Goal: Task Accomplishment & Management: Manage account settings

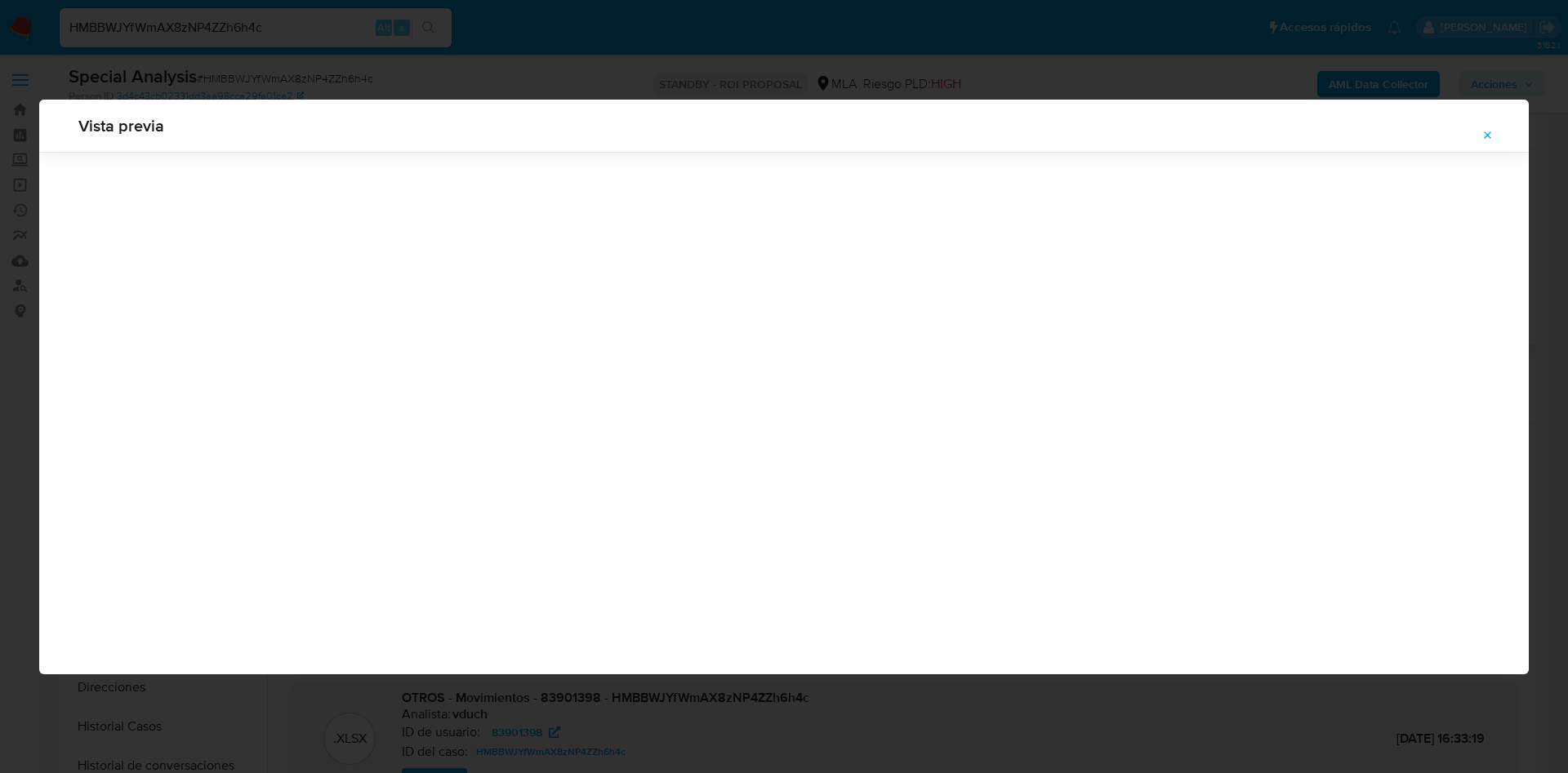
select select "10"
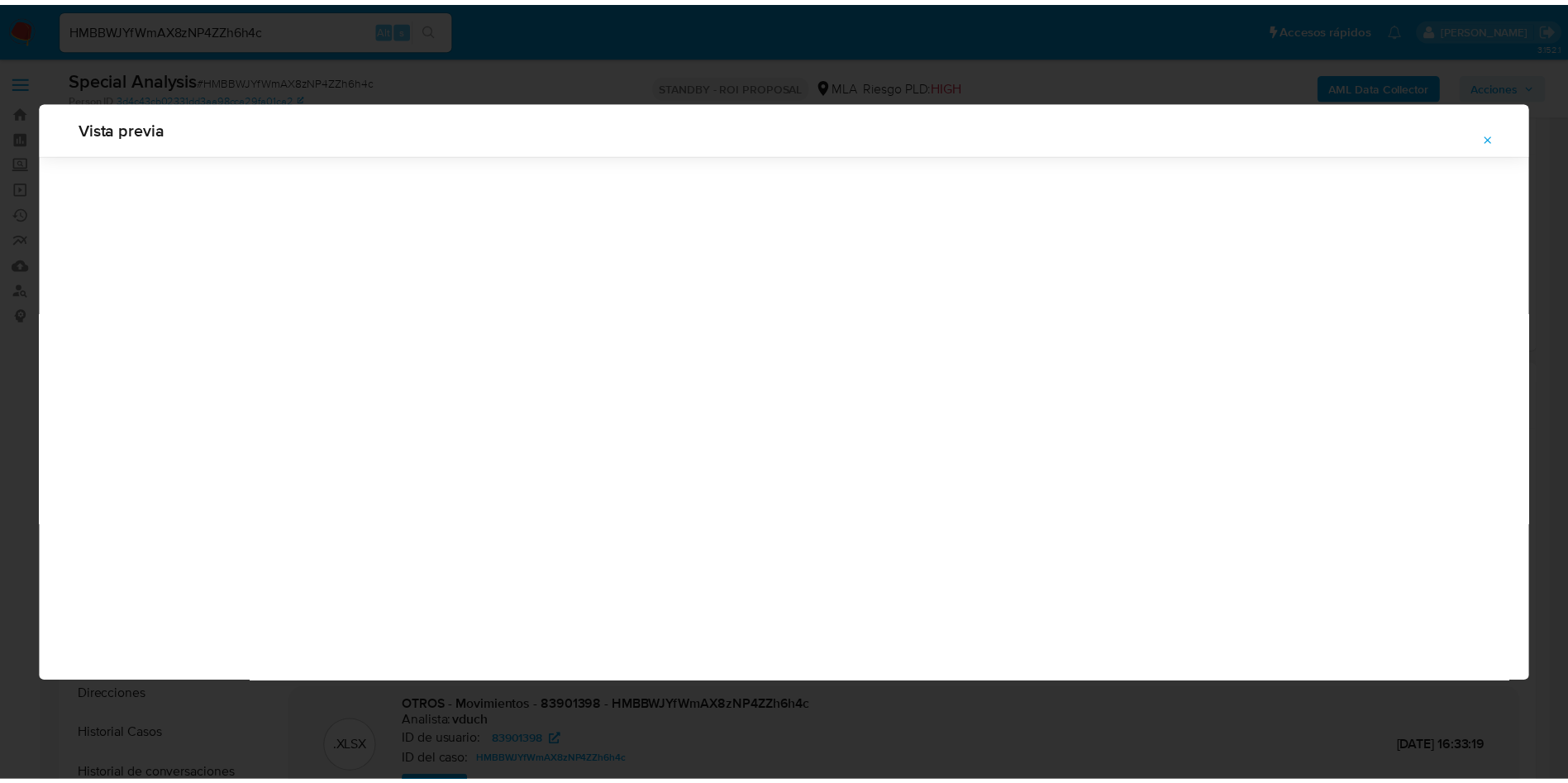
scroll to position [248, 0]
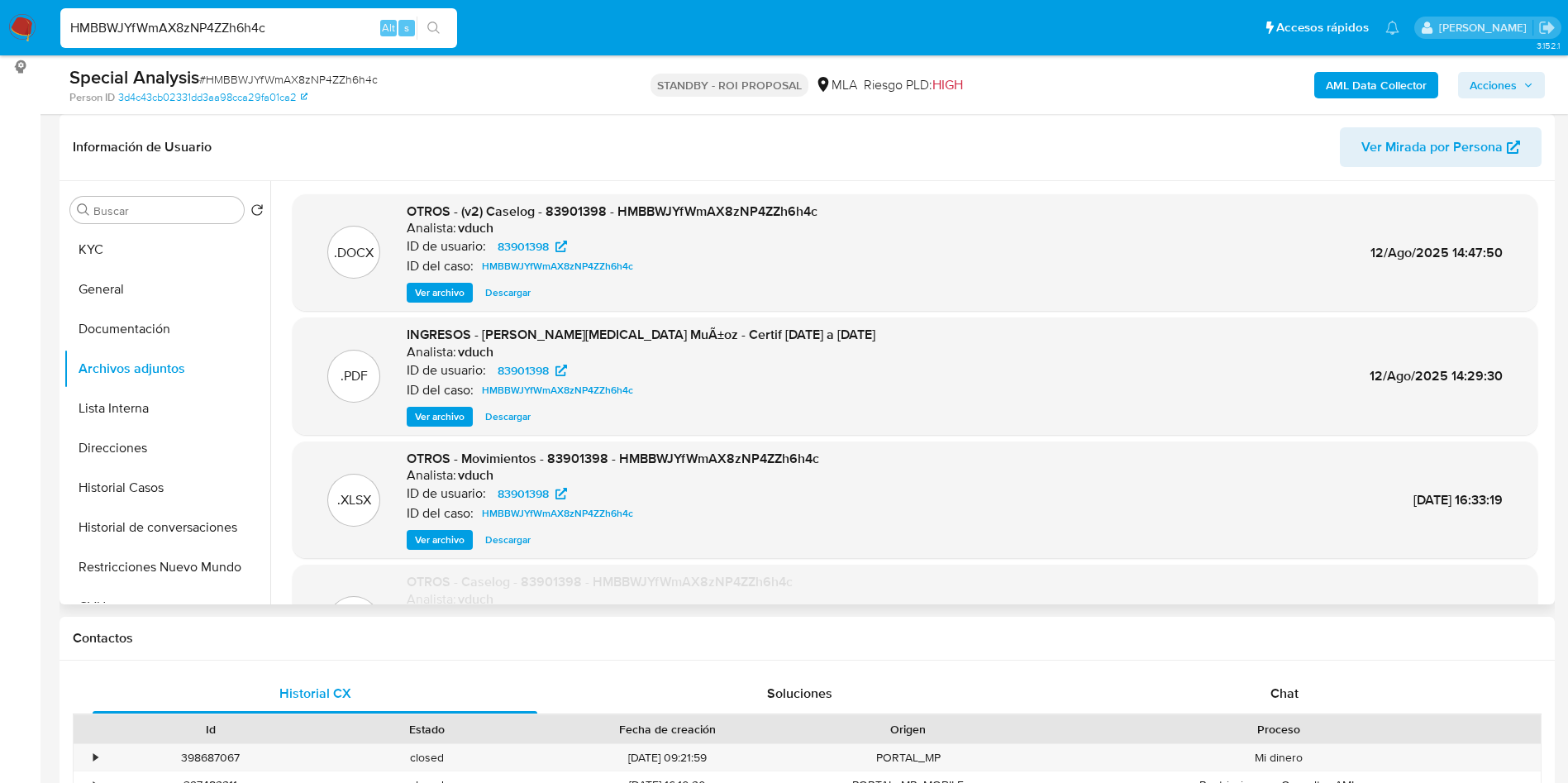
click at [320, 20] on input "HMBBWJYfWmAX8zNP4ZZh6h4c" at bounding box center [258, 28] width 397 height 22
paste input "YlDZg9YWwjm9AUZXuaSvSsgf"
click at [415, 31] on input "YlDZg9YWwjm9AUZXuaSvSsgf" at bounding box center [258, 28] width 397 height 22
type input "YlDZg9YWwjm9AUZXuaSvSsgf"
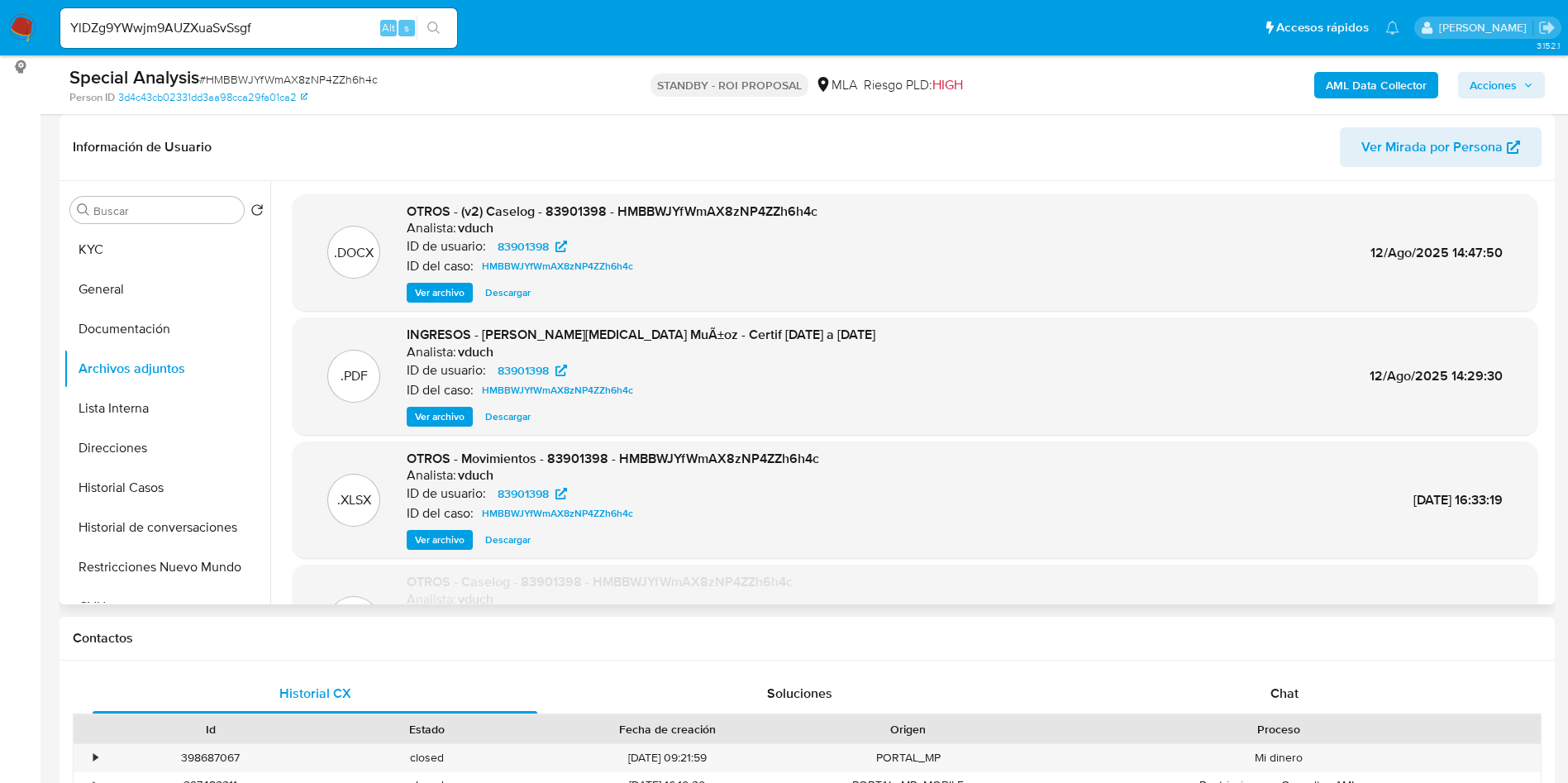
click at [447, 30] on button "search-icon" at bounding box center [433, 28] width 34 height 23
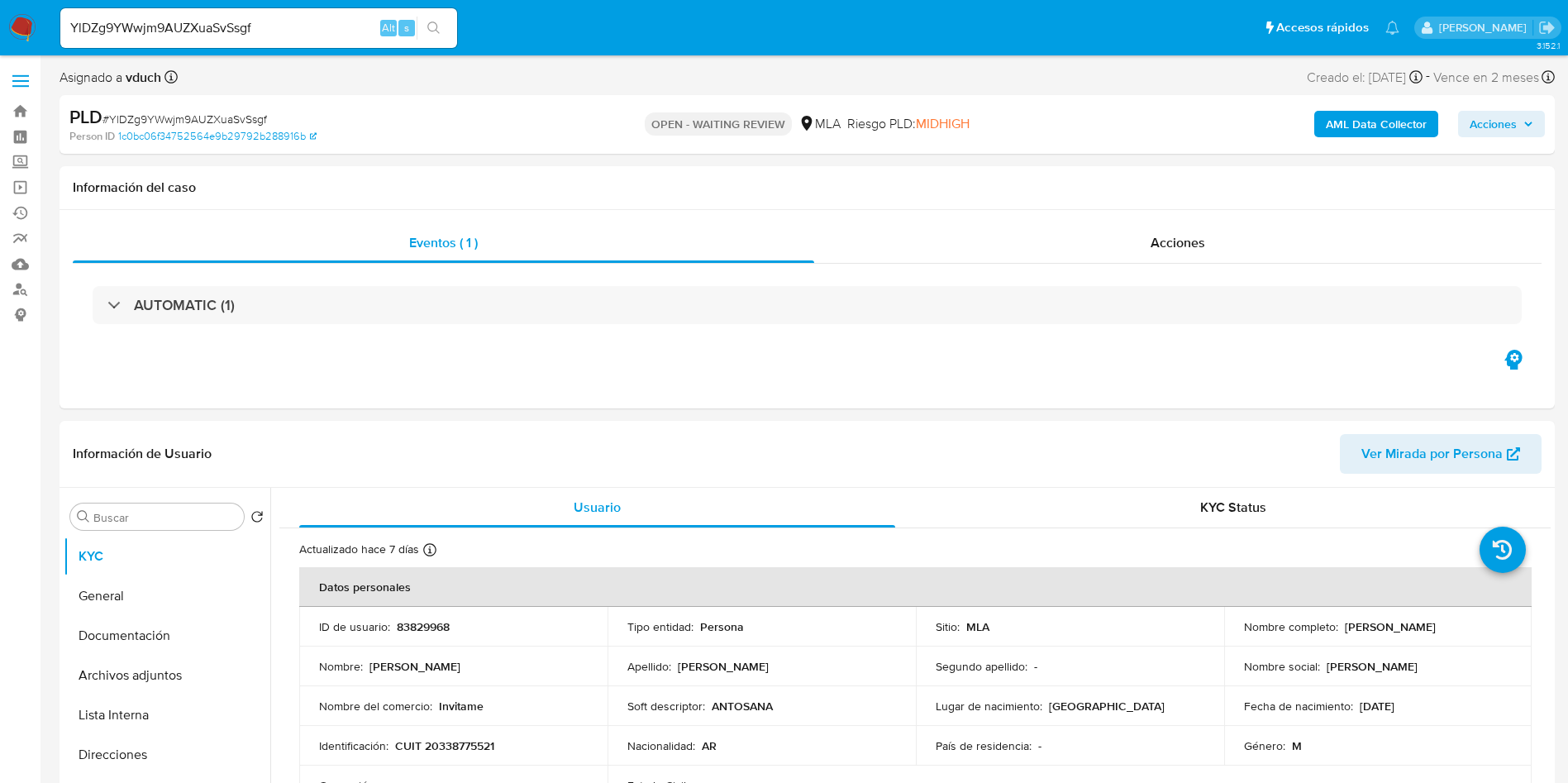
select select "10"
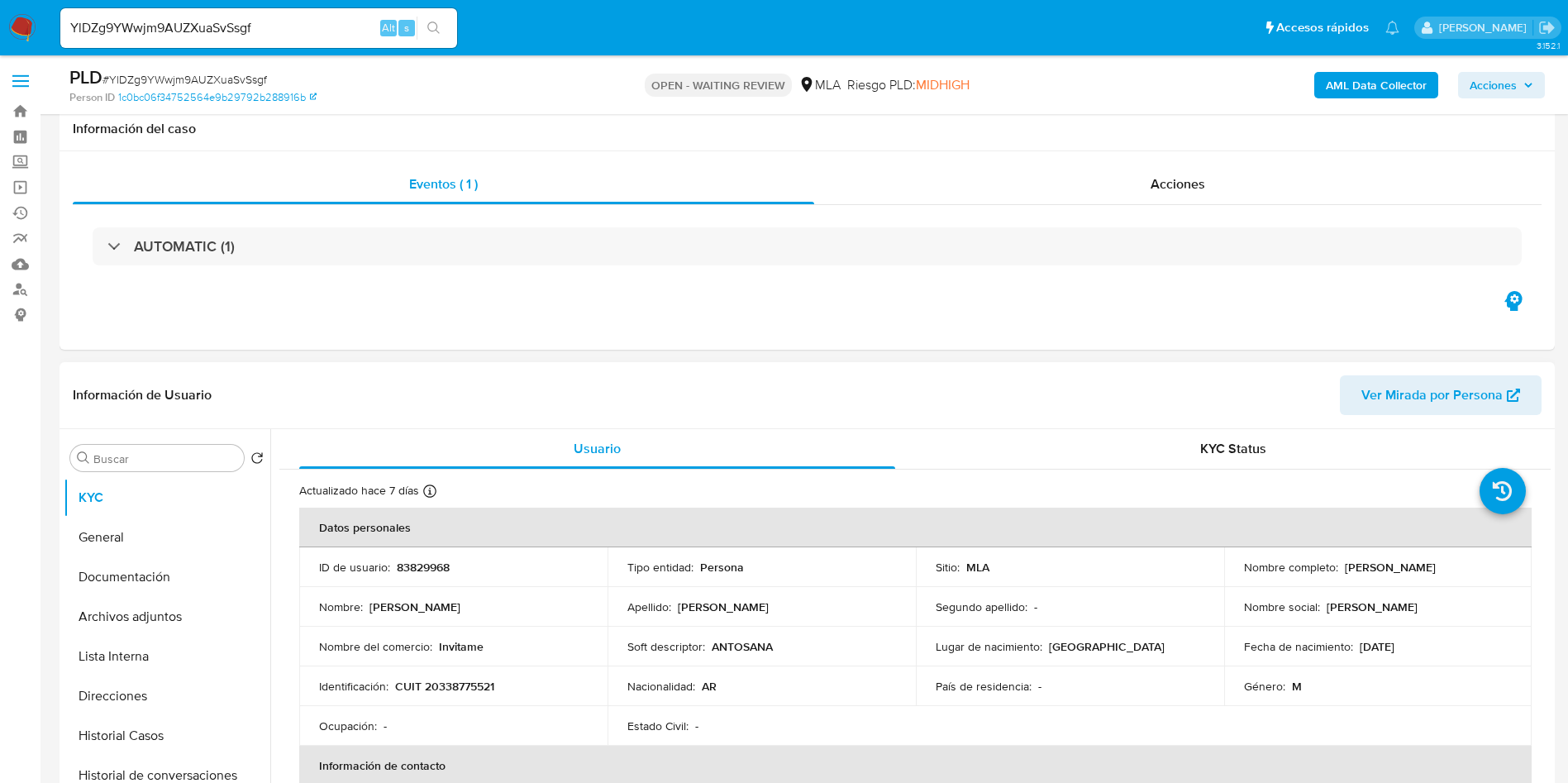
scroll to position [248, 0]
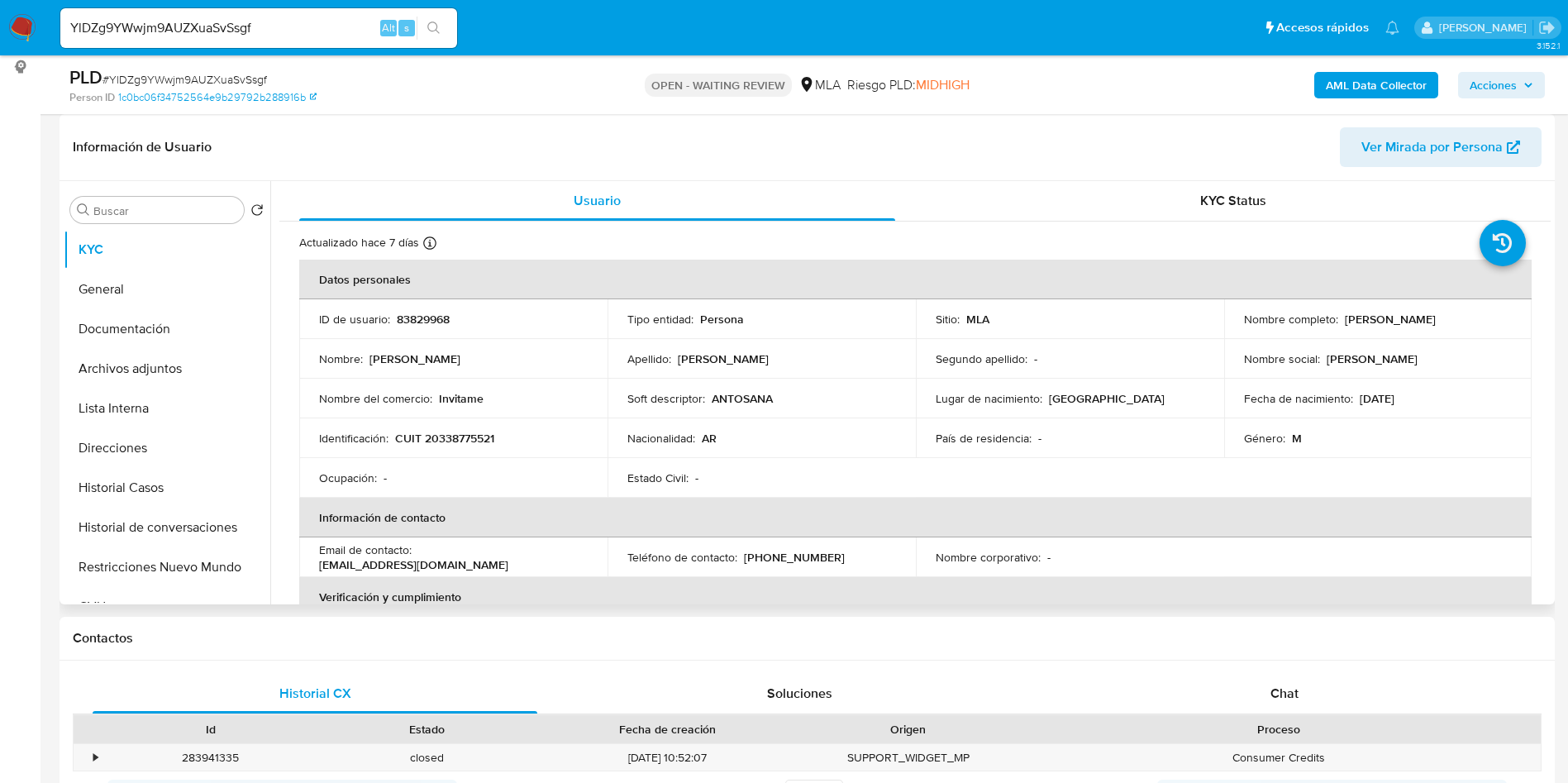
click at [416, 315] on p "83829968" at bounding box center [424, 319] width 53 height 15
copy p "83829968"
click at [152, 504] on button "Historial Casos" at bounding box center [160, 488] width 193 height 40
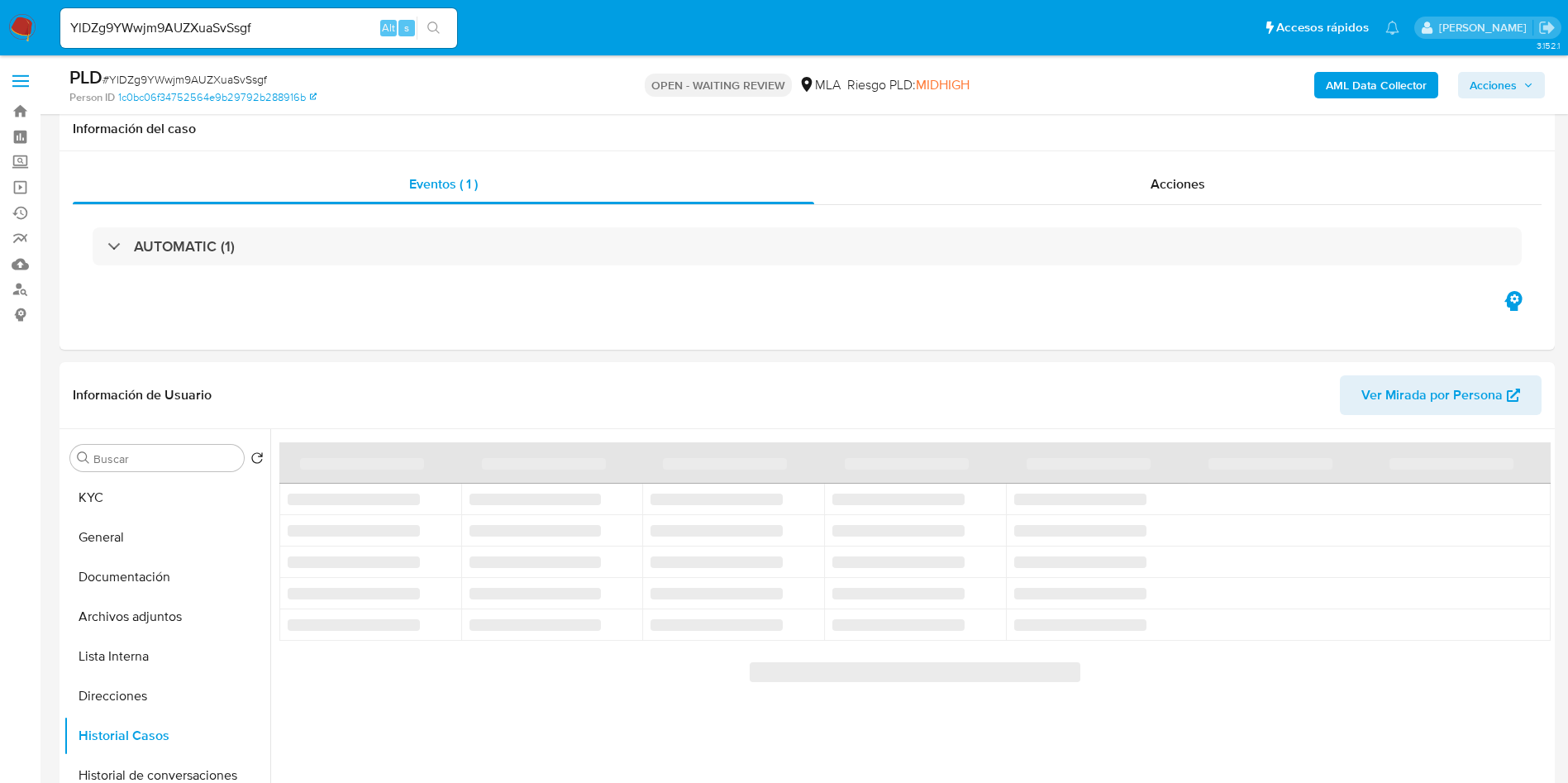
scroll to position [124, 0]
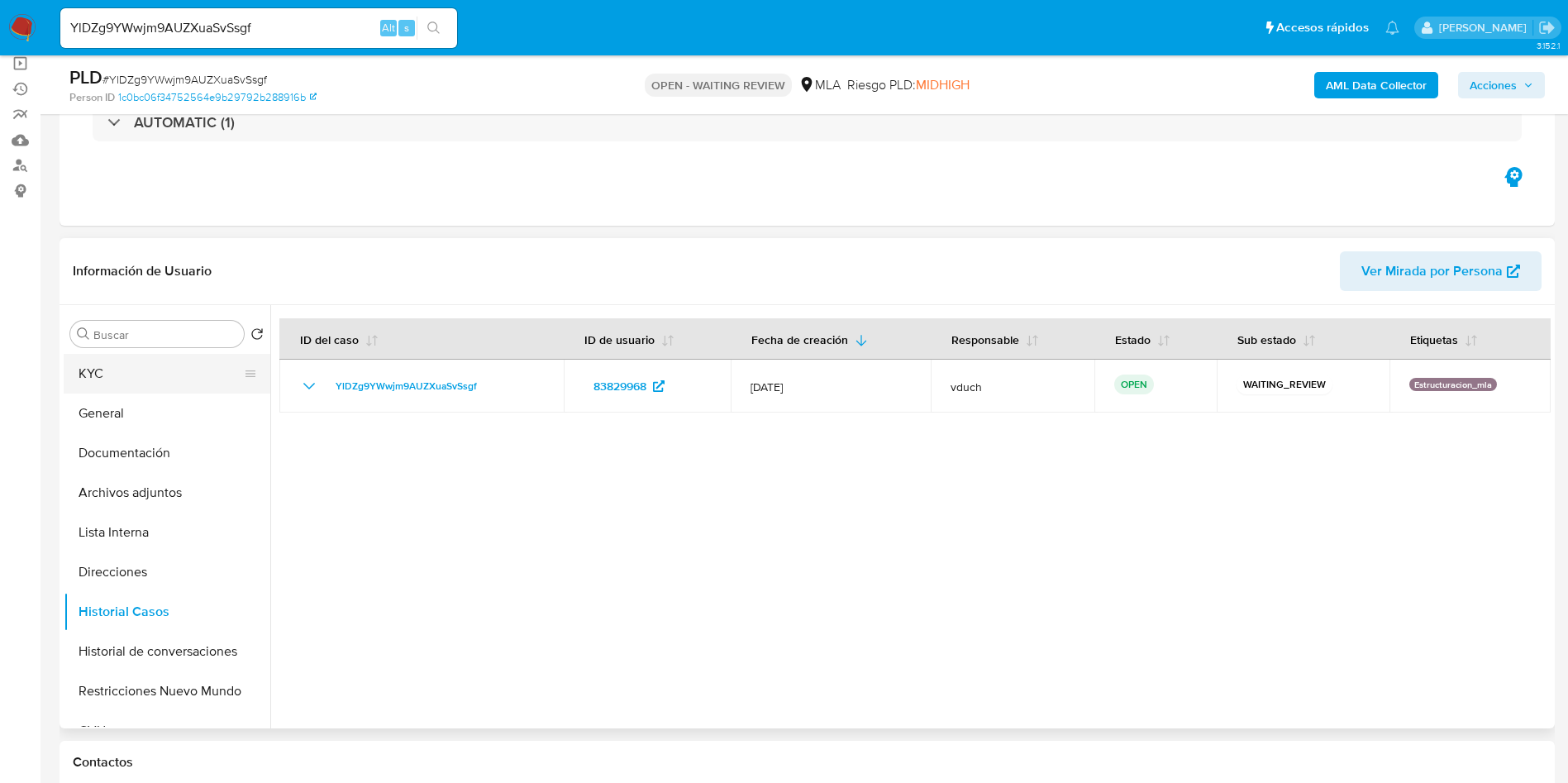
click at [130, 374] on button "KYC" at bounding box center [160, 374] width 193 height 40
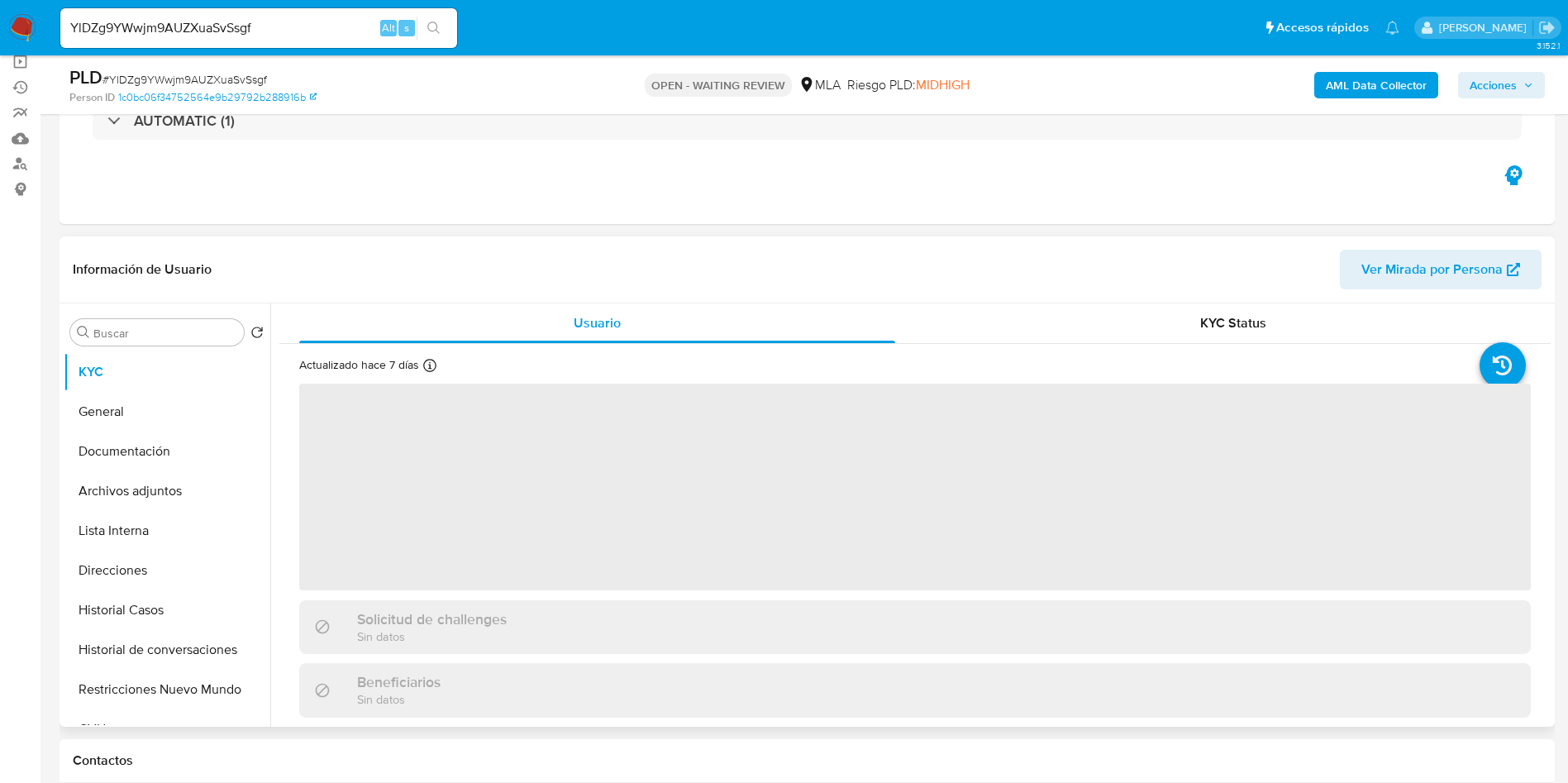
scroll to position [248, 0]
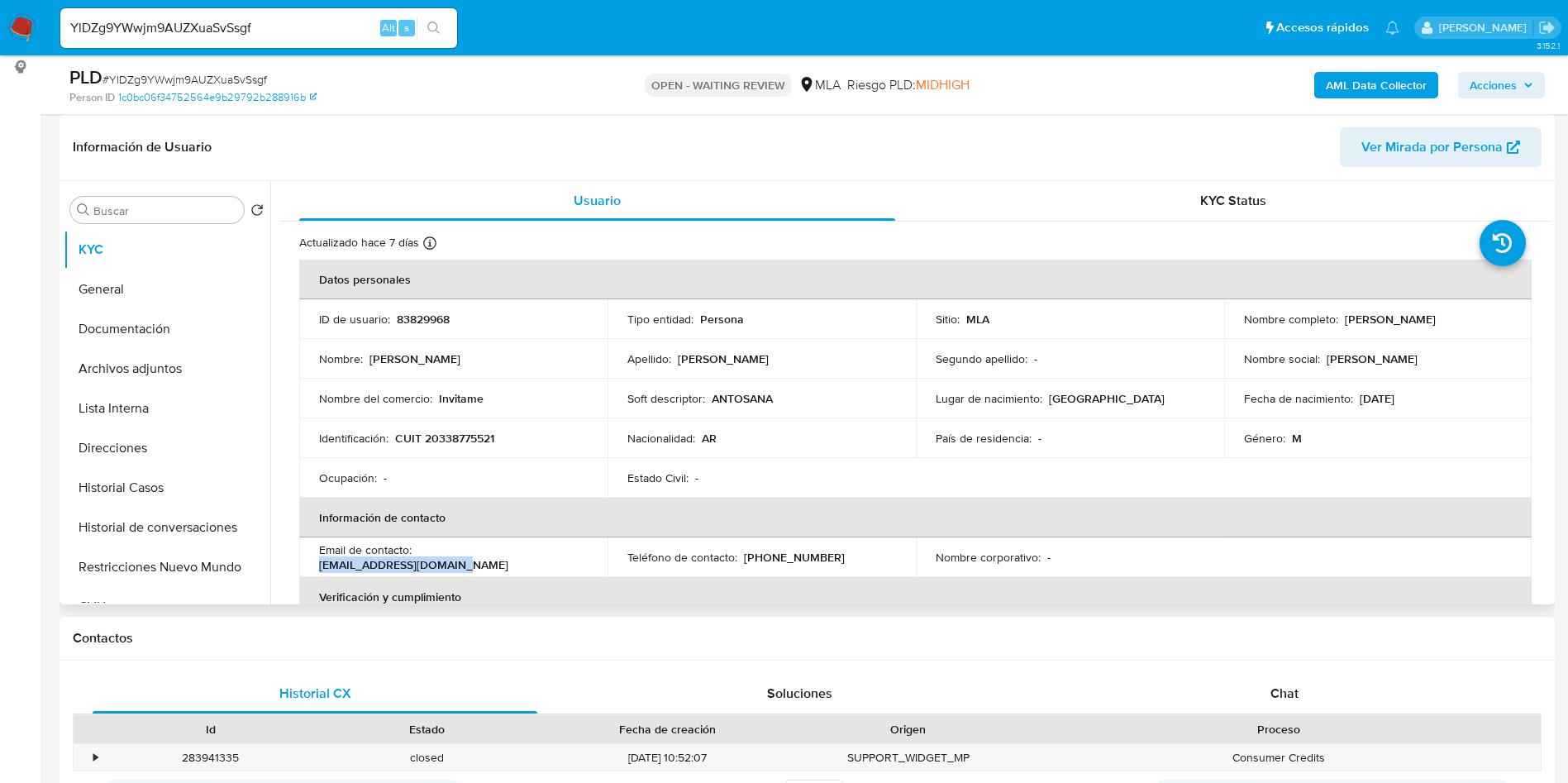
drag, startPoint x: 420, startPoint y: 555, endPoint x: 573, endPoint y: 561, distance: 153.1
click at [573, 561] on div "Email de contacto : neiteron_88@hotmail.com" at bounding box center [453, 556] width 268 height 30
drag, startPoint x: 532, startPoint y: 561, endPoint x: 616, endPoint y: 155, distance: 414.6
click at [616, 155] on header "Información de Usuario Ver Mirada por Persona" at bounding box center [806, 148] width 1468 height 40
drag, startPoint x: 419, startPoint y: 554, endPoint x: 551, endPoint y: 552, distance: 132.0
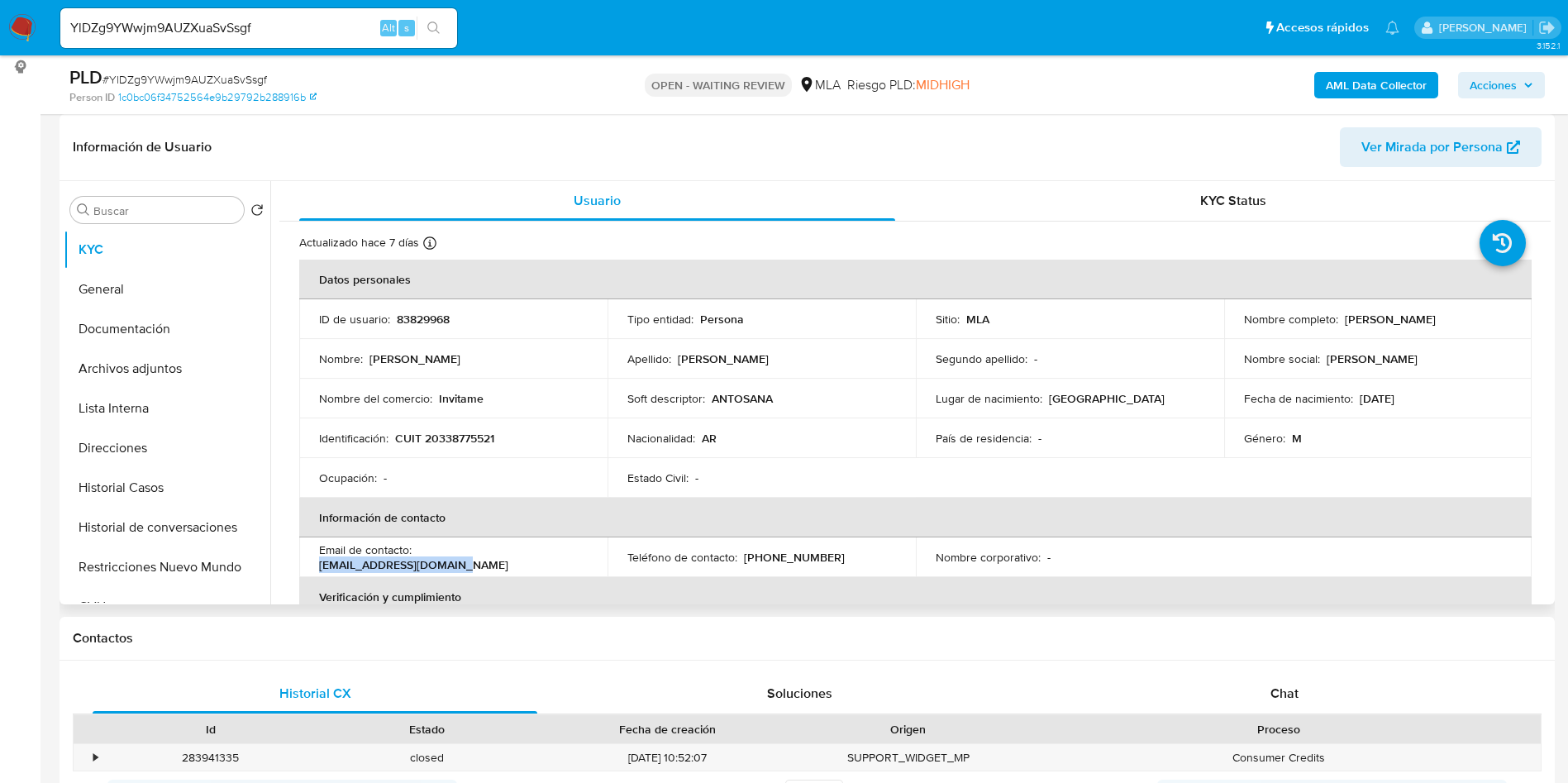
click at [508, 557] on p "neiteron_88@hotmail.com" at bounding box center [413, 565] width 189 height 15
copy p "neiteron_88@hotmail.com"
click at [173, 28] on input "YlDZg9YWwjm9AUZXuaSvSsgf" at bounding box center [258, 28] width 397 height 22
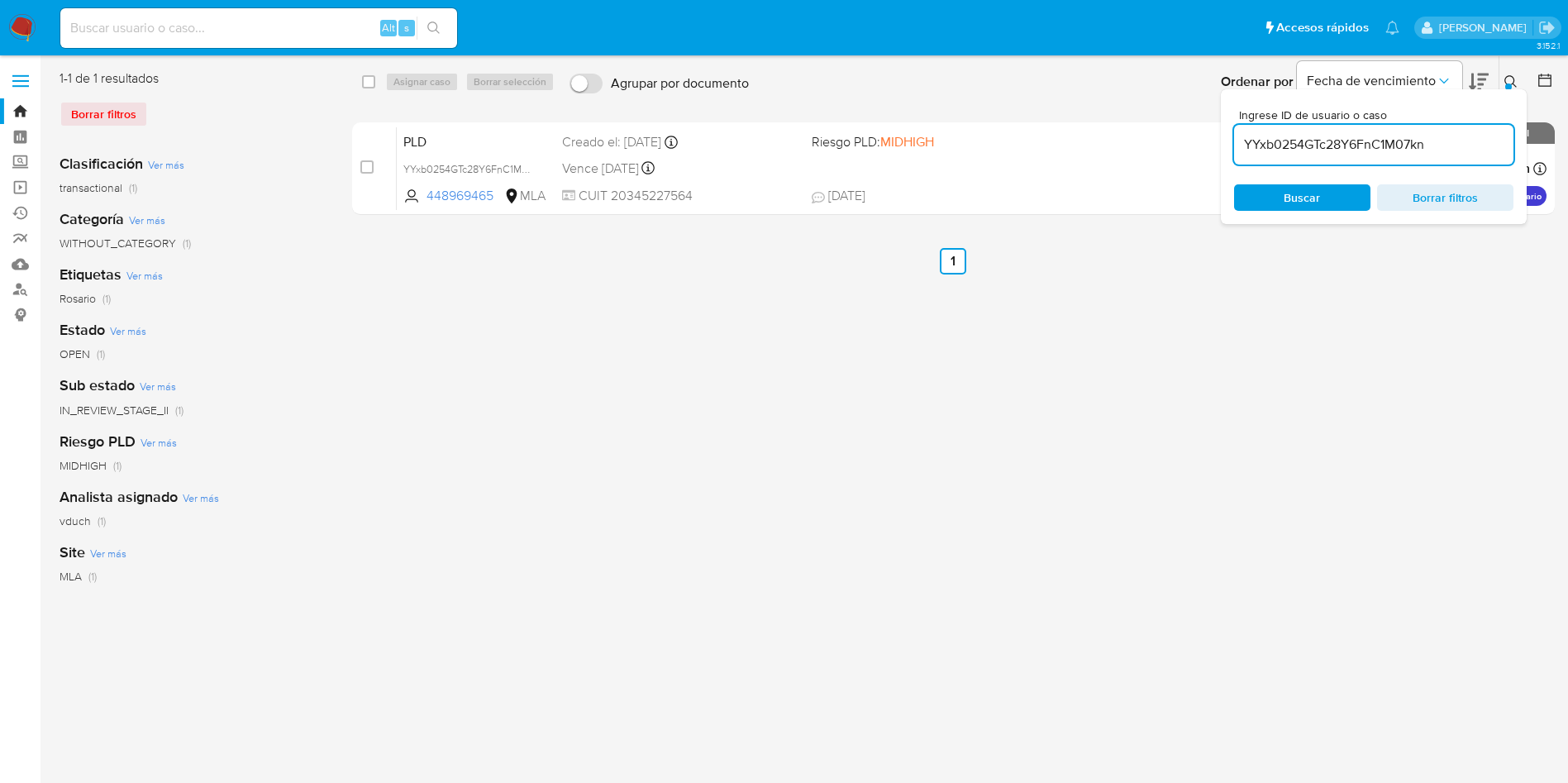
click at [1424, 151] on input "YYxb0254GTc28Y6FnC1M07kn" at bounding box center [1373, 145] width 279 height 22
paste input "lDZg9YWwjm9AUZXuaSvSsgf"
type input "YlDZg9YWwjm9AUZXuaSvSsgf"
click at [367, 81] on input "checkbox" at bounding box center [368, 82] width 13 height 13
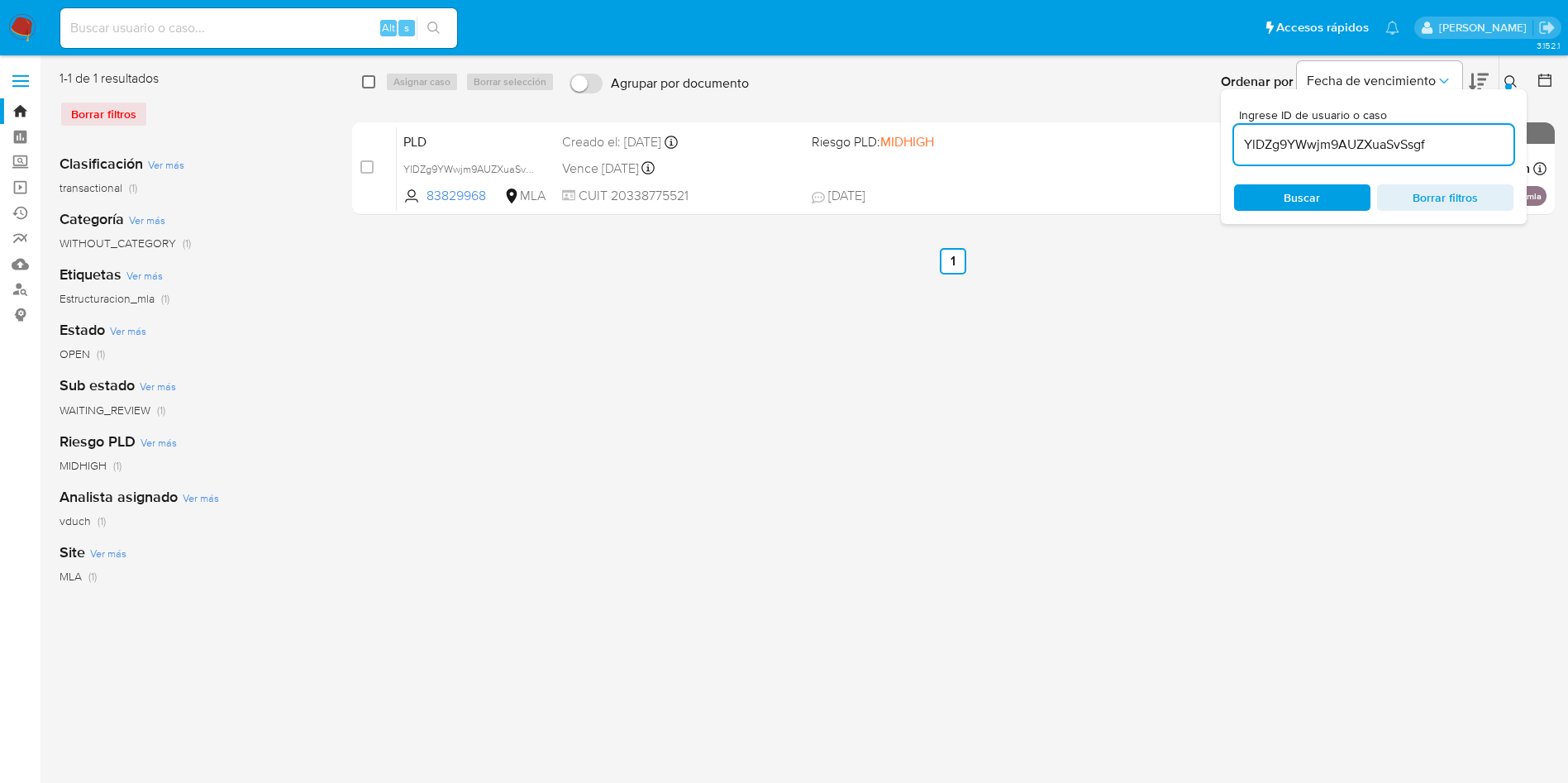
checkbox input "true"
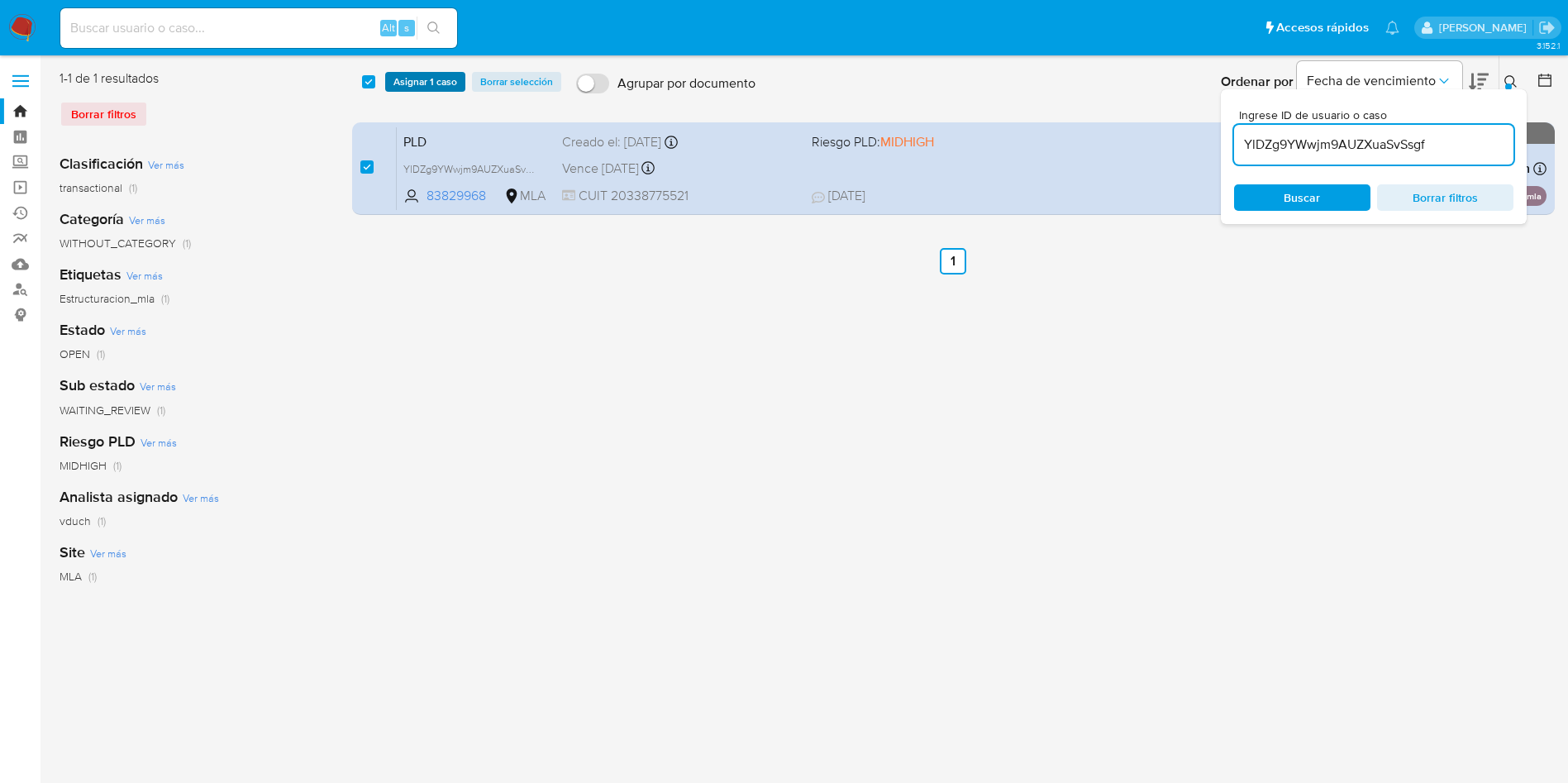
click at [423, 82] on span "Asignar 1 caso" at bounding box center [425, 81] width 64 height 16
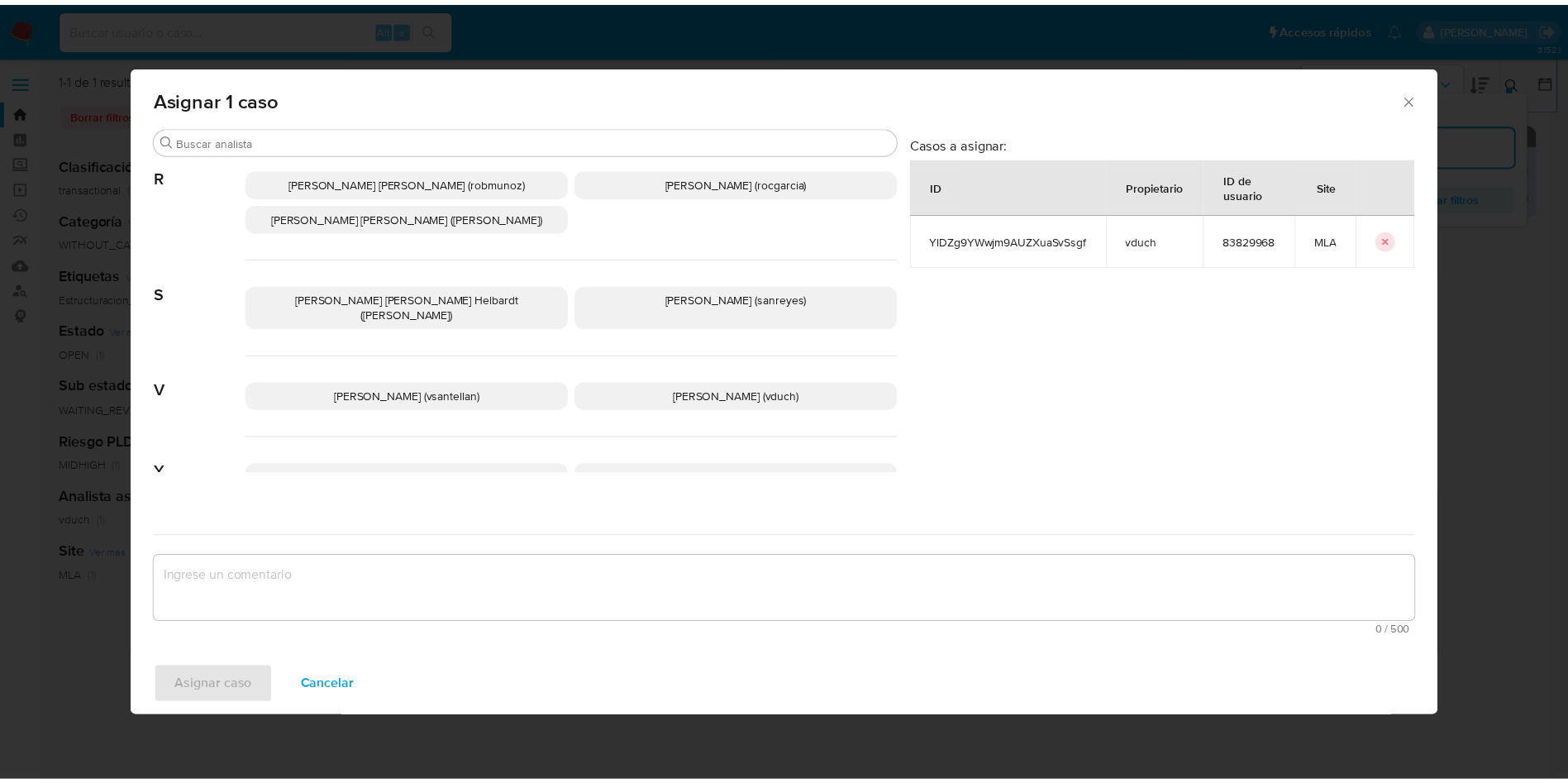
scroll to position [1477, 0]
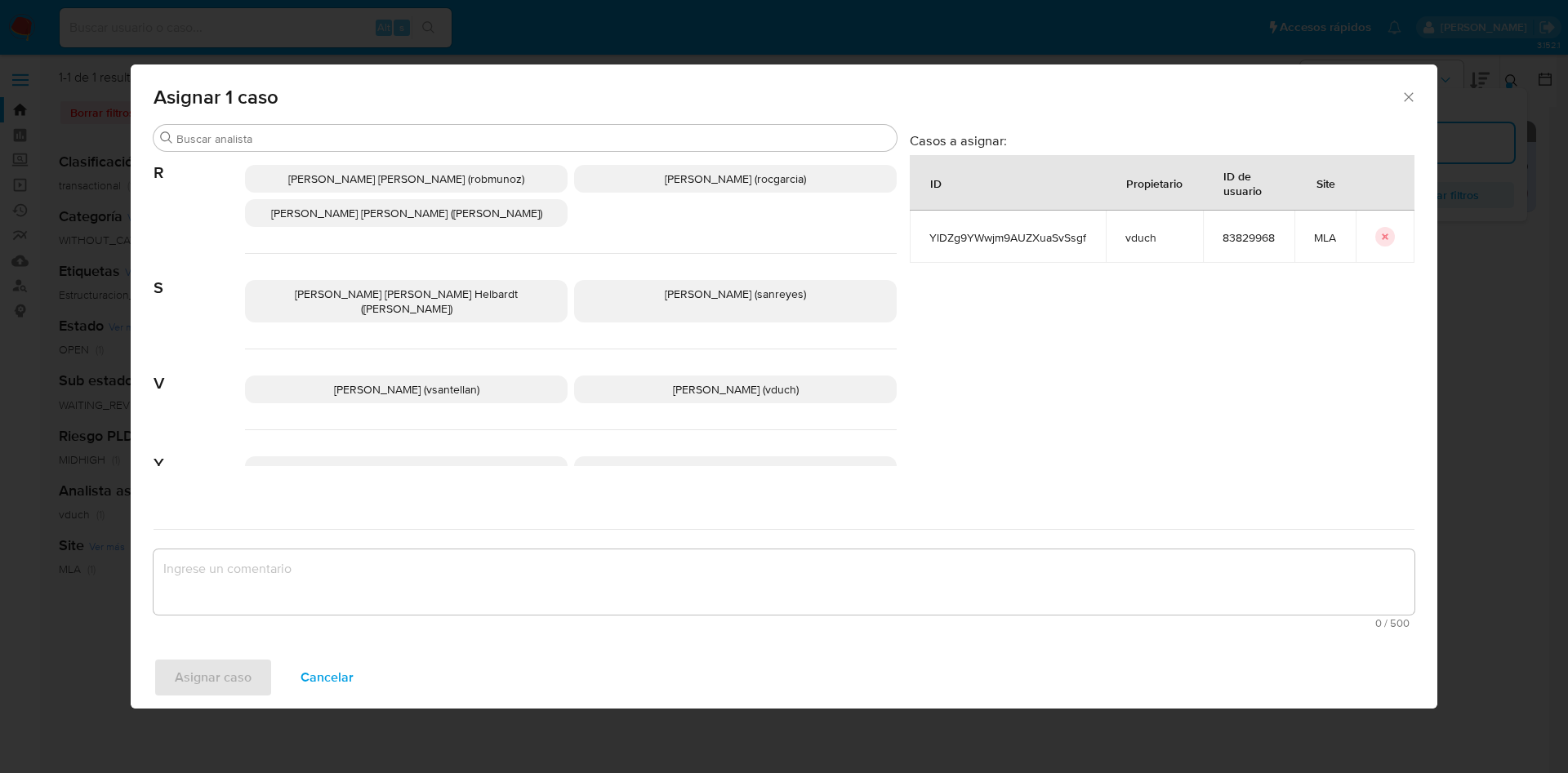
click at [824, 350] on div "Valentina Santellan Barbosa (vsantellan) Valeria Duch (vduch)" at bounding box center [570, 390] width 652 height 81
click at [816, 375] on p "Valeria Duch (vduch)" at bounding box center [735, 389] width 323 height 28
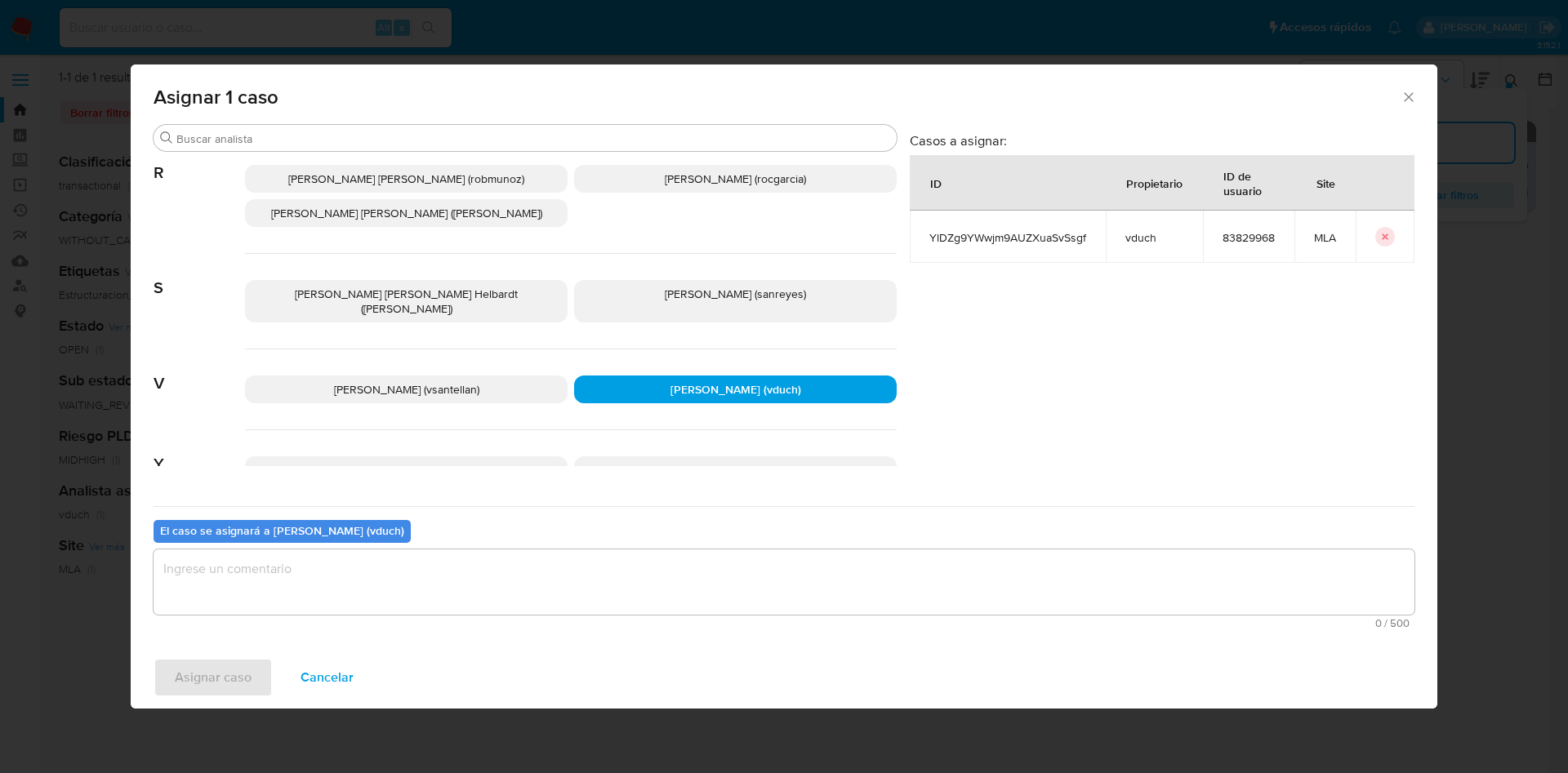
click at [828, 613] on textarea "assign-modal" at bounding box center [784, 581] width 1260 height 65
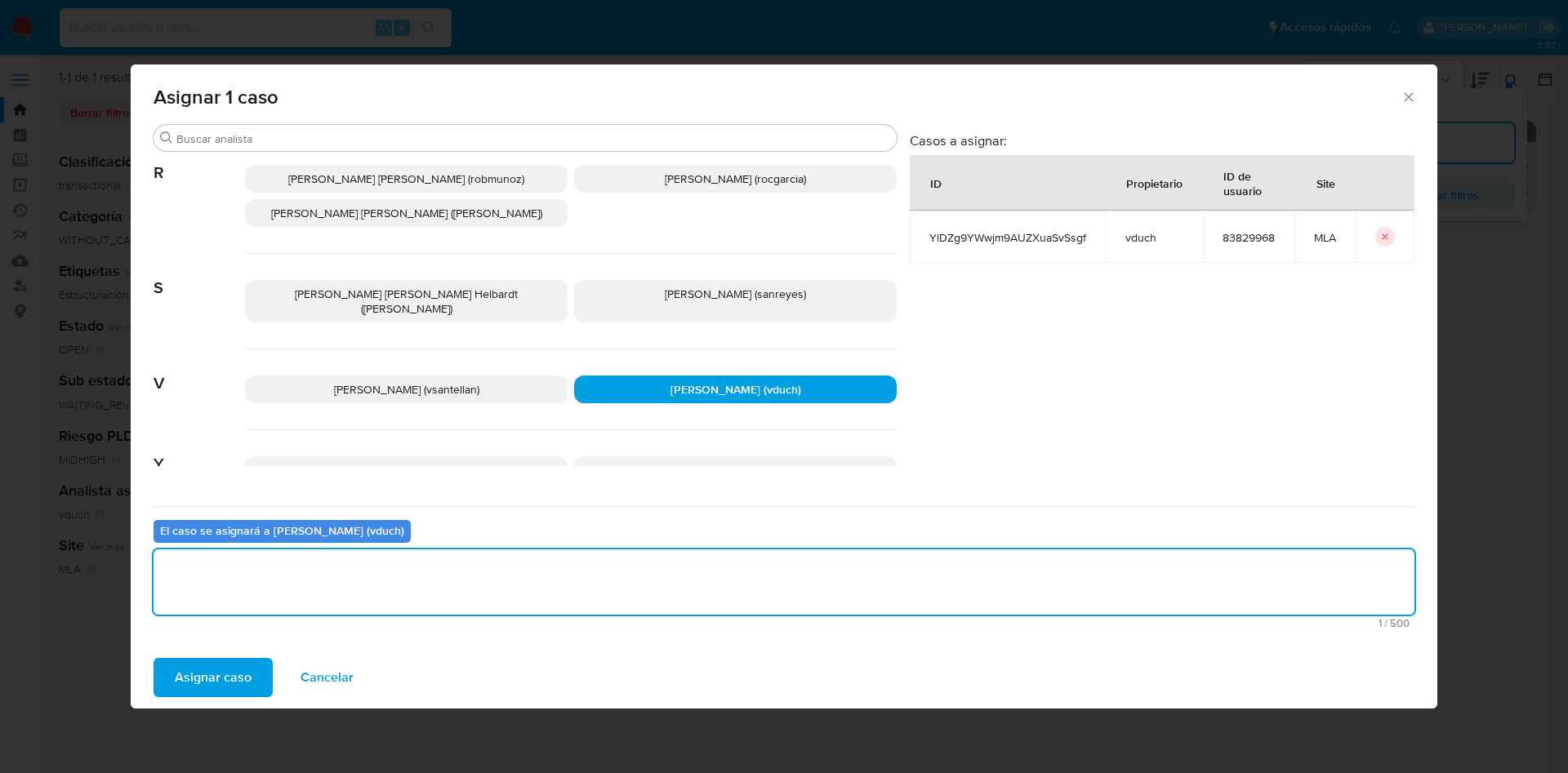
click at [210, 686] on span "Asignar caso" at bounding box center [214, 677] width 77 height 36
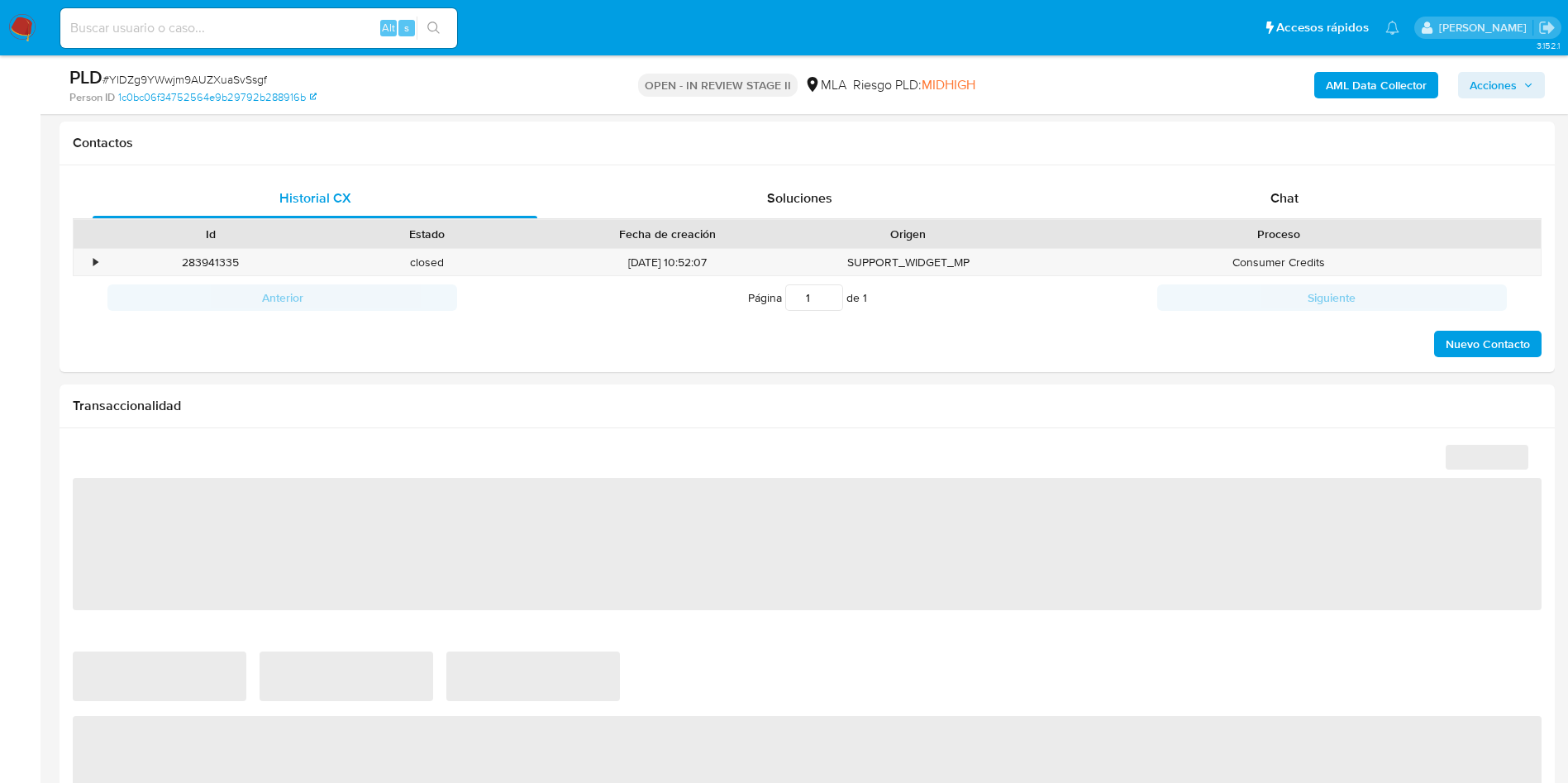
scroll to position [744, 0]
click at [1221, 204] on div "Chat" at bounding box center [1283, 198] width 445 height 40
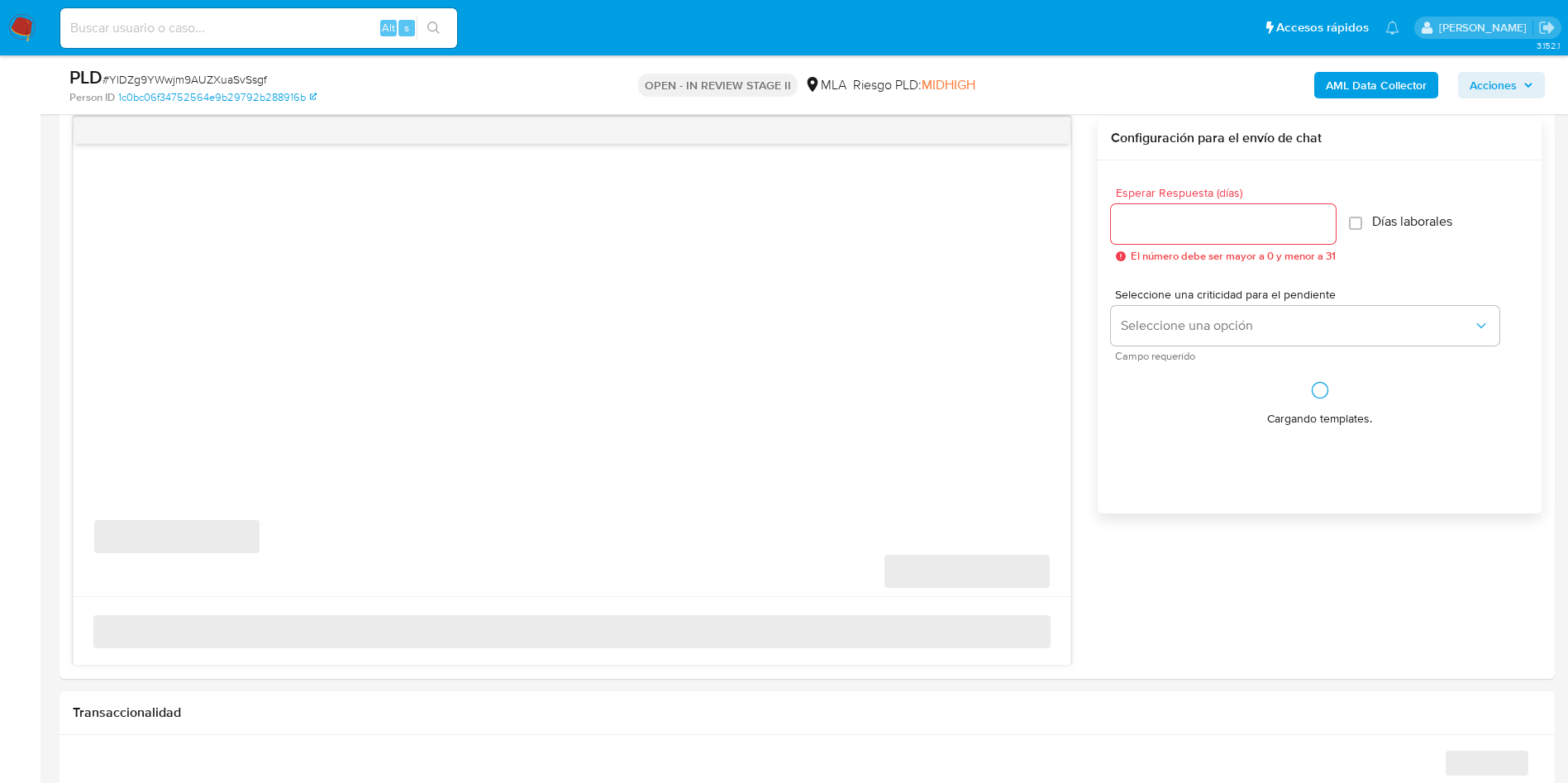
scroll to position [993, 0]
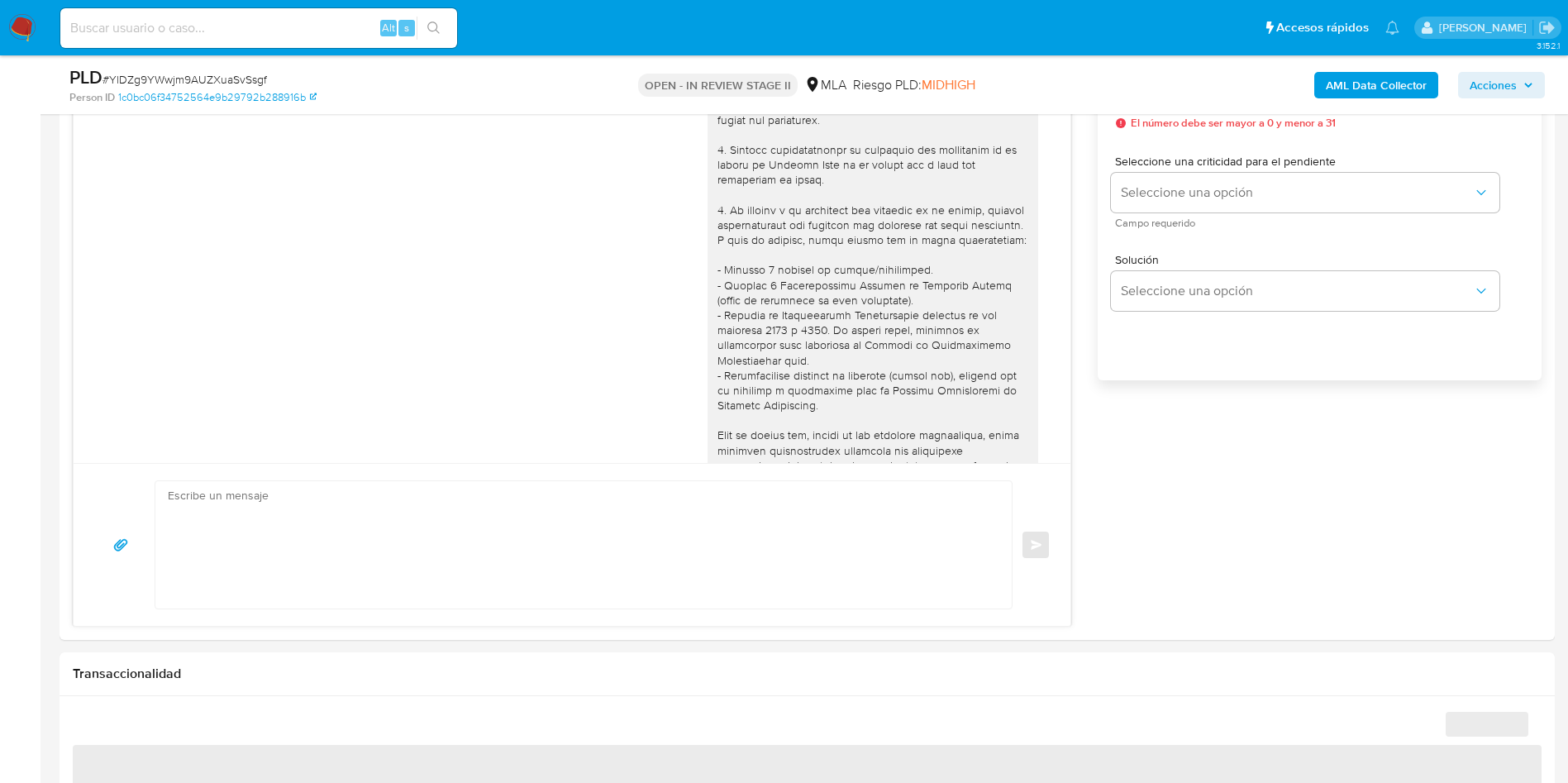
select select "10"
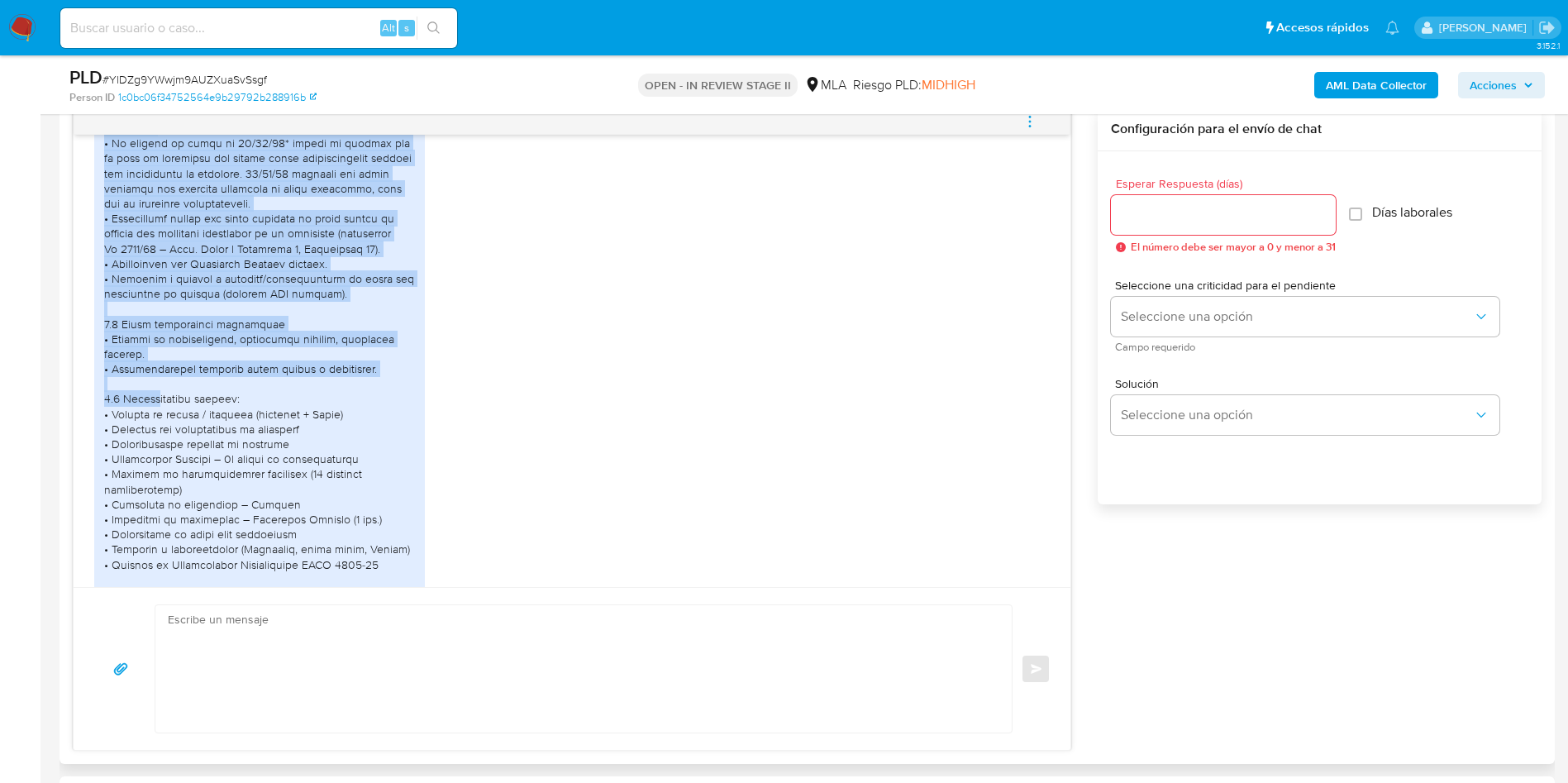
scroll to position [1509, 0]
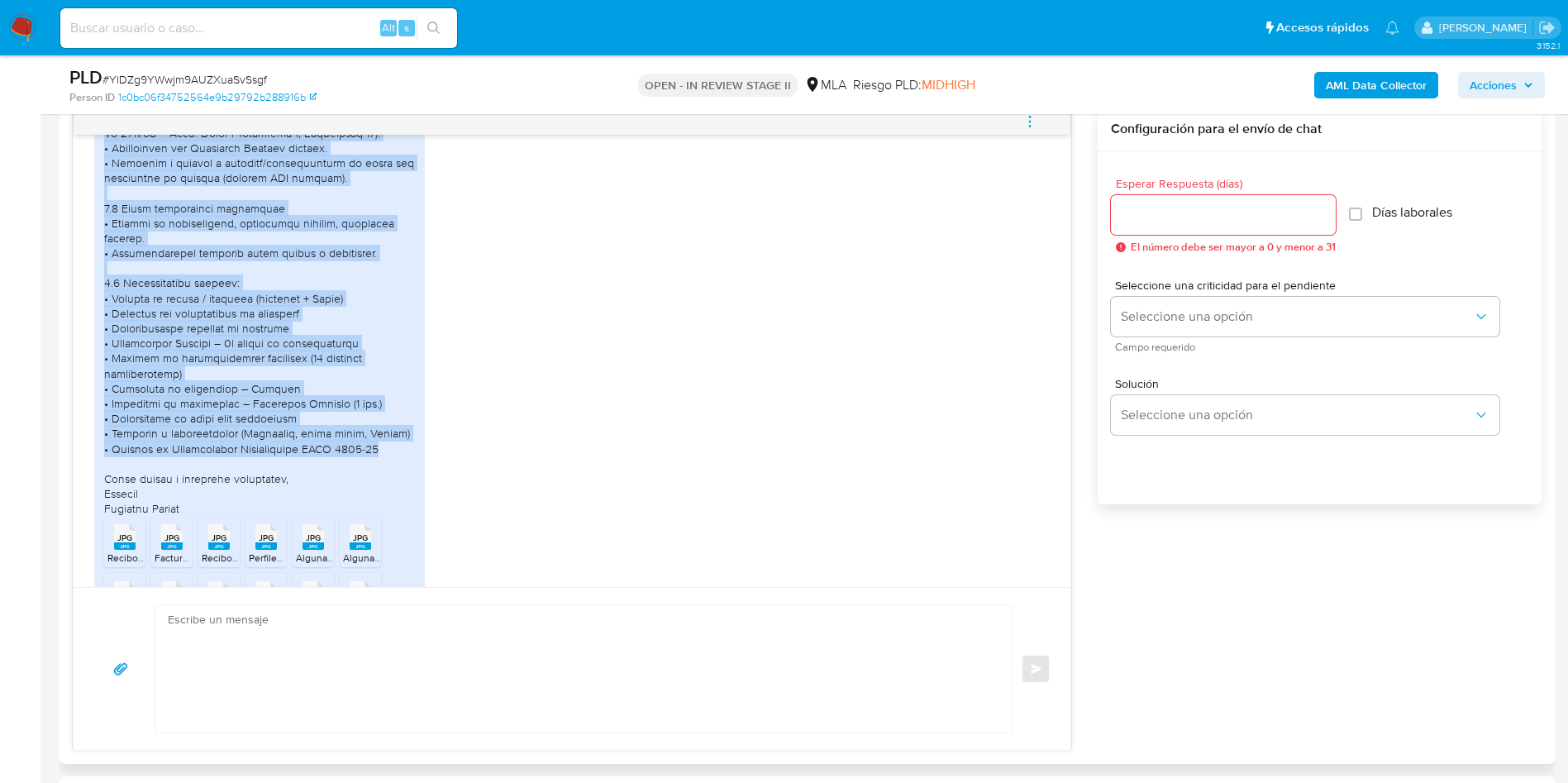
drag, startPoint x: 105, startPoint y: 273, endPoint x: 346, endPoint y: 448, distance: 297.8
click at [394, 466] on div at bounding box center [259, 34] width 310 height 962
copy div "Buenas noches, en respuesta al mensaje recibido, envío la documentación que acr…"
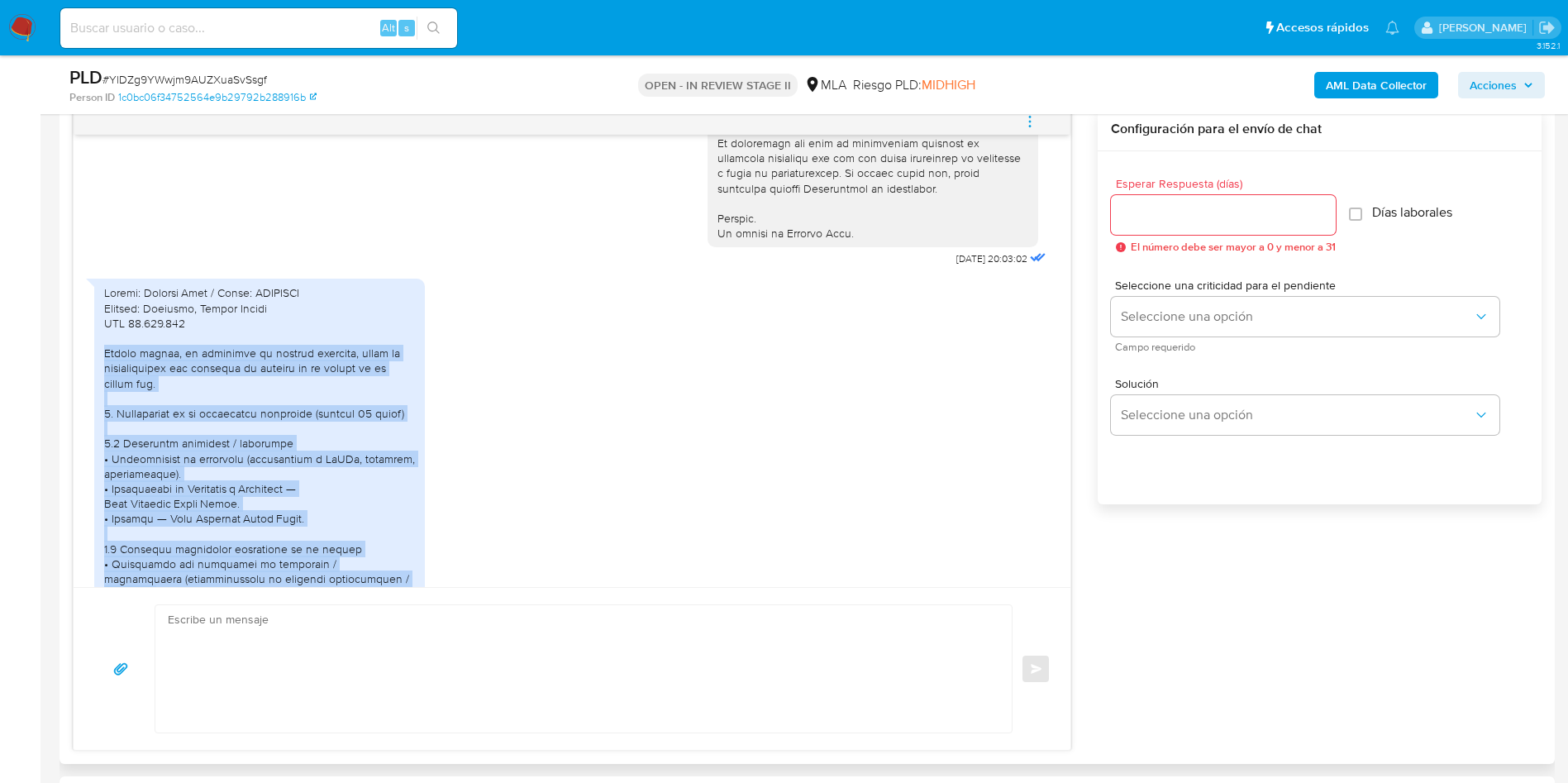
scroll to position [765, 0]
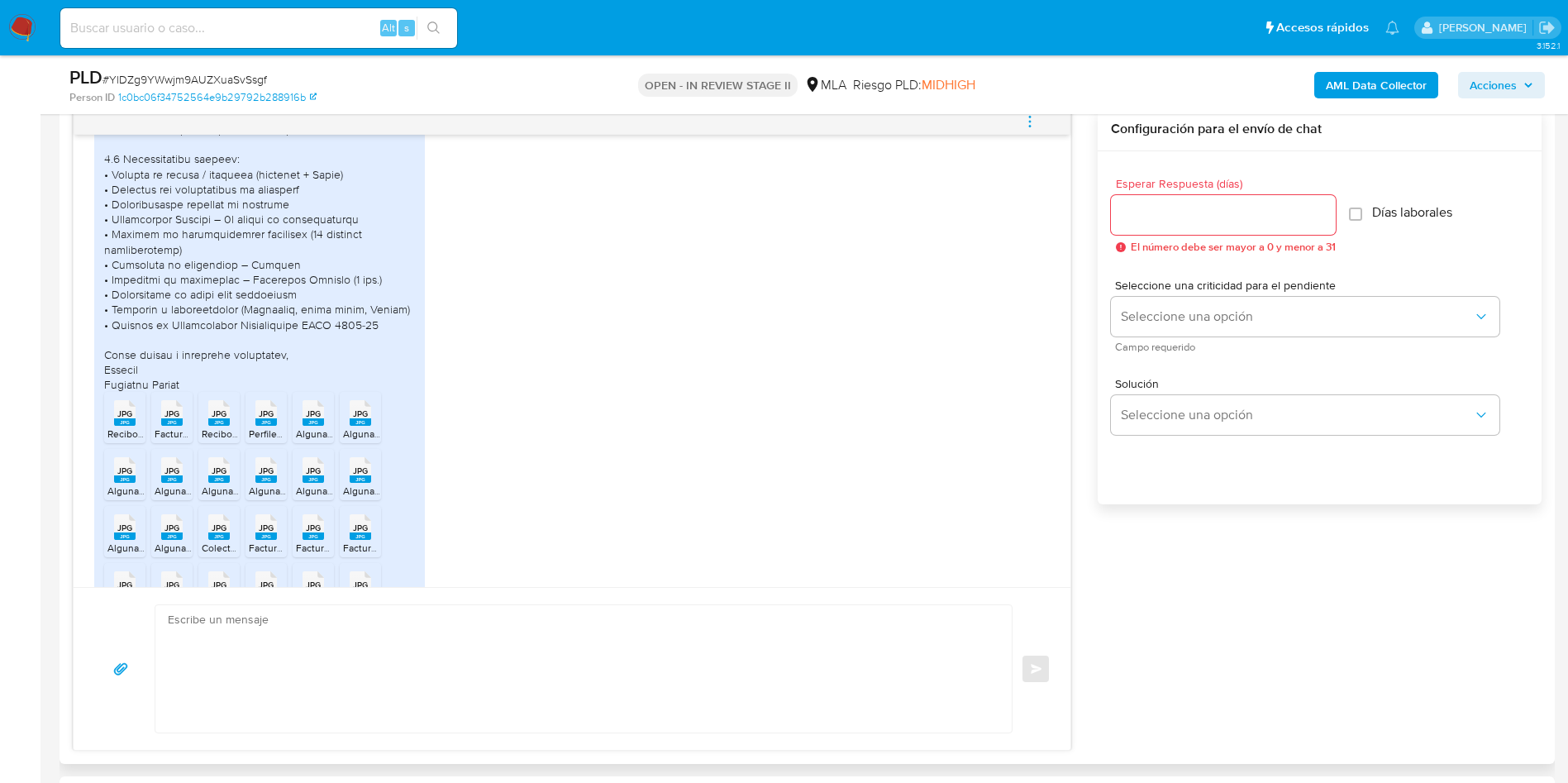
scroll to position [1757, 0]
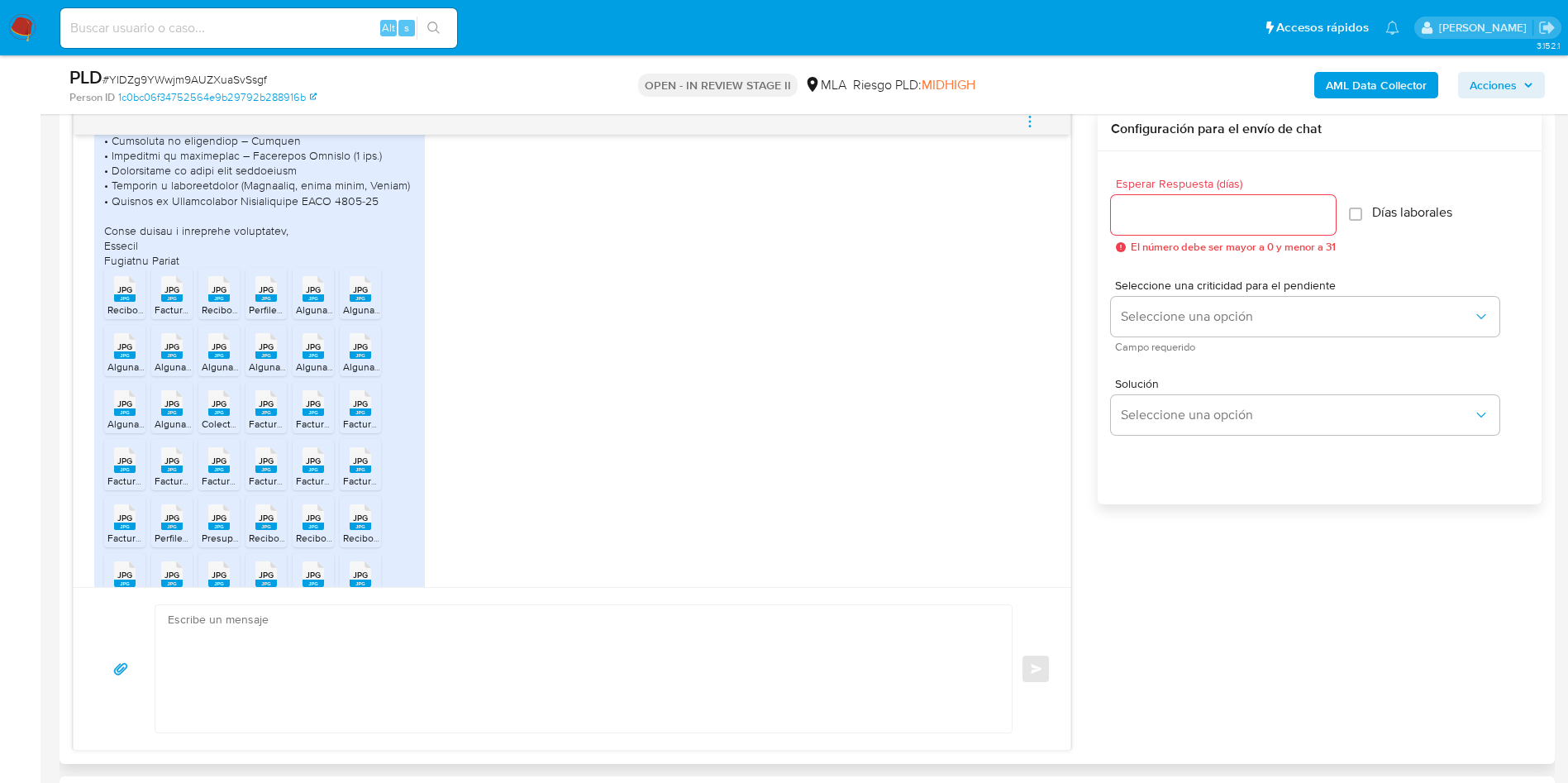
click at [129, 295] on span "JPG" at bounding box center [125, 290] width 15 height 10
click at [166, 302] on rect at bounding box center [171, 298] width 22 height 8
click at [219, 302] on rect at bounding box center [219, 298] width 22 height 8
click at [268, 302] on rect at bounding box center [266, 298] width 22 height 8
drag, startPoint x: 320, startPoint y: 315, endPoint x: 340, endPoint y: 316, distance: 20.0
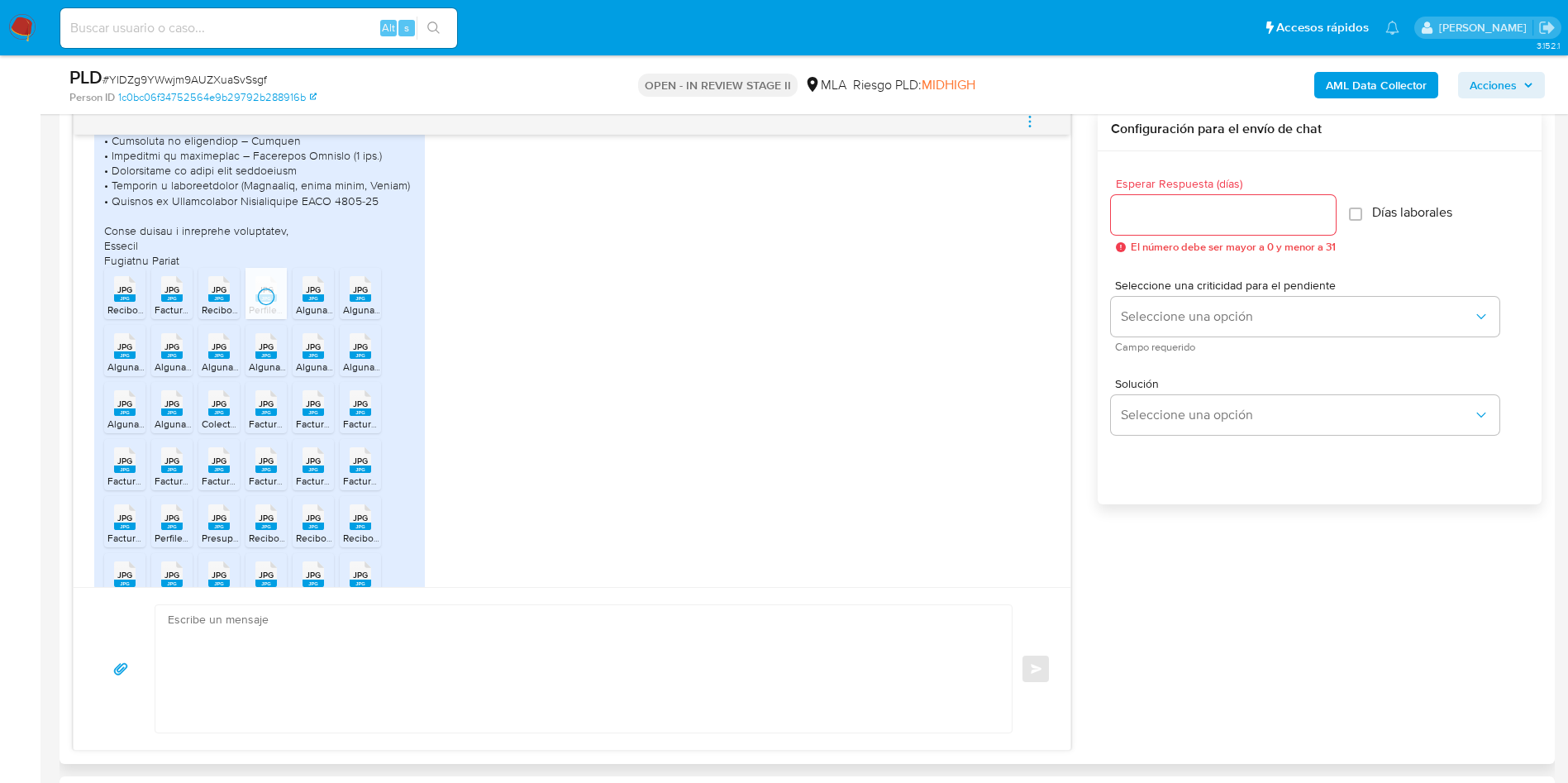
click at [321, 302] on rect at bounding box center [313, 298] width 22 height 8
click at [362, 302] on rect at bounding box center [360, 298] width 22 height 8
click at [120, 359] on rect at bounding box center [125, 355] width 22 height 8
click at [176, 359] on rect at bounding box center [171, 355] width 22 height 8
click at [222, 359] on rect at bounding box center [219, 355] width 22 height 8
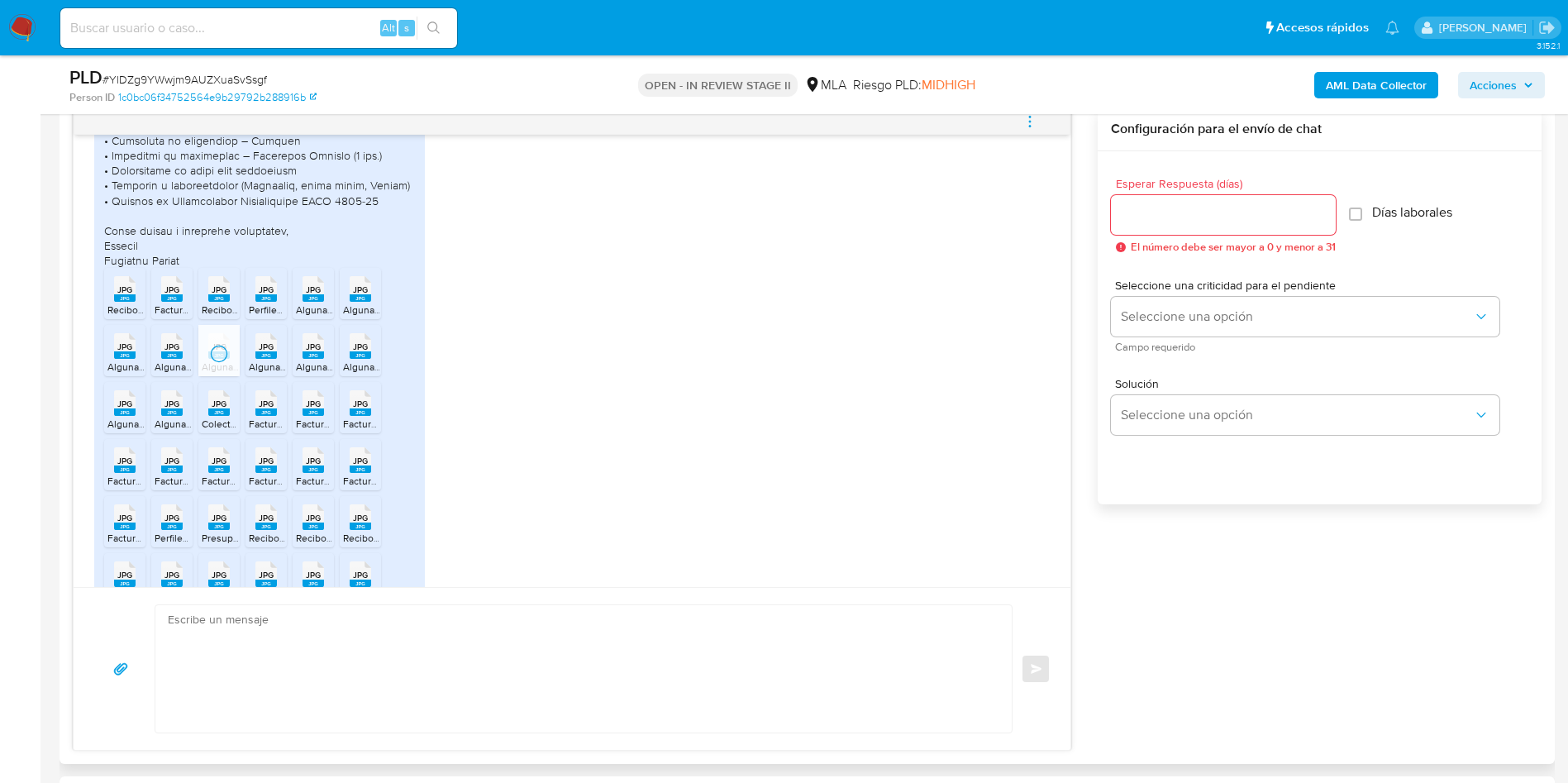
click at [260, 359] on rect at bounding box center [266, 355] width 22 height 8
click at [309, 359] on rect at bounding box center [313, 355] width 22 height 8
click at [354, 360] on icon "JPG" at bounding box center [360, 346] width 22 height 29
click at [119, 416] on rect at bounding box center [125, 412] width 22 height 8
click at [176, 410] on span "JPG" at bounding box center [172, 403] width 15 height 10
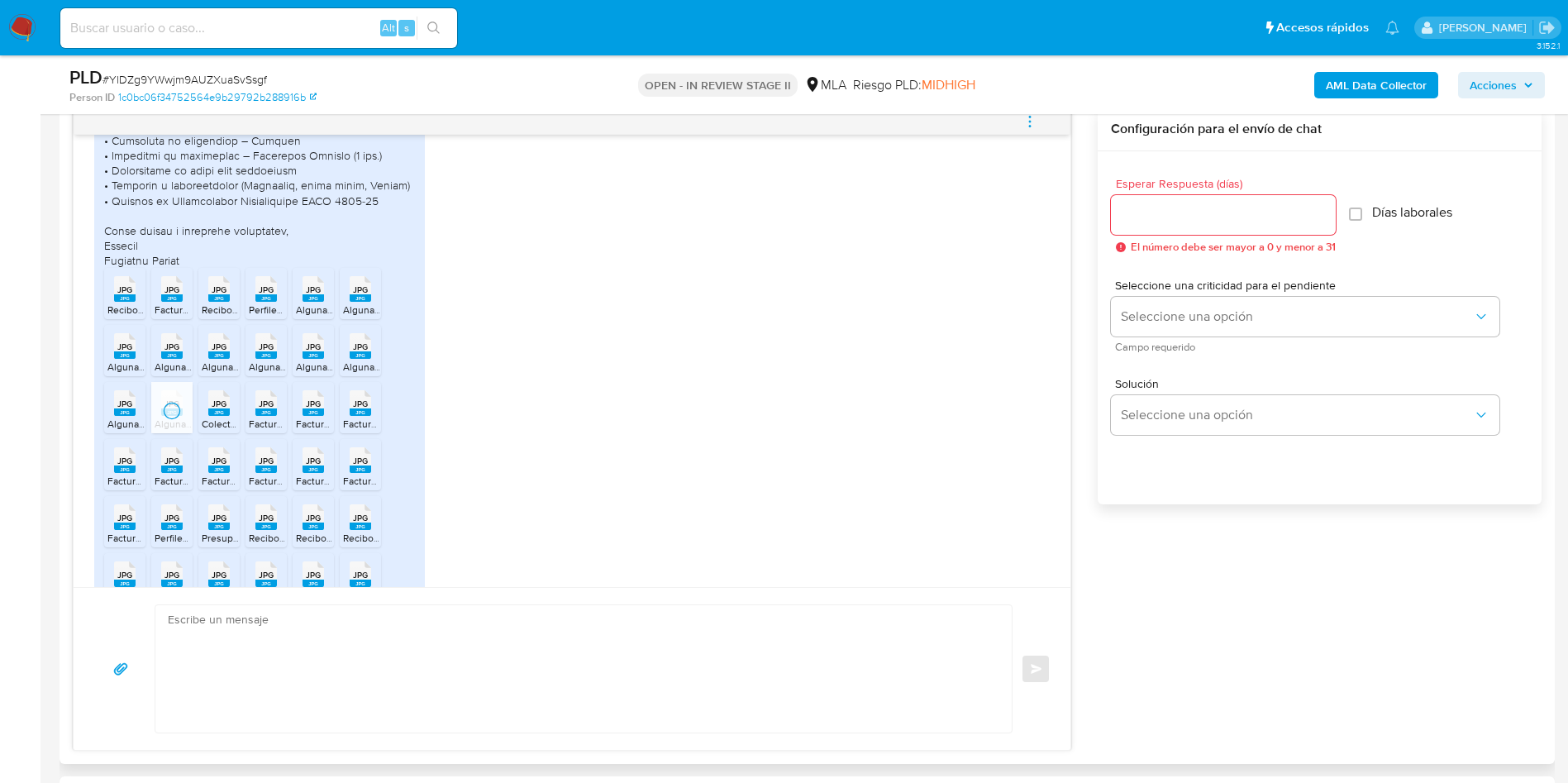
click at [216, 410] on span "JPG" at bounding box center [219, 403] width 15 height 10
click at [259, 416] on rect at bounding box center [266, 412] width 22 height 8
click at [295, 426] on li "JPG JPG Factura Servicios Profesionales 3-1_page-0001.jpg" at bounding box center [312, 408] width 41 height 51
click at [354, 416] on rect at bounding box center [360, 412] width 22 height 8
click at [130, 473] on rect at bounding box center [125, 470] width 22 height 8
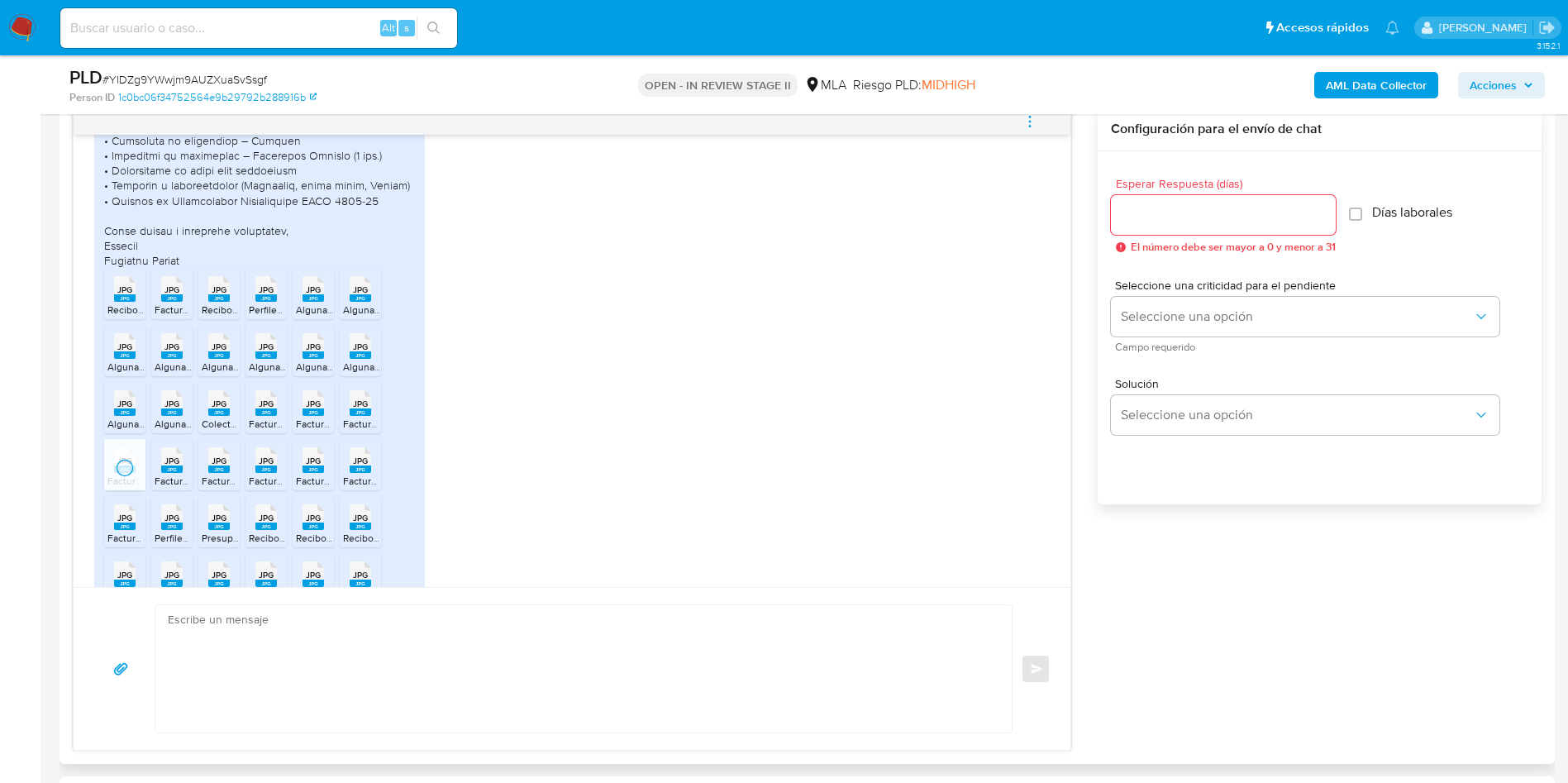
click at [160, 474] on div "JPG JPG" at bounding box center [171, 458] width 34 height 32
click at [210, 473] on rect at bounding box center [219, 470] width 22 height 8
click at [264, 467] on span "JPG" at bounding box center [267, 460] width 15 height 10
click at [307, 467] on span "JPG" at bounding box center [313, 460] width 15 height 10
click at [356, 467] on span "JPG" at bounding box center [361, 460] width 15 height 10
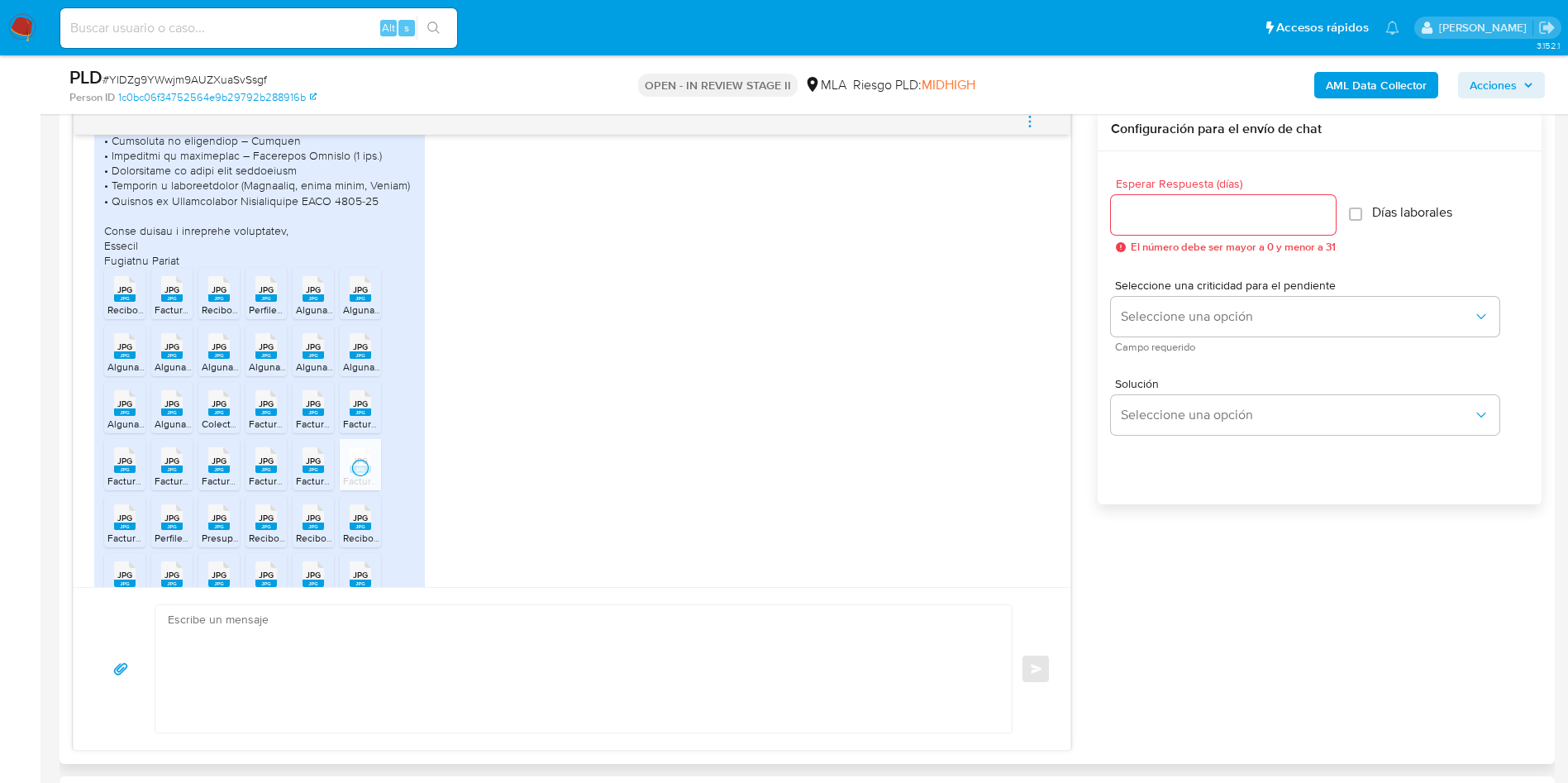
scroll to position [1881, 0]
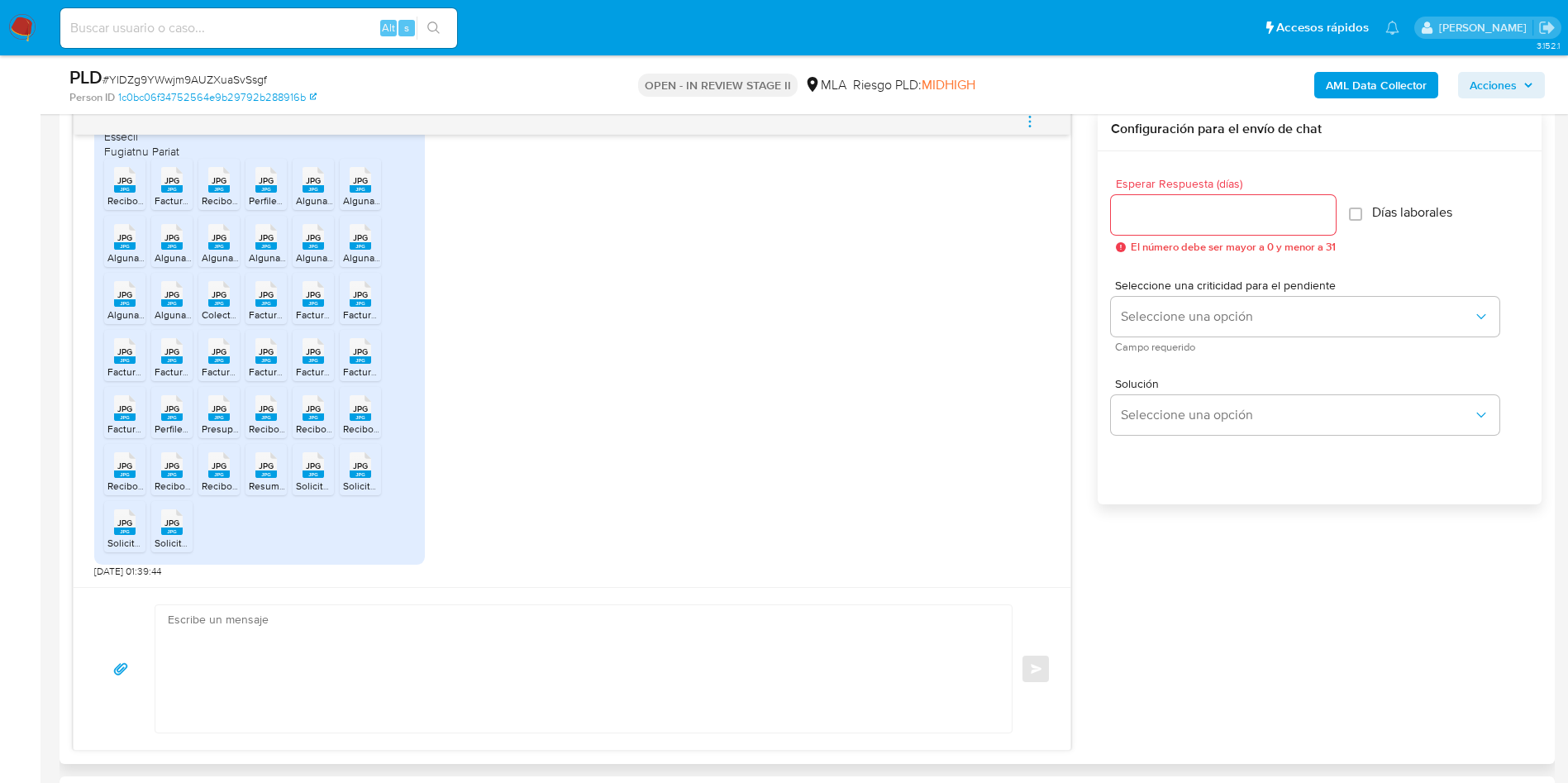
click at [125, 413] on span "JPG" at bounding box center [125, 409] width 15 height 10
click at [173, 415] on rect at bounding box center [171, 417] width 22 height 8
click at [222, 418] on rect at bounding box center [219, 417] width 22 height 8
click at [267, 425] on span "Recibos River Plate (1).jpg" at bounding box center [305, 429] width 112 height 14
click at [310, 427] on span "Recibos River Plate (2).jpg" at bounding box center [353, 429] width 115 height 14
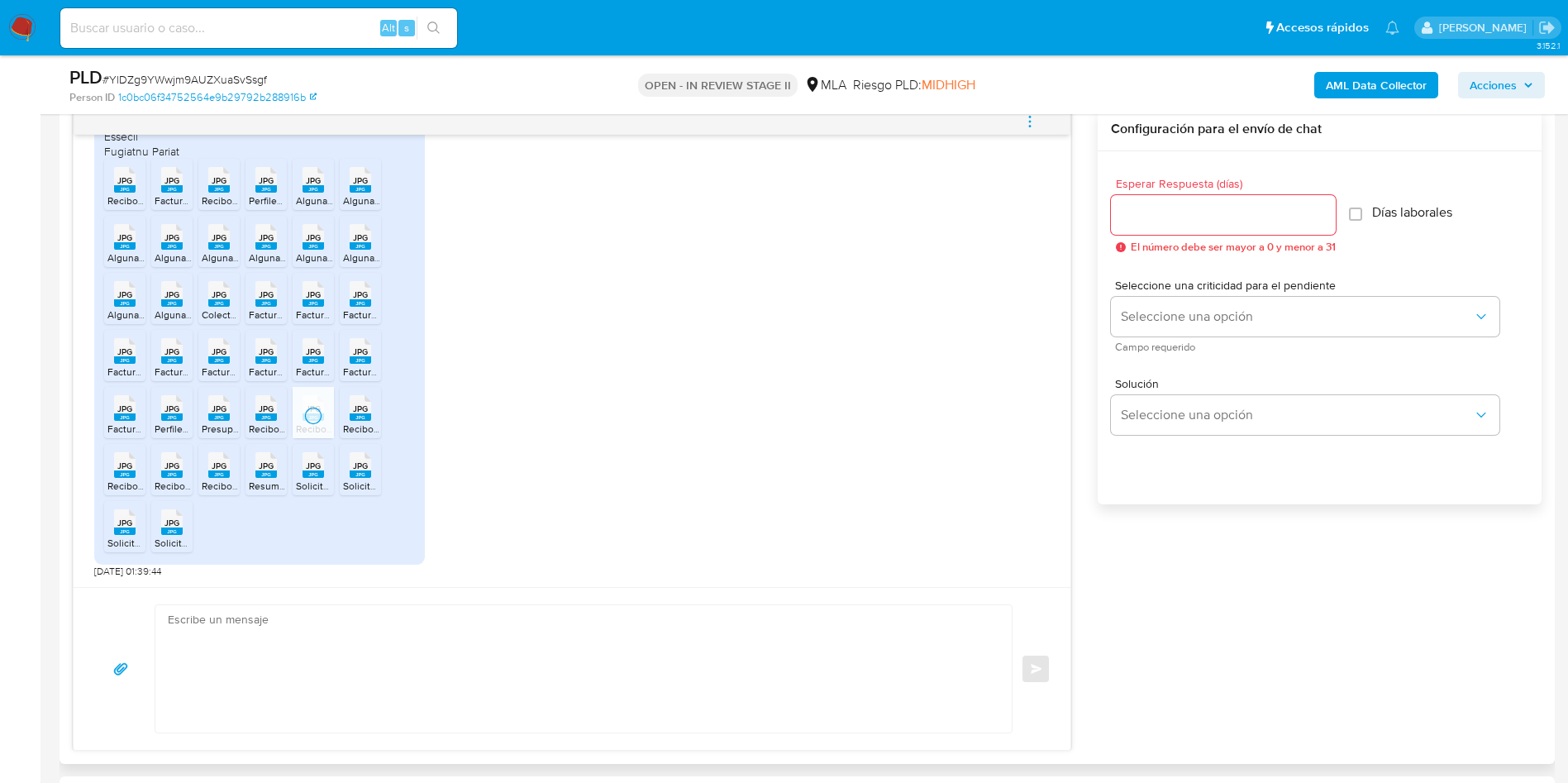
click at [357, 430] on span "Recibos River Plate (3).jpg" at bounding box center [400, 429] width 115 height 14
click at [119, 474] on rect at bounding box center [125, 474] width 22 height 8
click at [159, 473] on div "JPG JPG" at bounding box center [171, 464] width 34 height 32
click at [209, 472] on rect at bounding box center [219, 474] width 22 height 8
click at [270, 470] on span "JPG" at bounding box center [267, 465] width 15 height 10
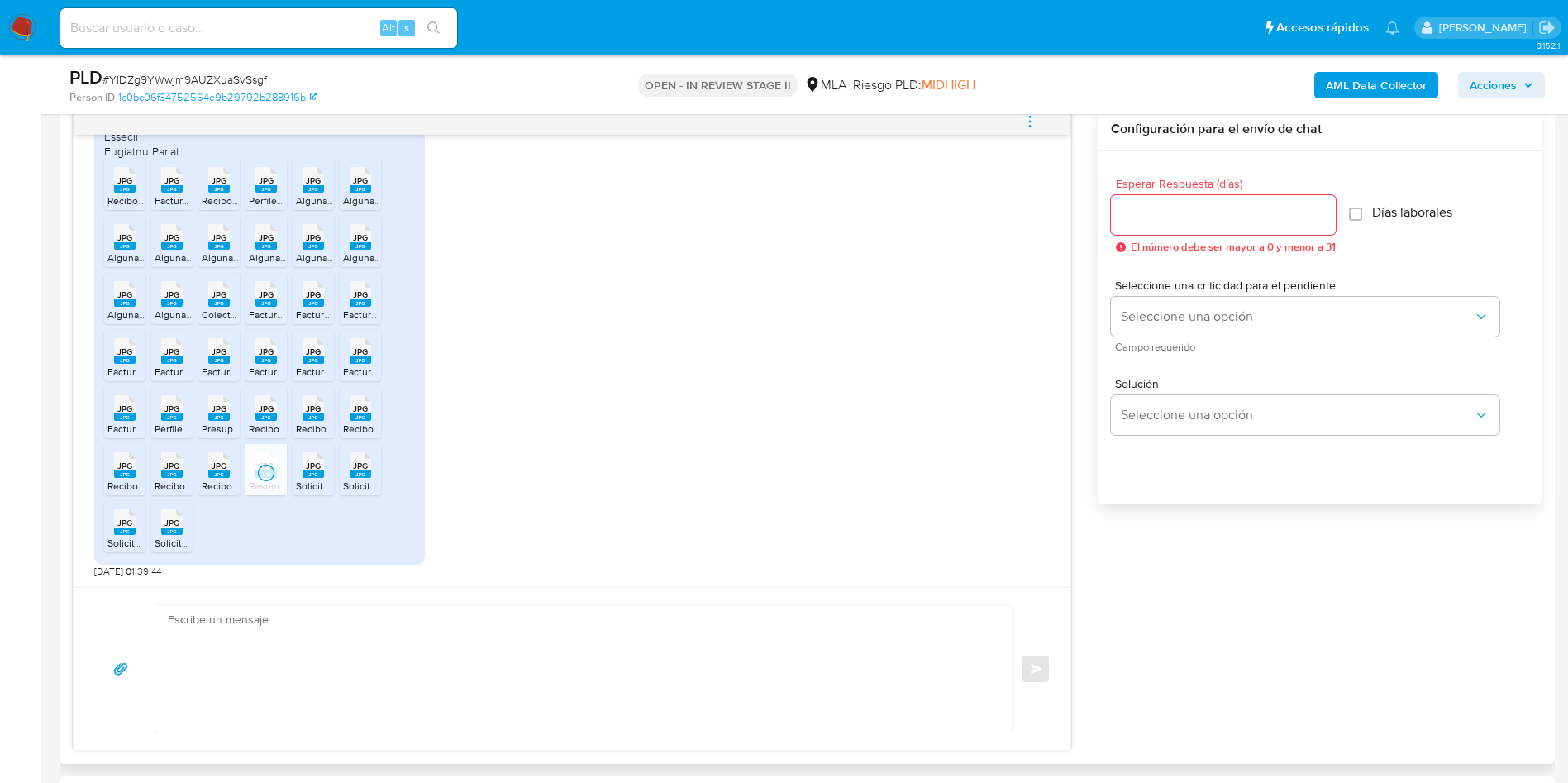
click at [299, 469] on div "JPG JPG" at bounding box center [313, 464] width 34 height 32
drag, startPoint x: 352, startPoint y: 469, endPoint x: 335, endPoint y: 474, distance: 17.7
click at [353, 469] on span "JPG" at bounding box center [361, 465] width 15 height 10
click at [134, 510] on icon "JPG" at bounding box center [125, 522] width 22 height 29
click at [135, 192] on icon at bounding box center [125, 179] width 22 height 26
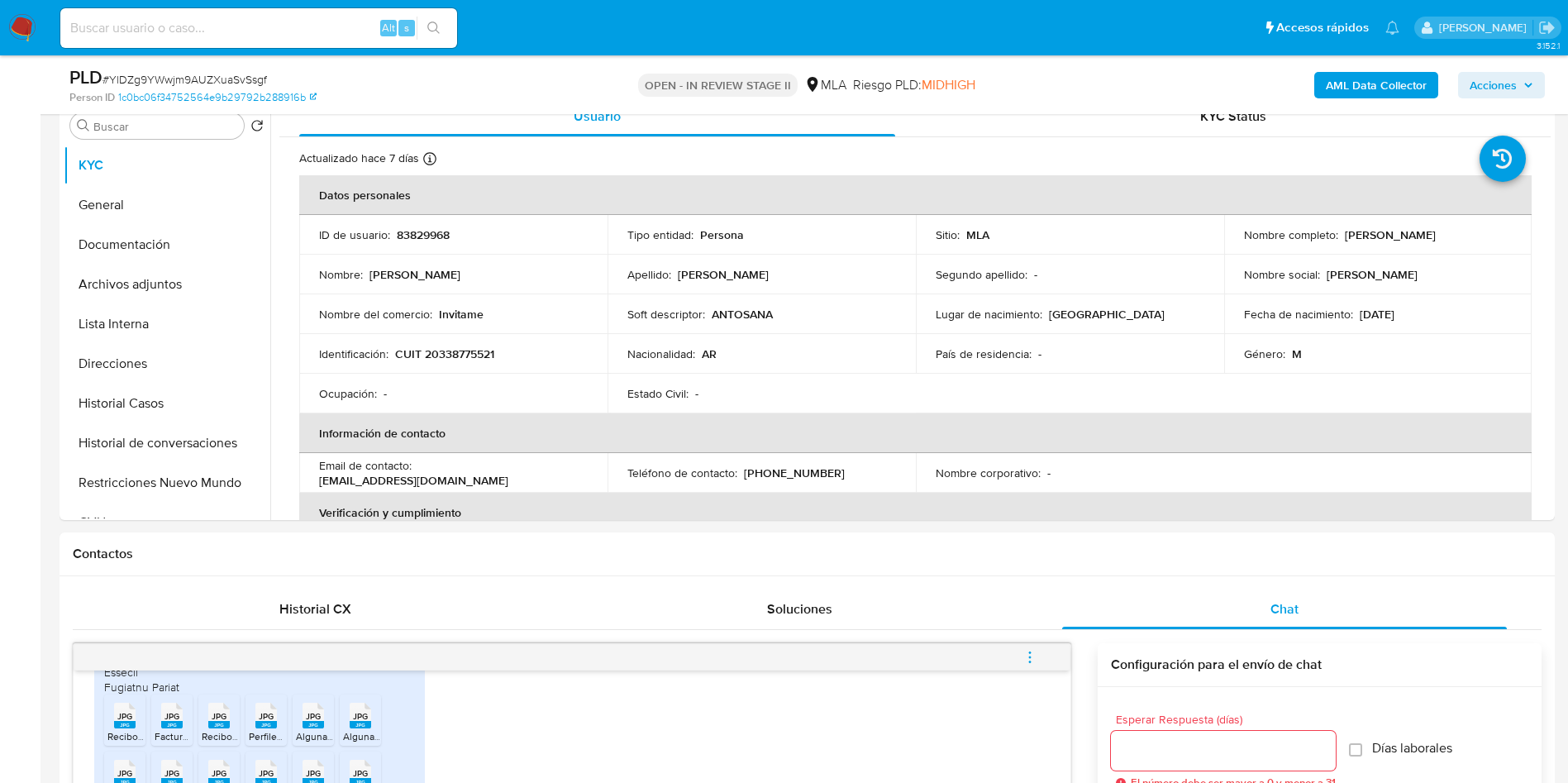
scroll to position [0, 0]
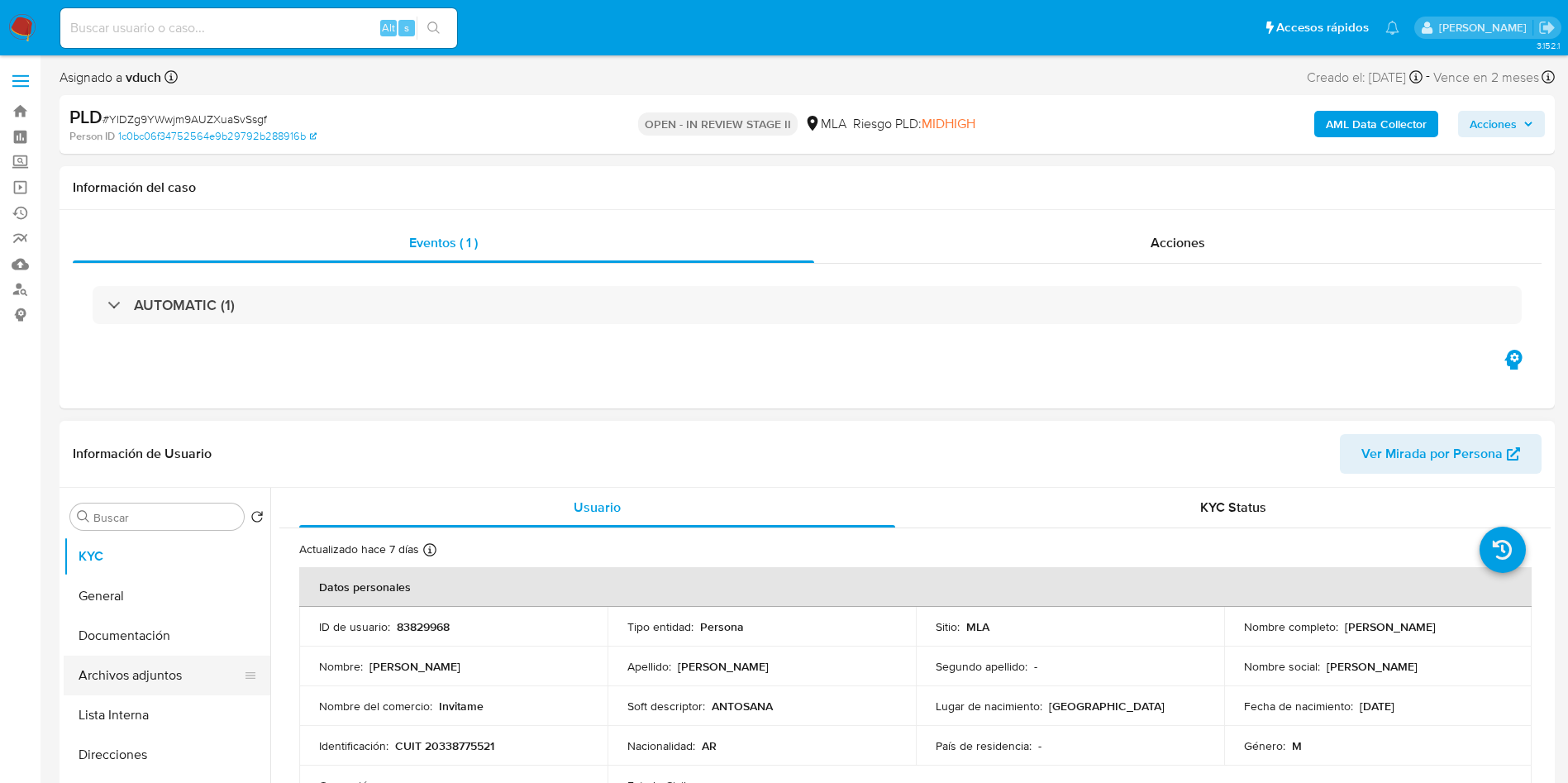
click at [164, 680] on button "Archivos adjuntos" at bounding box center [160, 675] width 193 height 40
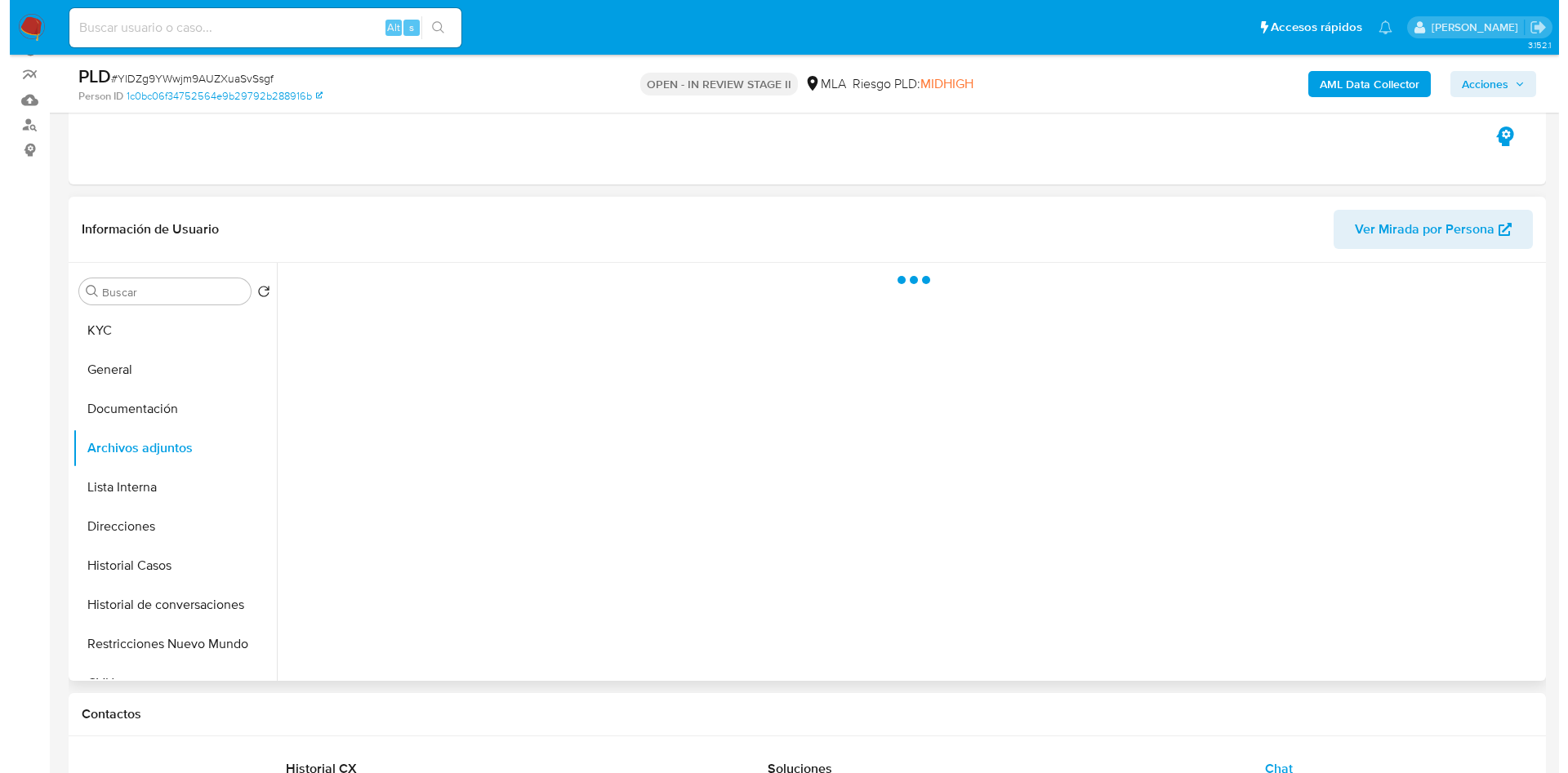
scroll to position [122, 0]
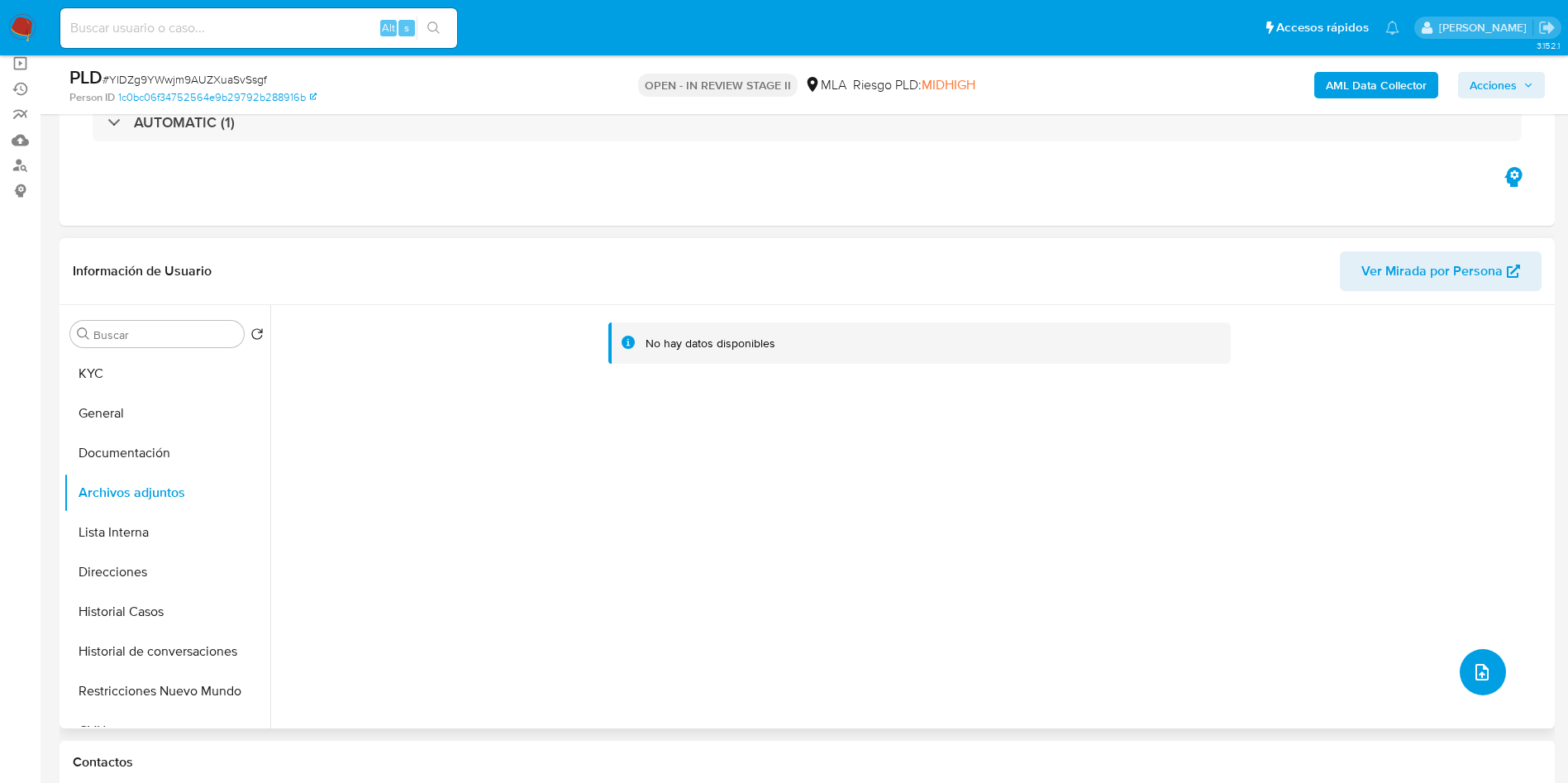
click at [1479, 654] on button "upload-file" at bounding box center [1482, 672] width 47 height 47
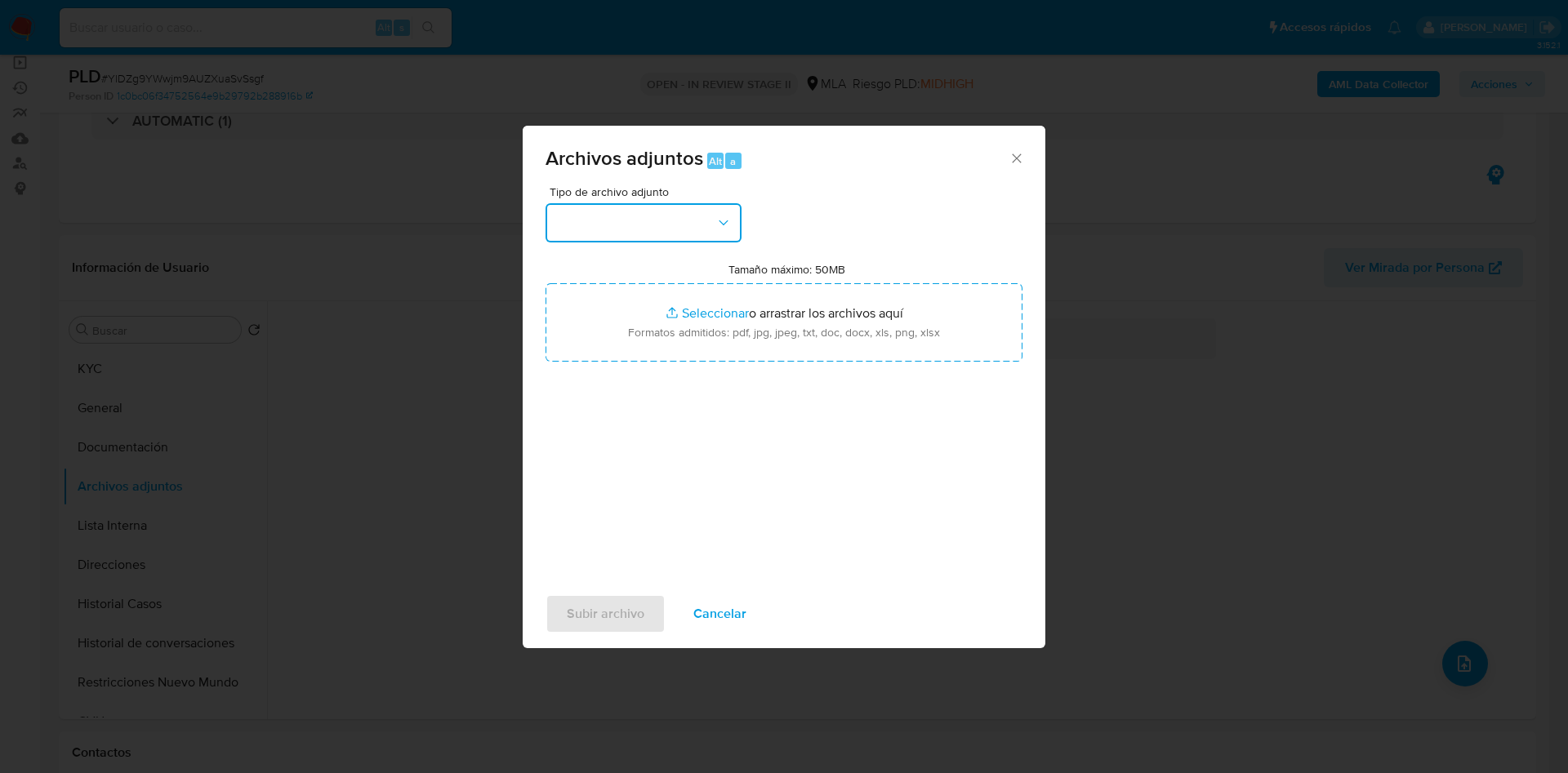
click at [630, 216] on button "button" at bounding box center [643, 223] width 196 height 39
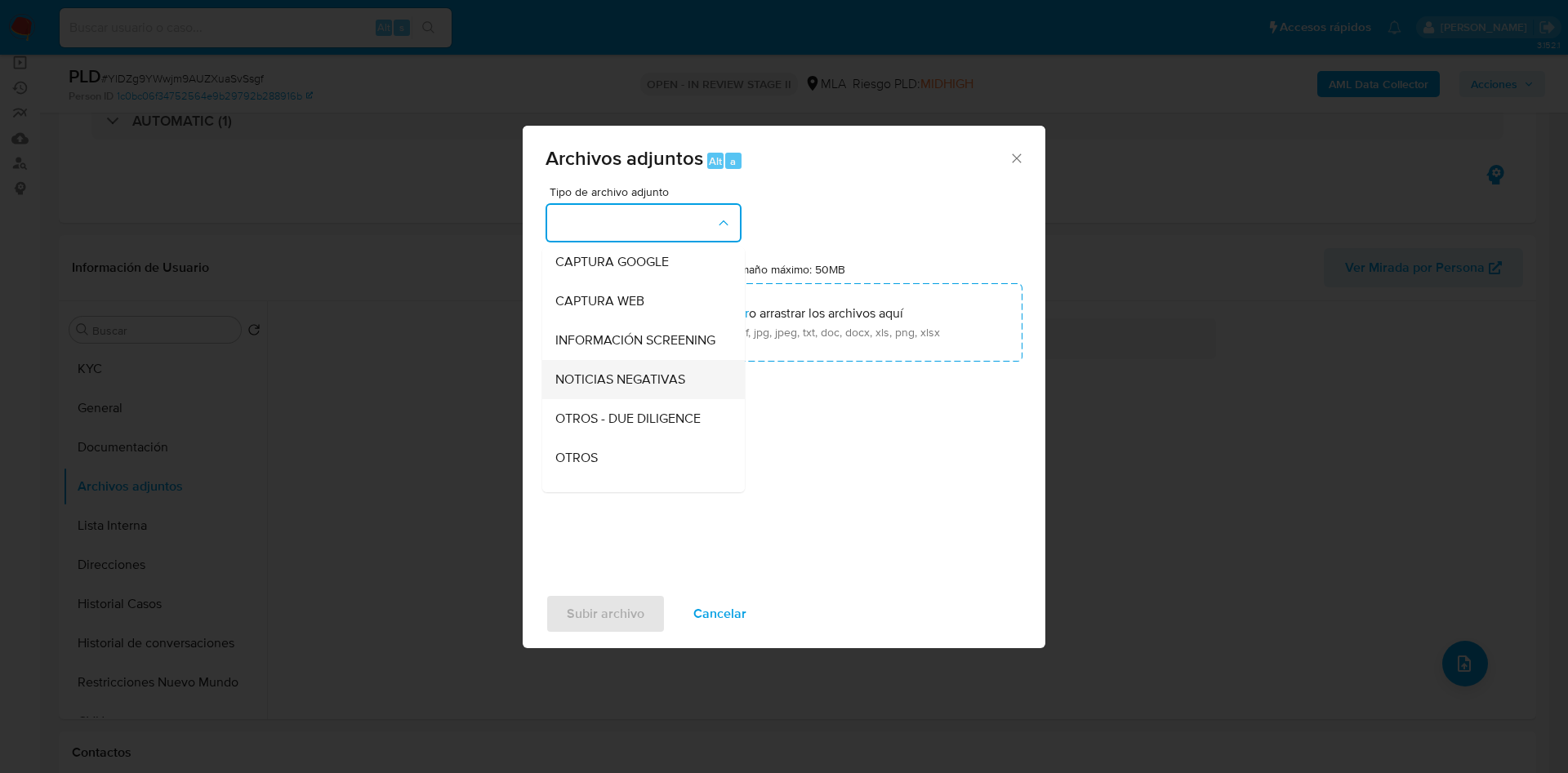
scroll to position [245, 0]
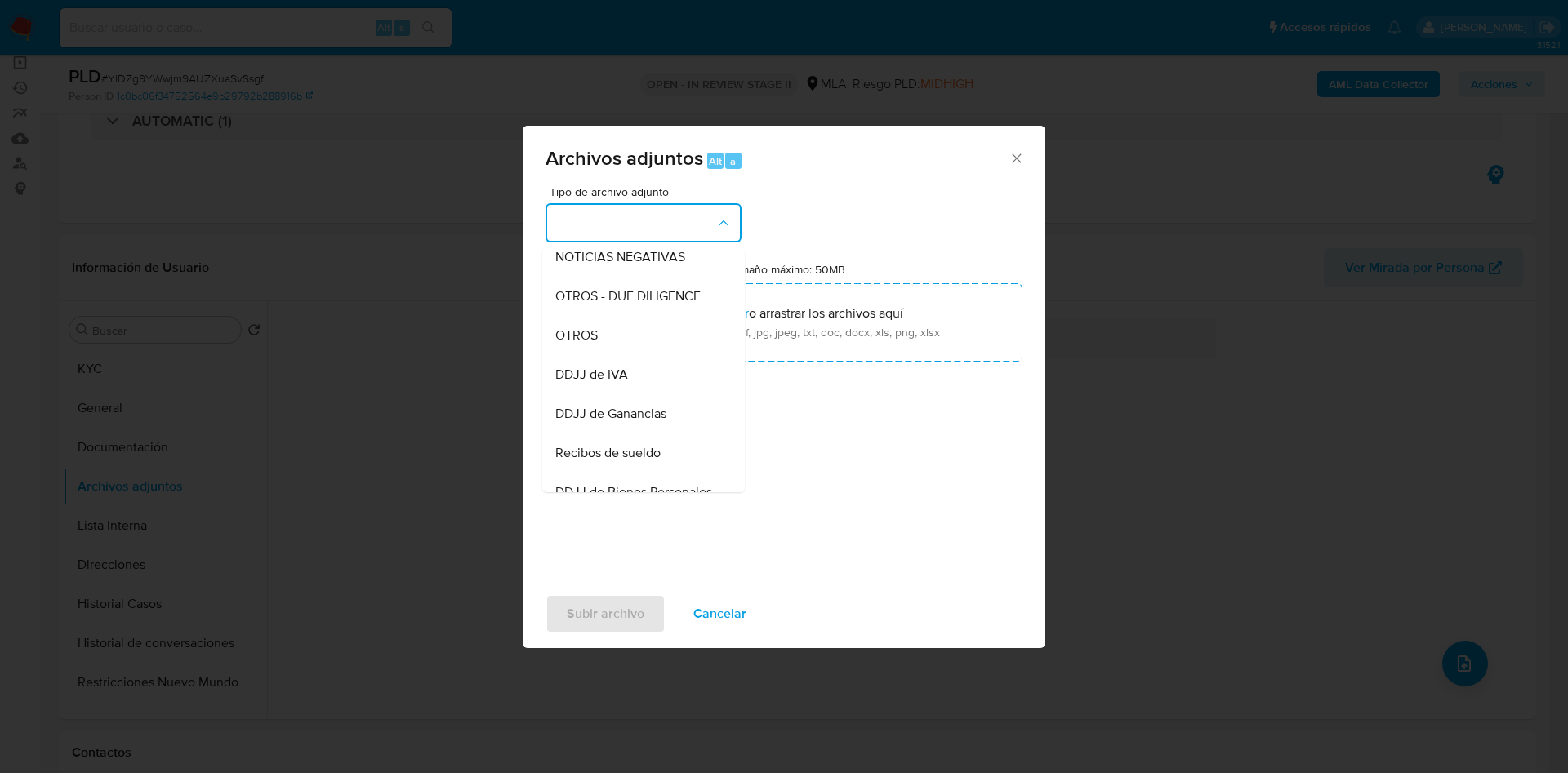
click at [743, 592] on div "Subir archivo Cancelar" at bounding box center [784, 614] width 523 height 62
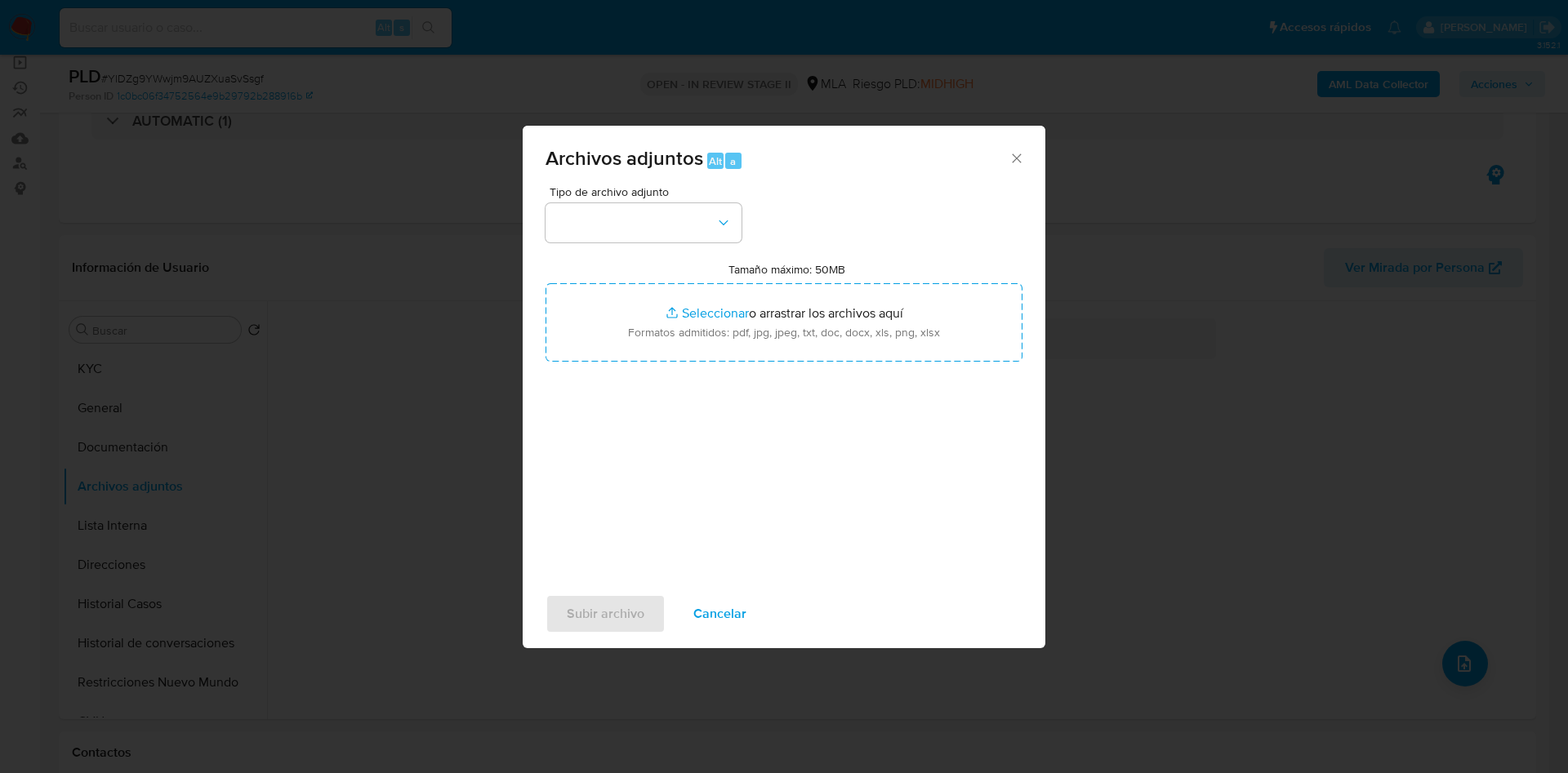
click at [746, 601] on button "Cancelar" at bounding box center [720, 614] width 96 height 39
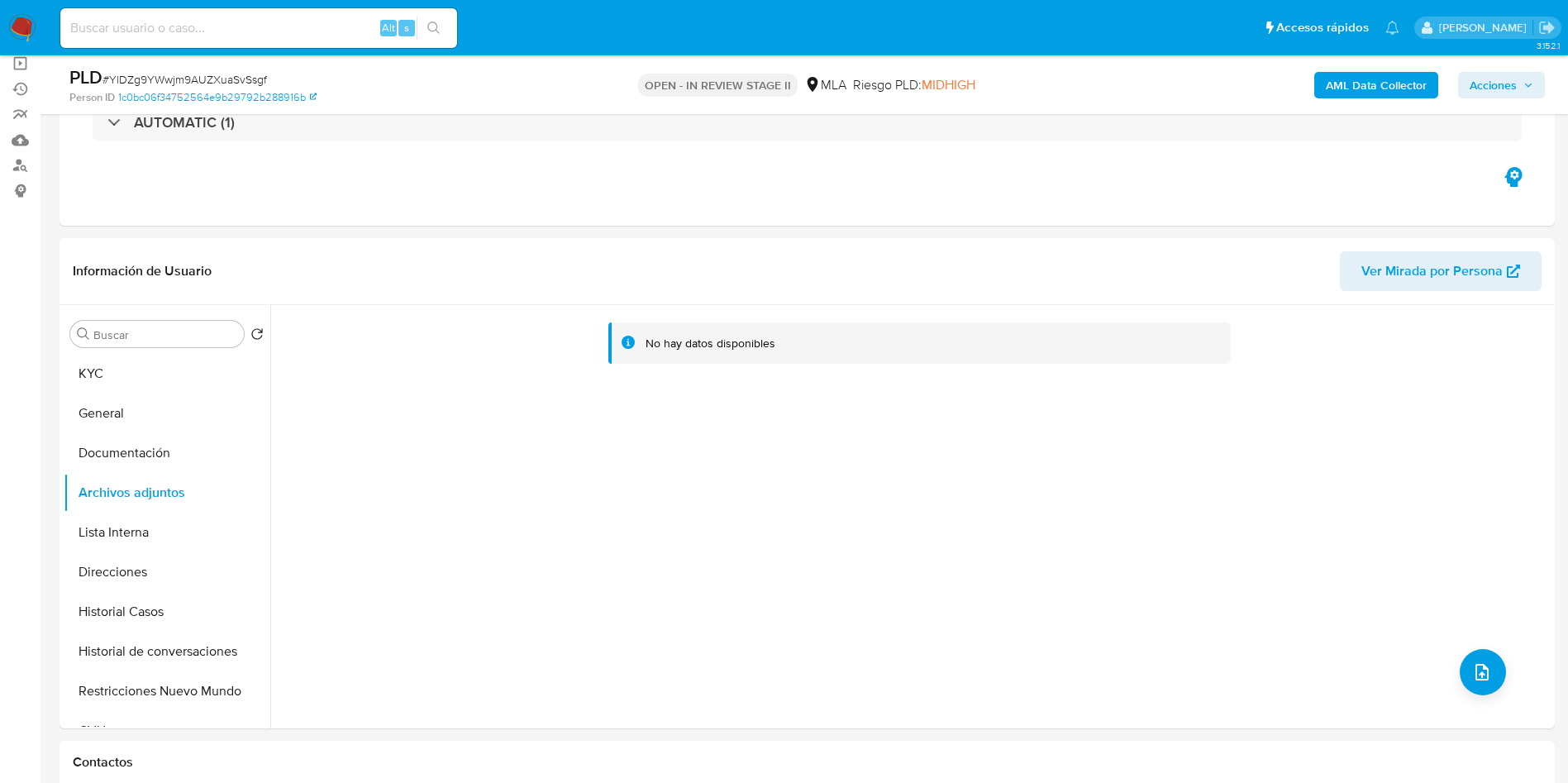
click at [1405, 90] on b "AML Data Collector" at bounding box center [1376, 86] width 101 height 27
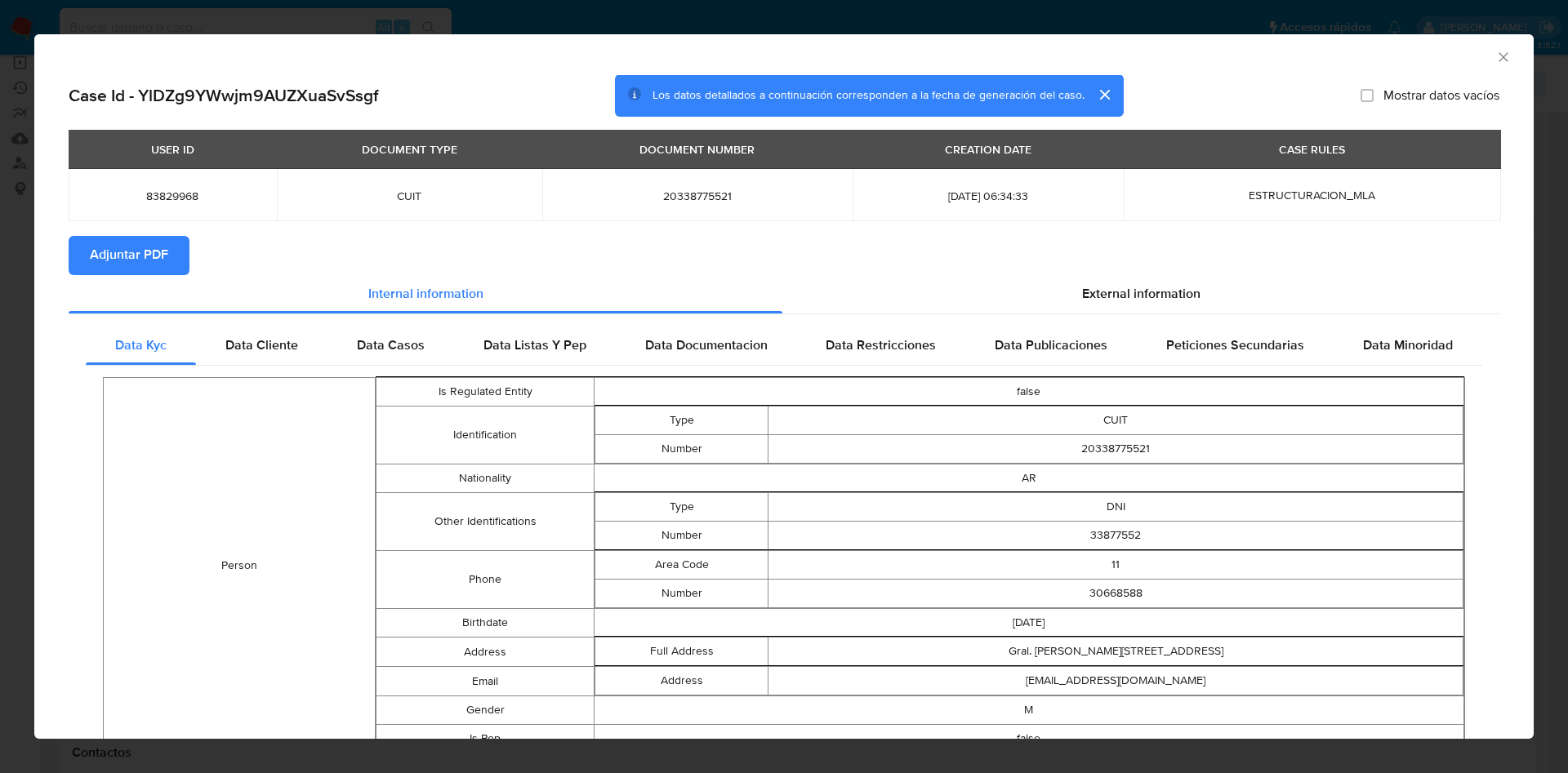
click at [135, 240] on span "Adjuntar PDF" at bounding box center [128, 256] width 78 height 36
click at [1470, 54] on div "AML Data Collector" at bounding box center [770, 55] width 1449 height 18
click at [1495, 55] on icon "Cerrar ventana" at bounding box center [1502, 56] width 16 height 16
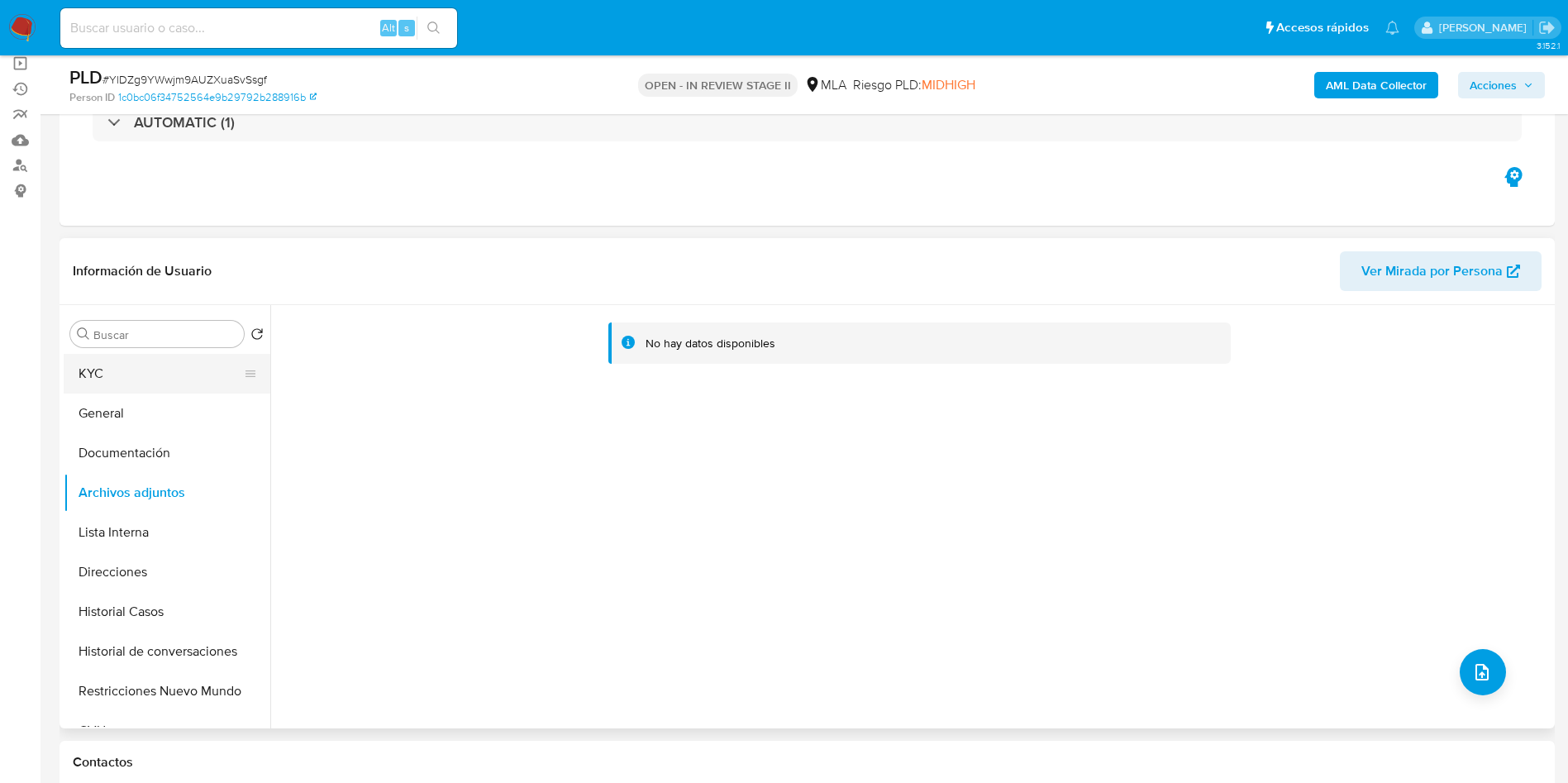
click at [194, 373] on button "KYC" at bounding box center [160, 374] width 193 height 40
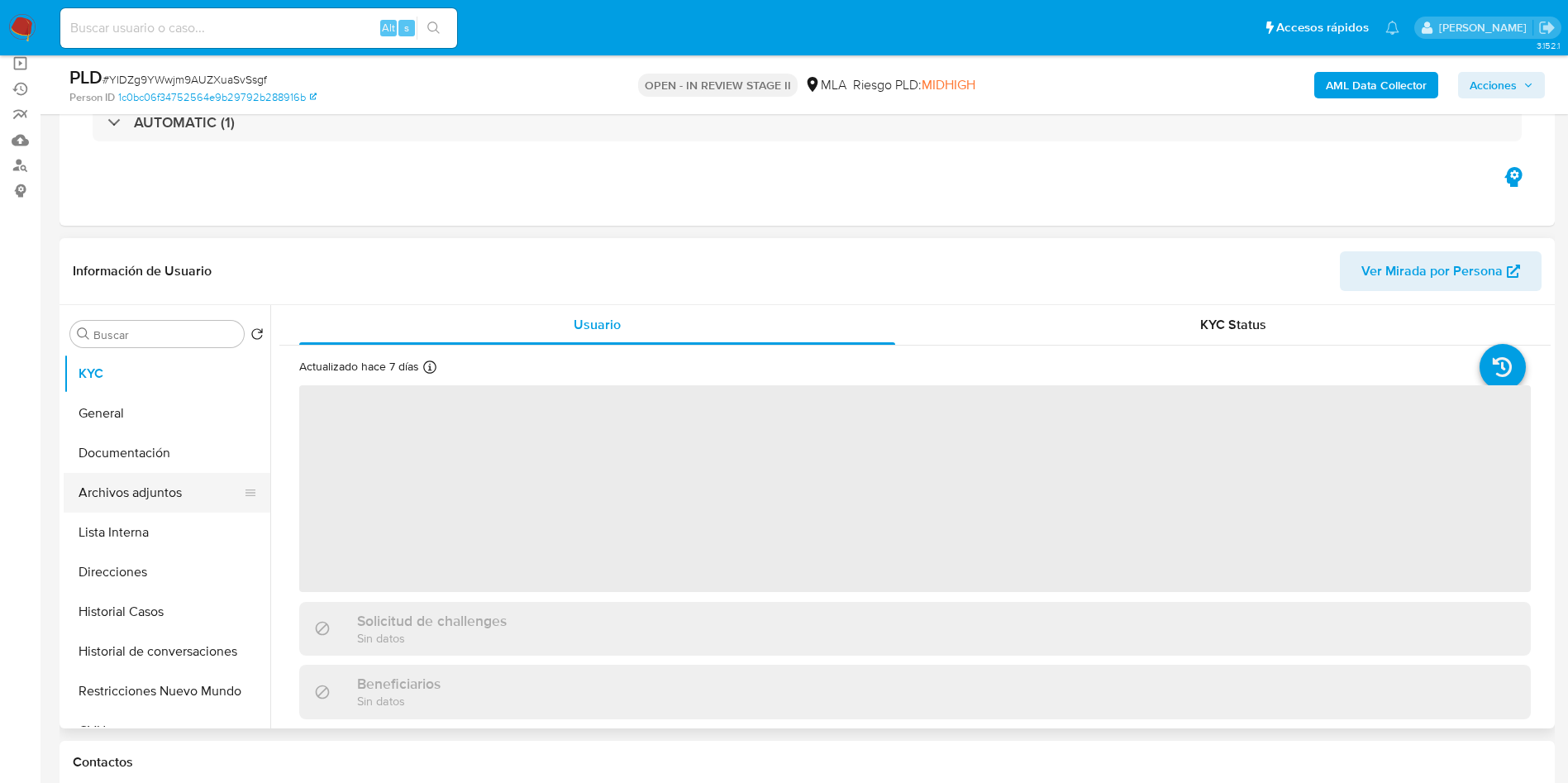
click at [162, 477] on button "Archivos adjuntos" at bounding box center [160, 493] width 193 height 40
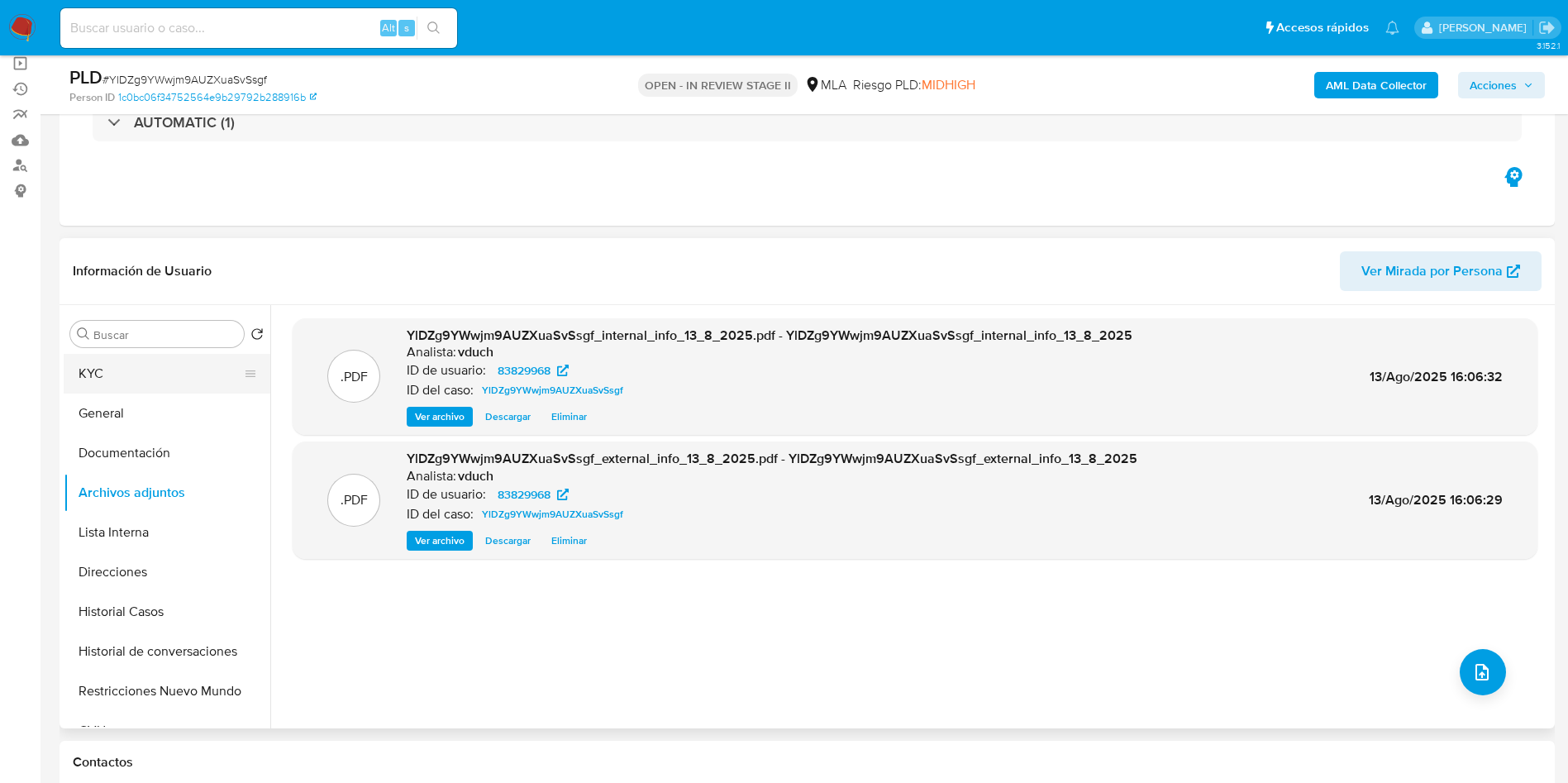
click at [158, 365] on button "KYC" at bounding box center [160, 374] width 193 height 40
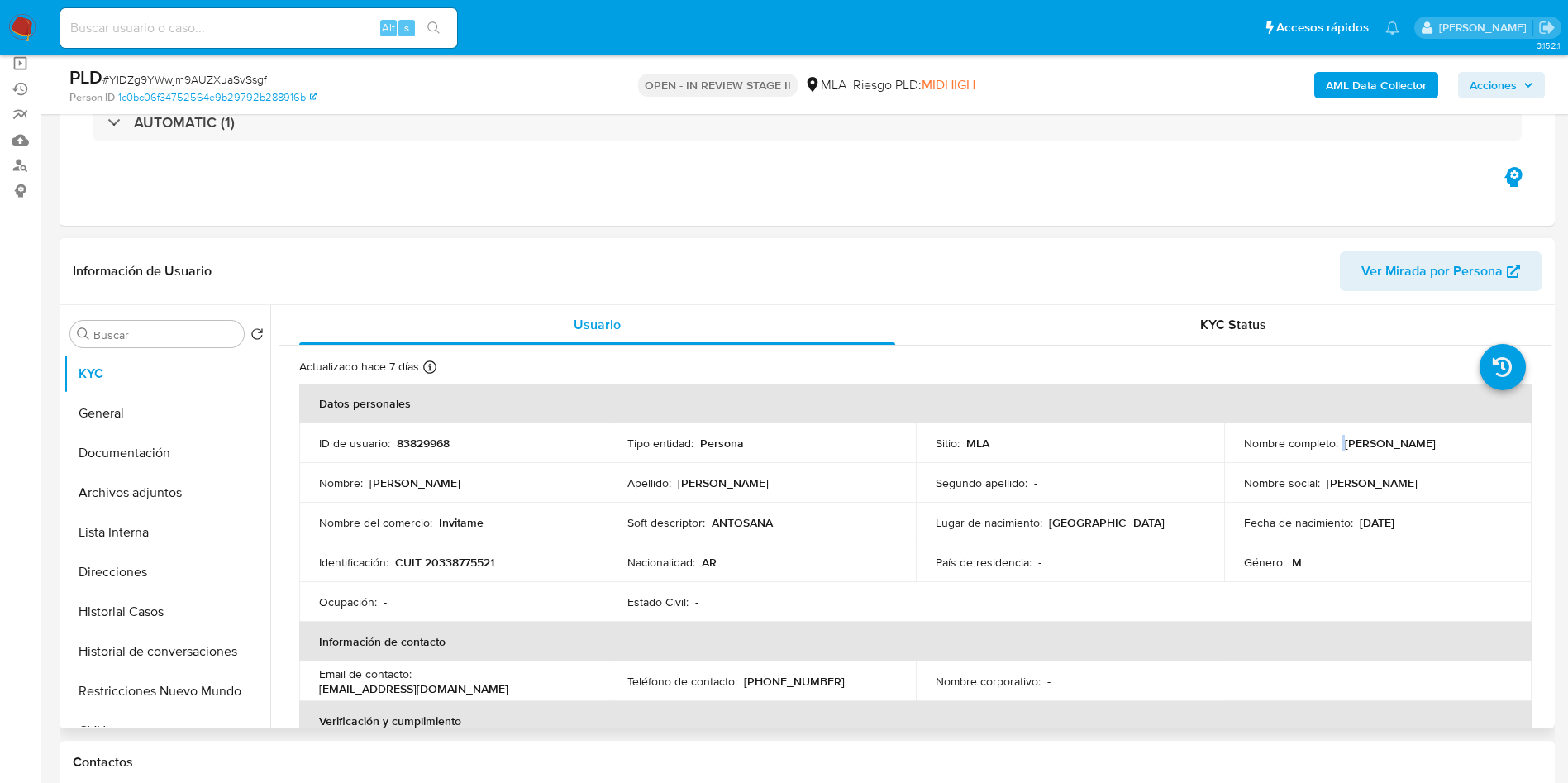
click at [1340, 444] on div "Nombre completo : Julian Nahuel Lettieri" at bounding box center [1378, 443] width 268 height 15
click at [1344, 444] on p "Julian Nahuel Lettieri" at bounding box center [1389, 443] width 90 height 15
click at [1344, 445] on p "Julian Nahuel Lettieri" at bounding box center [1389, 443] width 90 height 15
click at [1364, 445] on p "Julian Nahuel Lettieri" at bounding box center [1389, 443] width 90 height 15
drag, startPoint x: 1340, startPoint y: 440, endPoint x: 1387, endPoint y: 491, distance: 69.4
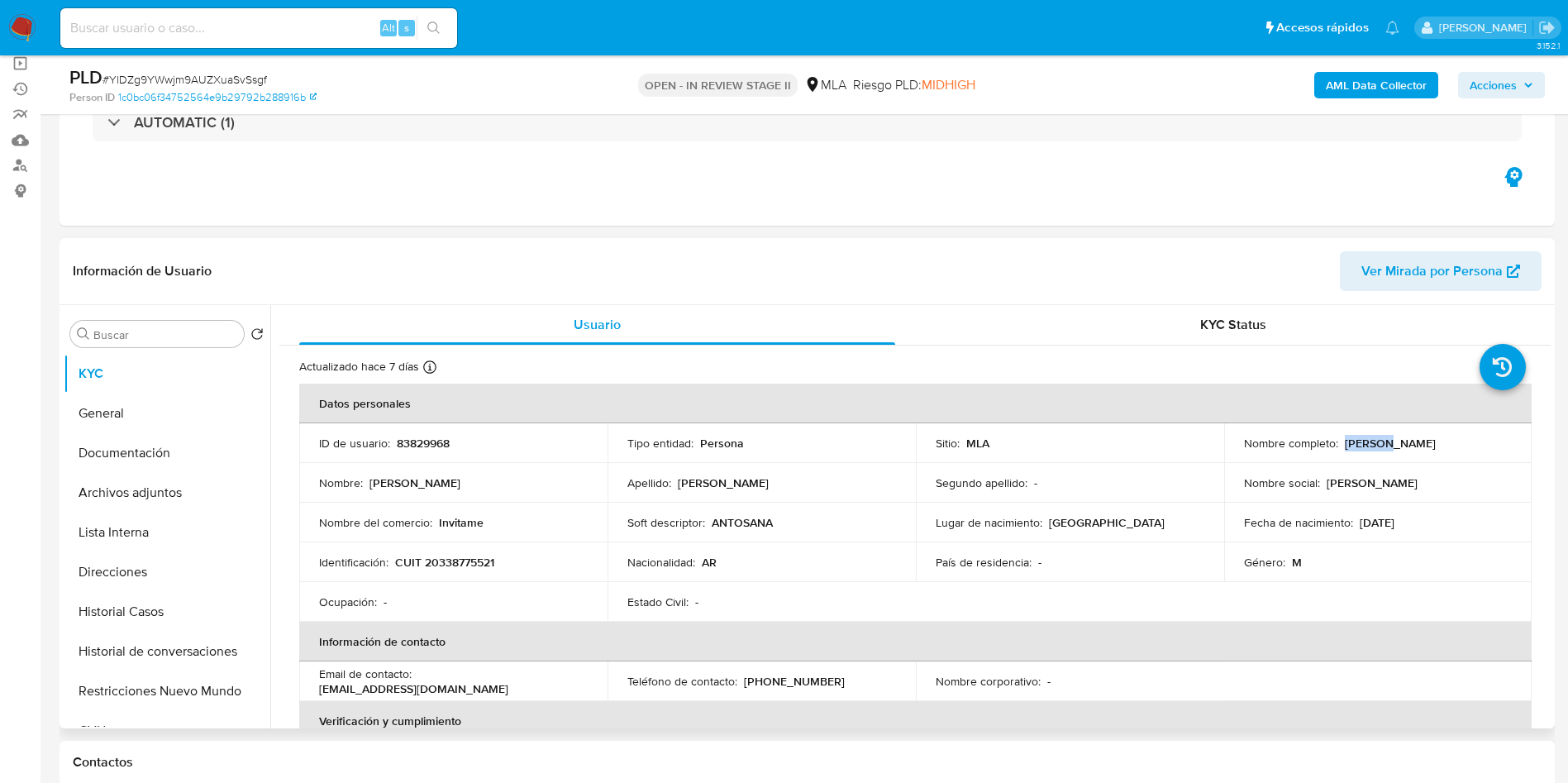
click at [1479, 452] on td "Nombre completo : Julian Nahuel Lettieri" at bounding box center [1379, 443] width 308 height 40
copy p "Julian Nahuel Lettieri"
click at [182, 511] on button "Archivos adjuntos" at bounding box center [160, 493] width 193 height 40
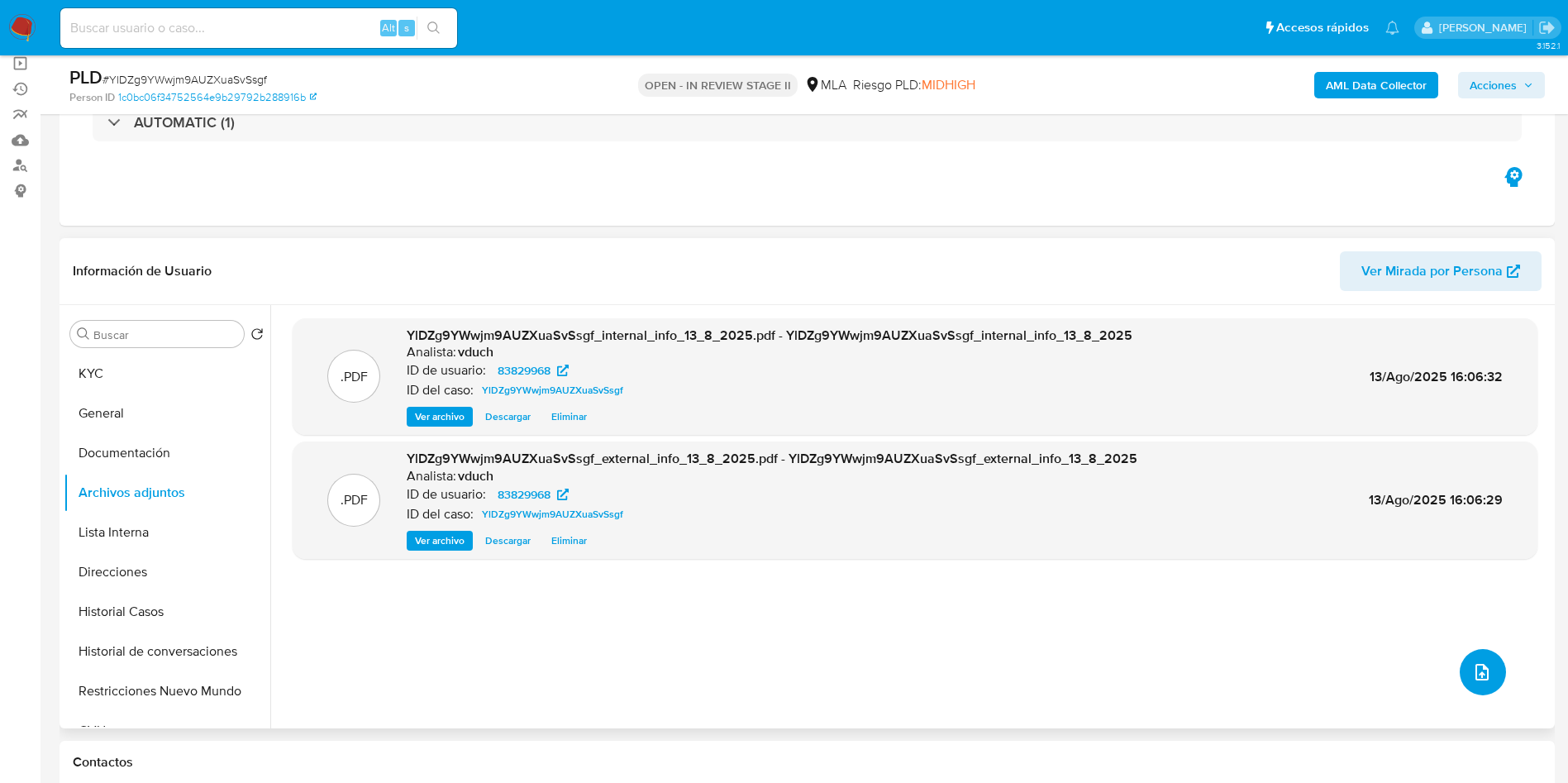
click at [1487, 660] on button "upload-file" at bounding box center [1482, 672] width 47 height 47
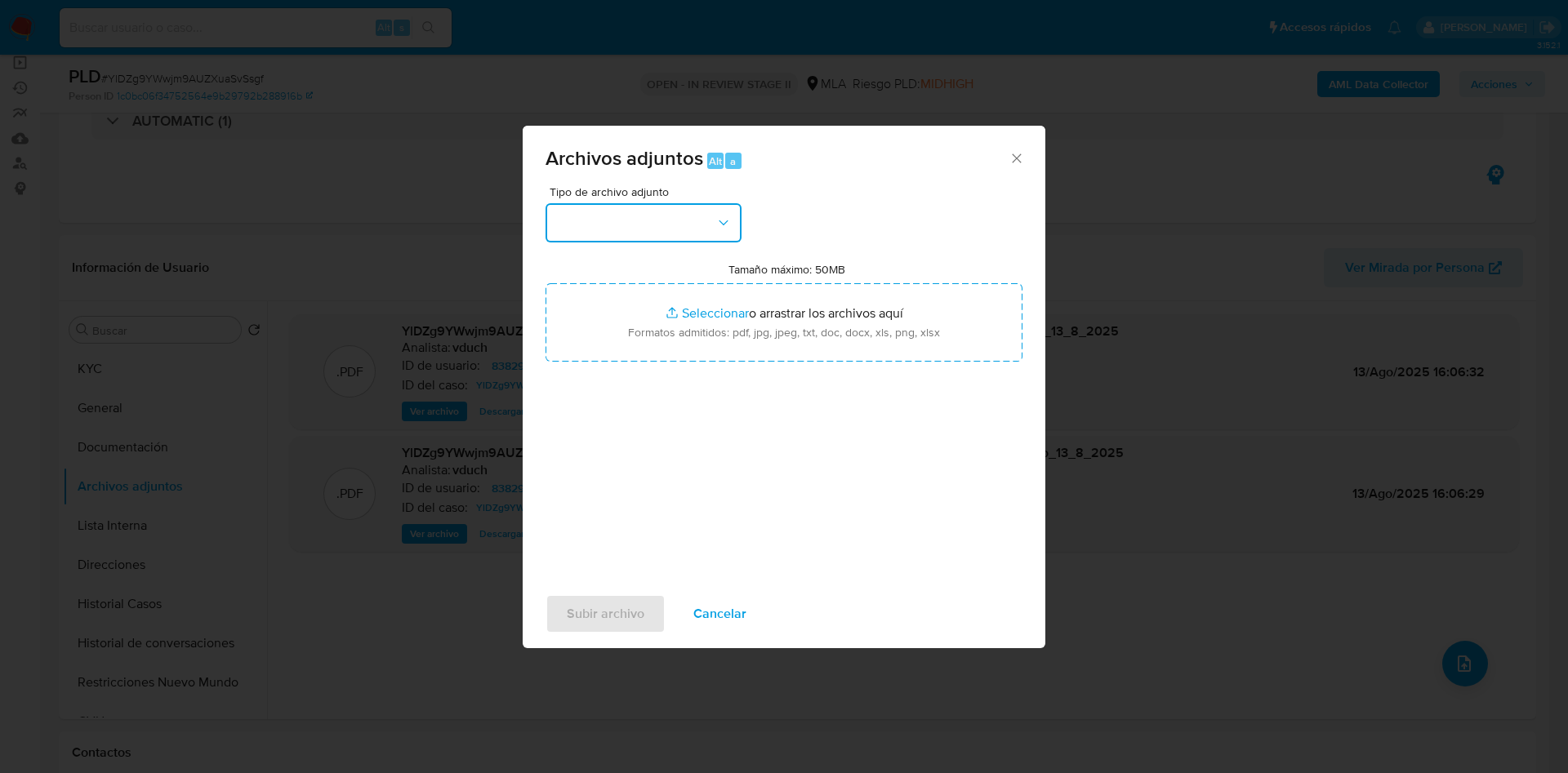
click at [681, 221] on button "button" at bounding box center [643, 223] width 196 height 39
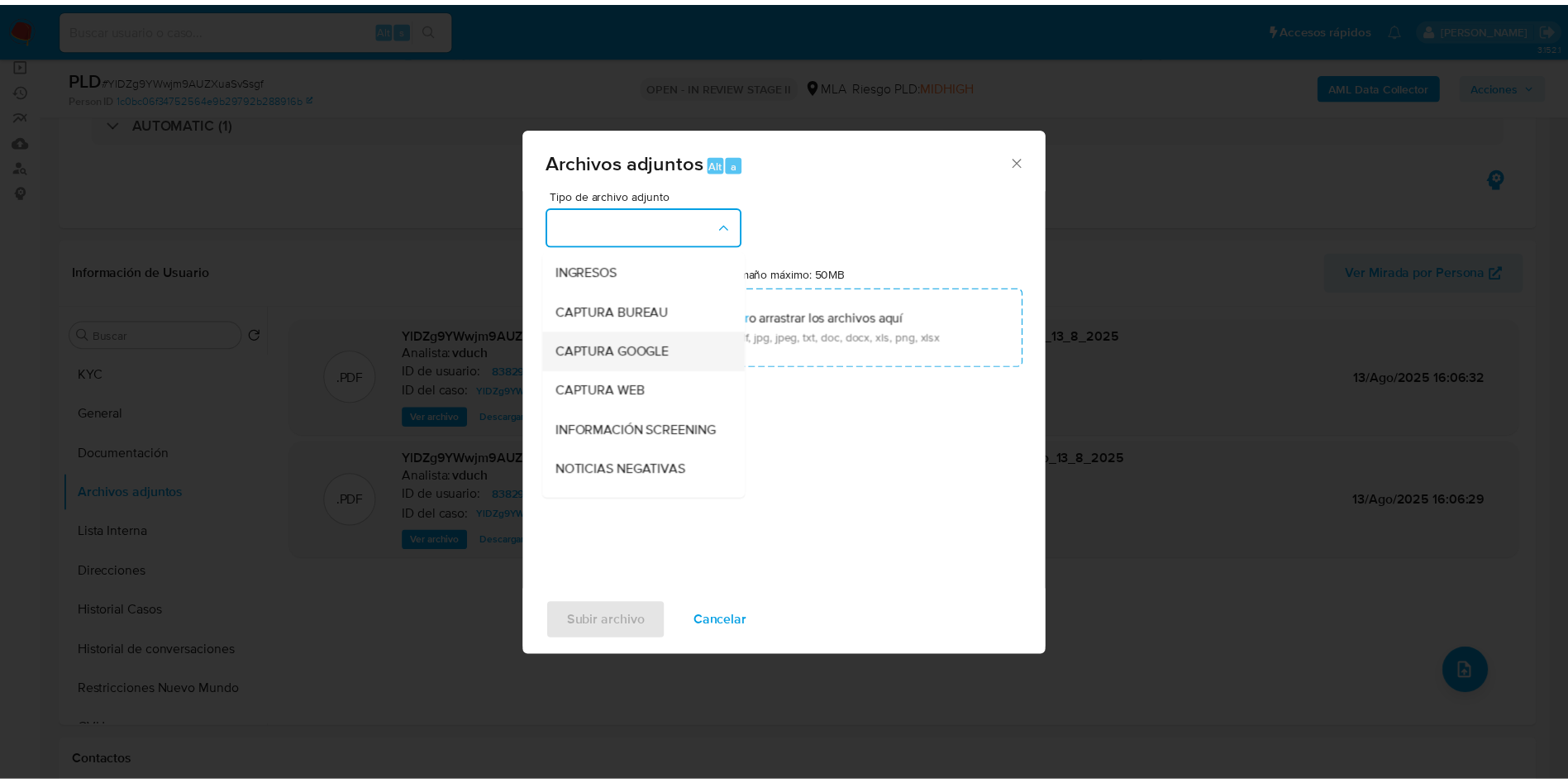
scroll to position [0, 0]
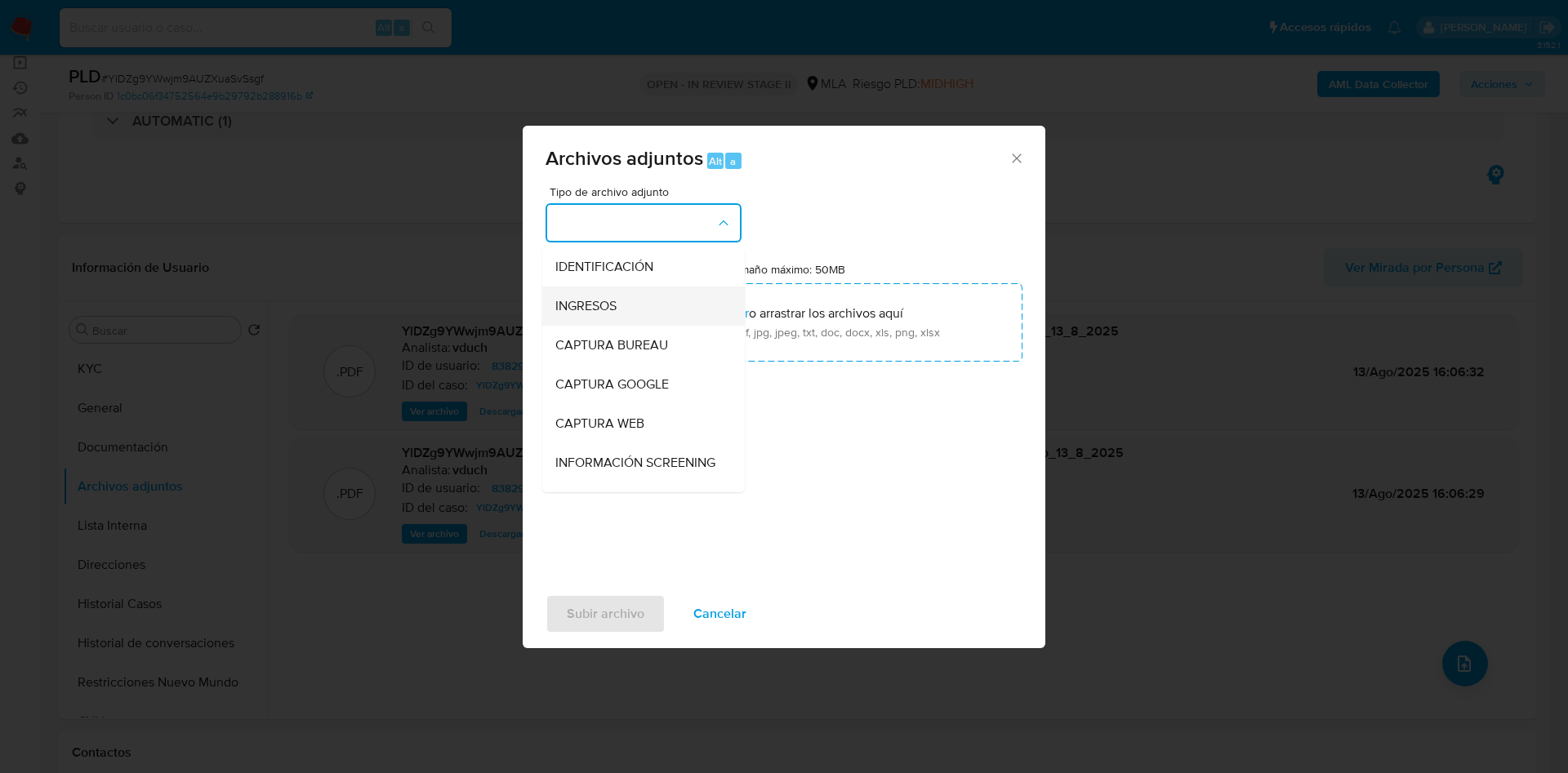
click at [611, 301] on span "INGRESOS" at bounding box center [585, 306] width 61 height 16
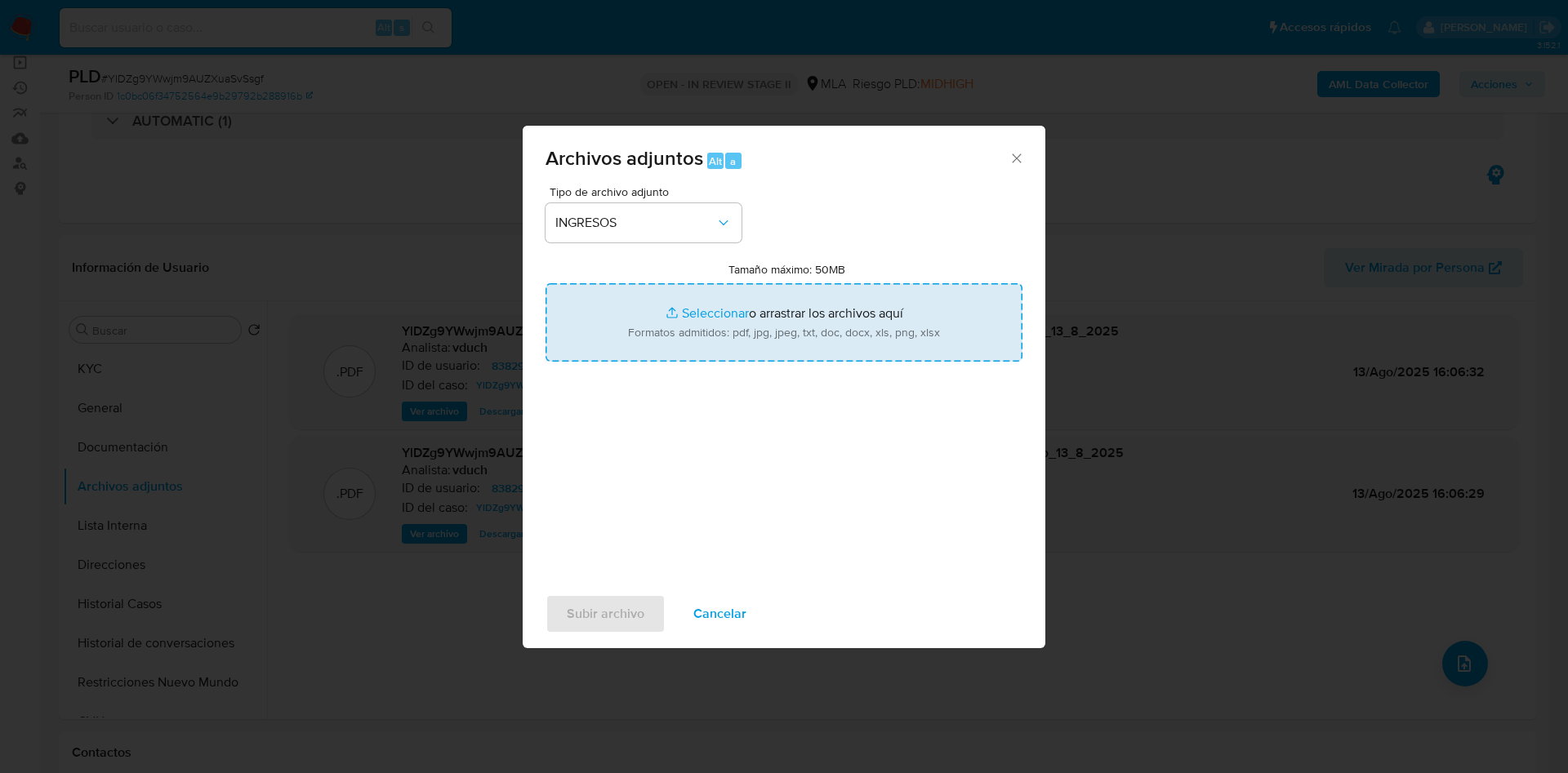
type input "C:\fakepath\Julian Nahuel Lettieri - Recibos y Facturación - Dic 24 a May 25.pdf"
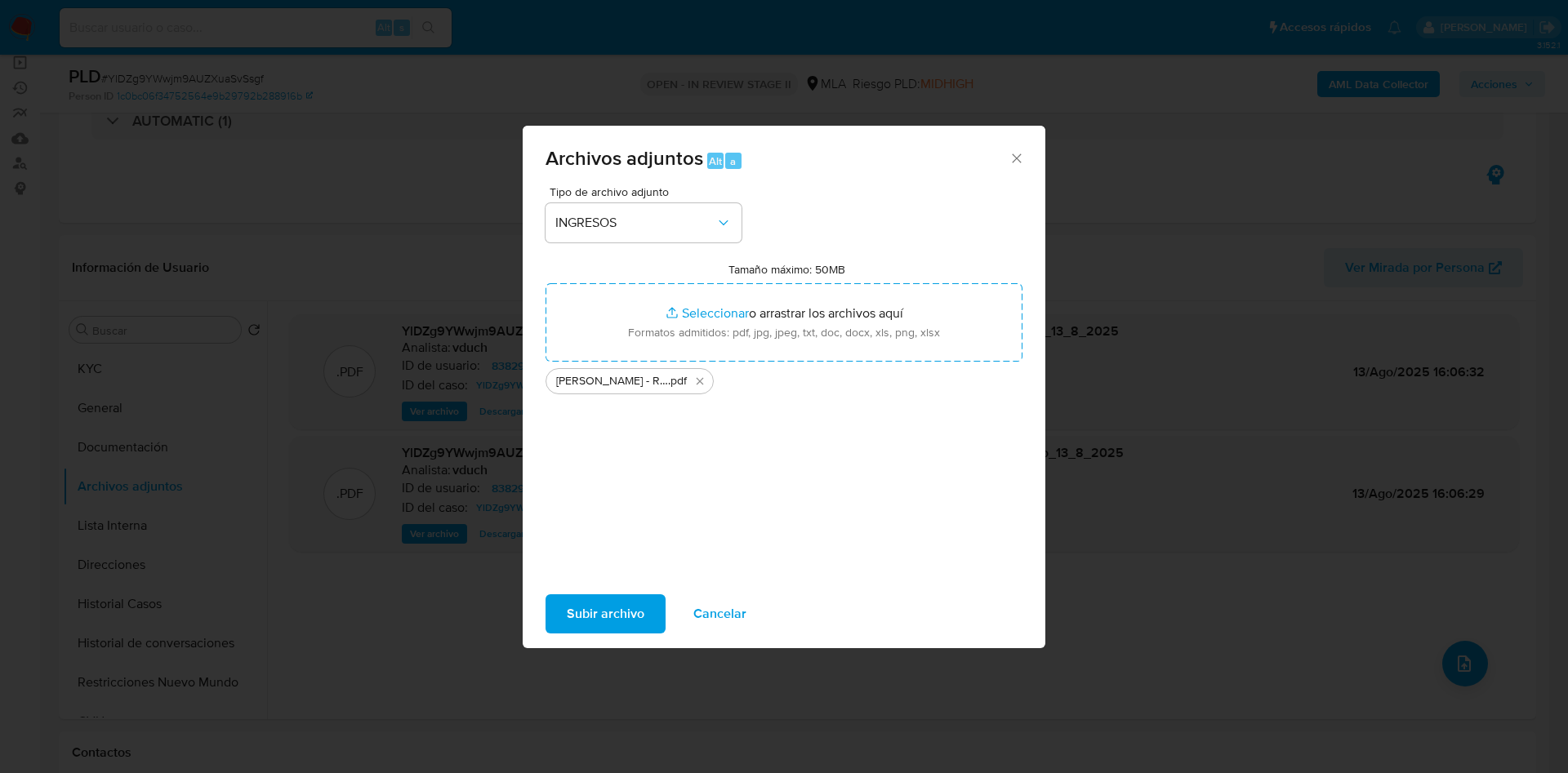
click at [611, 617] on span "Subir archivo" at bounding box center [605, 614] width 77 height 36
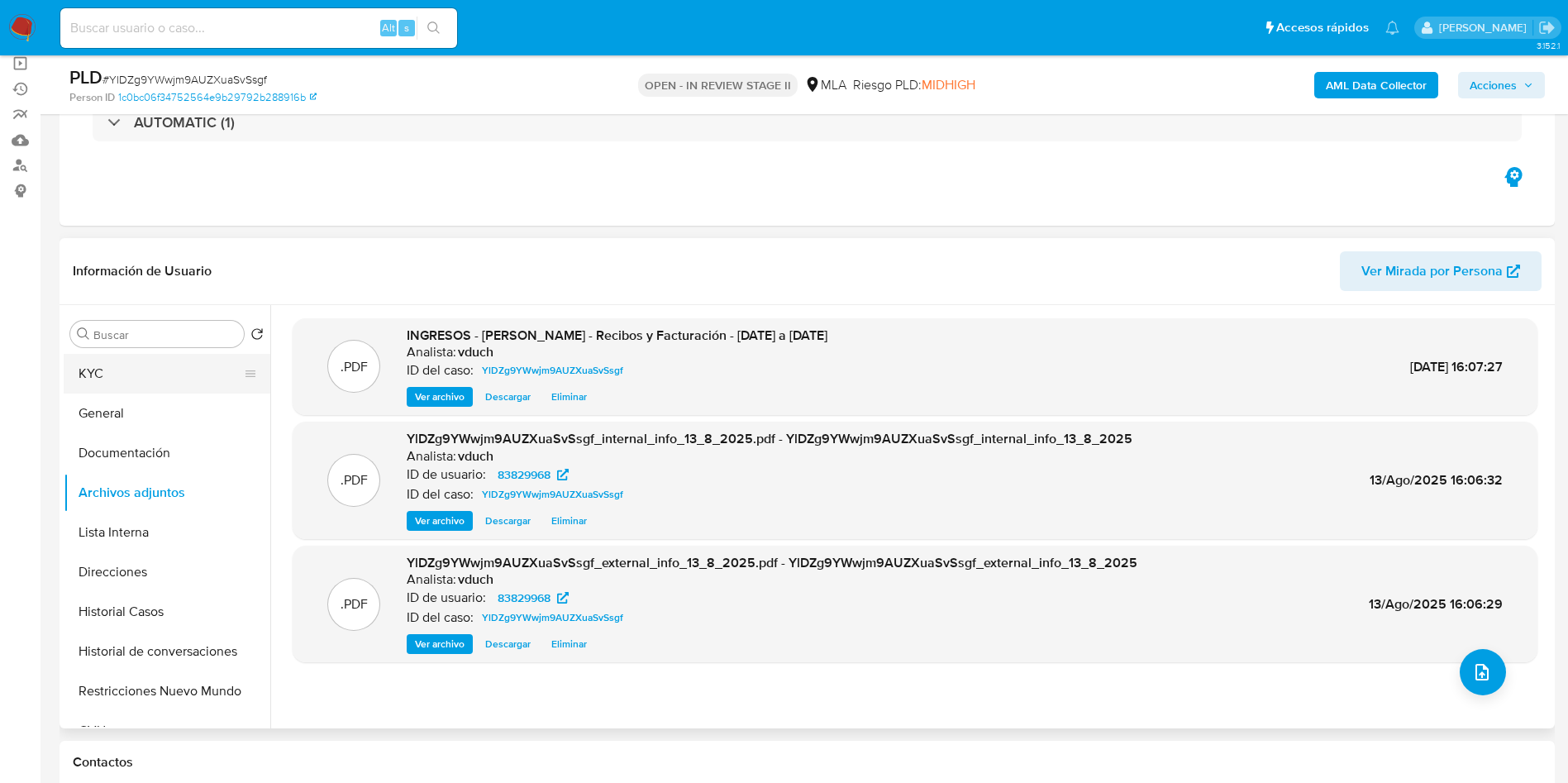
click at [196, 374] on button "KYC" at bounding box center [160, 374] width 193 height 40
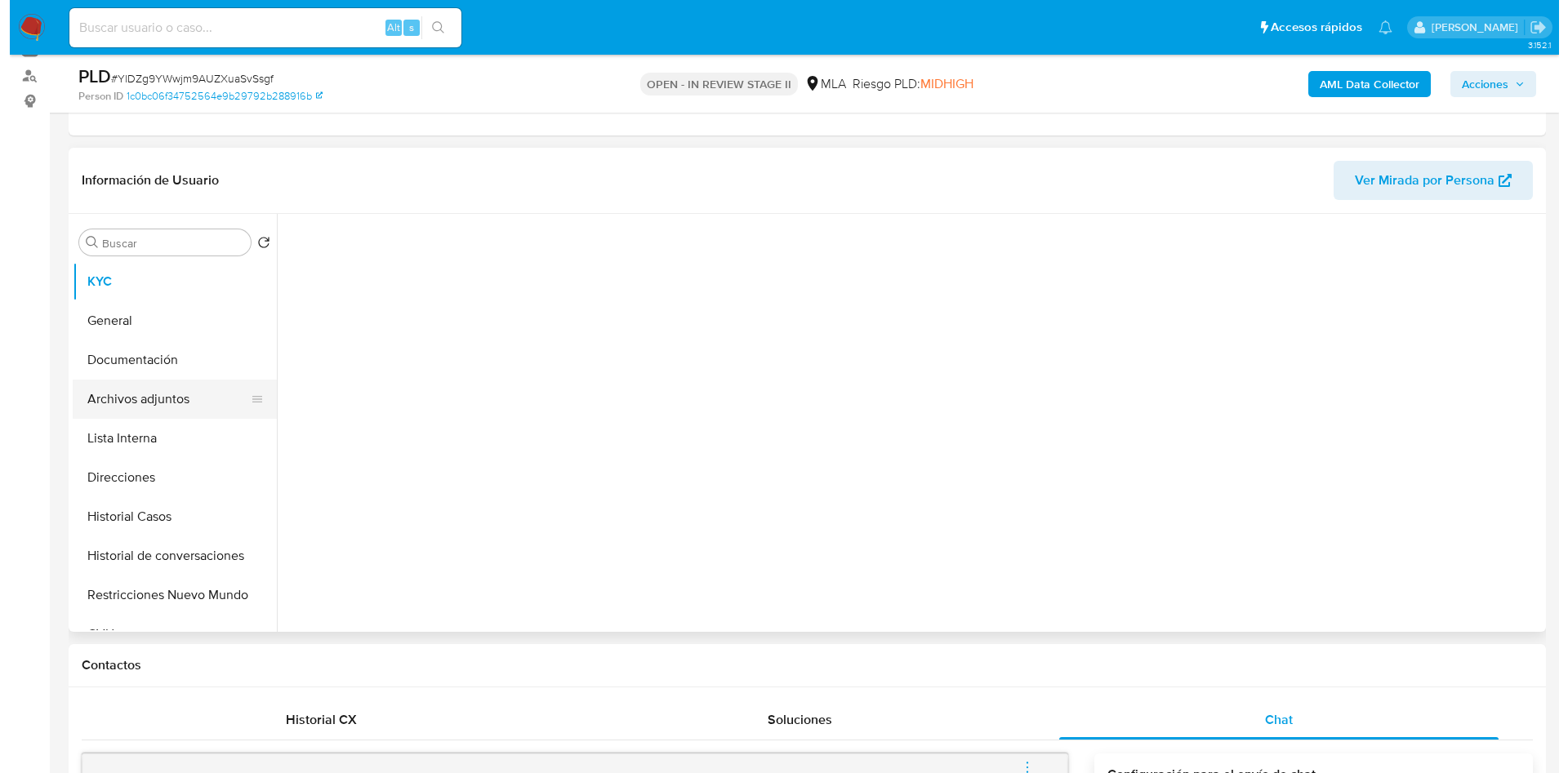
scroll to position [245, 0]
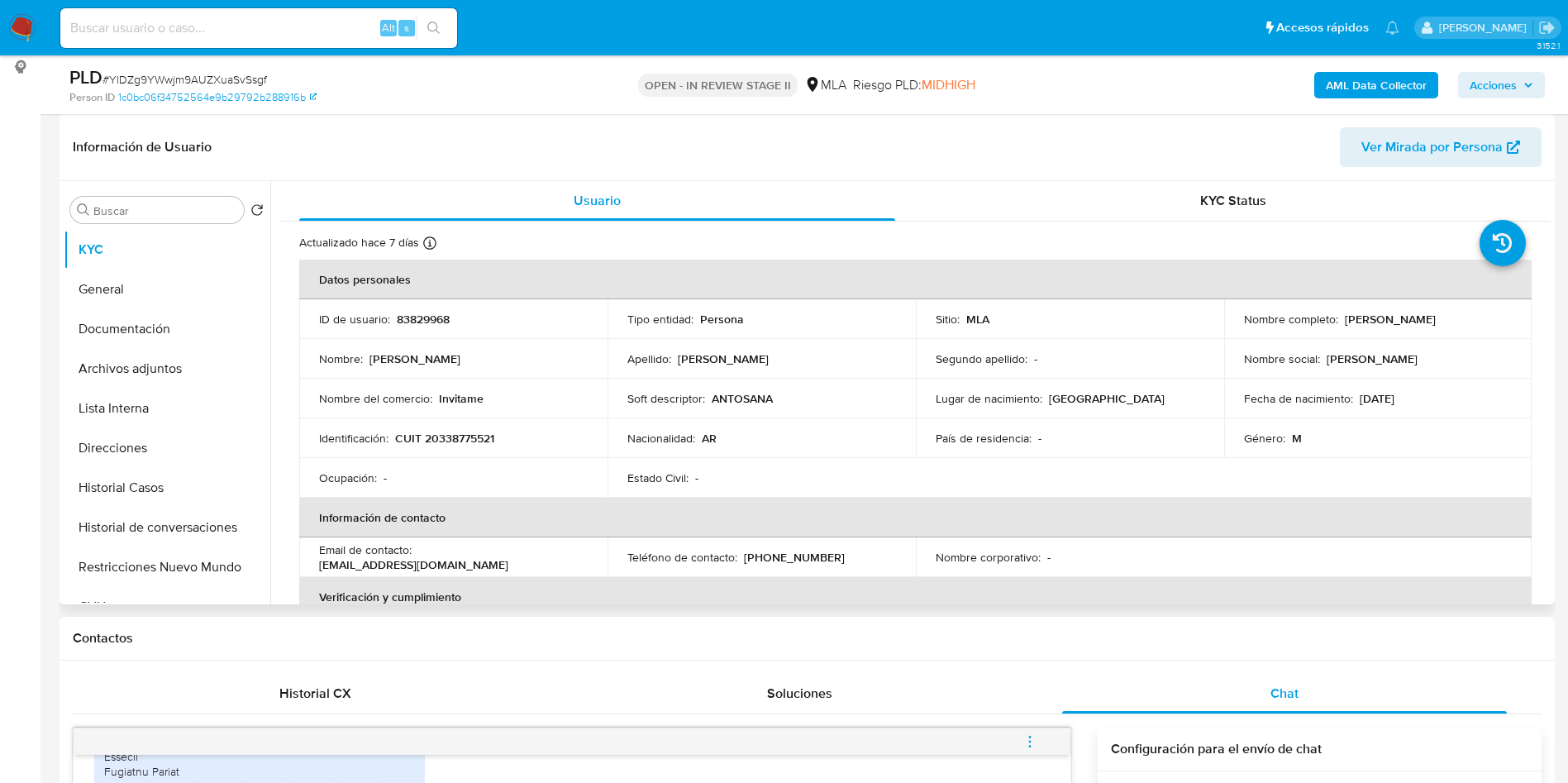
drag, startPoint x: 1339, startPoint y: 316, endPoint x: 1468, endPoint y: 313, distance: 129.0
click at [1468, 313] on div "Nombre completo : Julian Nahuel Lettieri" at bounding box center [1378, 319] width 268 height 15
copy p "Julian Nahuel Lettieri"
click at [173, 364] on button "Archivos adjuntos" at bounding box center [160, 369] width 193 height 40
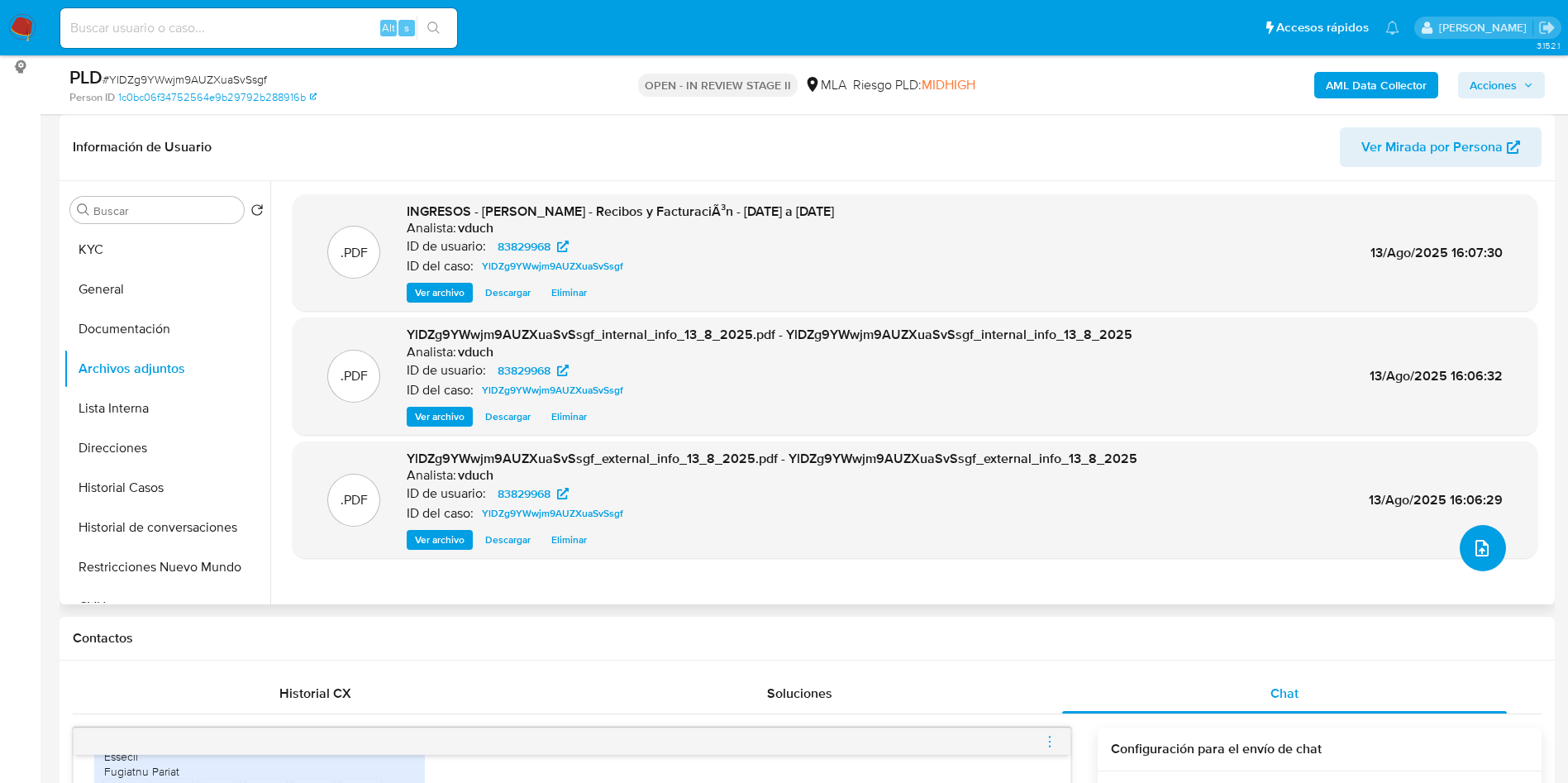
click at [1472, 551] on icon "upload-file" at bounding box center [1481, 548] width 20 height 20
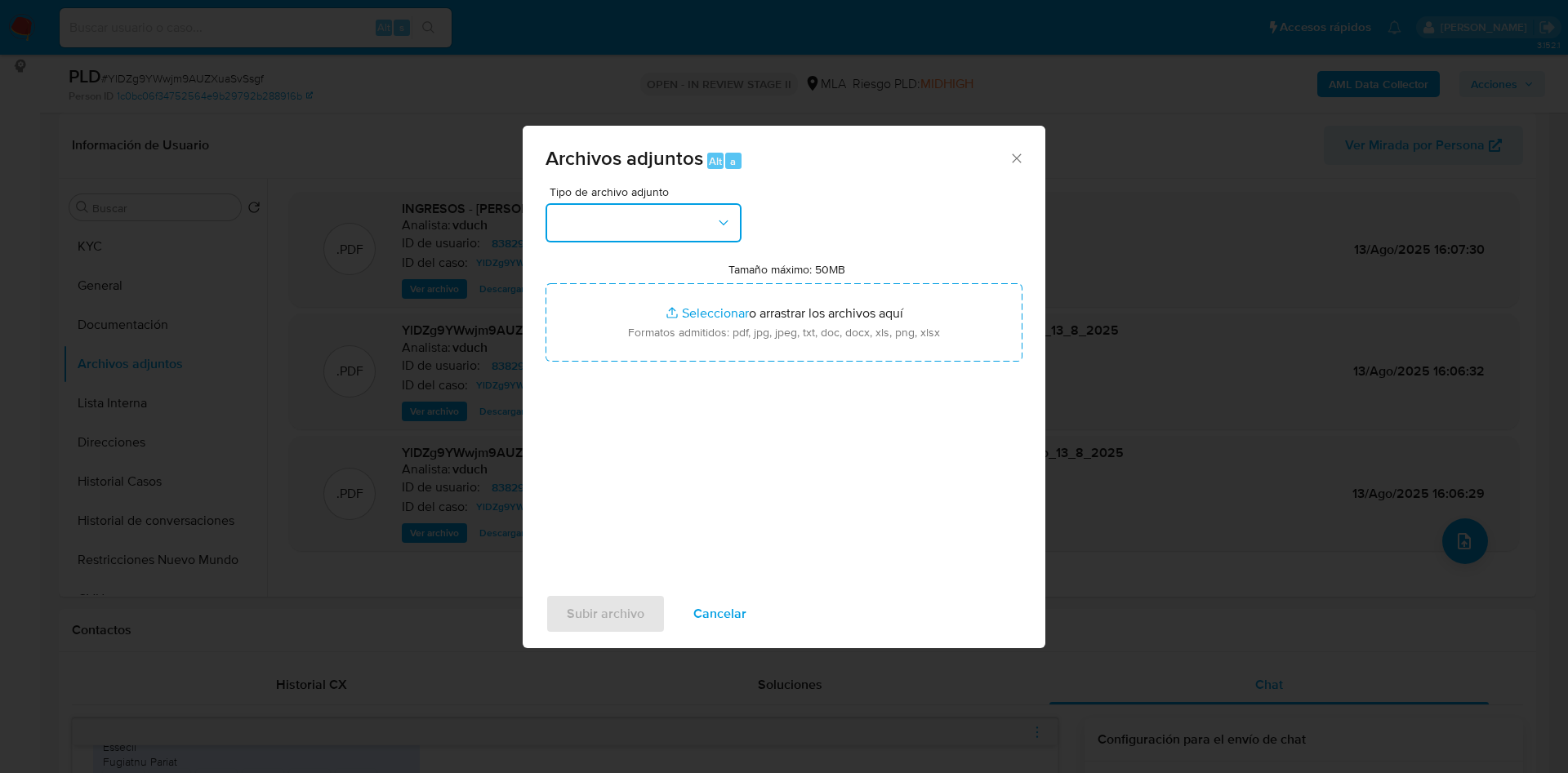
click at [688, 238] on button "button" at bounding box center [643, 223] width 196 height 39
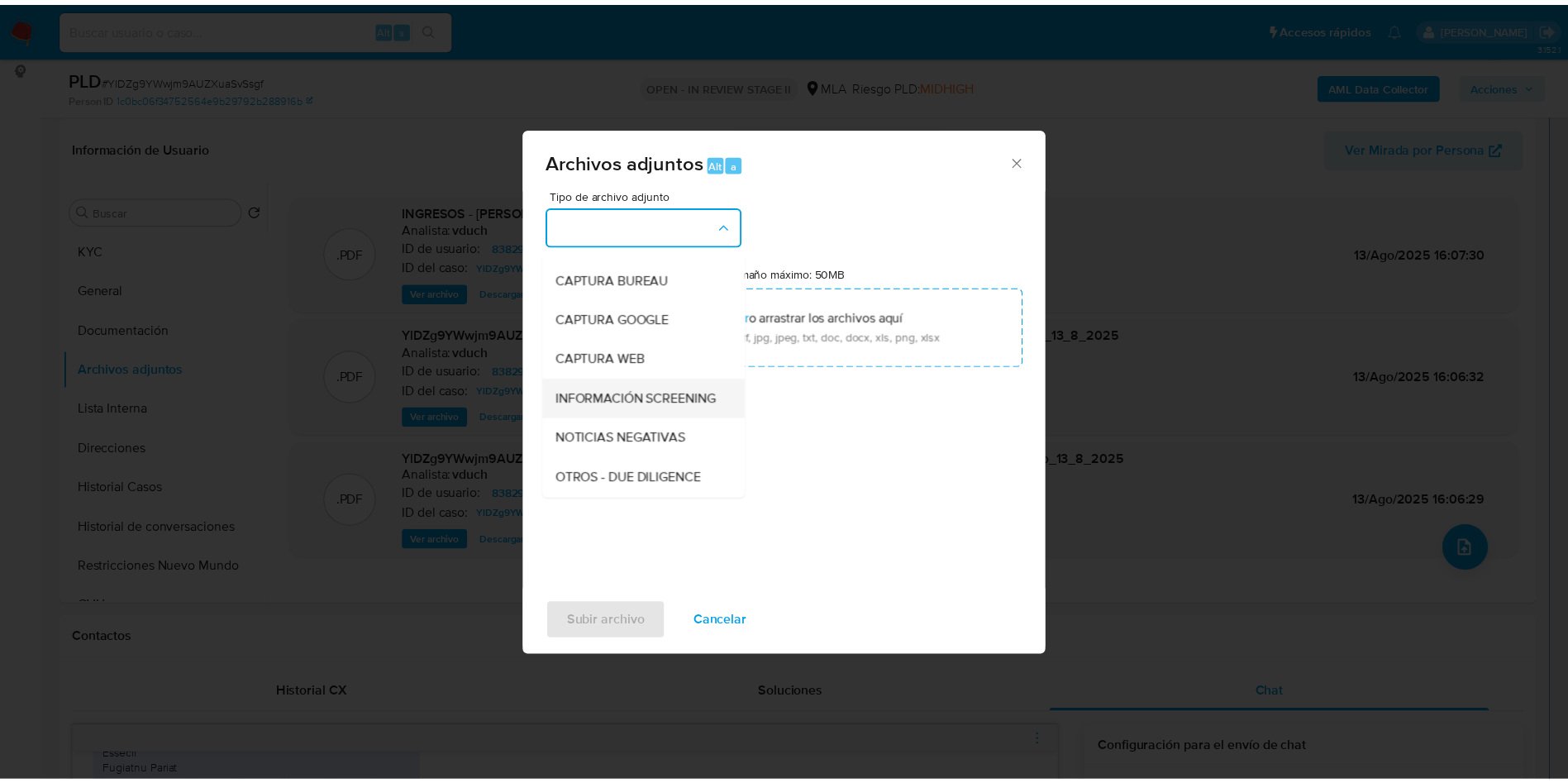
scroll to position [124, 0]
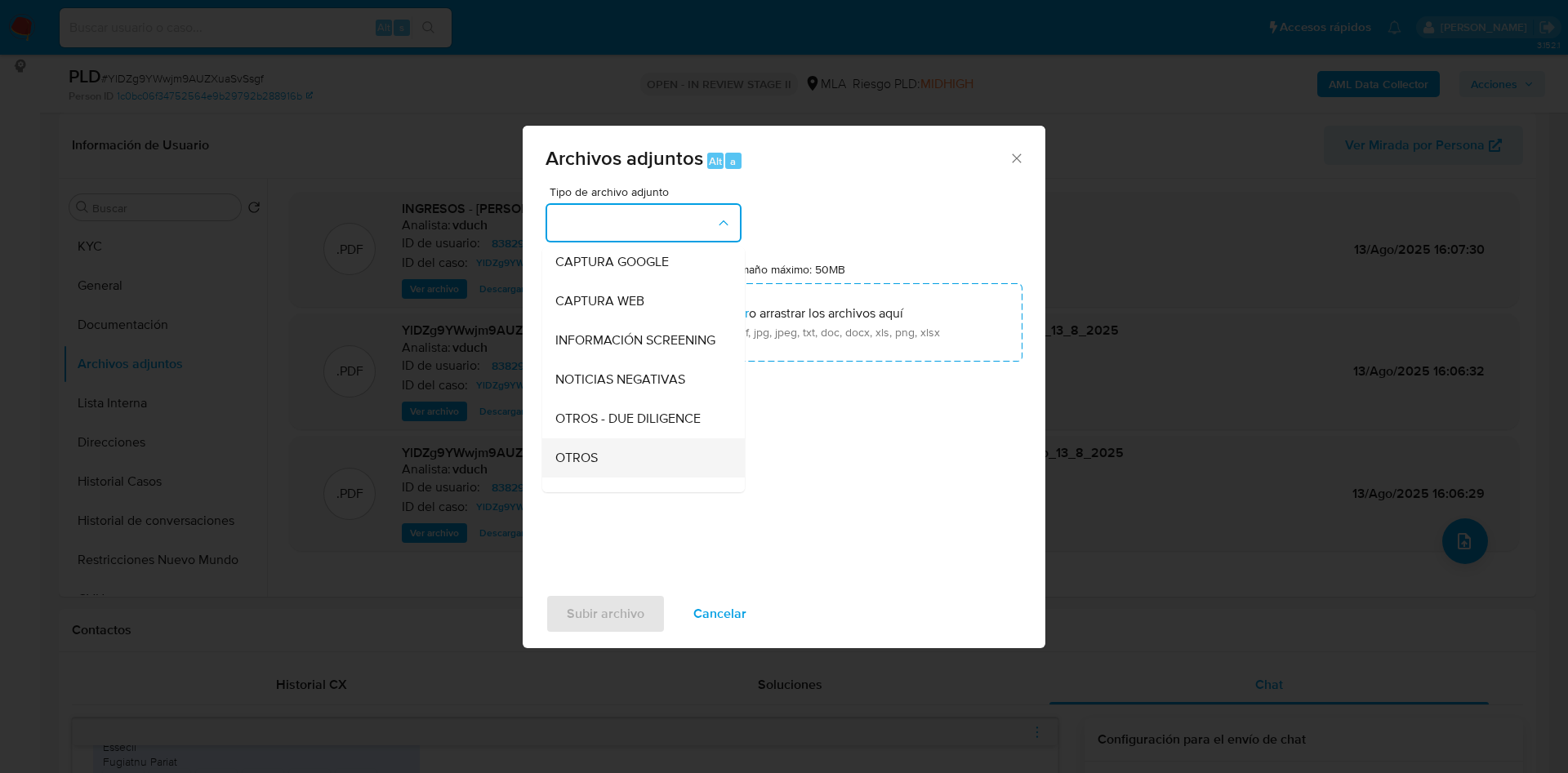
click at [603, 473] on div "OTROS" at bounding box center [638, 458] width 166 height 39
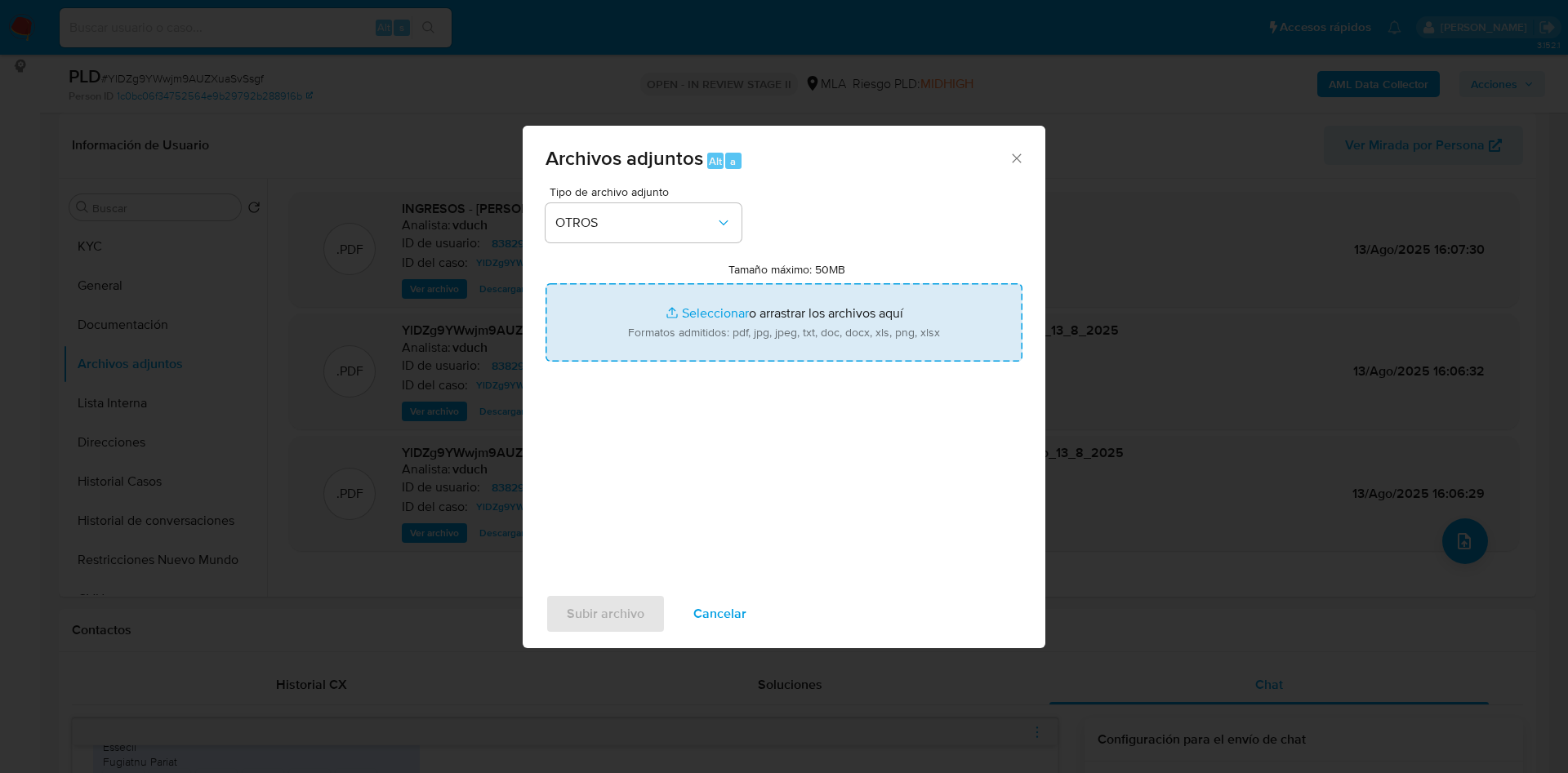
type input "C:\fakepath\Julian Nahuel Lettieri - Evidencia Campaña.pdf"
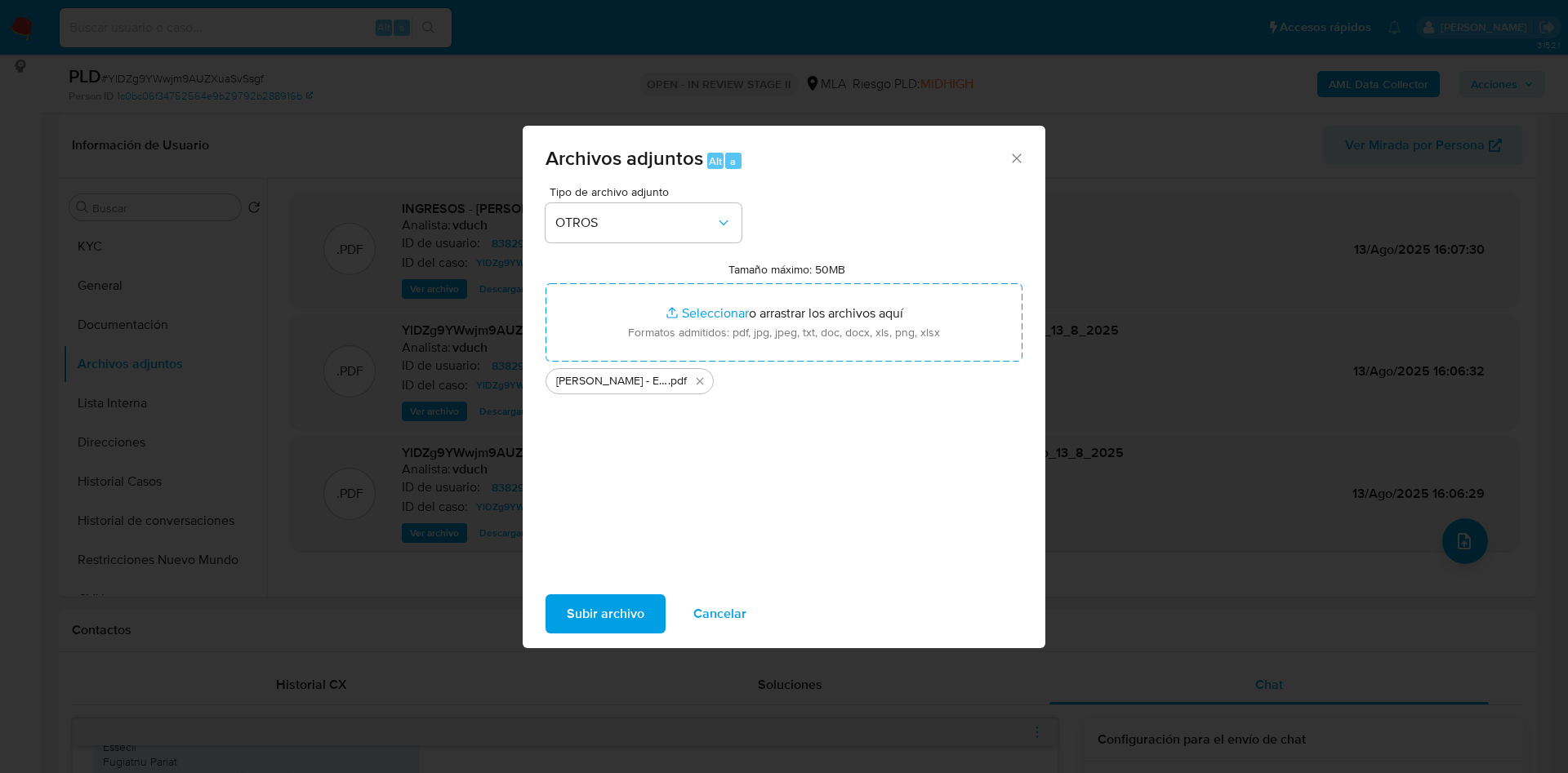
click at [598, 608] on span "Subir archivo" at bounding box center [605, 614] width 77 height 36
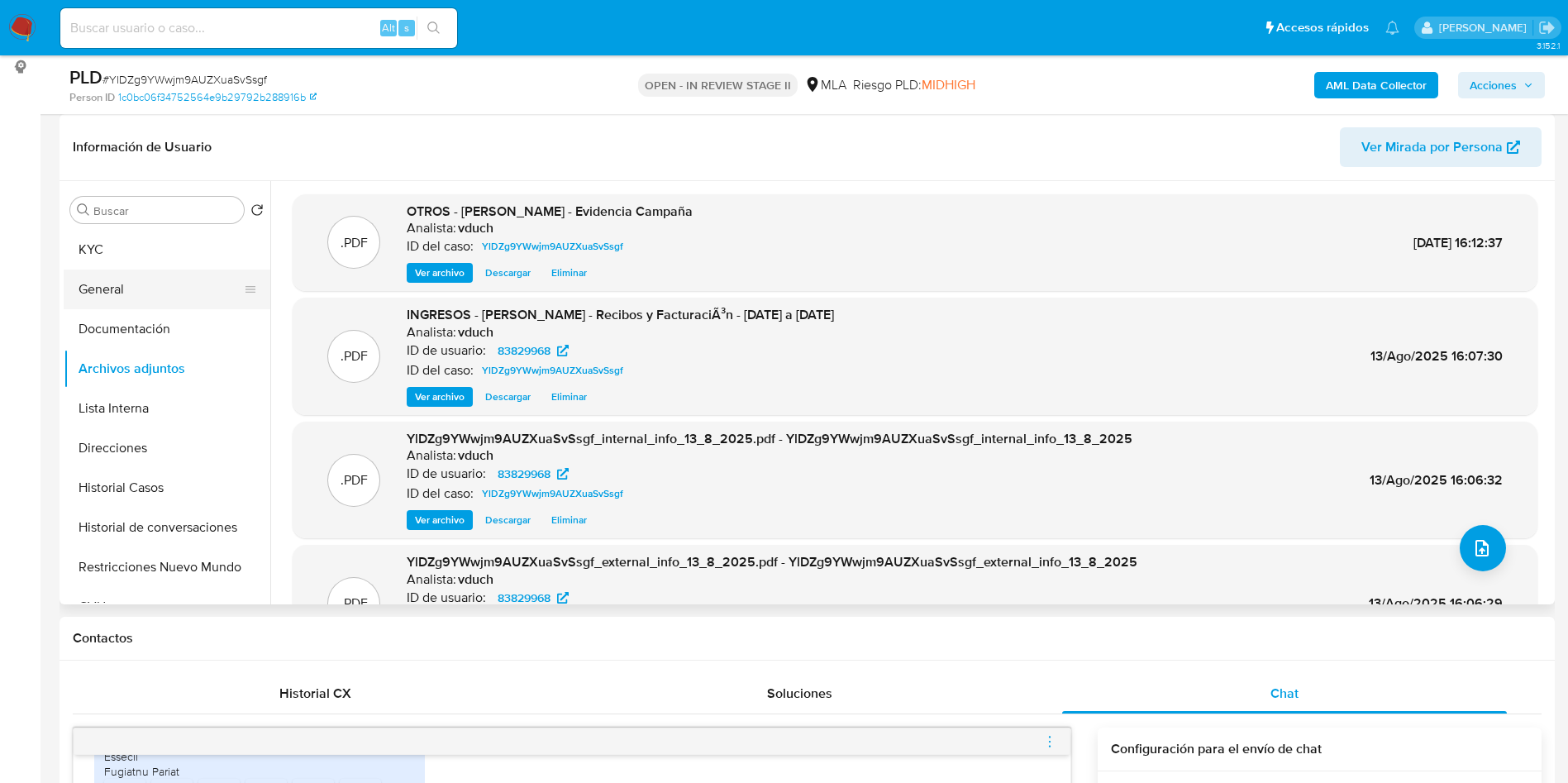
click at [90, 273] on button "General" at bounding box center [160, 290] width 193 height 40
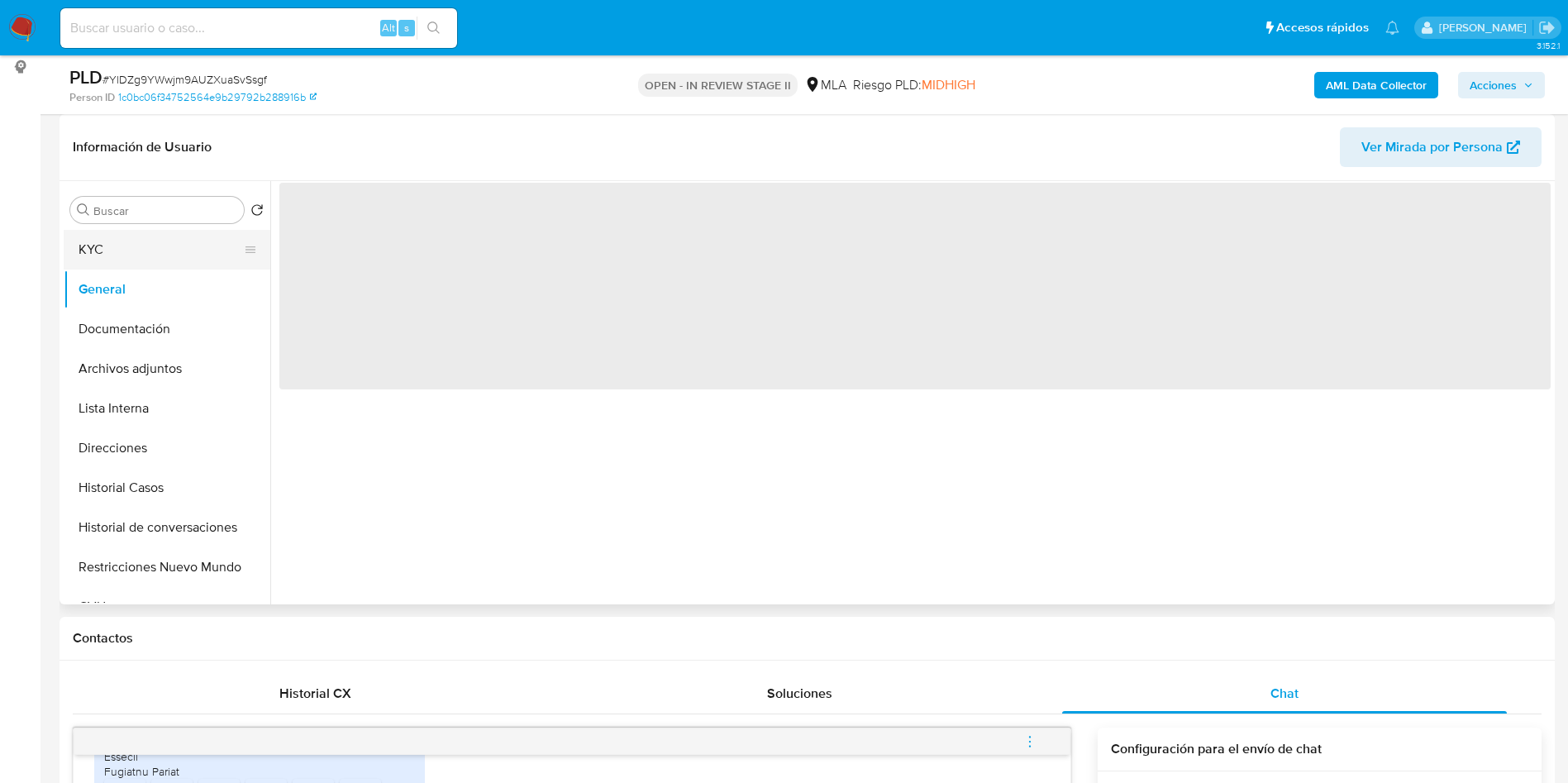
click at [113, 241] on button "KYC" at bounding box center [160, 250] width 193 height 40
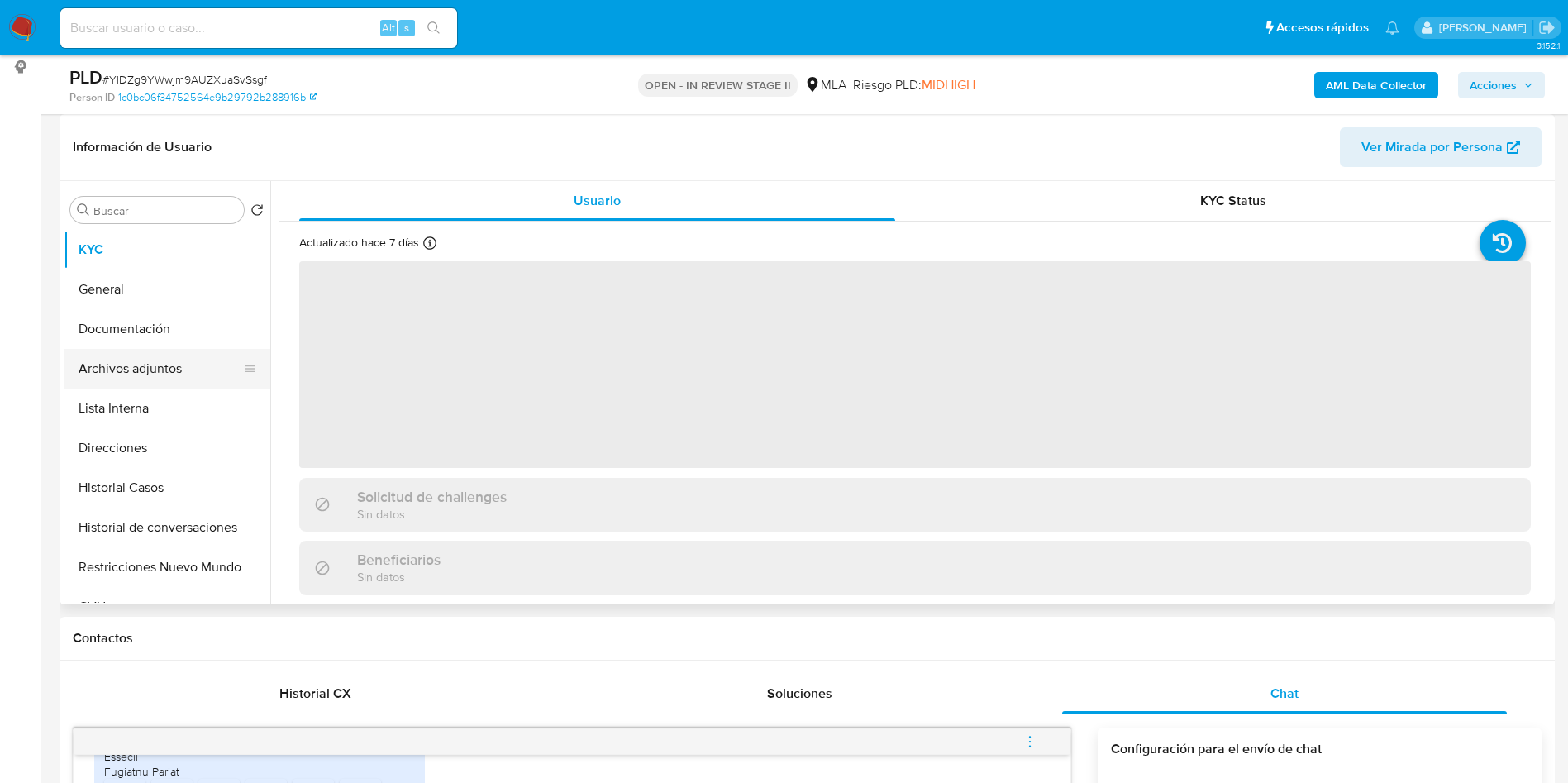
click at [171, 362] on button "Archivos adjuntos" at bounding box center [160, 369] width 193 height 40
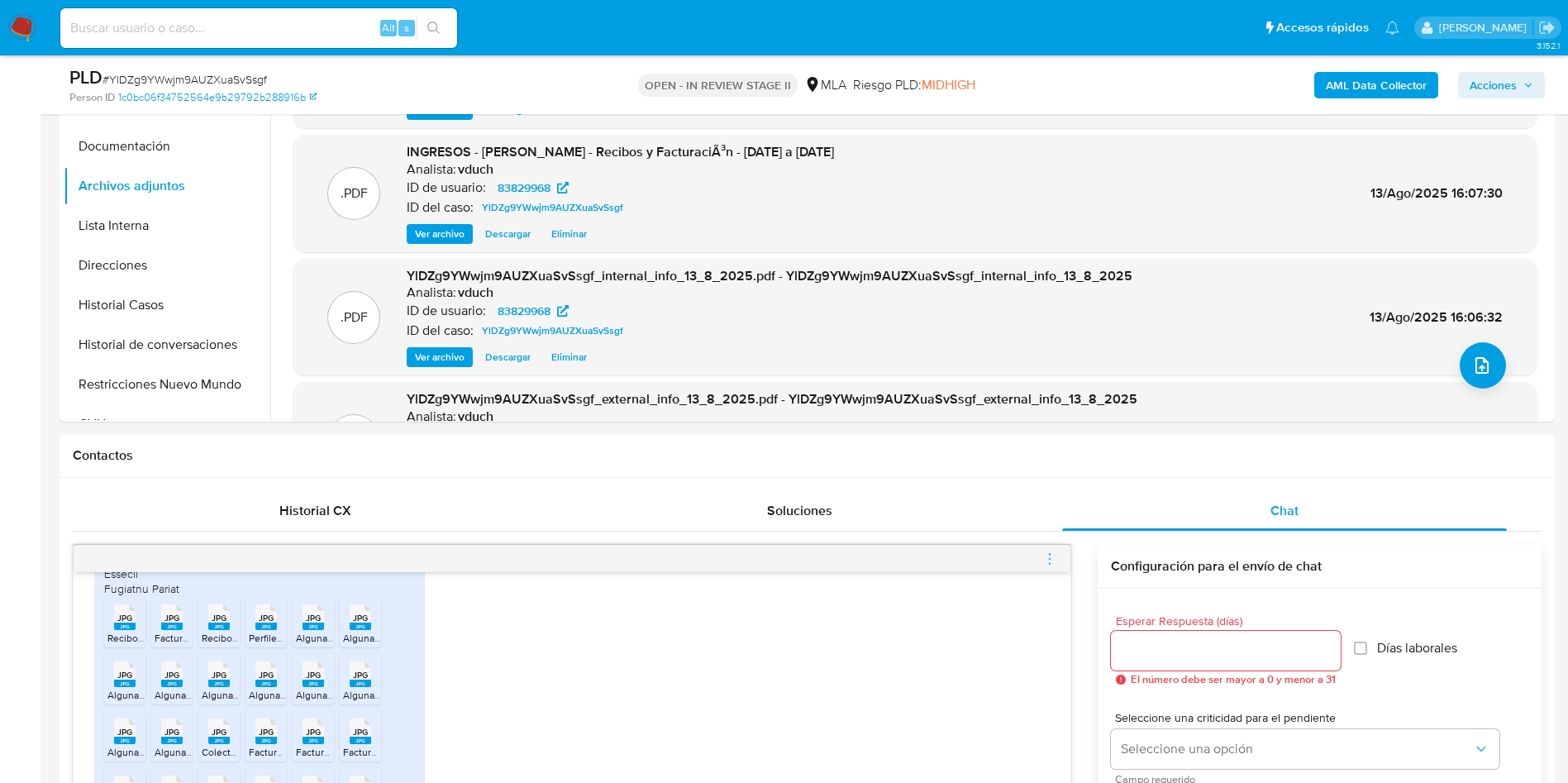
scroll to position [744, 0]
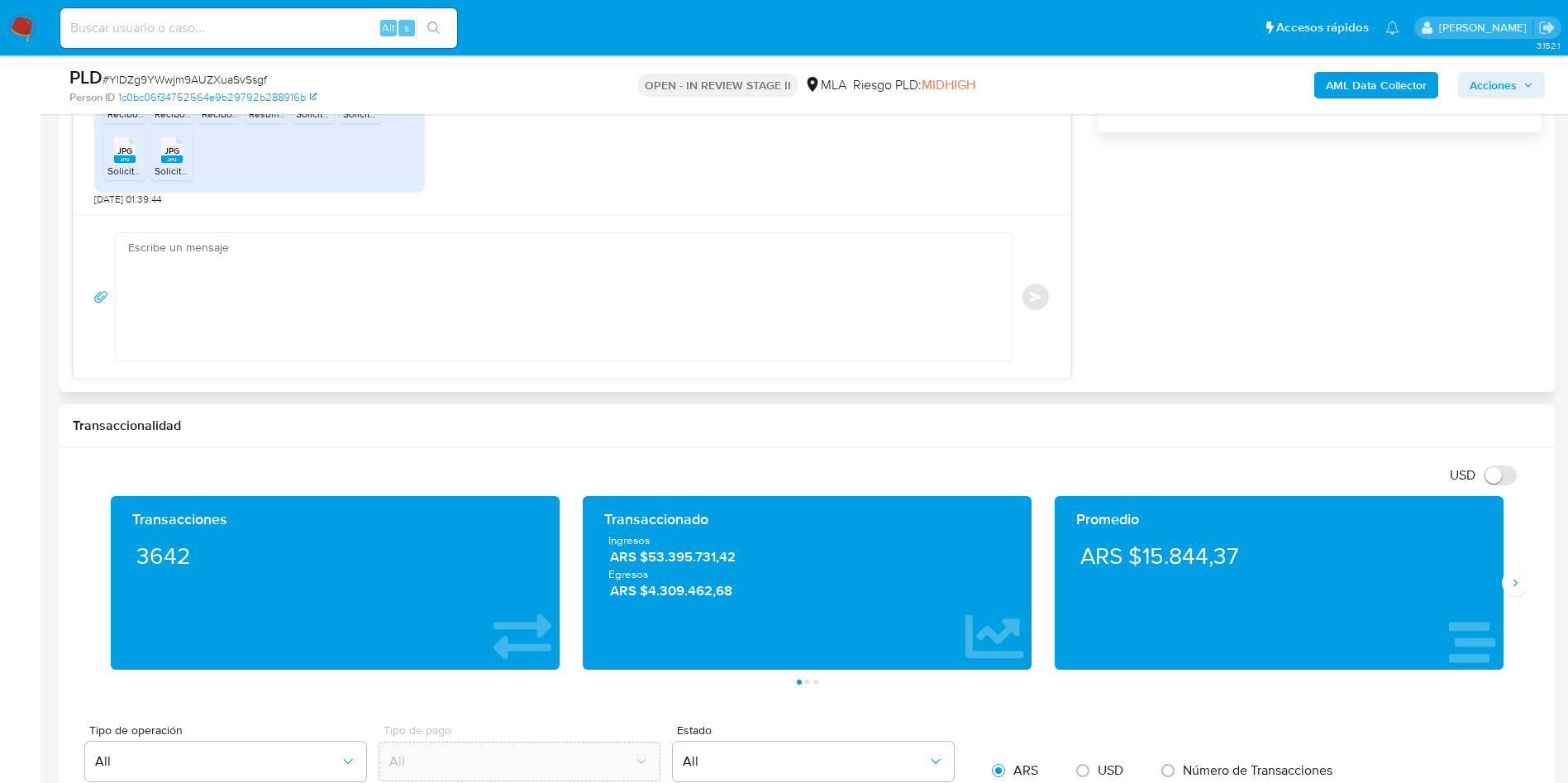
click at [303, 309] on textarea at bounding box center [560, 297] width 863 height 128
paste textarea "Hola, ¡Muchas gracias por tu respuesta! Confirmamos la recepción de la document…"
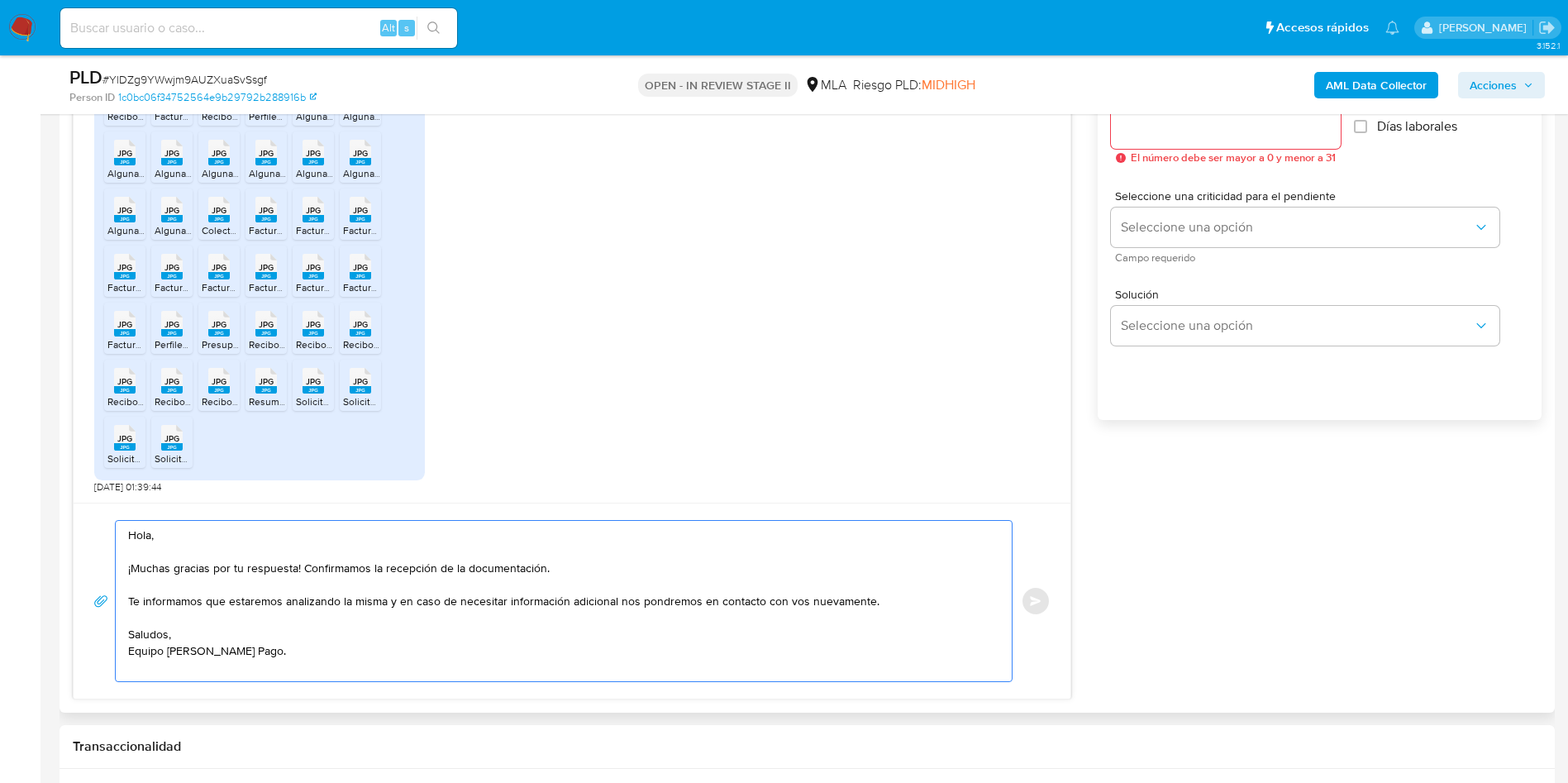
scroll to position [868, 0]
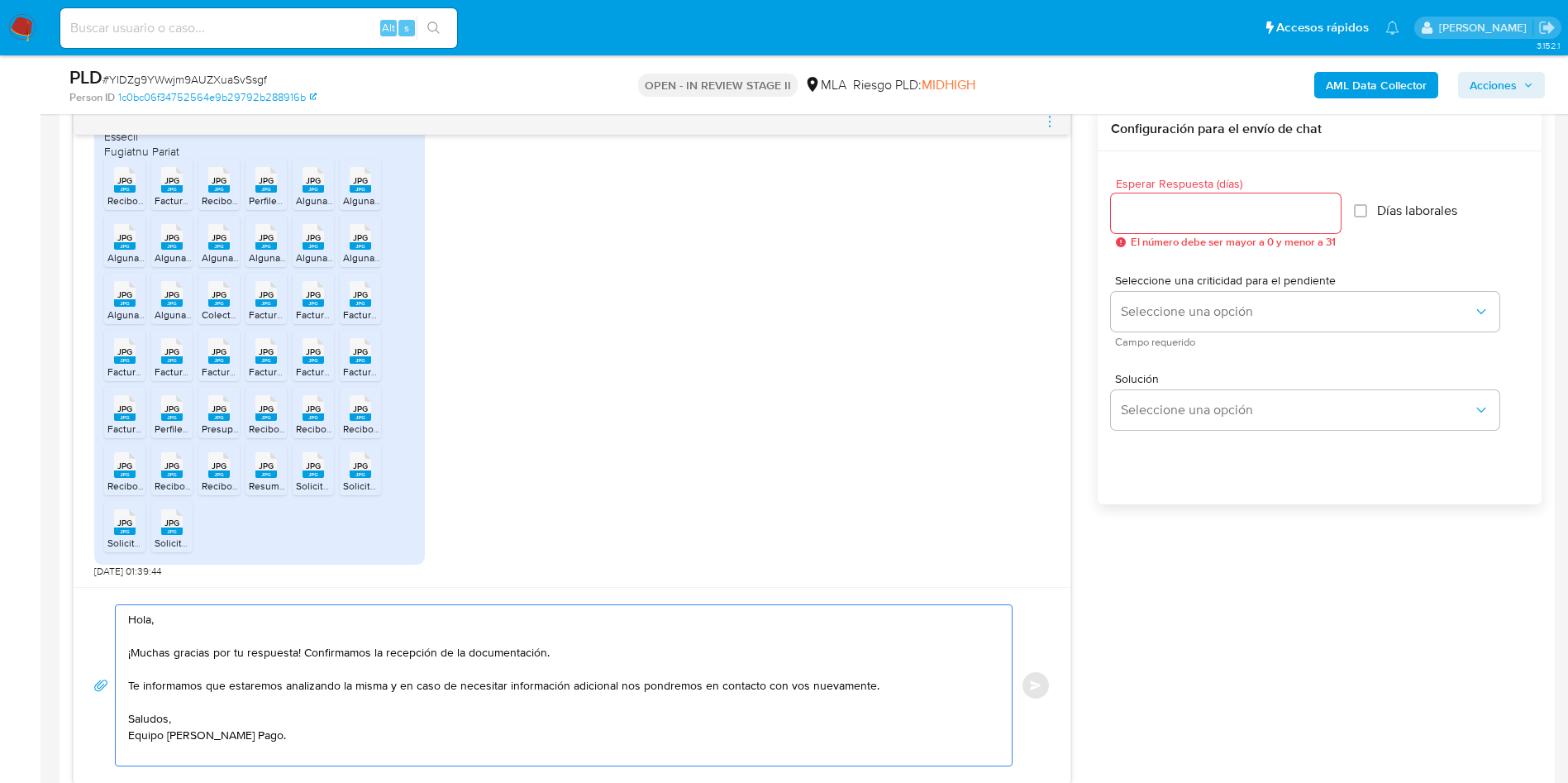
type textarea "Hola, ¡Muchas gracias por tu respuesta! Confirmamos la recepción de la document…"
click at [1166, 213] on input "Esperar Respuesta (días)" at bounding box center [1225, 213] width 229 height 22
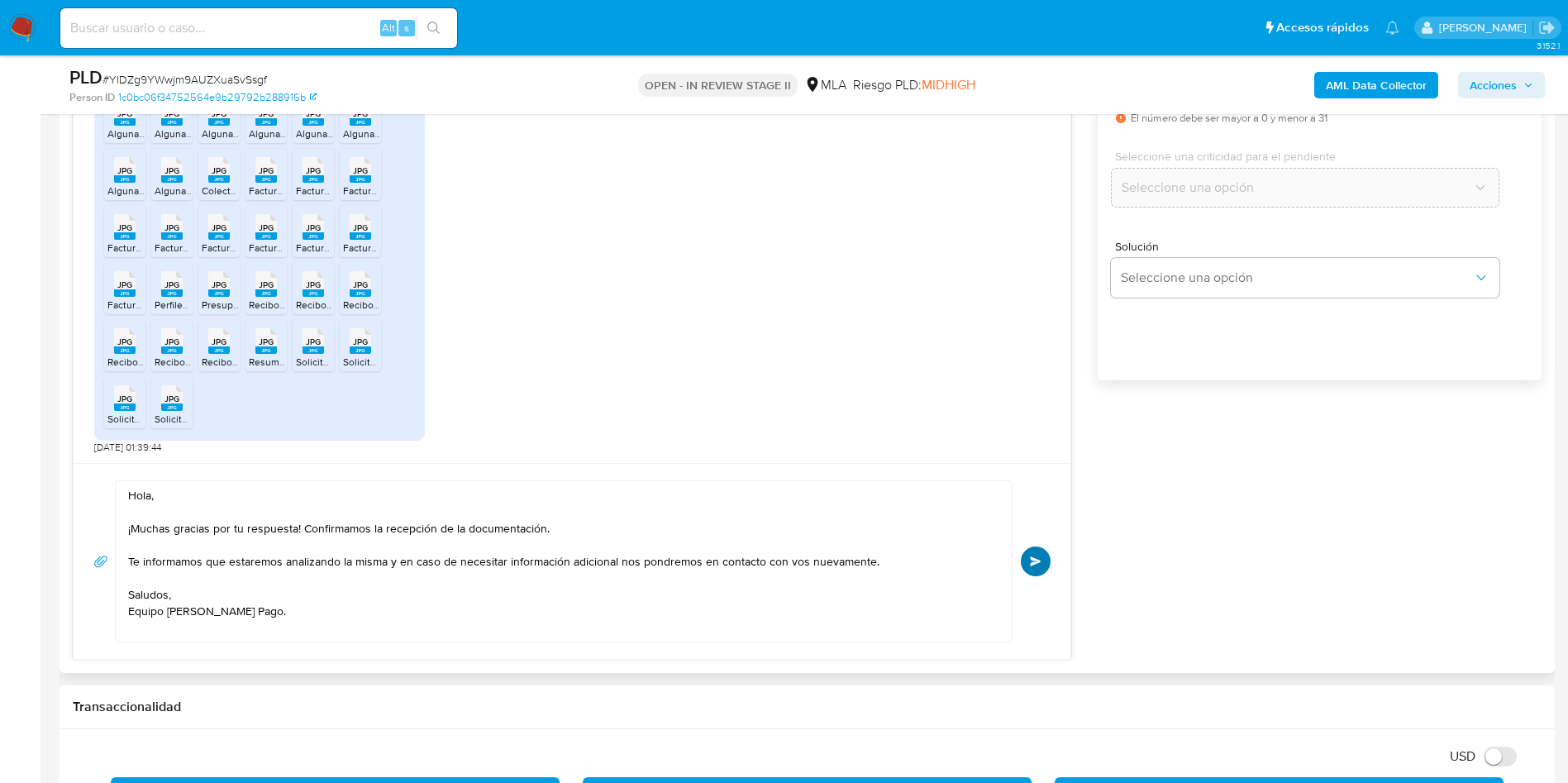
type input "0"
click at [1035, 560] on span "Enviar" at bounding box center [1036, 561] width 11 height 10
click at [223, 72] on span "# YlDZg9YWwjm9AUZXuaSvSsgf" at bounding box center [185, 79] width 165 height 16
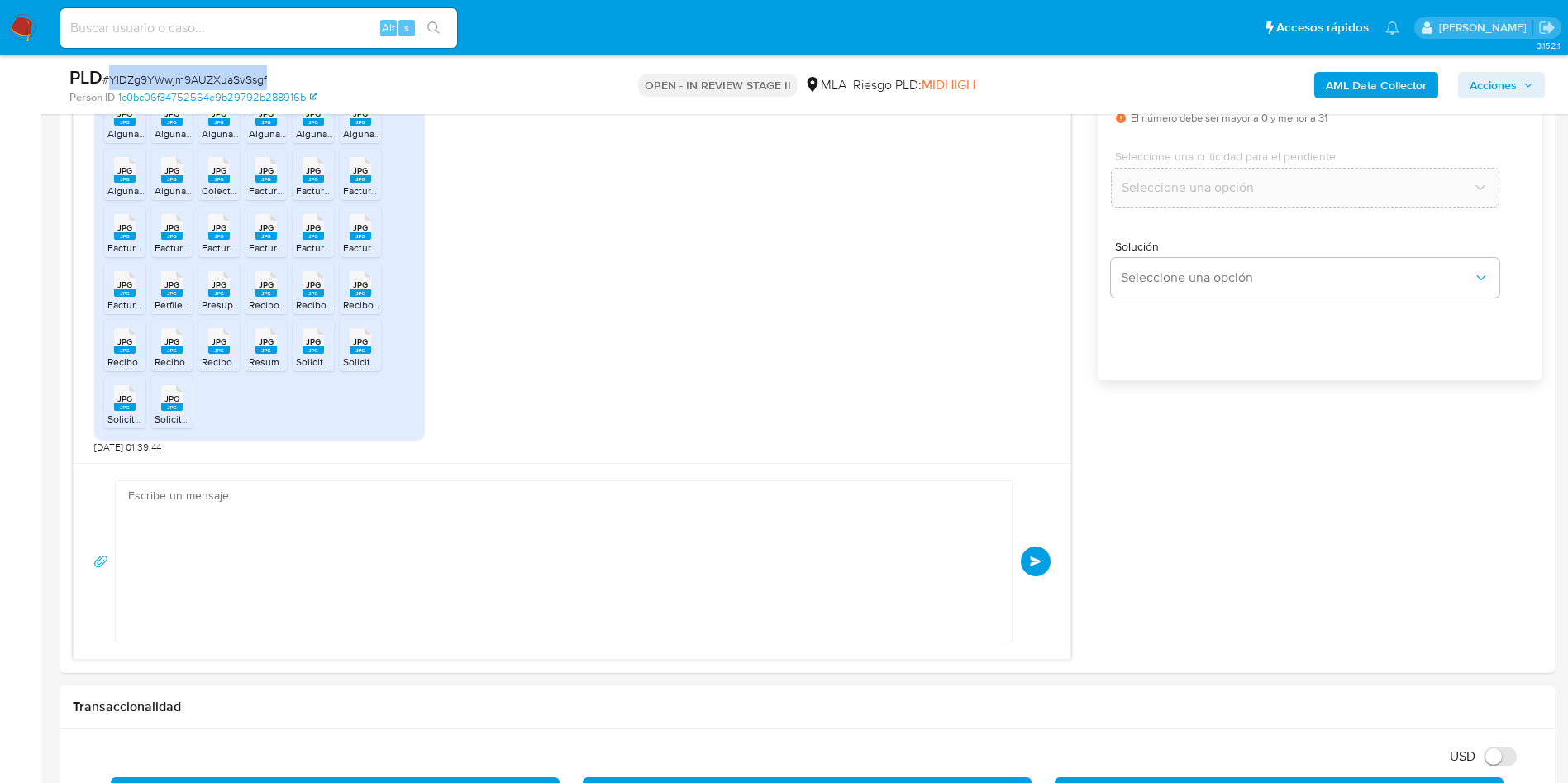
copy span "YlDZg9YWwjm9AUZXuaSvSsgf"
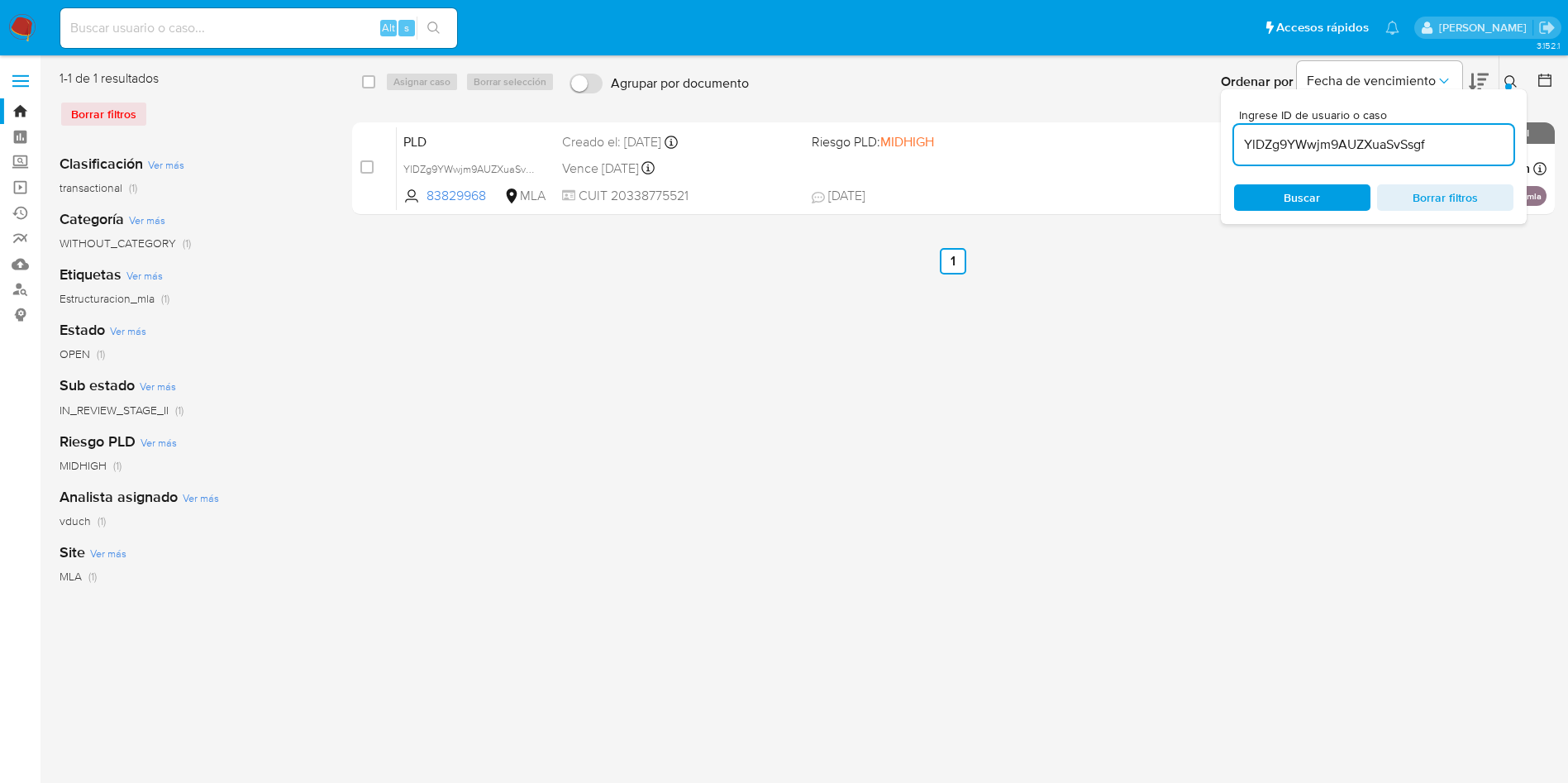
click at [1424, 148] on input "YlDZg9YWwjm9AUZXuaSvSsgf" at bounding box center [1373, 145] width 279 height 22
click at [359, 80] on div "select-all-cases-checkbox Asignar caso Borrar selección Agrupar por documento O…" at bounding box center [954, 82] width 1204 height 51
click at [376, 81] on div "select-all-cases-checkbox" at bounding box center [371, 82] width 20 height 20
click at [400, 80] on div "Asignar caso Borrar selección" at bounding box center [472, 82] width 176 height 20
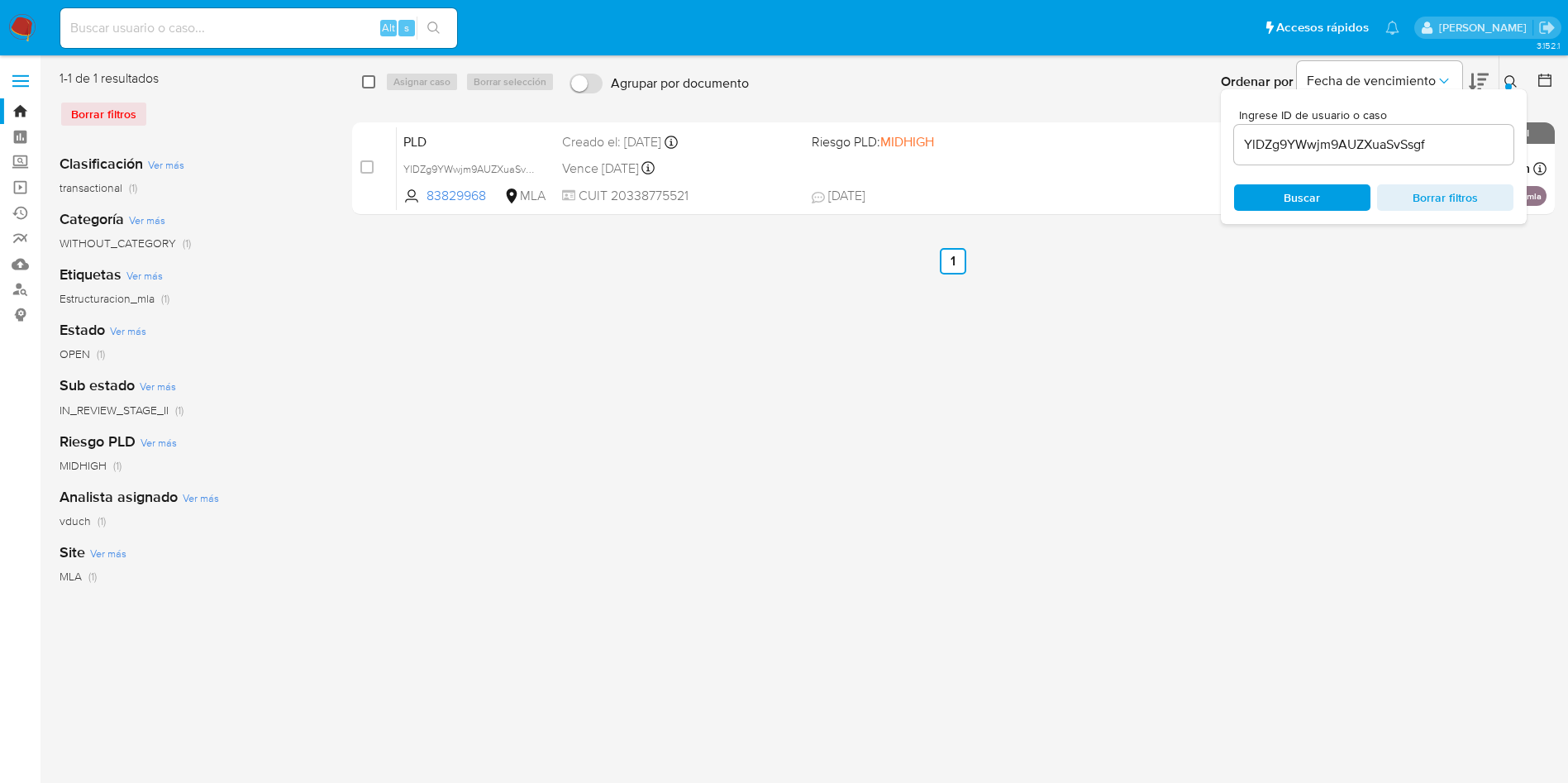
click at [372, 81] on input "checkbox" at bounding box center [368, 82] width 13 height 13
checkbox input "true"
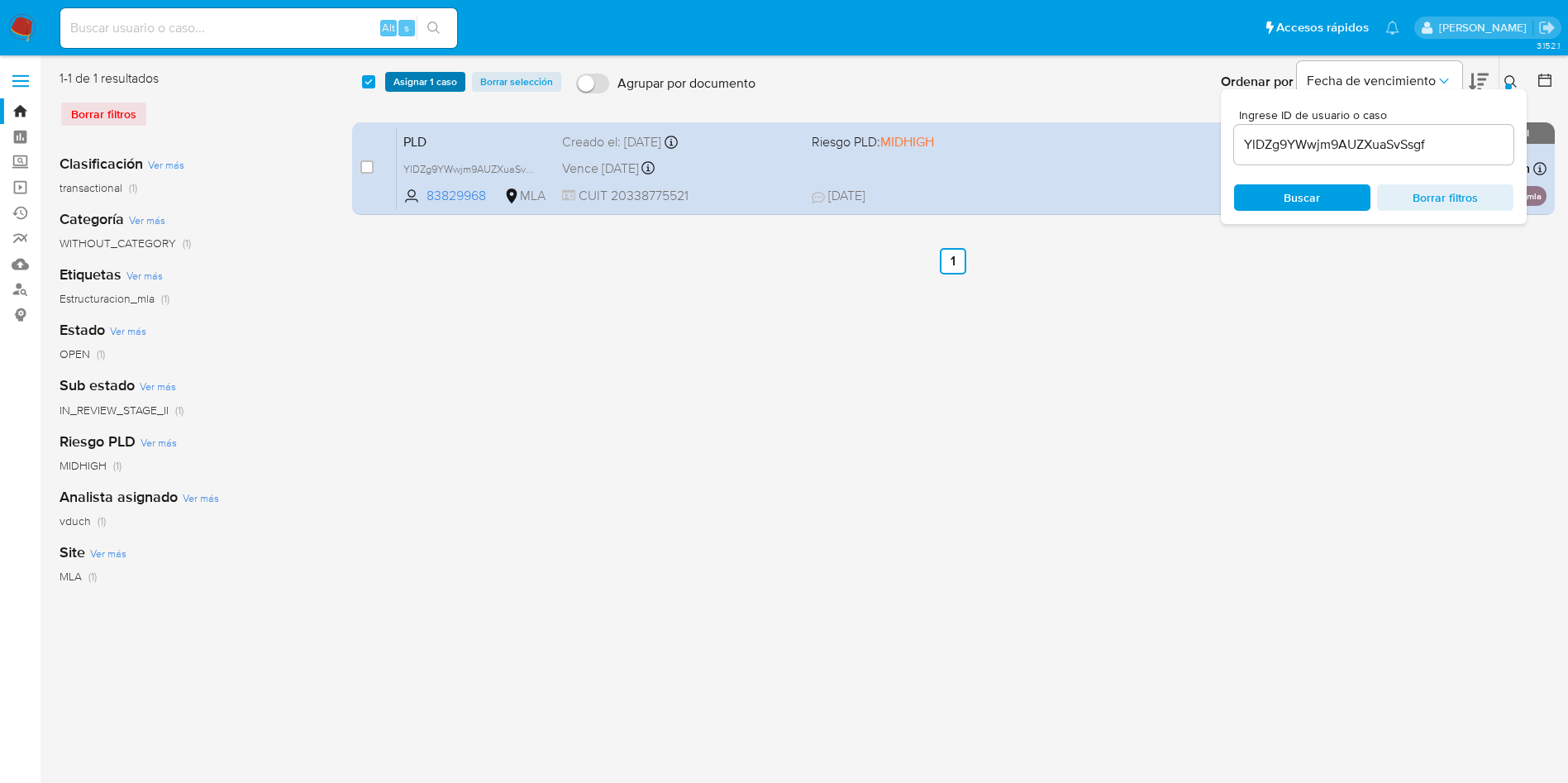
click at [404, 80] on span "Asignar 1 caso" at bounding box center [425, 81] width 64 height 16
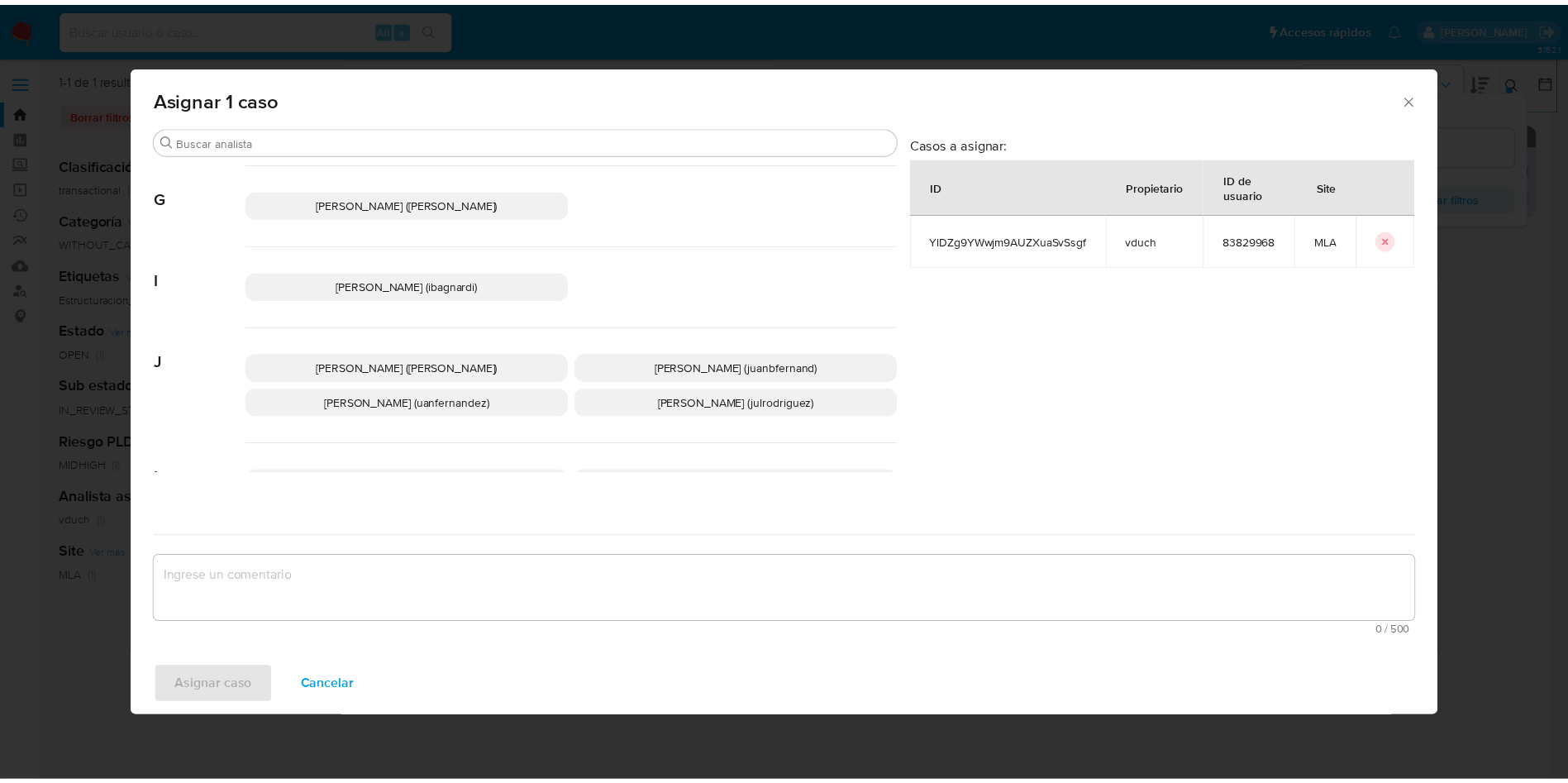
scroll to position [1477, 0]
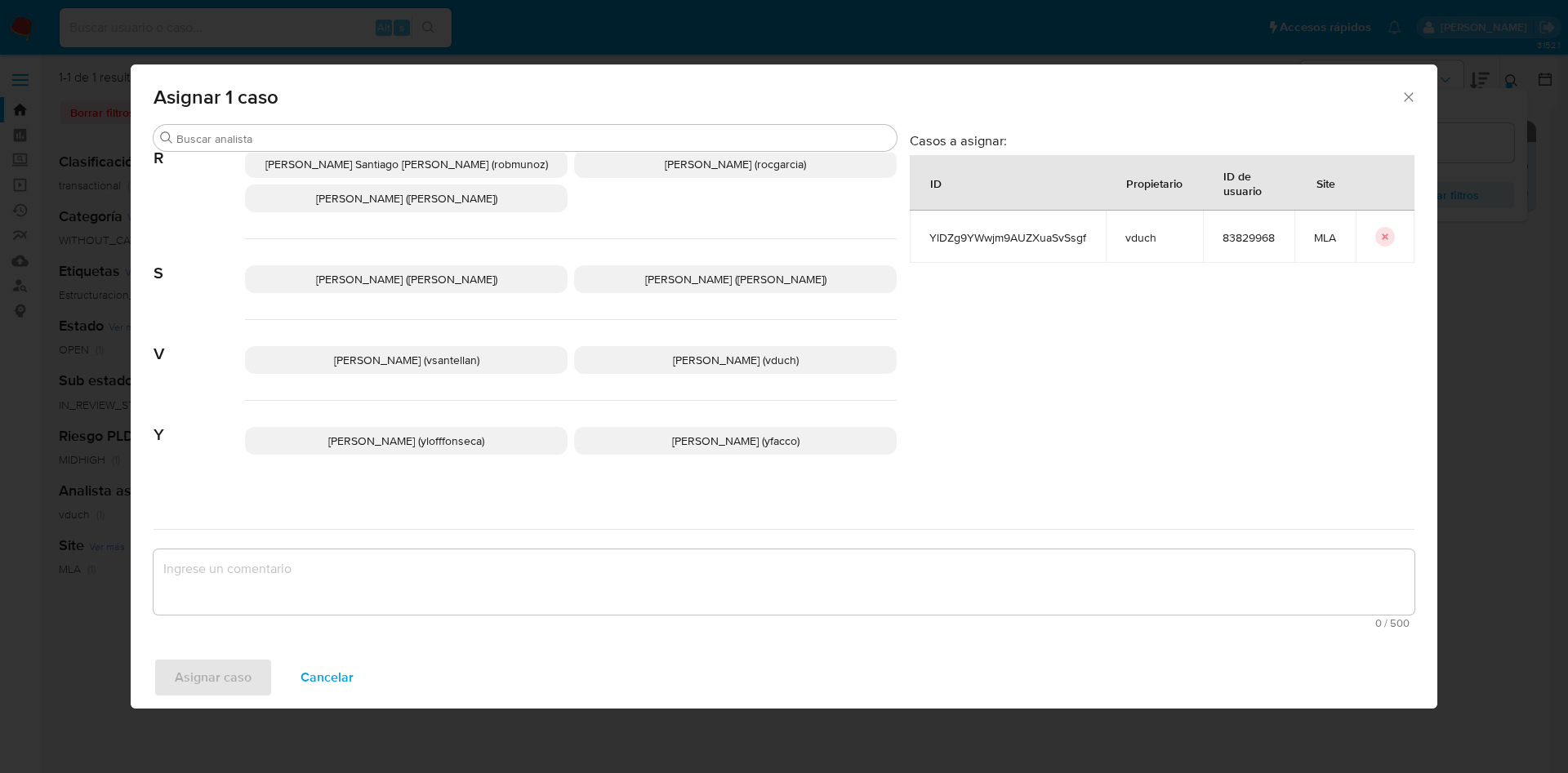
click at [677, 352] on span "Valeria Duch (vduch)" at bounding box center [736, 359] width 126 height 16
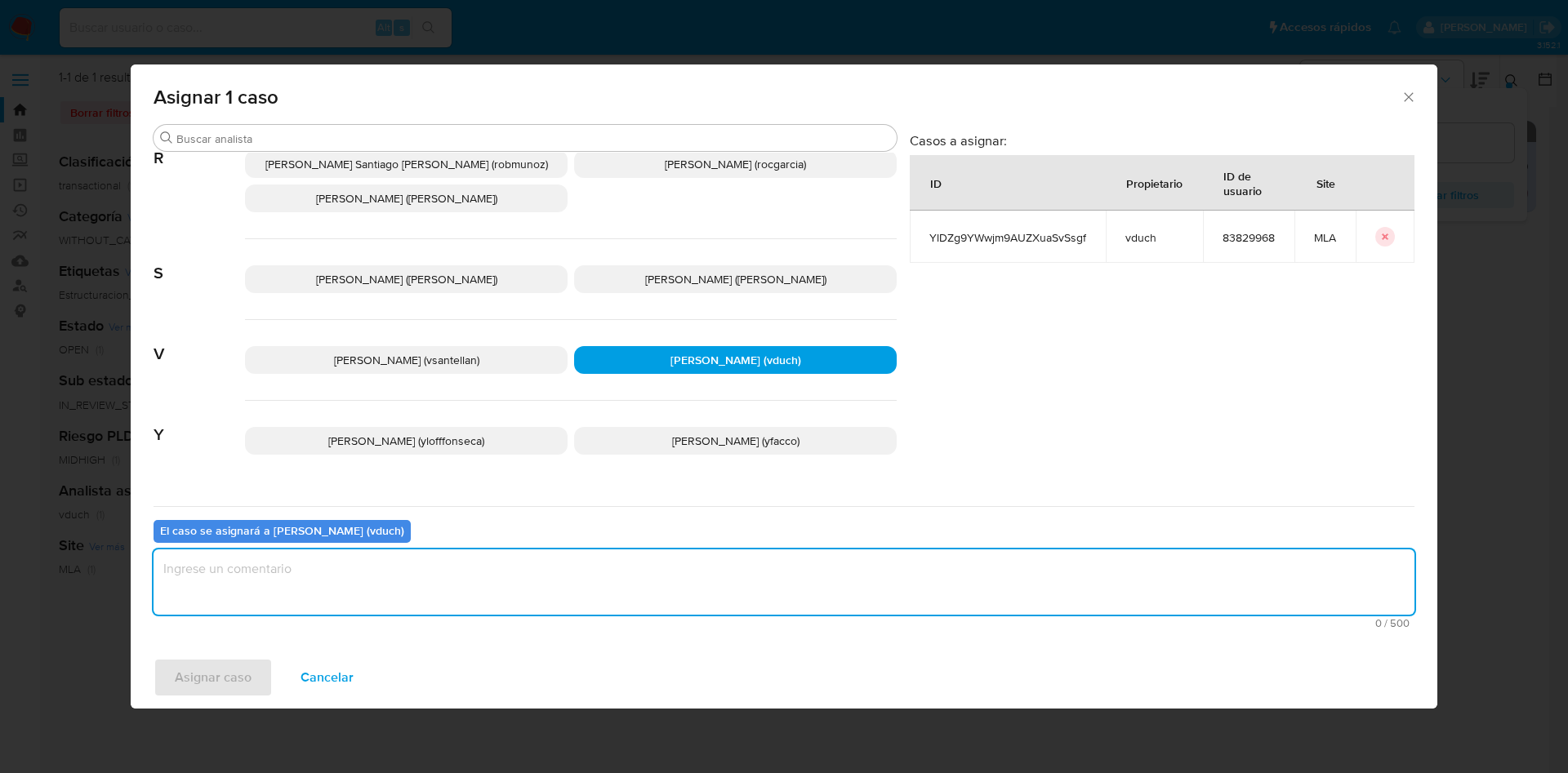
click at [677, 566] on textarea "assign-modal" at bounding box center [784, 581] width 1260 height 65
click at [196, 687] on span "Asignar caso" at bounding box center [214, 677] width 77 height 36
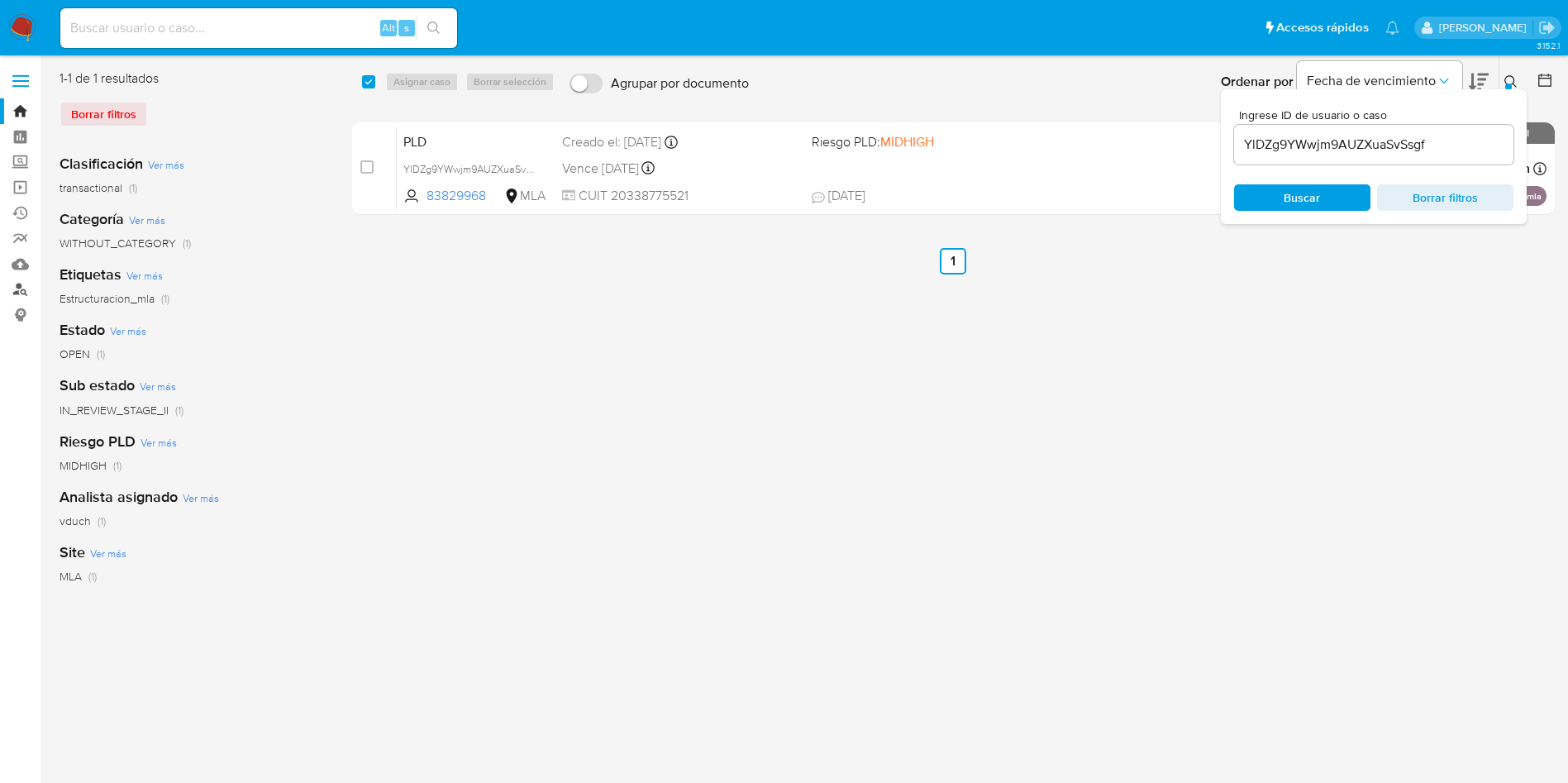
click at [22, 291] on link "Buscador de personas" at bounding box center [98, 290] width 197 height 26
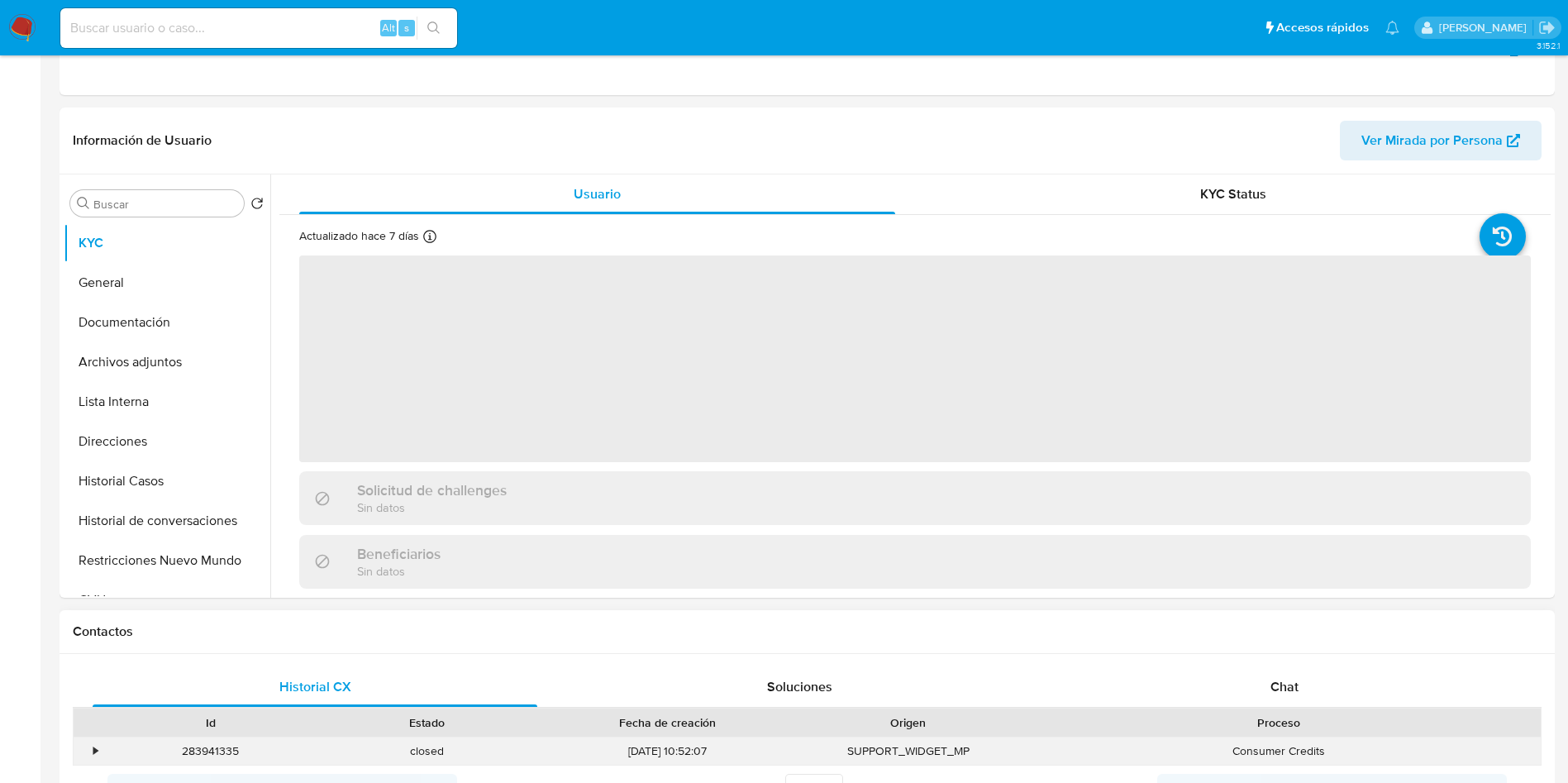
scroll to position [620, 0]
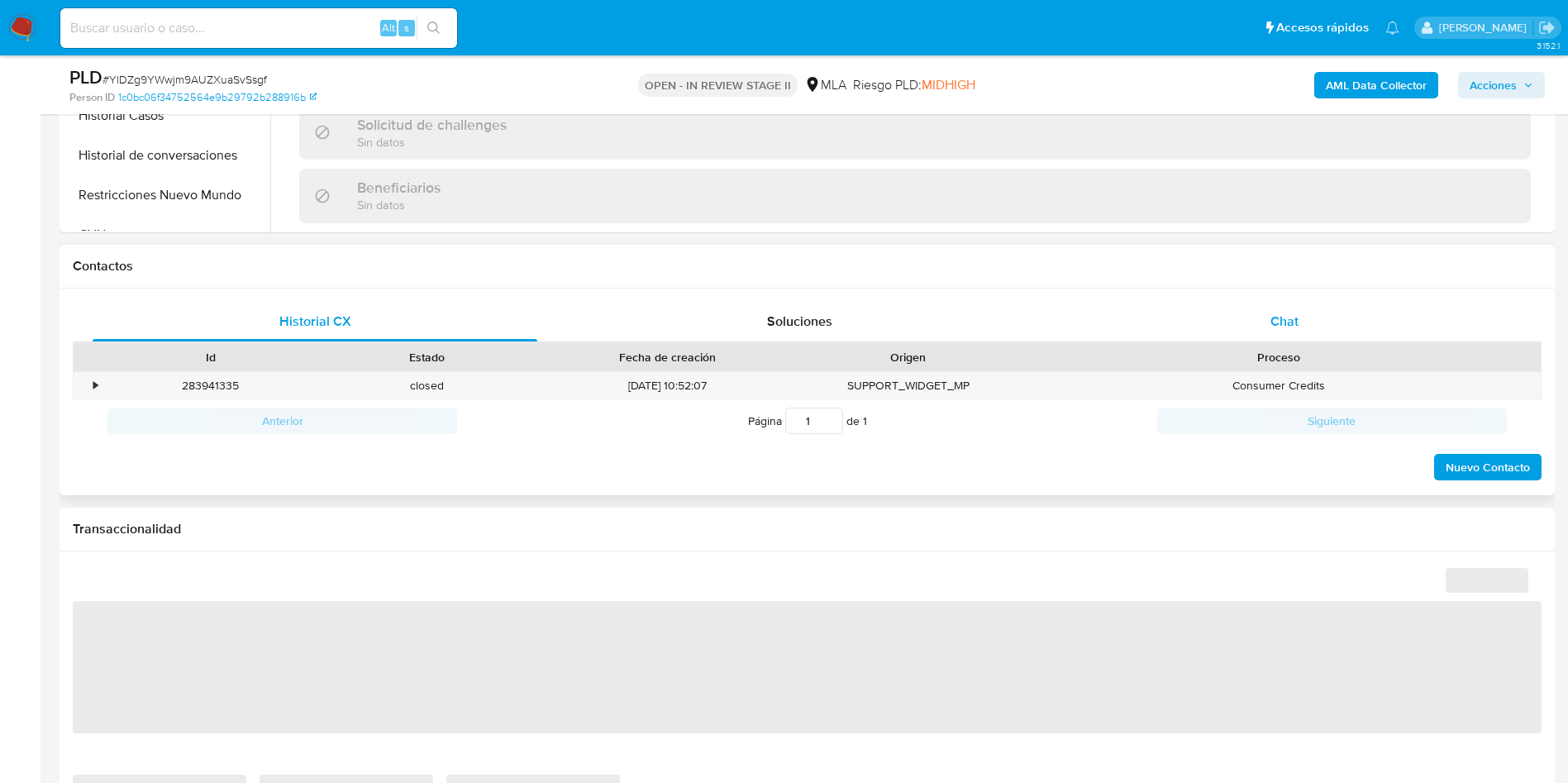
click at [1251, 329] on div "Chat" at bounding box center [1283, 322] width 445 height 40
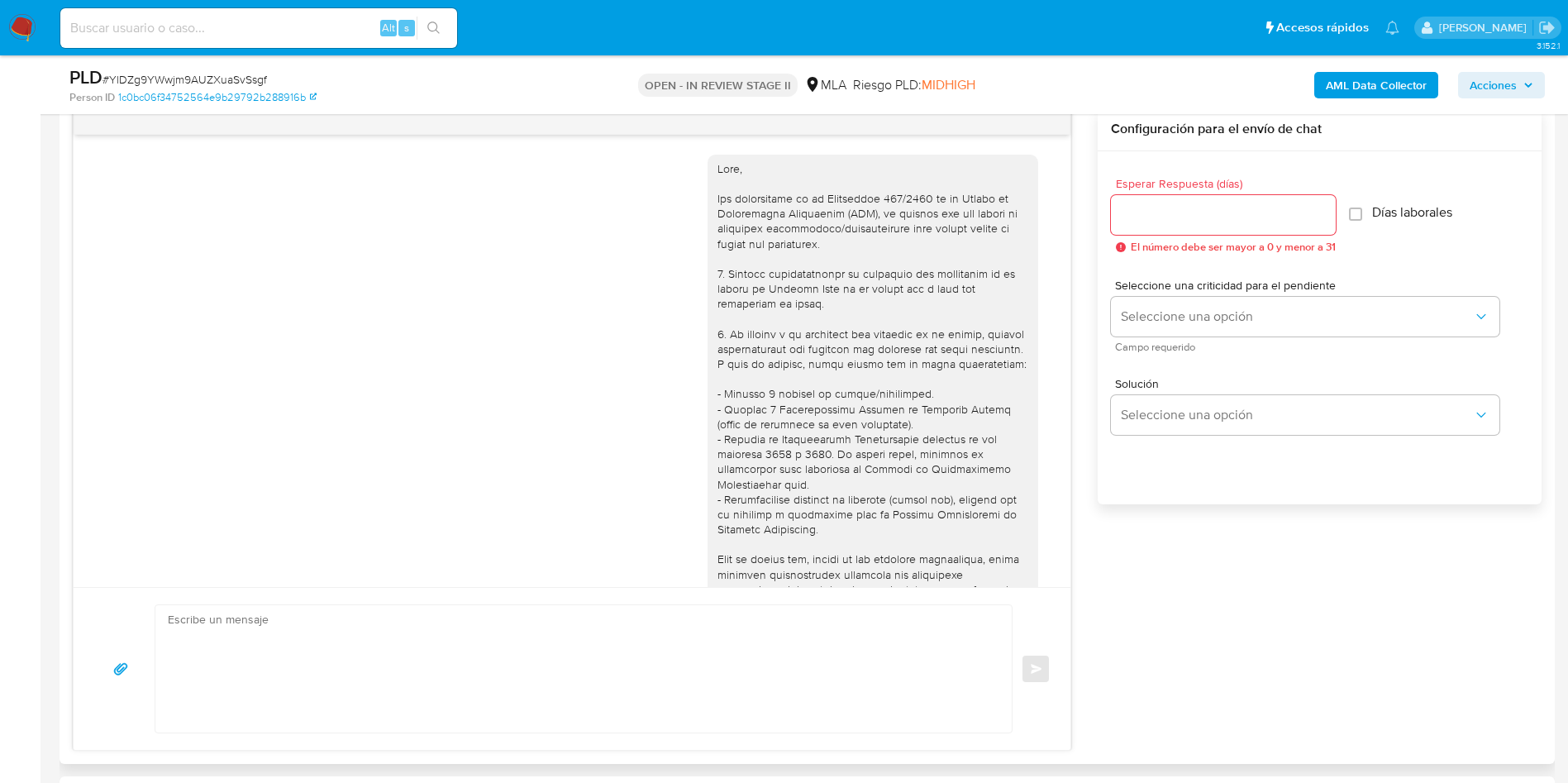
scroll to position [2096, 0]
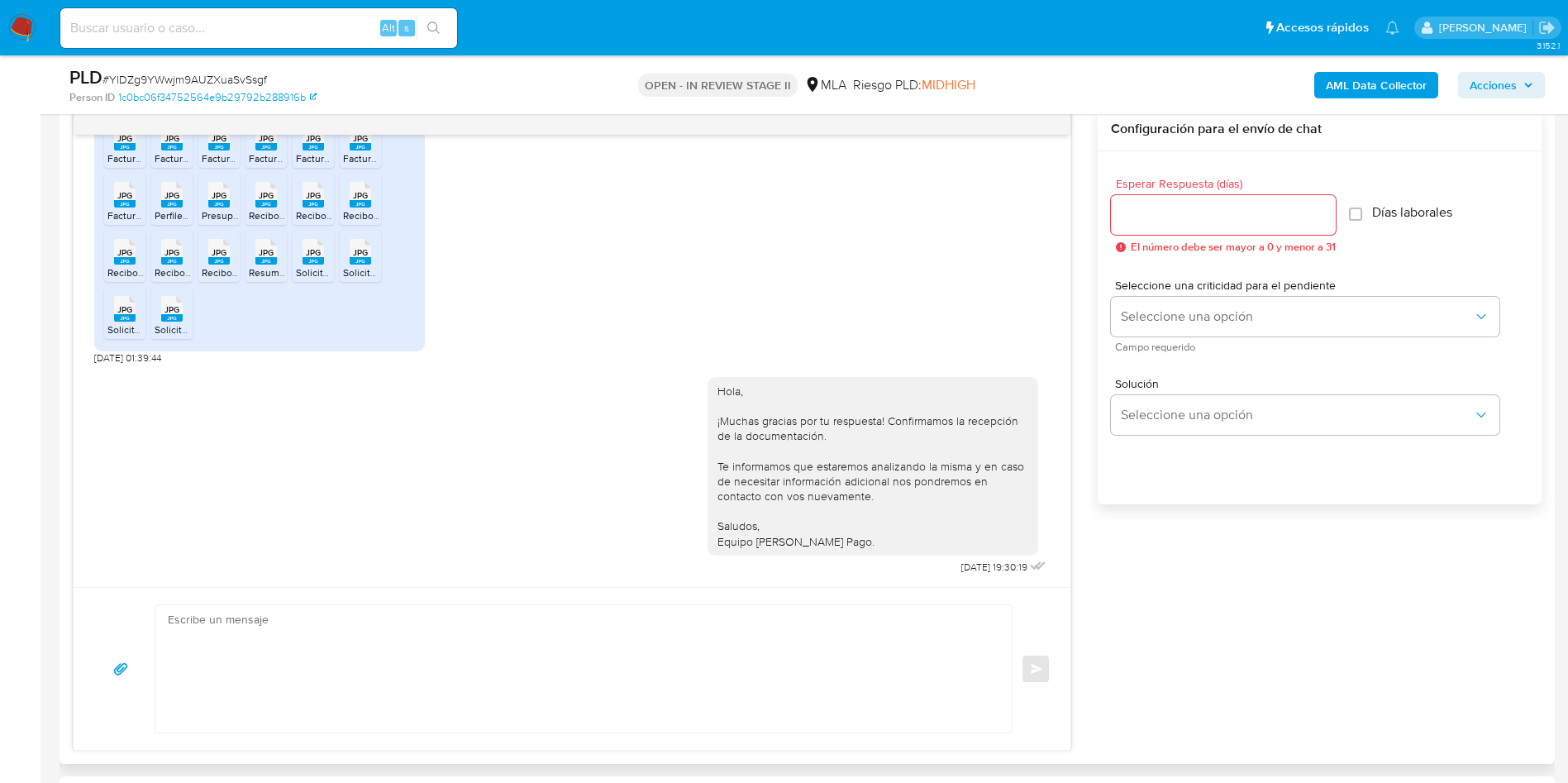
select select "10"
click at [1023, 122] on icon "menu-action" at bounding box center [1030, 122] width 15 height 15
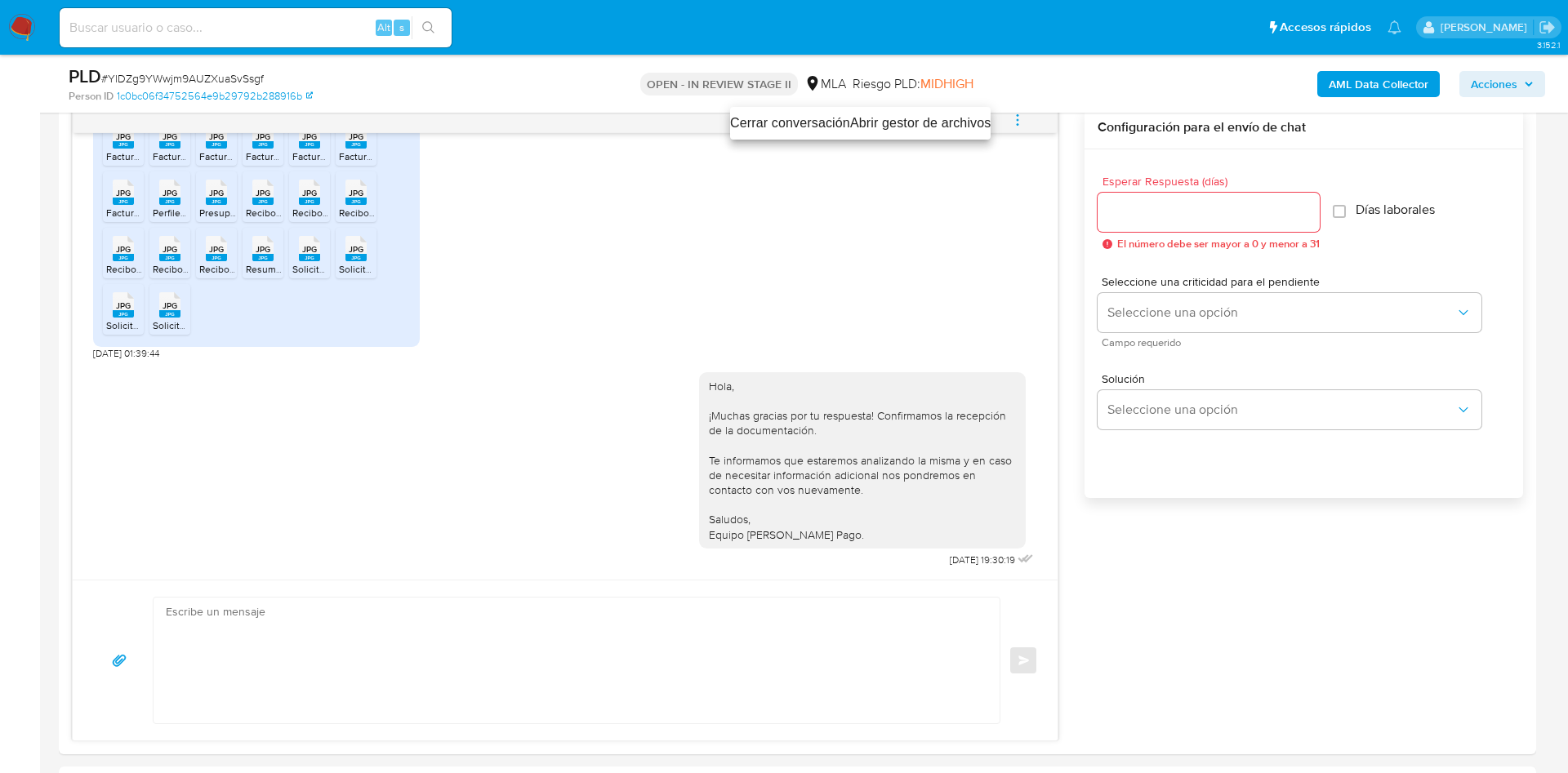
click at [953, 114] on li "Abrir gestor de archivos" at bounding box center [921, 123] width 141 height 20
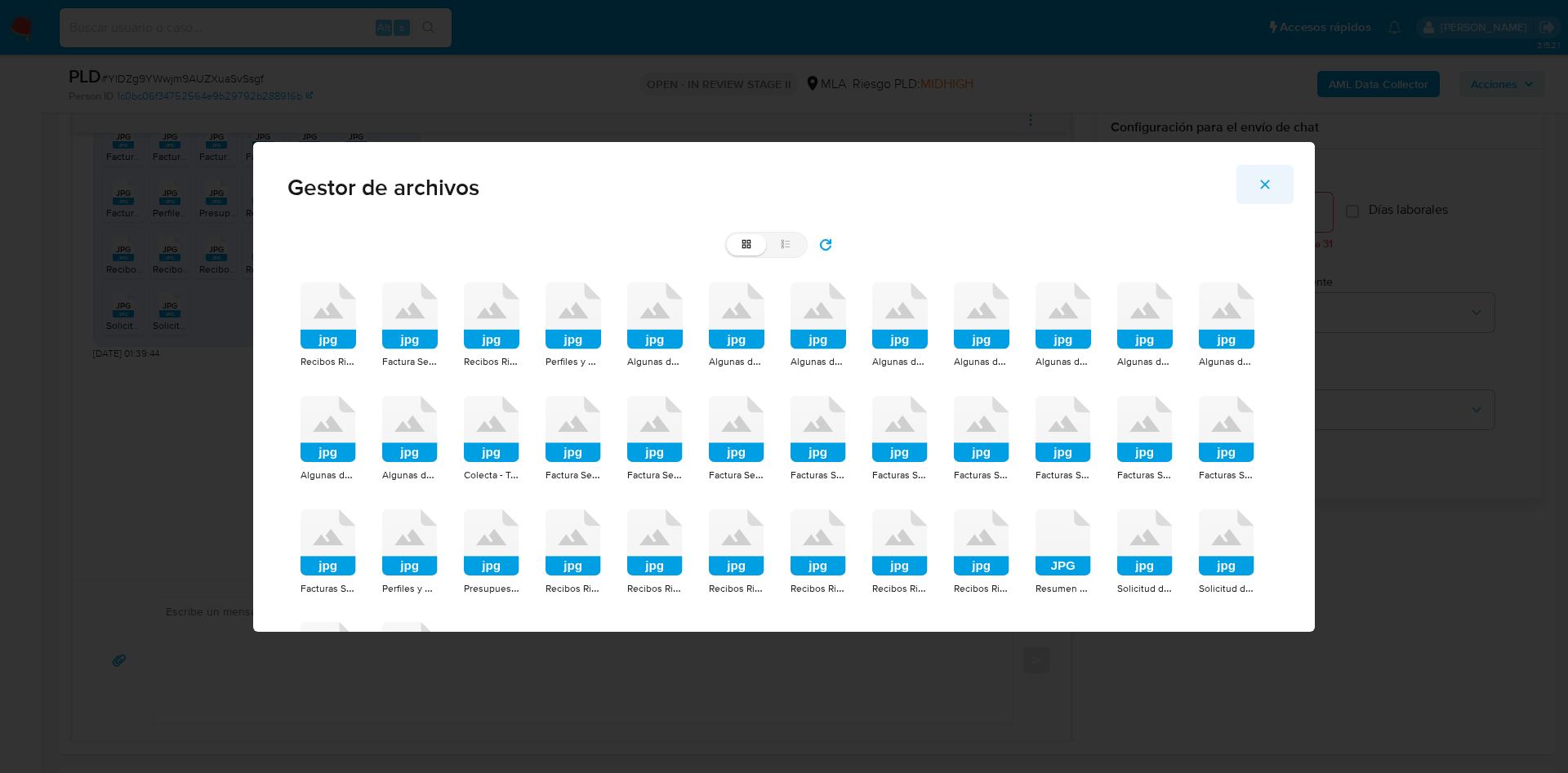
click at [1273, 182] on button "Cerrar" at bounding box center [1264, 184] width 57 height 39
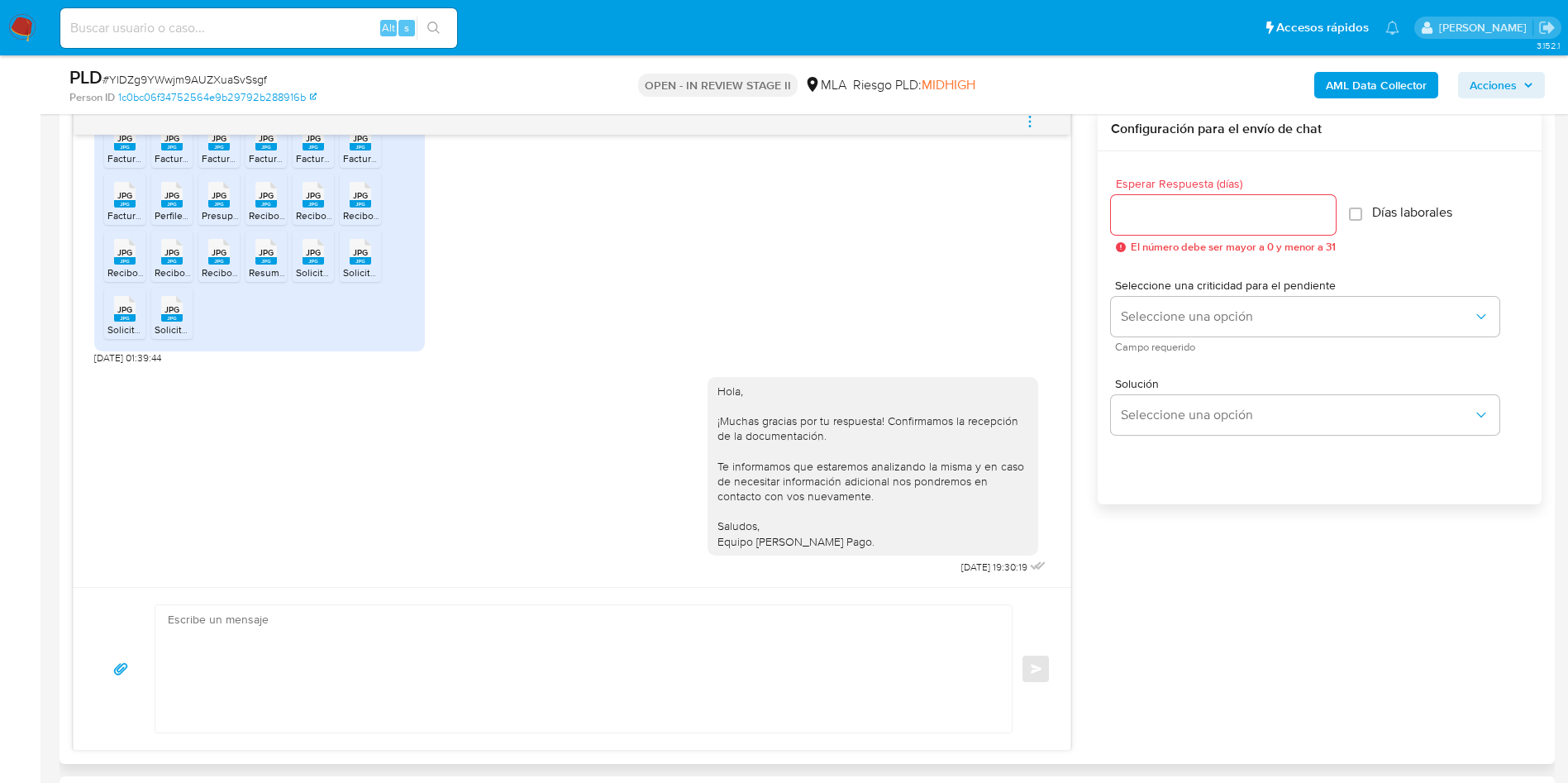
click at [1038, 117] on button "menu-action" at bounding box center [1029, 122] width 54 height 40
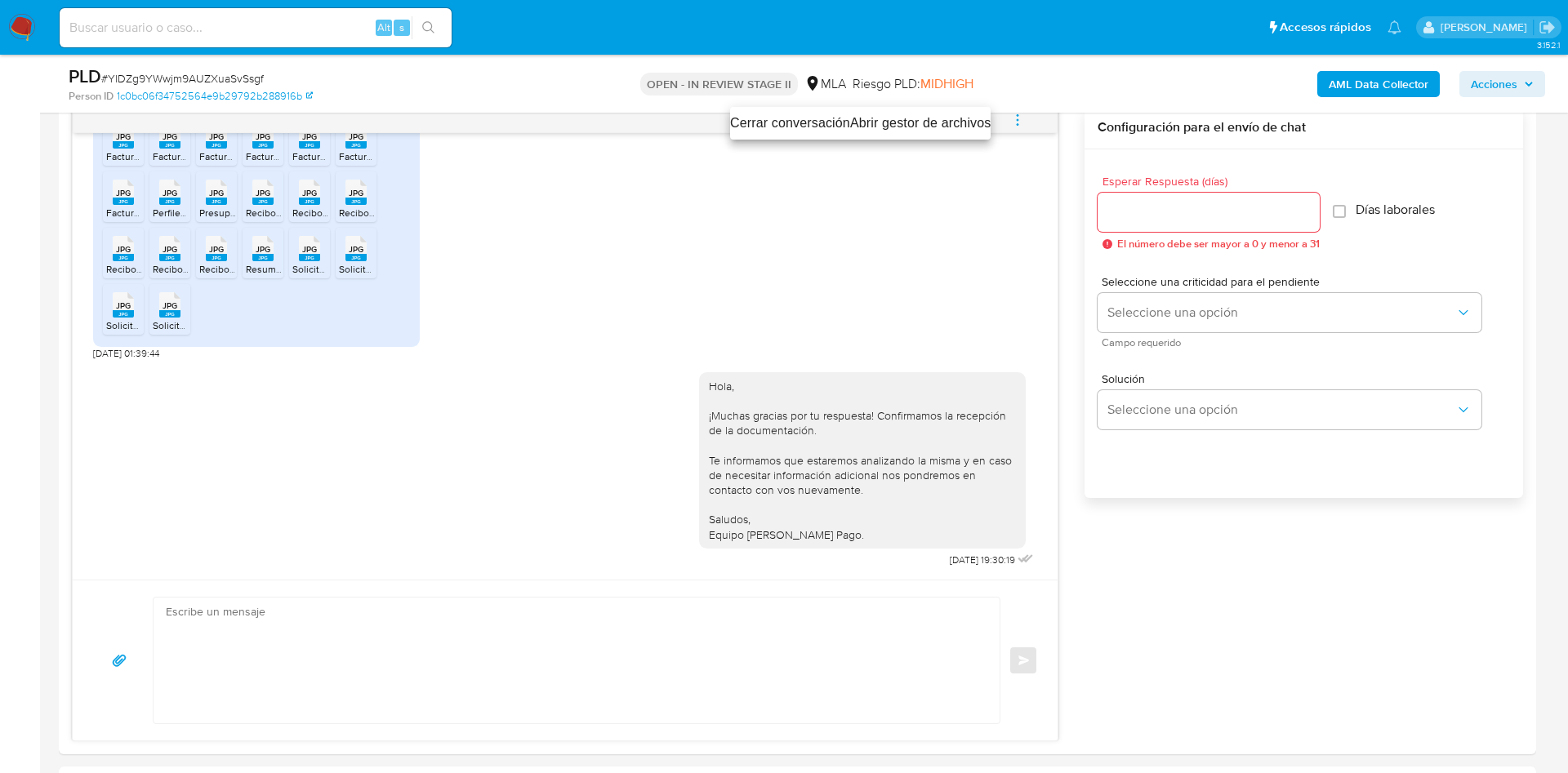
click at [816, 110] on ul "Cerrar conversación Abrir gestor de archivos" at bounding box center [860, 123] width 261 height 33
click at [791, 120] on li "Cerrar conversación" at bounding box center [790, 123] width 120 height 20
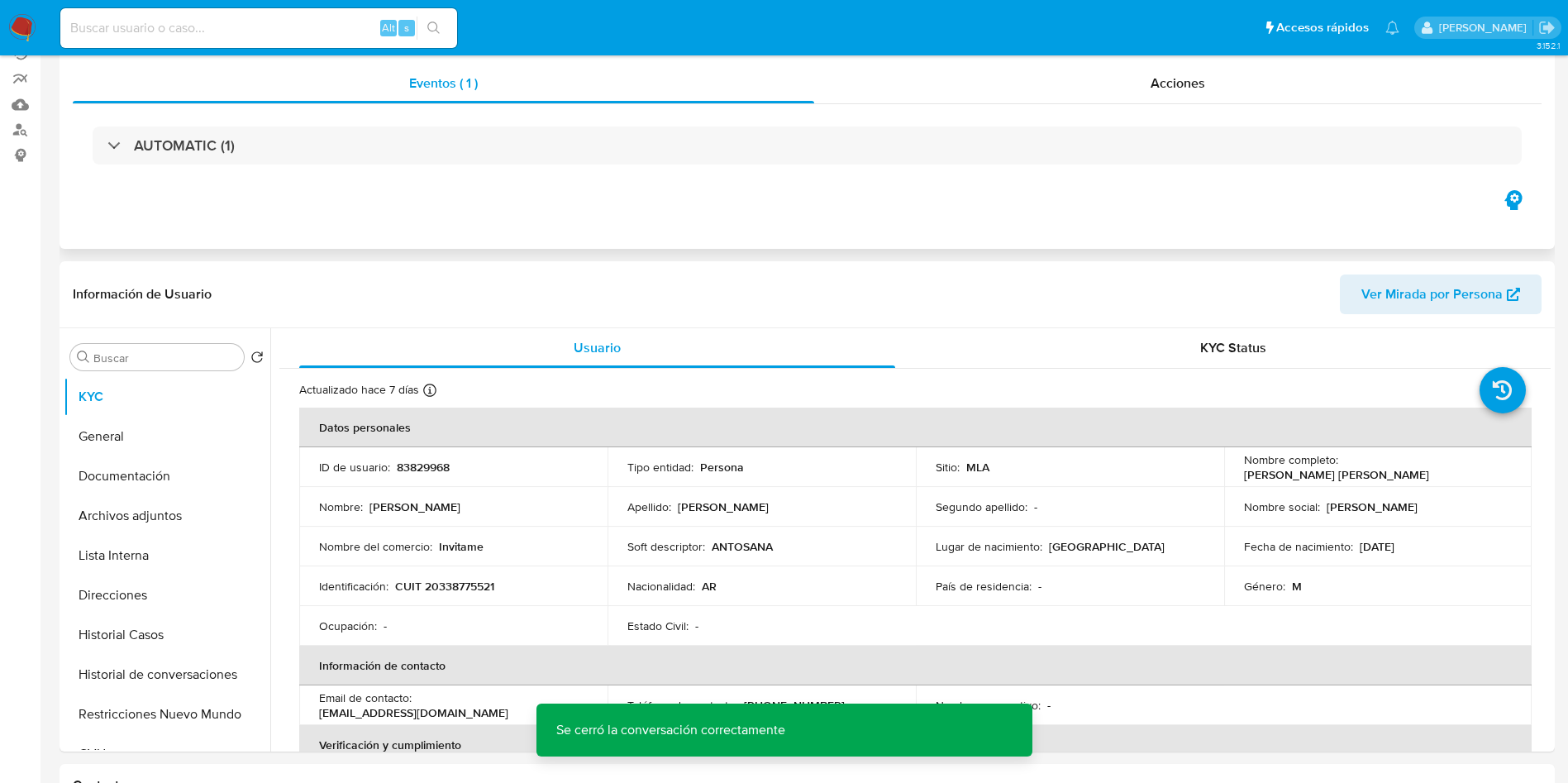
scroll to position [248, 0]
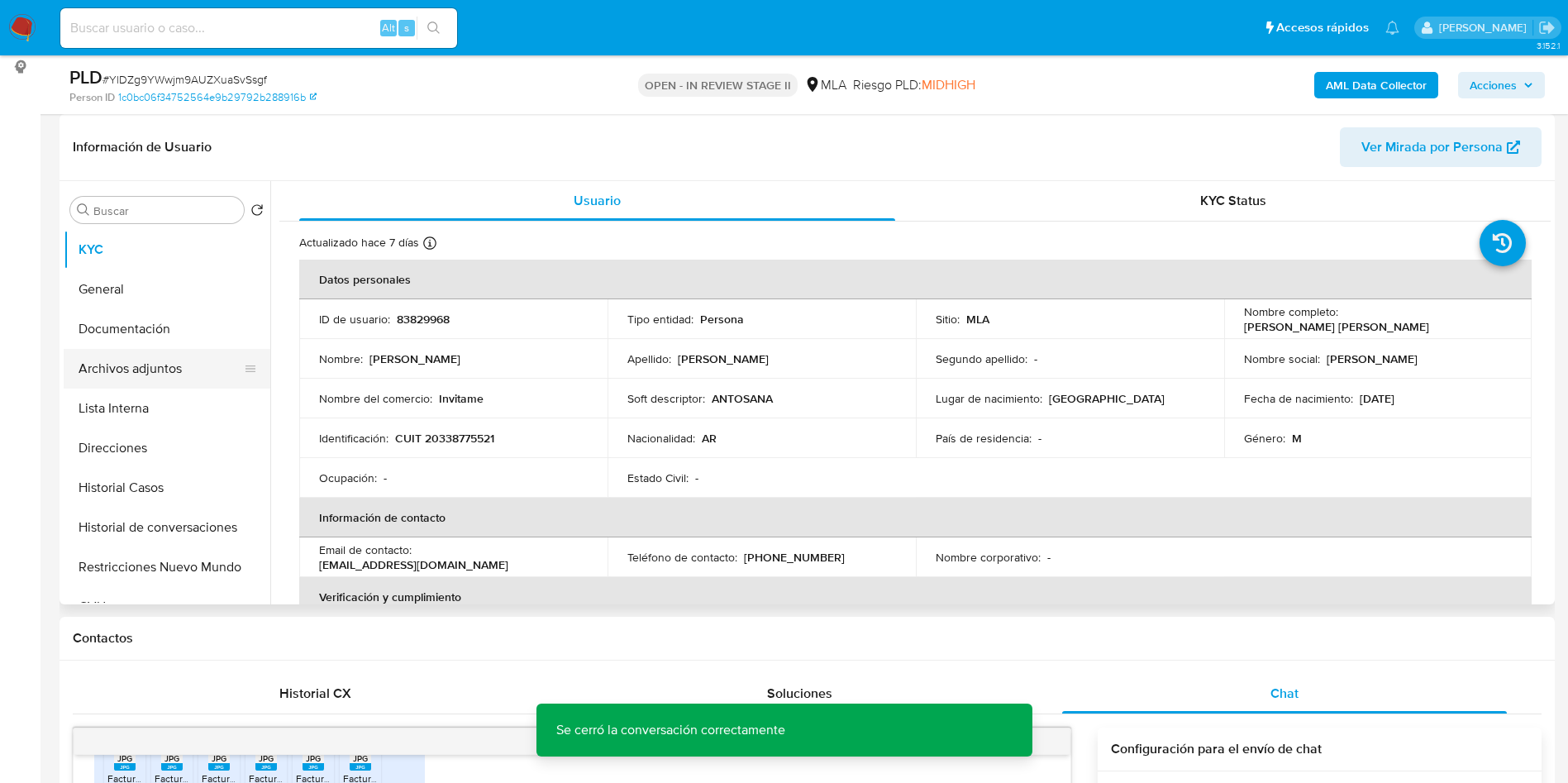
click at [151, 367] on button "Archivos adjuntos" at bounding box center [160, 369] width 193 height 40
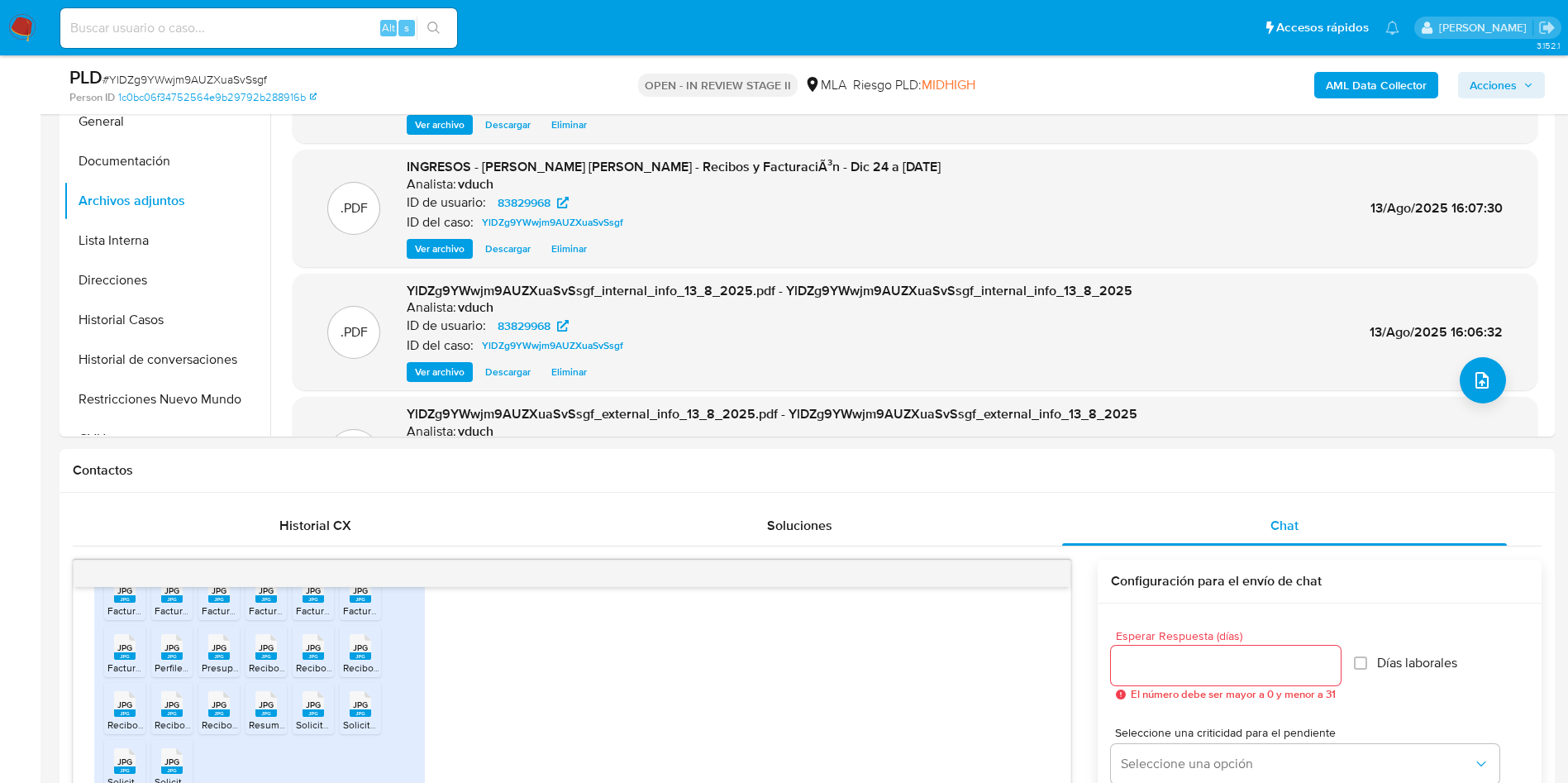
scroll to position [0, 0]
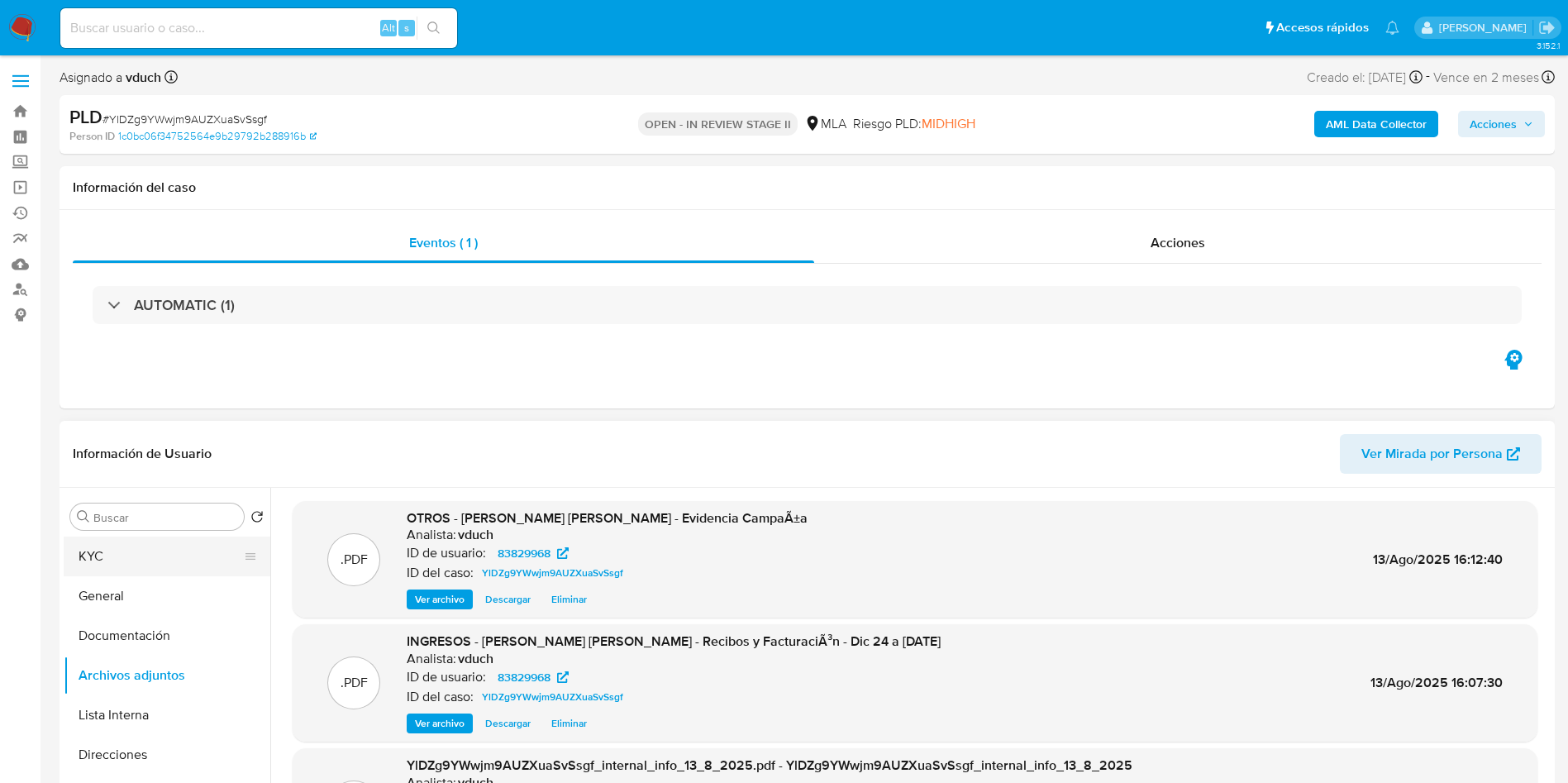
click at [200, 539] on button "KYC" at bounding box center [160, 556] width 193 height 40
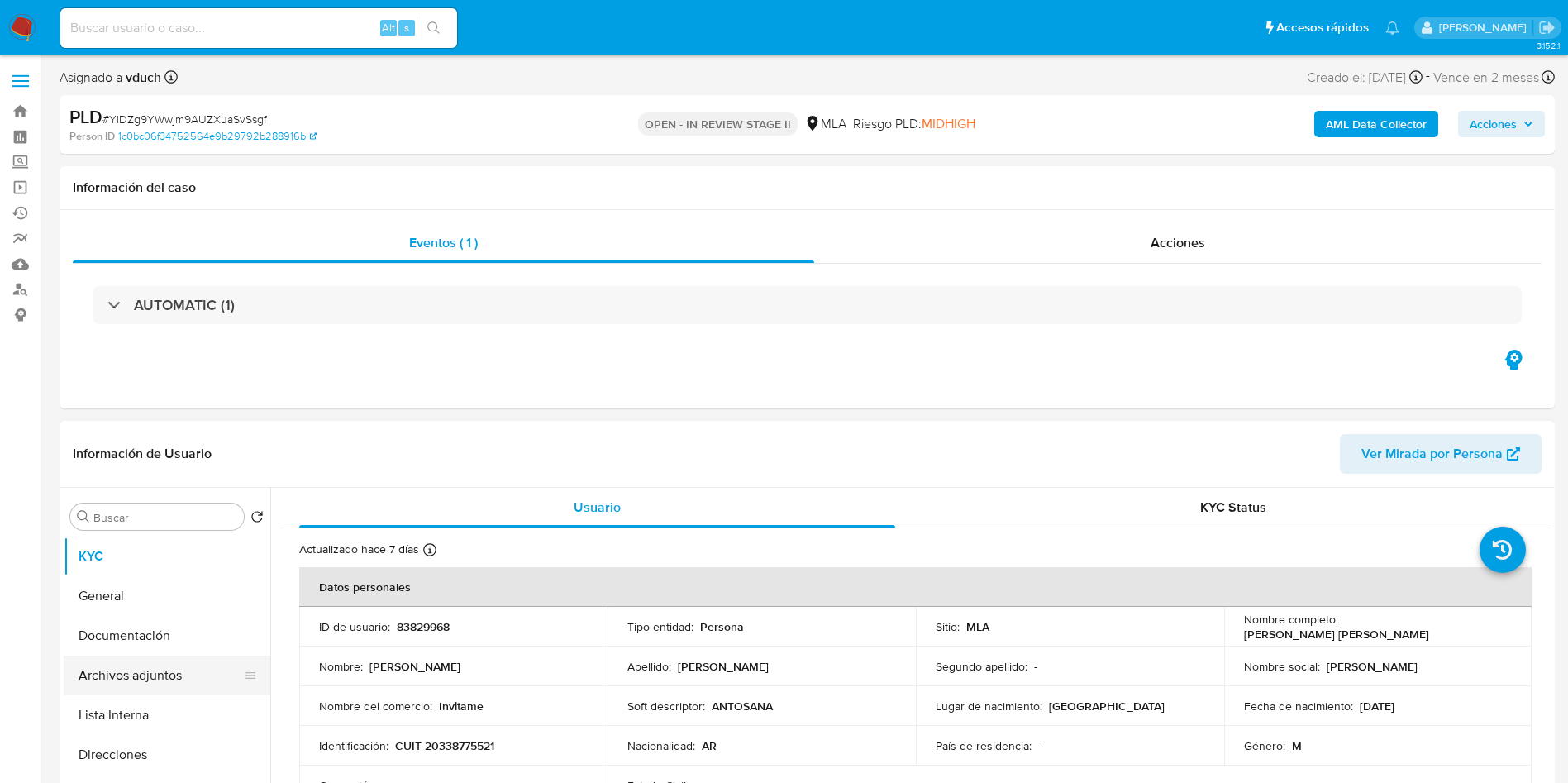
click at [141, 667] on button "Archivos adjuntos" at bounding box center [160, 675] width 193 height 40
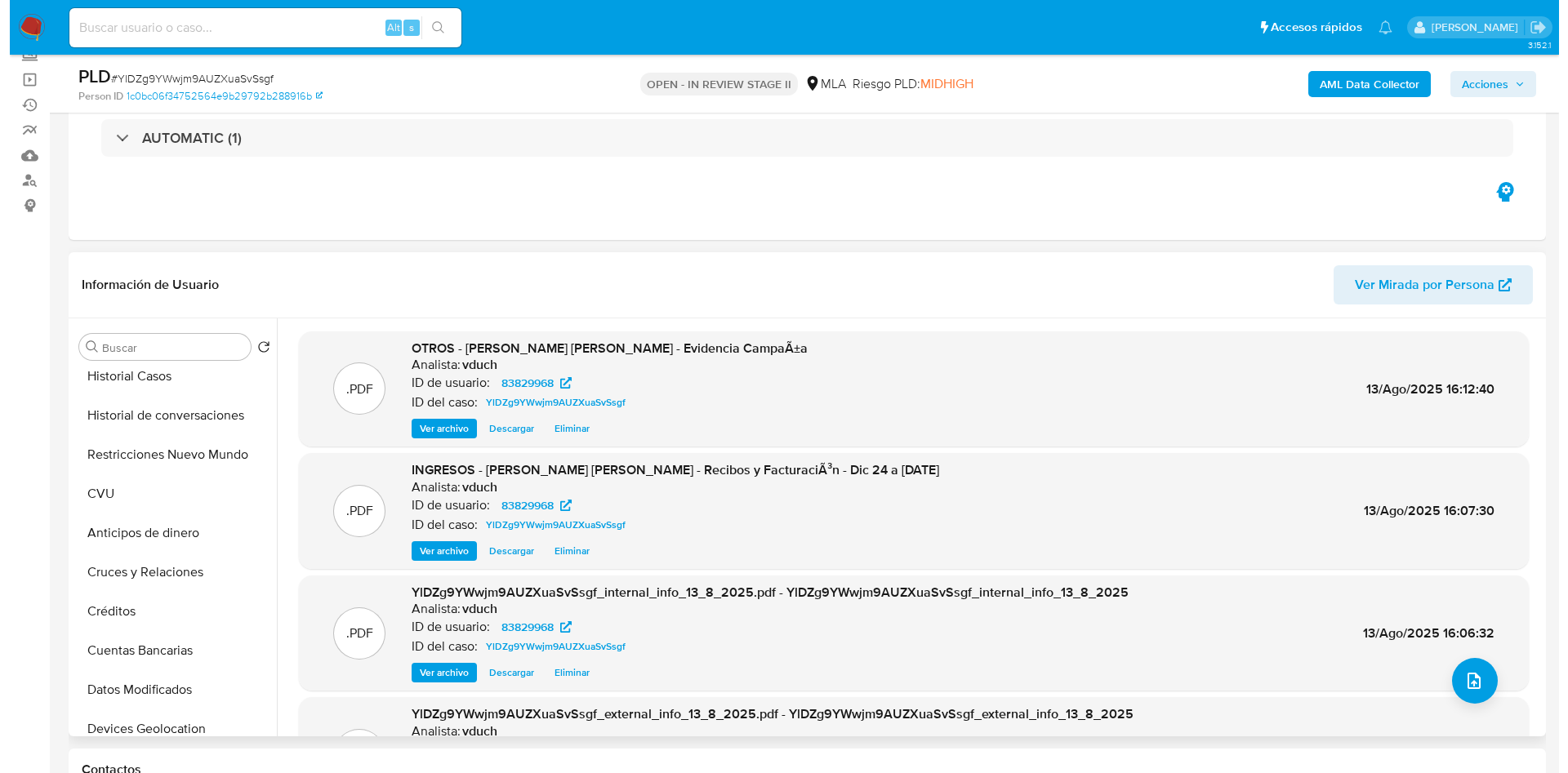
scroll to position [245, 0]
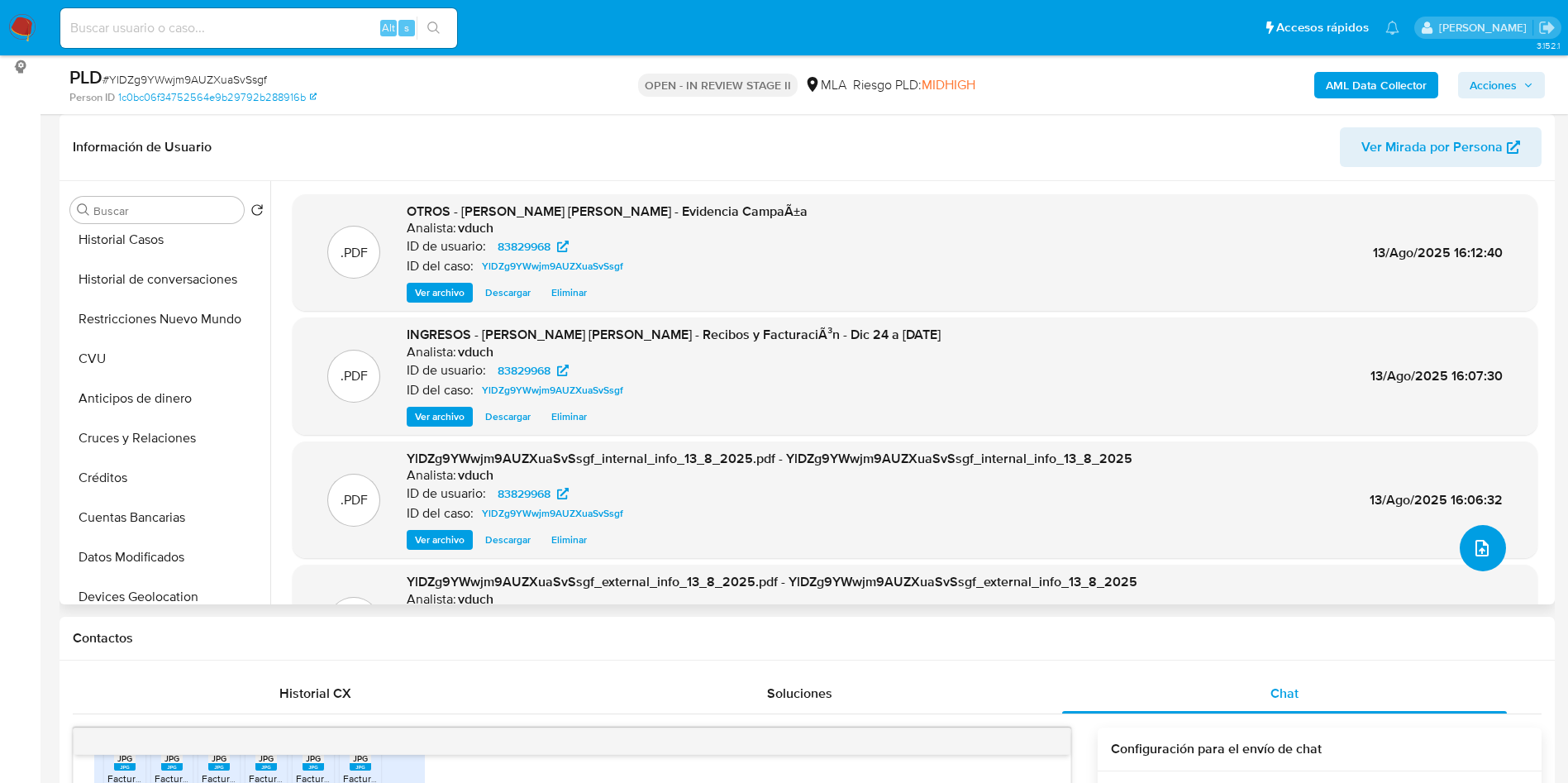
click at [1472, 542] on span "upload-file" at bounding box center [1481, 548] width 20 height 20
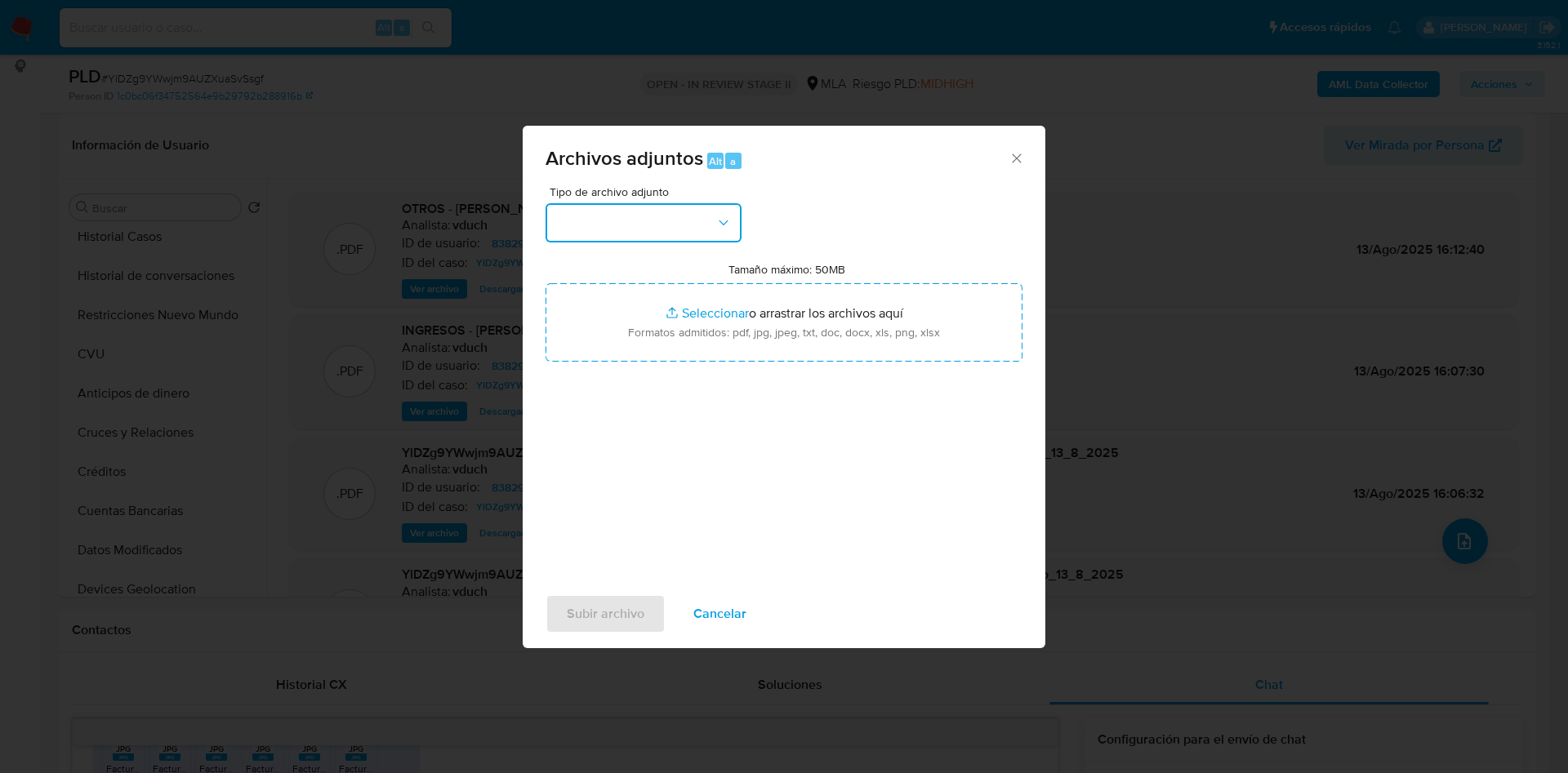
click at [612, 218] on button "button" at bounding box center [643, 223] width 196 height 39
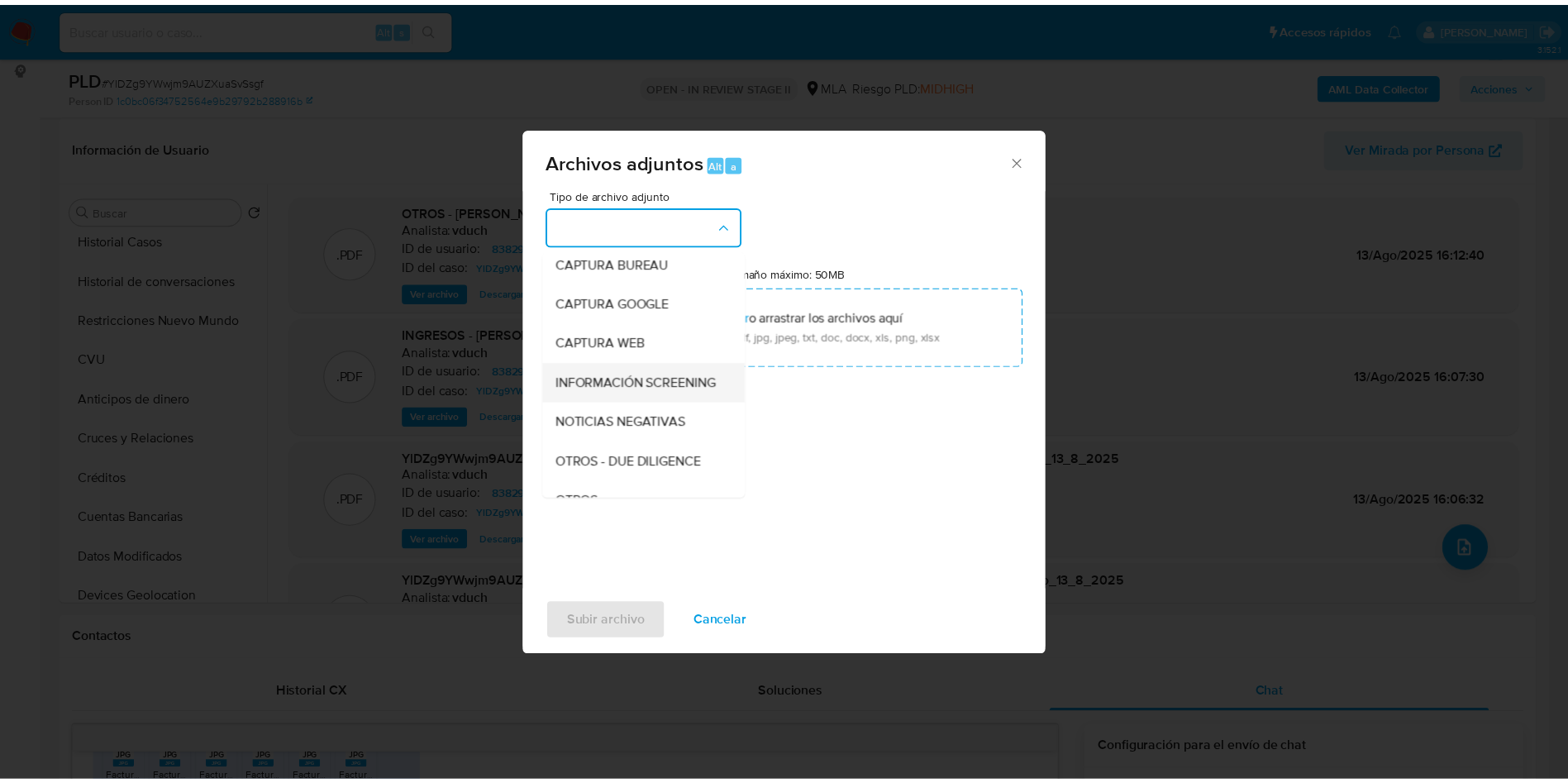
scroll to position [124, 0]
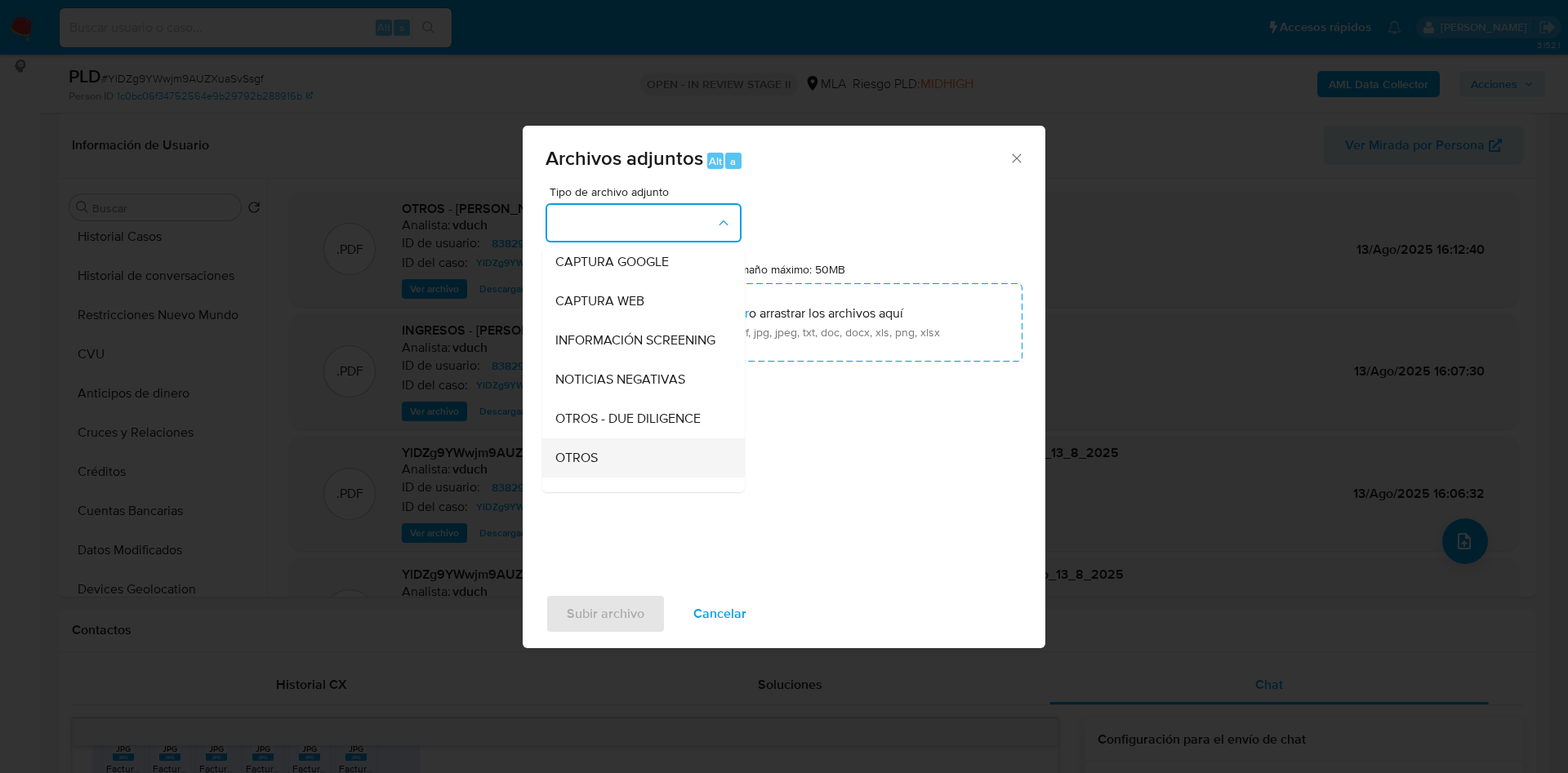
click at [603, 471] on div "OTROS" at bounding box center [638, 458] width 166 height 39
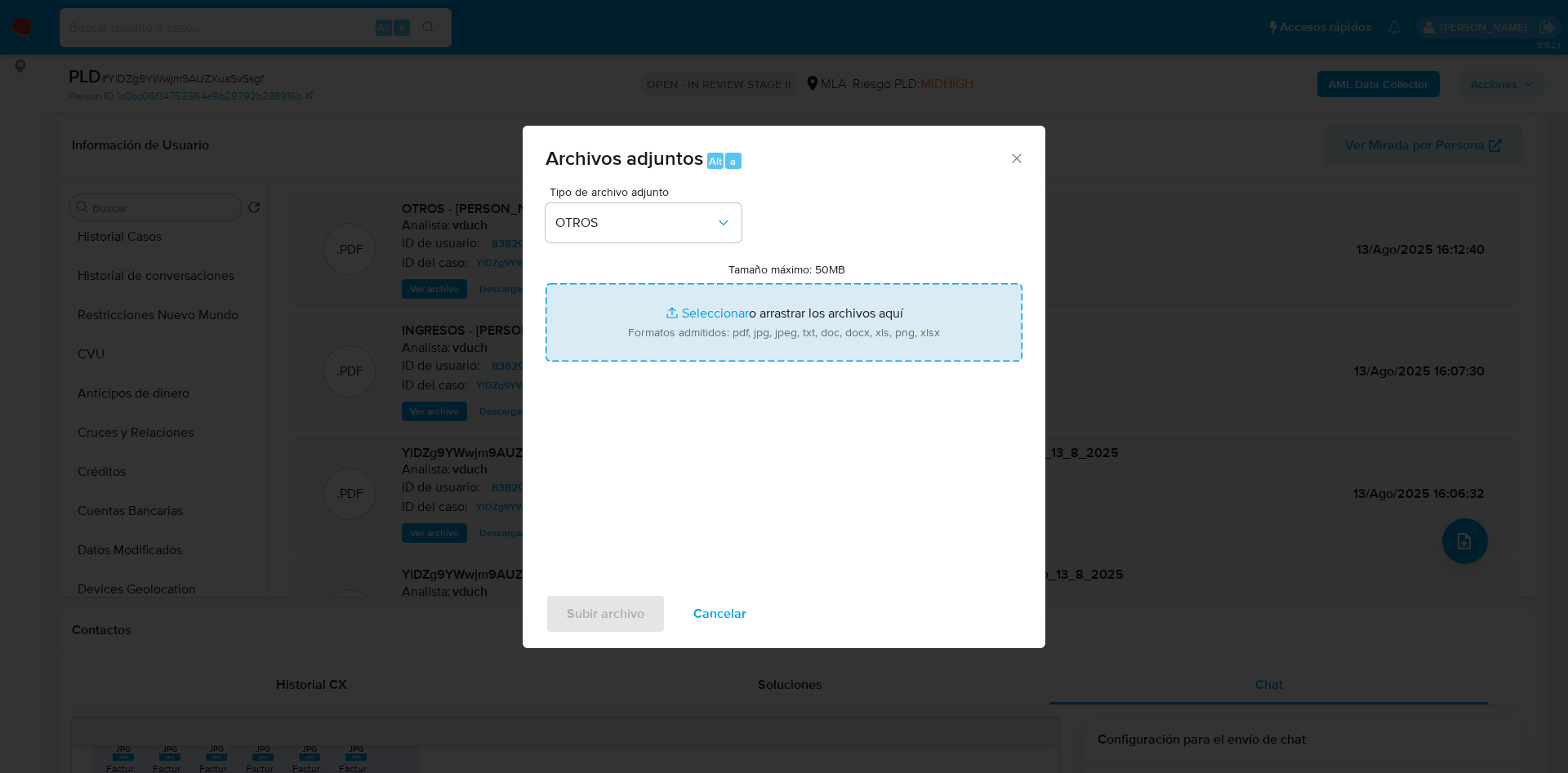
type input "C:\fakepath\DISEÑO GROUP SA - NOSIS_Manager_InformeIndividual_30710994842_65493…"
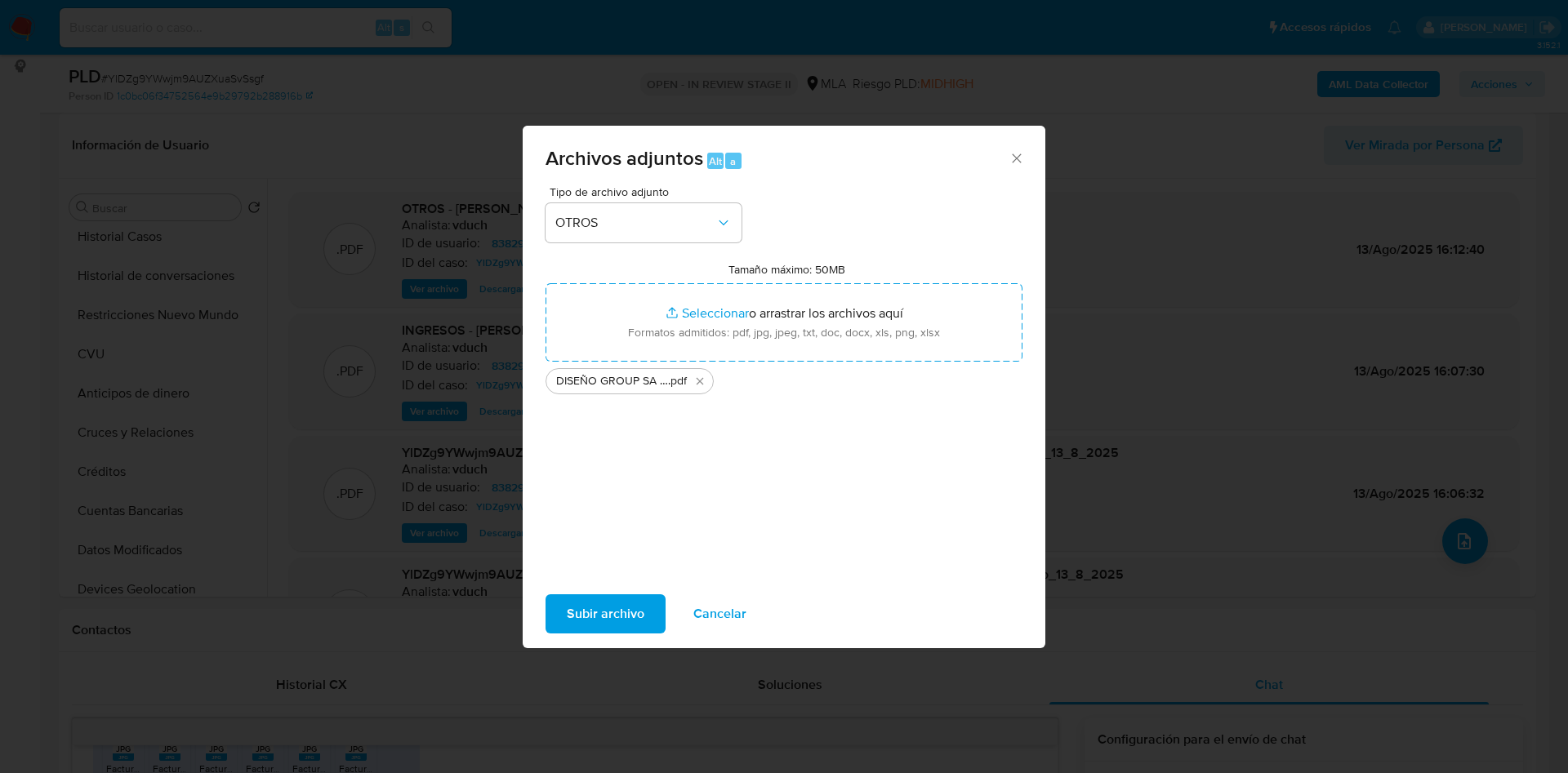
click at [574, 618] on span "Subir archivo" at bounding box center [605, 614] width 77 height 36
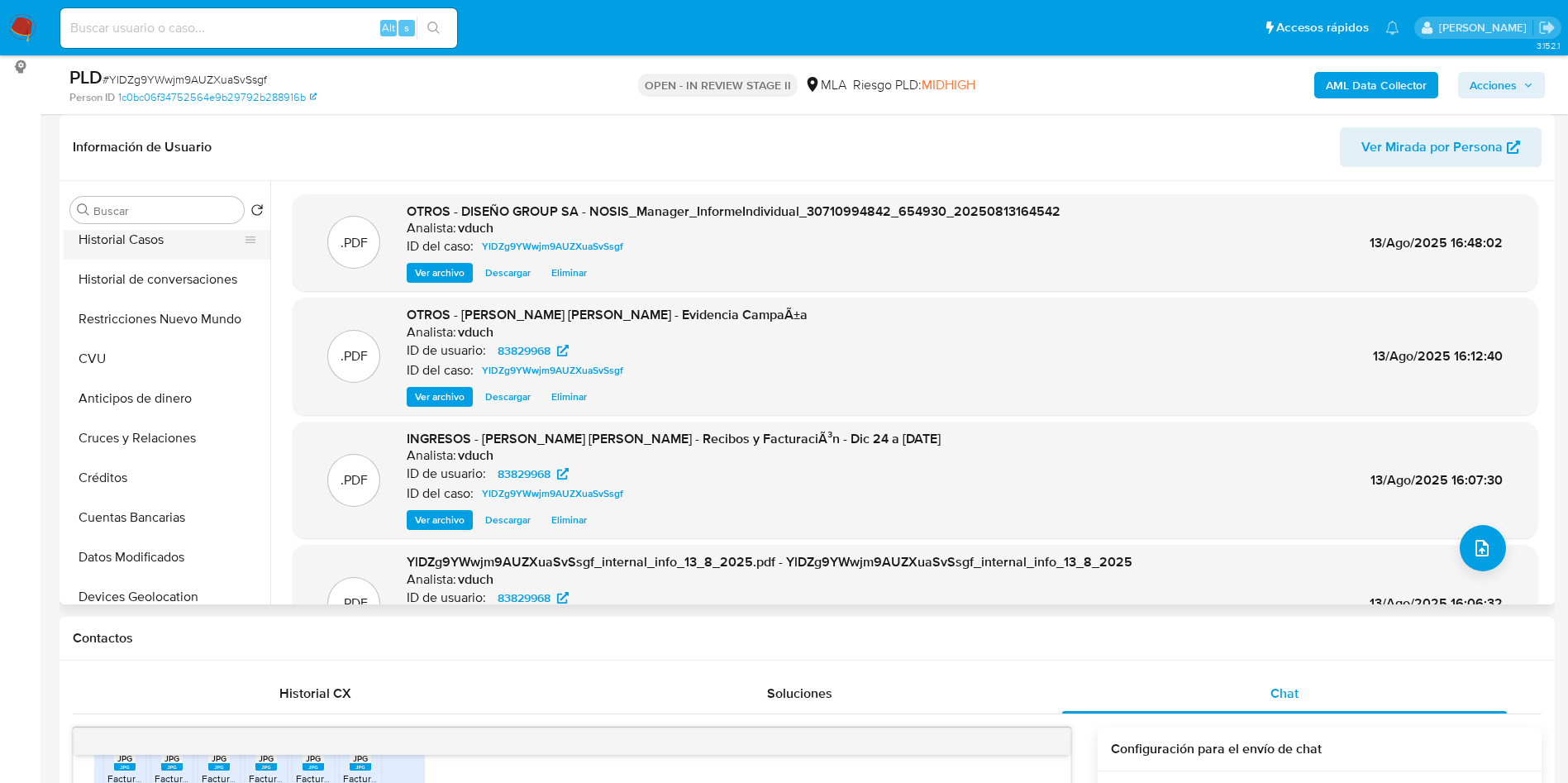
click at [165, 248] on button "Historial Casos" at bounding box center [160, 240] width 193 height 40
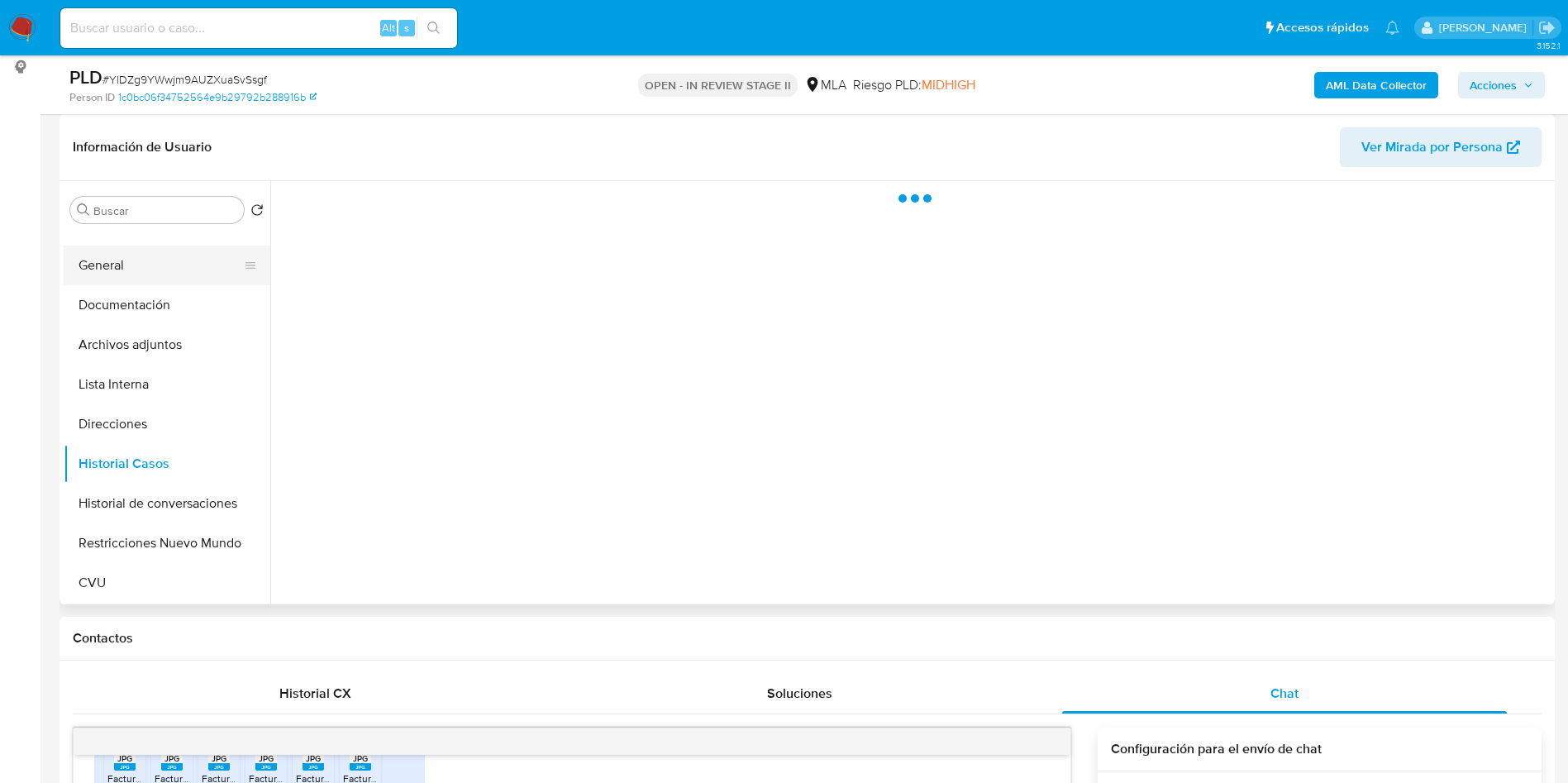
scroll to position [0, 0]
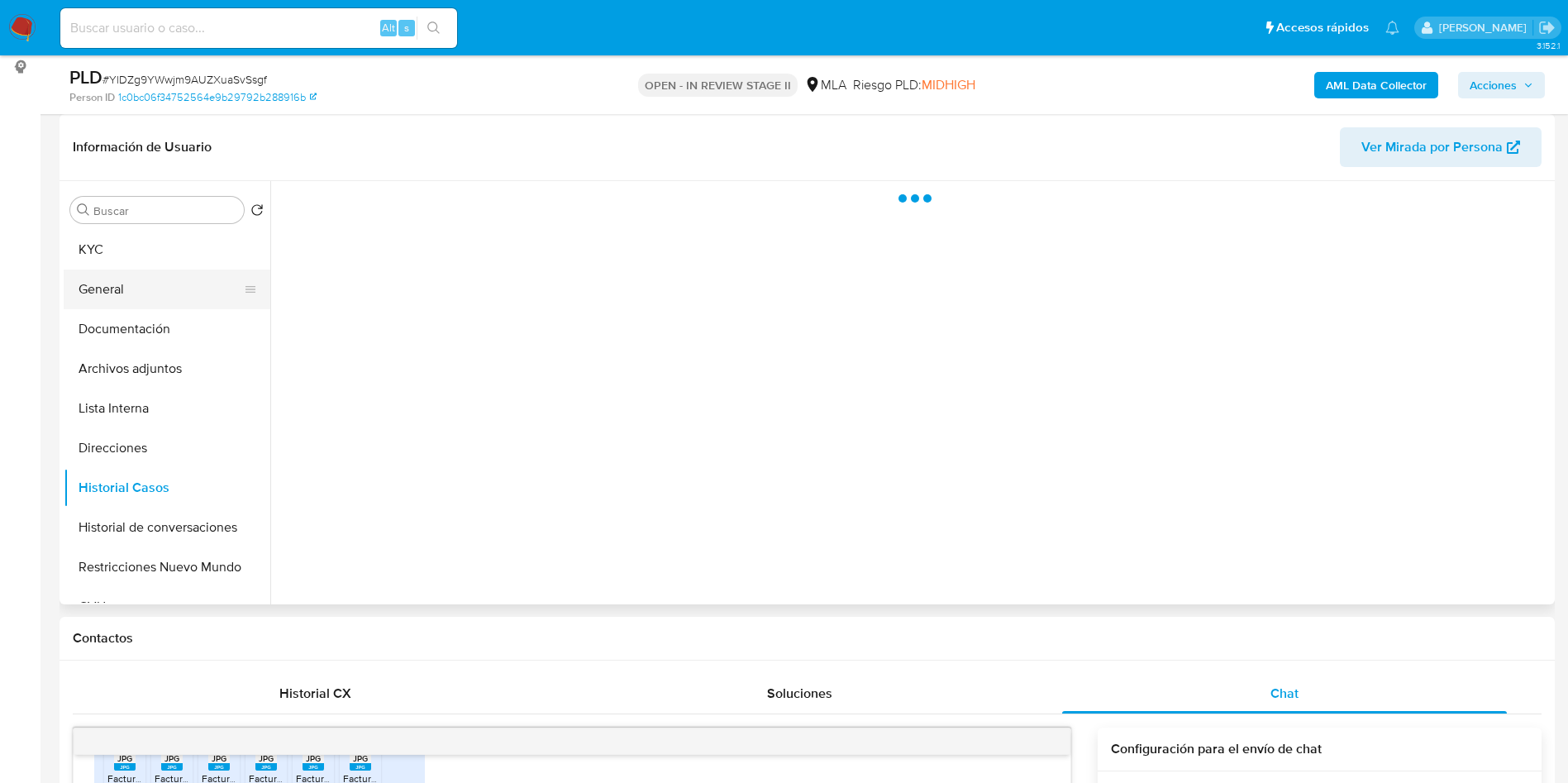
click at [162, 253] on button "KYC" at bounding box center [167, 250] width 207 height 40
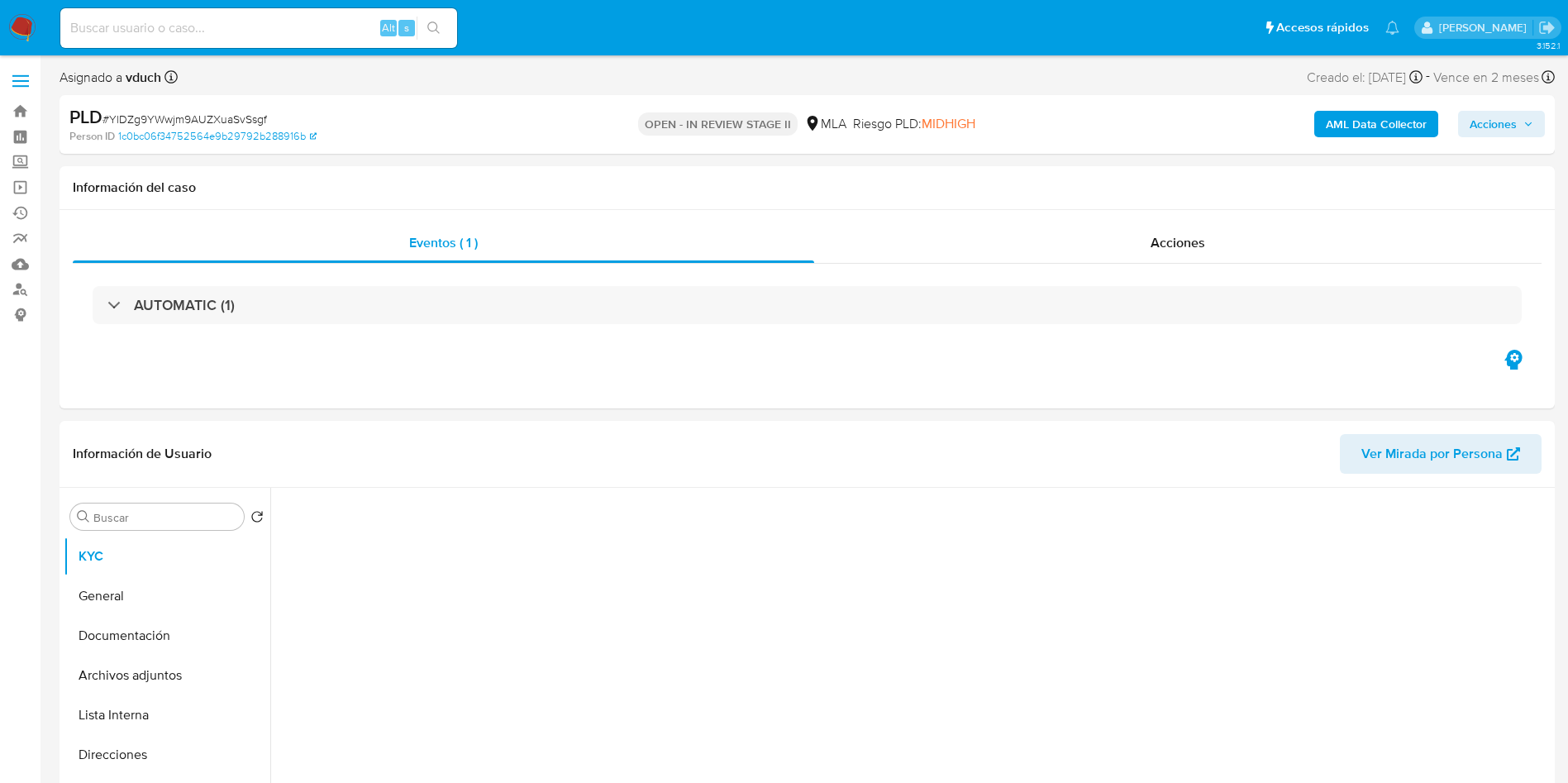
click at [748, 83] on div "Asignado a vduch Asignado el: 17/07/2025 16:36:03 Creado el: 12/07/2025 Creado …" at bounding box center [806, 80] width 1495 height 29
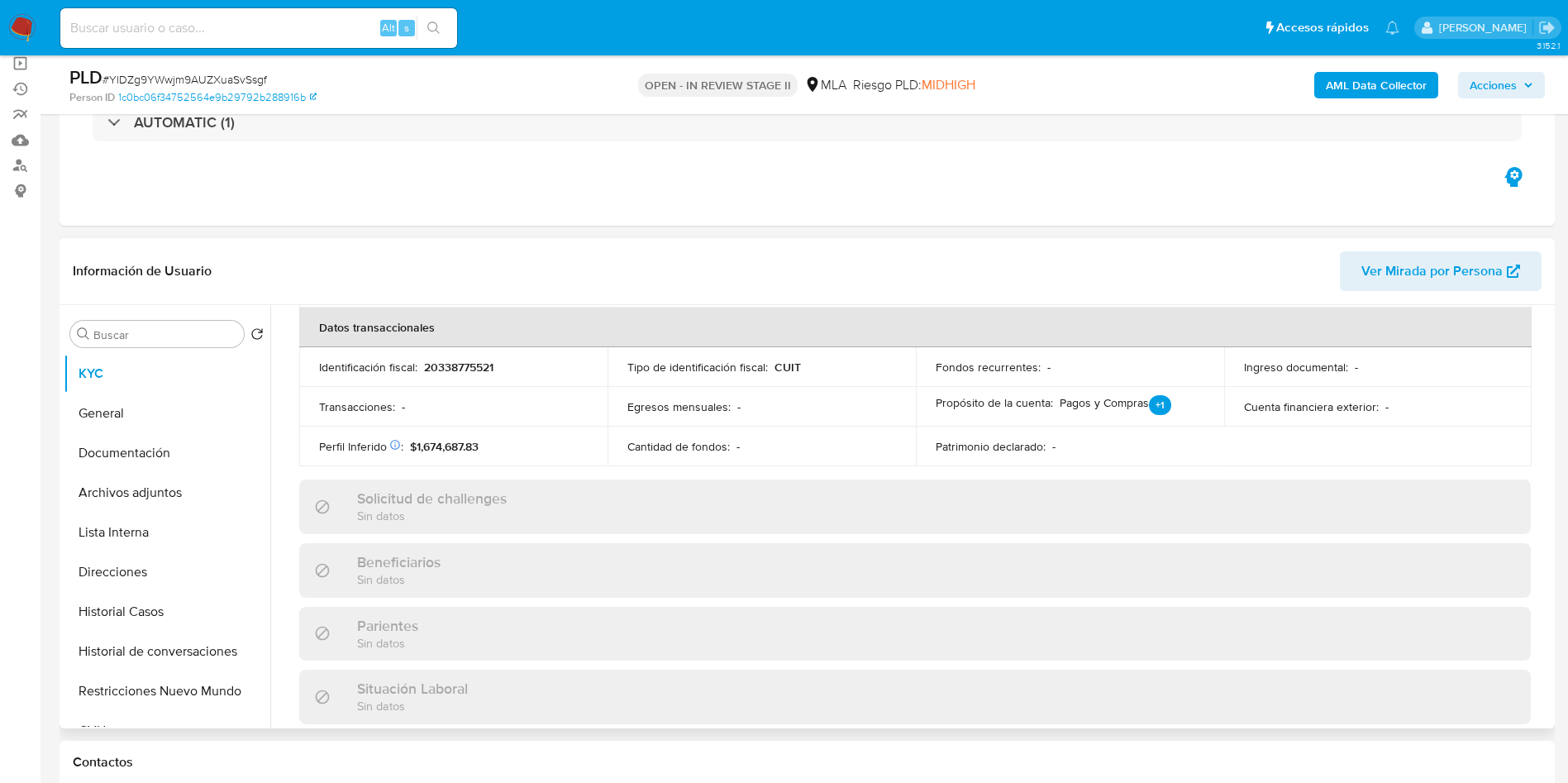
scroll to position [855, 0]
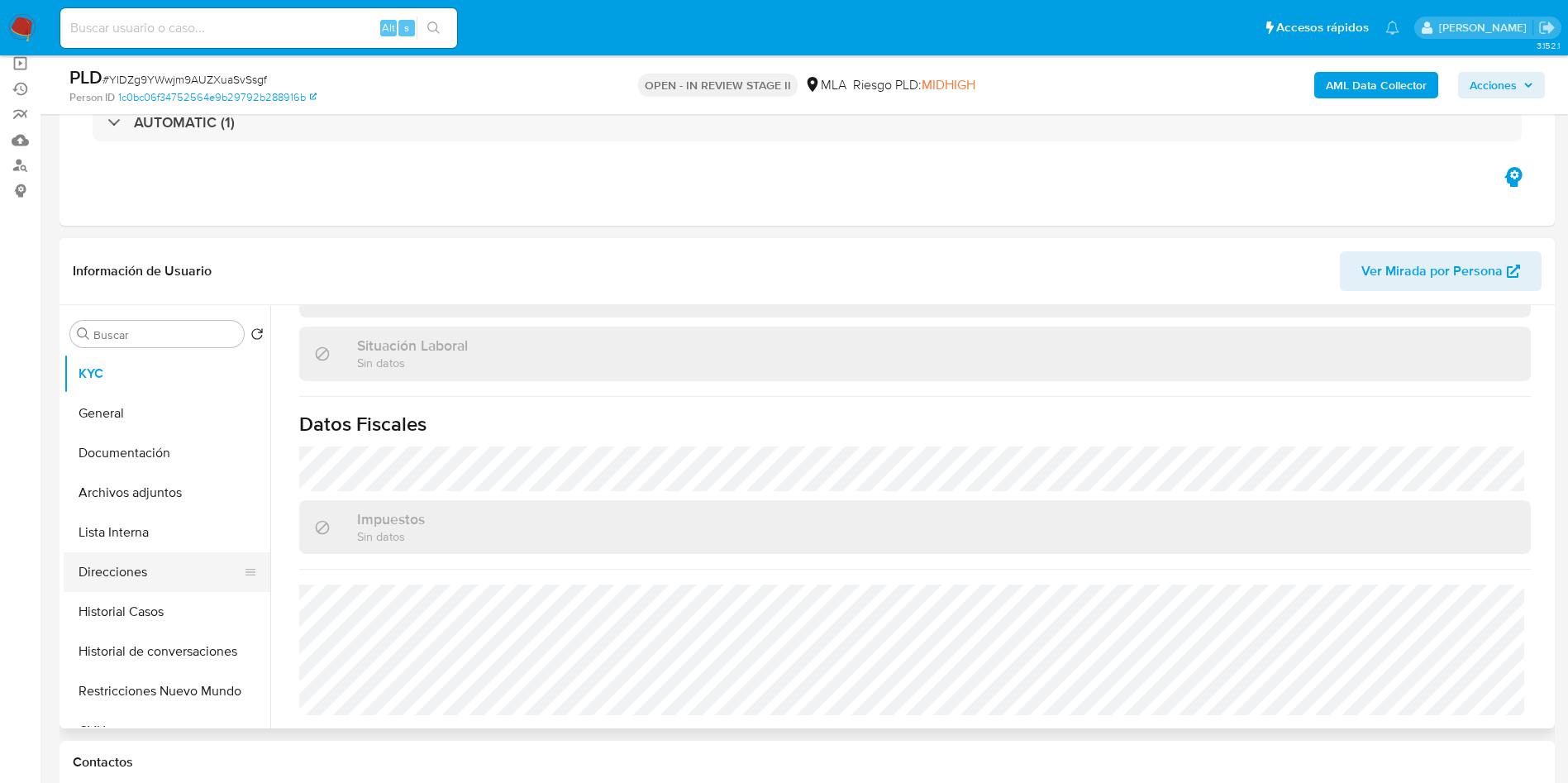
click at [149, 585] on button "Direcciones" at bounding box center [160, 572] width 193 height 40
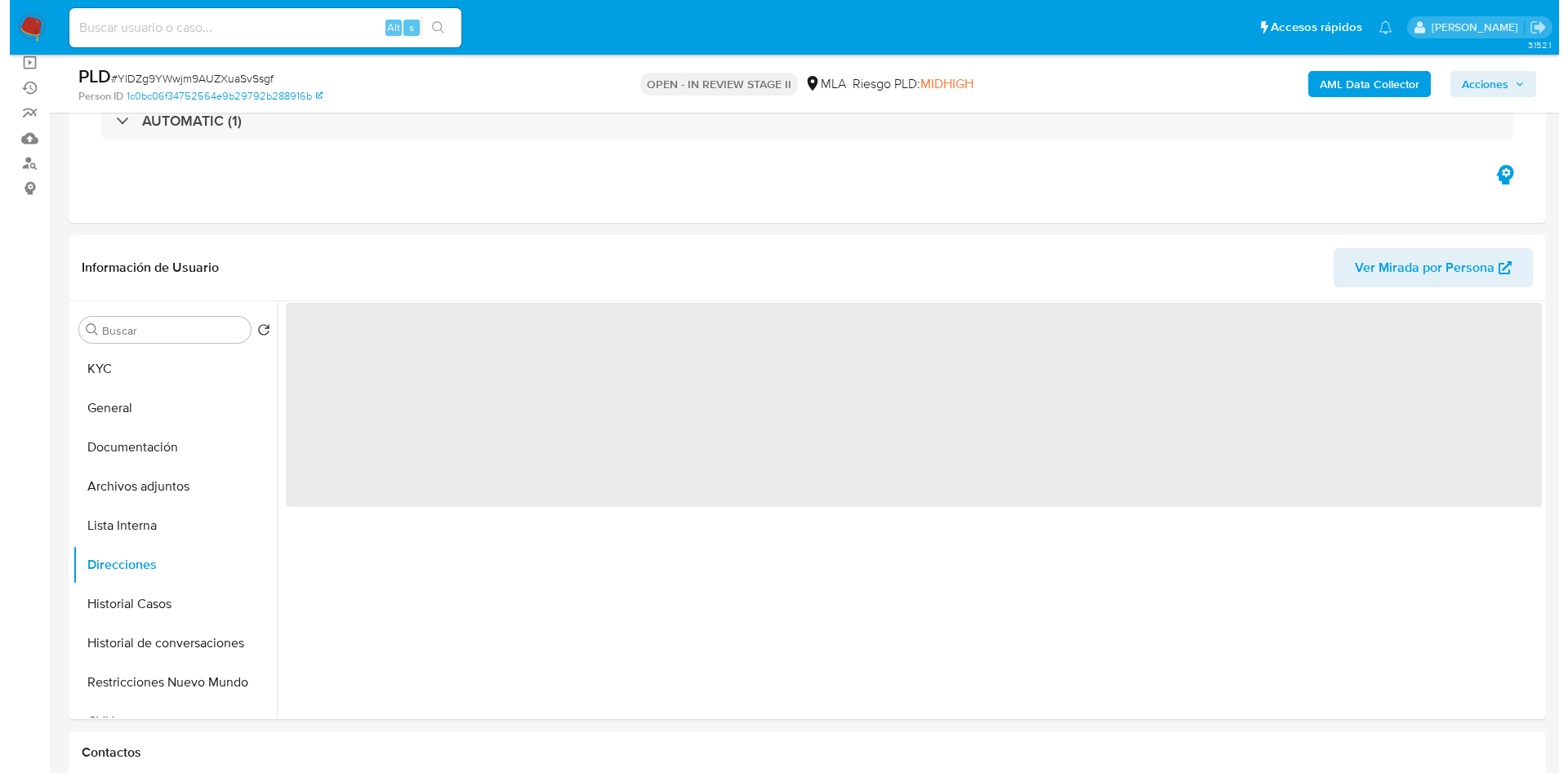
scroll to position [0, 0]
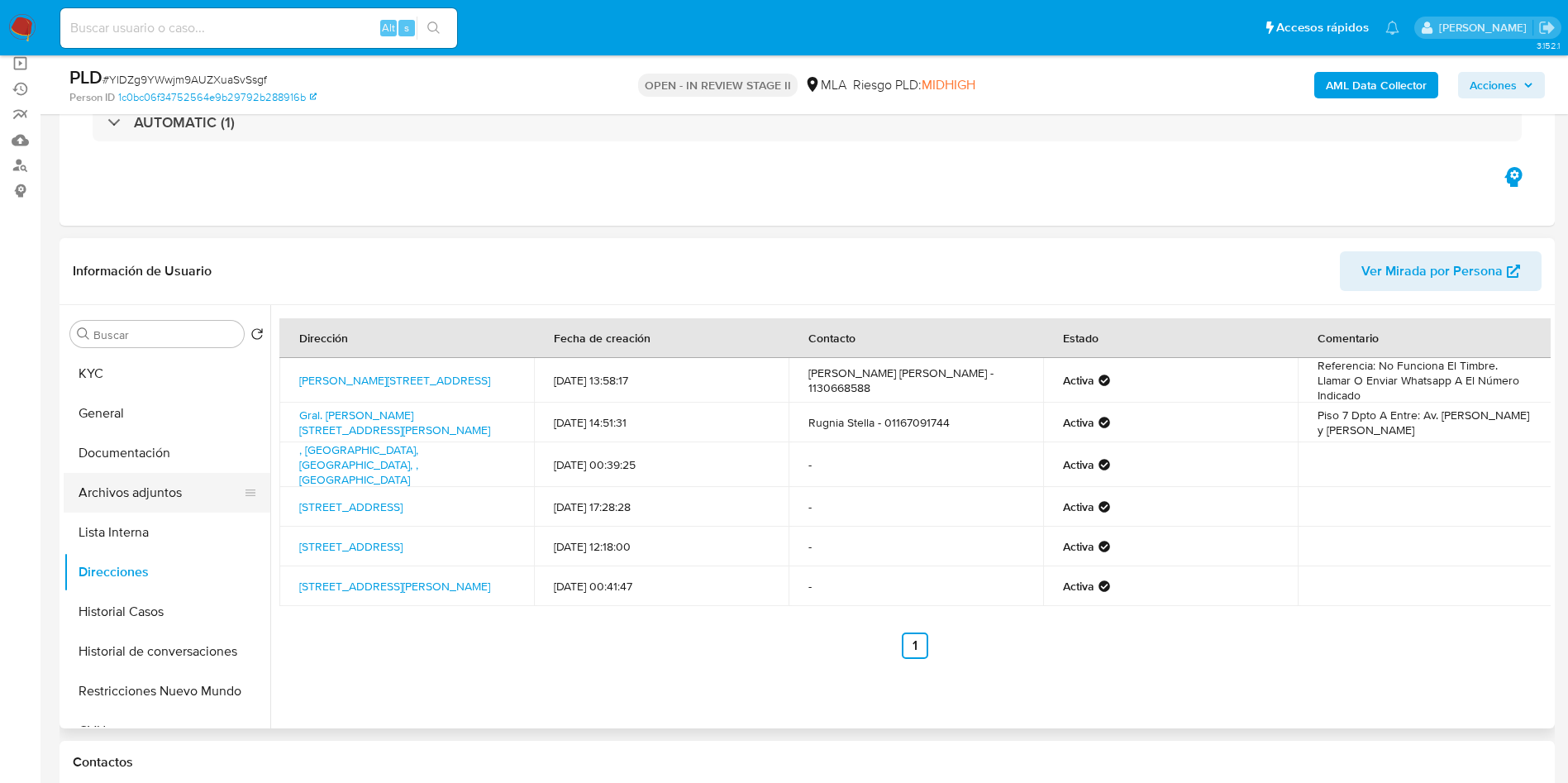
click at [143, 494] on button "Archivos adjuntos" at bounding box center [160, 493] width 193 height 40
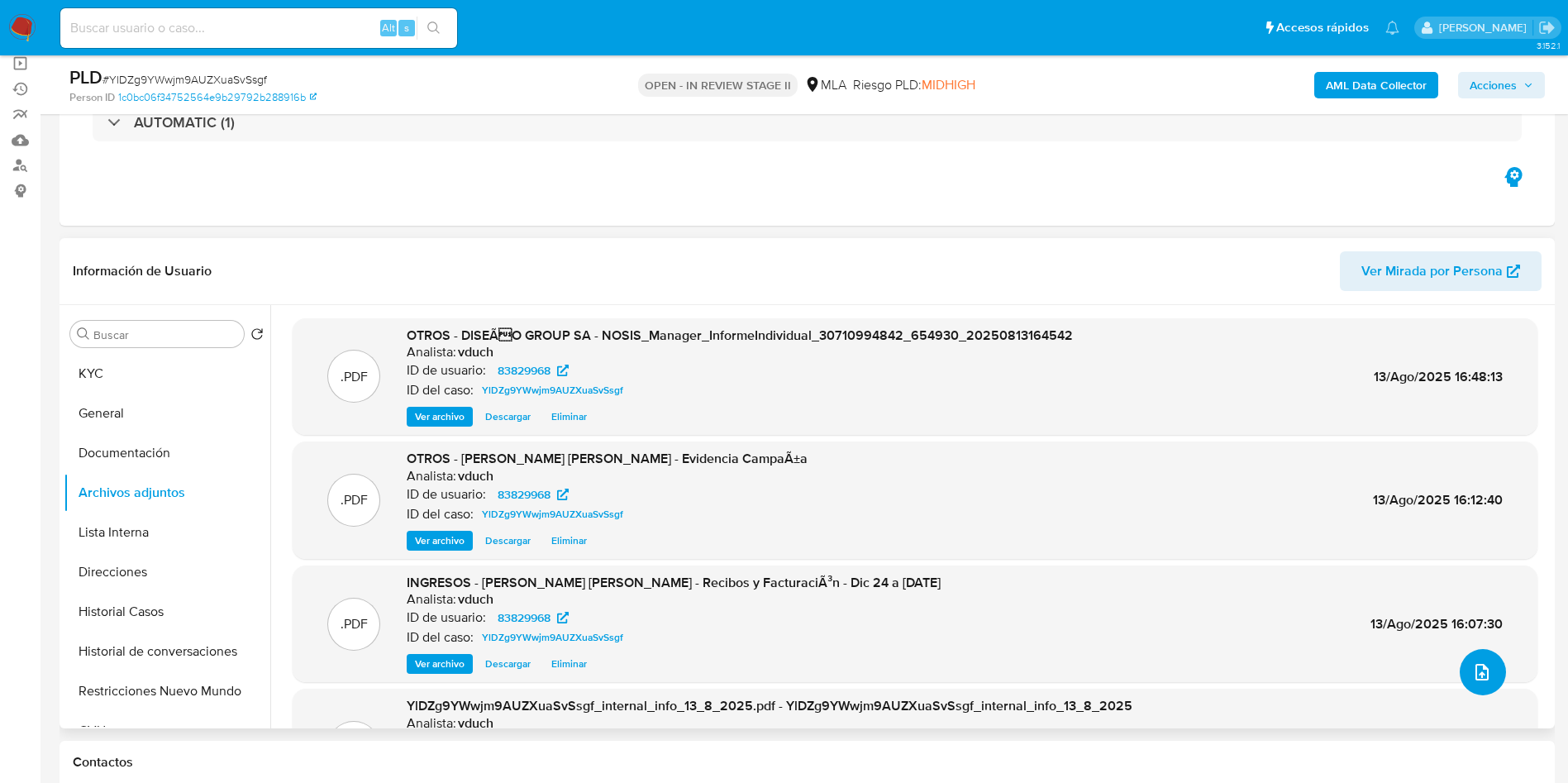
click at [1480, 672] on icon "upload-file" at bounding box center [1481, 672] width 13 height 16
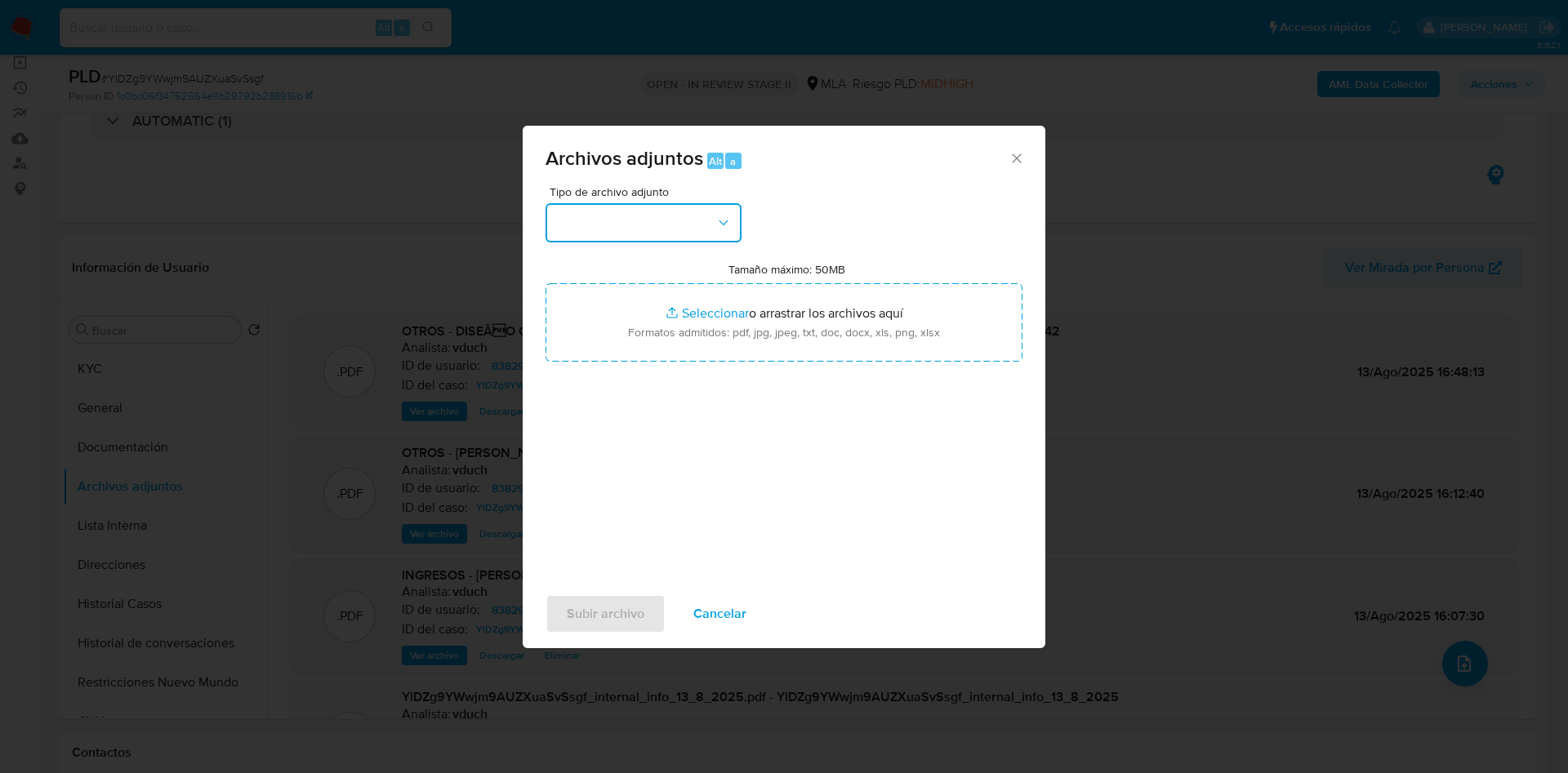
drag, startPoint x: 641, startPoint y: 216, endPoint x: 646, endPoint y: 230, distance: 14.9
click at [641, 217] on button "button" at bounding box center [643, 223] width 196 height 39
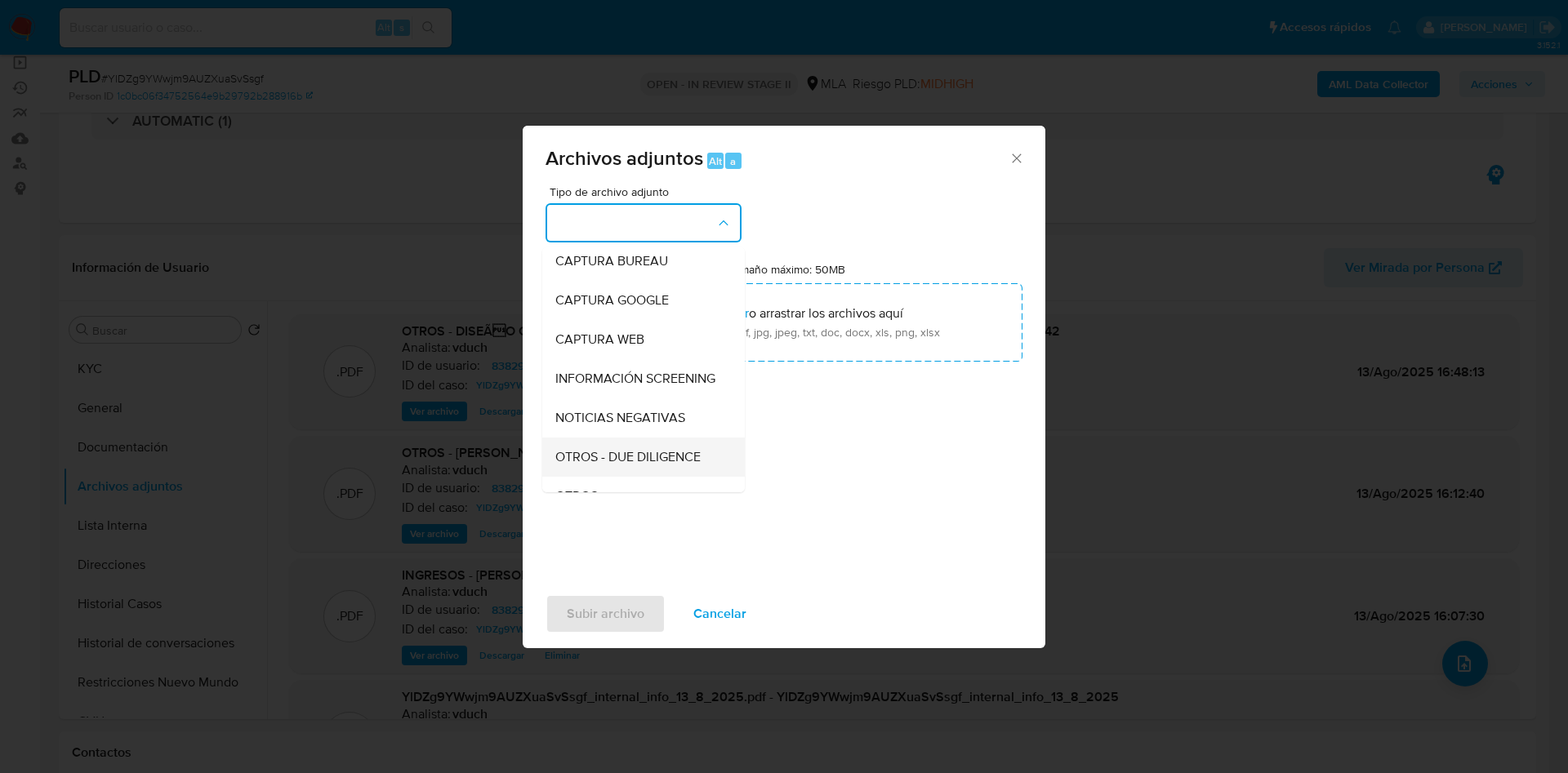
scroll to position [122, 0]
click at [611, 460] on div "OTROS" at bounding box center [638, 458] width 166 height 39
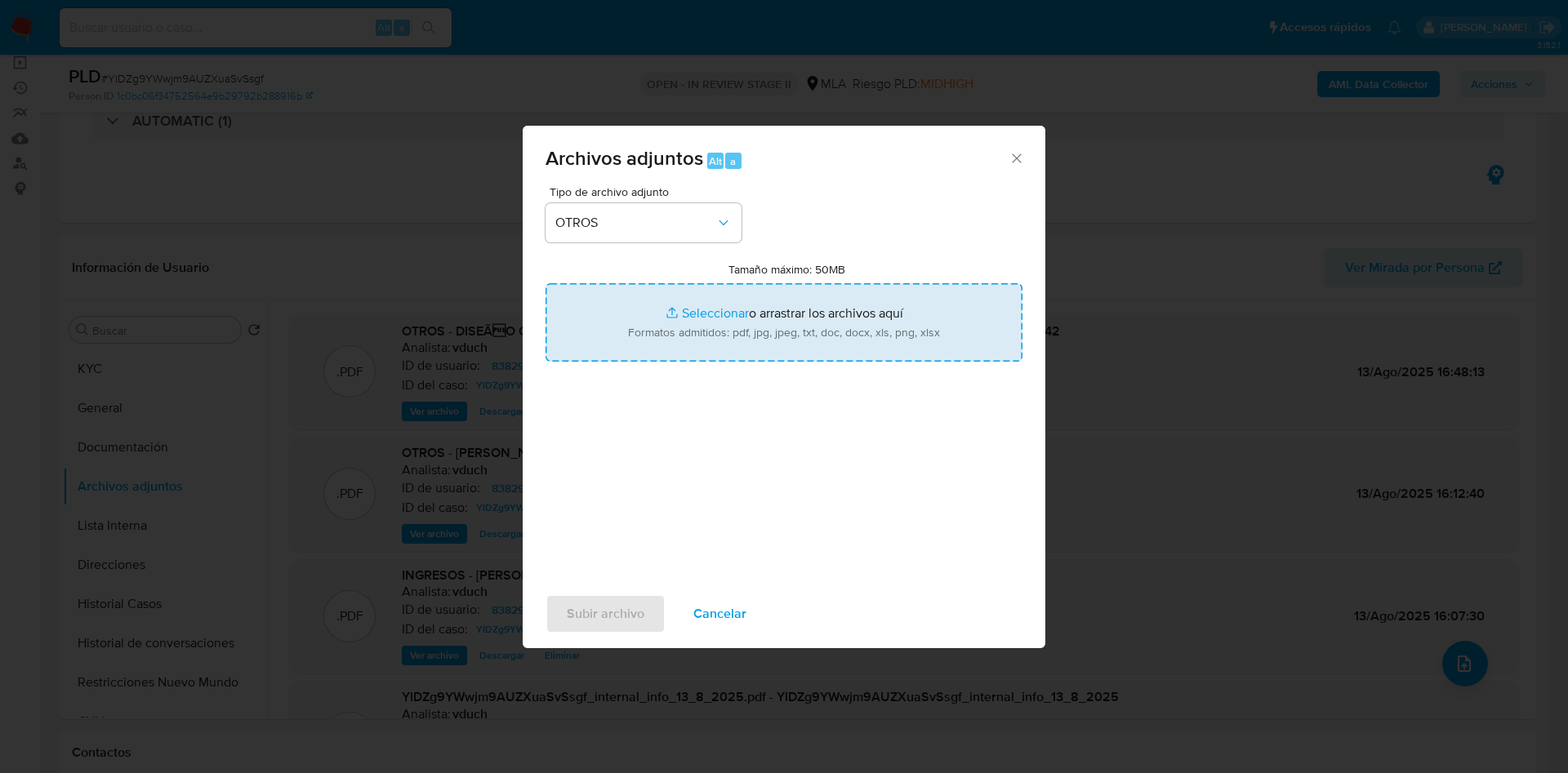
type input "C:\fakepath\Di Masi Agustina - NOSIS_Manager_InformeIndividual_27325536646_6549…"
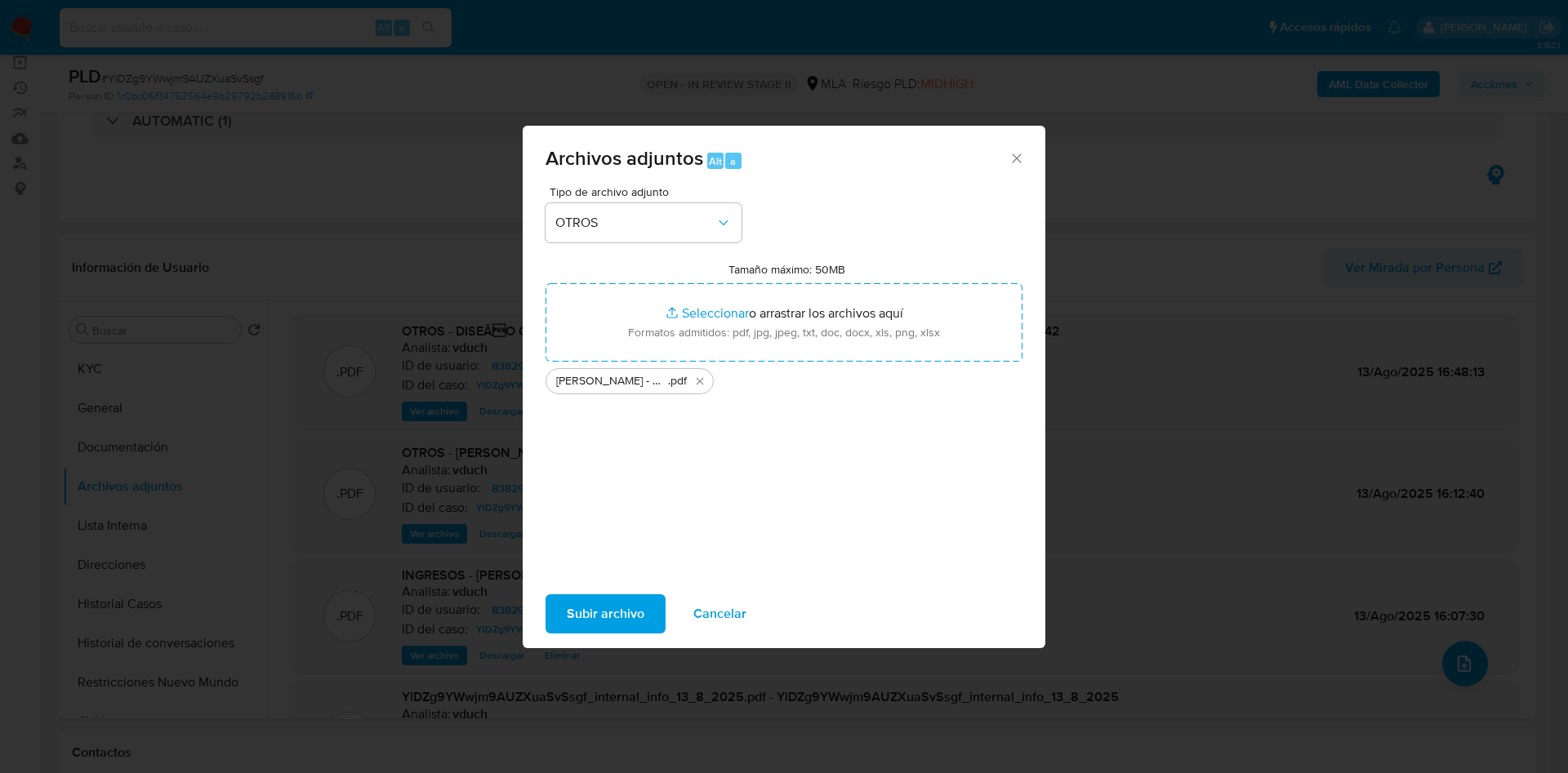
click at [605, 619] on span "Subir archivo" at bounding box center [605, 614] width 77 height 36
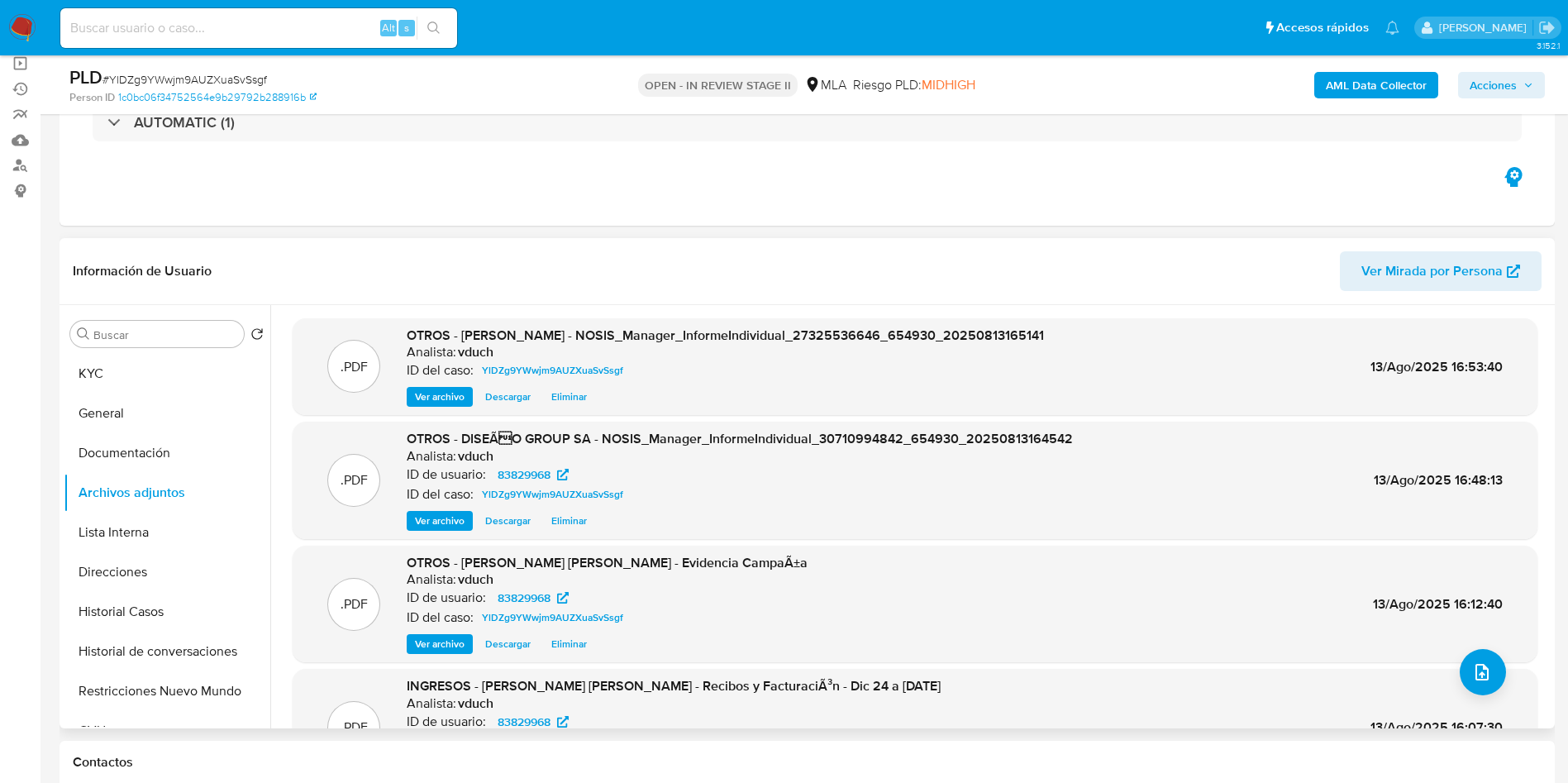
click at [1452, 652] on div ".PDF OTROS - Julian Nahuel Lettieri - Evidencia CampaÃ±a Analista: vduch ID de …" at bounding box center [915, 605] width 1228 height 101
click at [1471, 657] on button "upload-file" at bounding box center [1482, 672] width 47 height 47
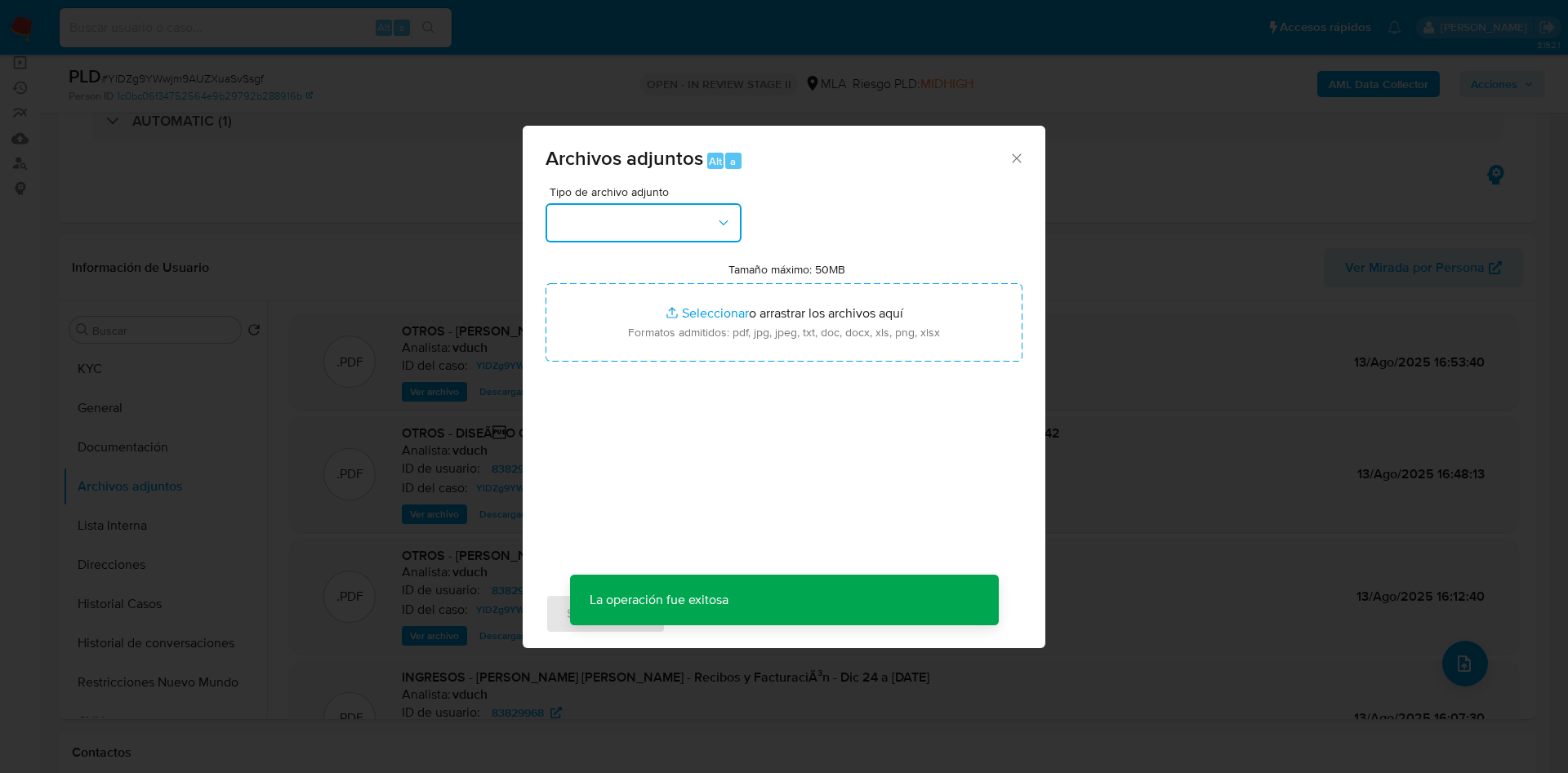
click at [682, 233] on button "button" at bounding box center [643, 223] width 196 height 39
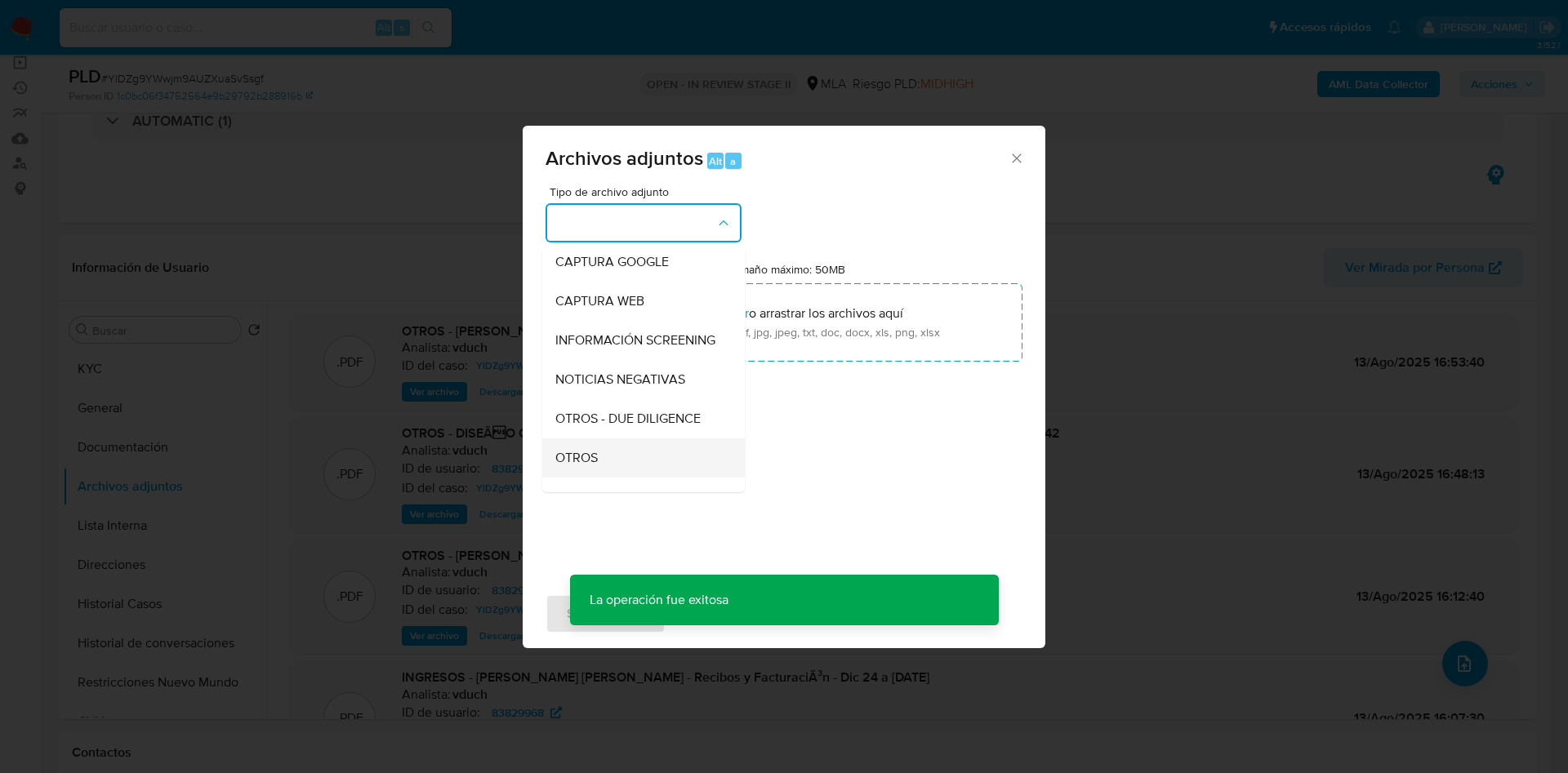
click at [608, 473] on div "OTROS" at bounding box center [638, 458] width 166 height 39
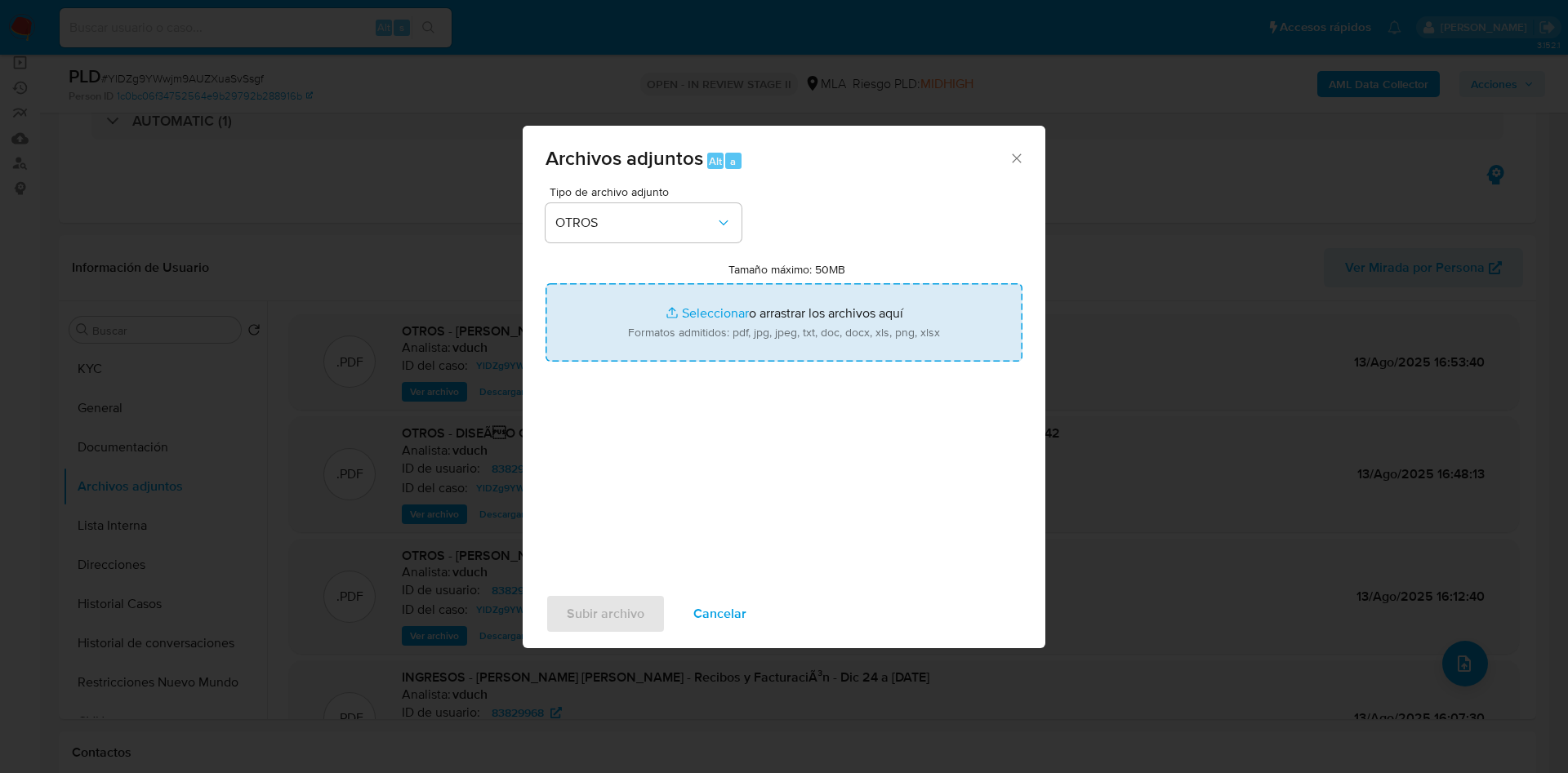
type input "C:\fakepath\Nahuel Stringaro - NOSIS_Manager_InformeIndividual_20331553191_6549…"
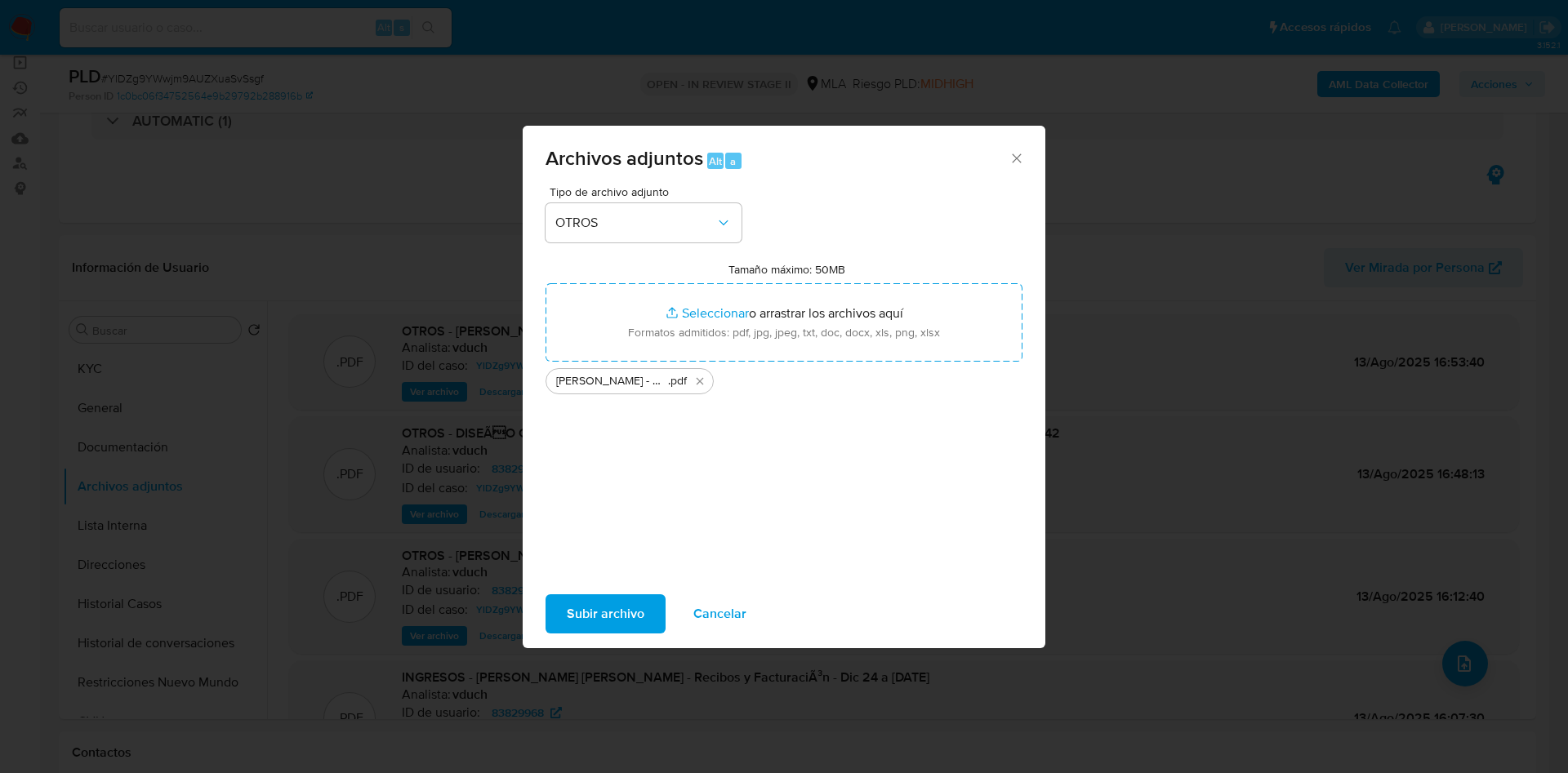
click at [656, 628] on button "Subir archivo" at bounding box center [606, 614] width 120 height 39
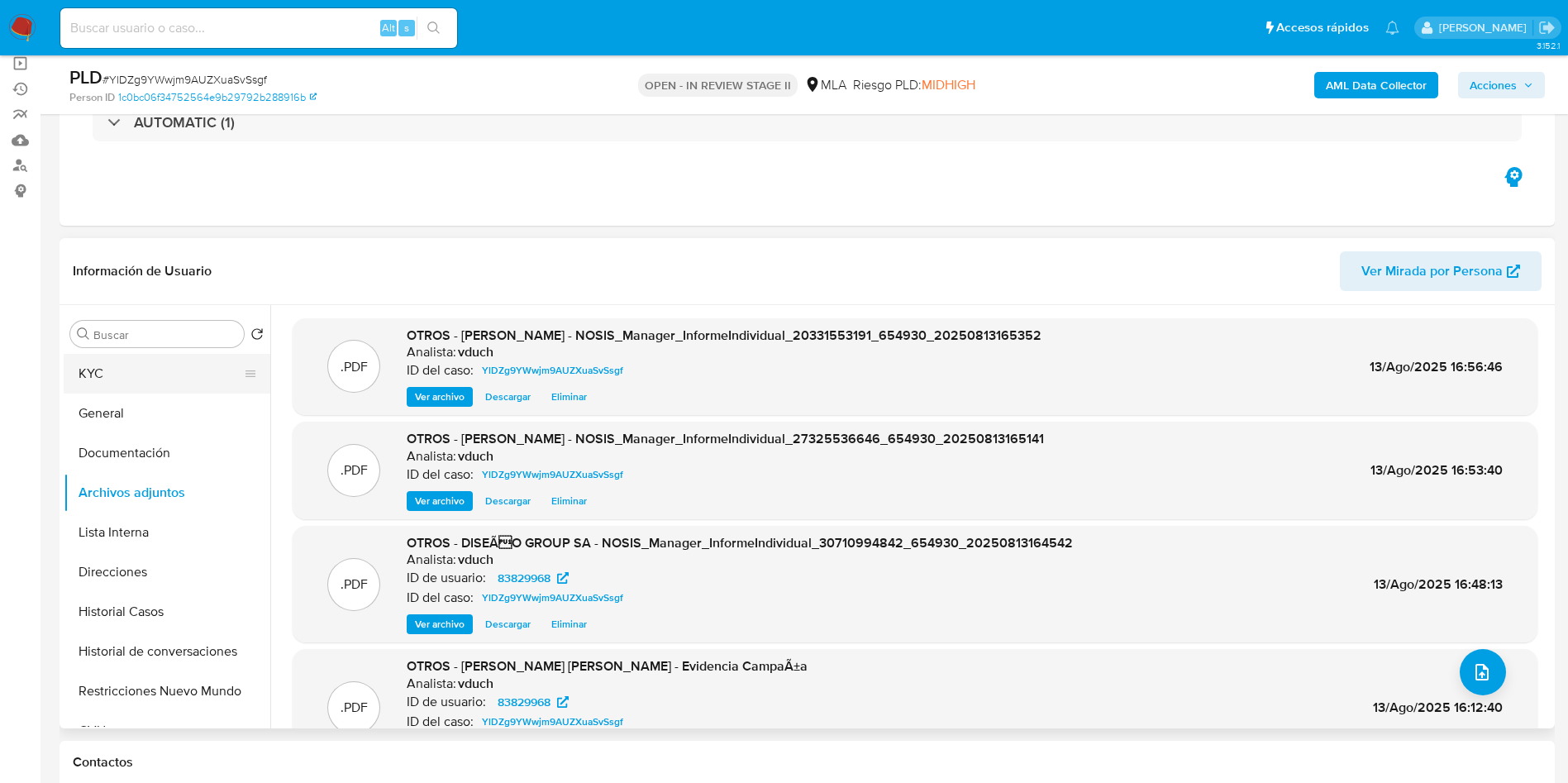
click at [122, 357] on button "KYC" at bounding box center [160, 374] width 193 height 40
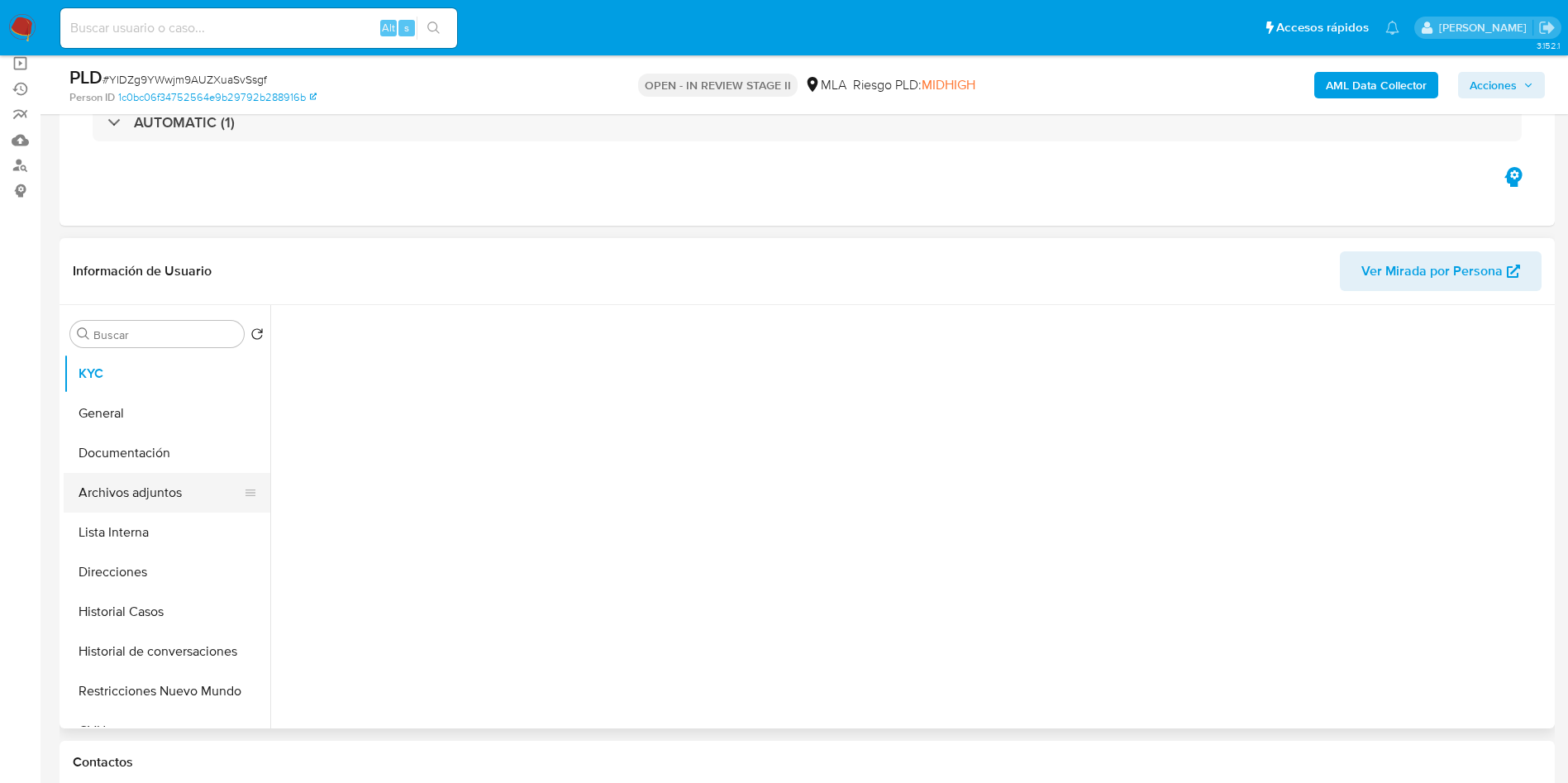
click at [158, 497] on button "Archivos adjuntos" at bounding box center [160, 493] width 193 height 40
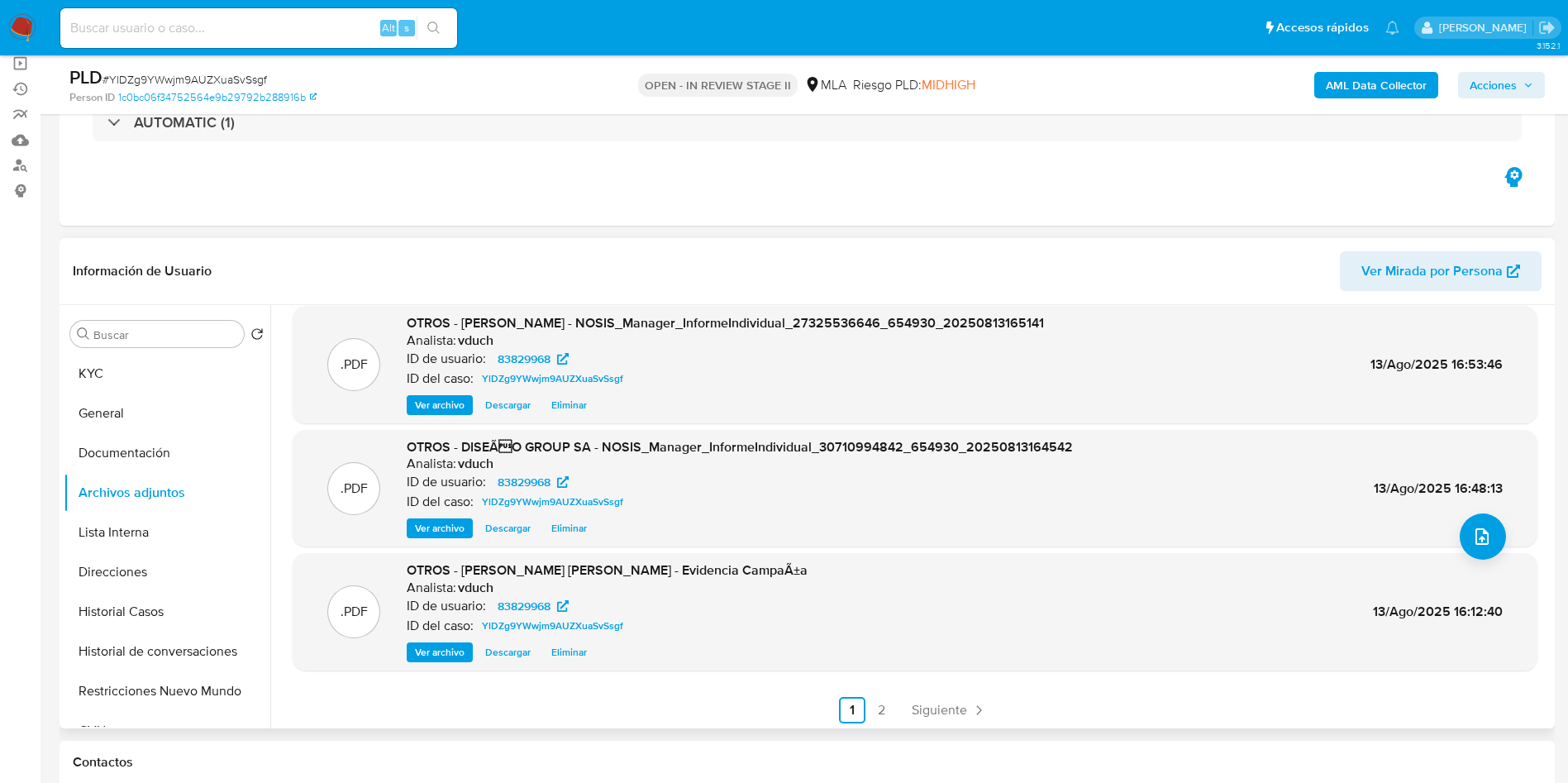
scroll to position [139, 0]
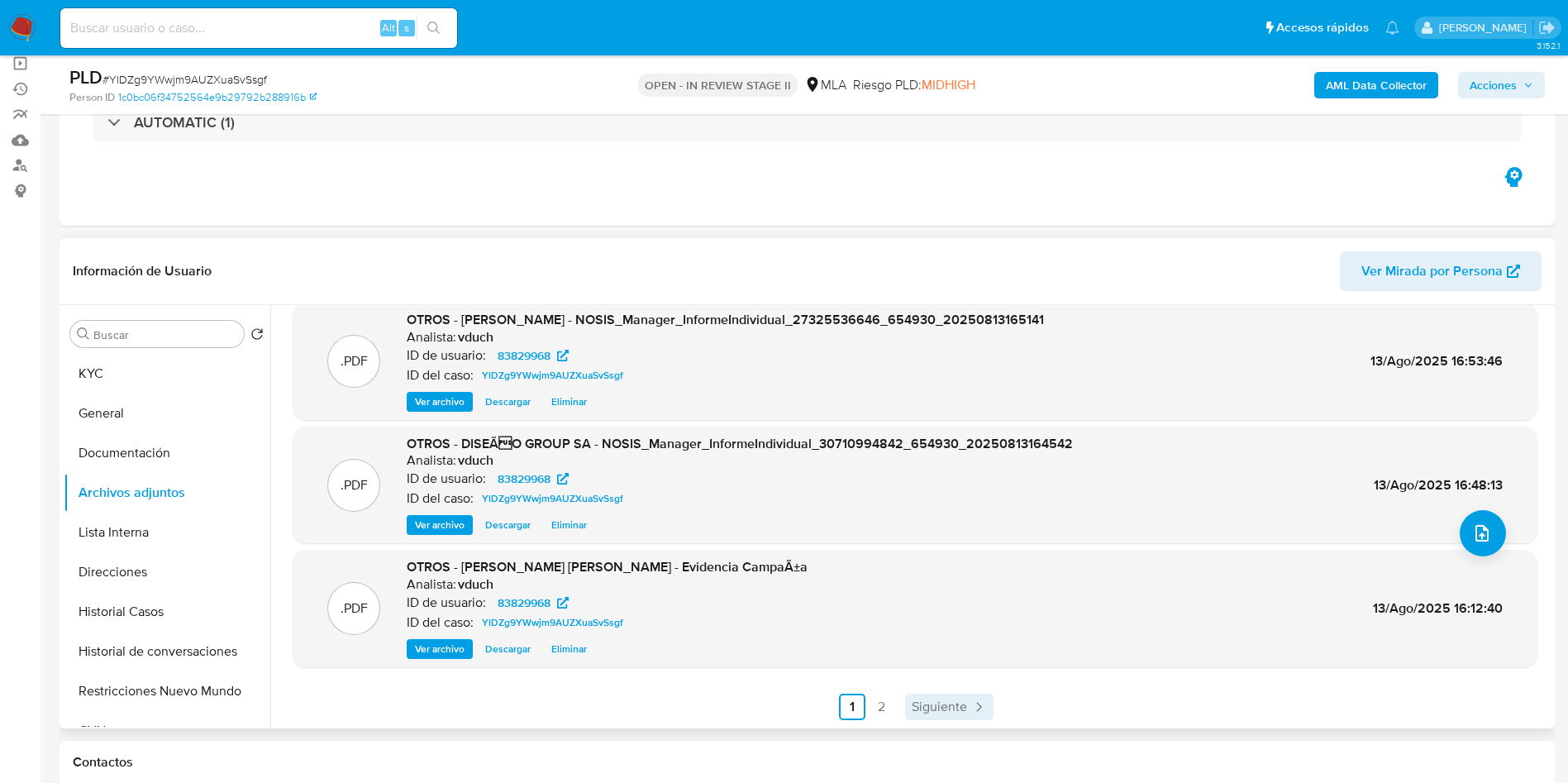
click at [961, 707] on span "Siguiente" at bounding box center [939, 707] width 55 height 13
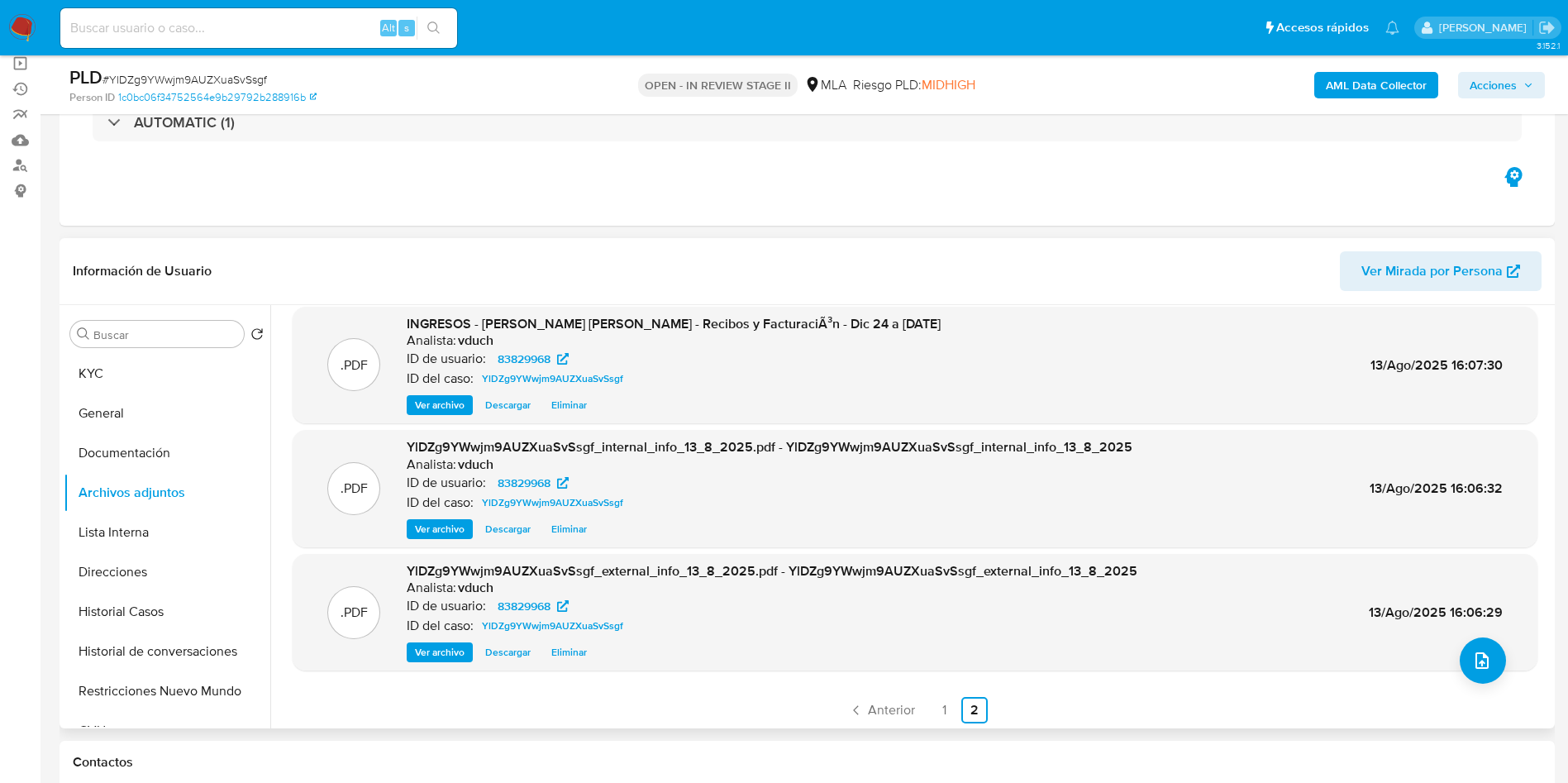
scroll to position [15, 0]
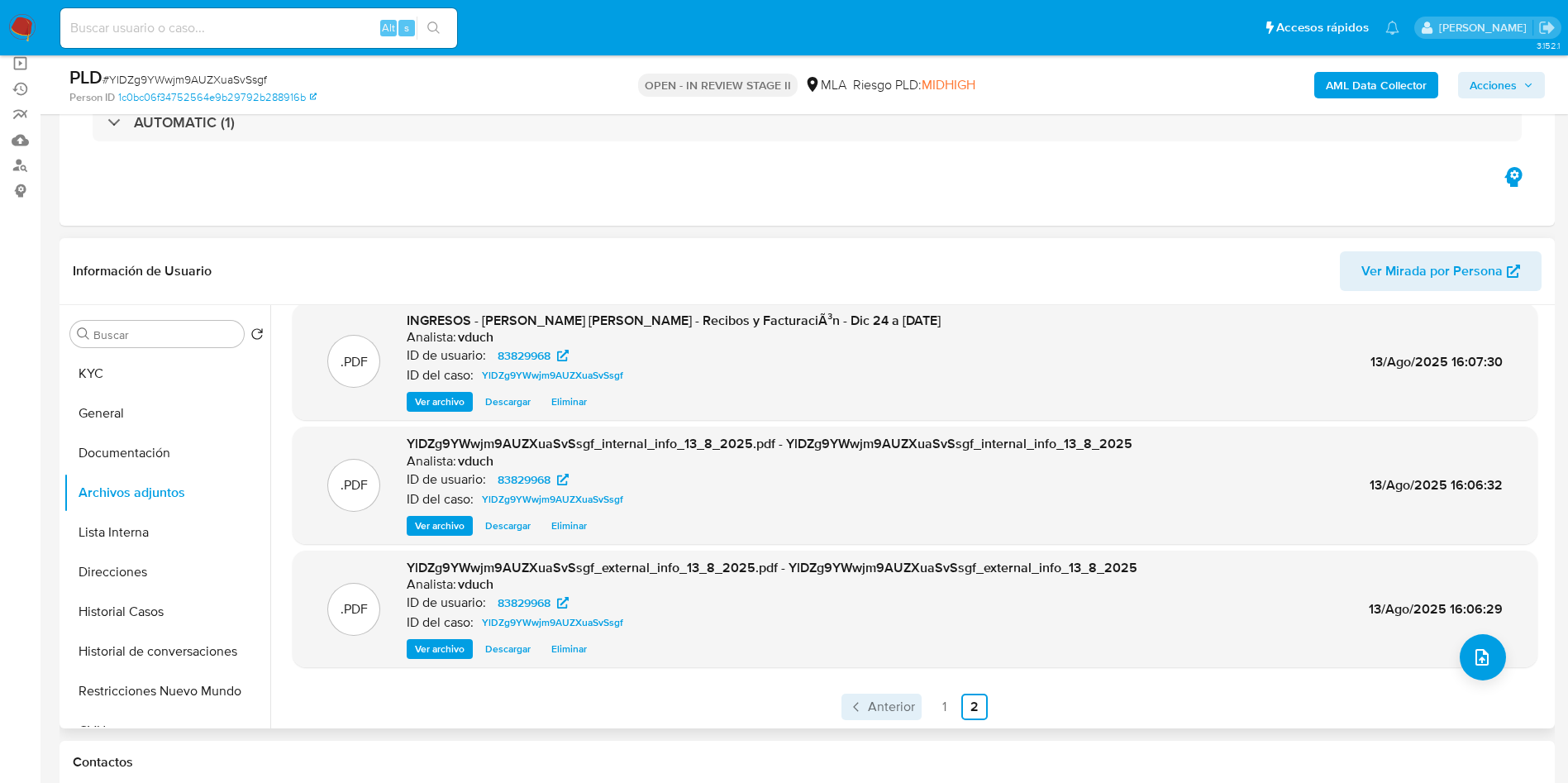
click at [888, 702] on span "Anterior" at bounding box center [890, 707] width 47 height 13
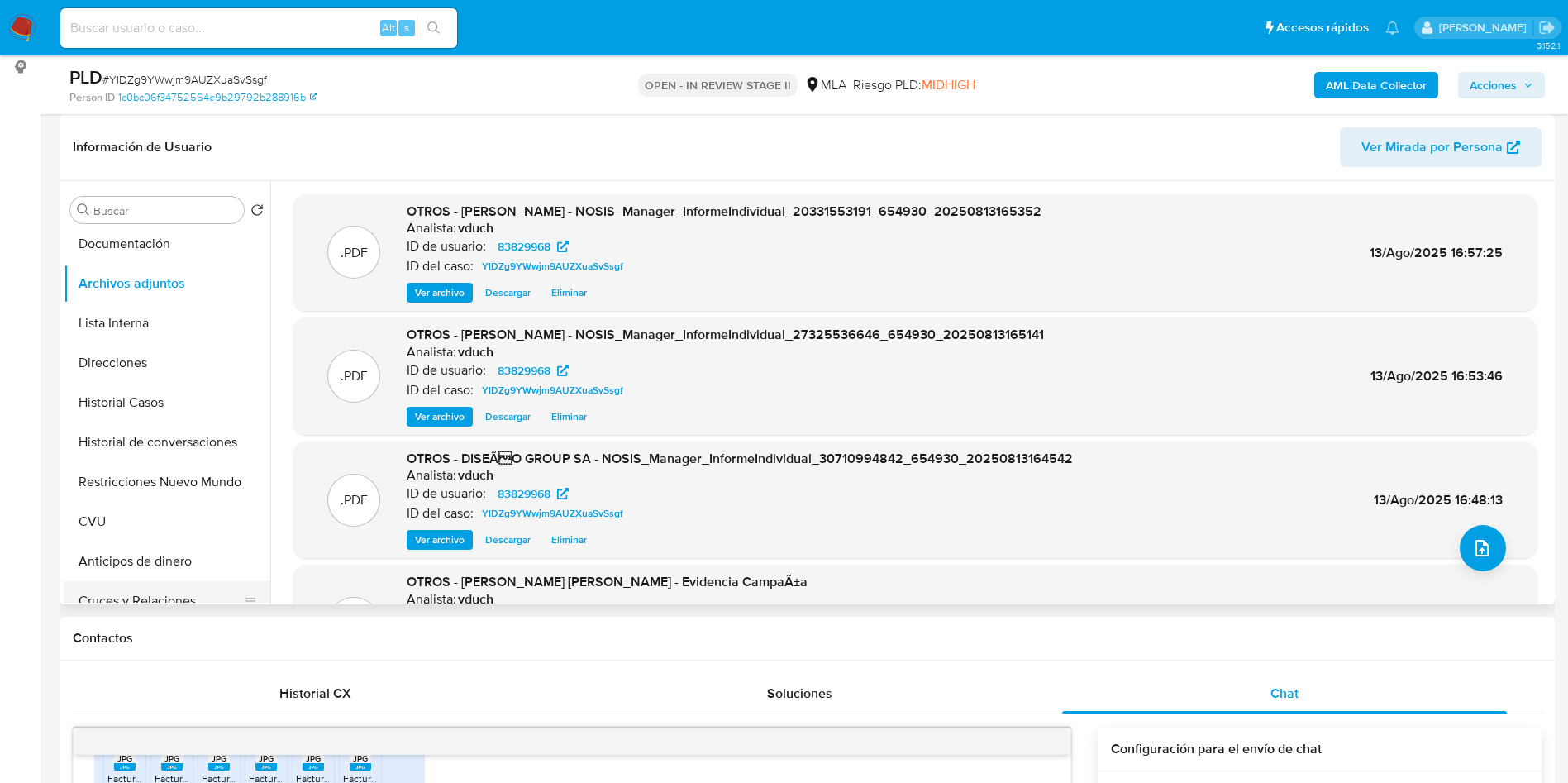
scroll to position [124, 0]
click at [153, 487] on button "CVU" at bounding box center [160, 483] width 193 height 40
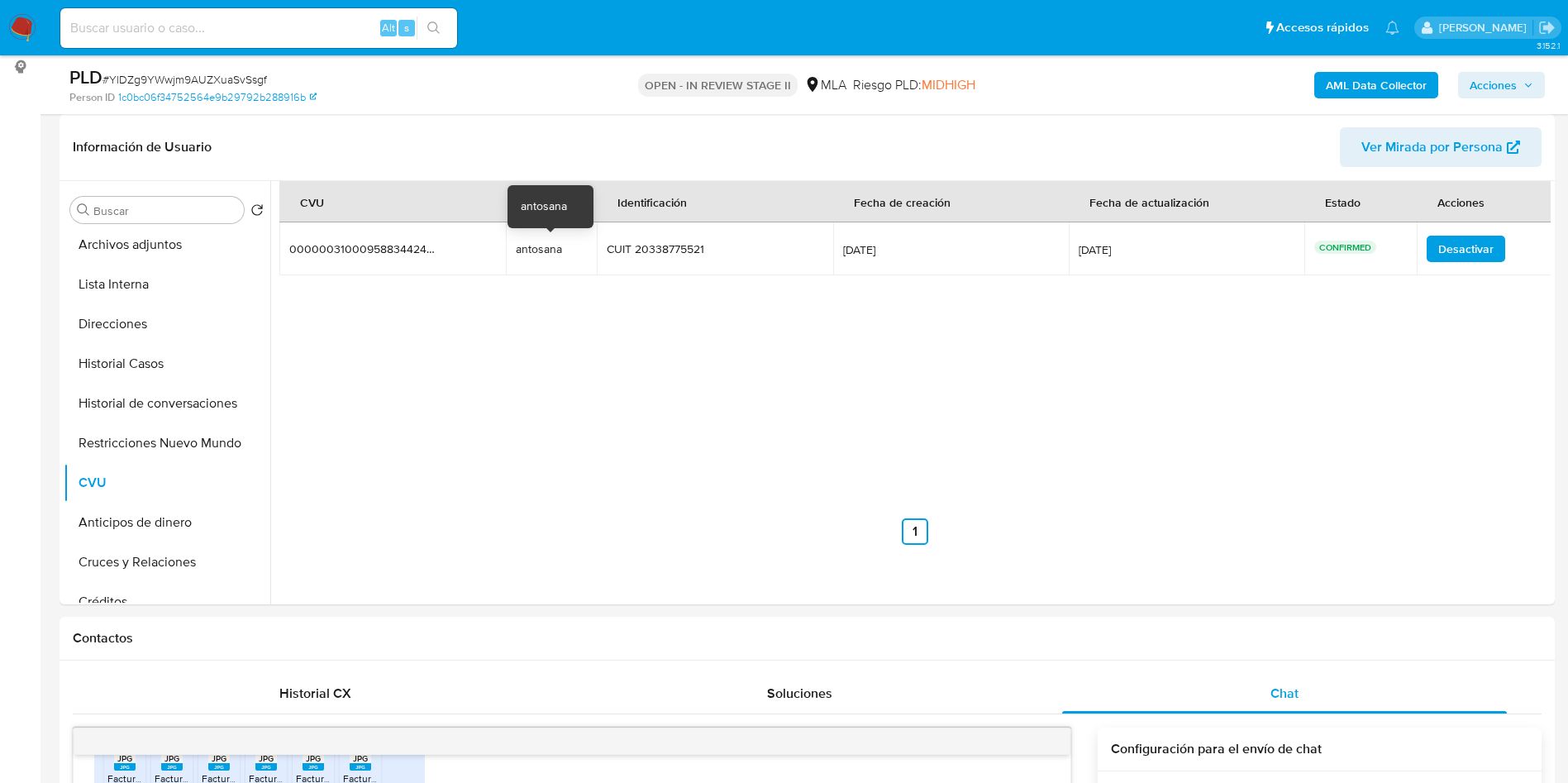
click at [535, 242] on div "antosana" at bounding box center [551, 249] width 71 height 15
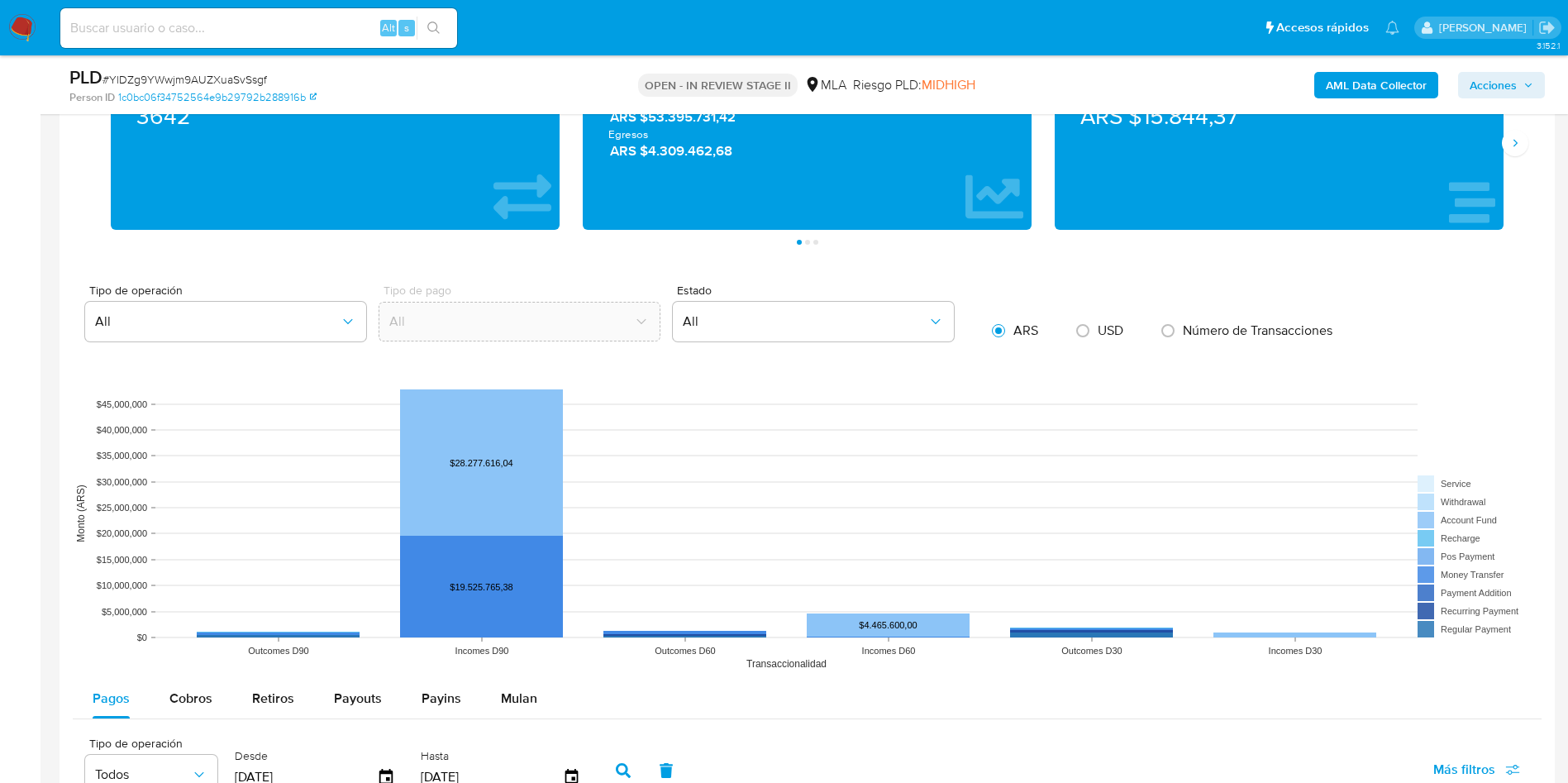
scroll to position [1613, 0]
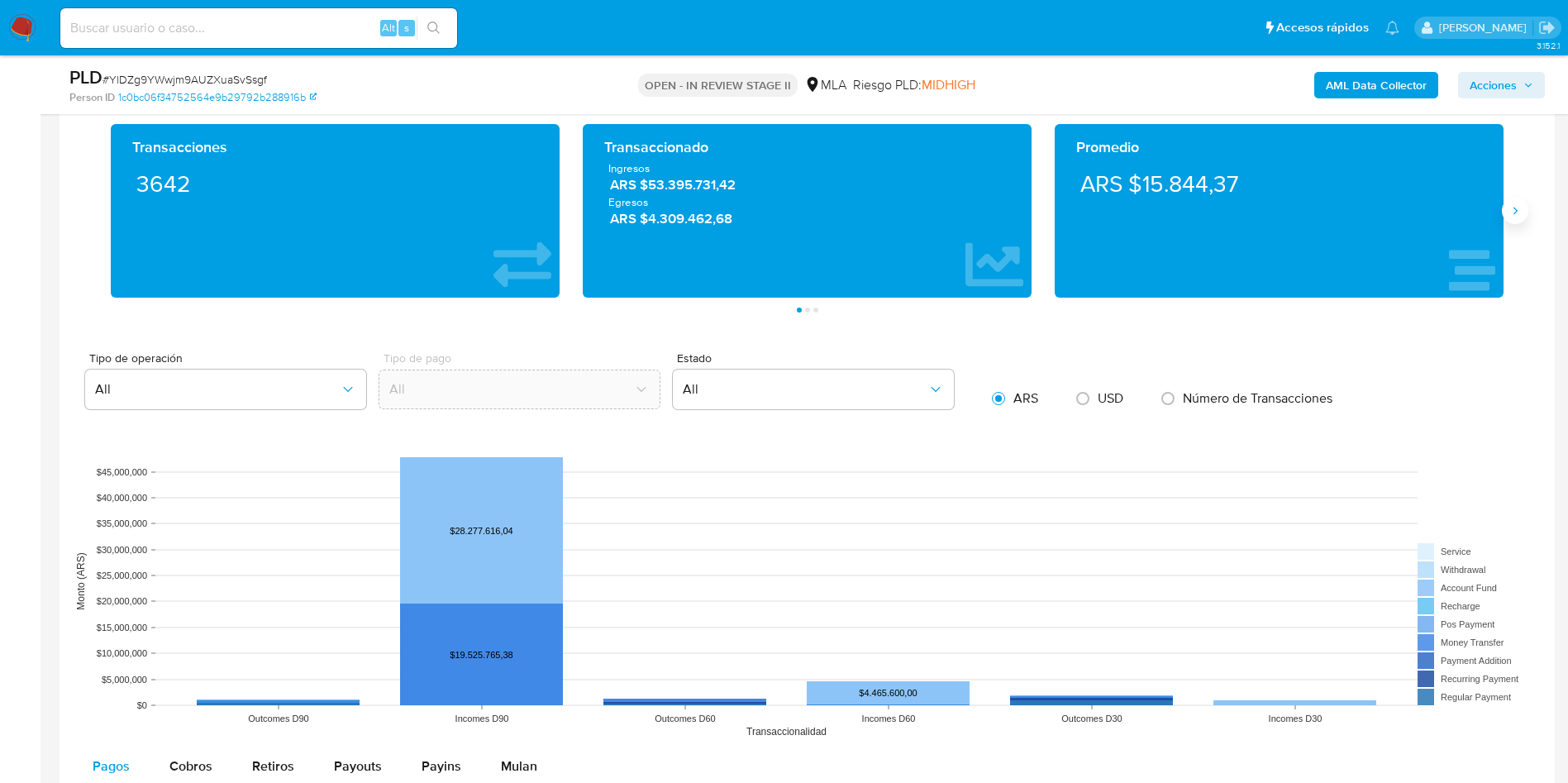
click at [1514, 216] on icon "Siguiente" at bounding box center [1515, 211] width 13 height 13
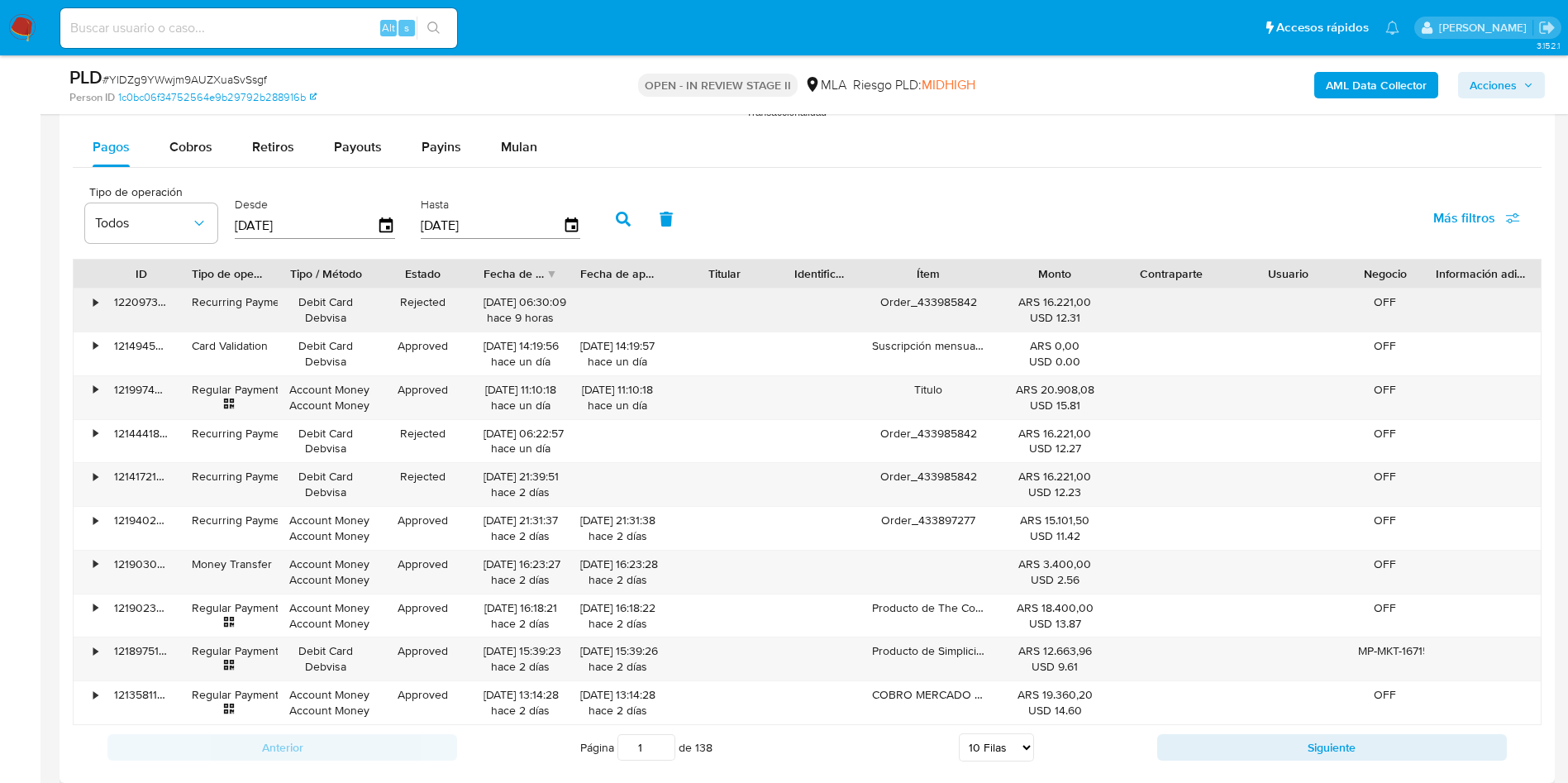
scroll to position [2233, 0]
click at [354, 145] on span "Payouts" at bounding box center [358, 146] width 48 height 19
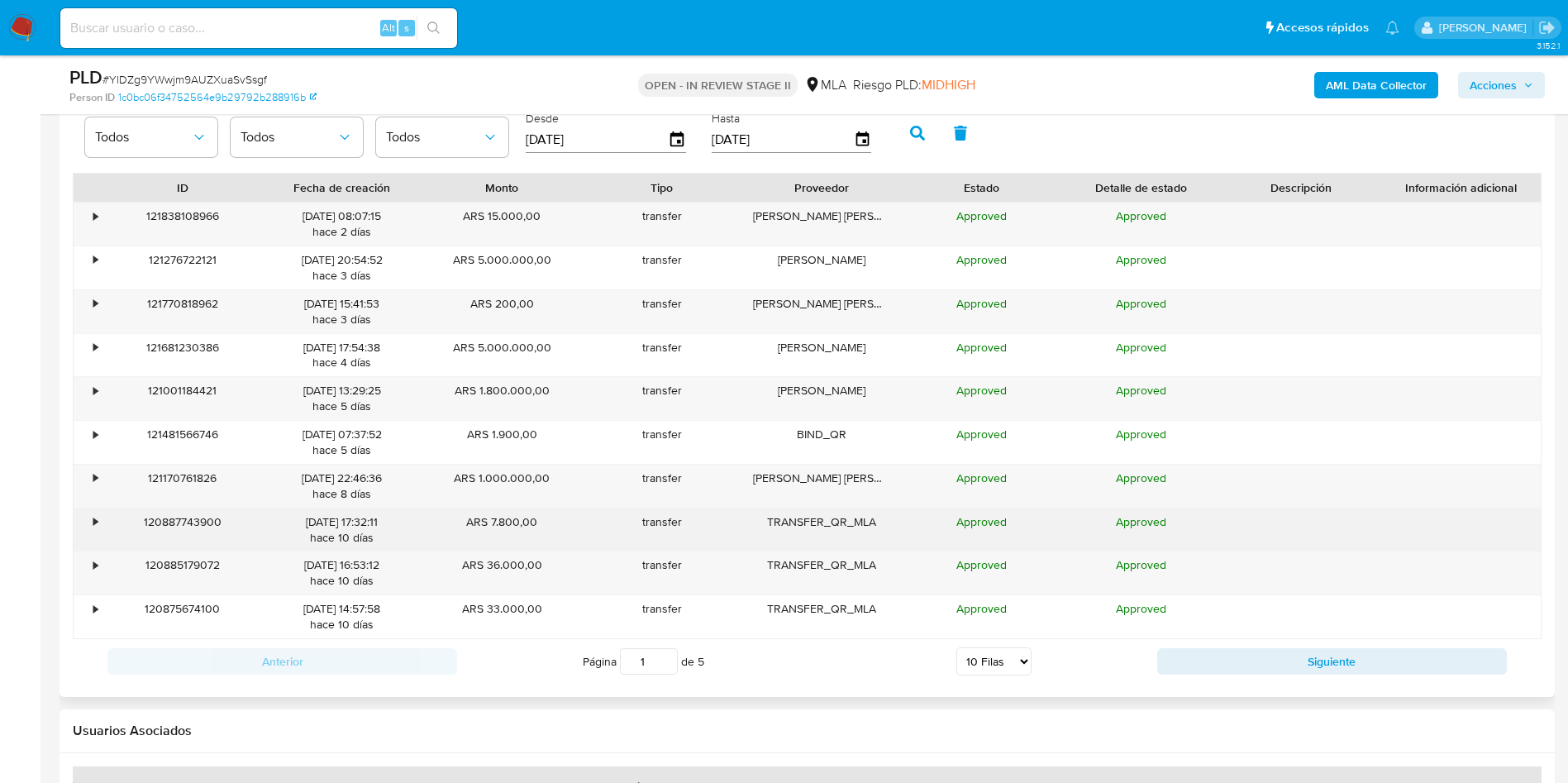
scroll to position [2357, 0]
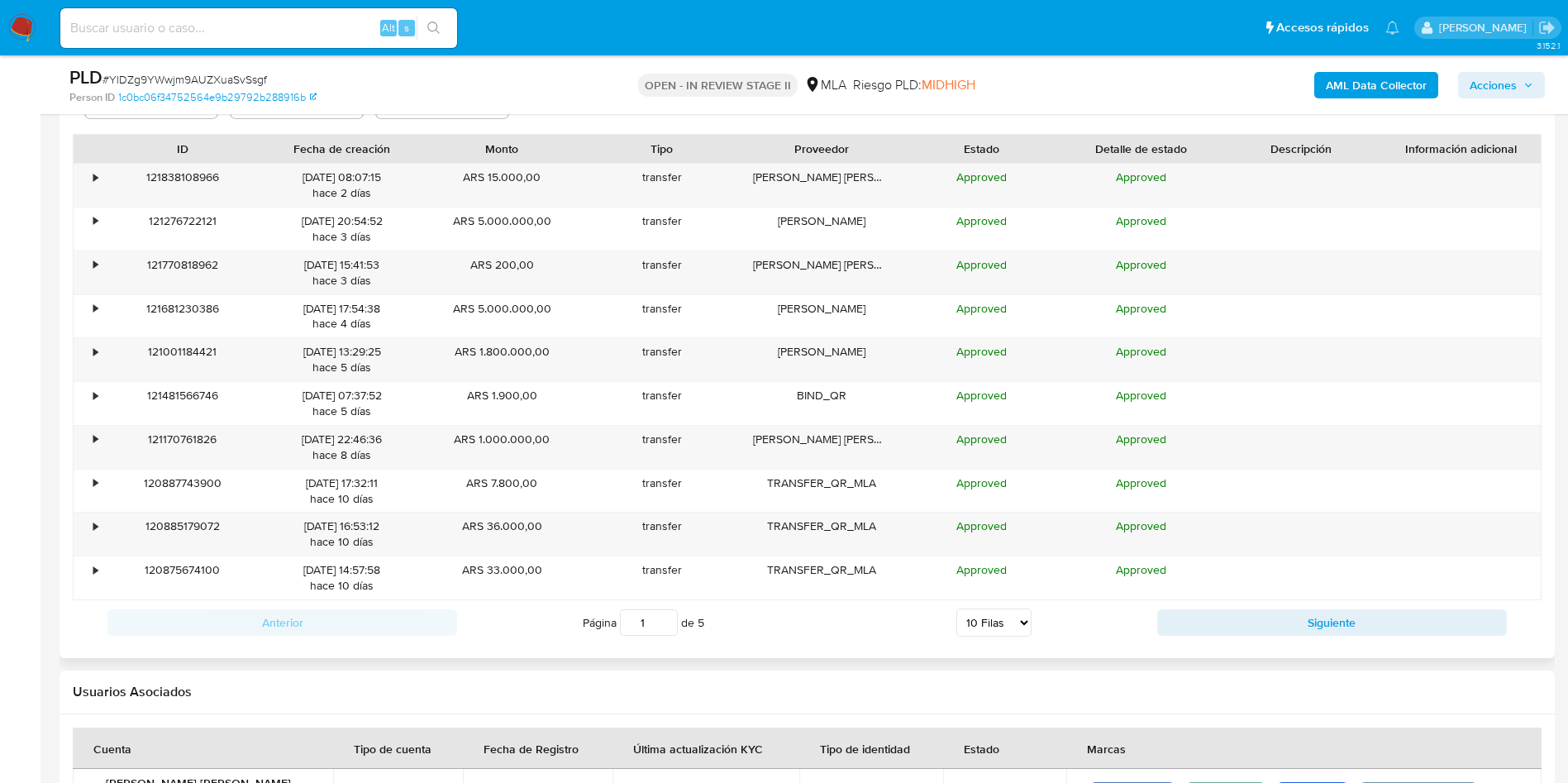
click at [886, 630] on div "Página 1 de 5 5 Filas 10 Filas 20 Filas 25 Filas 50 Filas 100 Filas" at bounding box center [806, 622] width 700 height 33
click at [943, 632] on div "Página 1 de 5 5 Filas 10 Filas 20 Filas 25 Filas 50 Filas 100 Filas" at bounding box center [806, 622] width 700 height 33
click at [969, 632] on select "5 Filas 10 Filas 20 Filas 25 Filas 50 Filas 100 Filas" at bounding box center [993, 623] width 75 height 29
select select "100"
click at [956, 609] on select "5 Filas 10 Filas 20 Filas 25 Filas 50 Filas 100 Filas" at bounding box center [993, 623] width 75 height 29
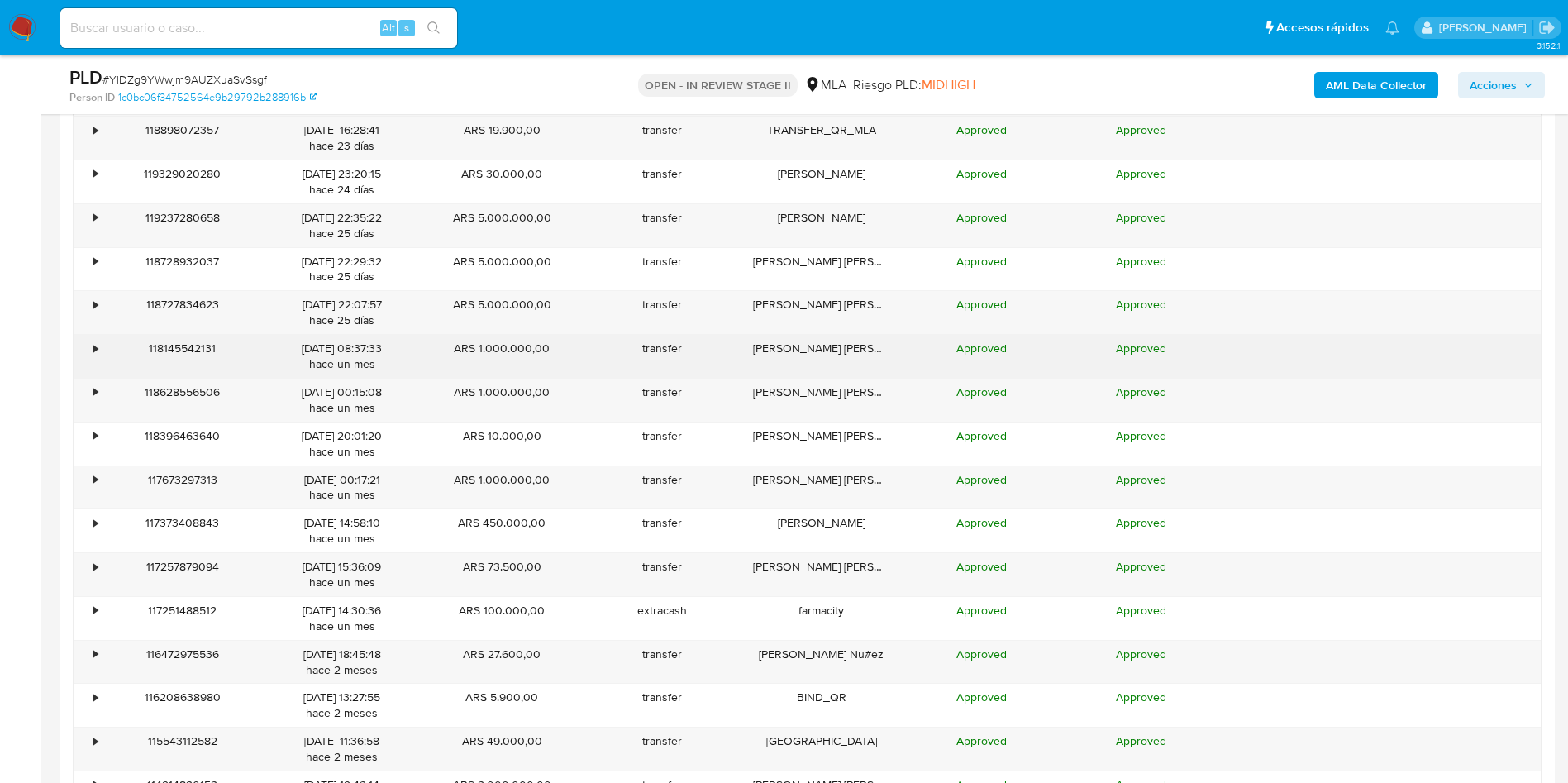
scroll to position [3101, 0]
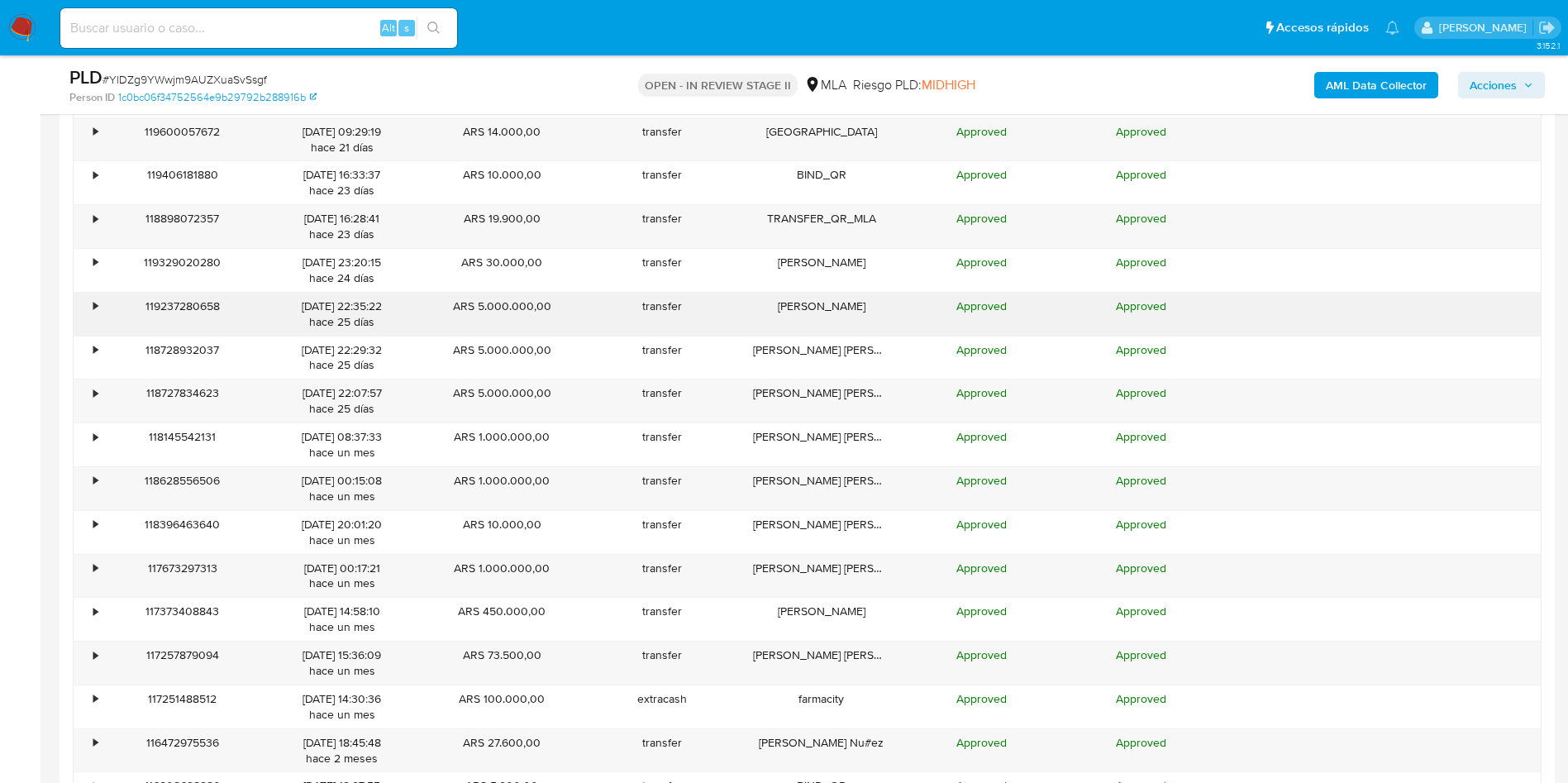
drag, startPoint x: 910, startPoint y: 579, endPoint x: 394, endPoint y: 307, distance: 583.3
click at [394, 307] on div "• 121838108966 11/08/2025 08:07:15 hace 2 días ARS 15.000,00 transfer Julian Na…" at bounding box center [806, 445] width 1468 height 2052
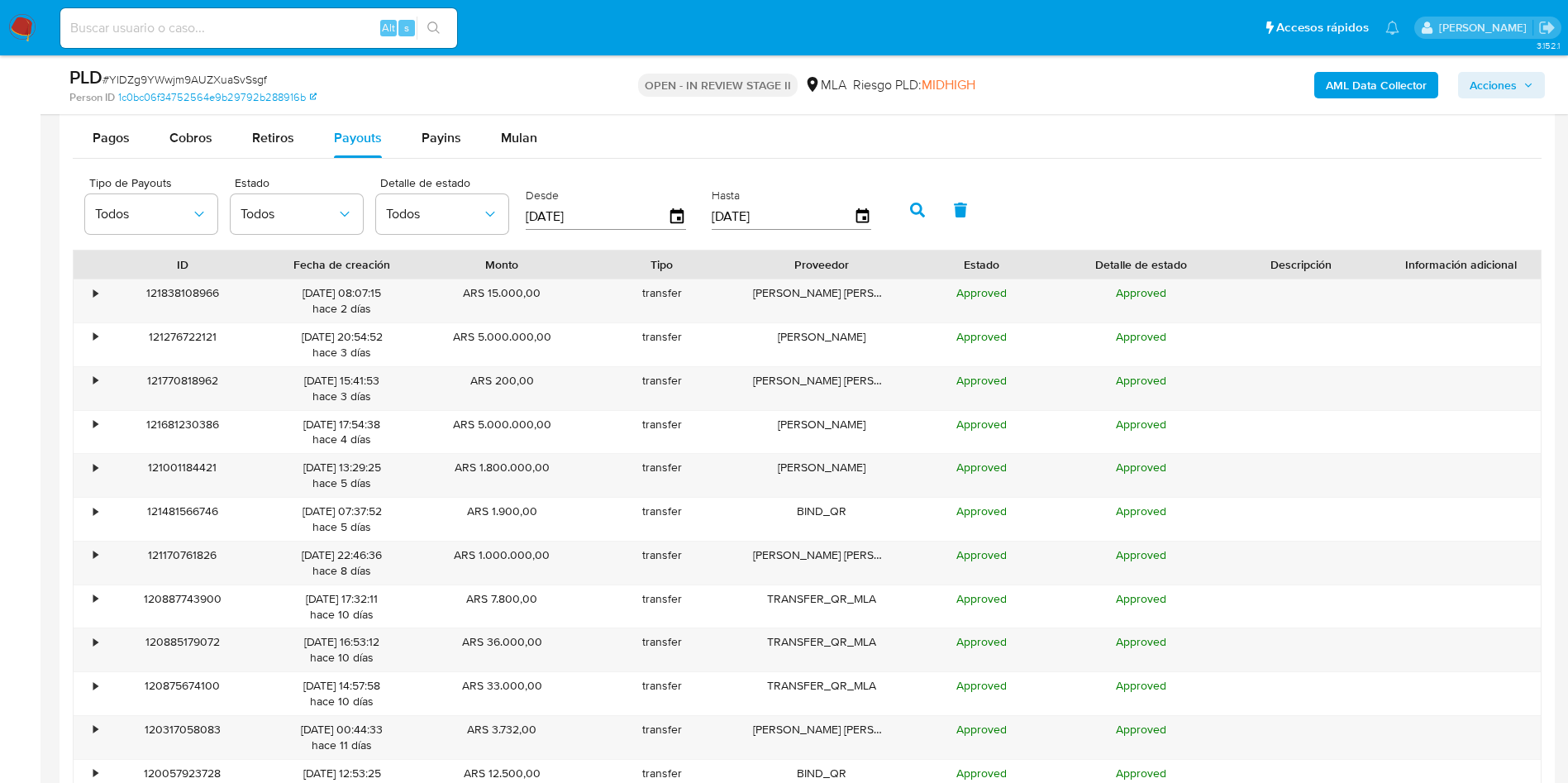
scroll to position [2108, 0]
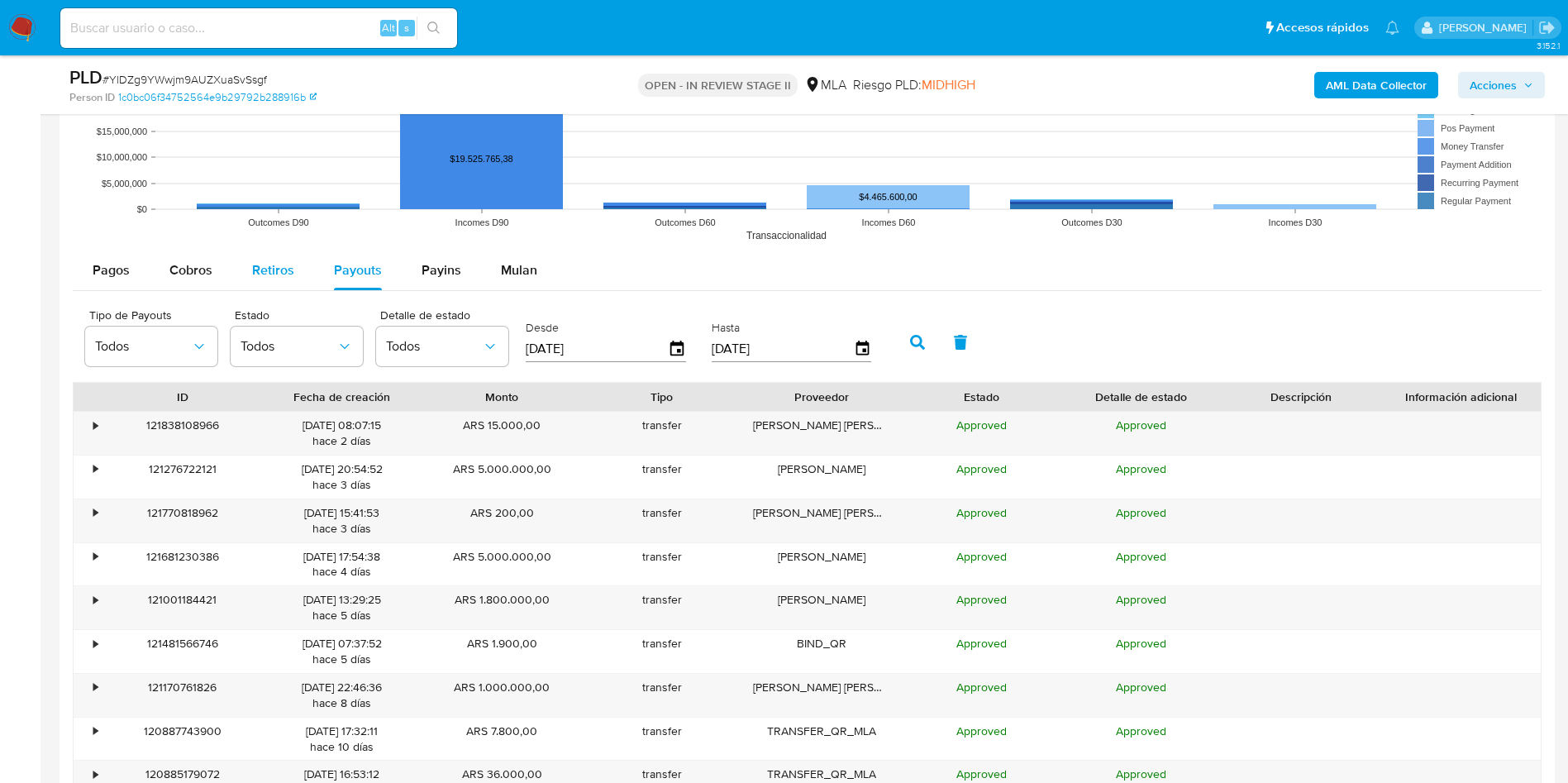
click at [270, 272] on span "Retiros" at bounding box center [273, 270] width 42 height 19
select select "10"
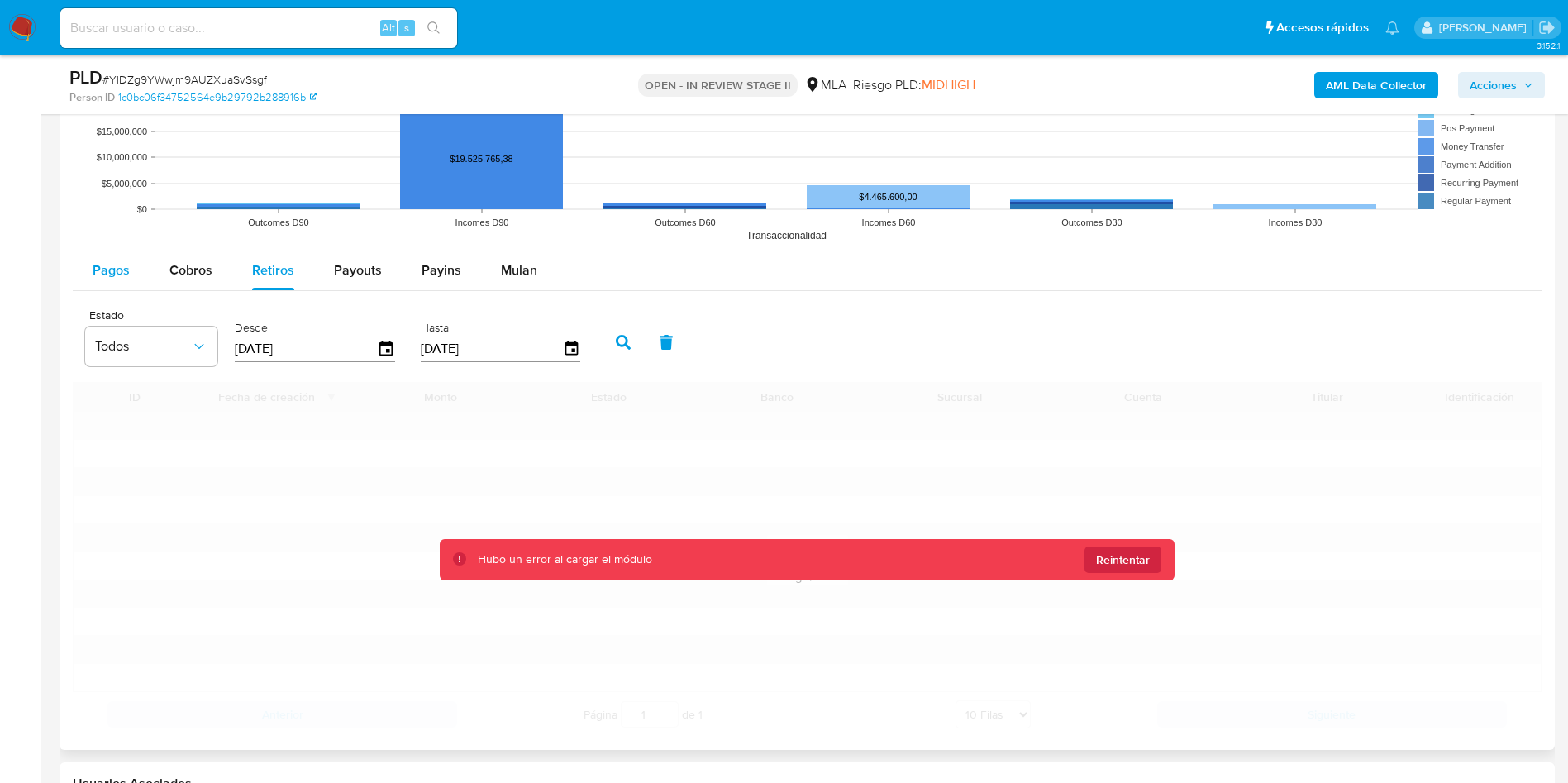
click at [128, 281] on div "Pagos" at bounding box center [110, 271] width 37 height 40
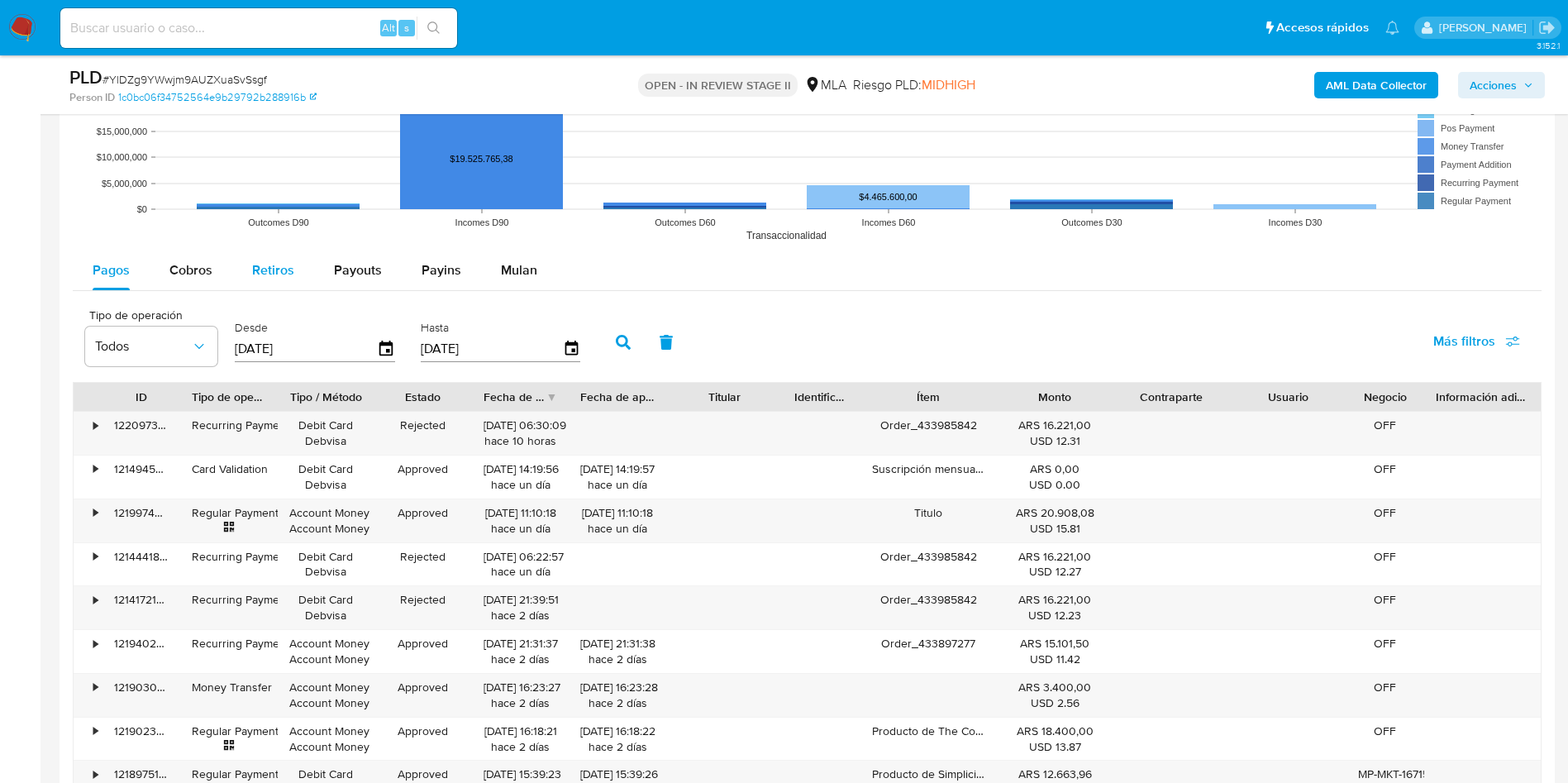
click at [268, 273] on span "Retiros" at bounding box center [273, 270] width 42 height 19
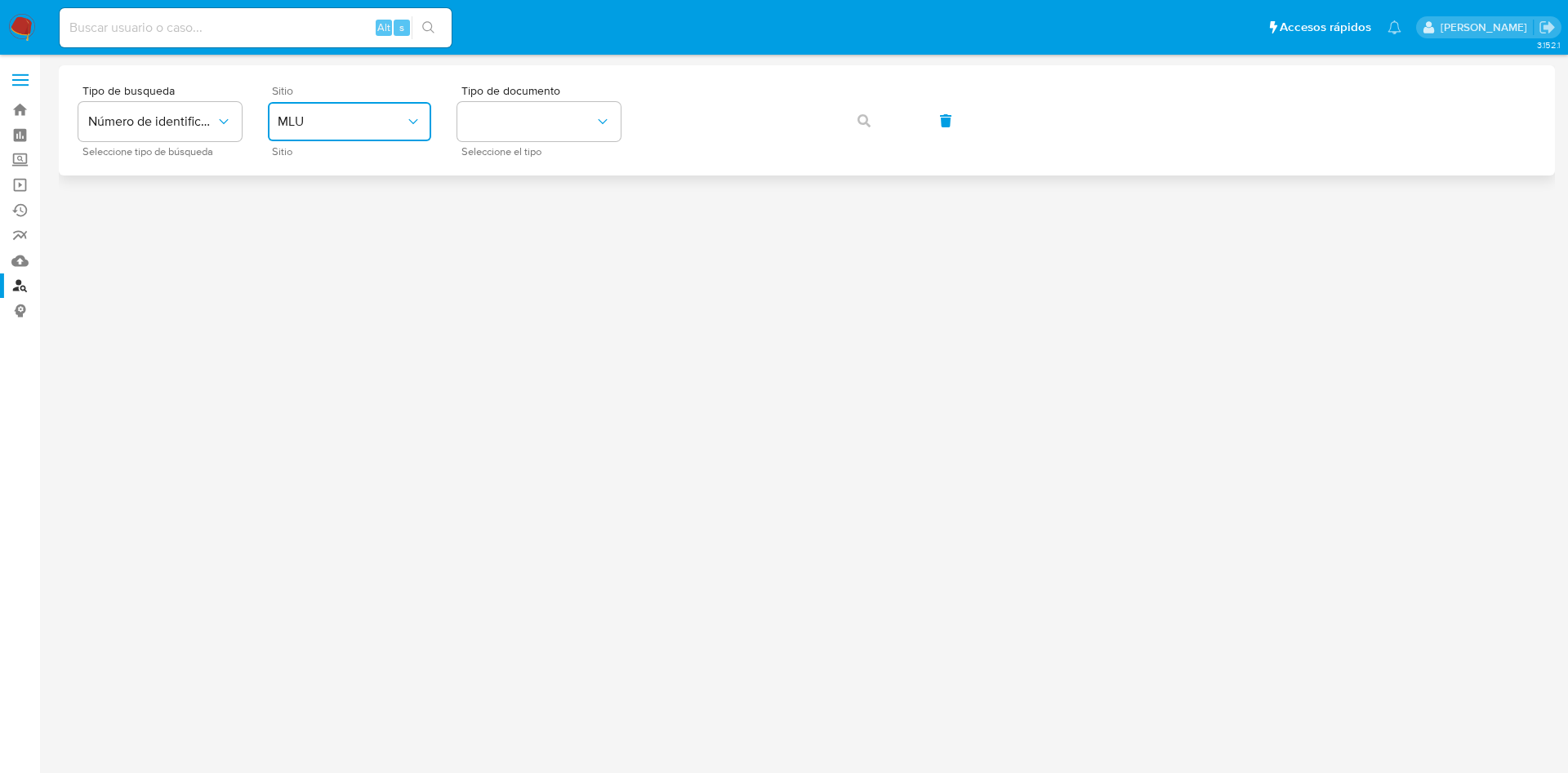
click at [319, 118] on span "MLU" at bounding box center [341, 121] width 127 height 16
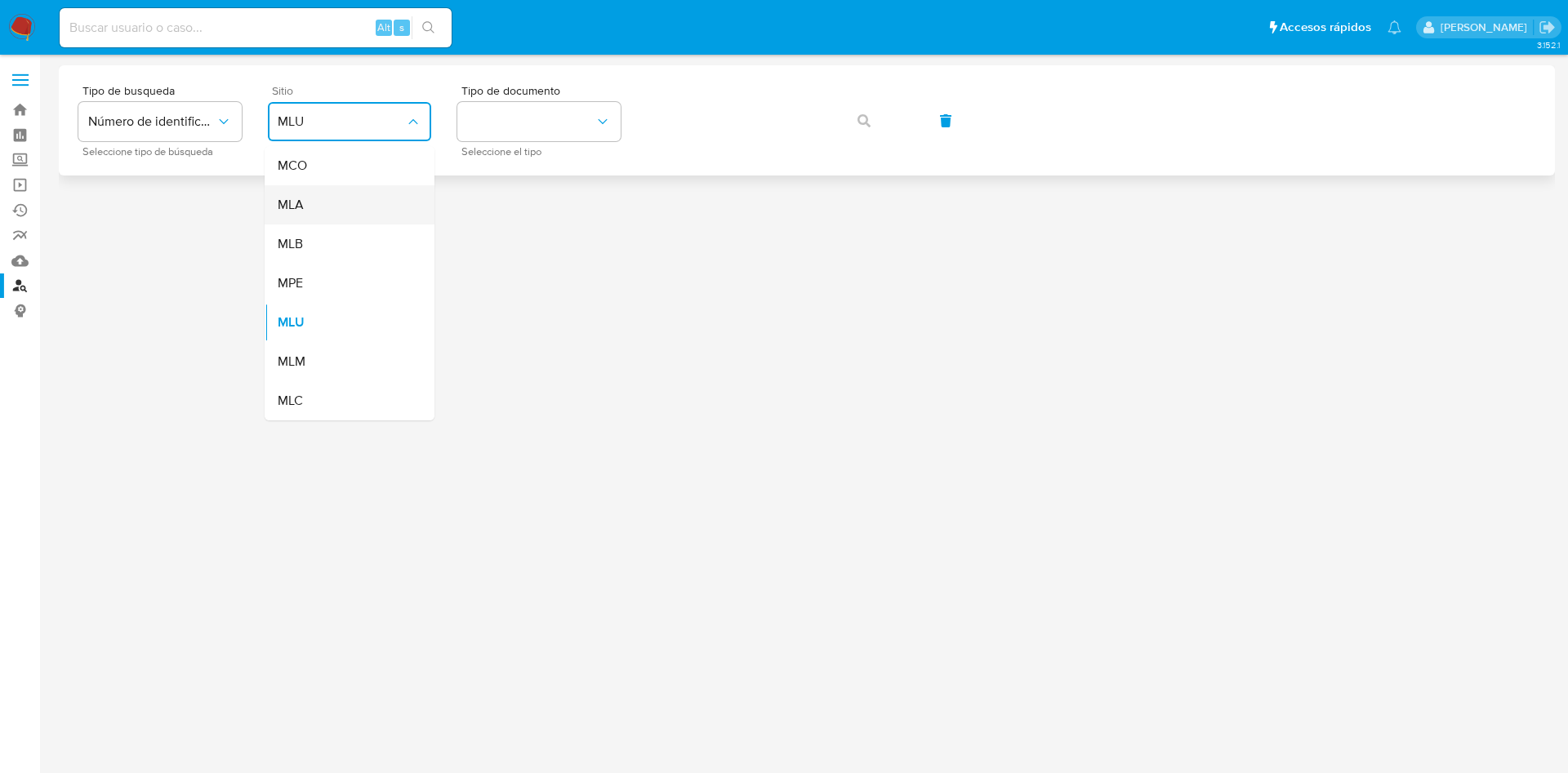
click at [321, 207] on div "MLA" at bounding box center [344, 205] width 134 height 39
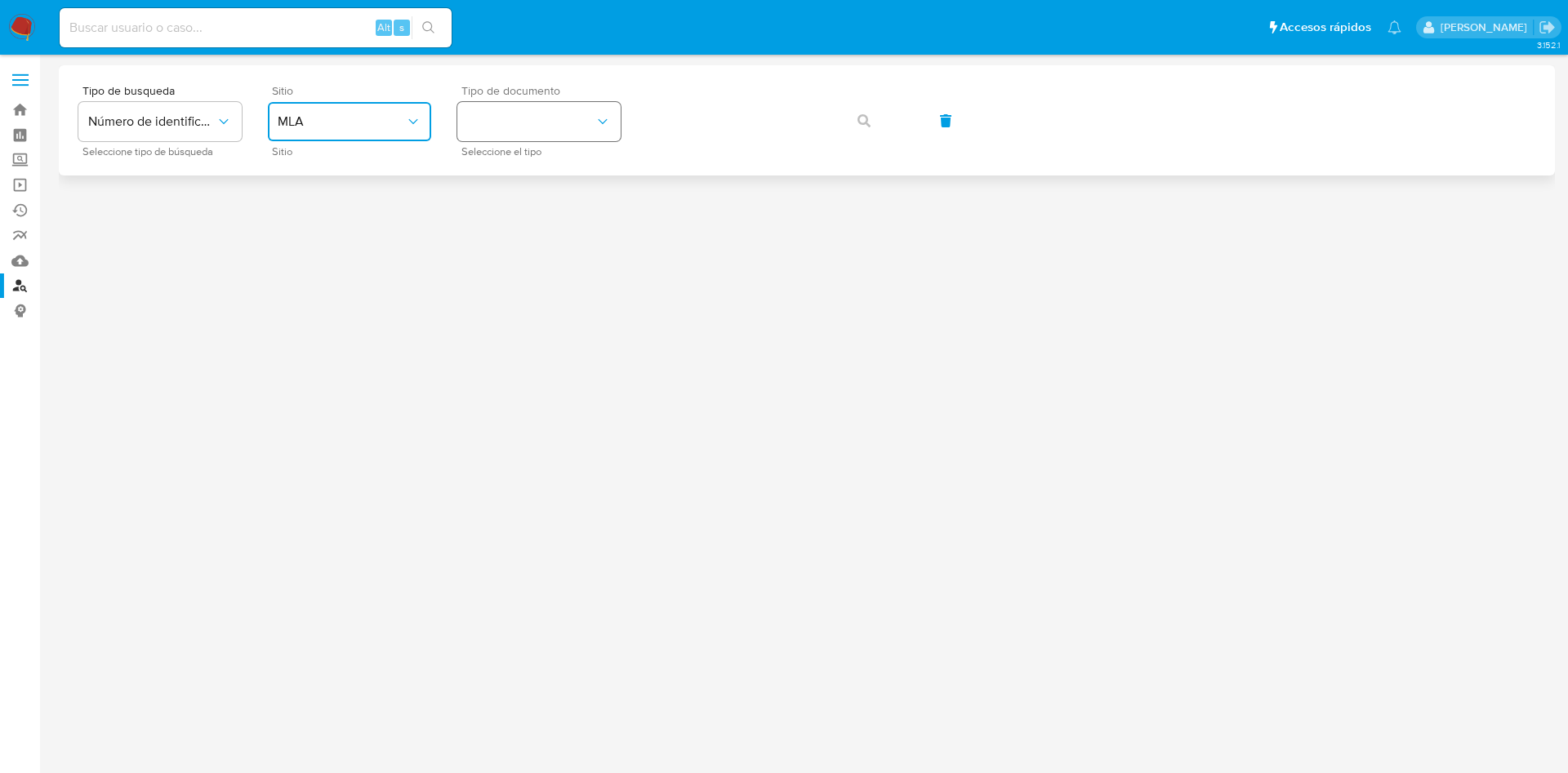
click at [501, 106] on button "identificationType" at bounding box center [539, 122] width 164 height 39
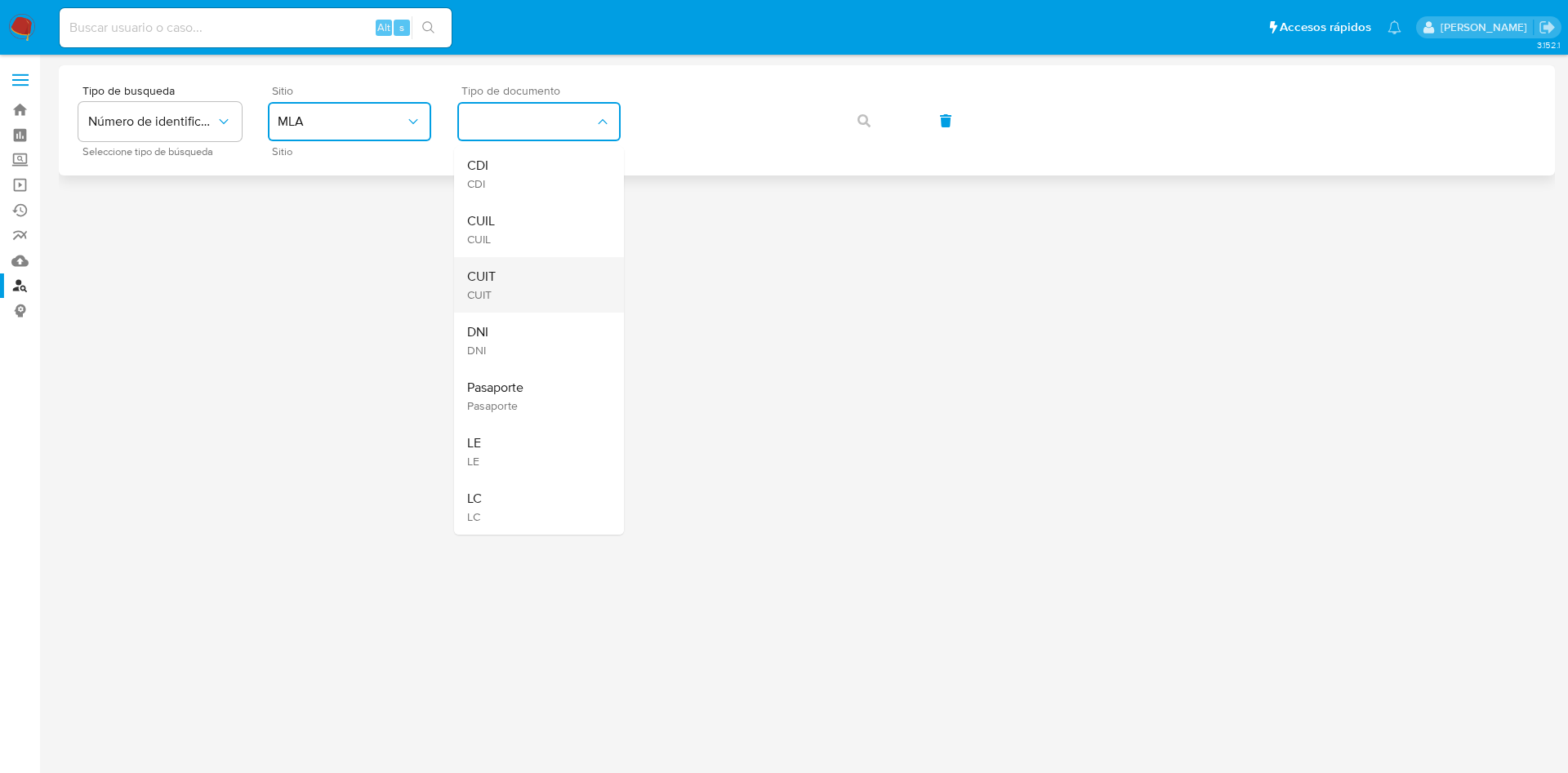
click at [516, 279] on div "CUIT CUIT" at bounding box center [534, 284] width 134 height 55
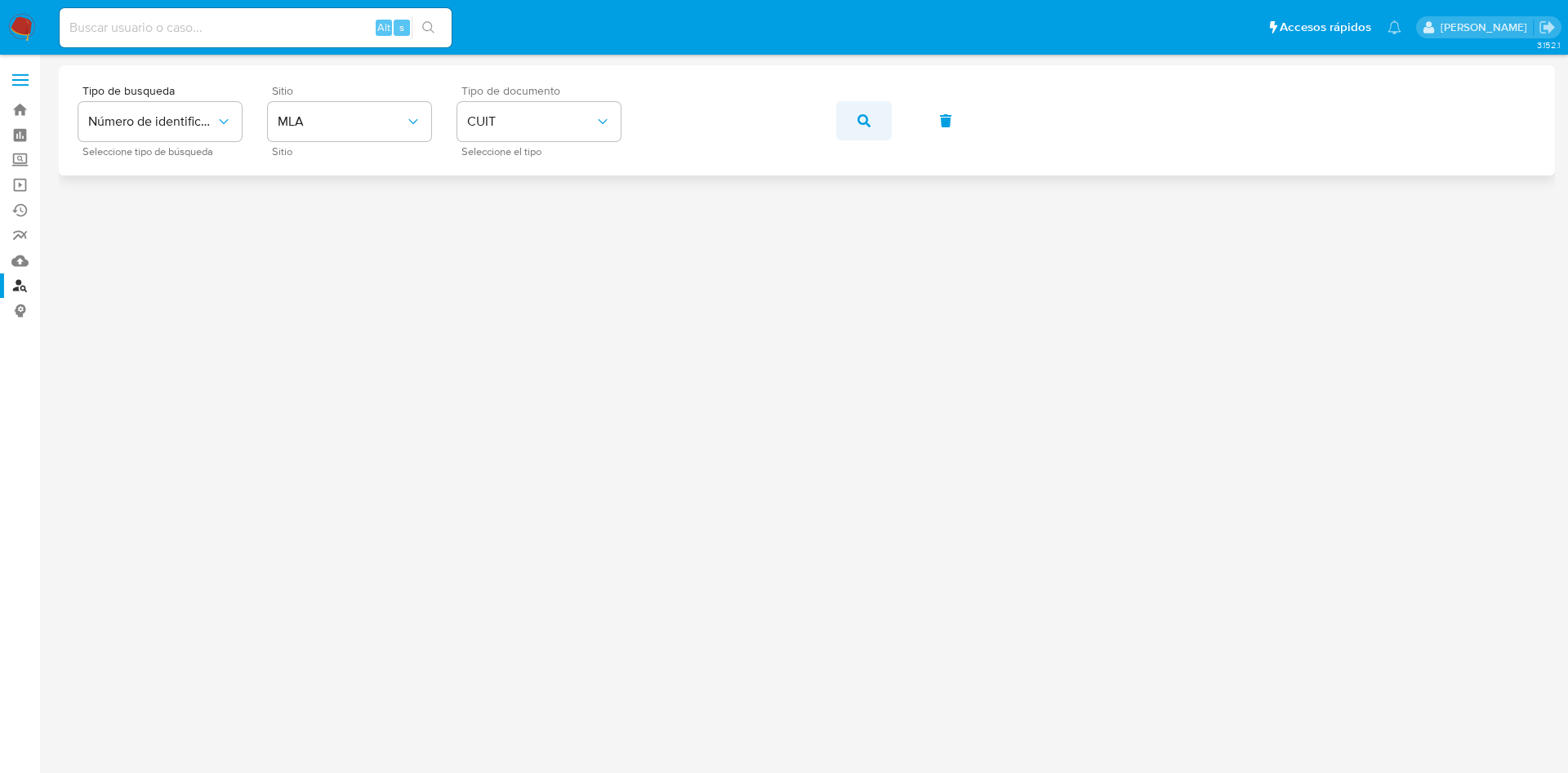
click at [870, 115] on button "button" at bounding box center [863, 121] width 55 height 39
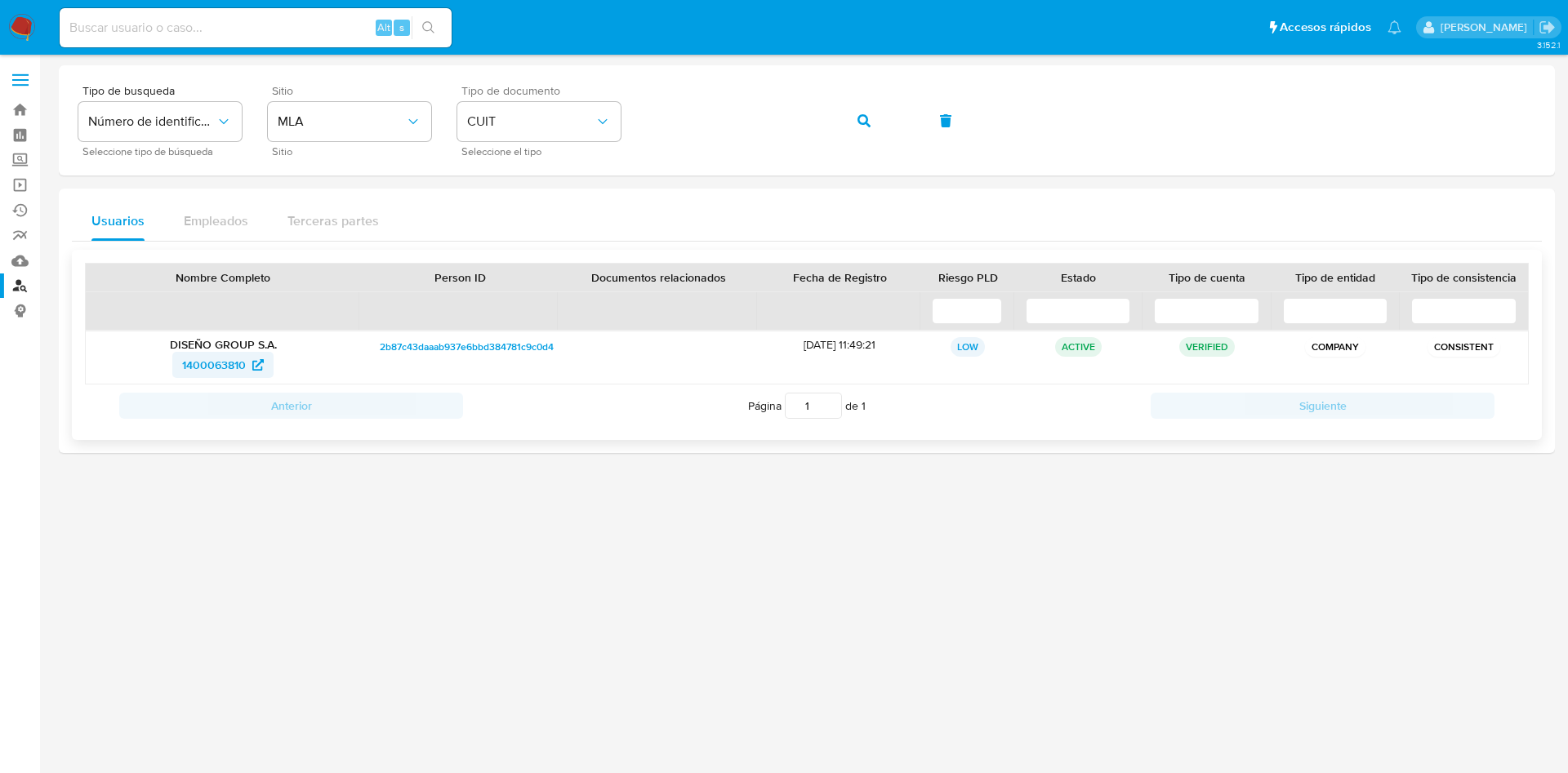
click at [195, 368] on span "1400063810" at bounding box center [214, 365] width 64 height 26
click at [835, 117] on div "Tipo de busqueda Número de identificación Seleccione tipo de búsqueda Sitio MLA…" at bounding box center [806, 120] width 1457 height 71
click at [861, 119] on icon "button" at bounding box center [863, 121] width 13 height 13
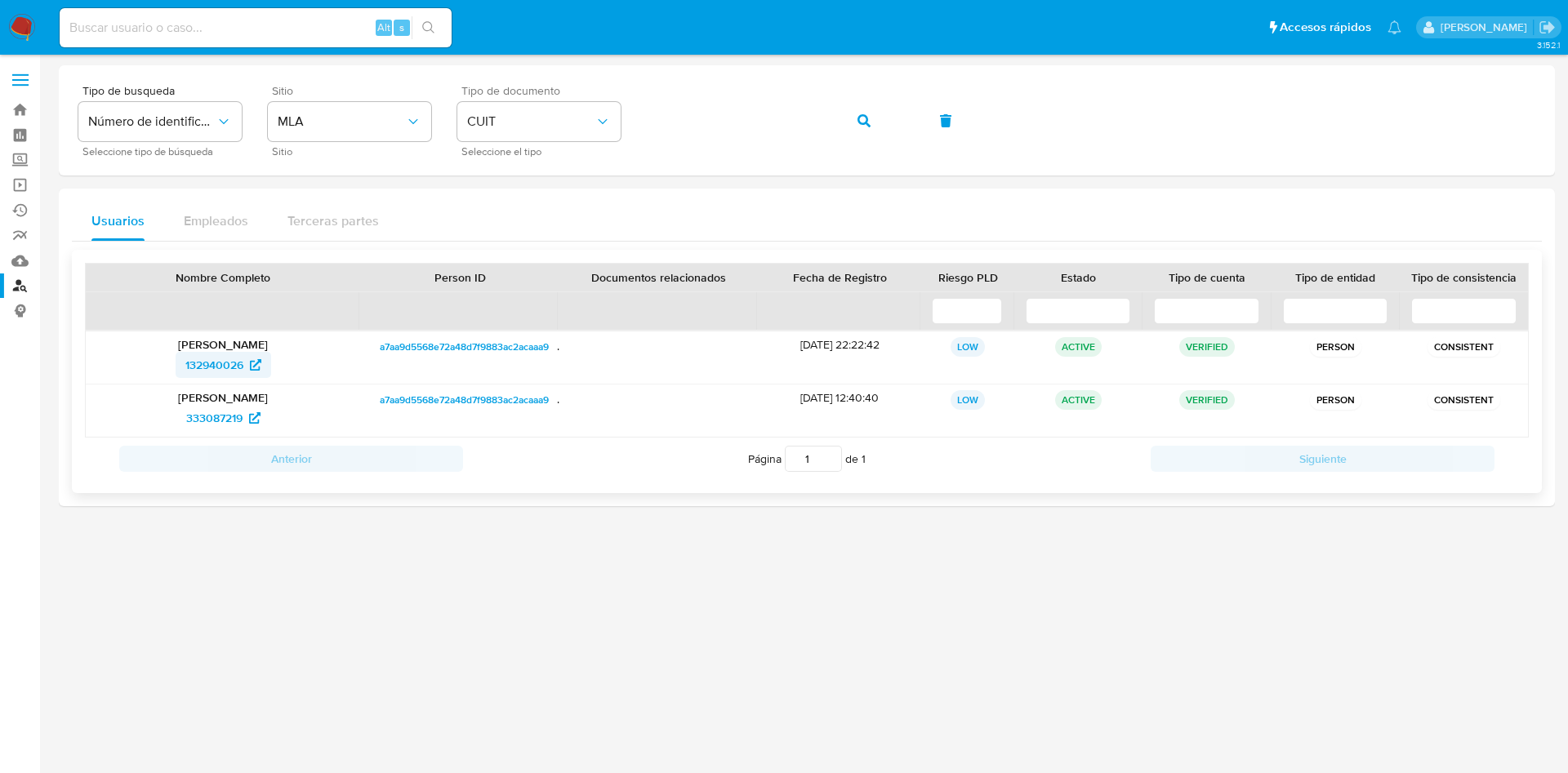
click at [205, 355] on span "132940026" at bounding box center [214, 365] width 58 height 26
click at [209, 362] on span "132940026" at bounding box center [214, 365] width 58 height 26
click at [214, 418] on span "333087219" at bounding box center [214, 418] width 56 height 26
click at [831, 121] on div "Tipo de busqueda Número de identificación Seleccione tipo de búsqueda Sitio MLA…" at bounding box center [806, 120] width 1457 height 71
click at [900, 121] on div "Tipo de busqueda Número de identificación Seleccione tipo de búsqueda Sitio MLA…" at bounding box center [806, 120] width 1457 height 71
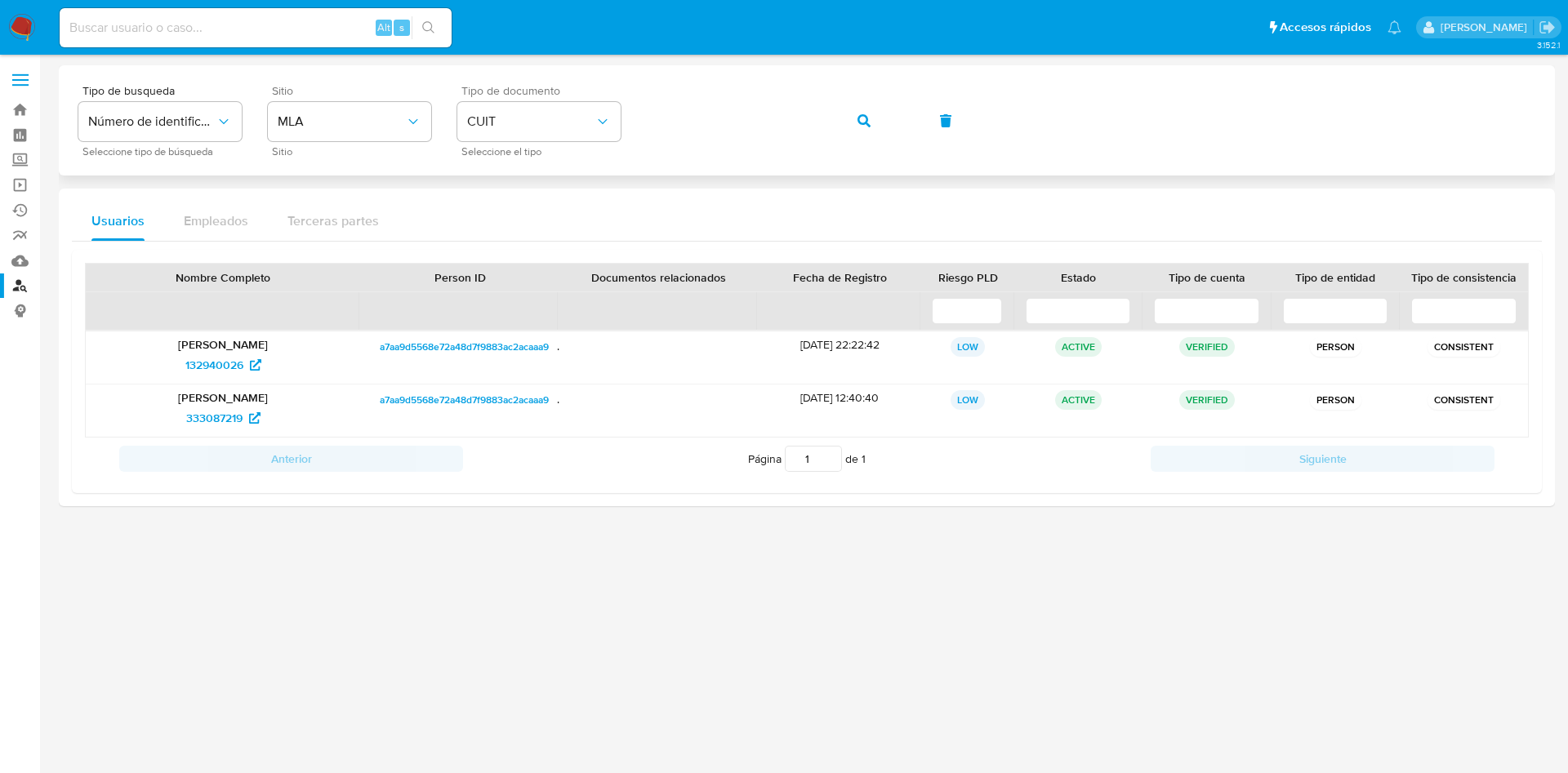
click at [863, 115] on icon "button" at bounding box center [863, 121] width 13 height 13
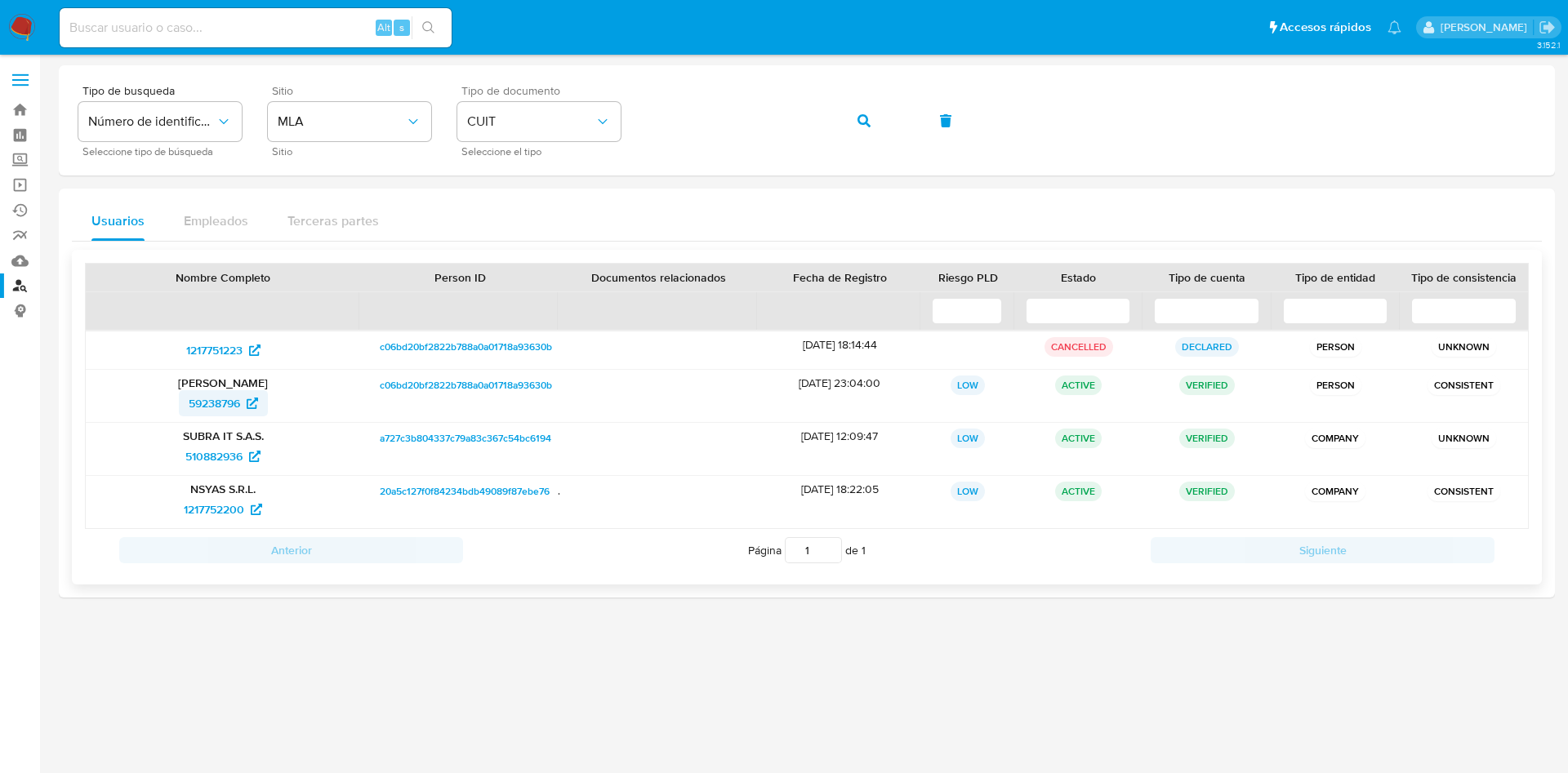
click at [224, 402] on span "59238796" at bounding box center [214, 403] width 52 height 26
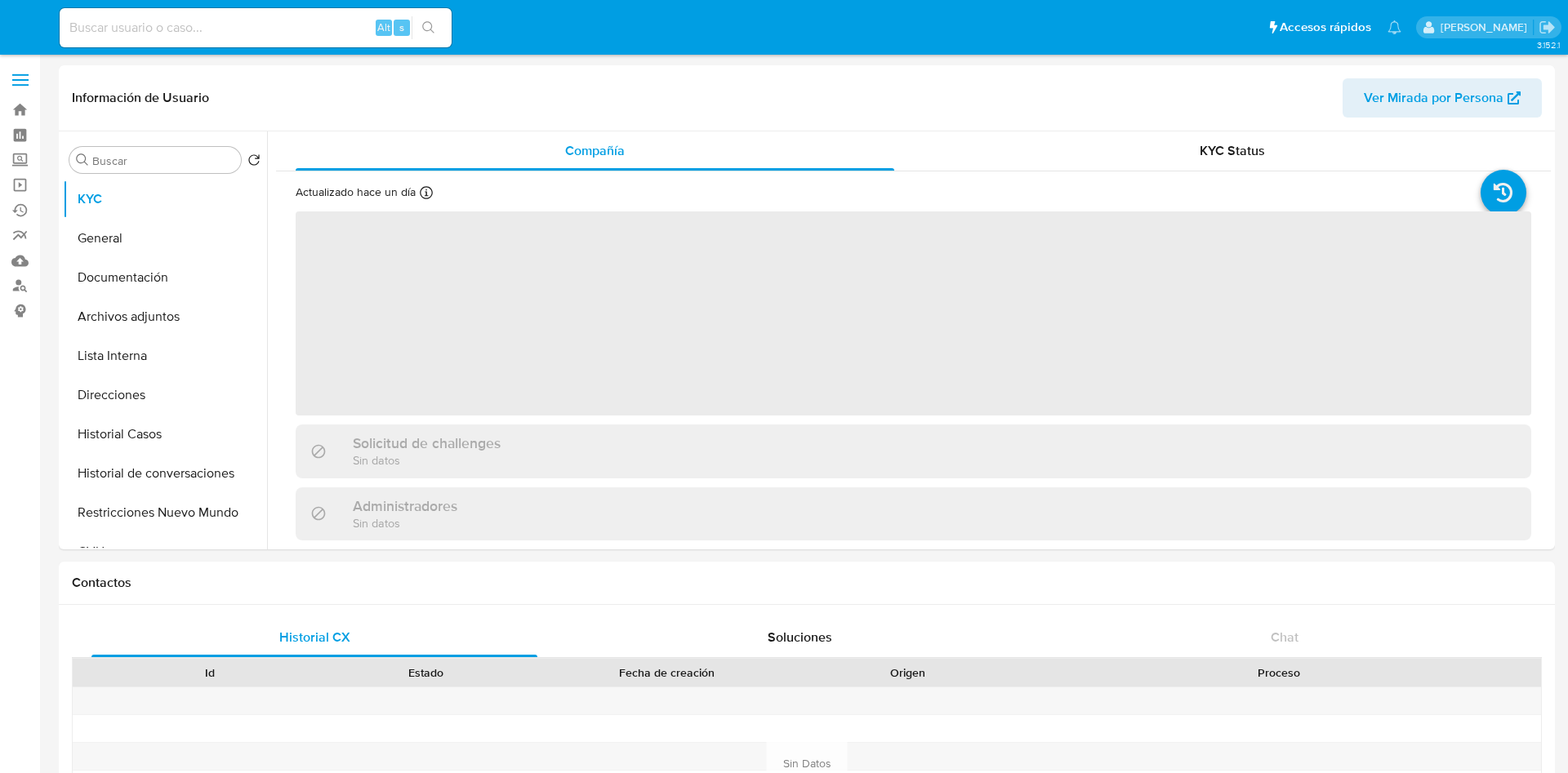
select select "10"
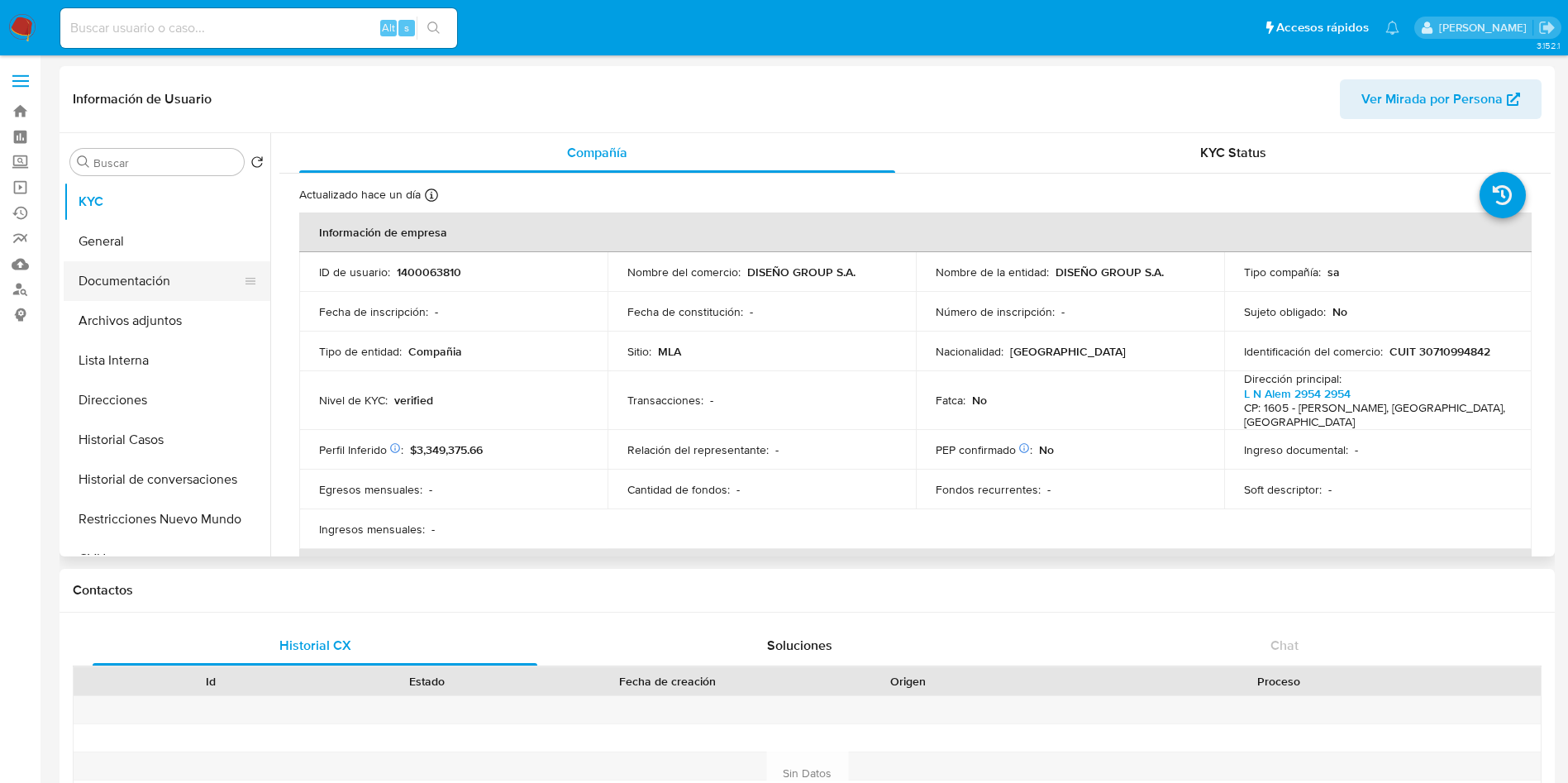
click at [211, 274] on button "Documentación" at bounding box center [160, 281] width 193 height 40
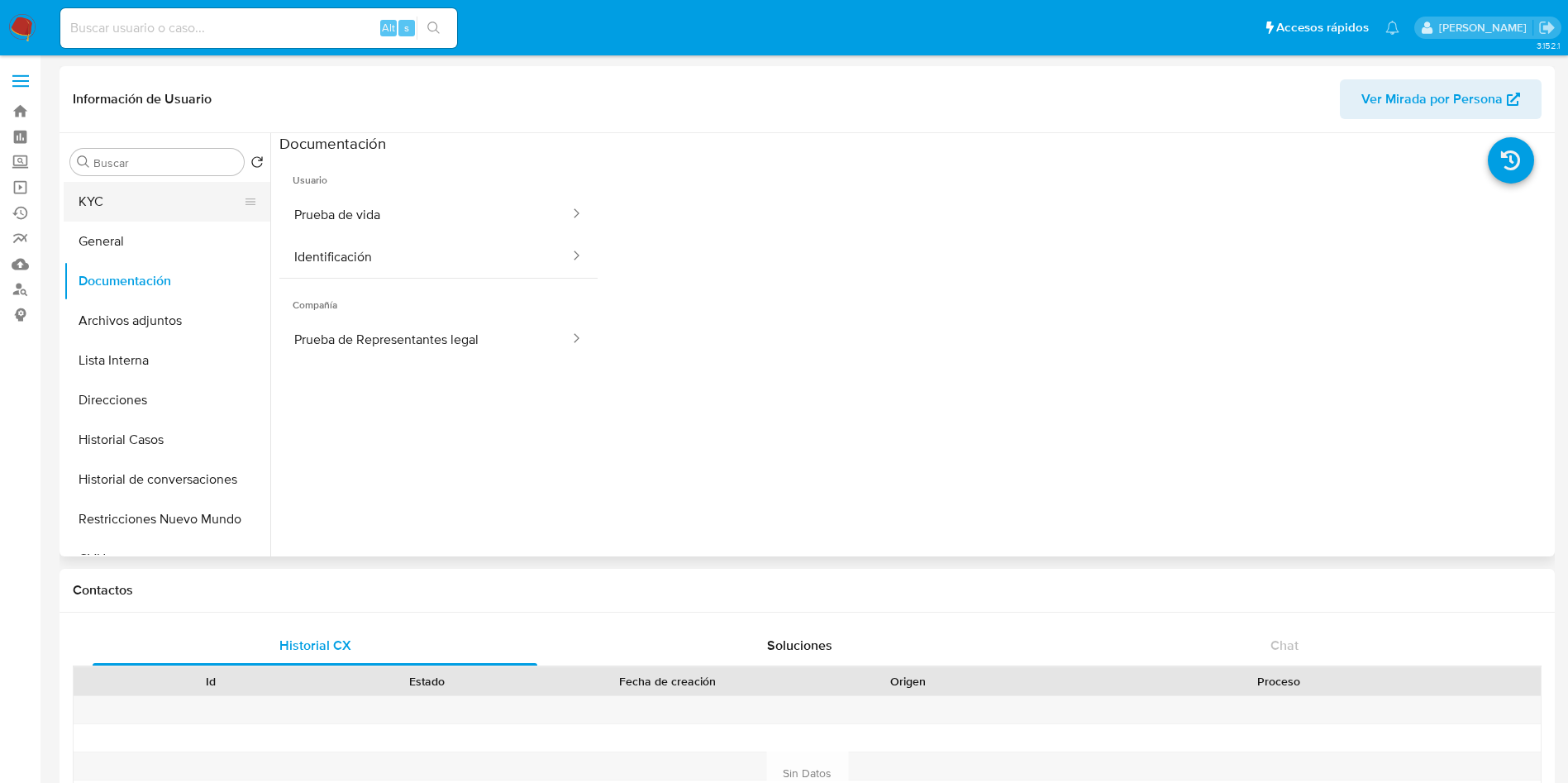
click at [152, 210] on button "KYC" at bounding box center [160, 202] width 193 height 40
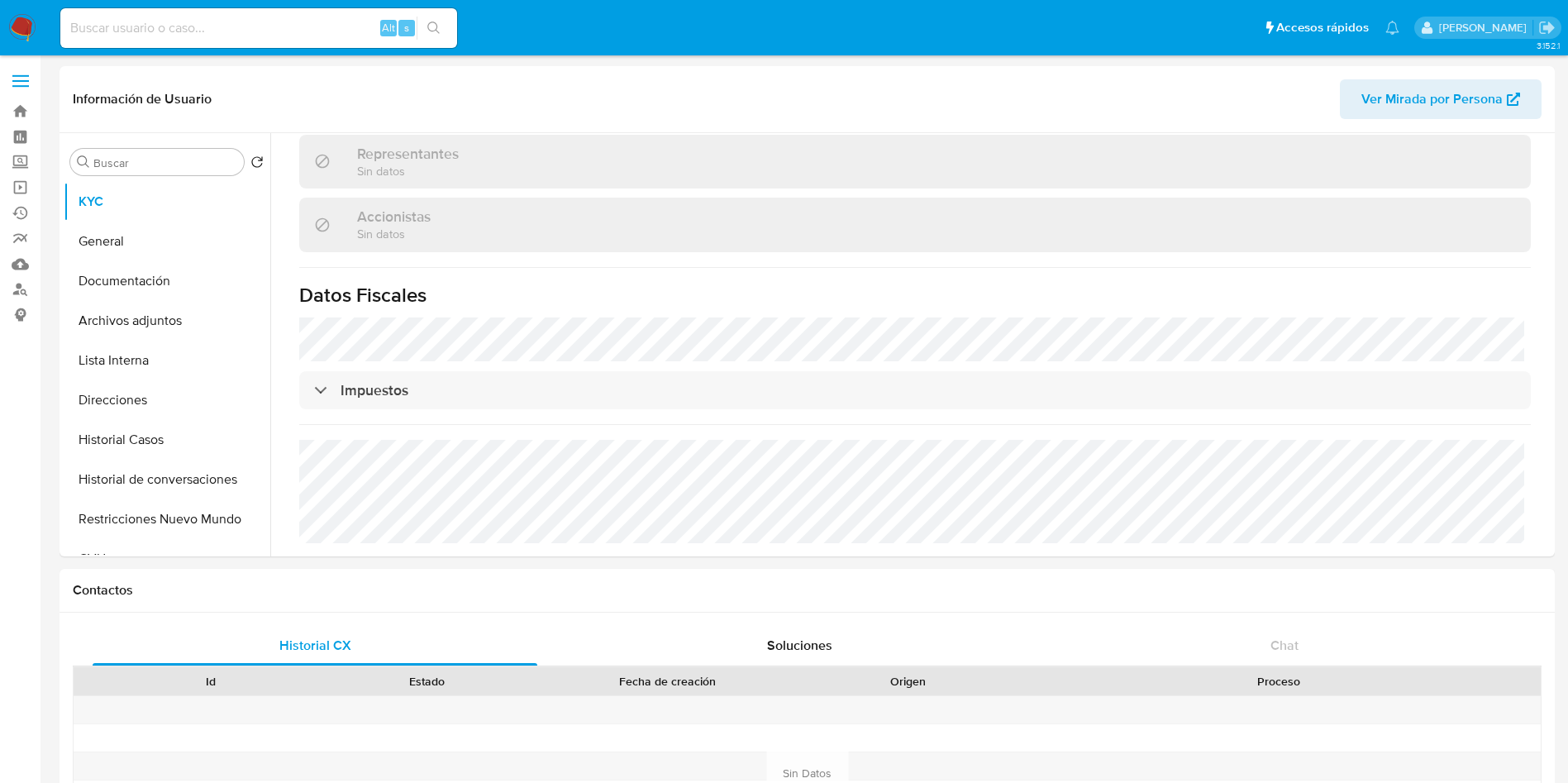
scroll to position [1073, 0]
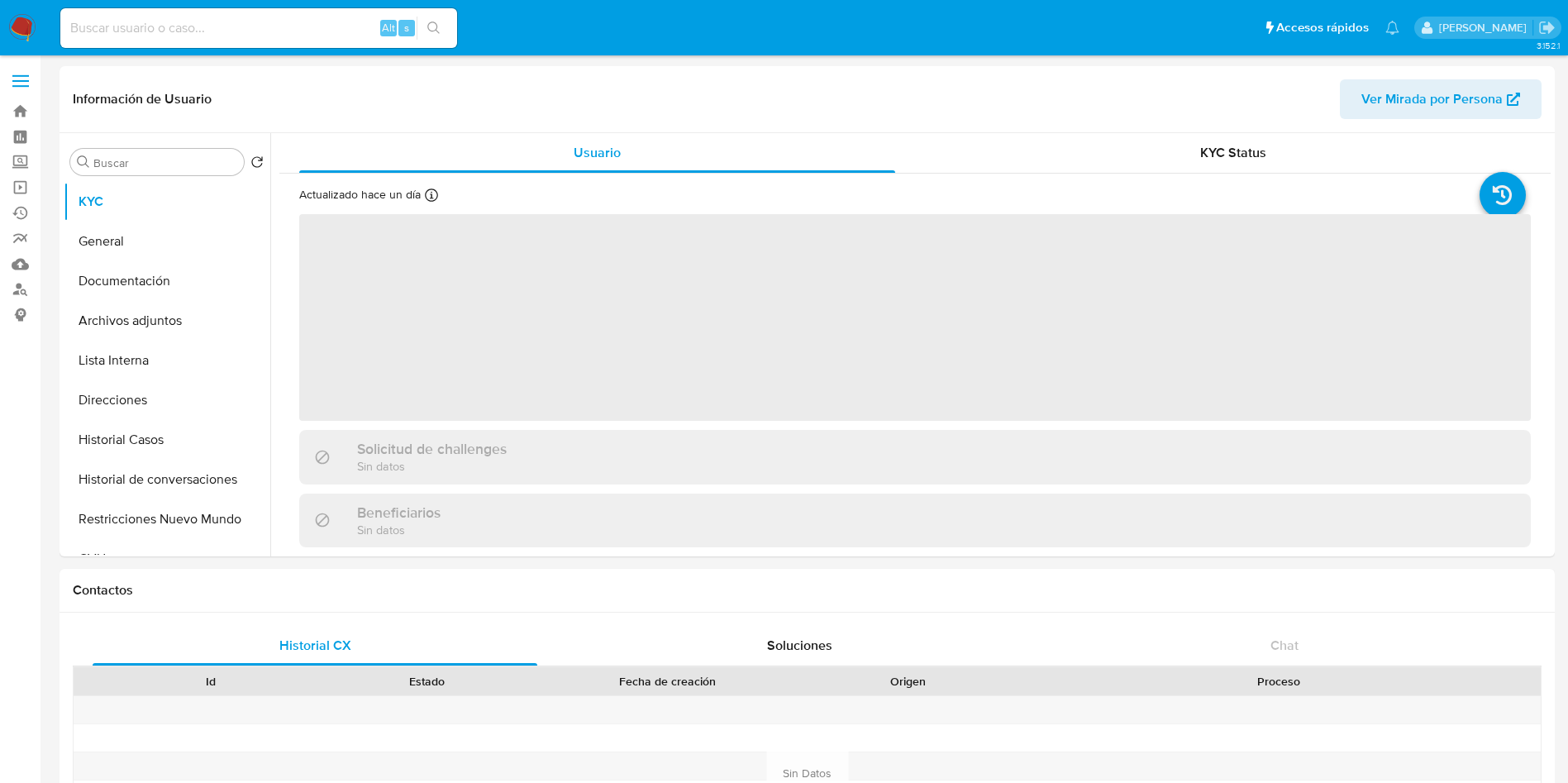
select select "10"
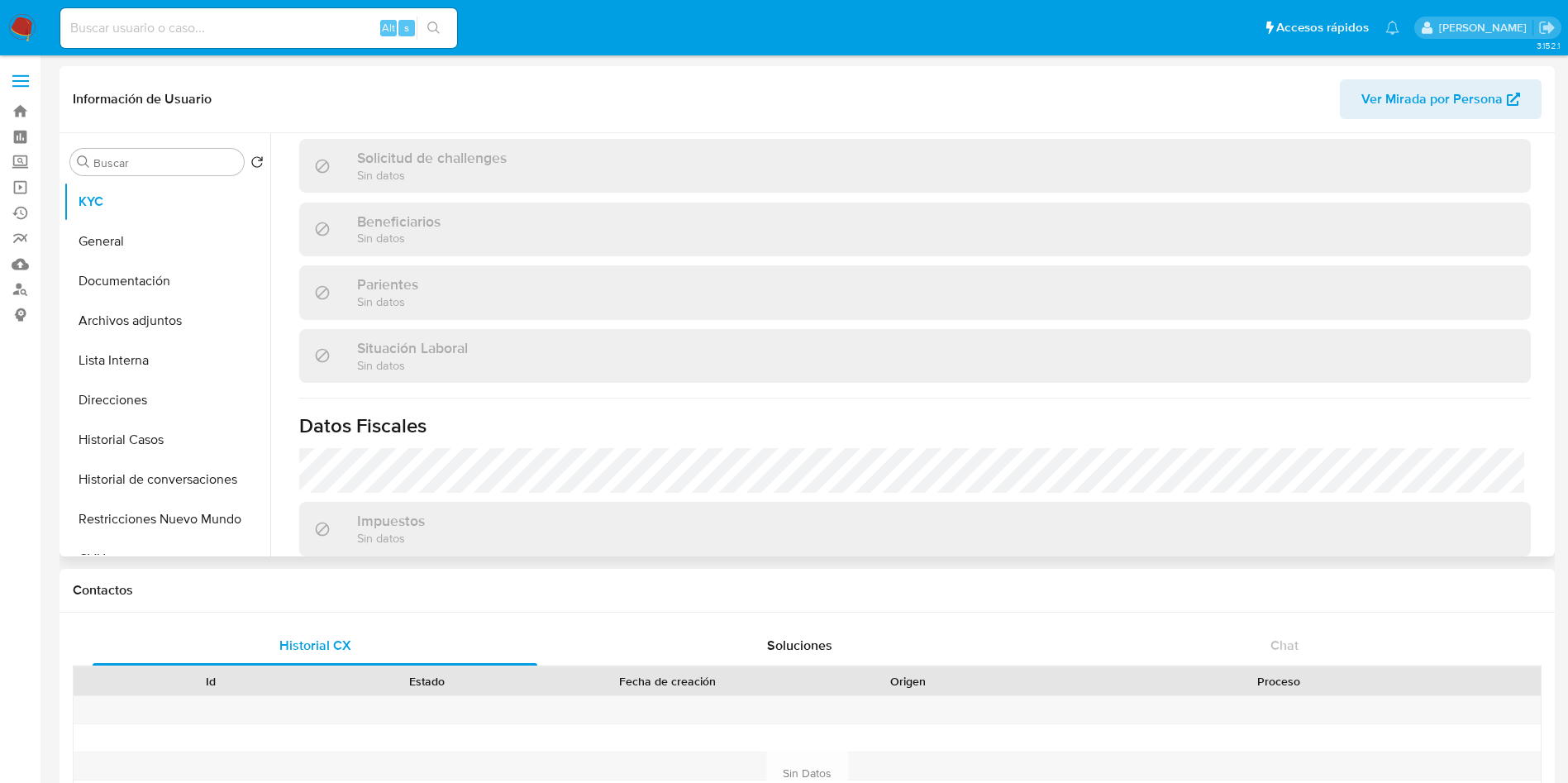
scroll to position [886, 0]
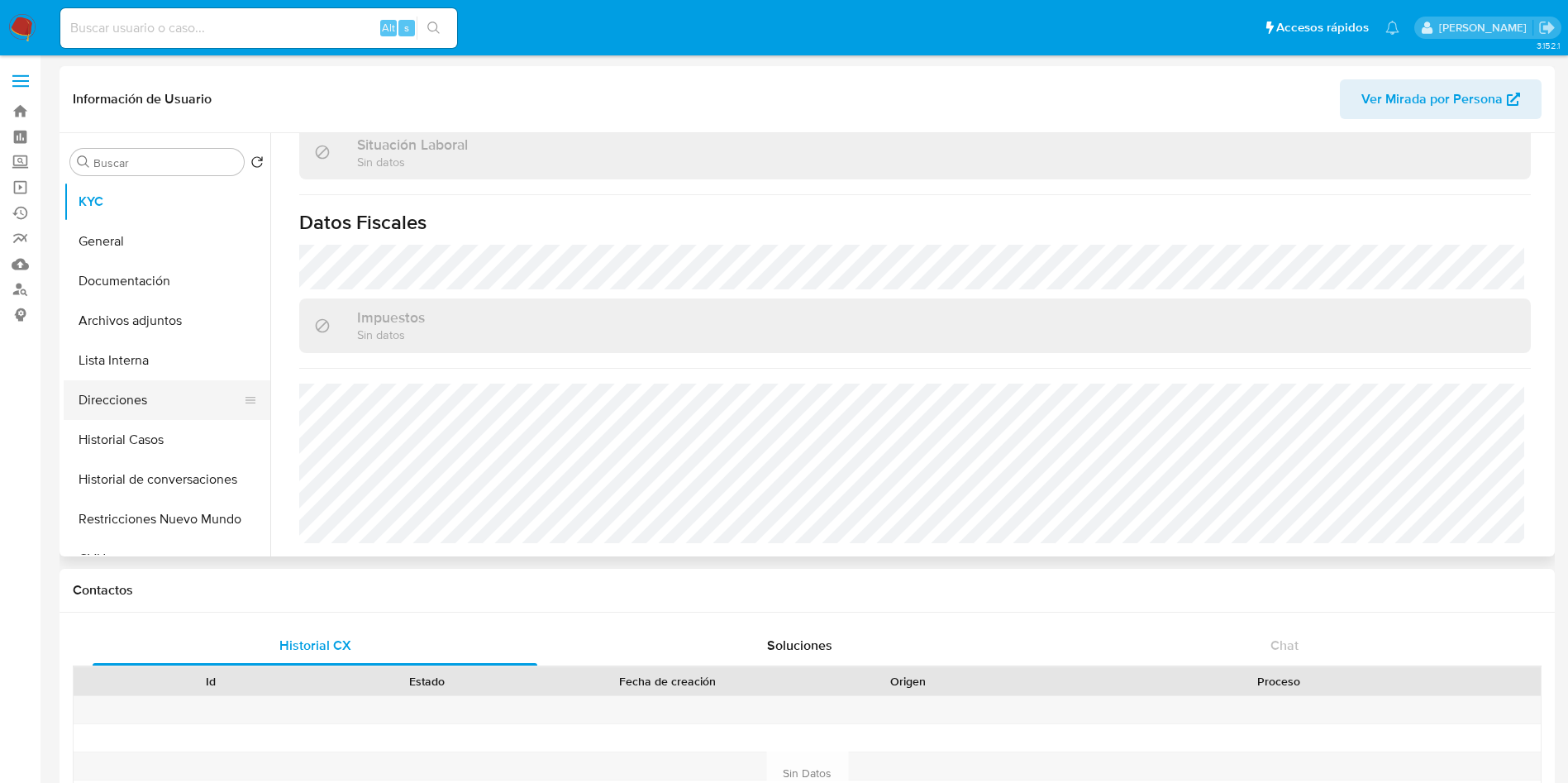
click at [208, 400] on button "Direcciones" at bounding box center [160, 400] width 193 height 40
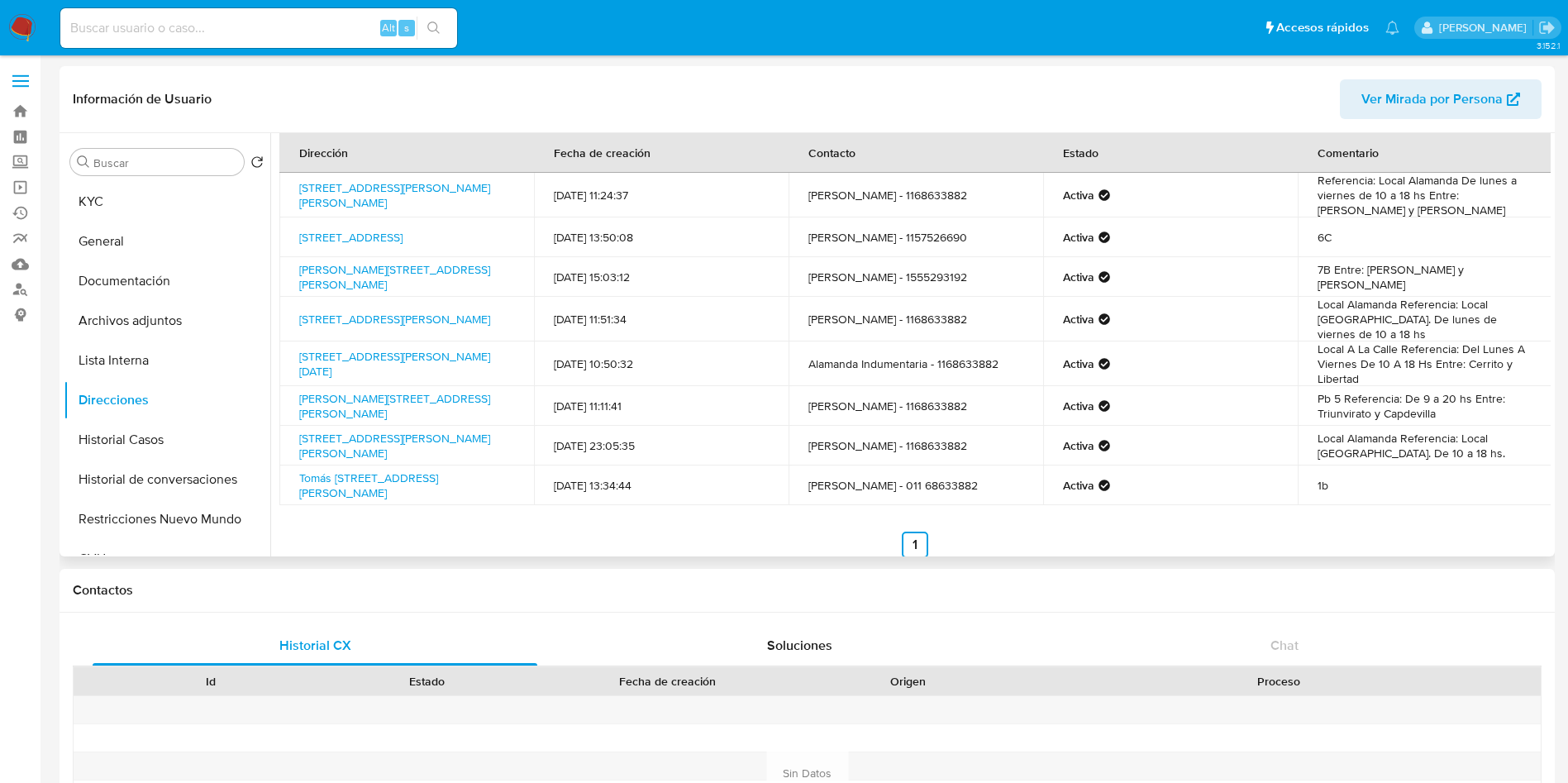
scroll to position [0, 0]
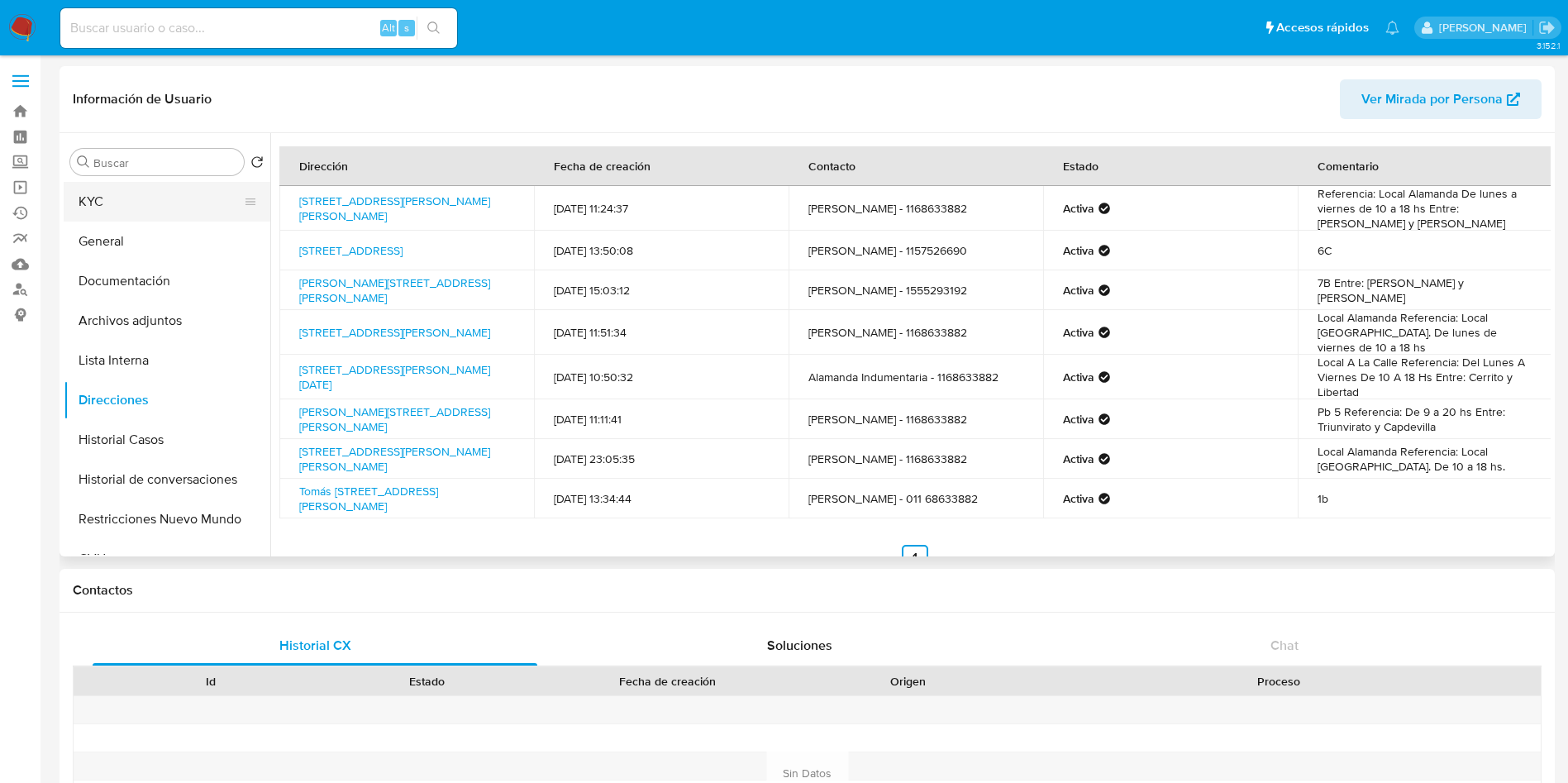
click at [124, 197] on button "KYC" at bounding box center [160, 202] width 193 height 40
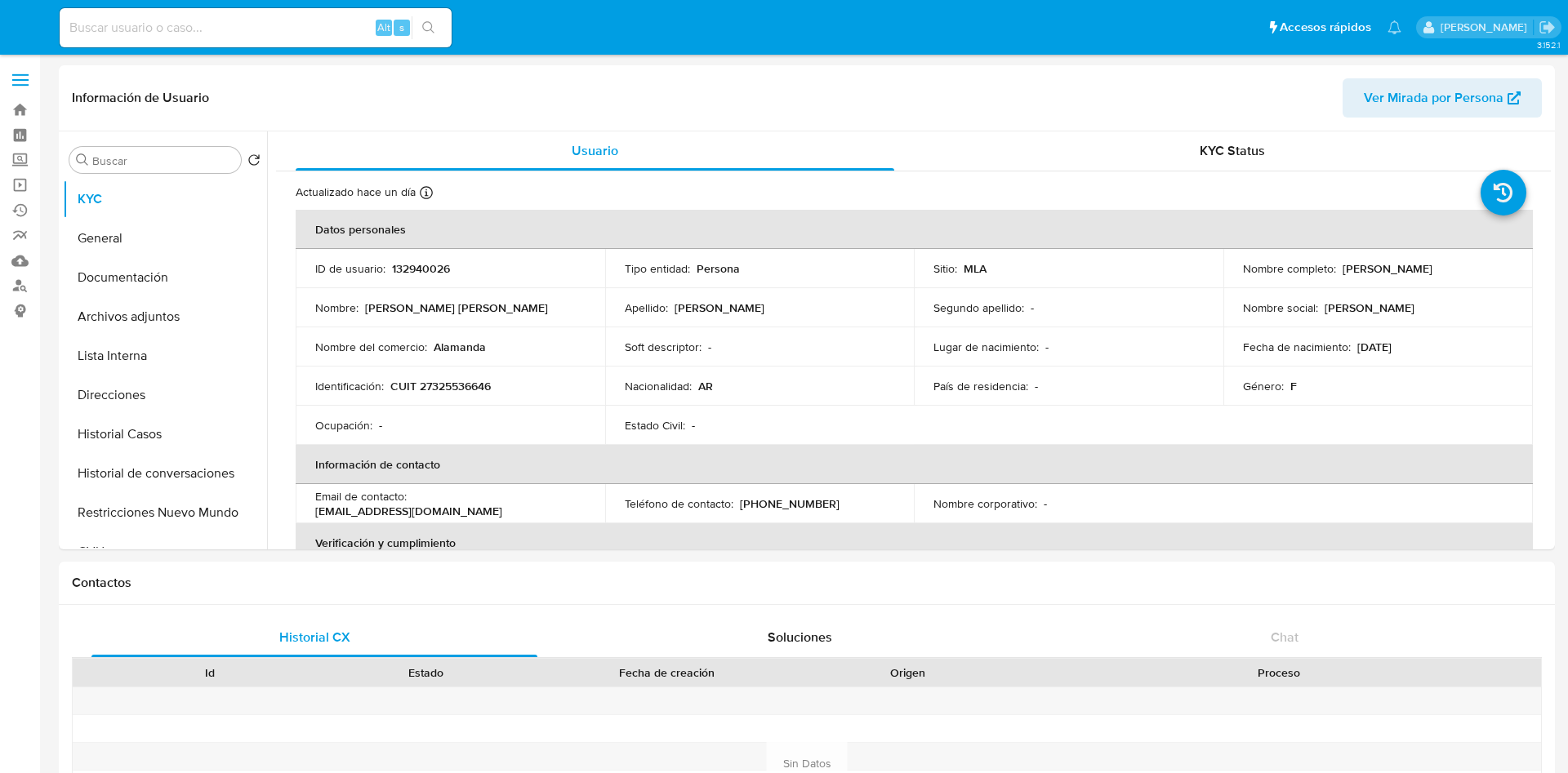
select select "10"
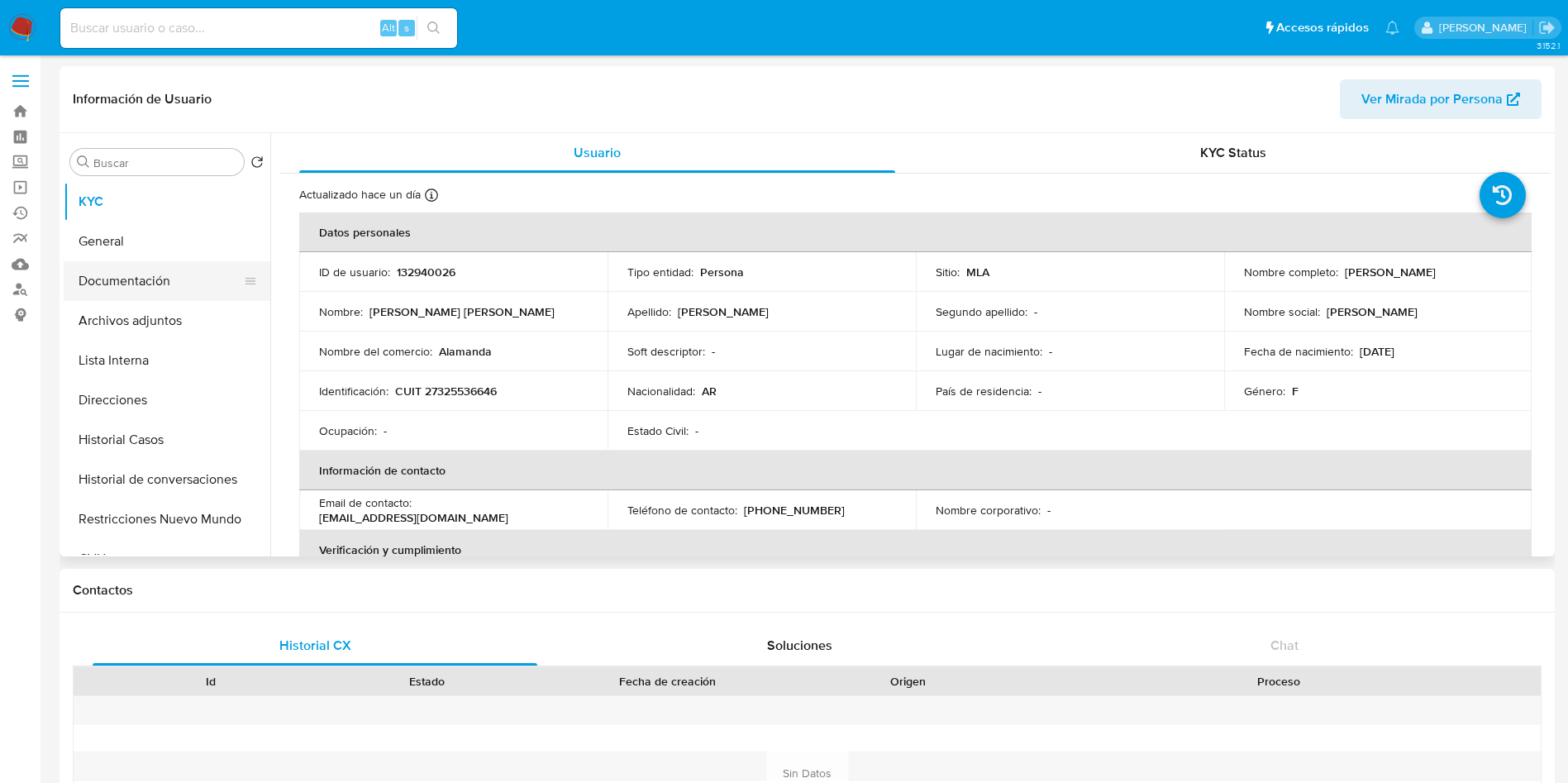
click at [192, 286] on button "Documentación" at bounding box center [160, 281] width 193 height 40
select select "10"
click at [194, 277] on button "Documentación" at bounding box center [160, 281] width 193 height 40
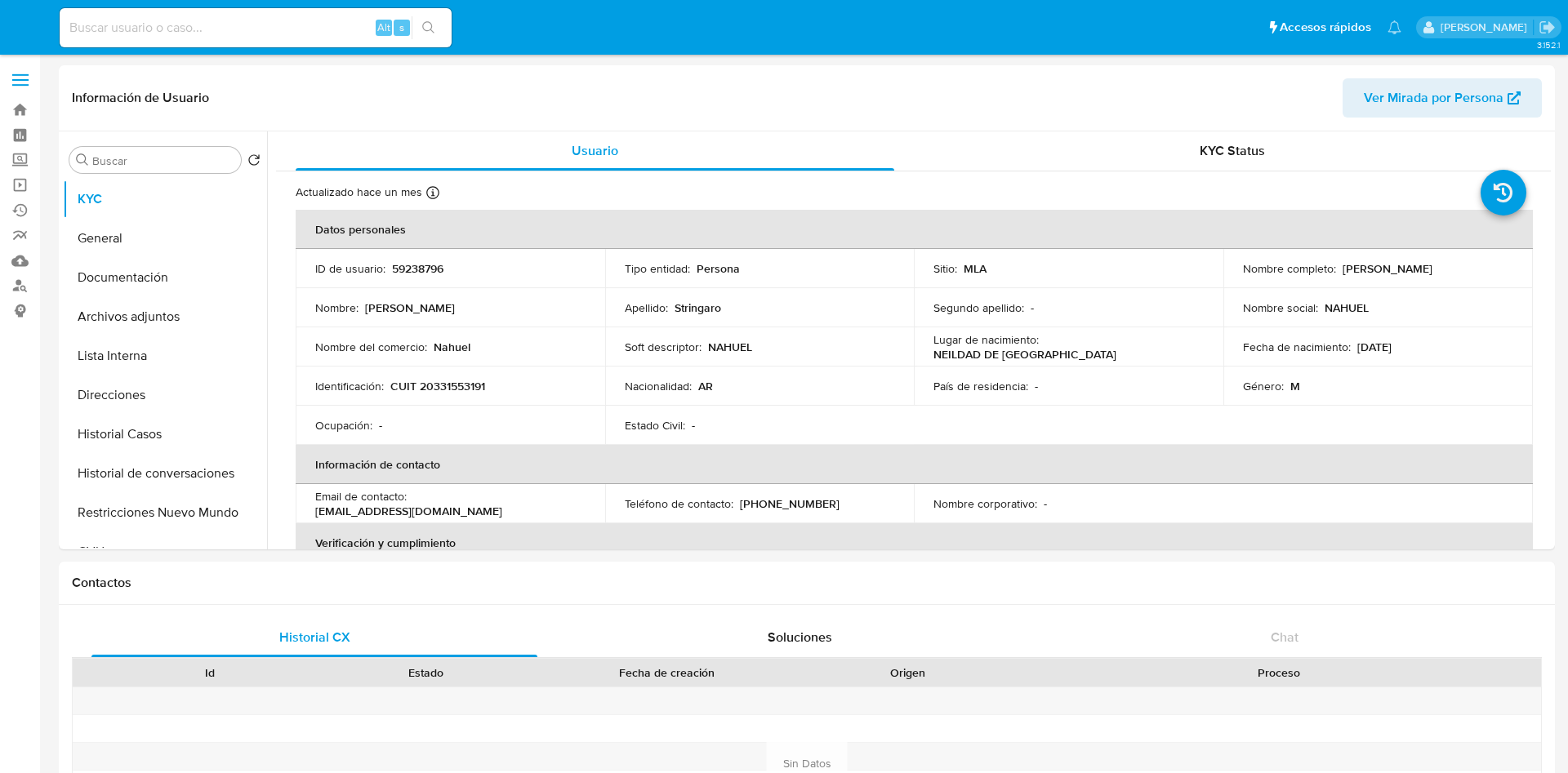
select select "10"
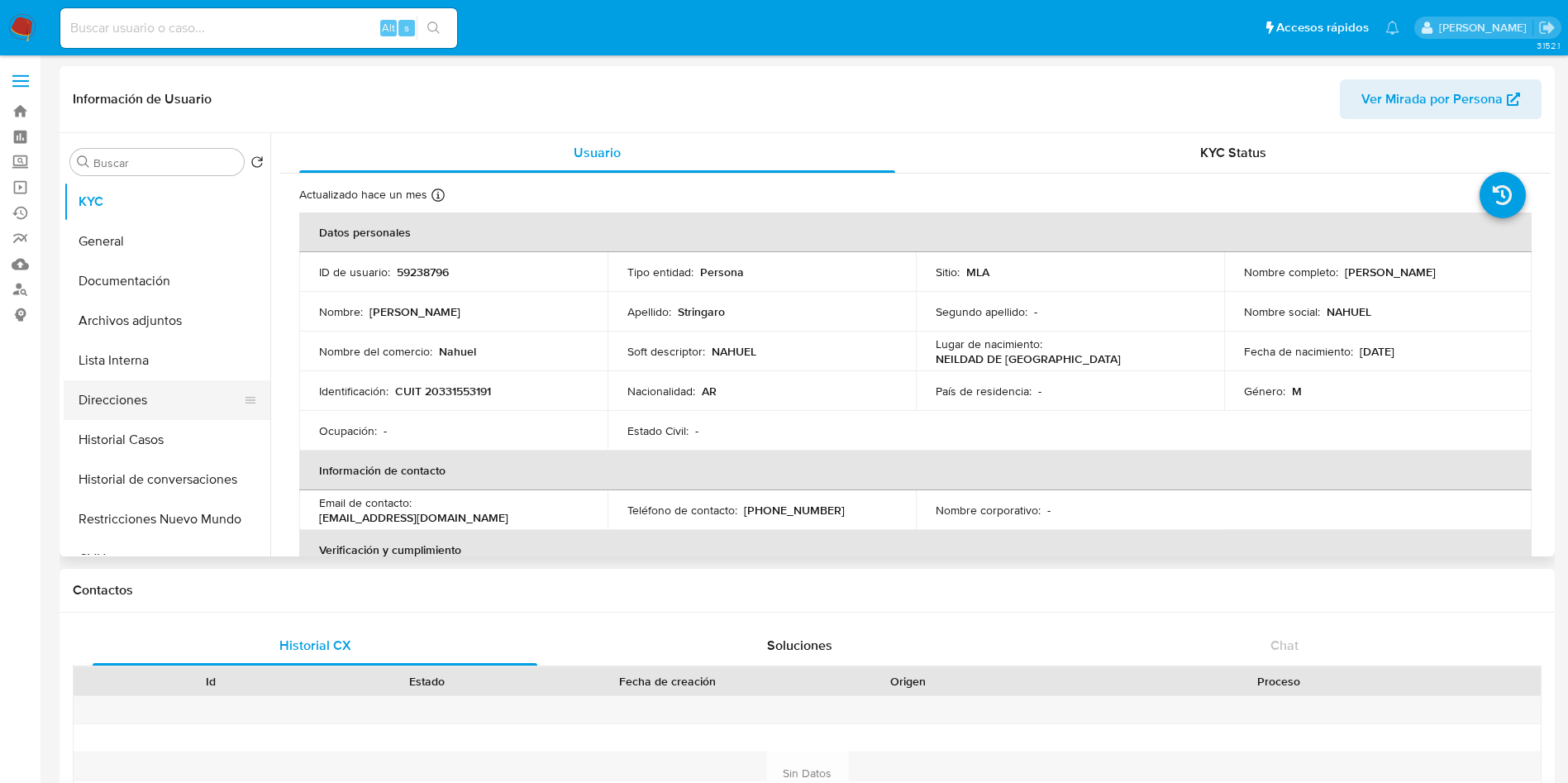
click at [151, 406] on button "Direcciones" at bounding box center [160, 400] width 193 height 40
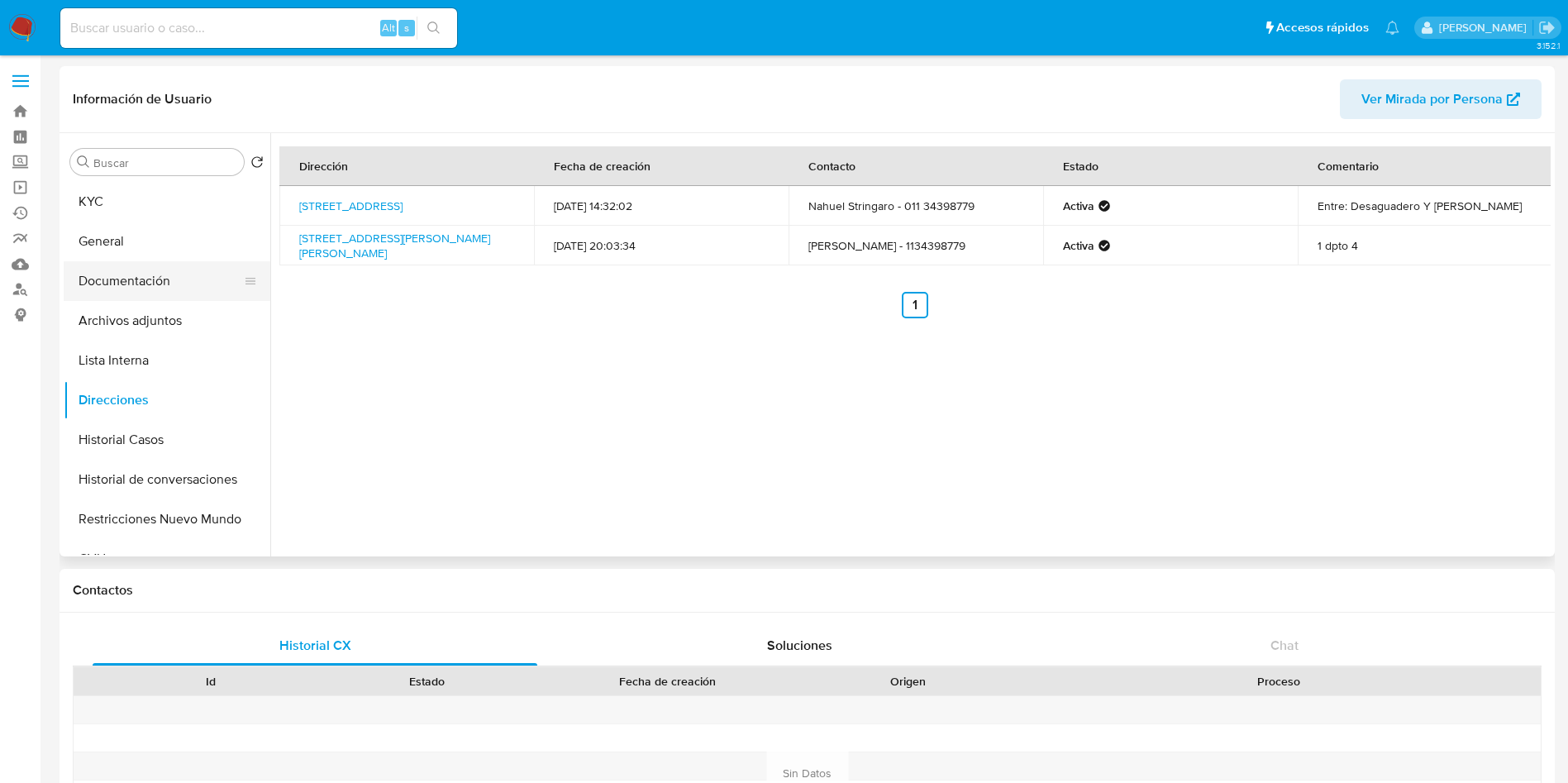
click at [158, 278] on button "Documentación" at bounding box center [160, 281] width 193 height 40
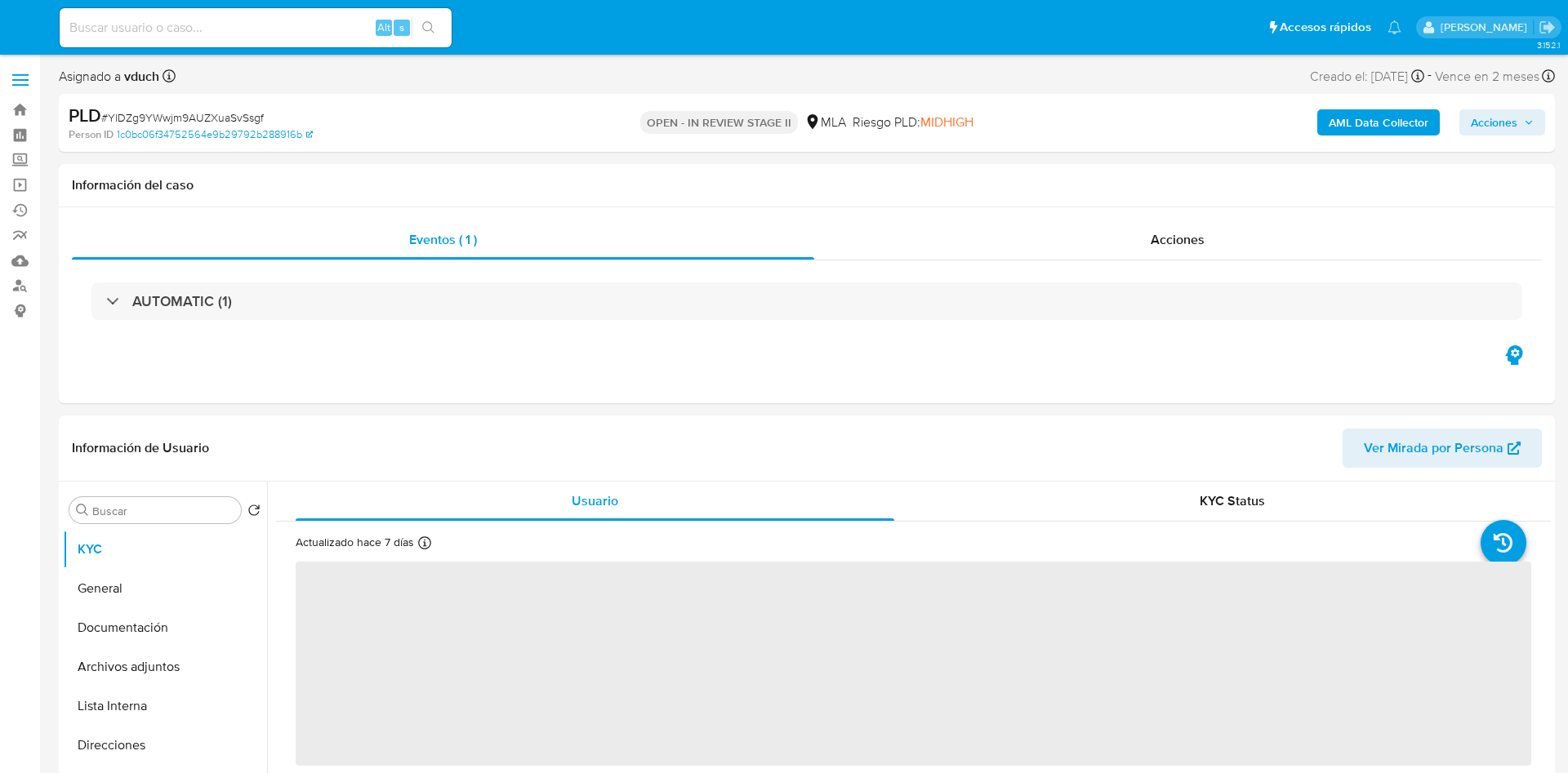
select select "10"
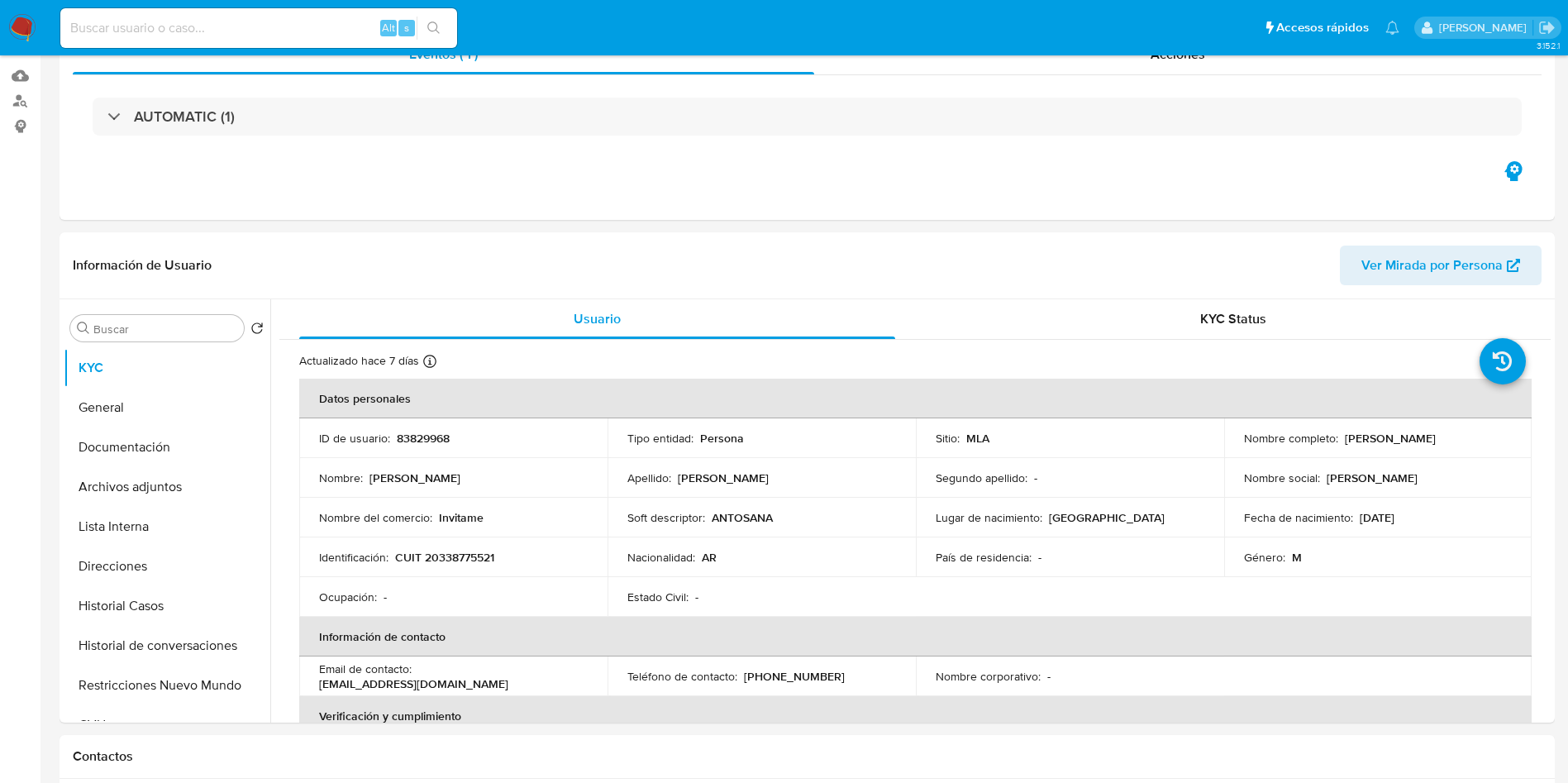
scroll to position [372, 0]
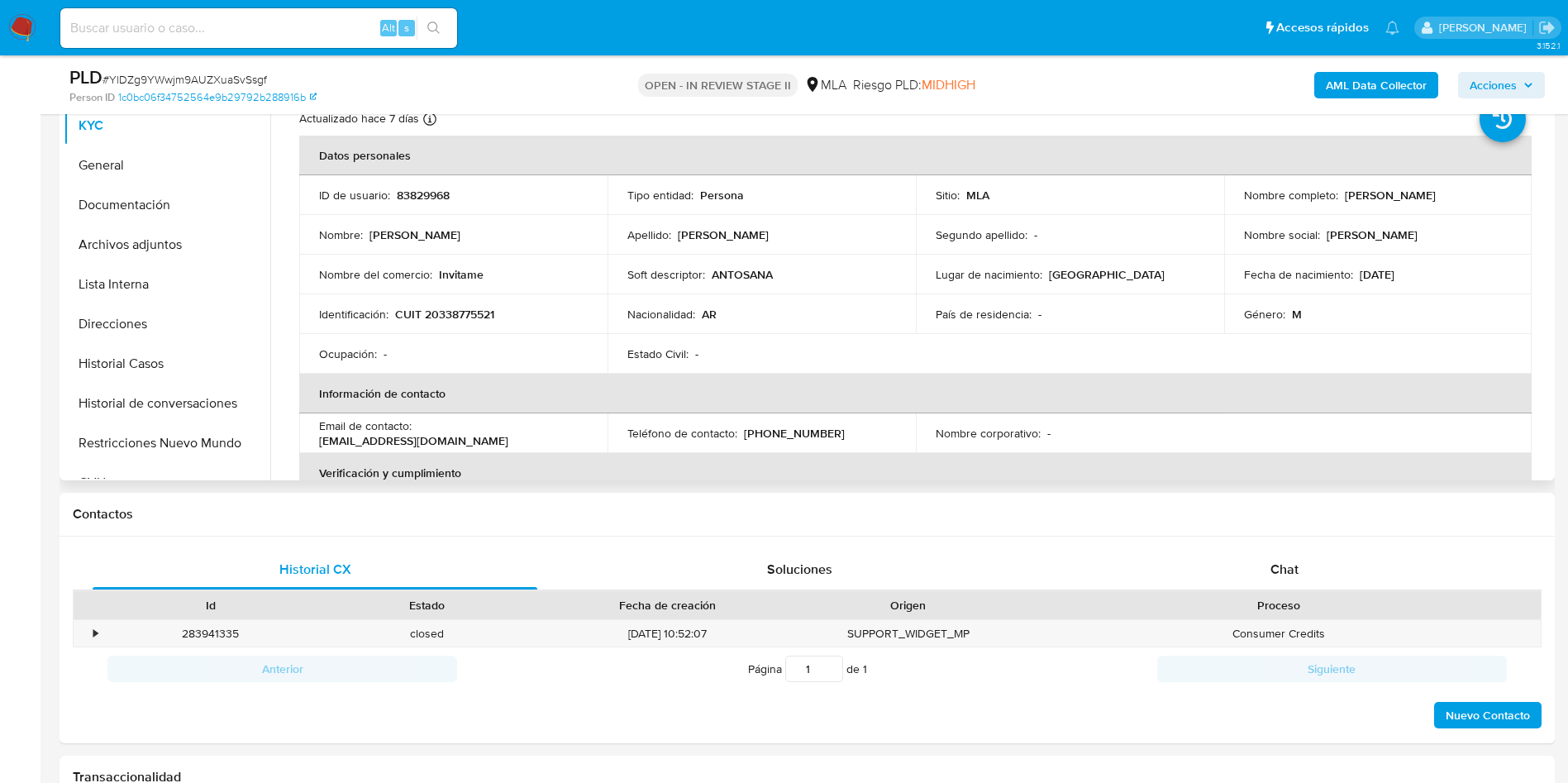
click at [611, 268] on td "Soft descriptor : ANTOSANA" at bounding box center [762, 274] width 308 height 40
click at [200, 248] on button "Archivos adjuntos" at bounding box center [167, 245] width 207 height 40
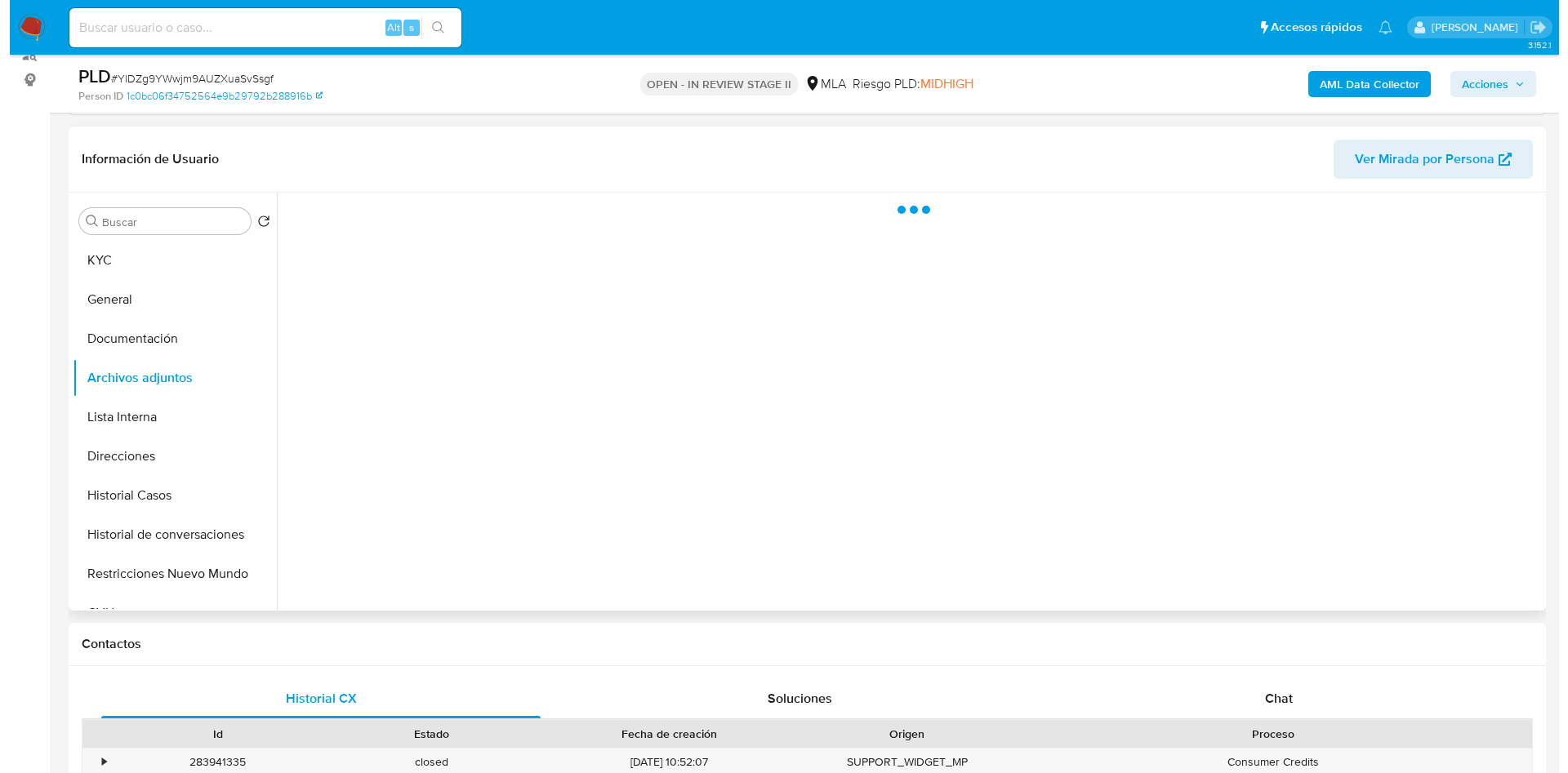
scroll to position [122, 0]
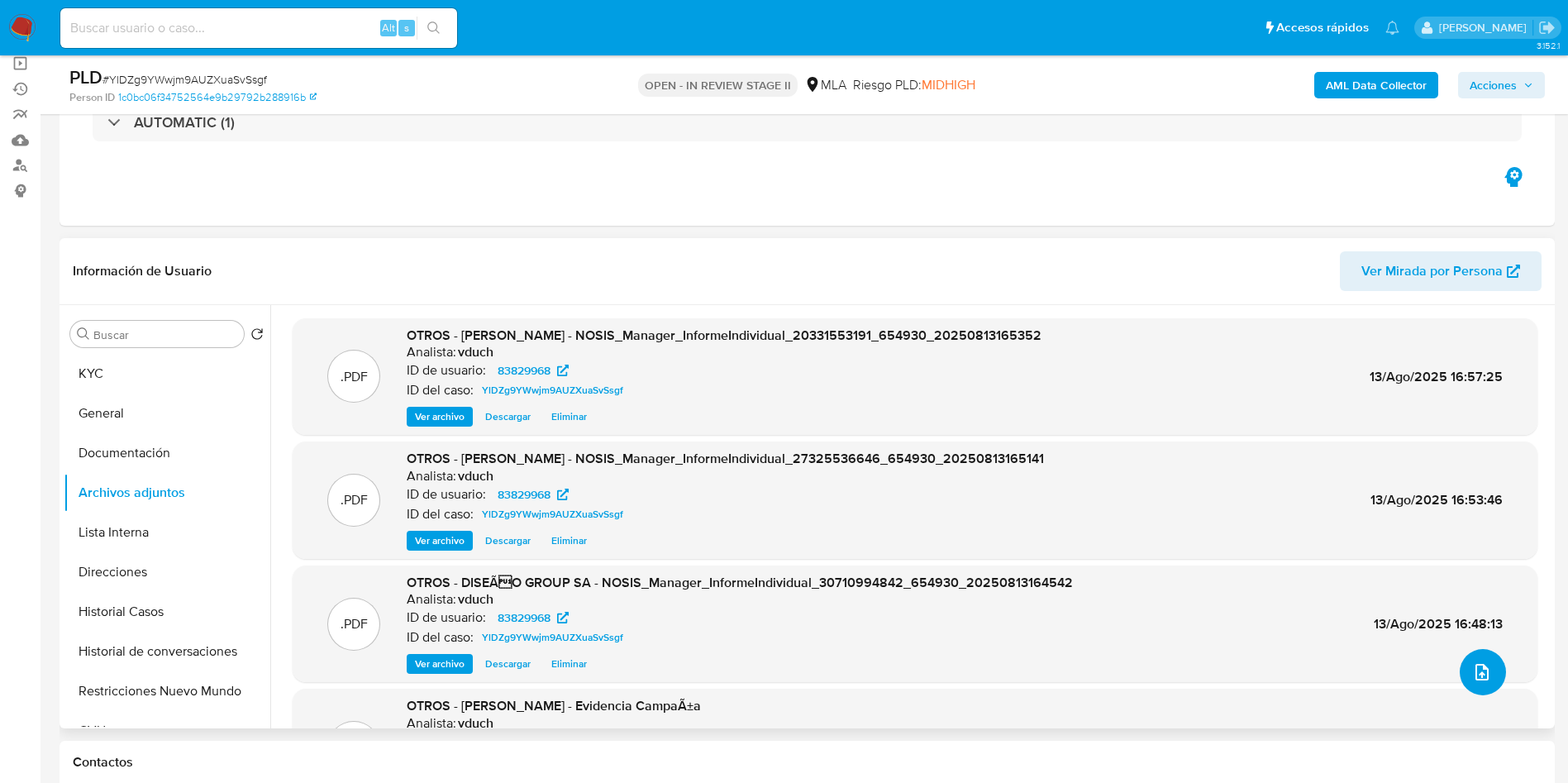
click at [1485, 681] on button "upload-file" at bounding box center [1482, 672] width 47 height 47
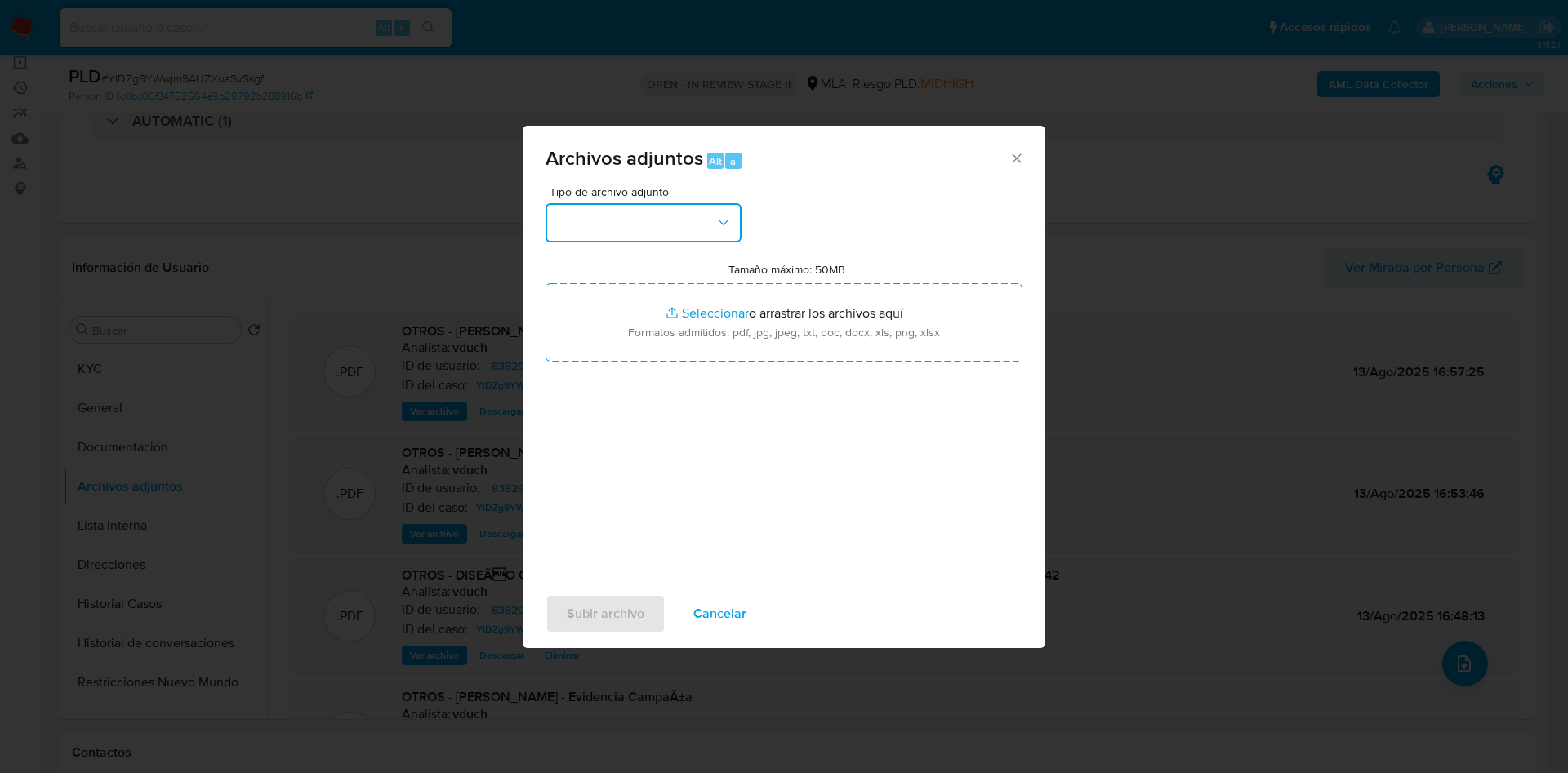
click at [731, 238] on button "button" at bounding box center [643, 223] width 196 height 39
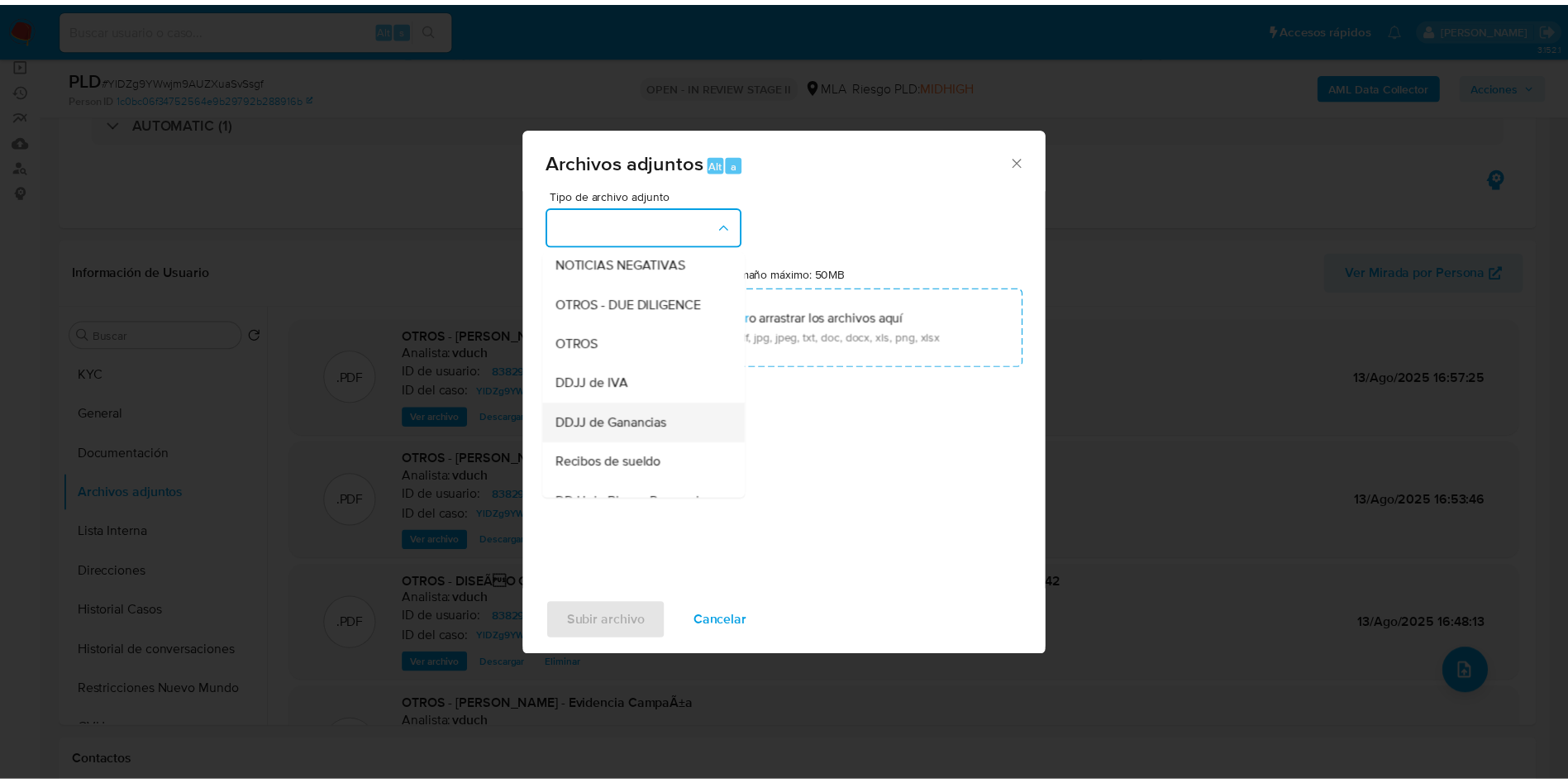
scroll to position [248, 0]
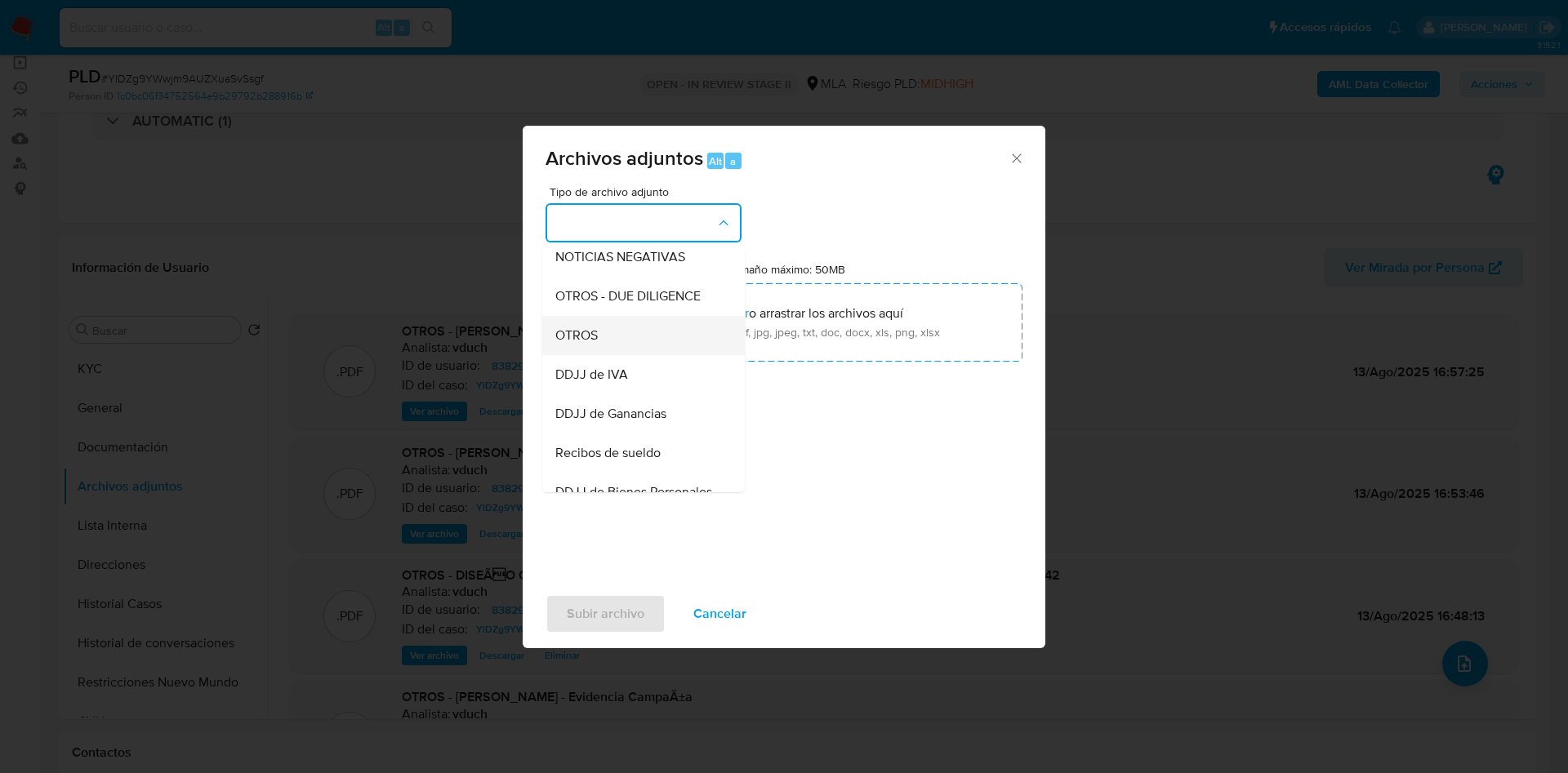
click at [618, 355] on div "OTROS" at bounding box center [638, 336] width 166 height 39
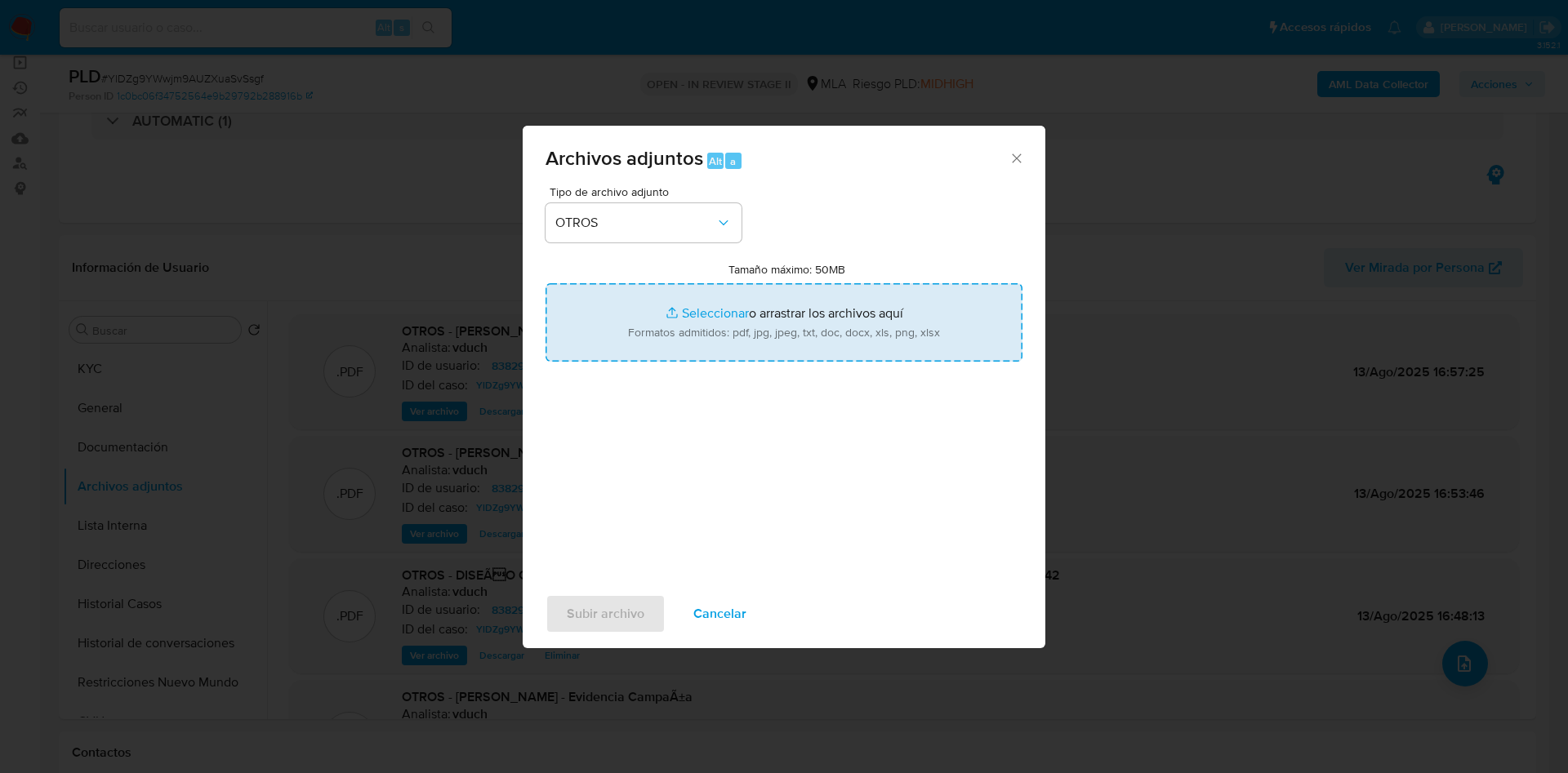
type input "C:\fakepath\Caselog YlDZg9YWwjm9AUZXuaSvSsgf_2025_07_17_21_54_19.docx"
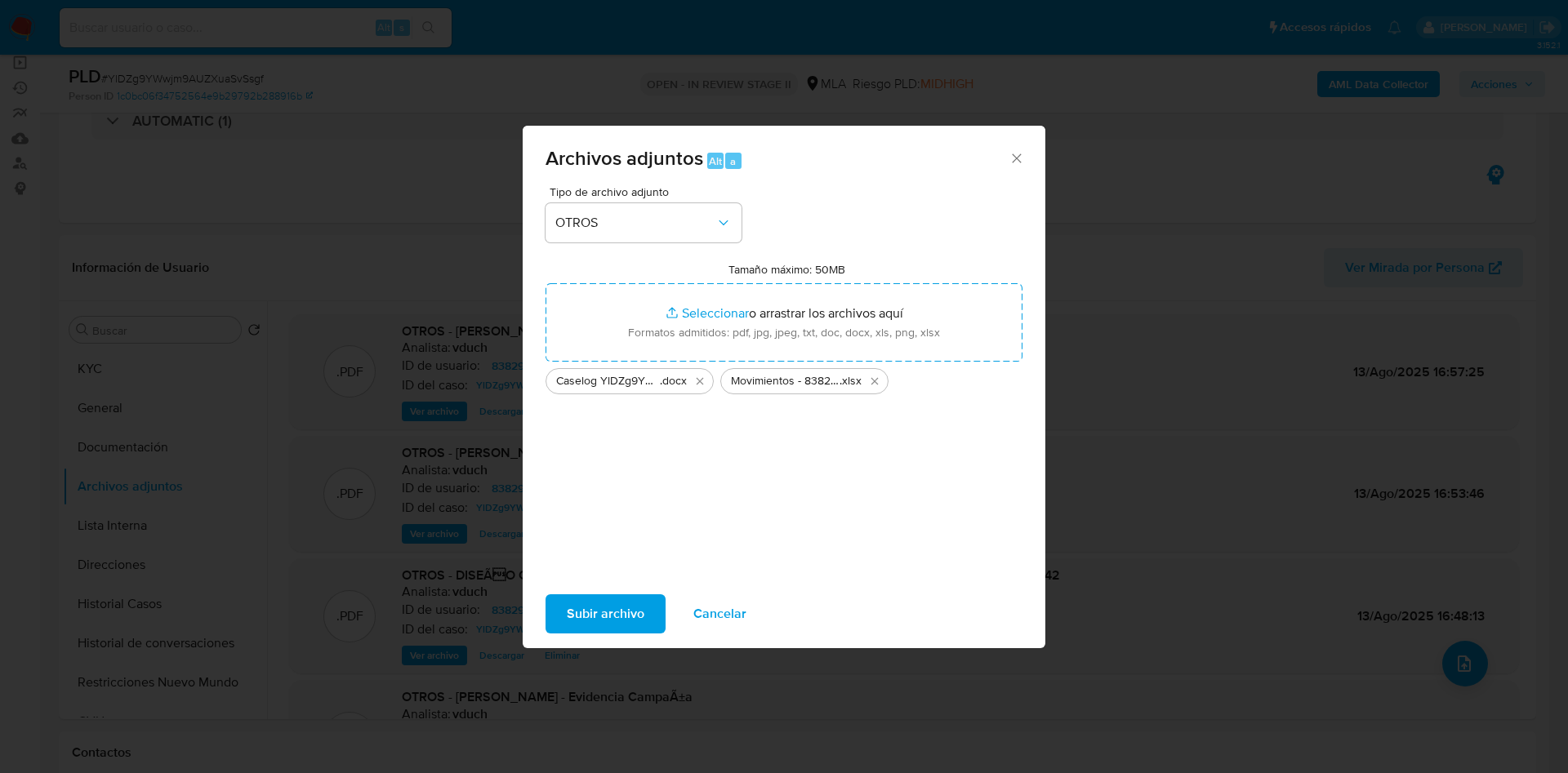
click at [614, 612] on span "Subir archivo" at bounding box center [605, 614] width 77 height 36
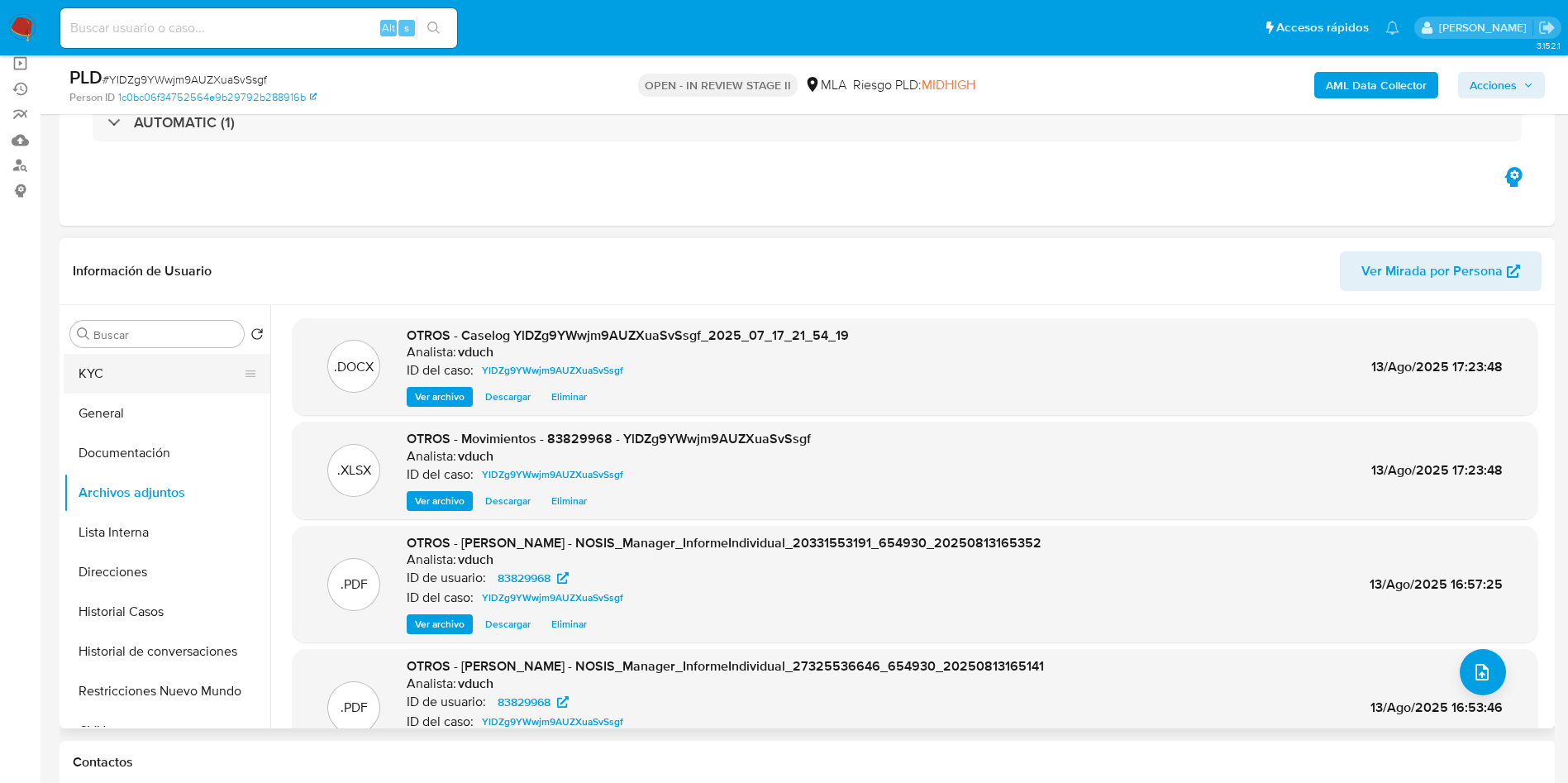
click at [135, 367] on button "KYC" at bounding box center [160, 374] width 193 height 40
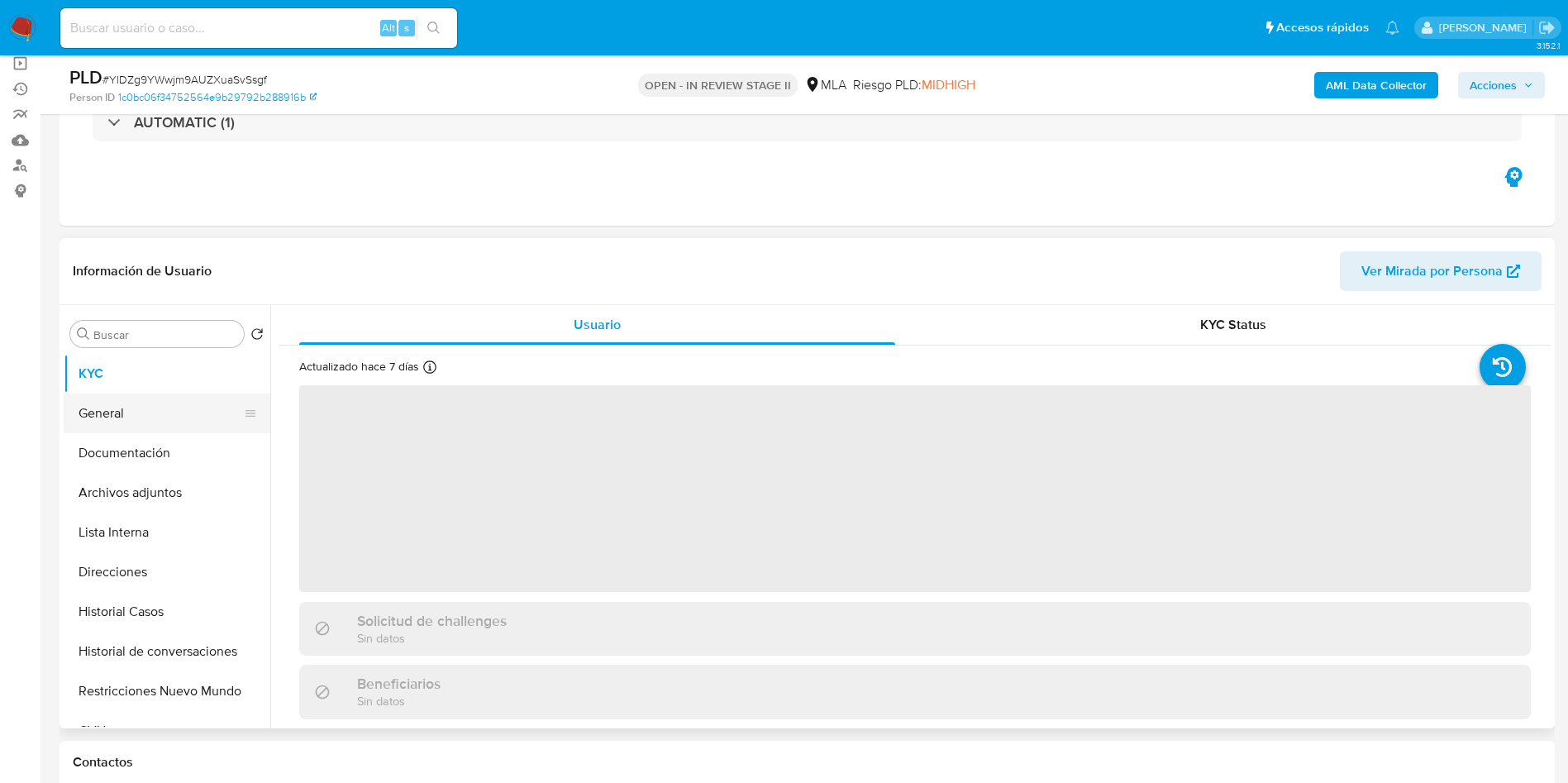
click at [149, 416] on button "General" at bounding box center [160, 413] width 193 height 40
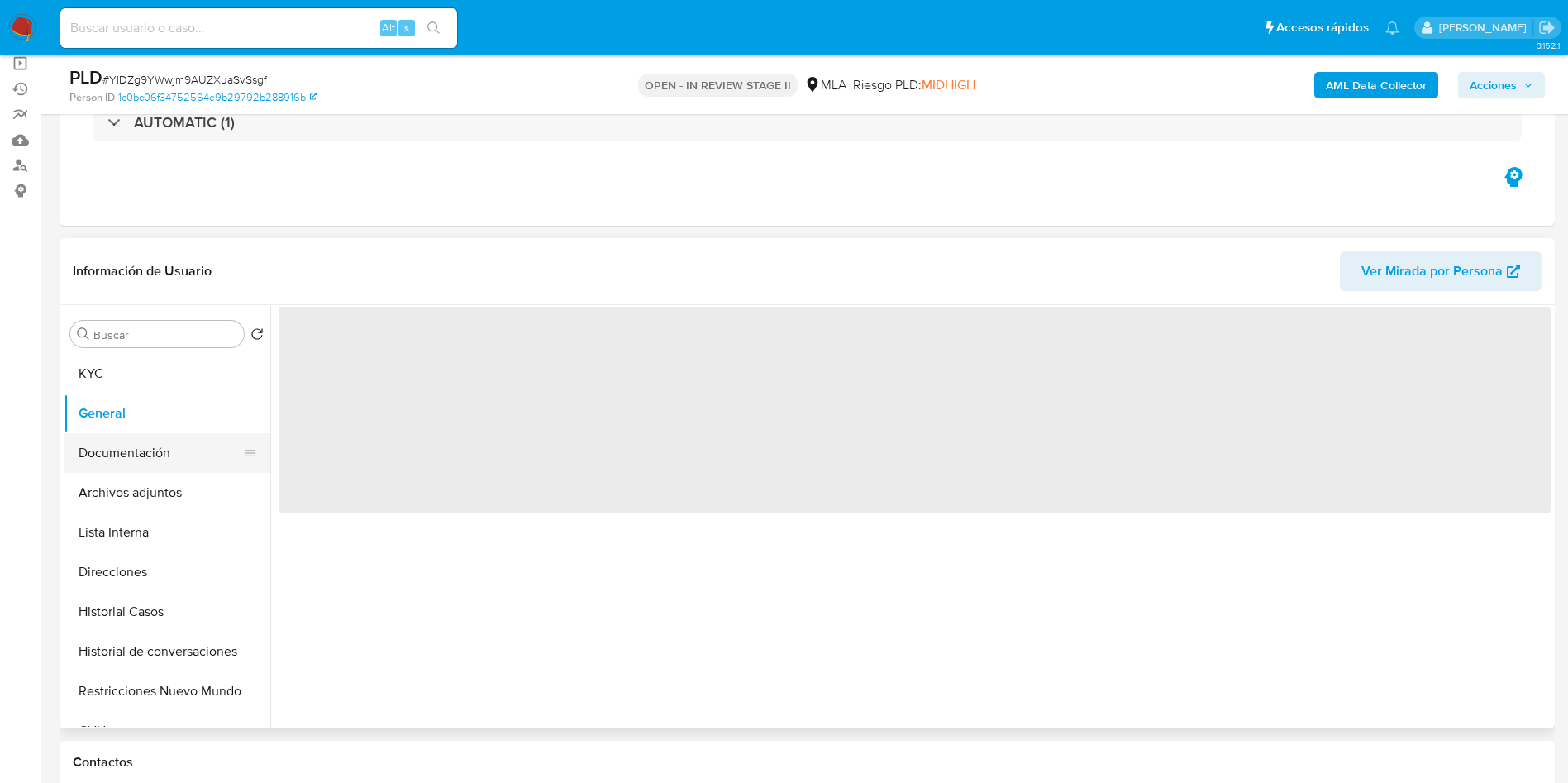
click at [153, 454] on button "Documentación" at bounding box center [160, 453] width 193 height 40
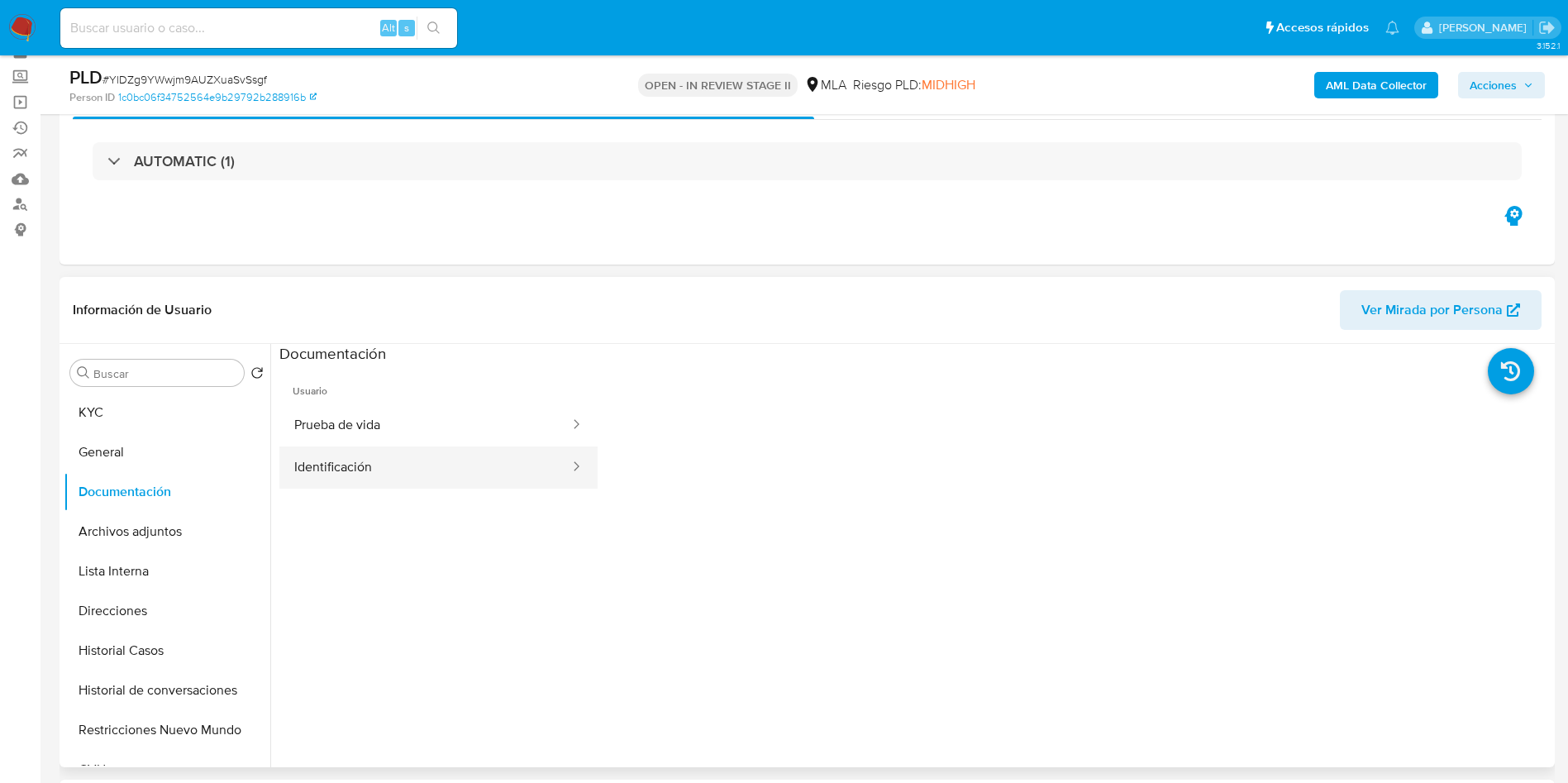
scroll to position [124, 0]
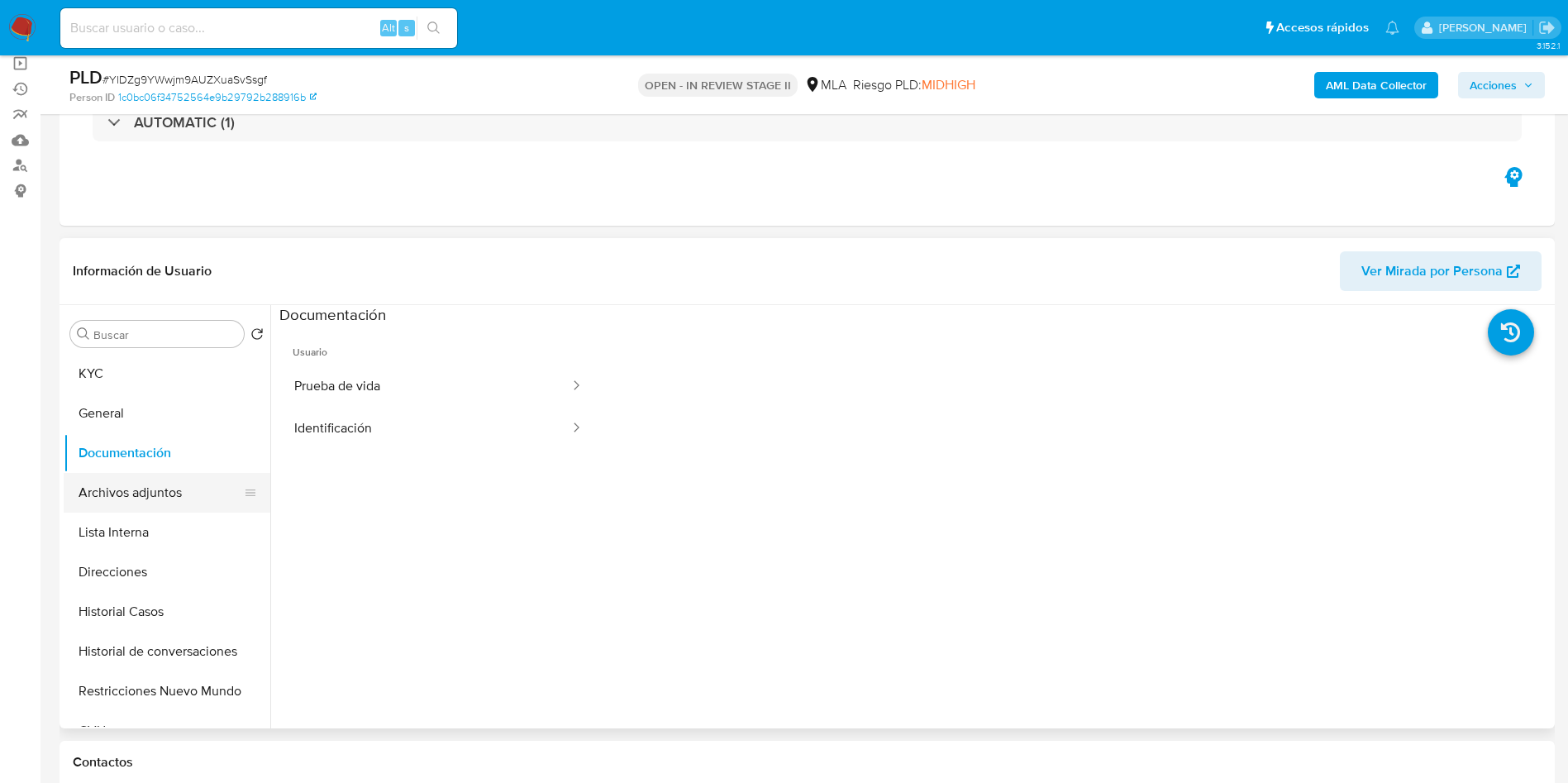
click at [127, 504] on button "Archivos adjuntos" at bounding box center [160, 493] width 193 height 40
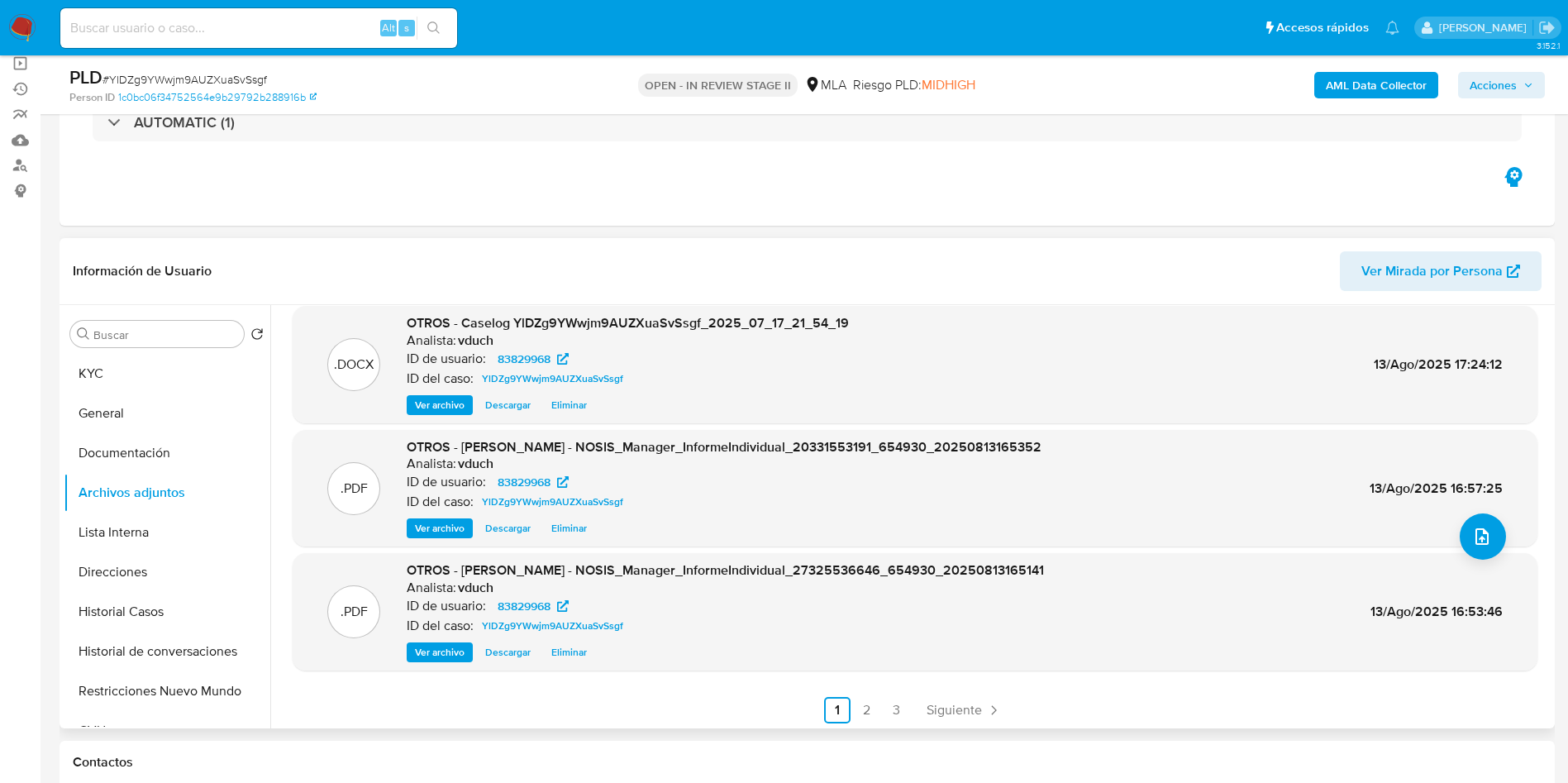
scroll to position [139, 0]
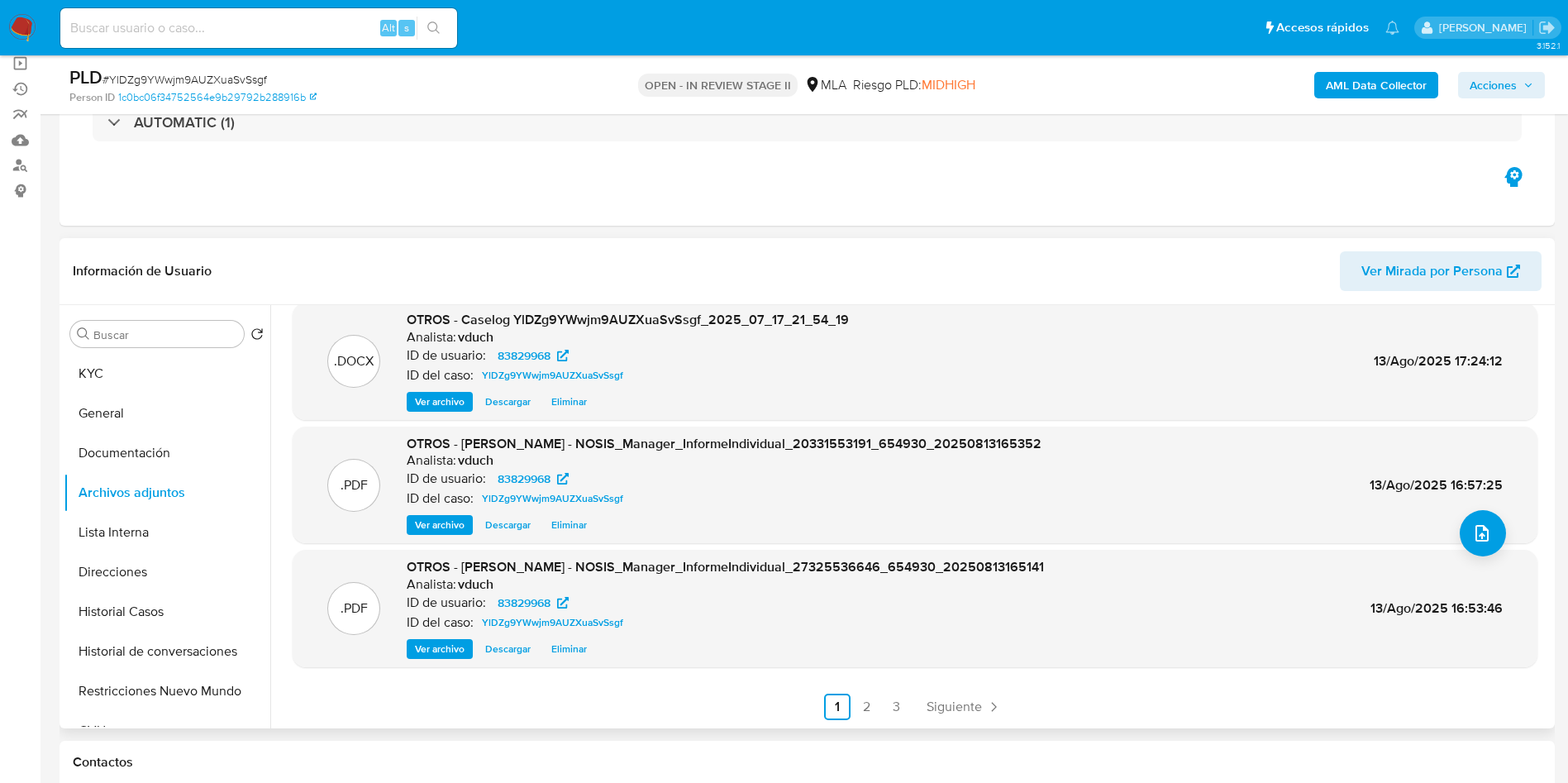
click at [963, 724] on div ".XLSX OTROS - Movimientos - 83829968 - YlDZg9YWwjm9AUZXuaSvSsgf Analista: vduch…" at bounding box center [910, 516] width 1280 height 423
click at [963, 710] on span "Siguiente" at bounding box center [954, 707] width 55 height 13
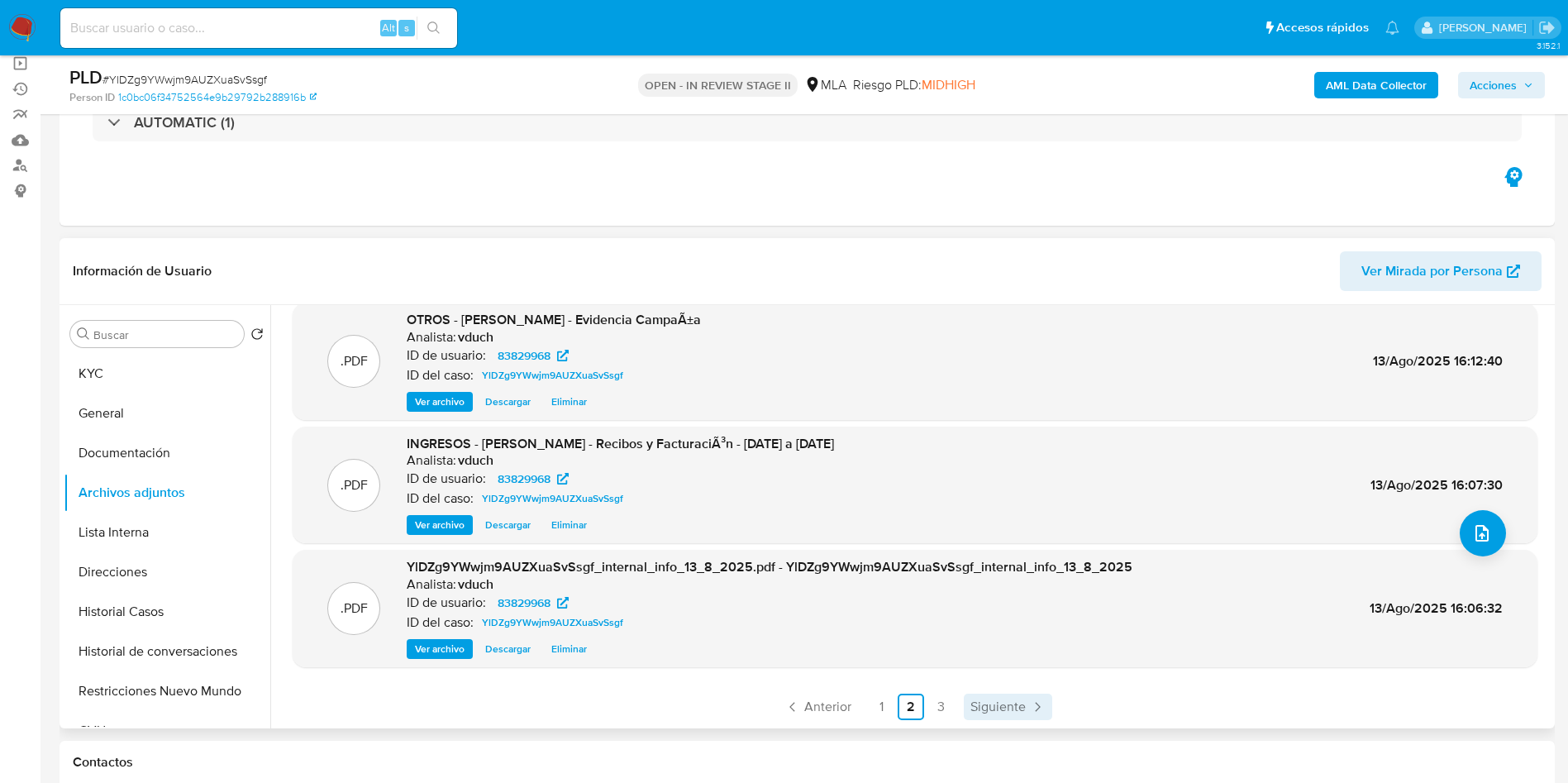
click at [1024, 694] on link "Siguiente" at bounding box center [1007, 707] width 89 height 27
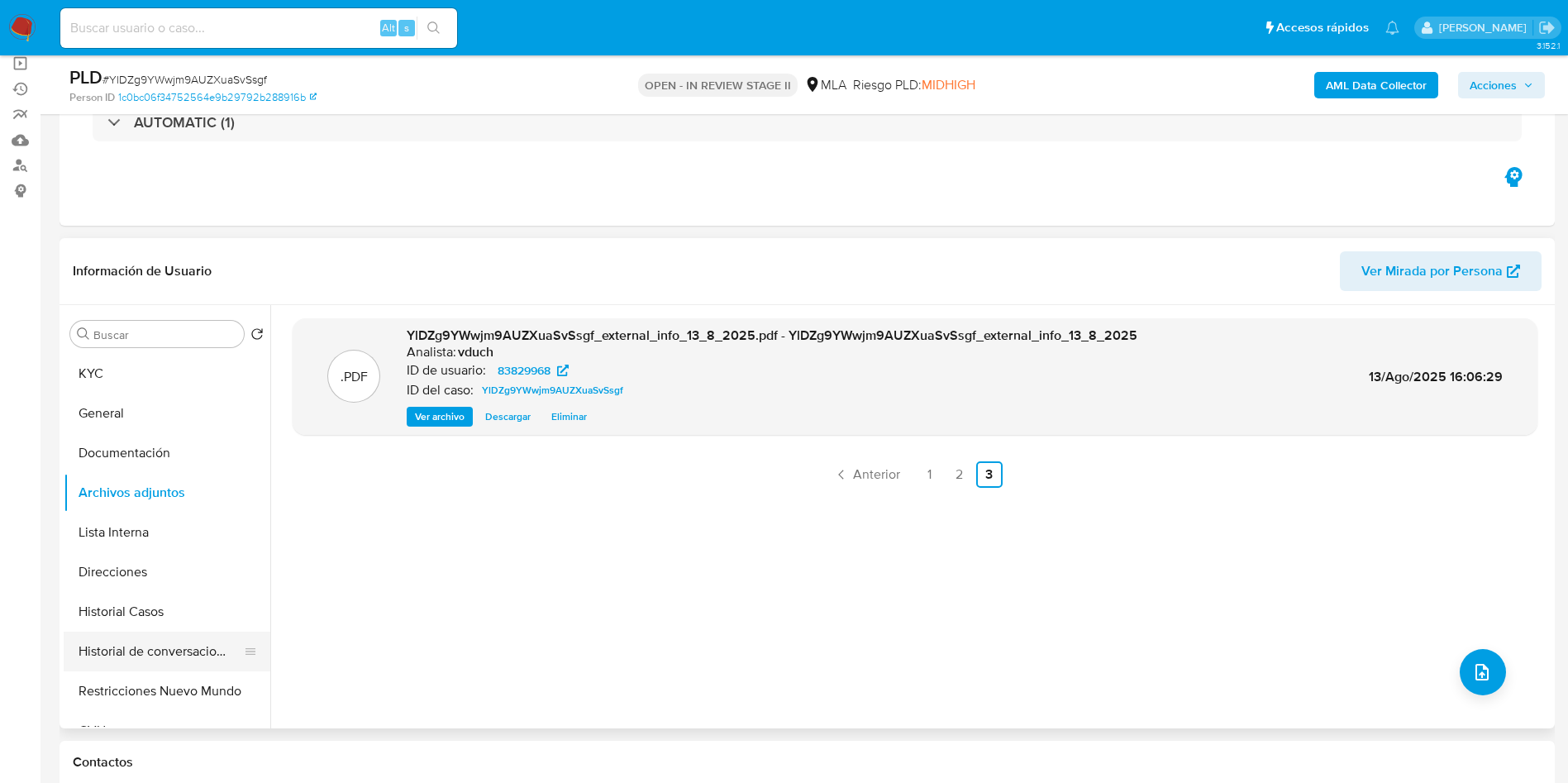
click at [173, 650] on button "Historial de conversaciones" at bounding box center [160, 652] width 193 height 40
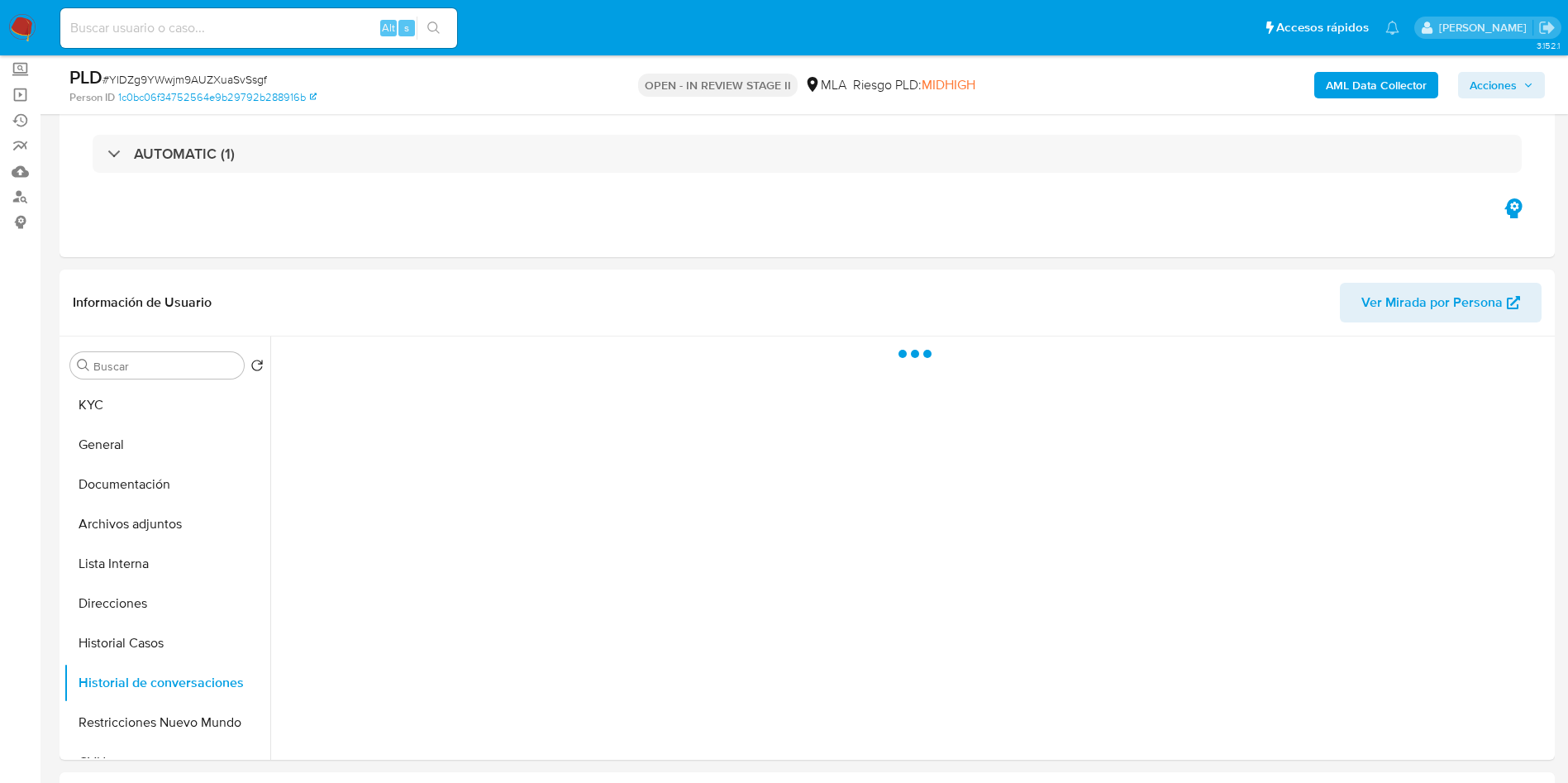
scroll to position [248, 0]
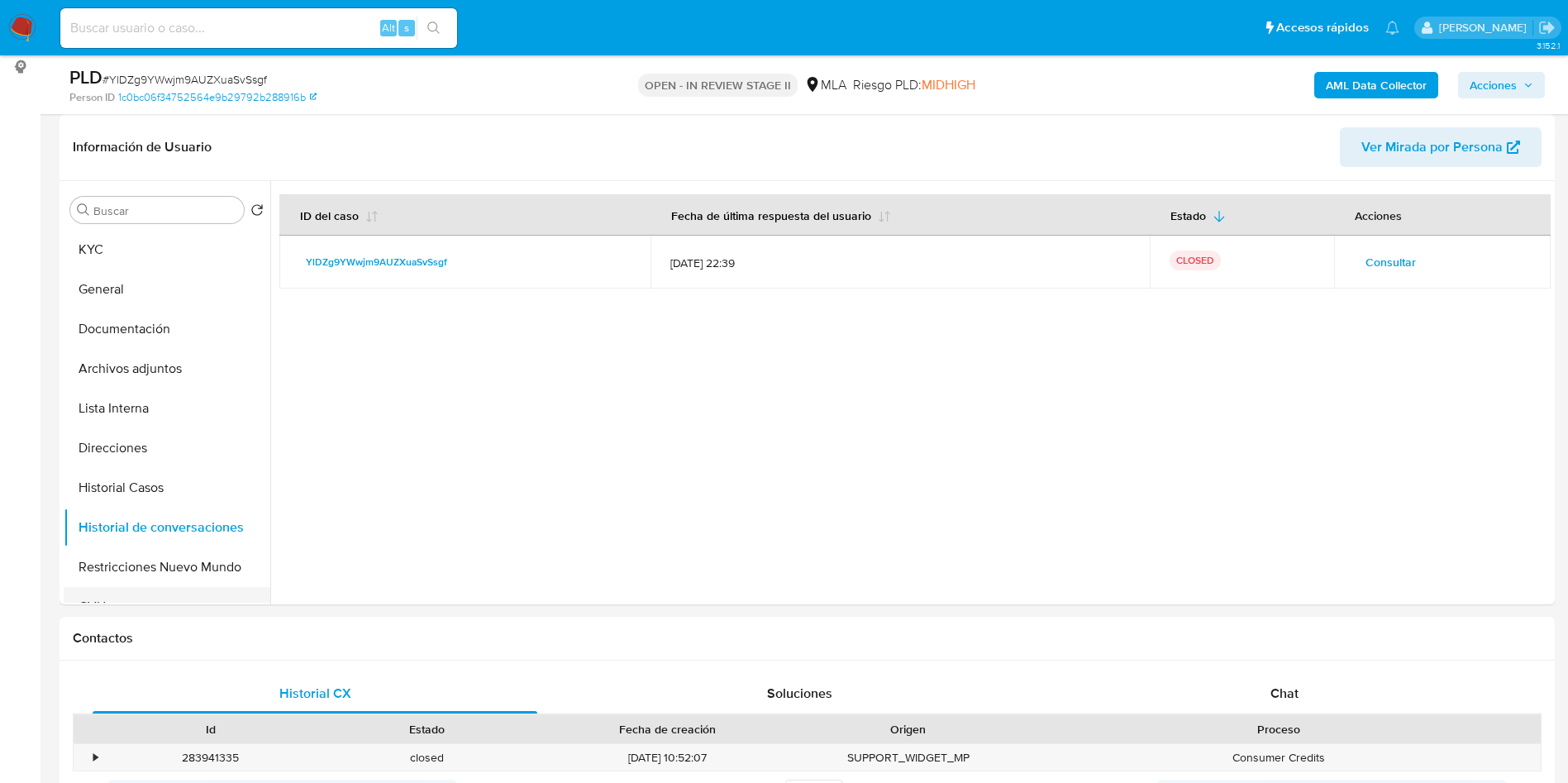
click at [174, 587] on button "CVU" at bounding box center [160, 607] width 193 height 40
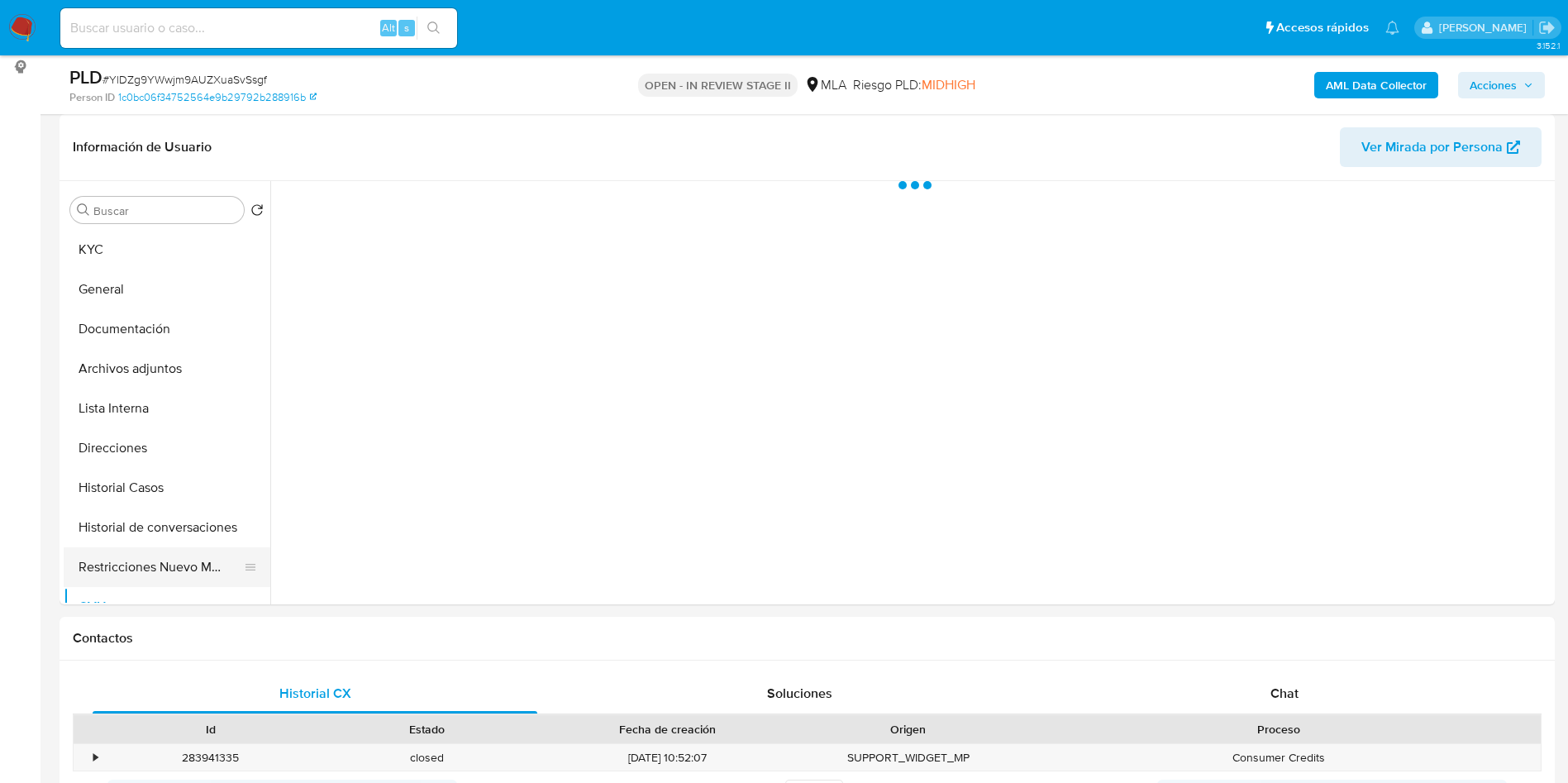
click at [186, 569] on button "Restricciones Nuevo Mundo" at bounding box center [160, 568] width 193 height 40
click at [1517, 88] on span "Acciones" at bounding box center [1500, 85] width 64 height 23
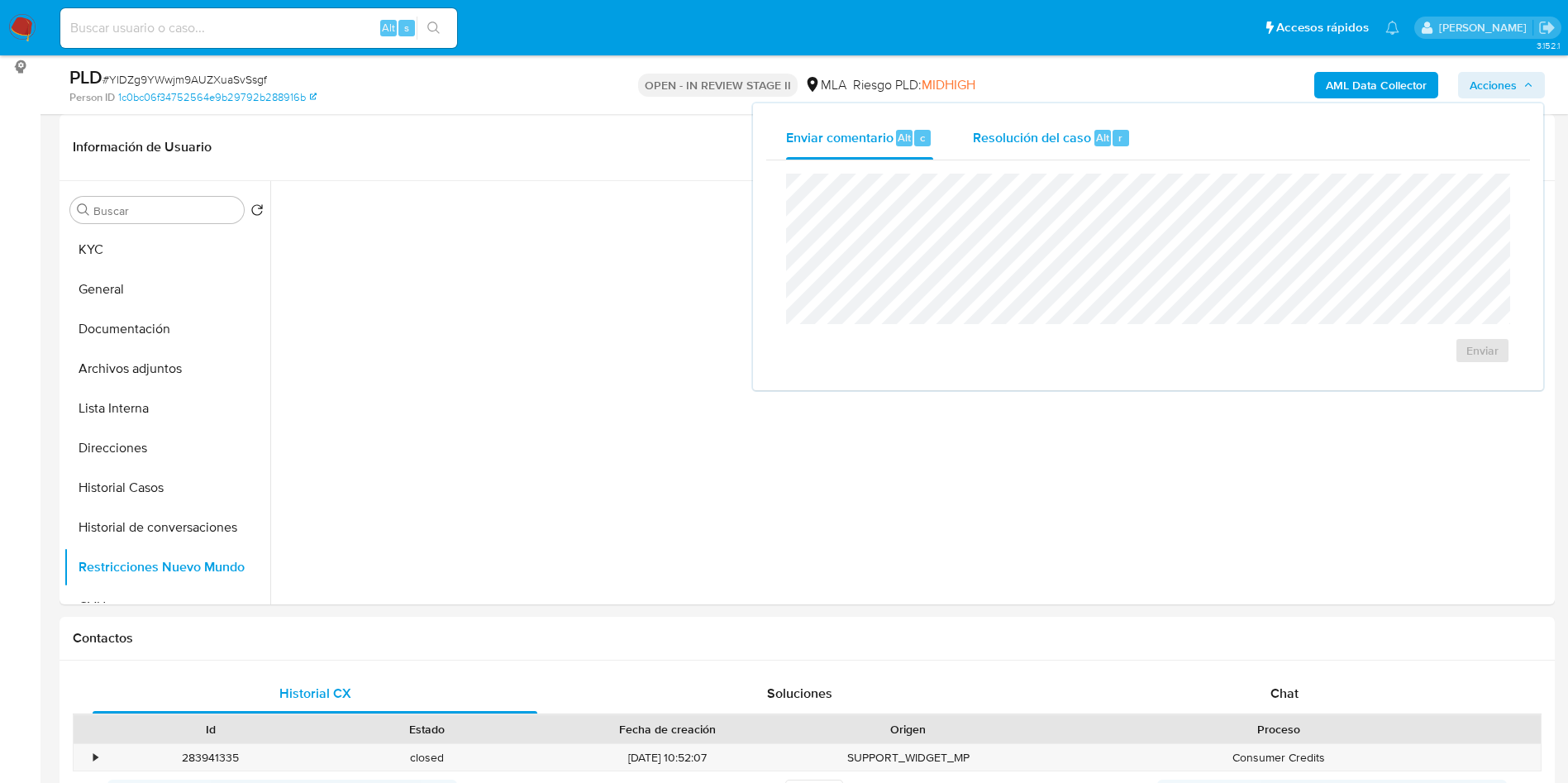
click at [1132, 149] on button "Resolución del caso Alt r" at bounding box center [1051, 137] width 197 height 43
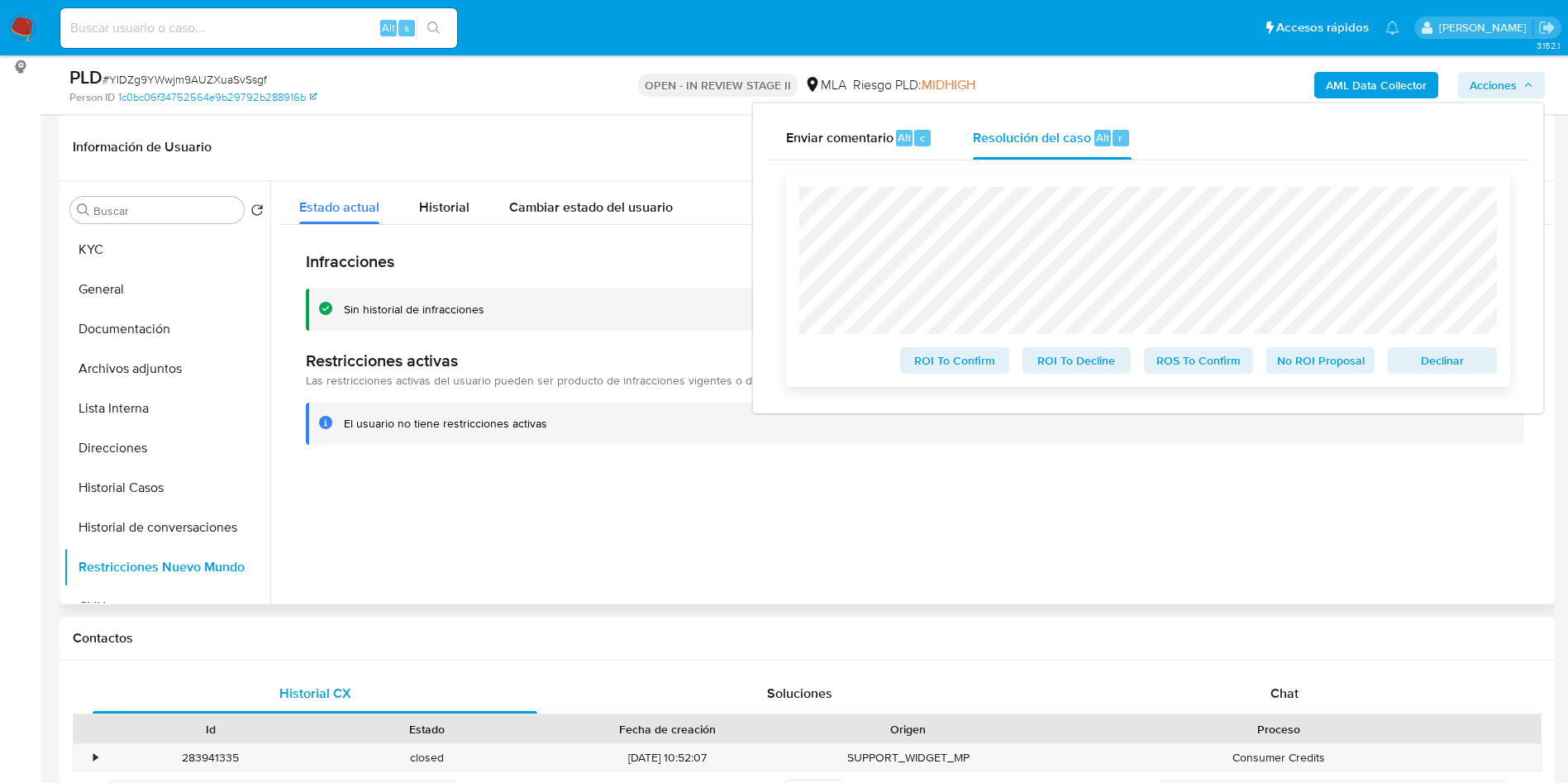
click at [1329, 369] on span "No ROI Proposal" at bounding box center [1320, 360] width 86 height 23
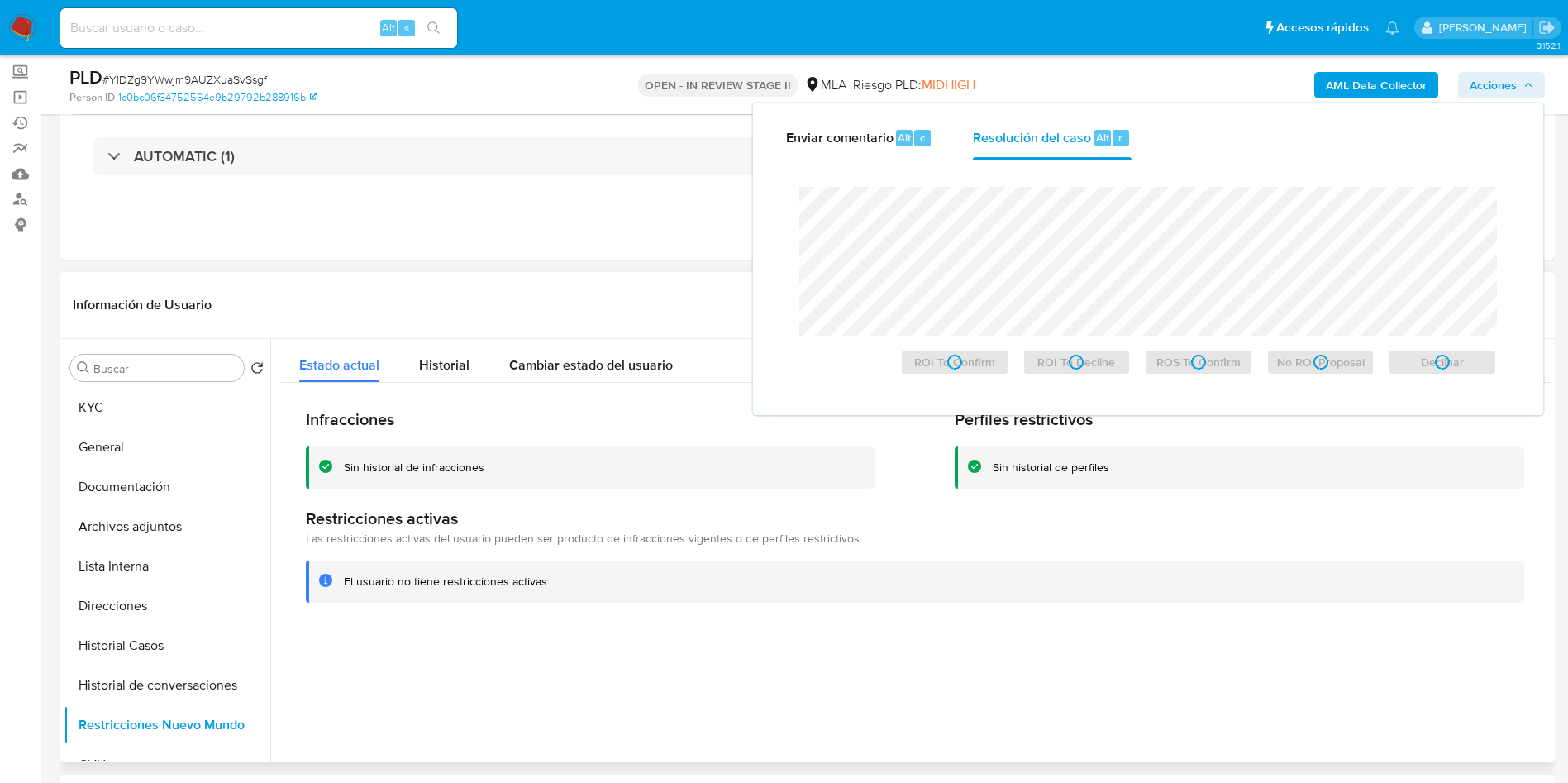
scroll to position [0, 0]
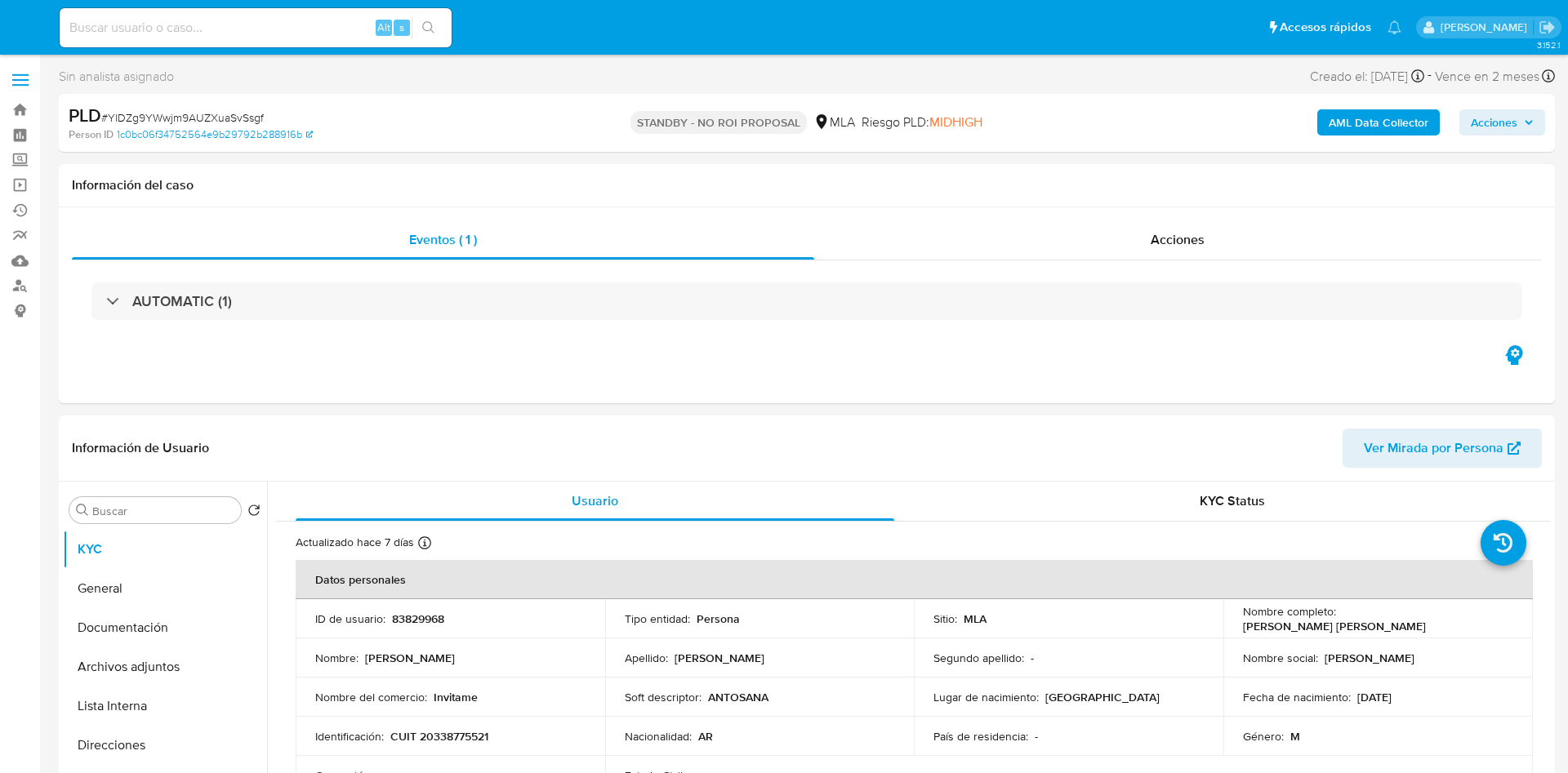
select select "10"
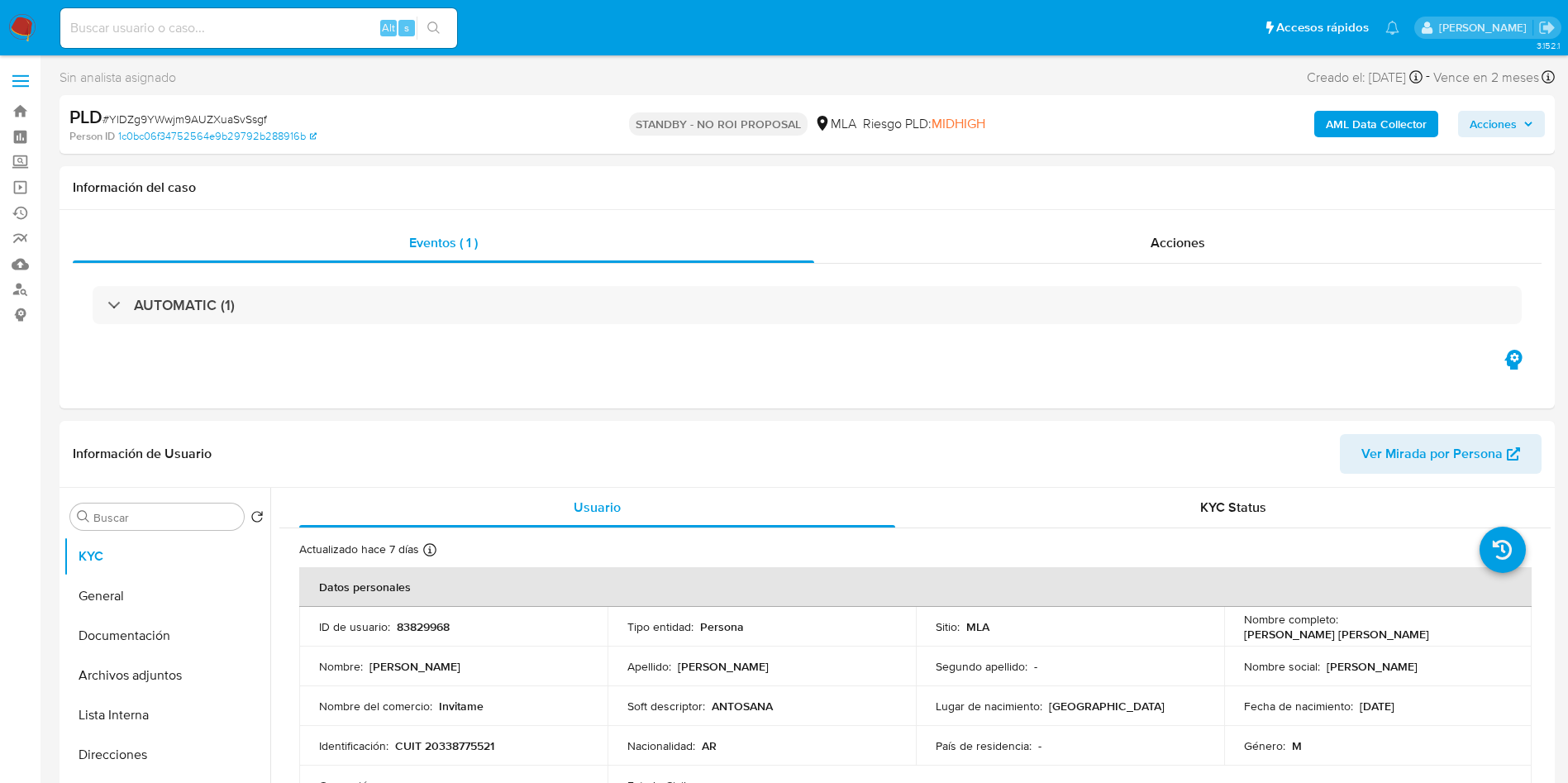
click at [270, 20] on input at bounding box center [258, 28] width 397 height 22
paste input "tL4u0zOLANM11JJHFsLlIwDq"
type input "tL4u0zOLANM11JJHFsLlIwDq"
click at [445, 21] on button "search-icon" at bounding box center [433, 28] width 34 height 23
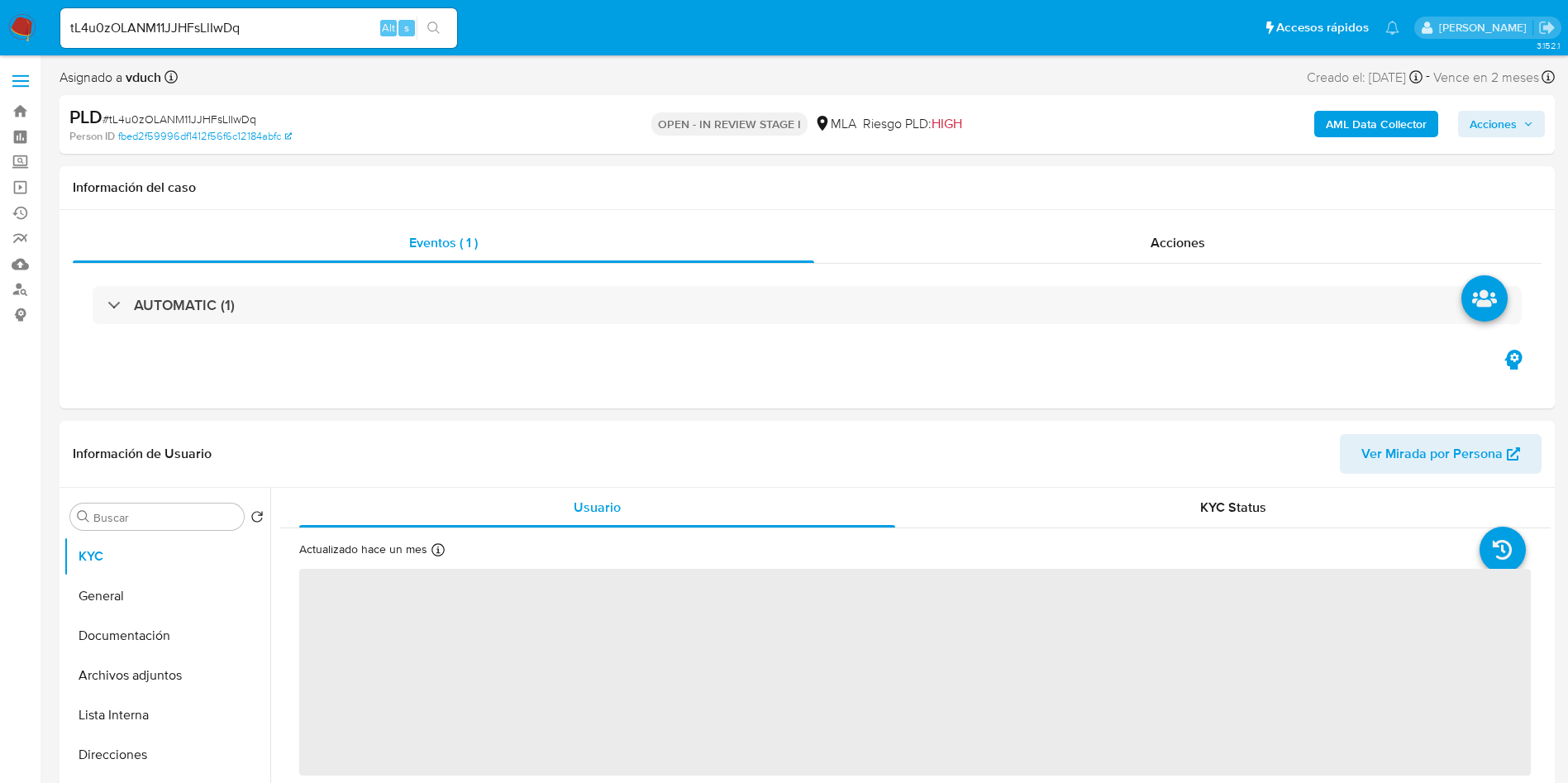
scroll to position [248, 0]
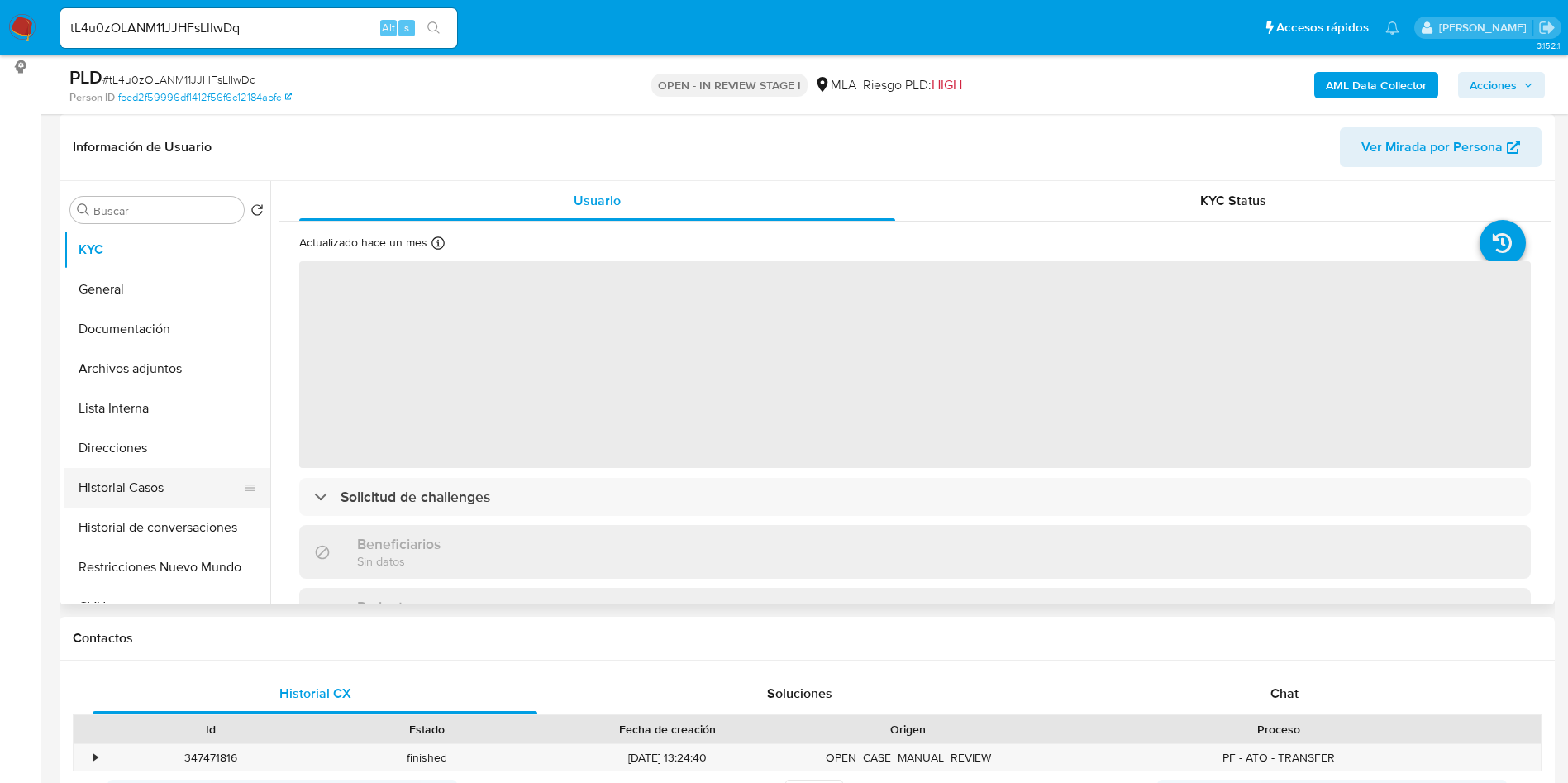
click at [111, 473] on button "Historial Casos" at bounding box center [160, 488] width 193 height 40
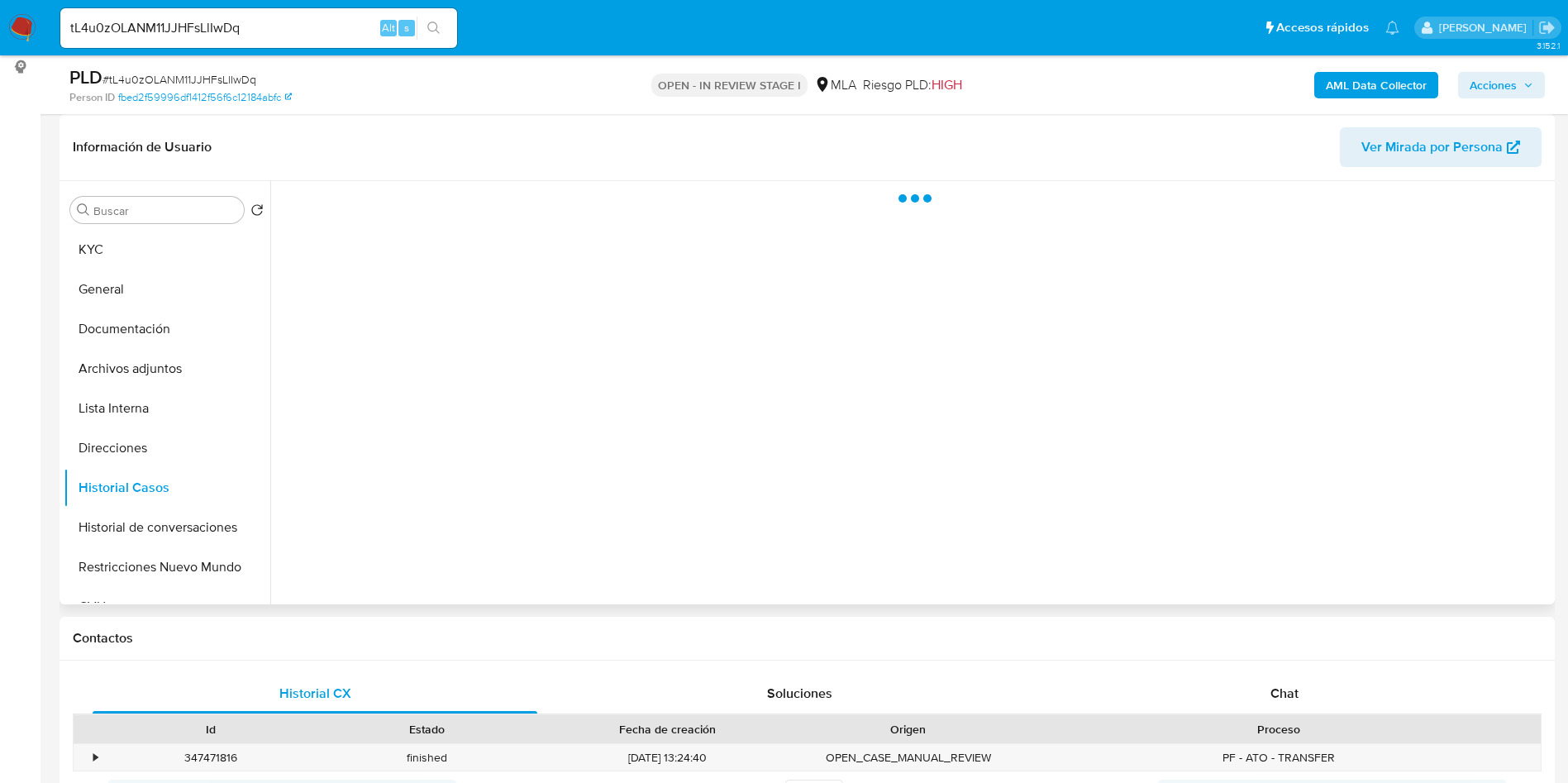
select select "10"
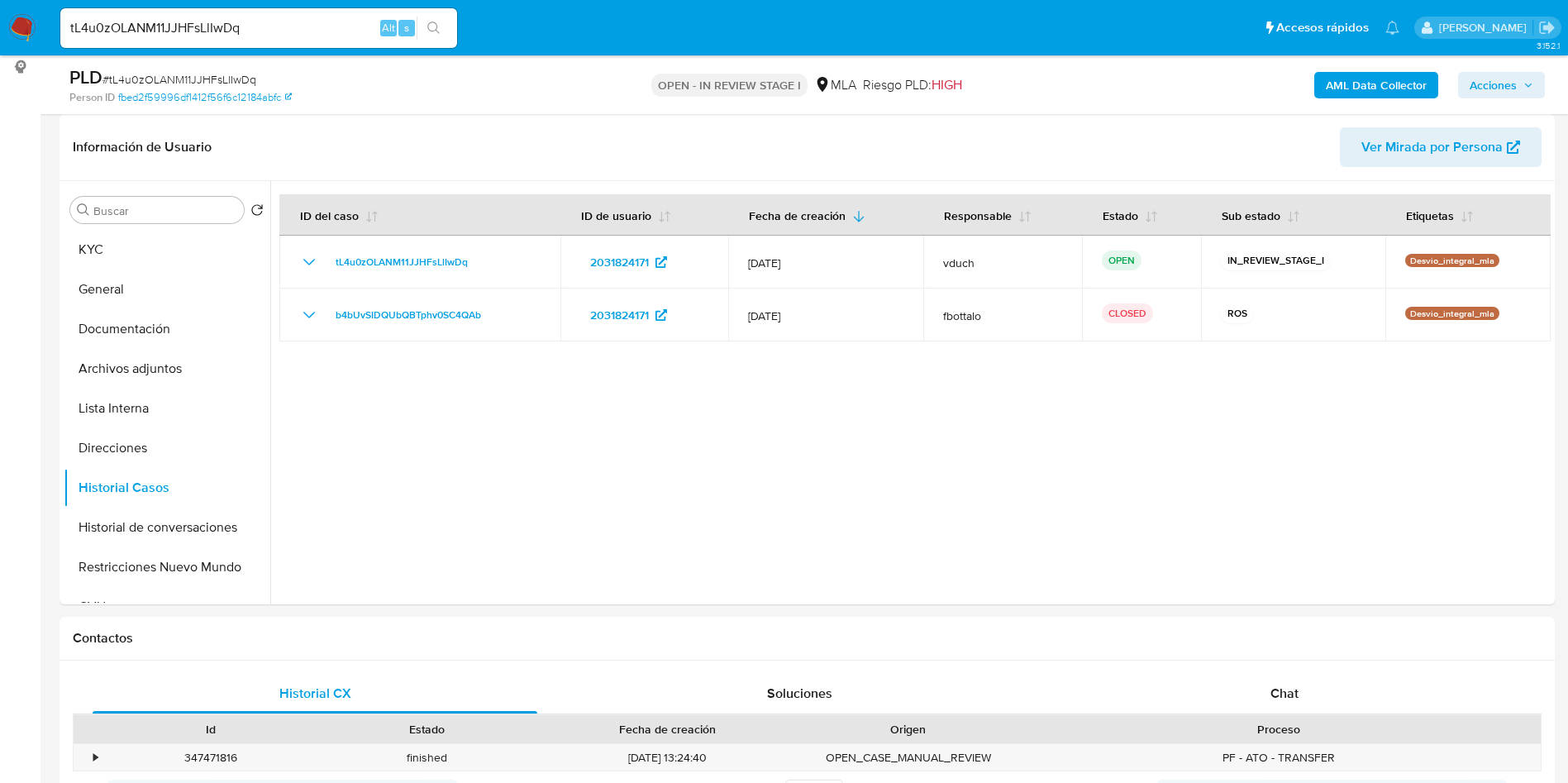
click at [200, 56] on div "PLD # tL4u0zOLANM11JJHFsLlIwDq Person ID fbed2f59996df1412f56f6c12184abfc OPEN …" at bounding box center [806, 85] width 1495 height 59
click at [197, 59] on div "PLD # tL4u0zOLANM11JJHFsLlIwDq Person ID fbed2f59996df1412f56f6c12184abfc OPEN …" at bounding box center [806, 85] width 1495 height 59
click at [204, 84] on span "# tL4u0zOLANM11JJHFsLlIwDq" at bounding box center [179, 79] width 153 height 16
copy span "tL4u0zOLANM11JJHFsLlIwDq"
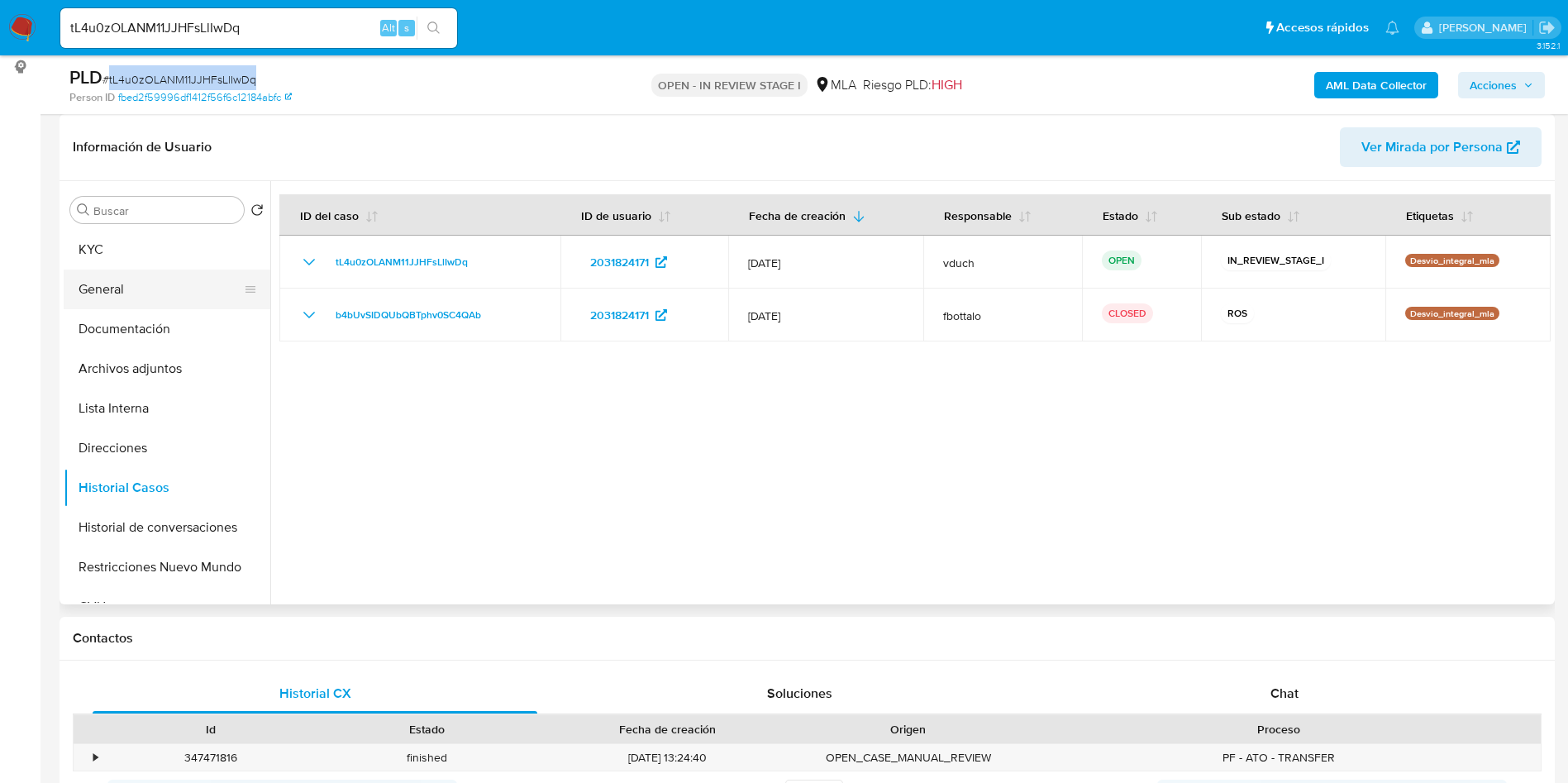
click at [69, 279] on button "General" at bounding box center [160, 290] width 193 height 40
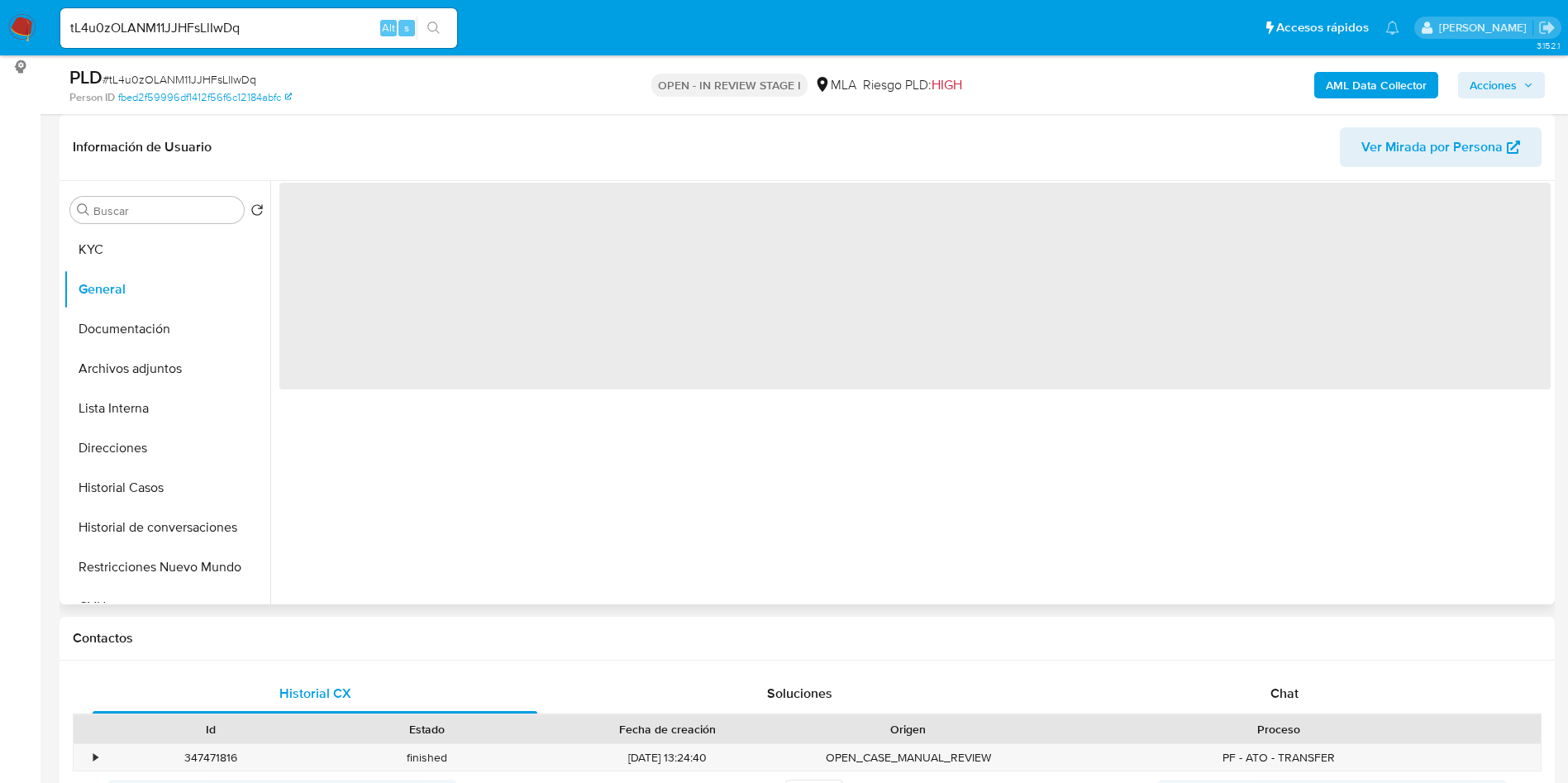
click at [755, 152] on header "Información de Usuario Ver Mirada por Persona" at bounding box center [806, 148] width 1468 height 40
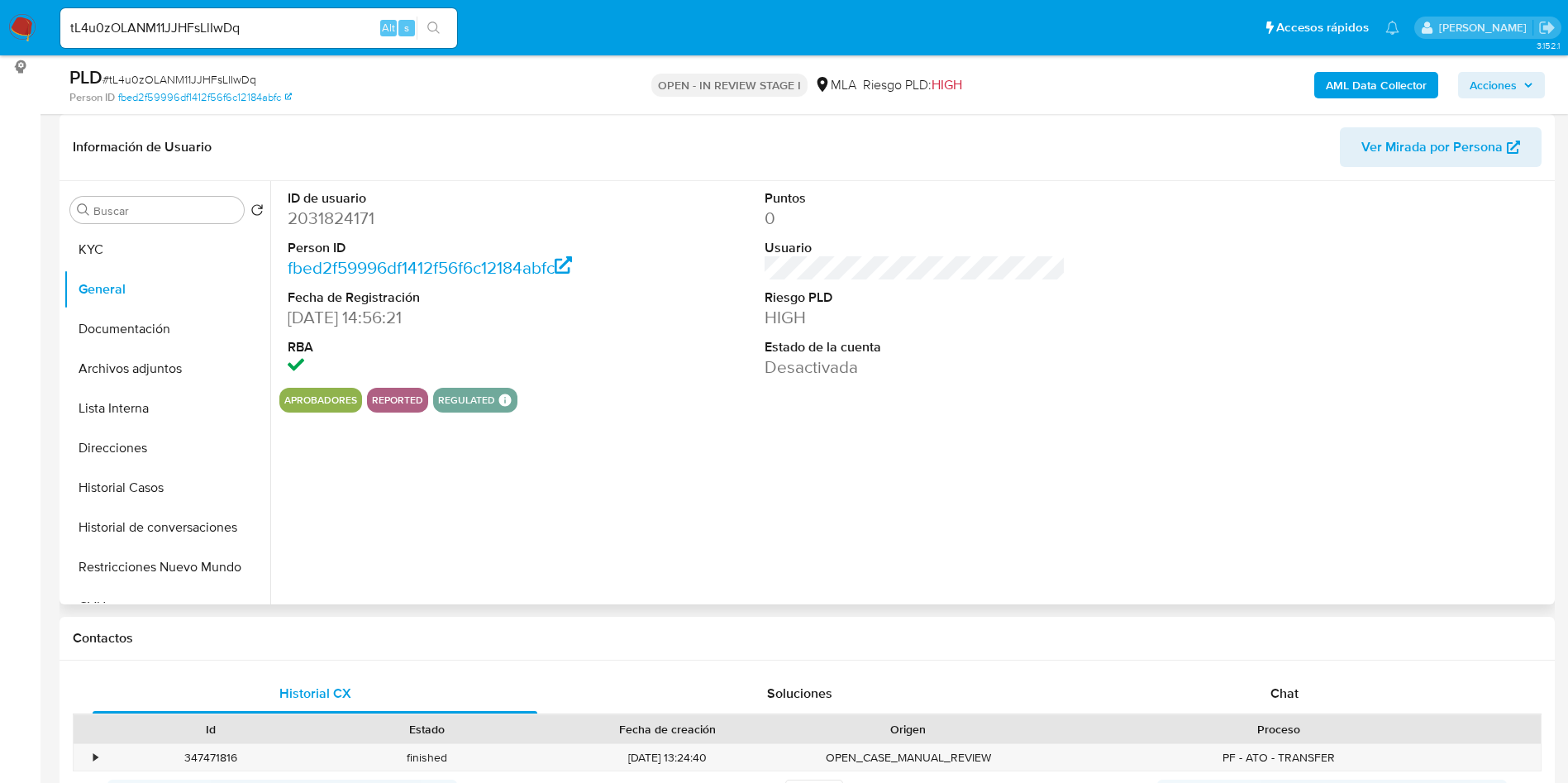
click at [344, 226] on dd "2031824171" at bounding box center [438, 218] width 302 height 23
copy dd "2031824171"
click at [222, 22] on input "tL4u0zOLANM11JJHFsLlIwDq" at bounding box center [258, 28] width 397 height 22
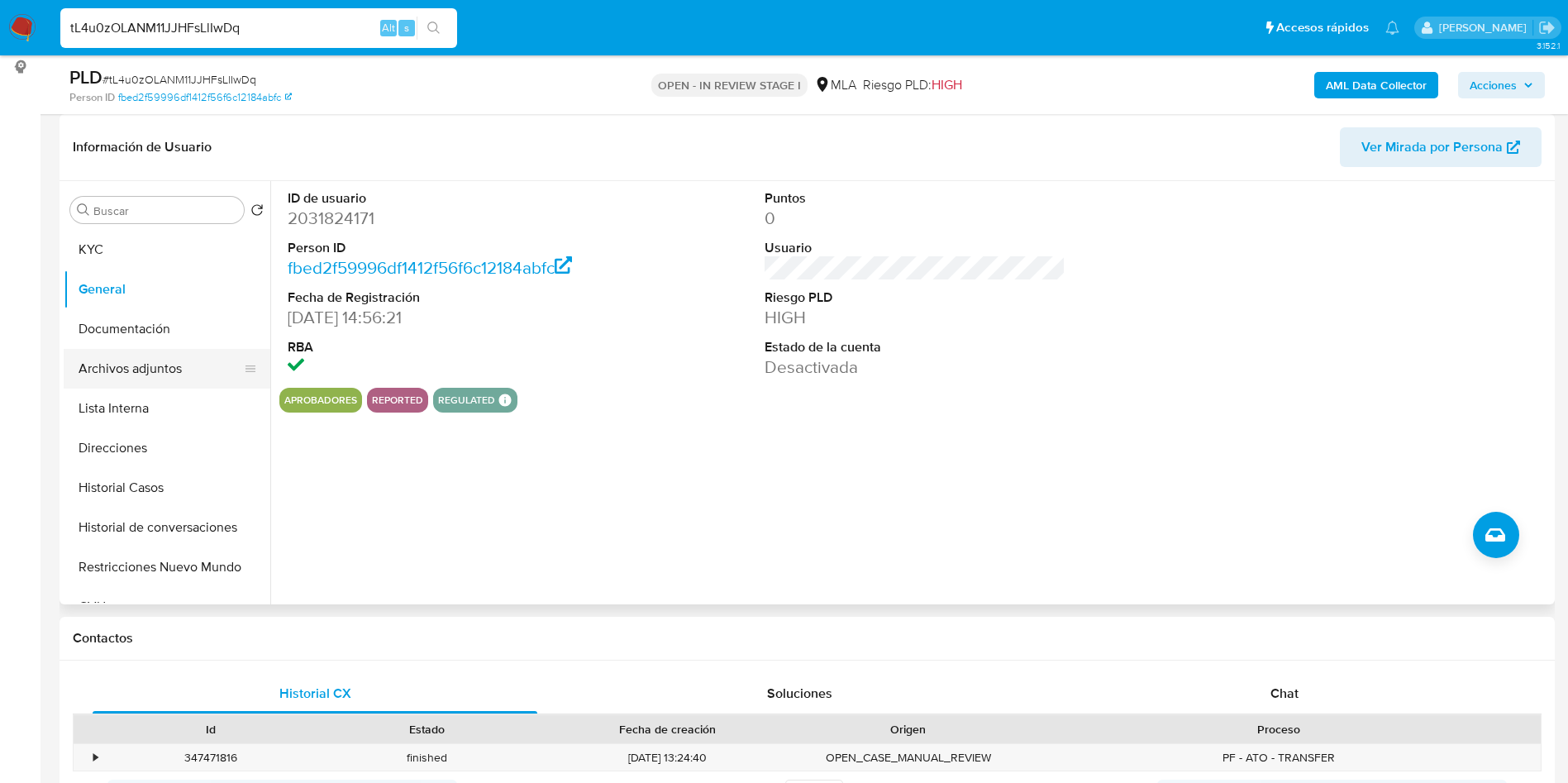
click at [166, 364] on button "Archivos adjuntos" at bounding box center [160, 369] width 193 height 40
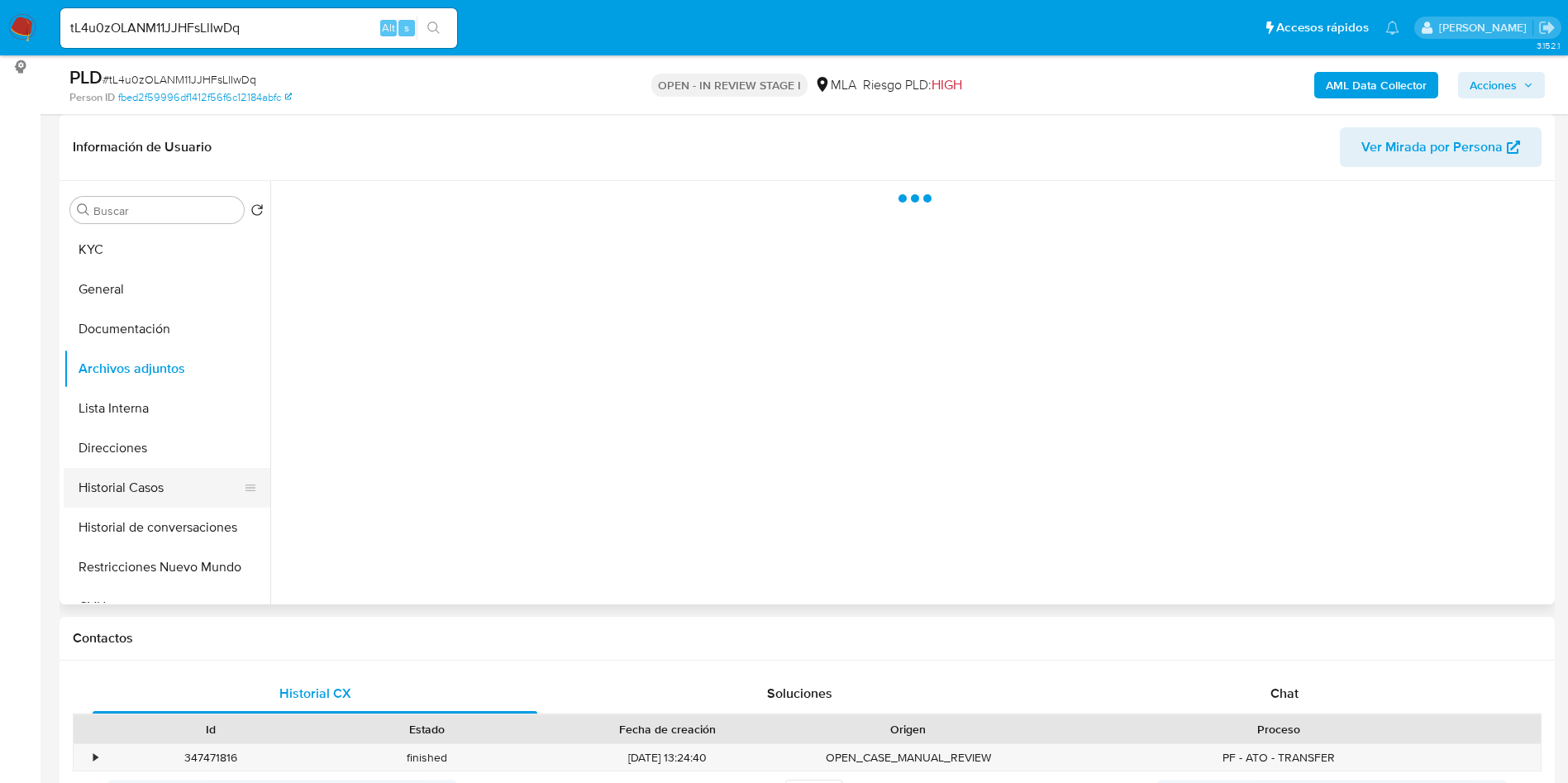
click at [108, 473] on button "Historial Casos" at bounding box center [160, 488] width 193 height 40
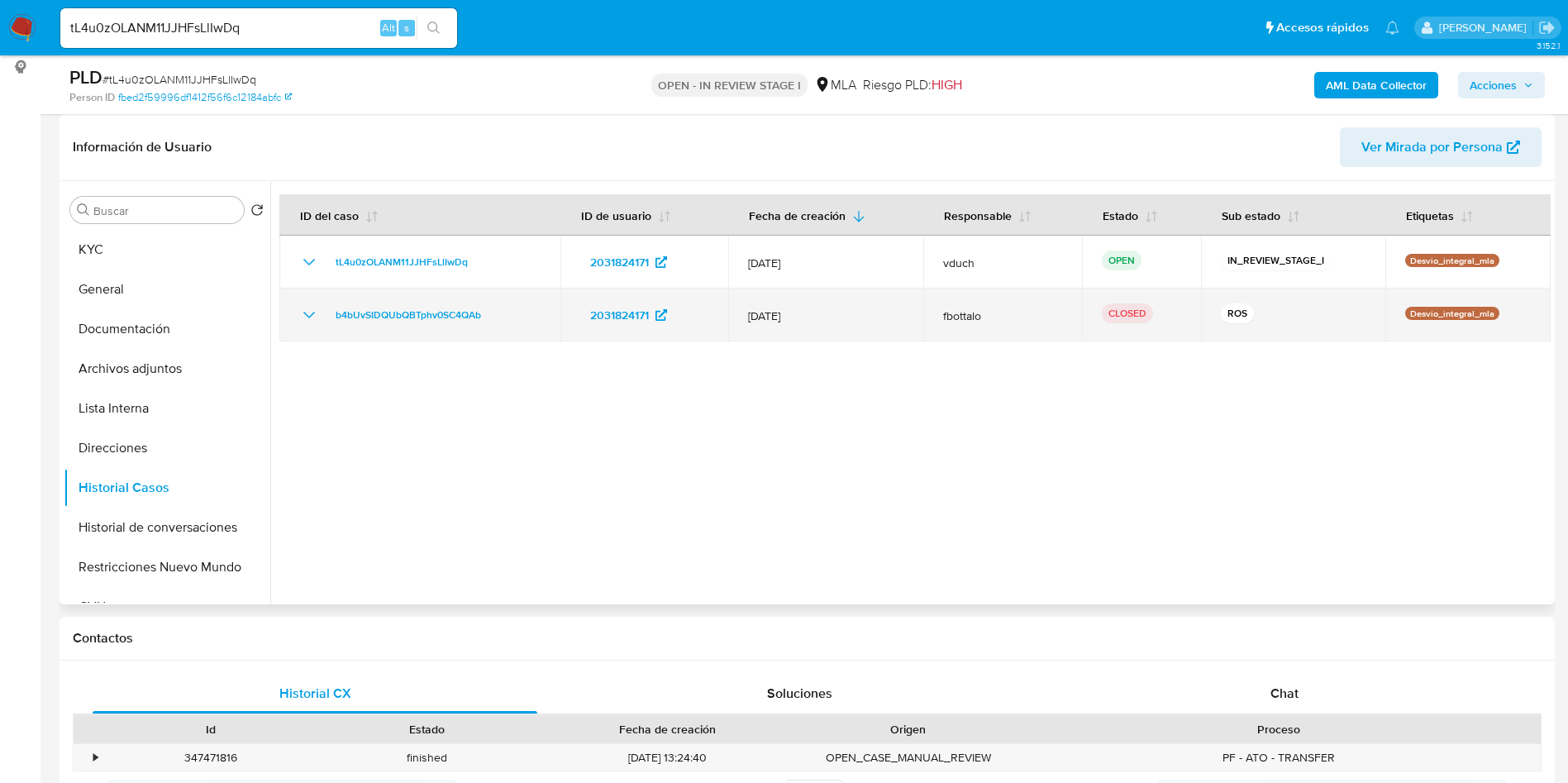
click at [305, 316] on icon "Mostrar/Ocultar" at bounding box center [308, 314] width 20 height 20
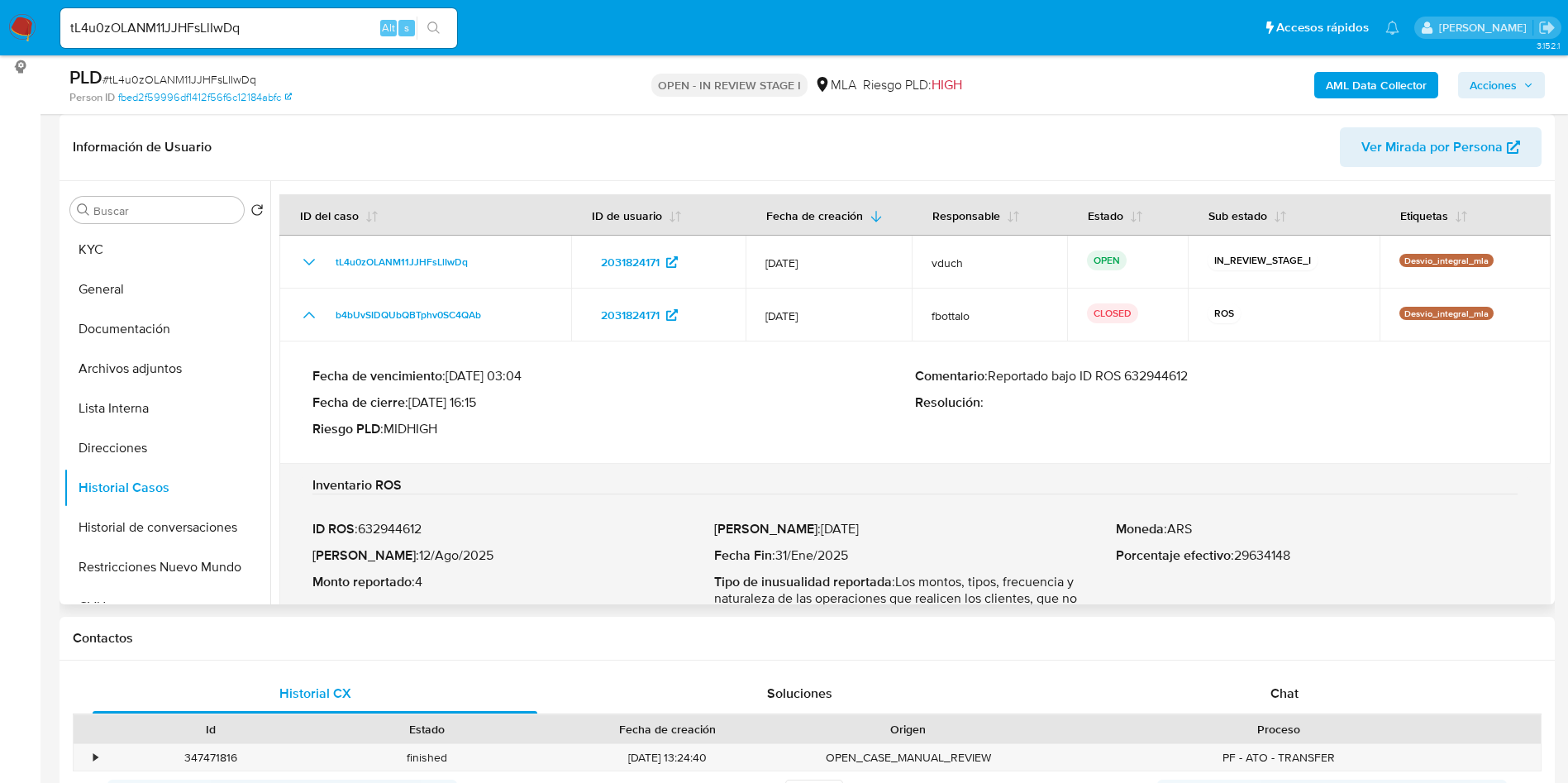
click at [1137, 377] on p "Comentario : Reportado bajo ID ROS 632944612" at bounding box center [1216, 375] width 603 height 16
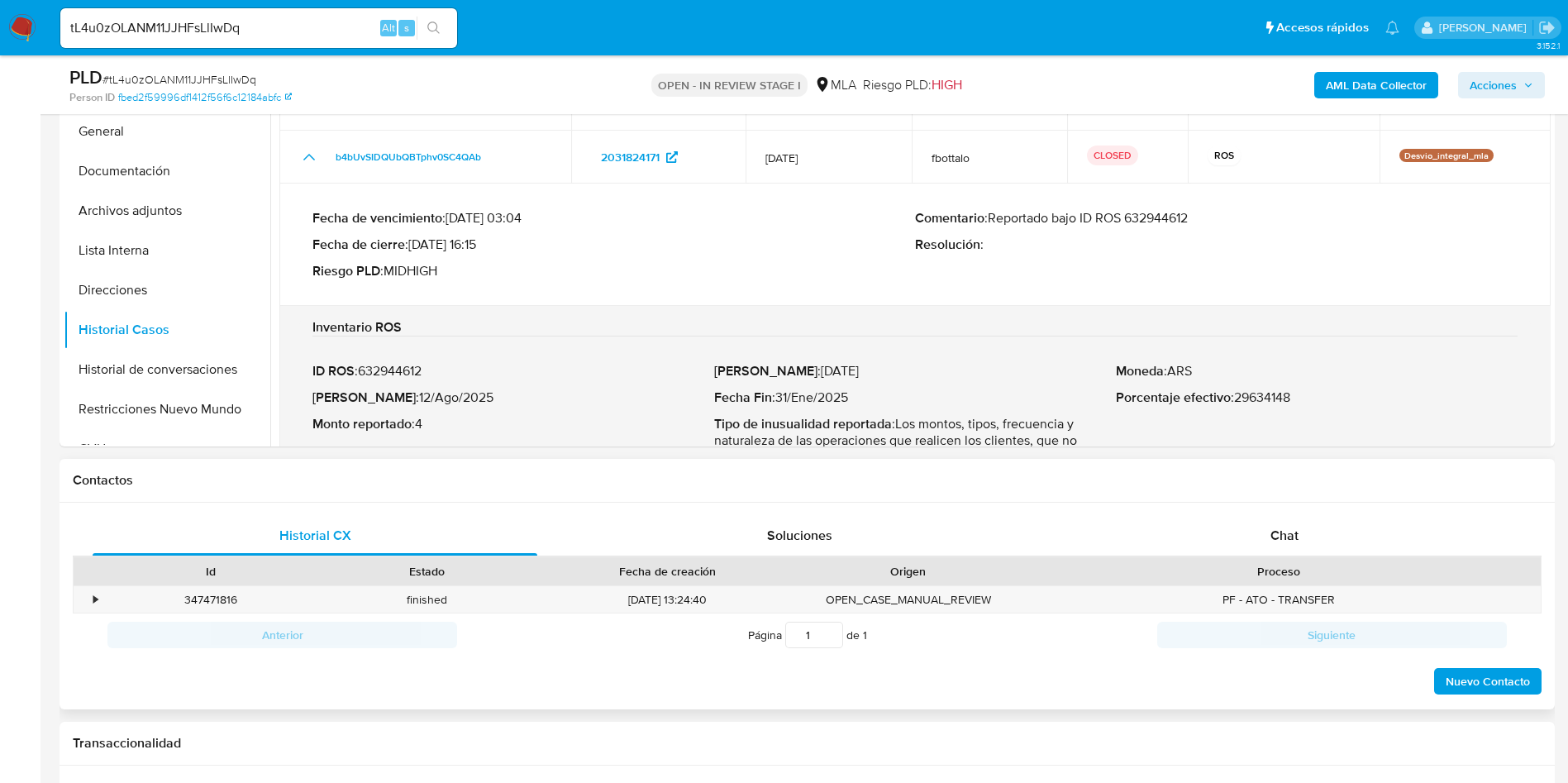
scroll to position [496, 0]
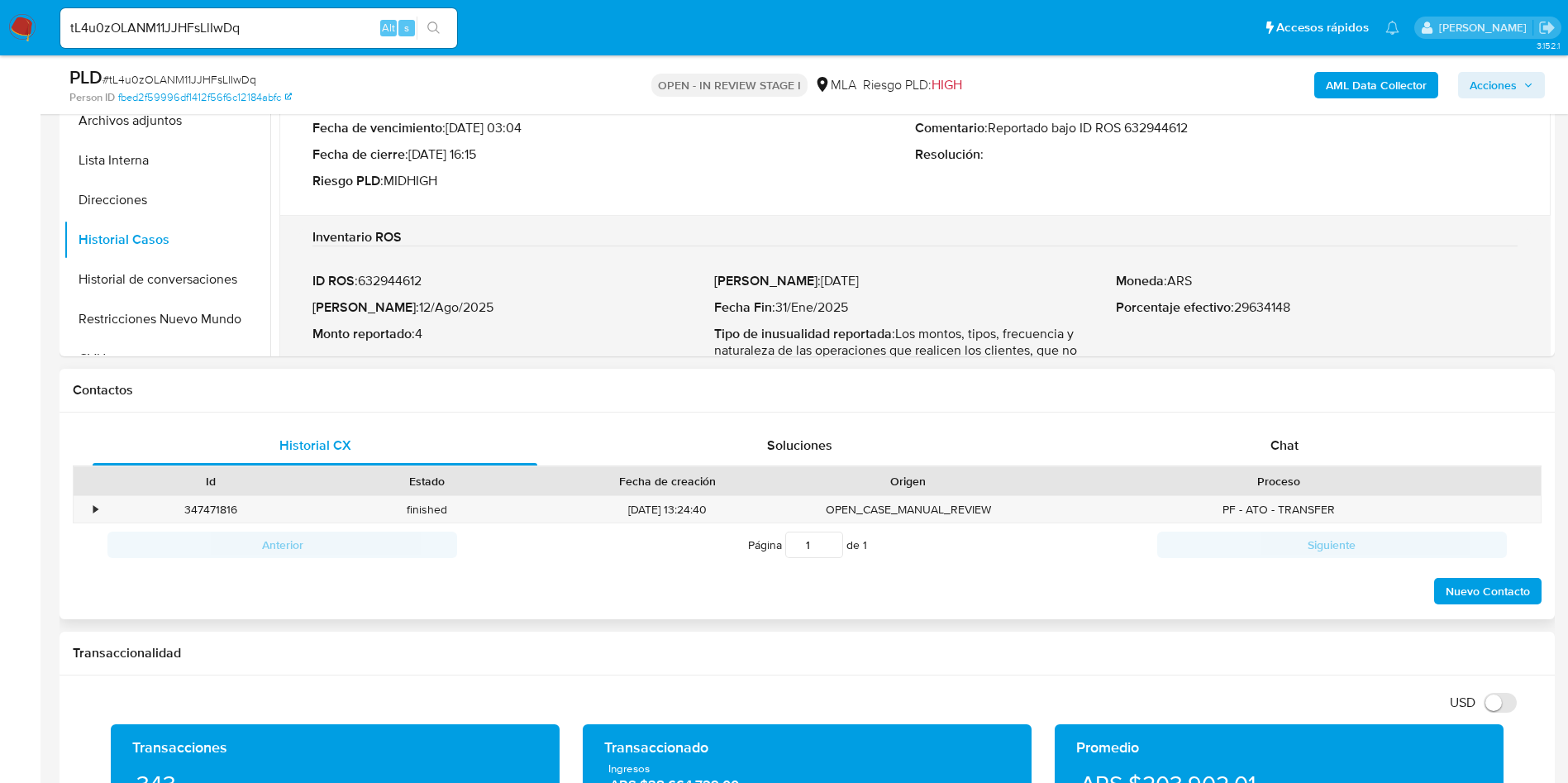
click at [1274, 479] on div "Proceso" at bounding box center [1279, 481] width 501 height 16
click at [1283, 443] on span "Chat" at bounding box center [1284, 445] width 29 height 19
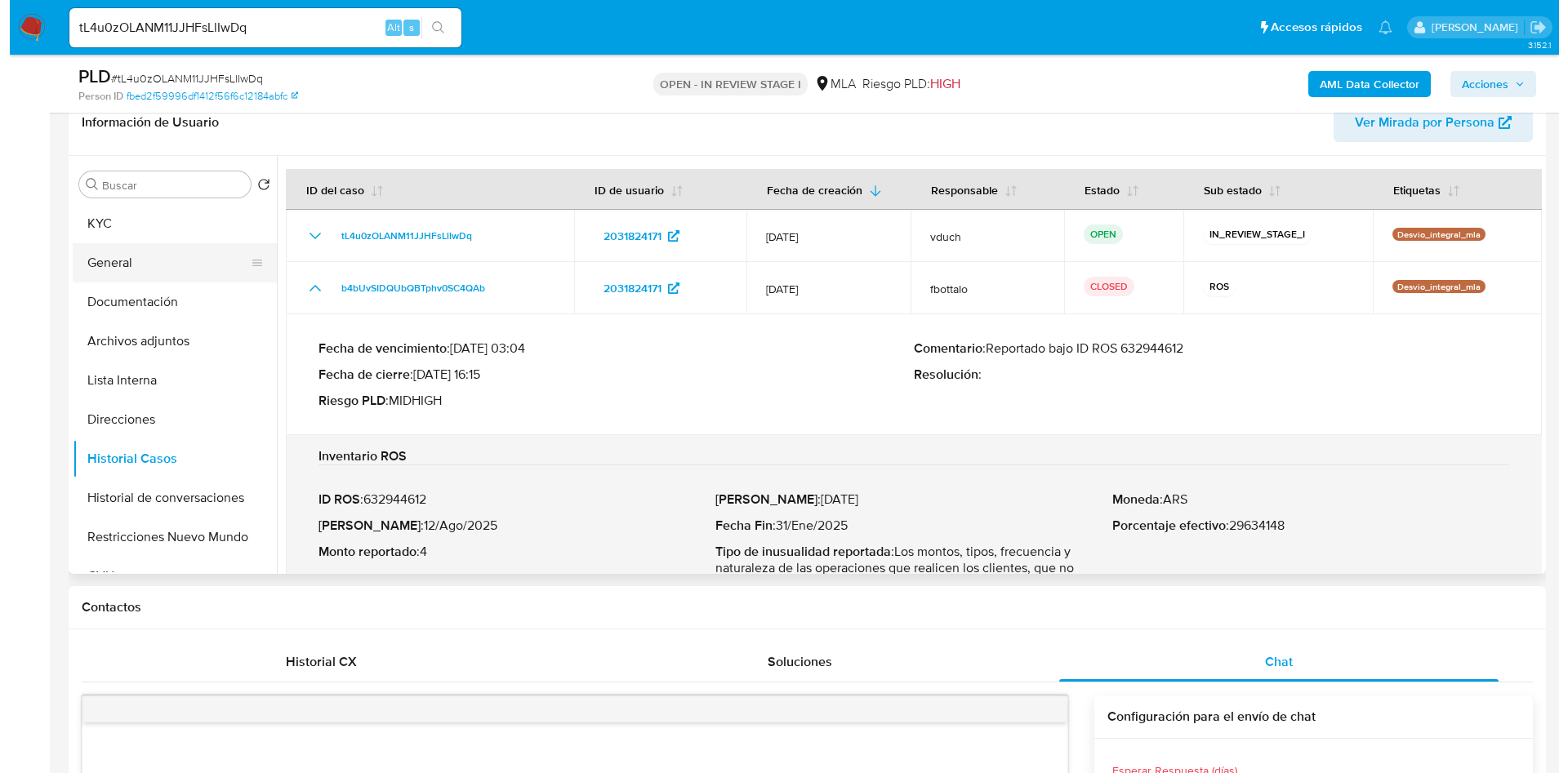
scroll to position [245, 0]
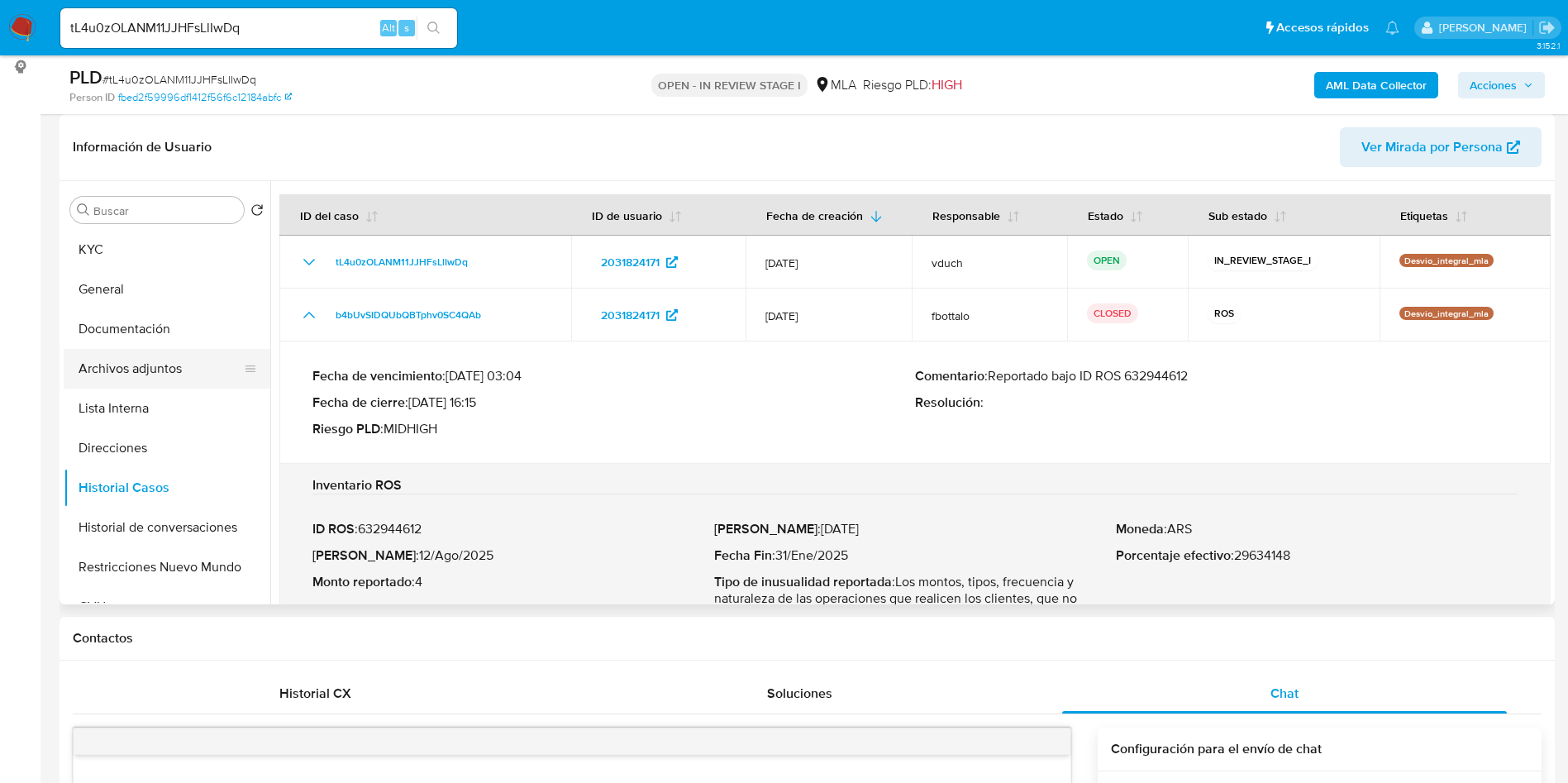
click at [179, 360] on button "Archivos adjuntos" at bounding box center [160, 369] width 193 height 40
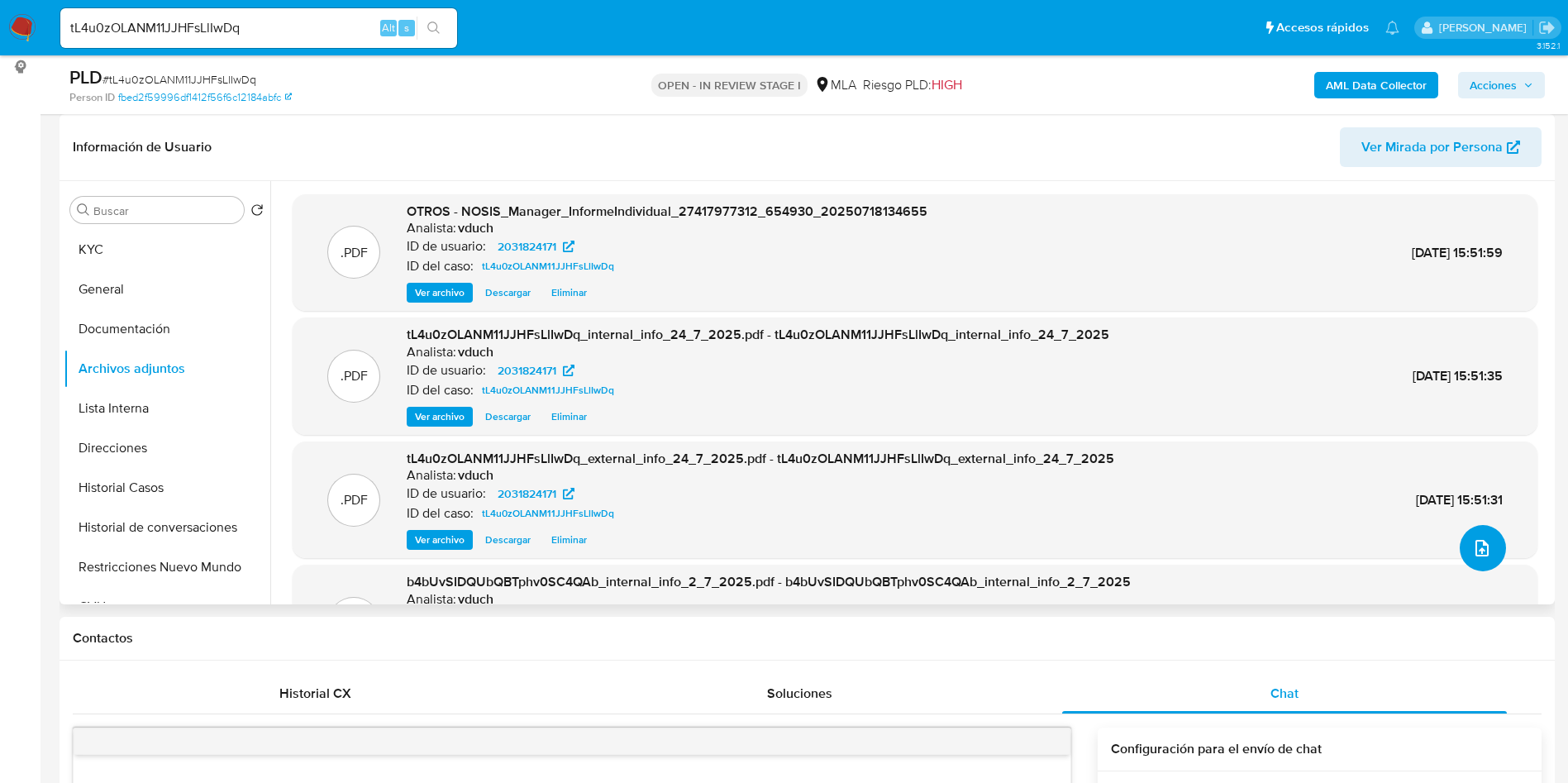
click at [1475, 551] on icon "upload-file" at bounding box center [1481, 548] width 13 height 16
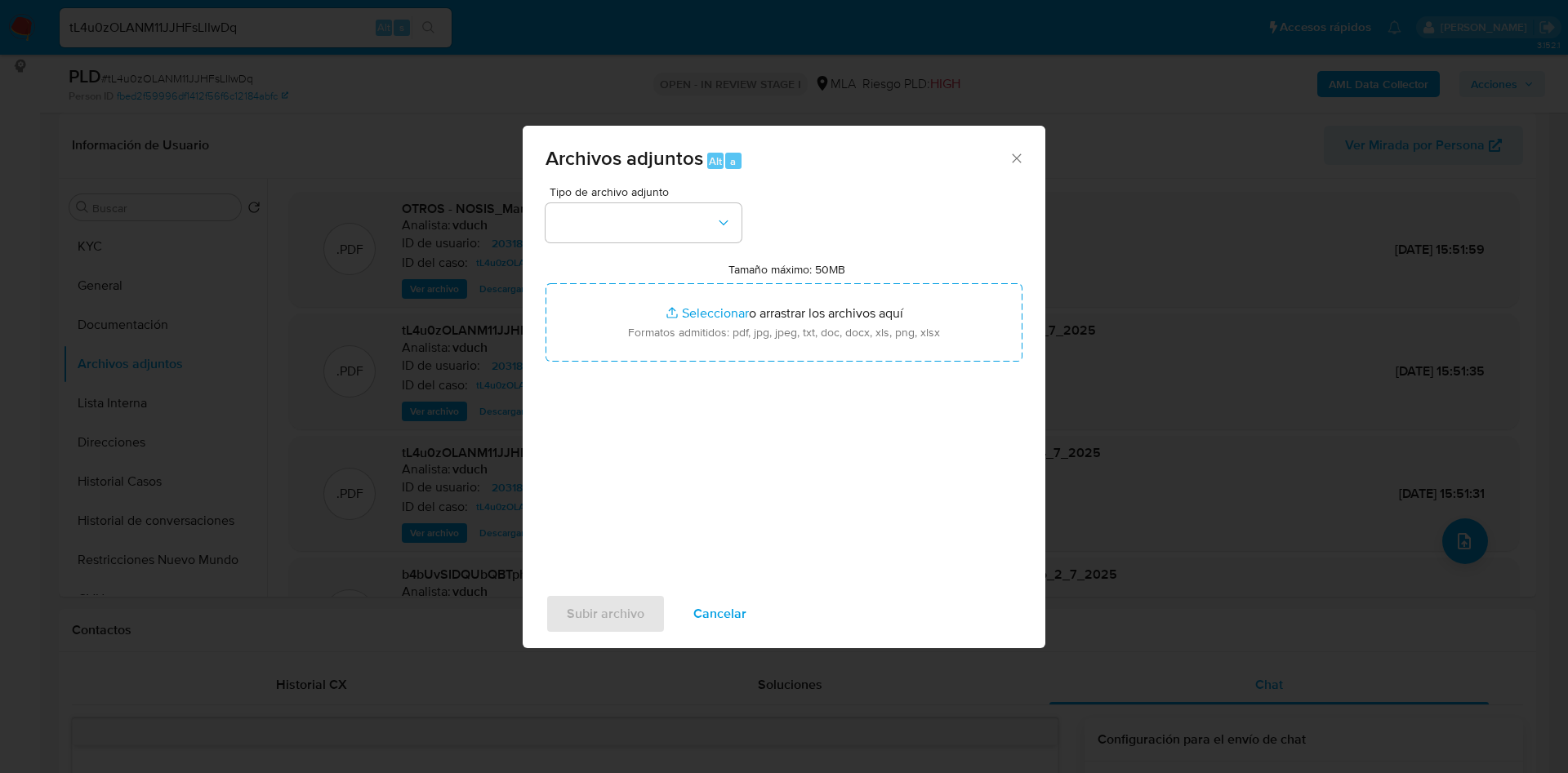
click at [1017, 158] on icon "Cerrar" at bounding box center [1016, 158] width 9 height 9
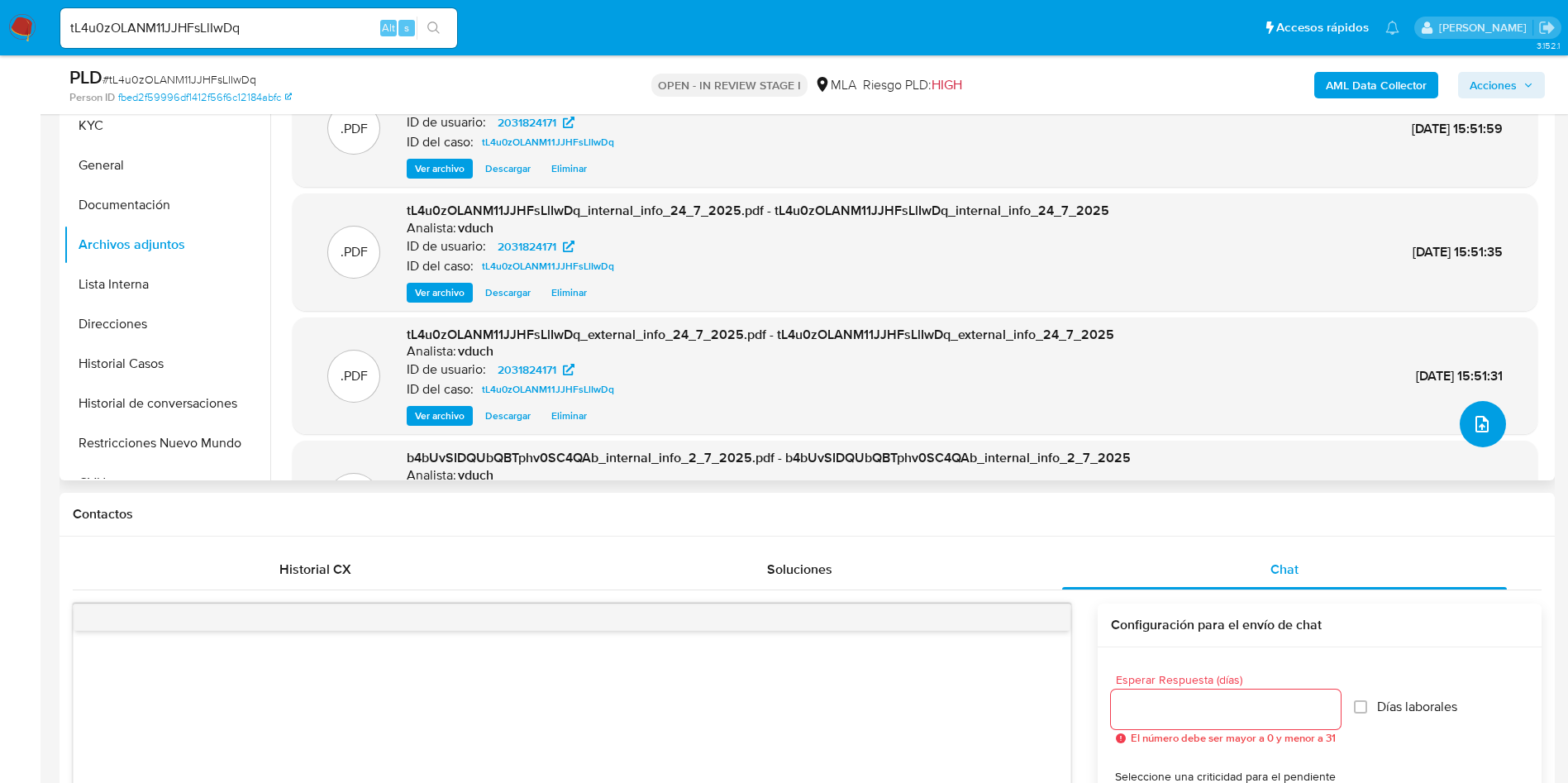
scroll to position [139, 0]
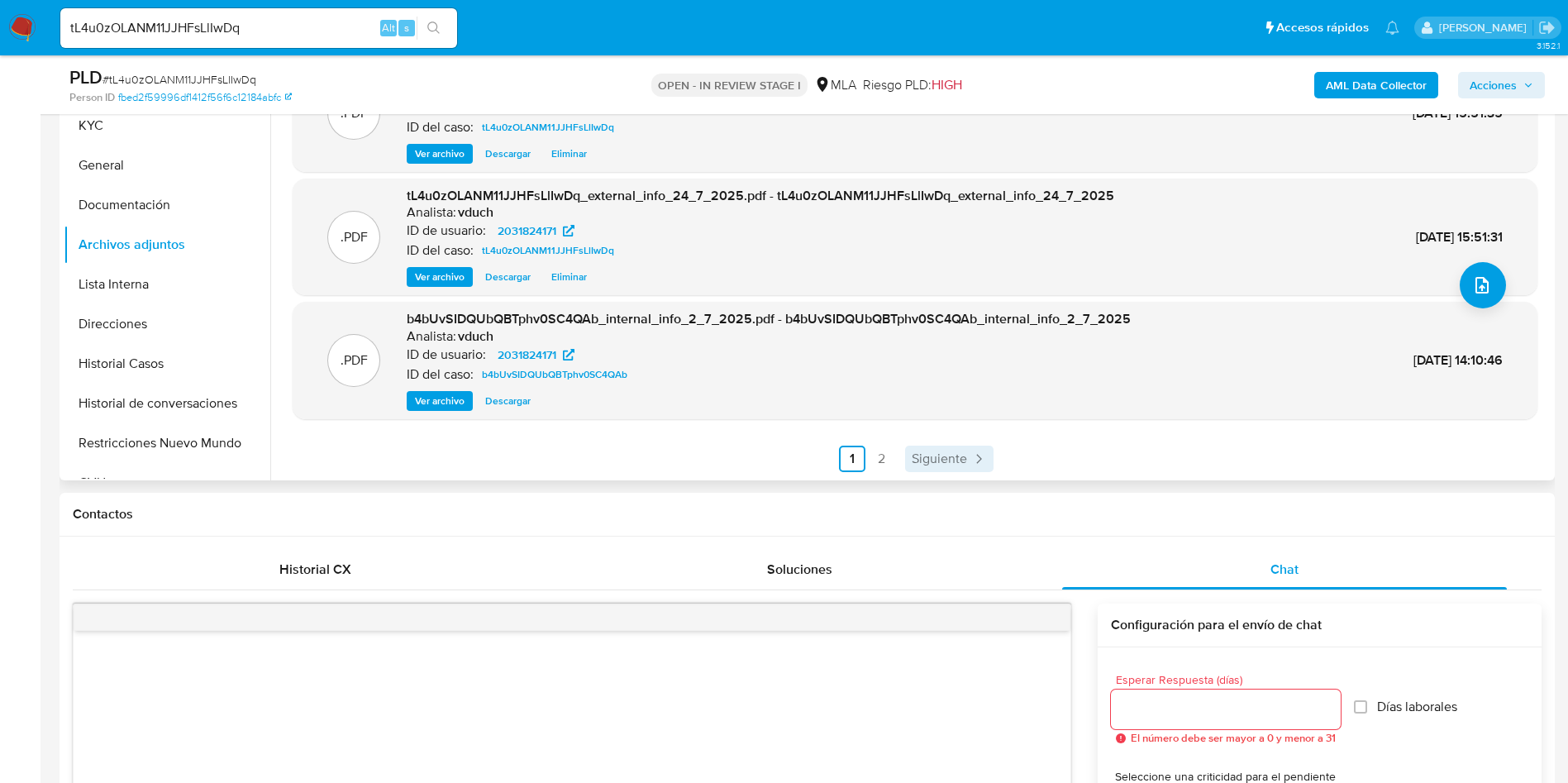
click at [943, 464] on span "Siguiente" at bounding box center [939, 459] width 55 height 13
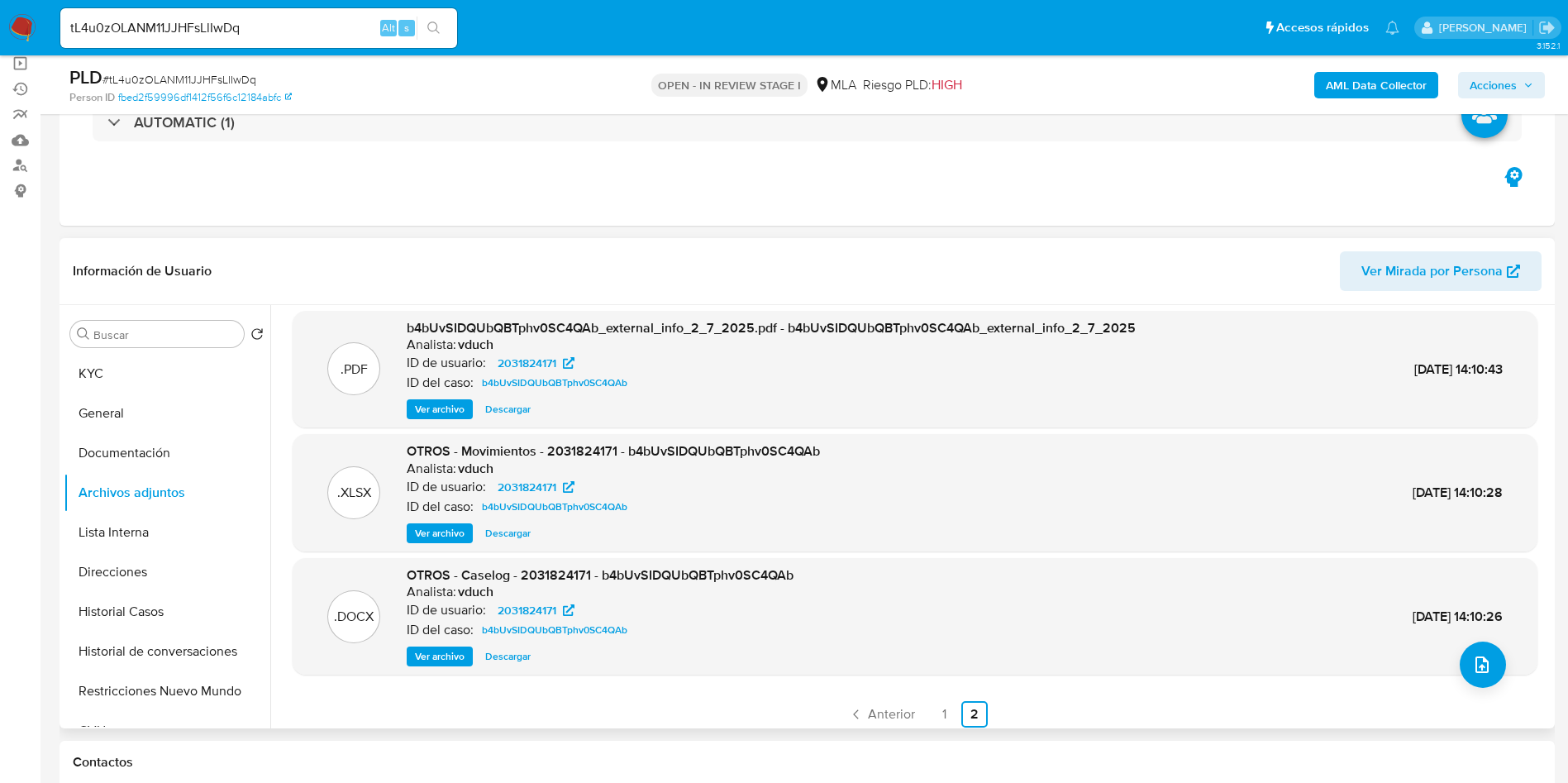
scroll to position [15, 0]
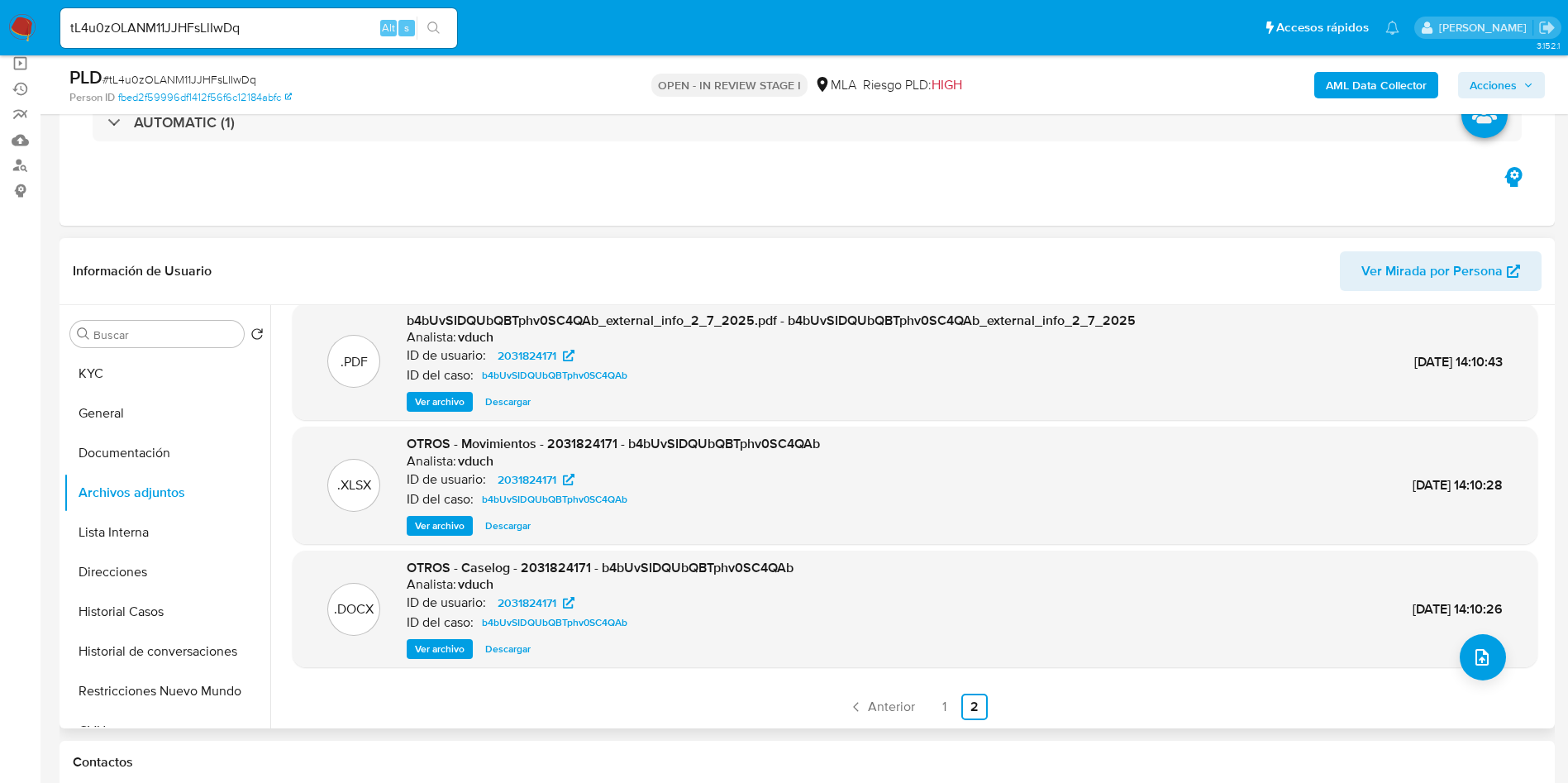
click at [892, 720] on div ".PDF b4bUvSIDQUbQBTphv0SC4QAb_external_info_2_7_2025.pdf - b4bUvSIDQUbQBTphv0SC…" at bounding box center [910, 516] width 1280 height 423
click at [881, 704] on span "Anterior" at bounding box center [890, 707] width 47 height 13
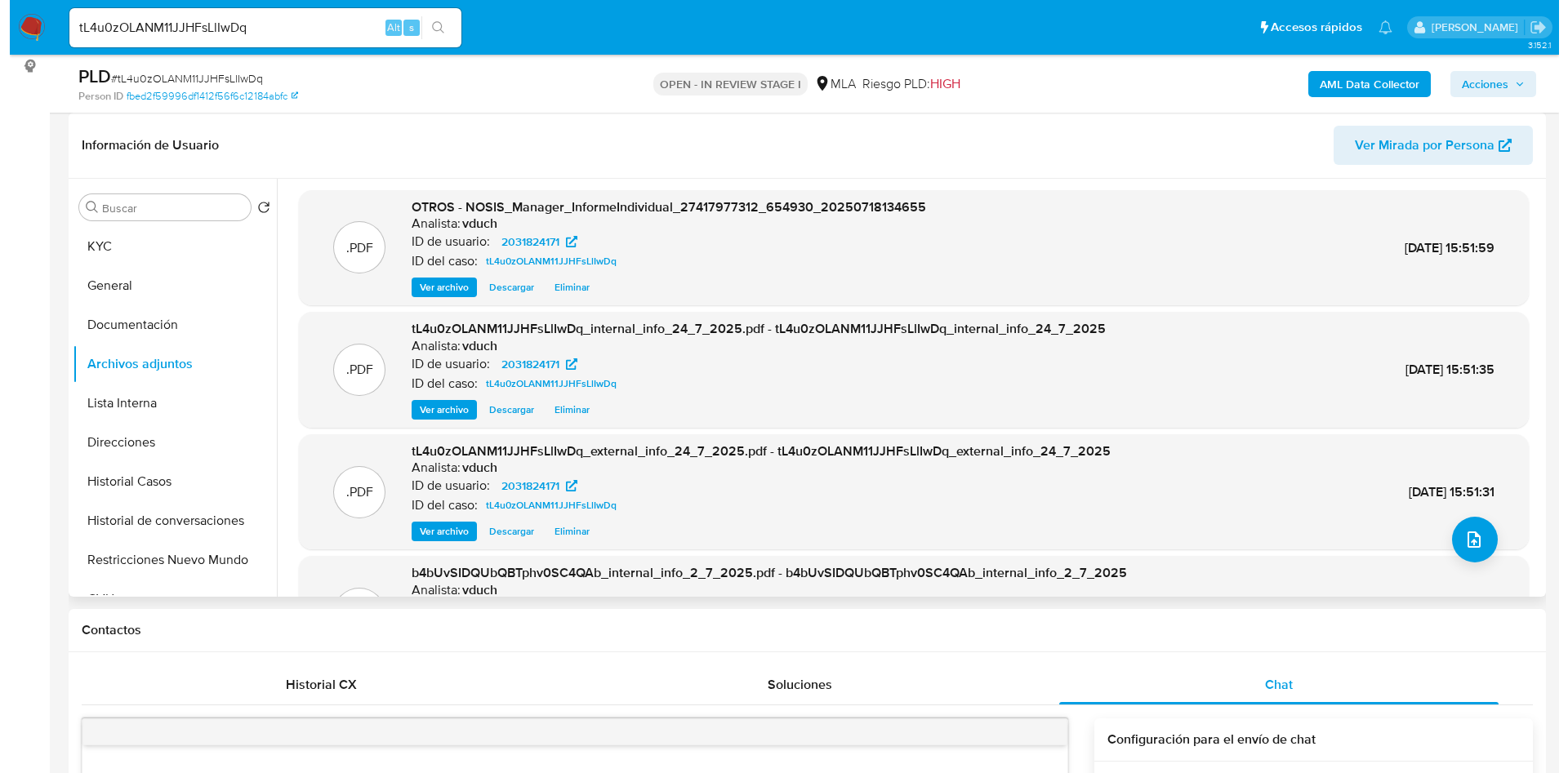
scroll to position [0, 0]
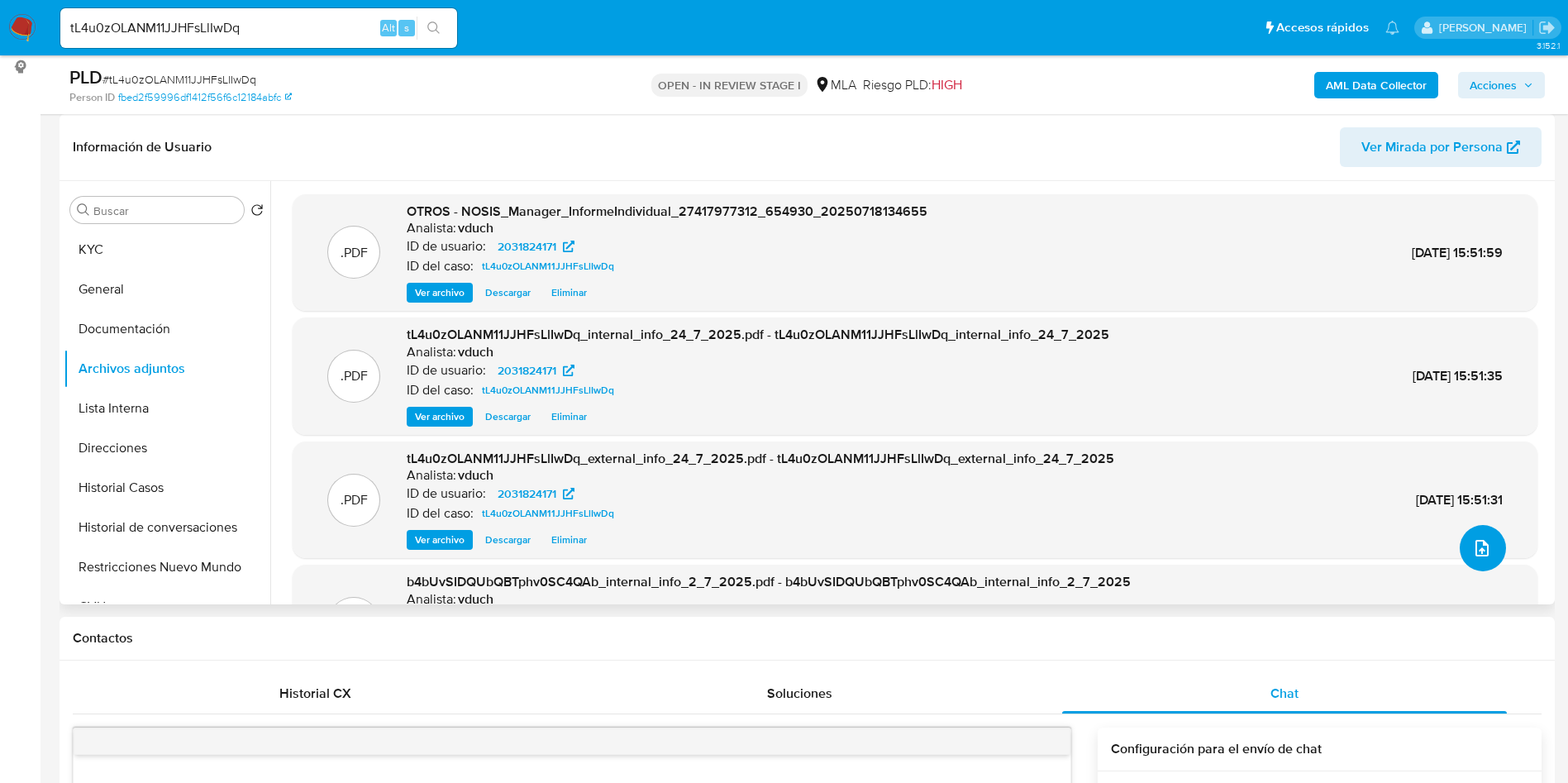
click at [1464, 558] on button "upload-file" at bounding box center [1482, 548] width 47 height 47
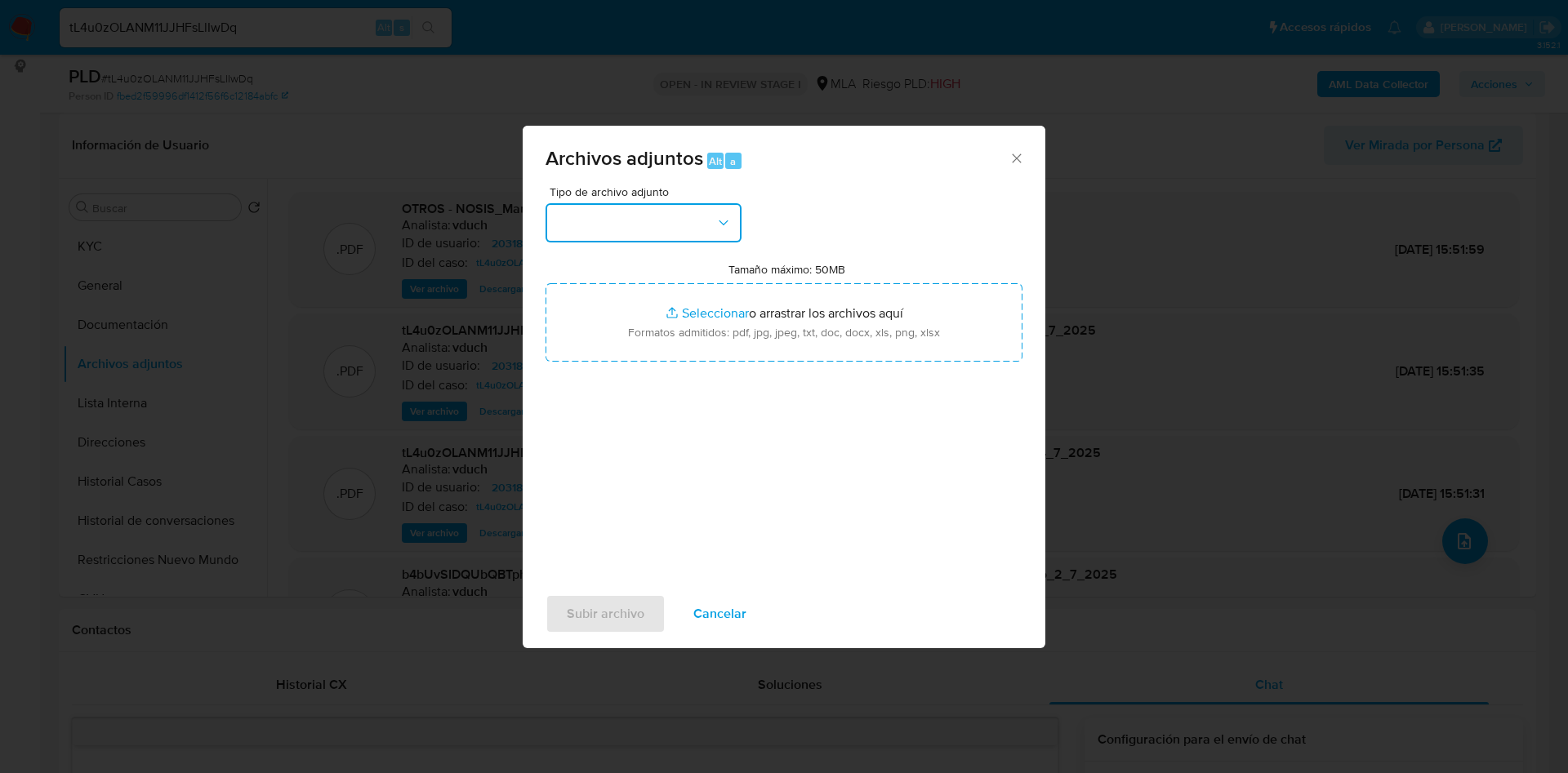
click at [651, 230] on button "button" at bounding box center [643, 223] width 196 height 39
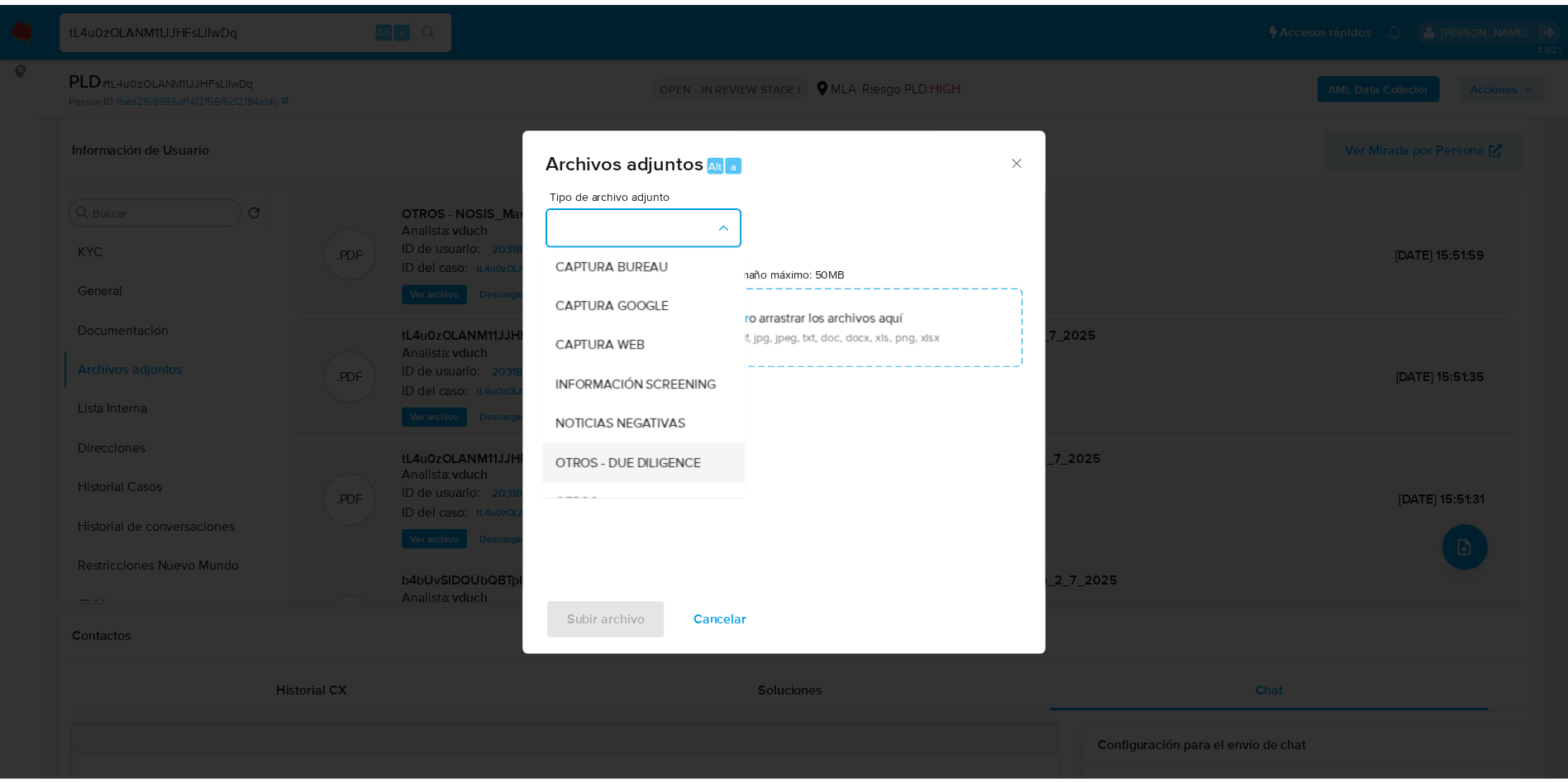
scroll to position [124, 0]
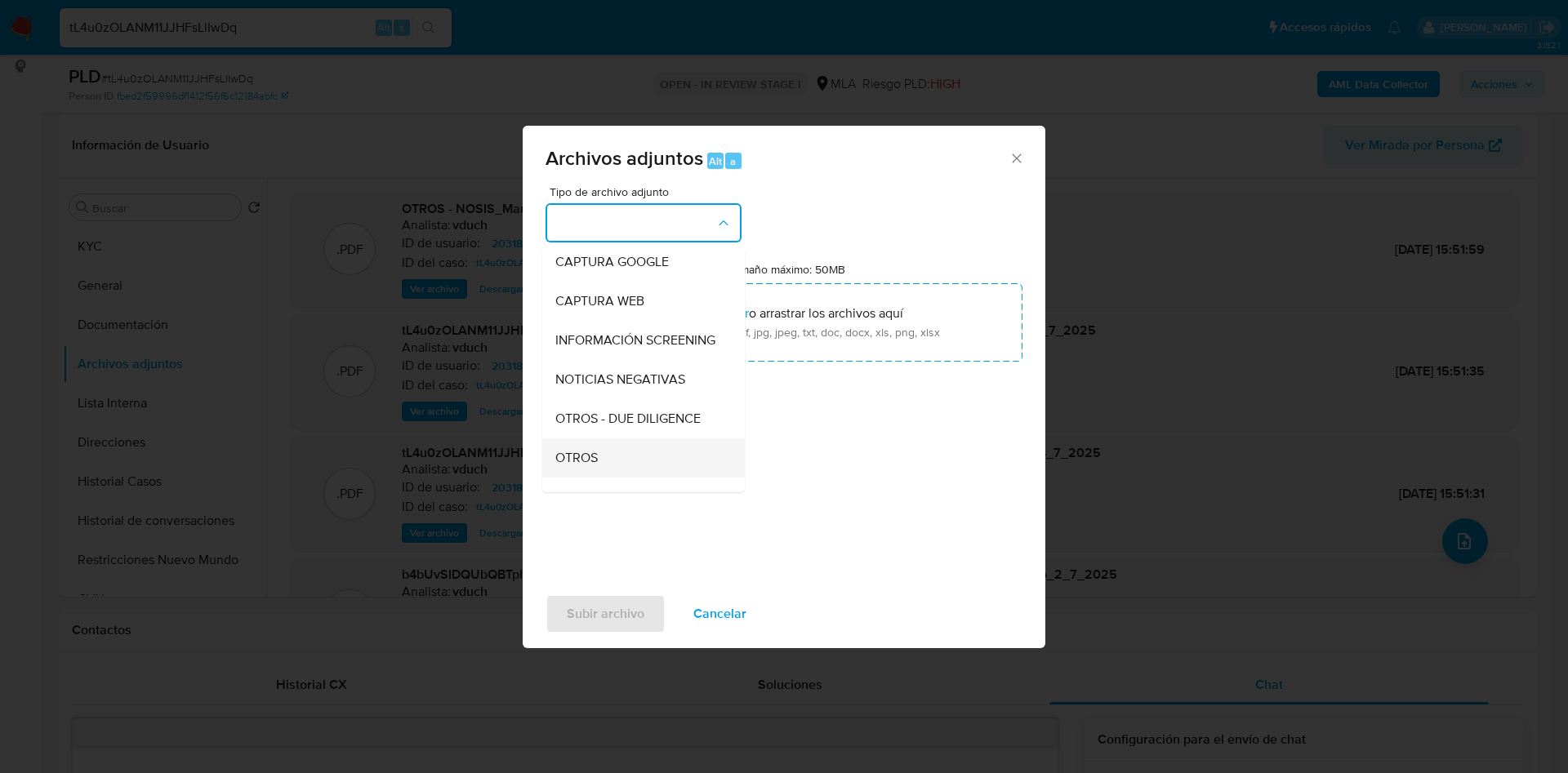
click at [610, 467] on div "OTROS" at bounding box center [638, 458] width 166 height 39
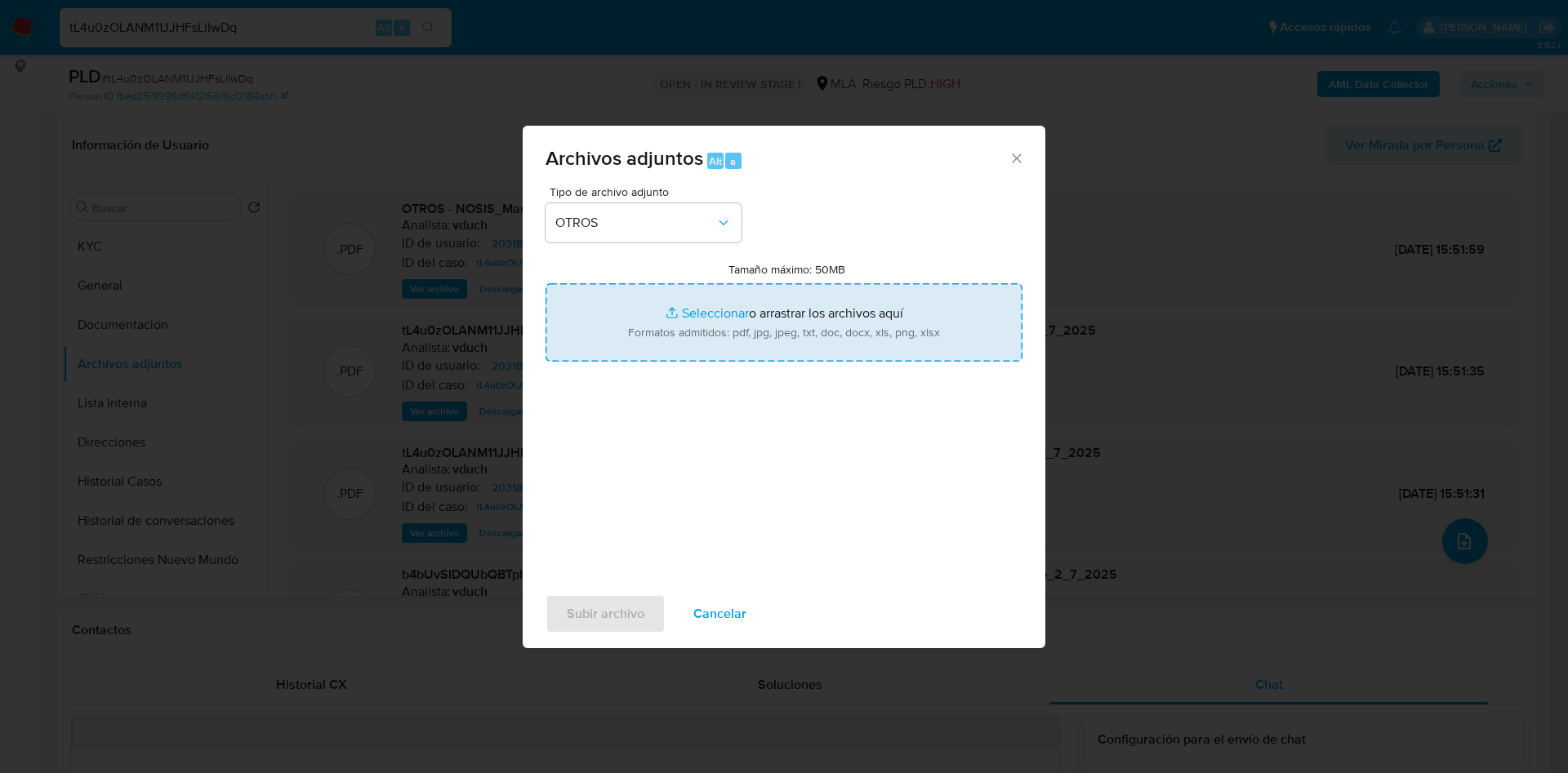
type input "C:\fakepath\Movimientos - 2031824171 - tL4u0zOLANM11JJHFsLlIwDq.xlsx"
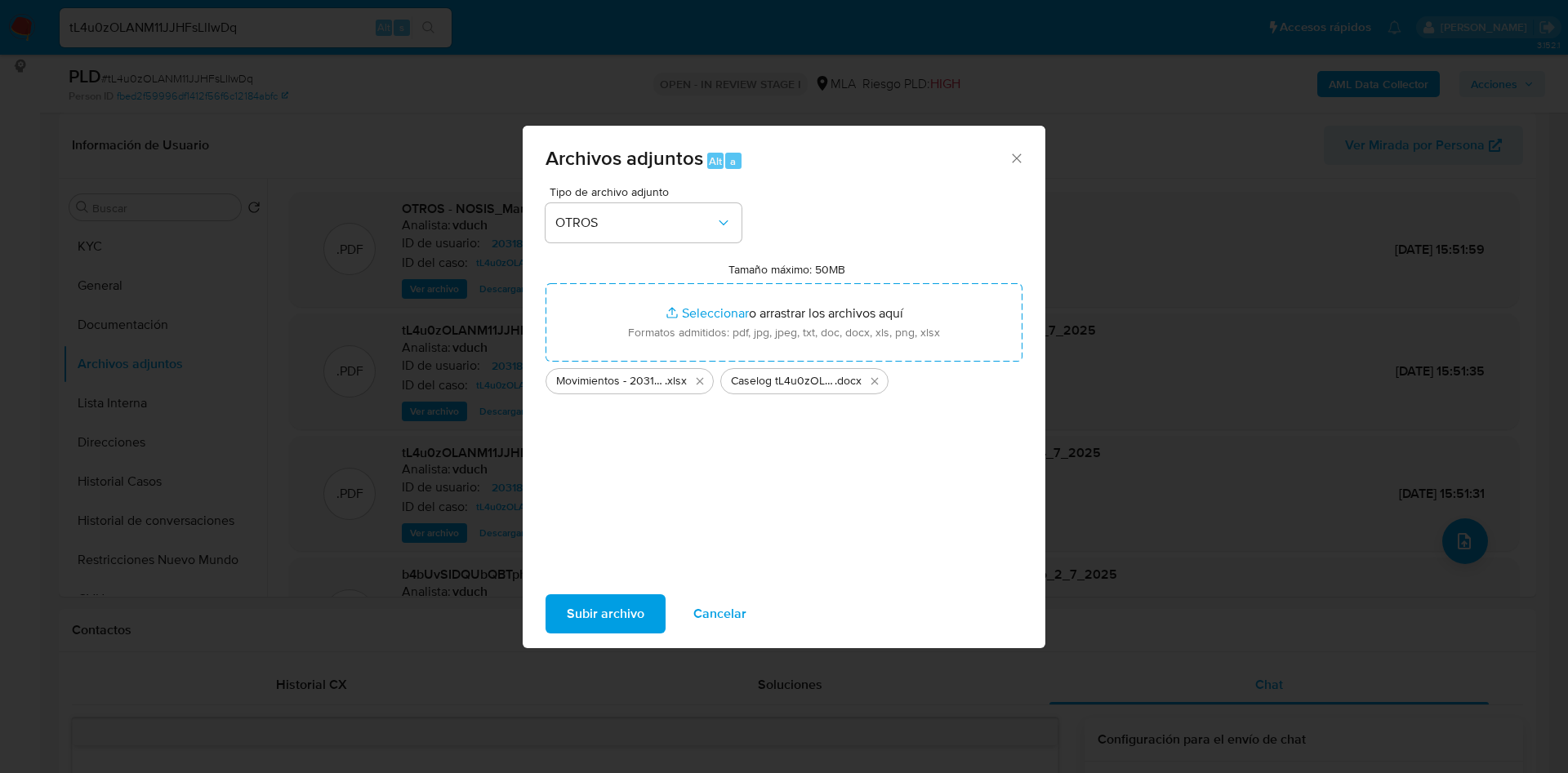
click at [630, 615] on span "Subir archivo" at bounding box center [605, 614] width 77 height 36
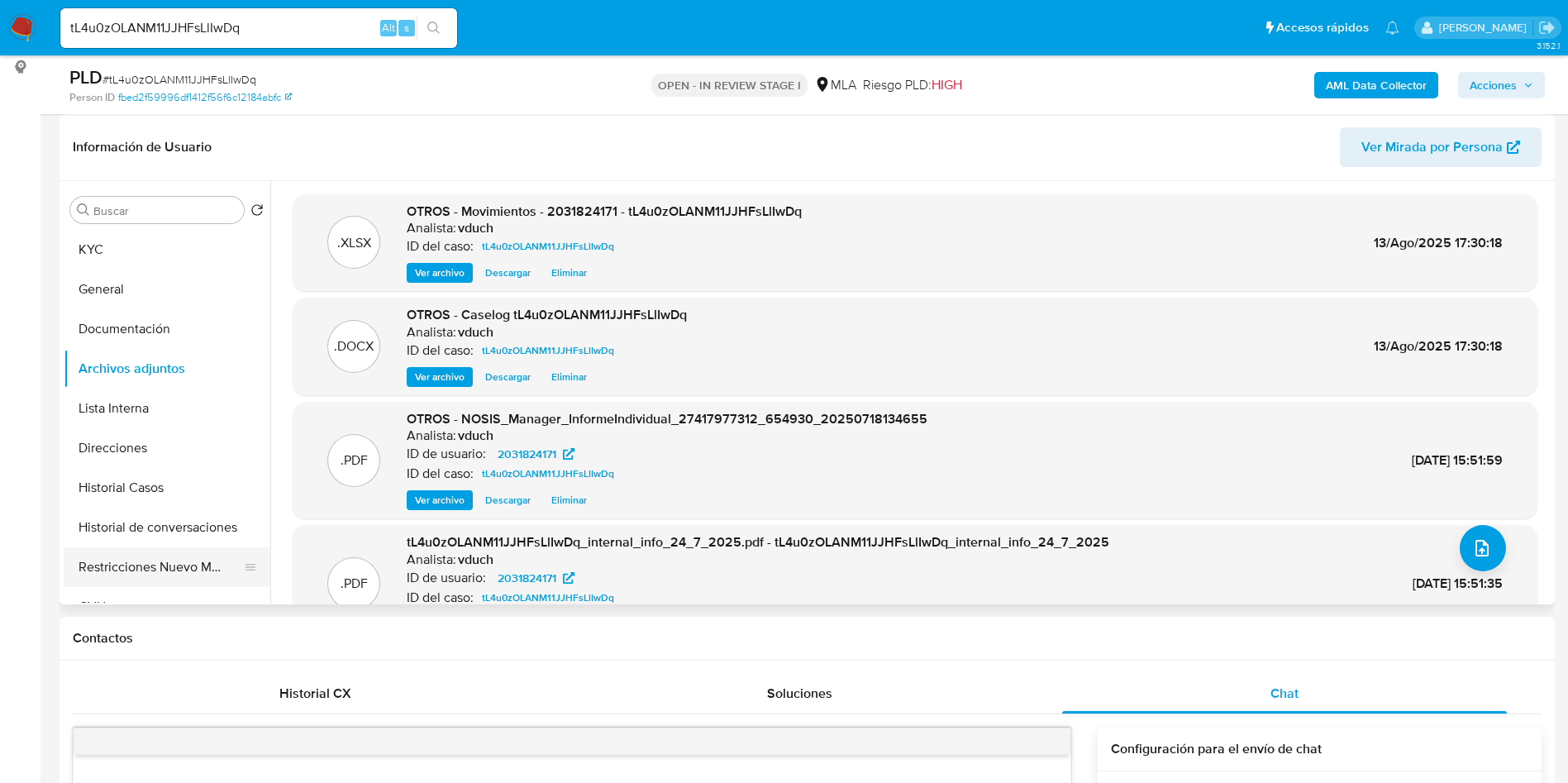
click at [167, 571] on button "Restricciones Nuevo Mundo" at bounding box center [160, 568] width 193 height 40
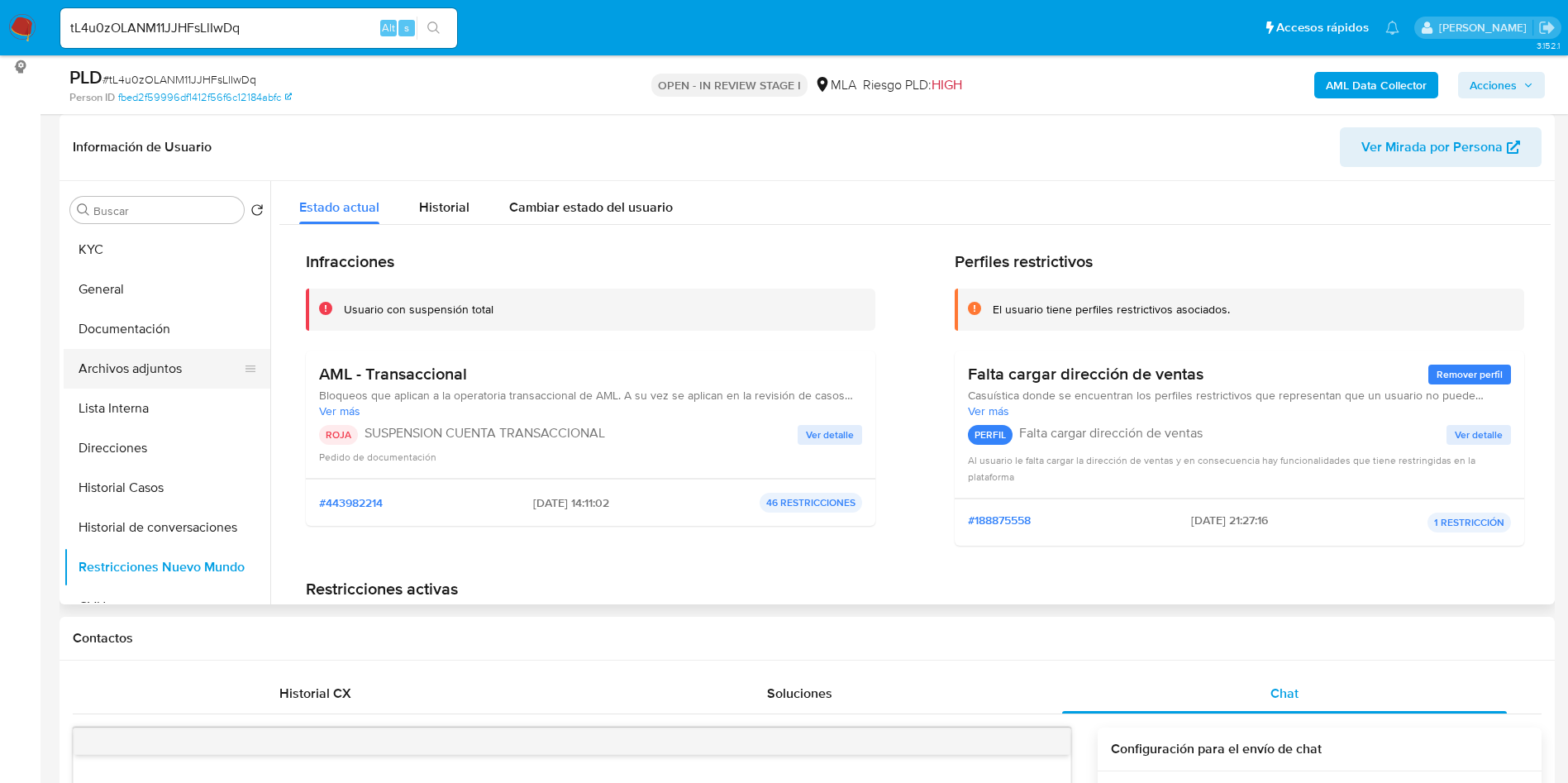
click at [169, 362] on button "Archivos adjuntos" at bounding box center [160, 369] width 193 height 40
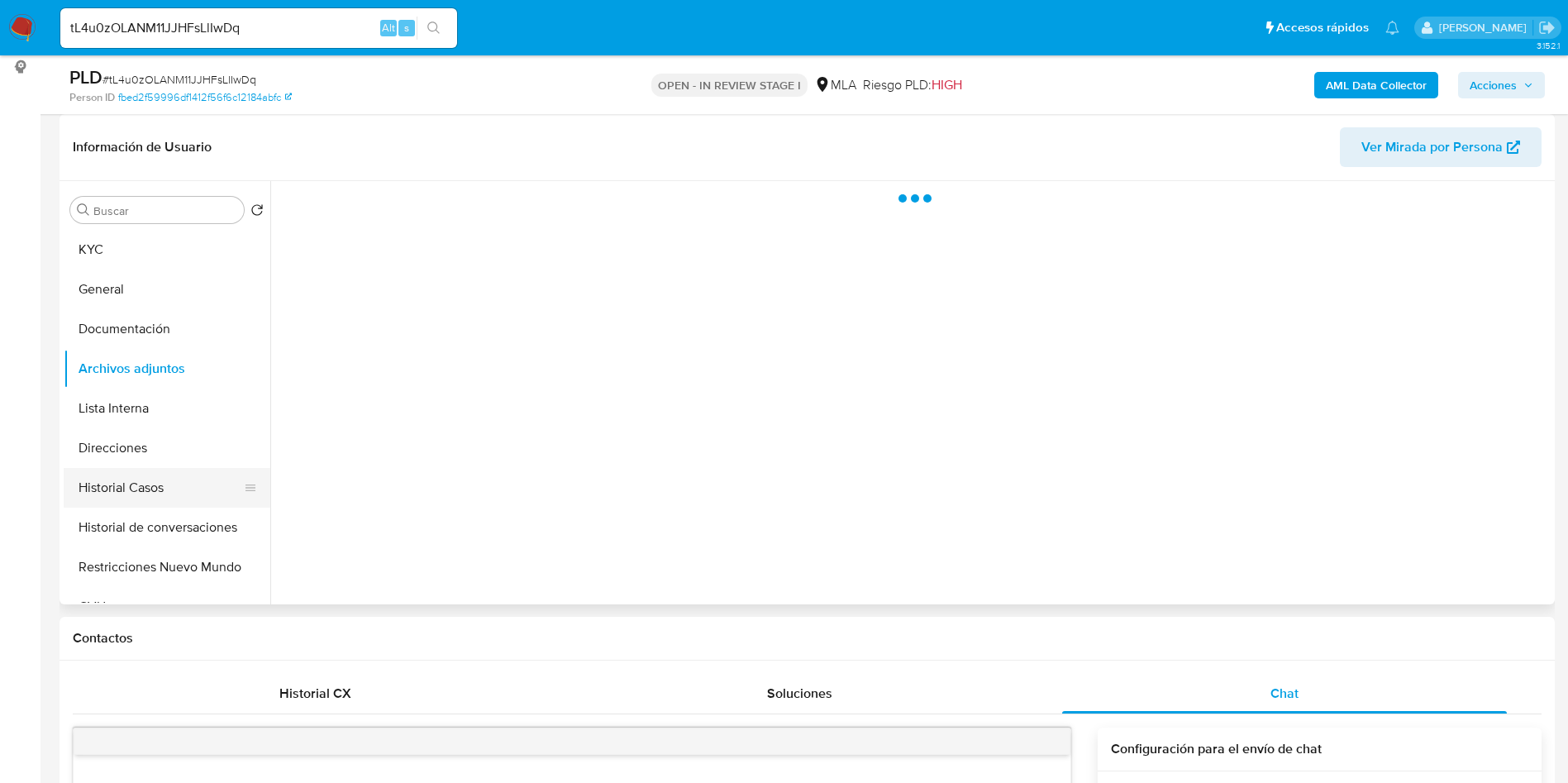
click at [168, 485] on button "Historial Casos" at bounding box center [160, 488] width 193 height 40
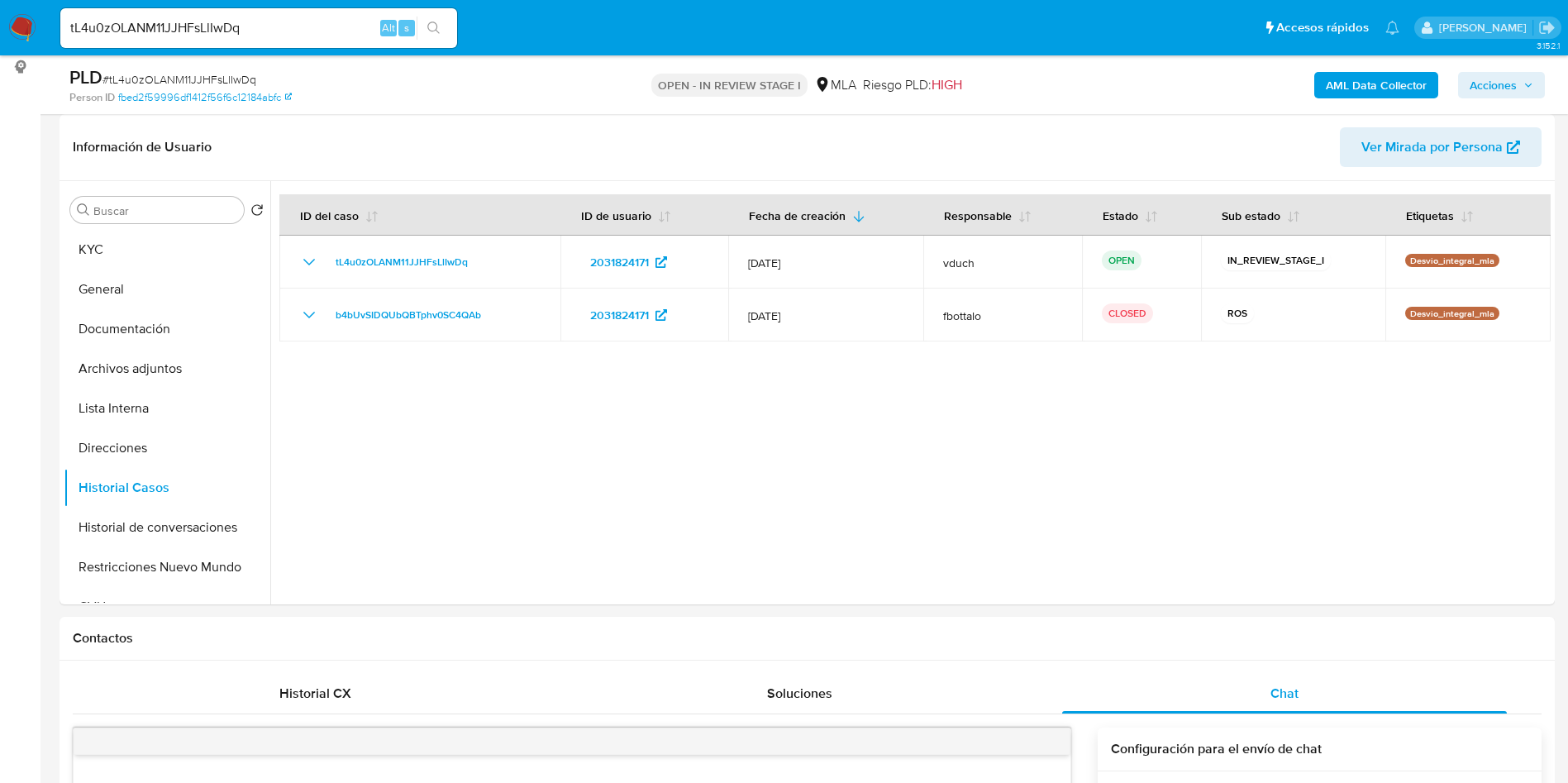
click at [1514, 77] on span "Acciones" at bounding box center [1492, 86] width 47 height 27
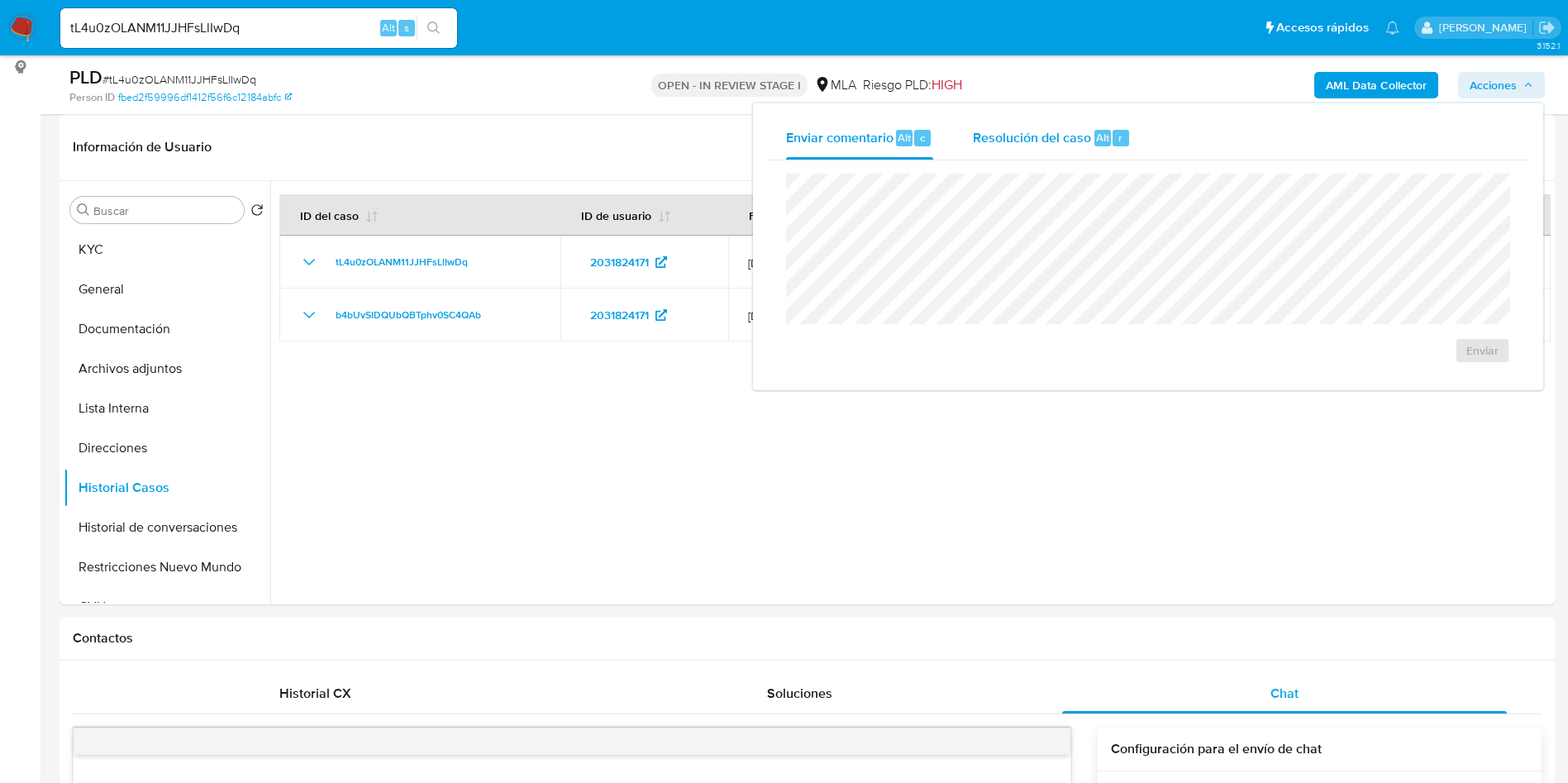
click at [1085, 148] on div "Resolución del caso Alt r" at bounding box center [1052, 137] width 158 height 43
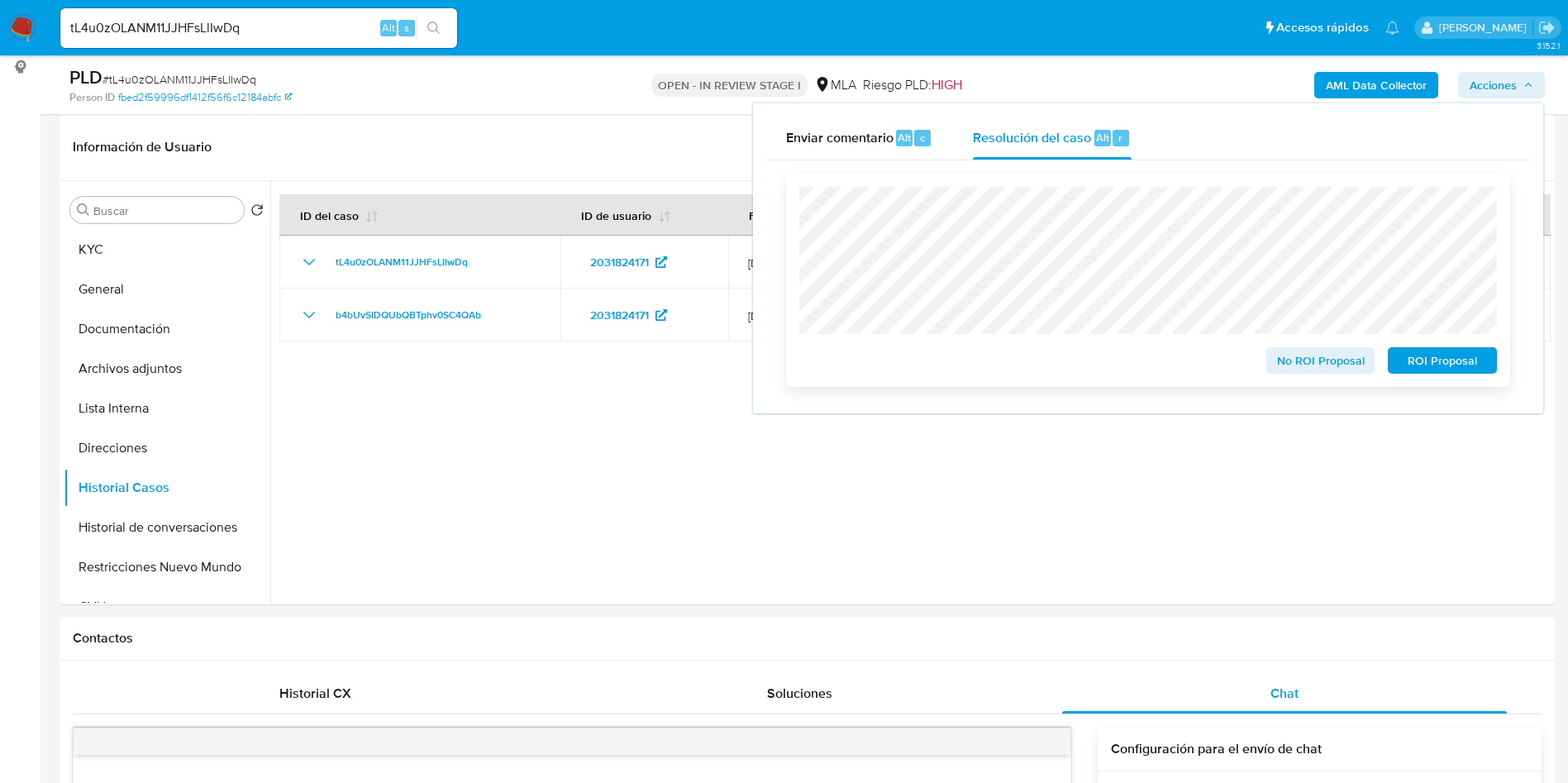
click at [1435, 363] on span "ROI Proposal" at bounding box center [1442, 360] width 86 height 23
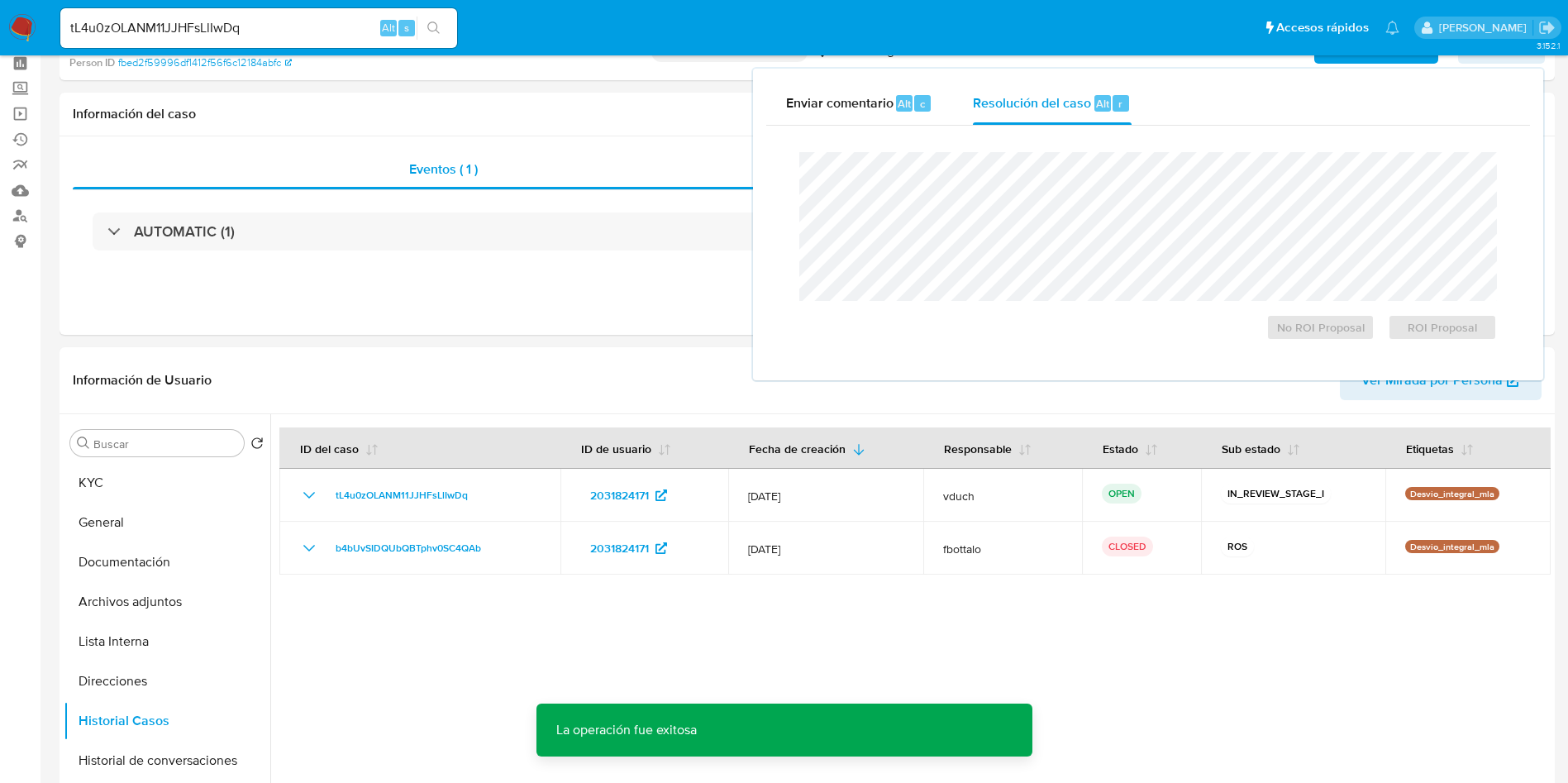
scroll to position [0, 0]
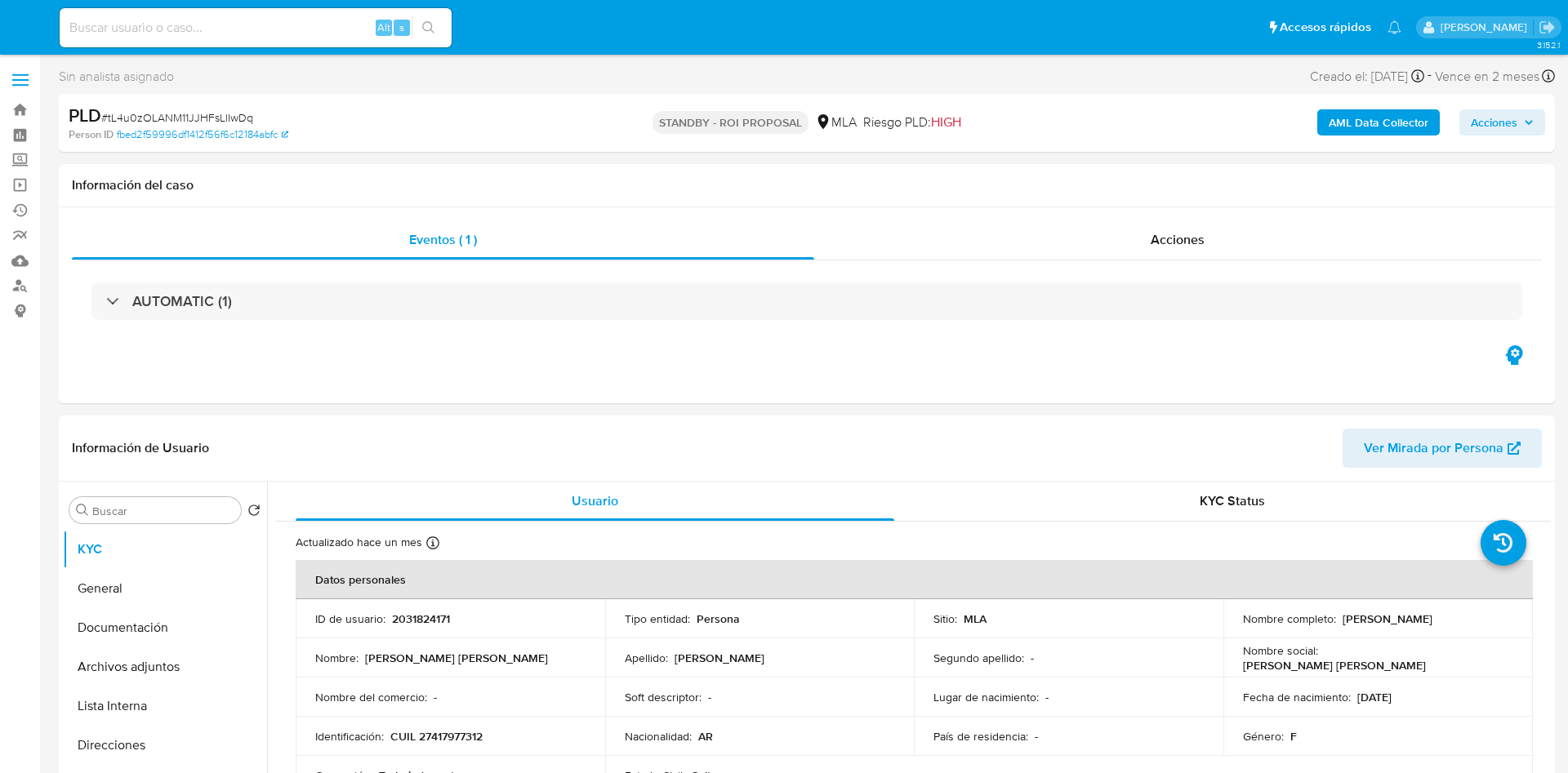
select select "10"
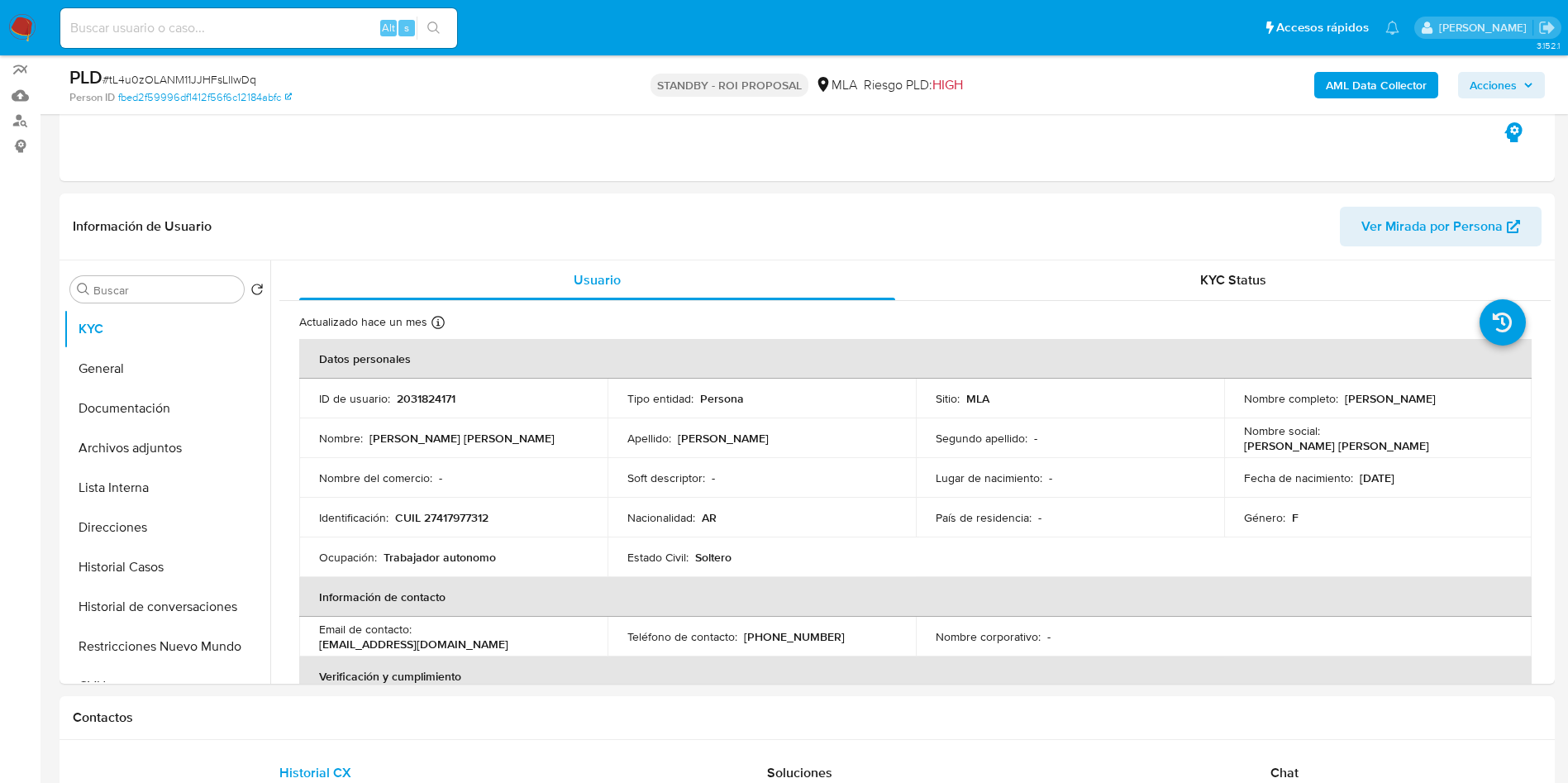
scroll to position [248, 0]
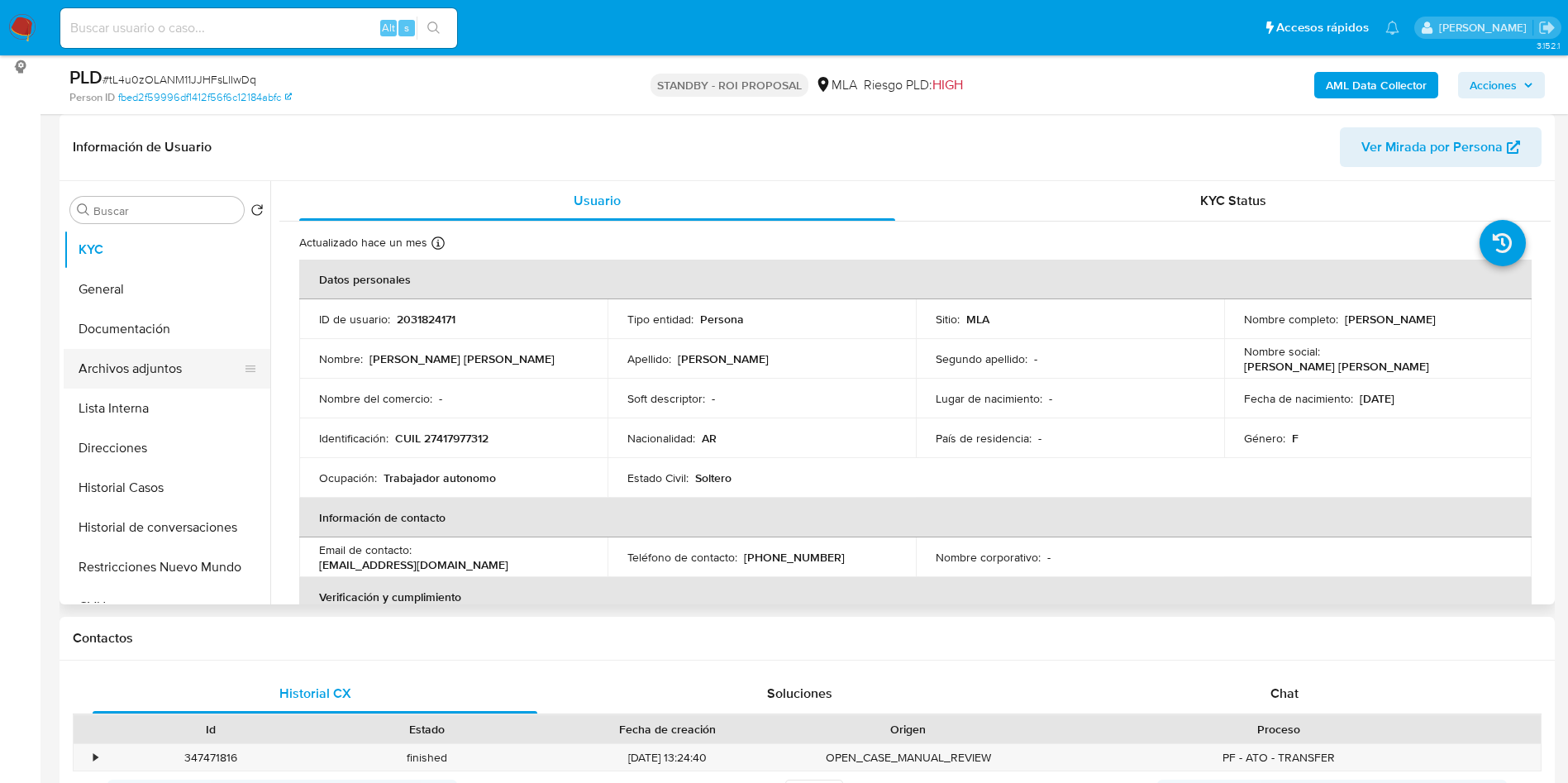
click at [146, 358] on button "Archivos adjuntos" at bounding box center [160, 369] width 193 height 40
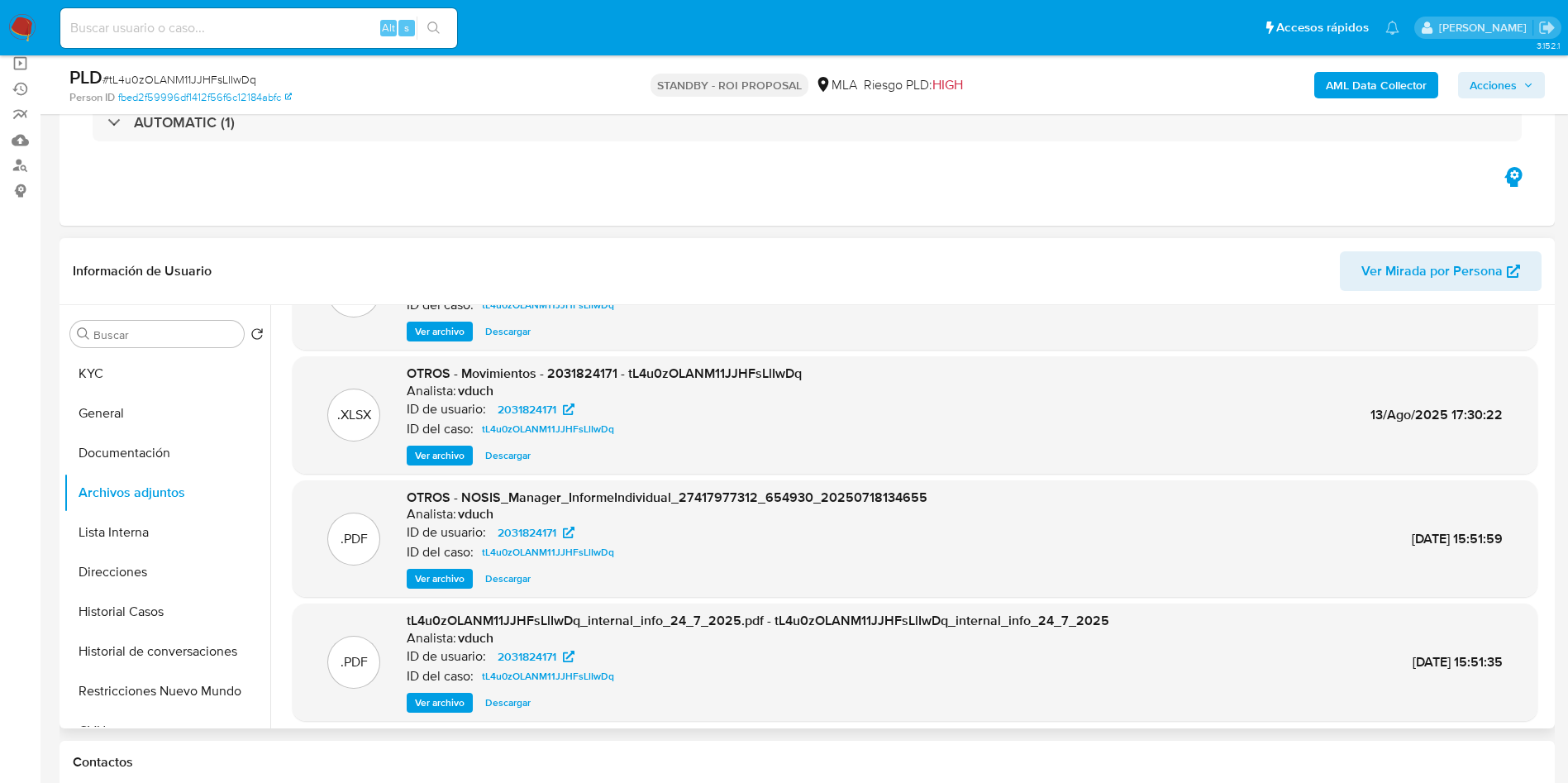
scroll to position [124, 0]
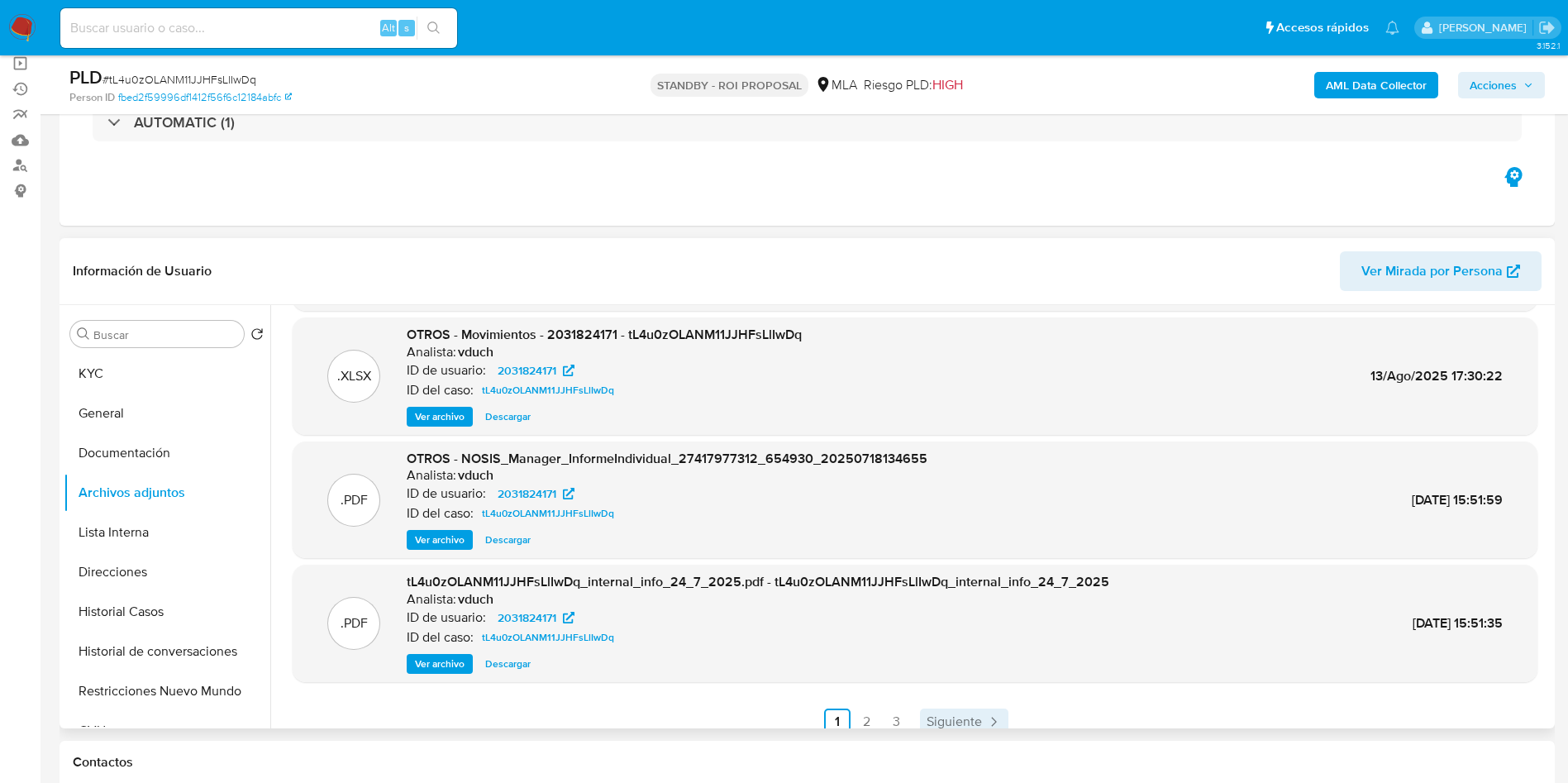
click at [971, 717] on span "Siguiente" at bounding box center [954, 722] width 55 height 13
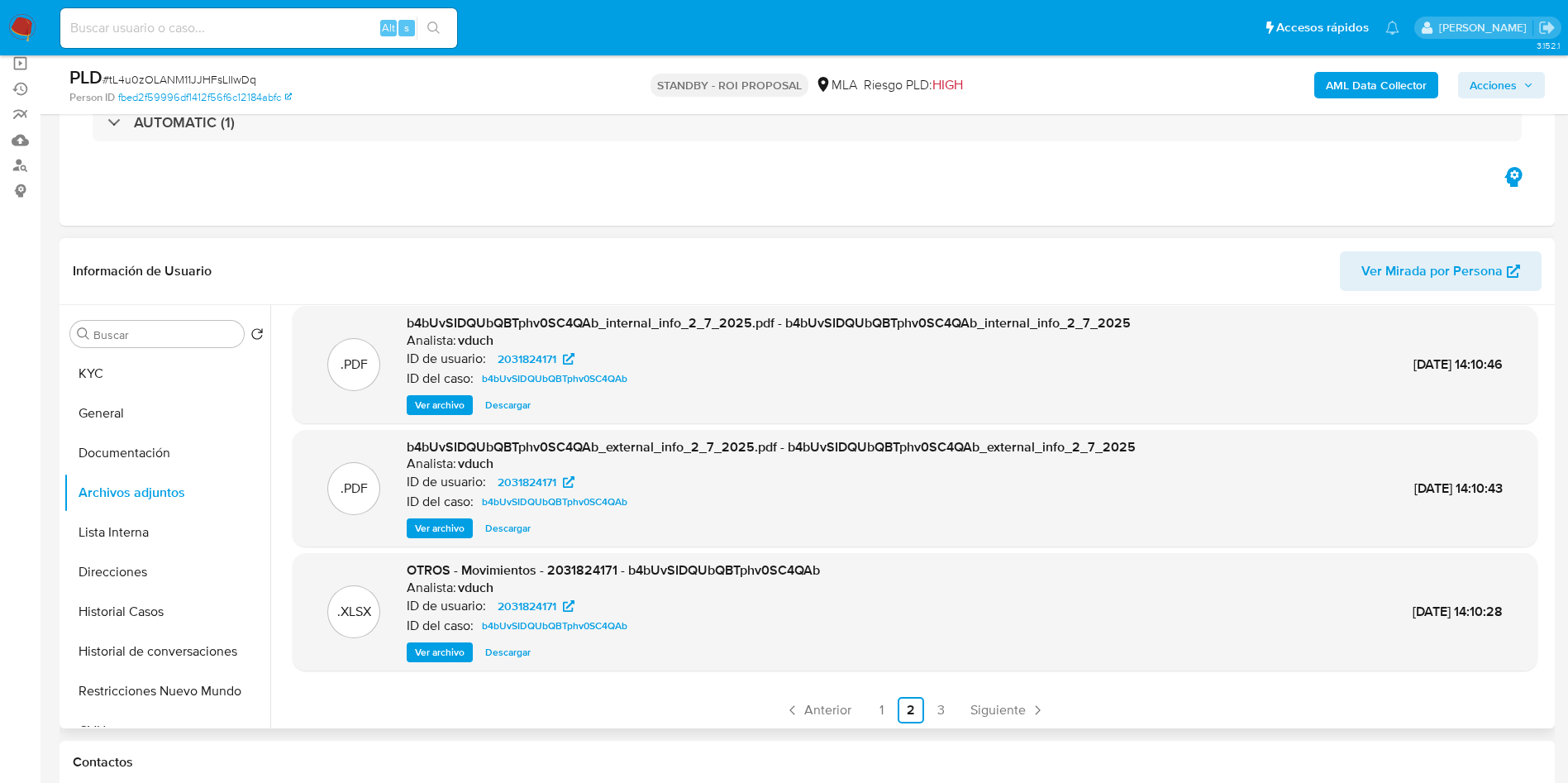
scroll to position [139, 0]
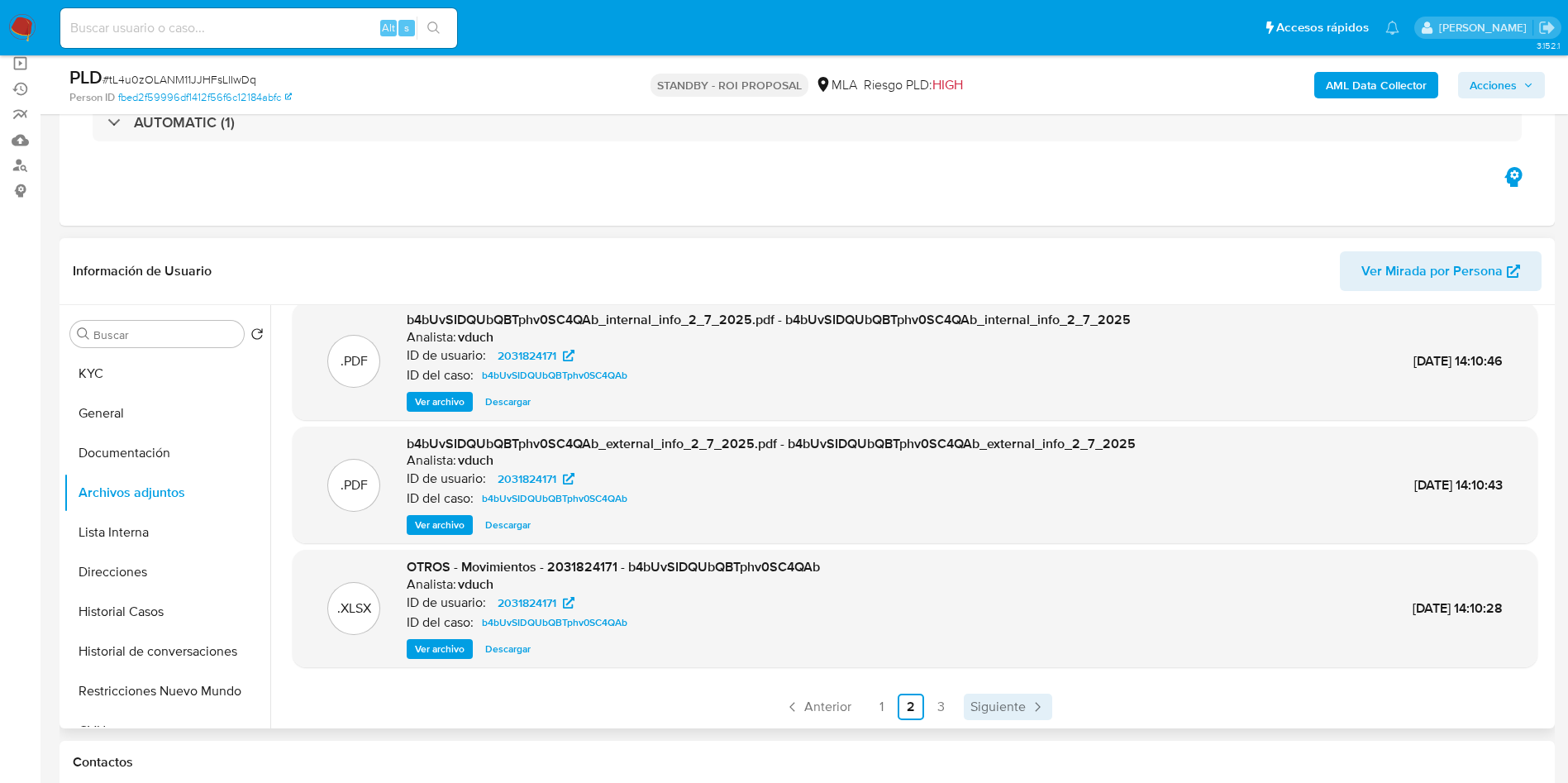
click at [991, 700] on span "Siguiente" at bounding box center [998, 707] width 55 height 13
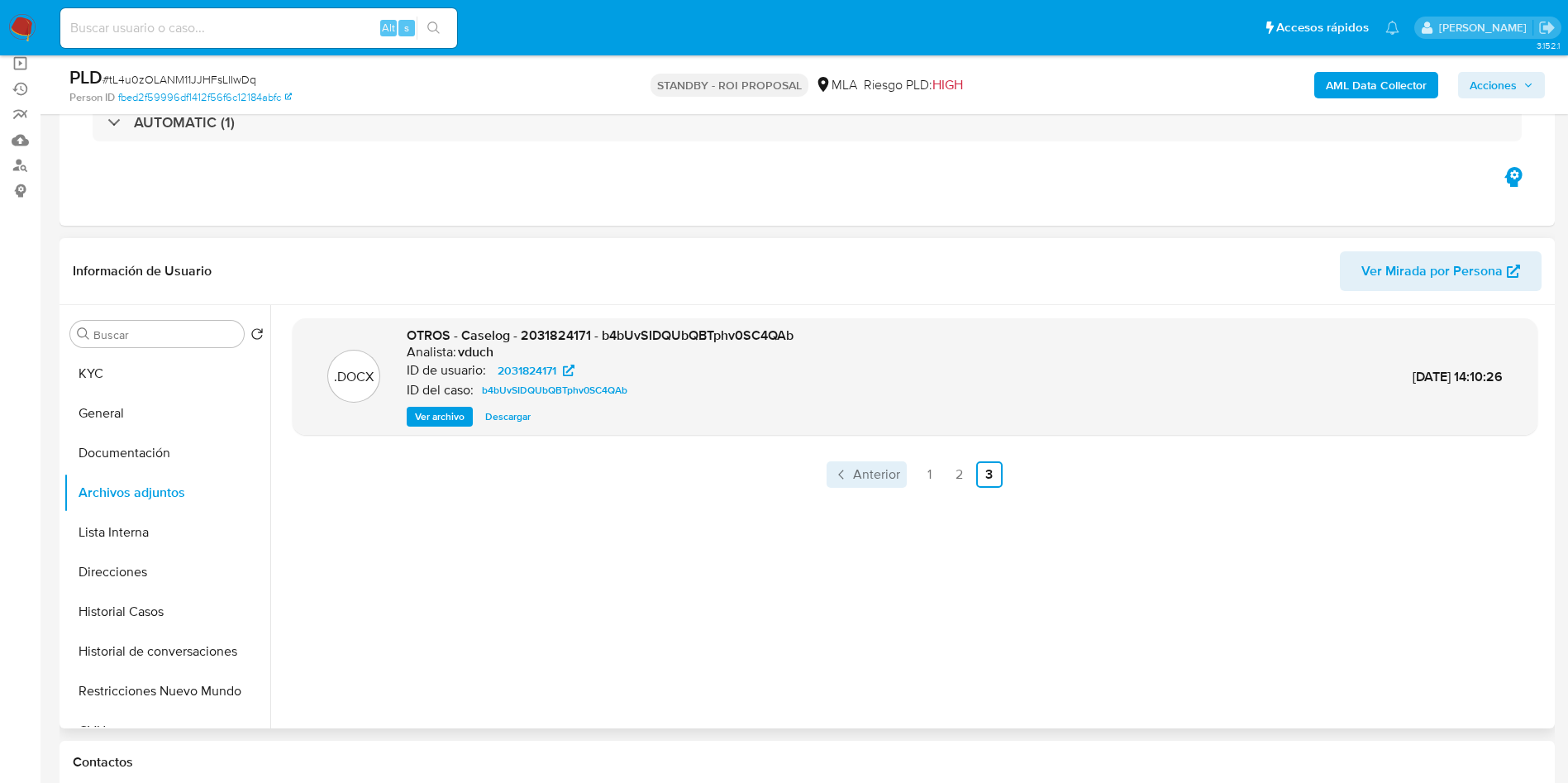
click at [853, 476] on span "Anterior" at bounding box center [876, 474] width 47 height 13
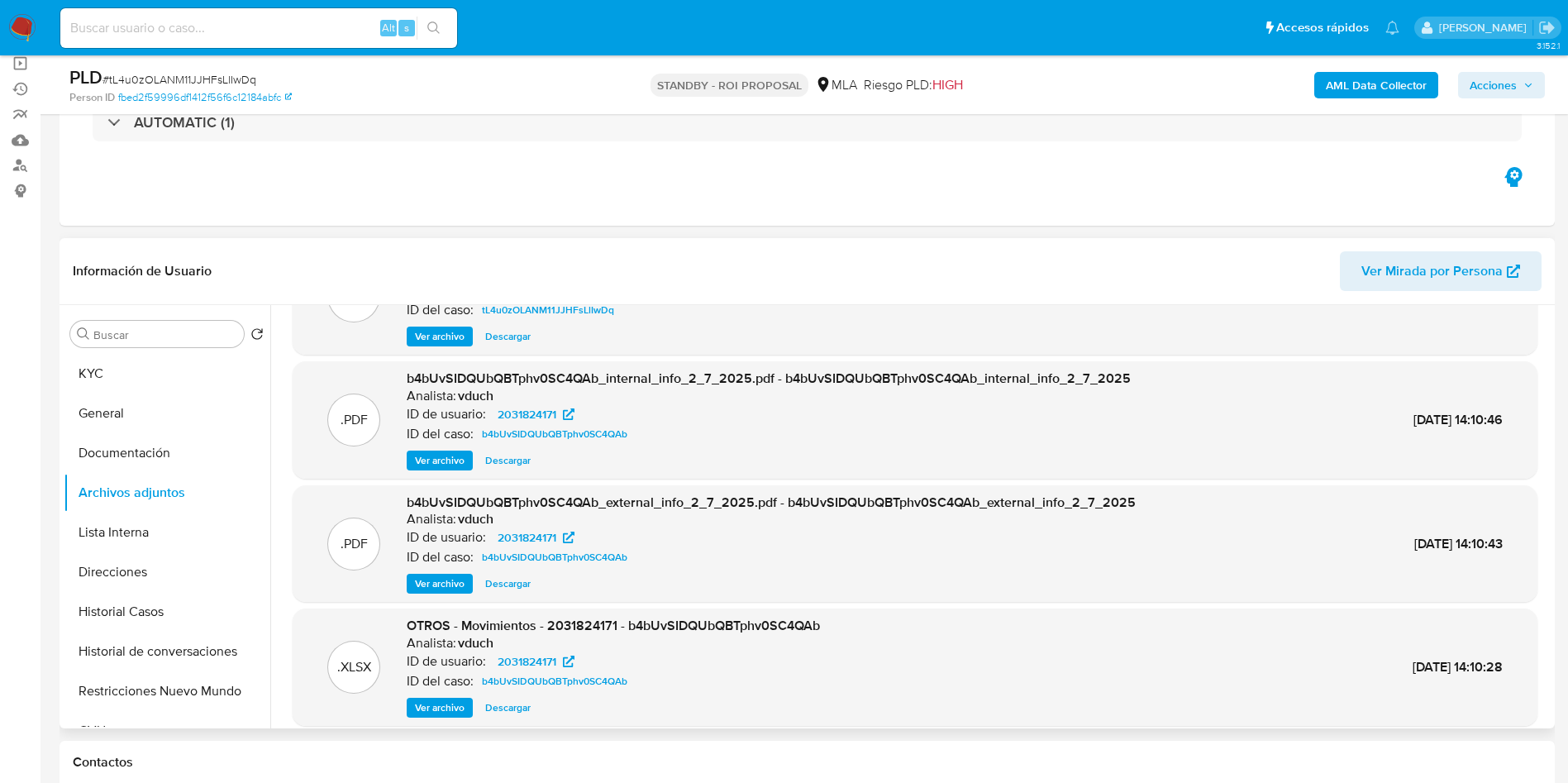
scroll to position [139, 0]
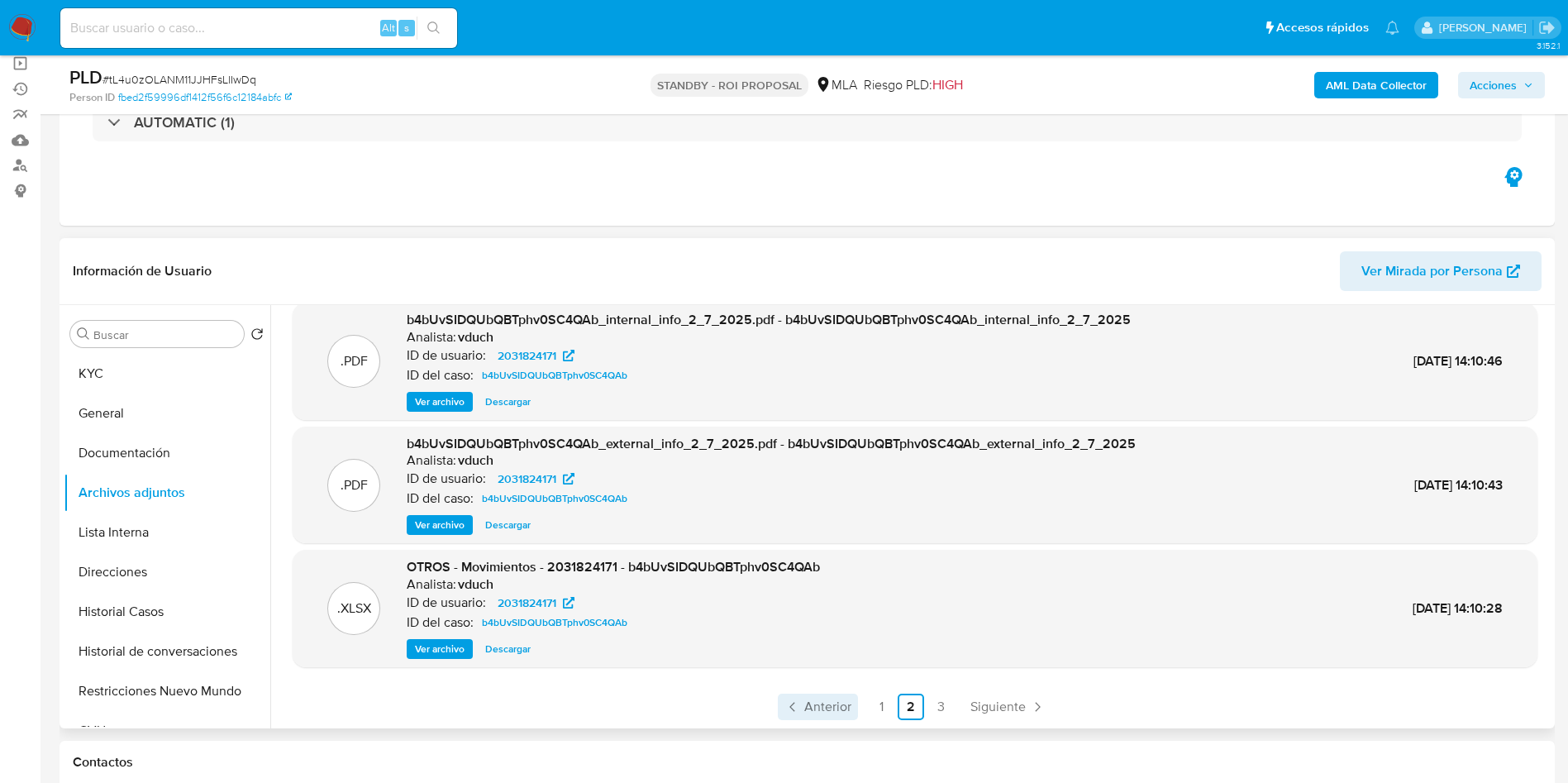
click at [816, 702] on span "Anterior" at bounding box center [827, 707] width 47 height 13
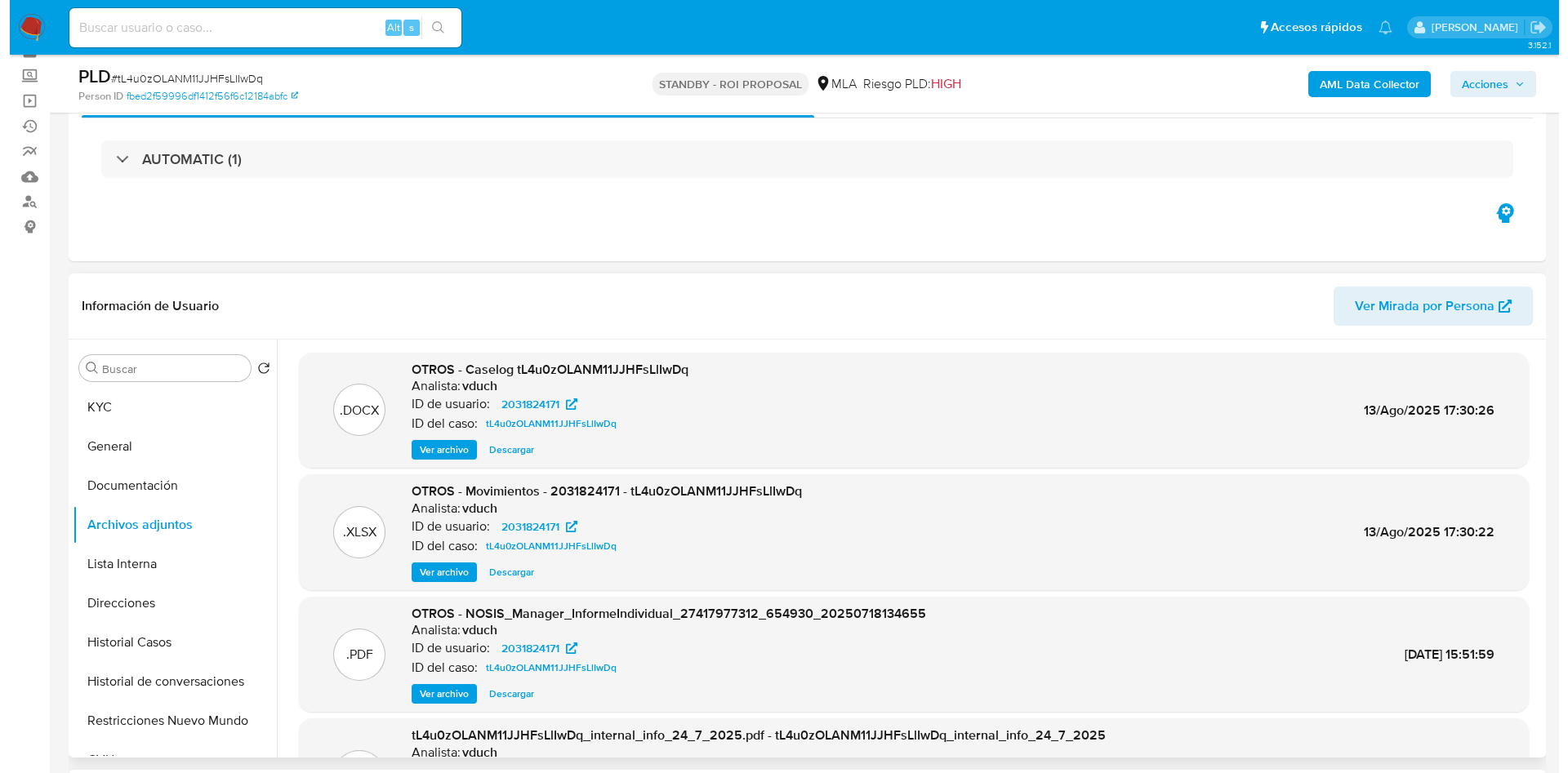
scroll to position [122, 0]
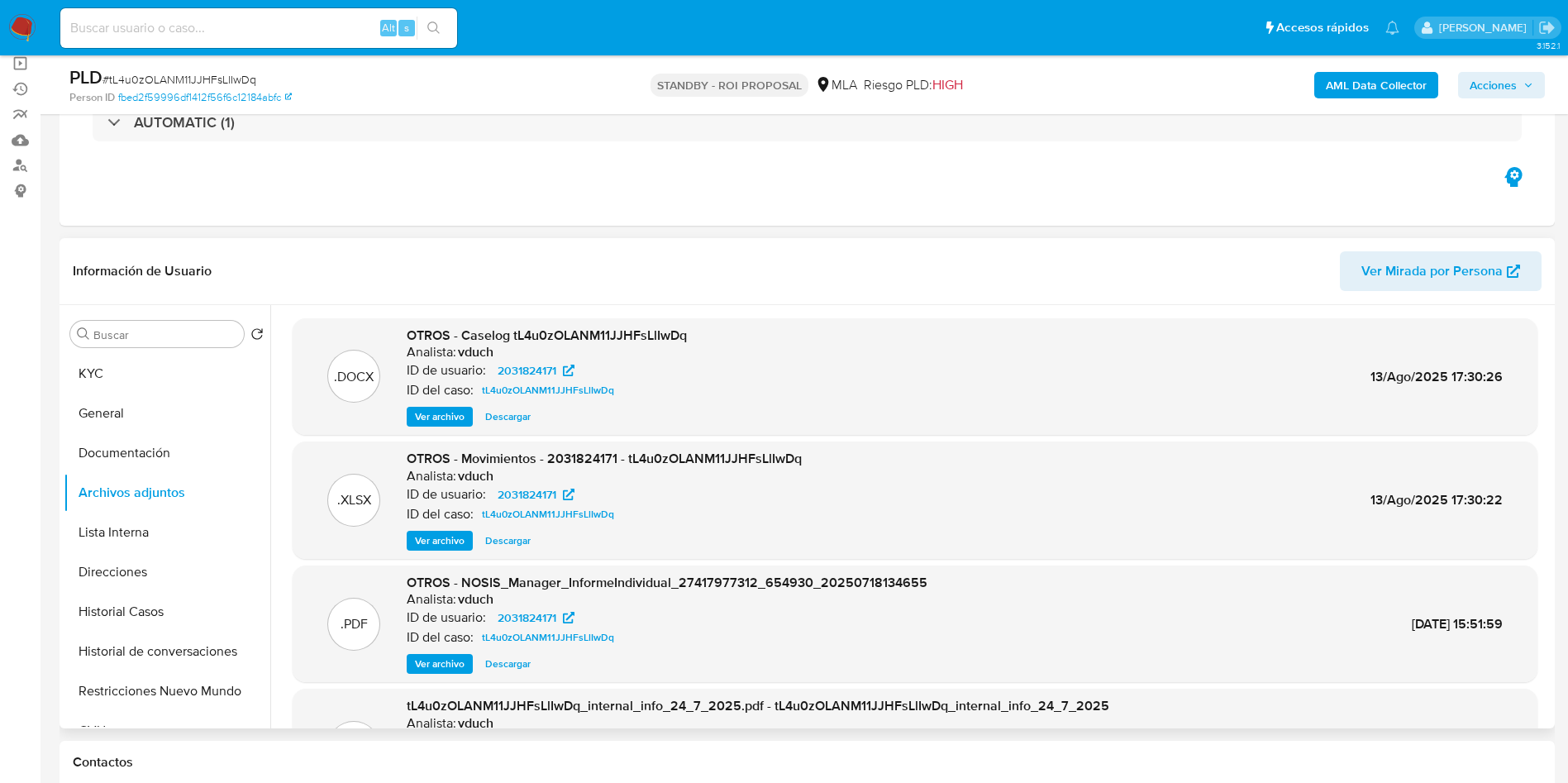
click at [418, 411] on span "Ver archivo" at bounding box center [440, 416] width 50 height 16
click at [434, 413] on div "Ver archivo Ver archivo Descargar" at bounding box center [546, 416] width 280 height 20
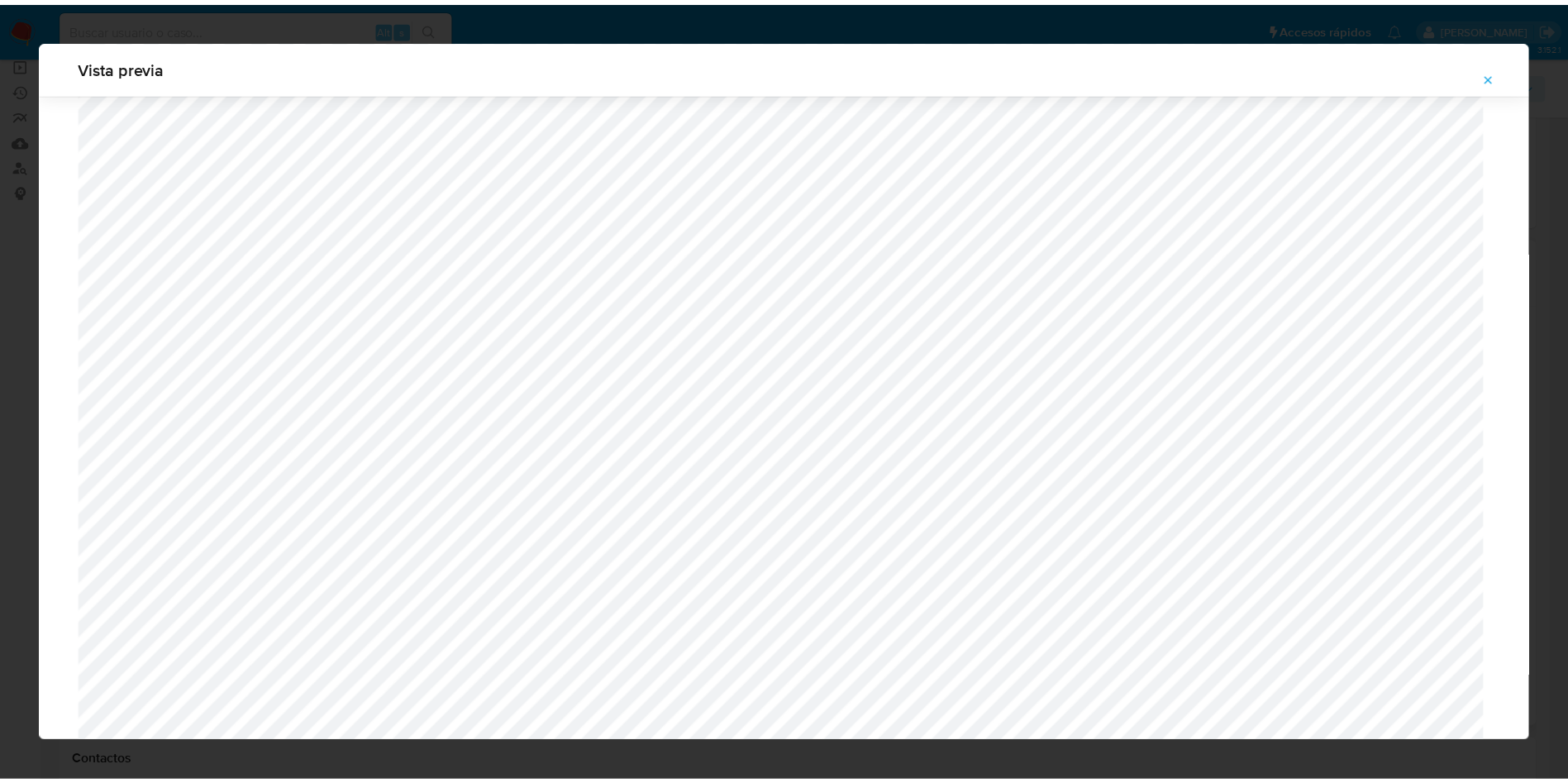
scroll to position [0, 0]
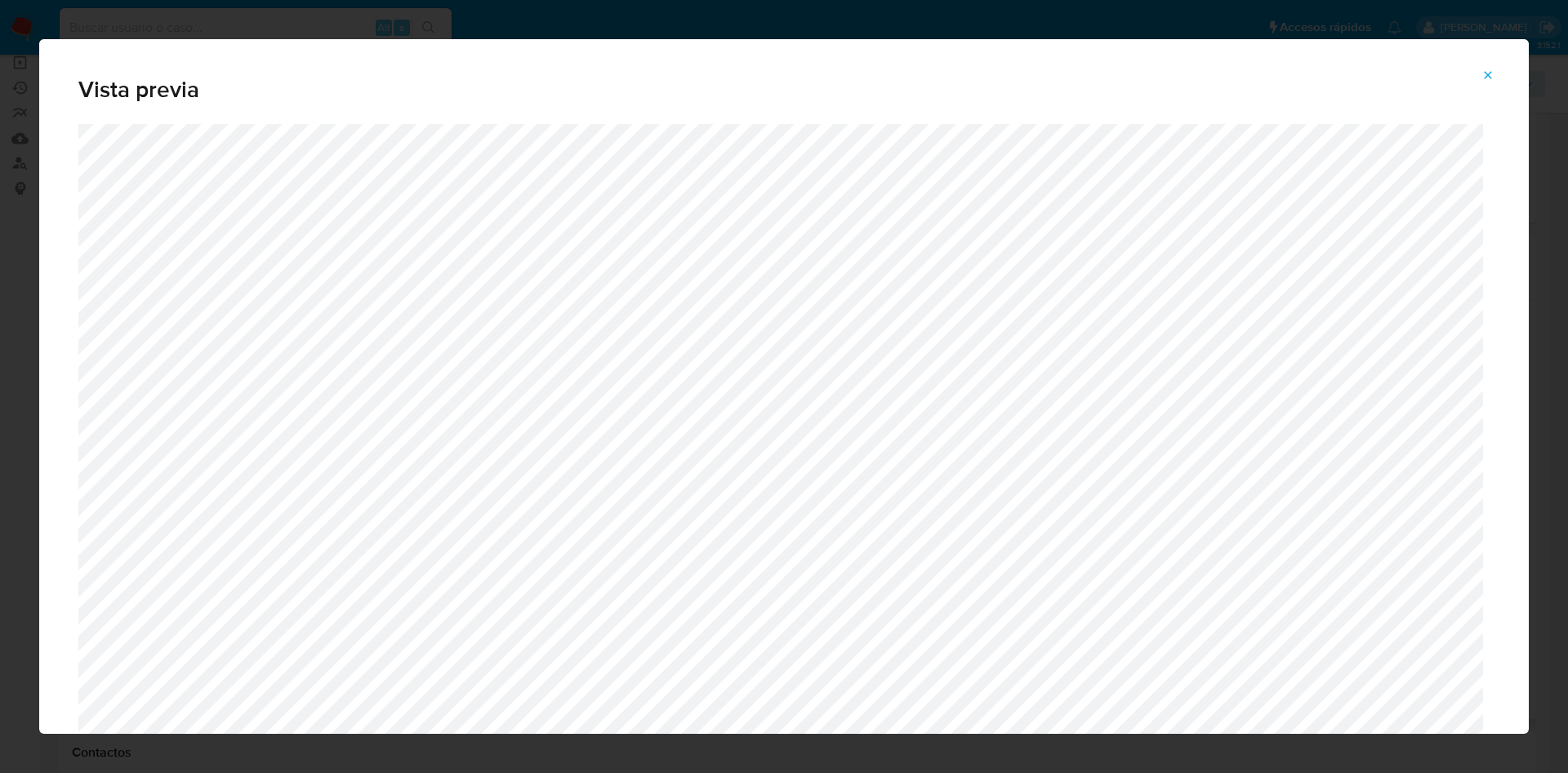
click at [1493, 77] on icon "Attachment preview" at bounding box center [1488, 75] width 13 height 13
